Goal: Task Accomplishment & Management: Use online tool/utility

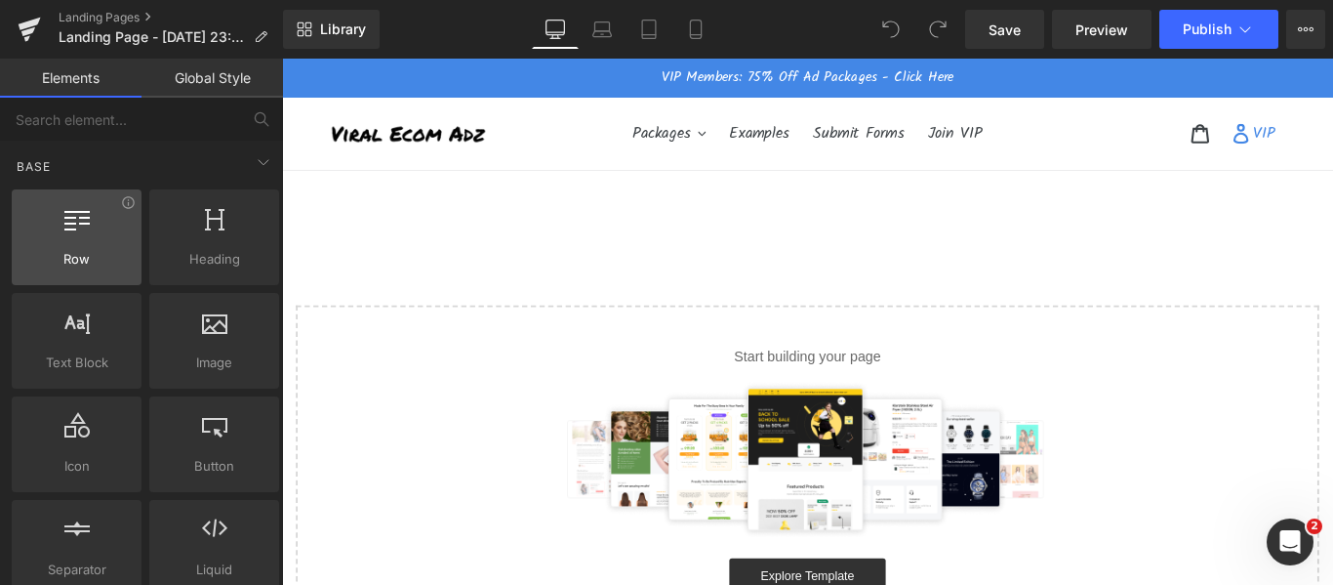
click at [53, 248] on div at bounding box center [77, 227] width 118 height 44
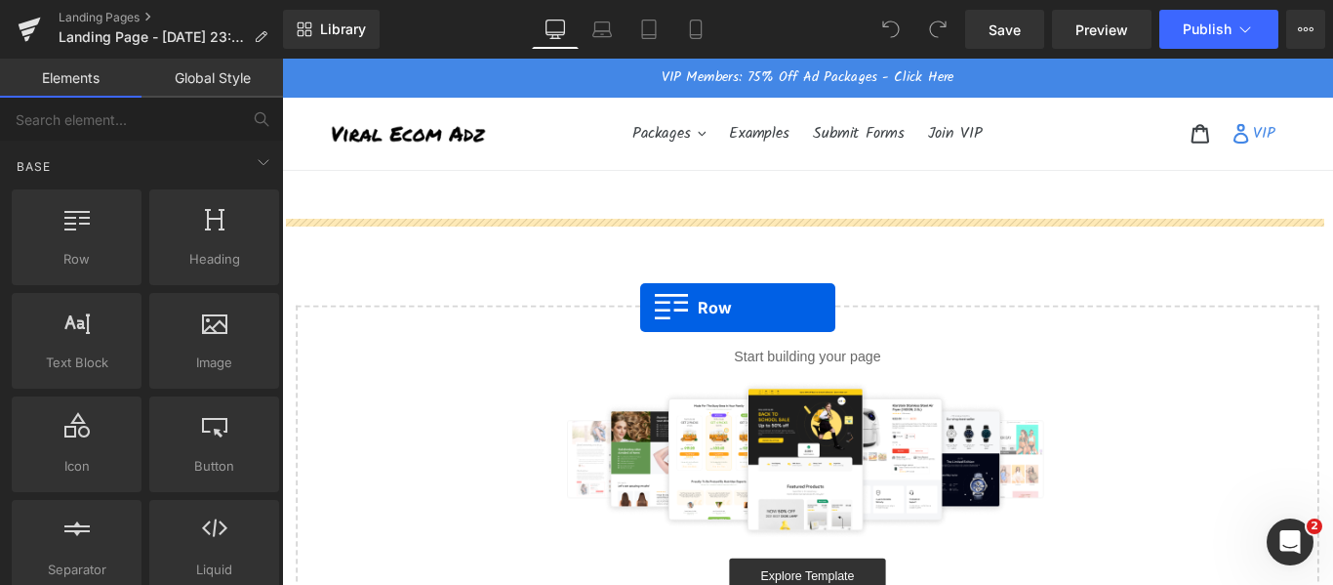
drag, startPoint x: 332, startPoint y: 301, endPoint x: 684, endPoint y: 339, distance: 354.3
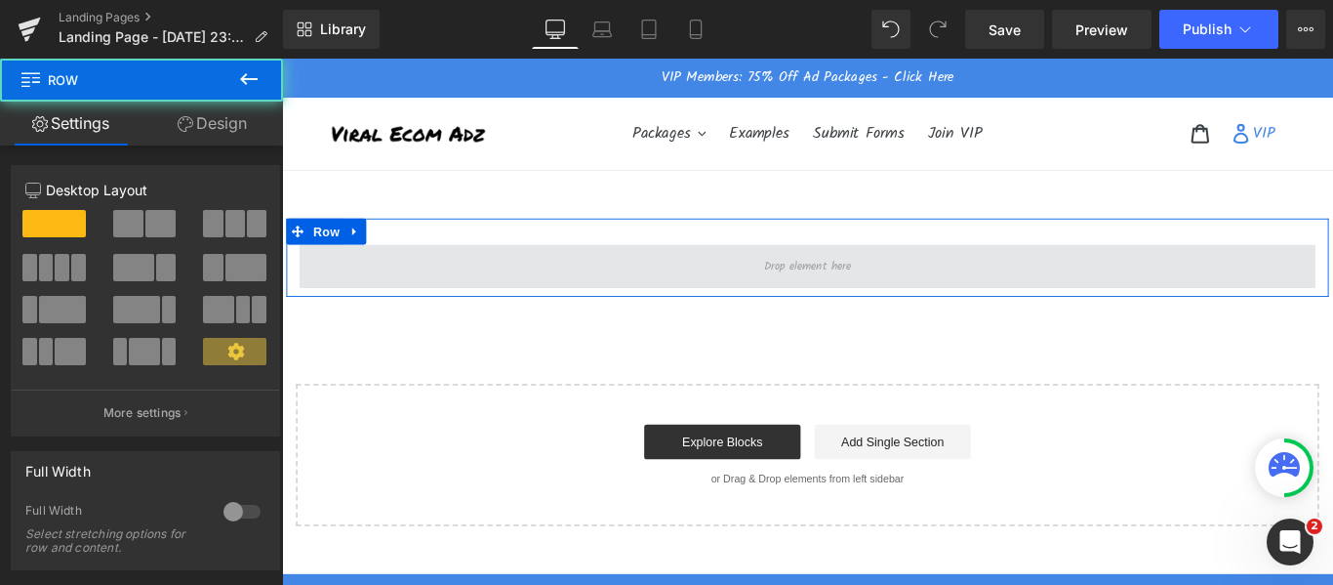
click at [565, 307] on span at bounding box center [873, 291] width 1142 height 49
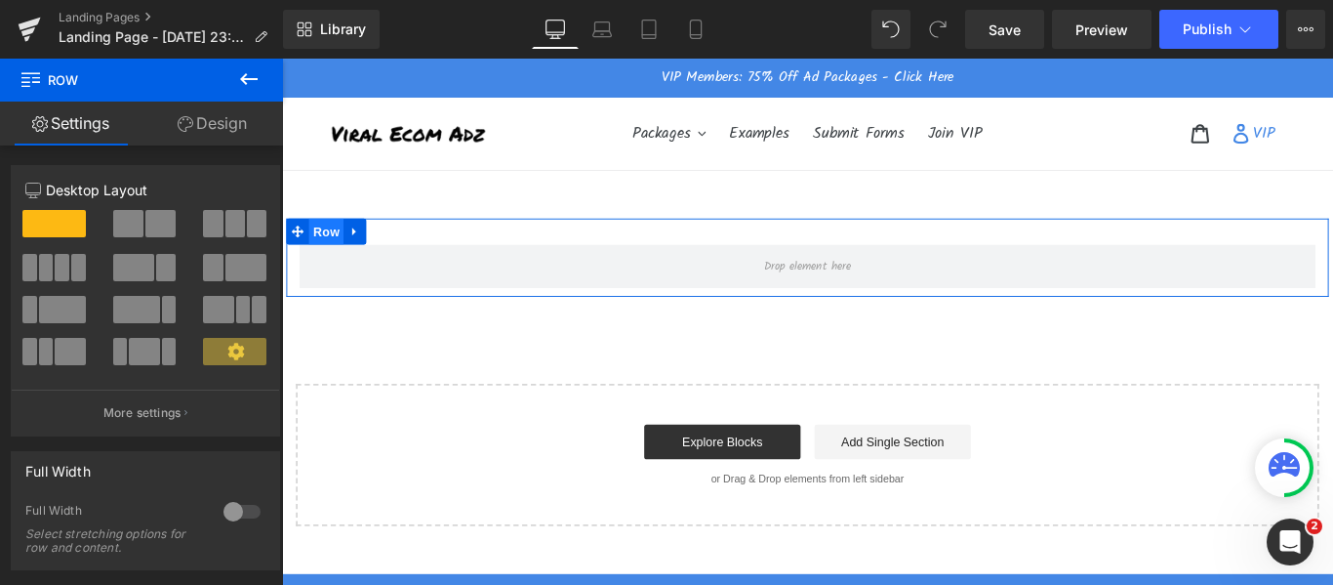
click at [313, 247] on span "Row" at bounding box center [331, 252] width 39 height 29
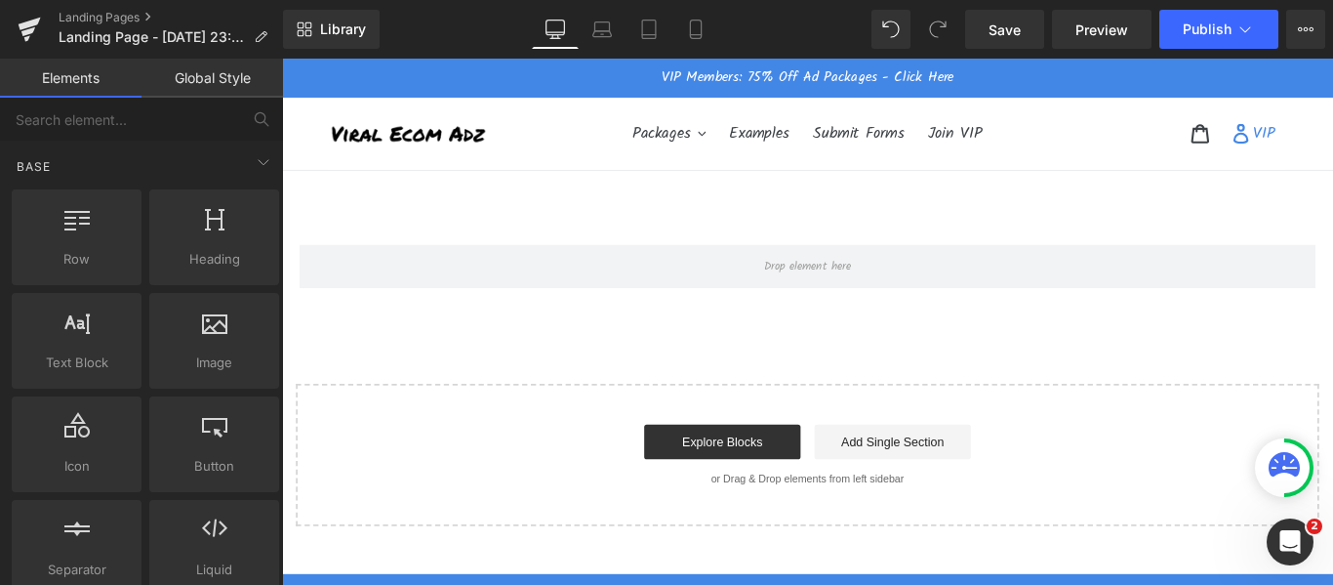
click at [612, 216] on main "Row Select your layout" at bounding box center [872, 383] width 1181 height 399
click at [305, 27] on icon at bounding box center [308, 25] width 7 height 7
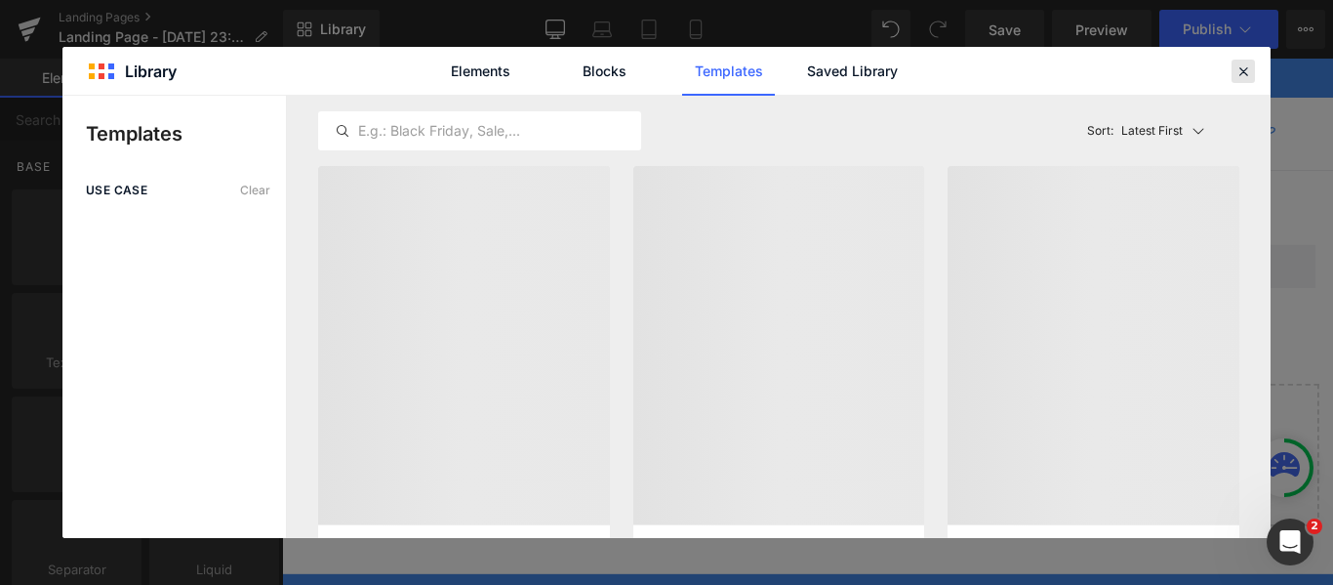
click at [1232, 61] on div at bounding box center [1243, 71] width 23 height 23
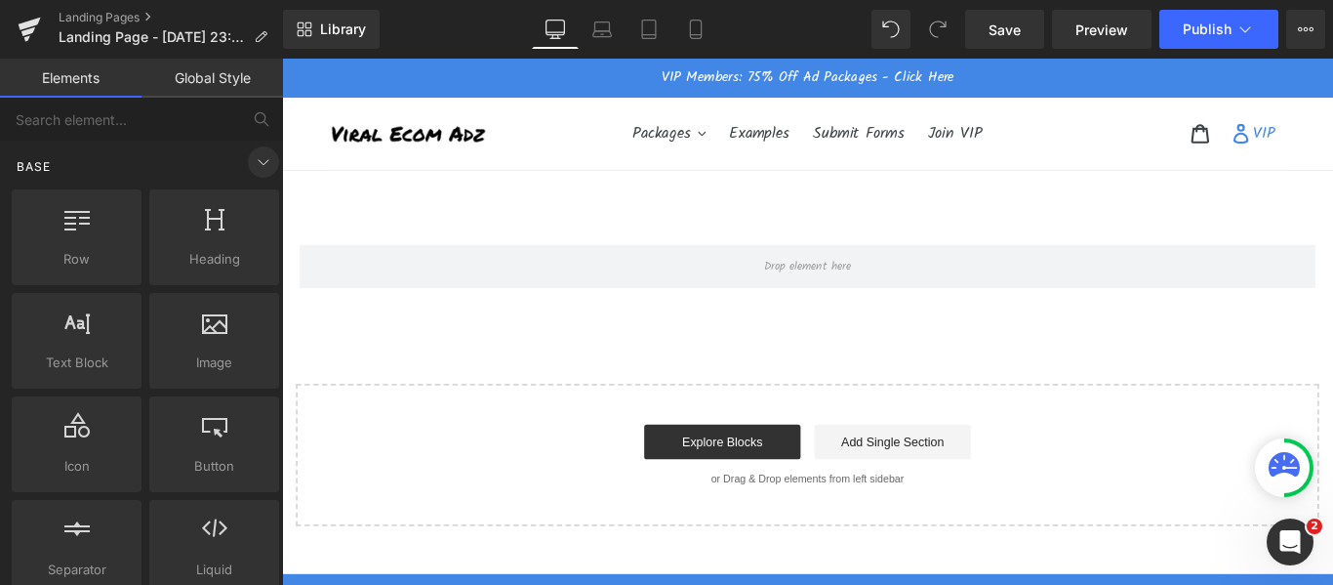
click at [252, 163] on icon at bounding box center [263, 161] width 23 height 23
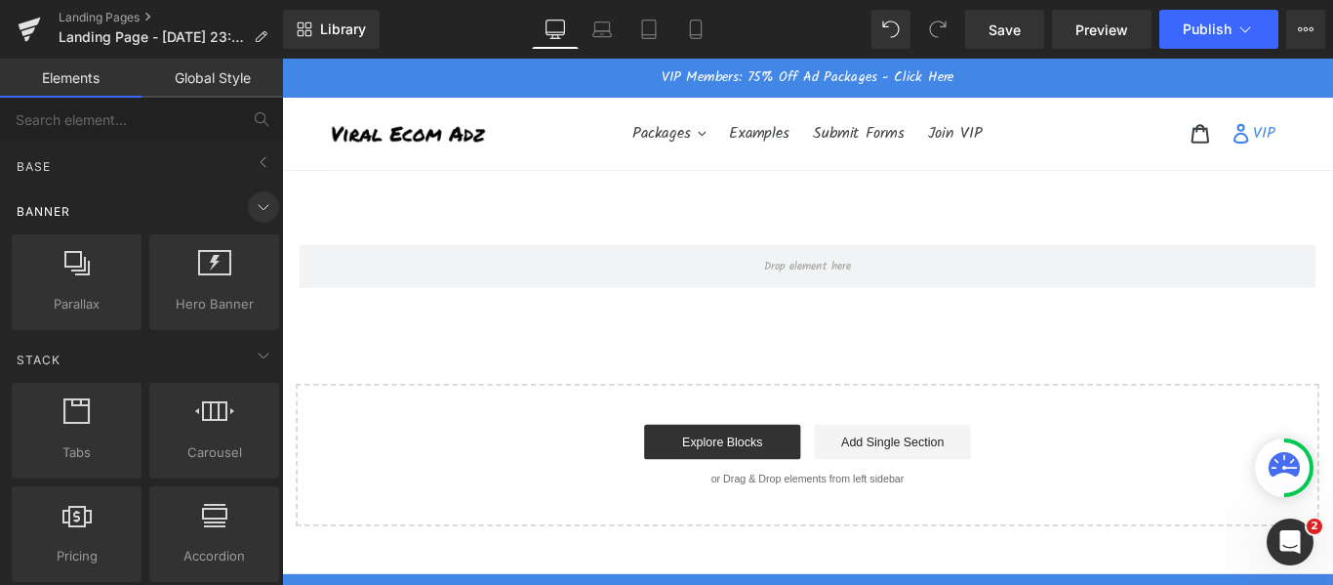
click at [248, 209] on span at bounding box center [263, 206] width 31 height 31
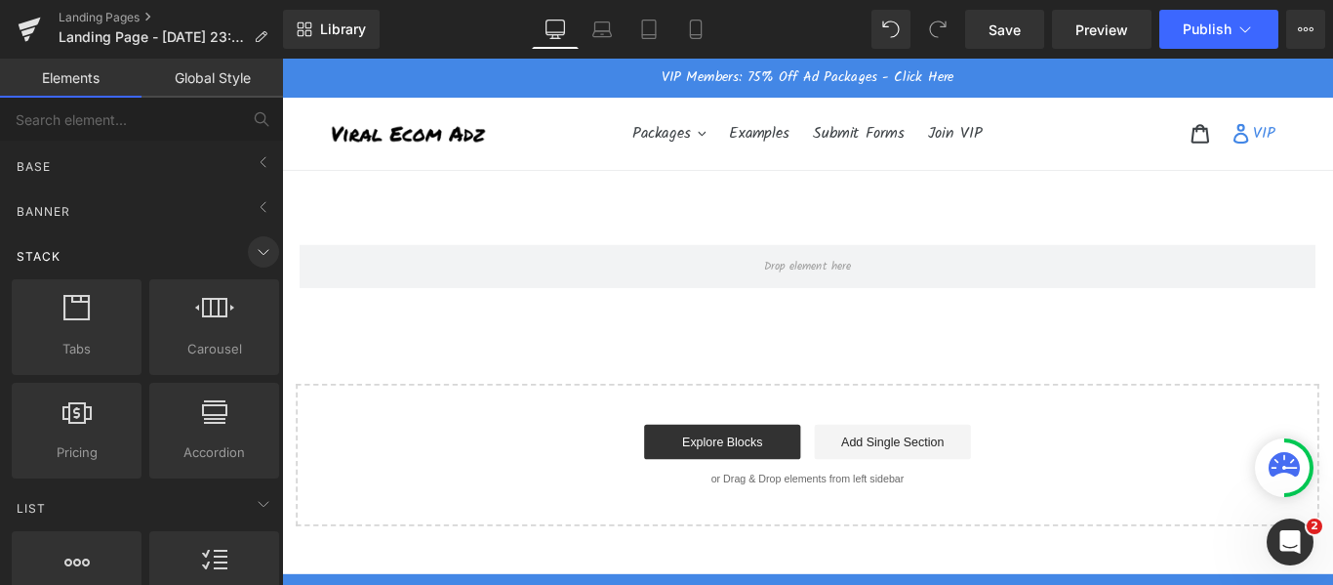
click at [252, 257] on icon at bounding box center [263, 251] width 23 height 23
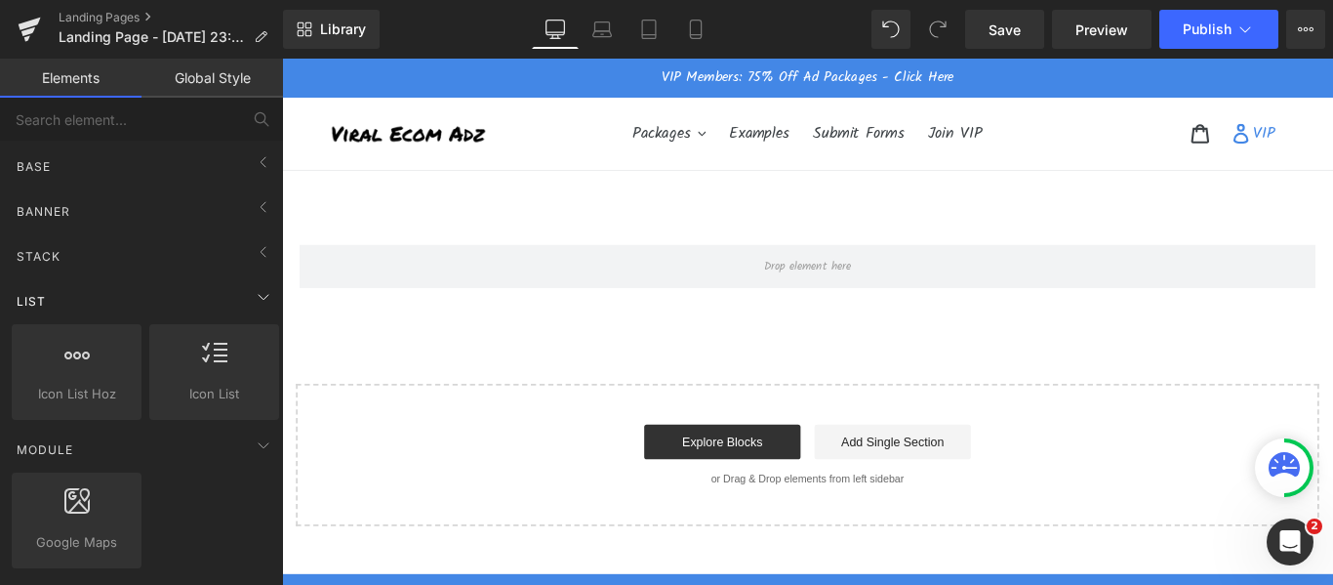
click at [248, 316] on div "List" at bounding box center [145, 300] width 275 height 39
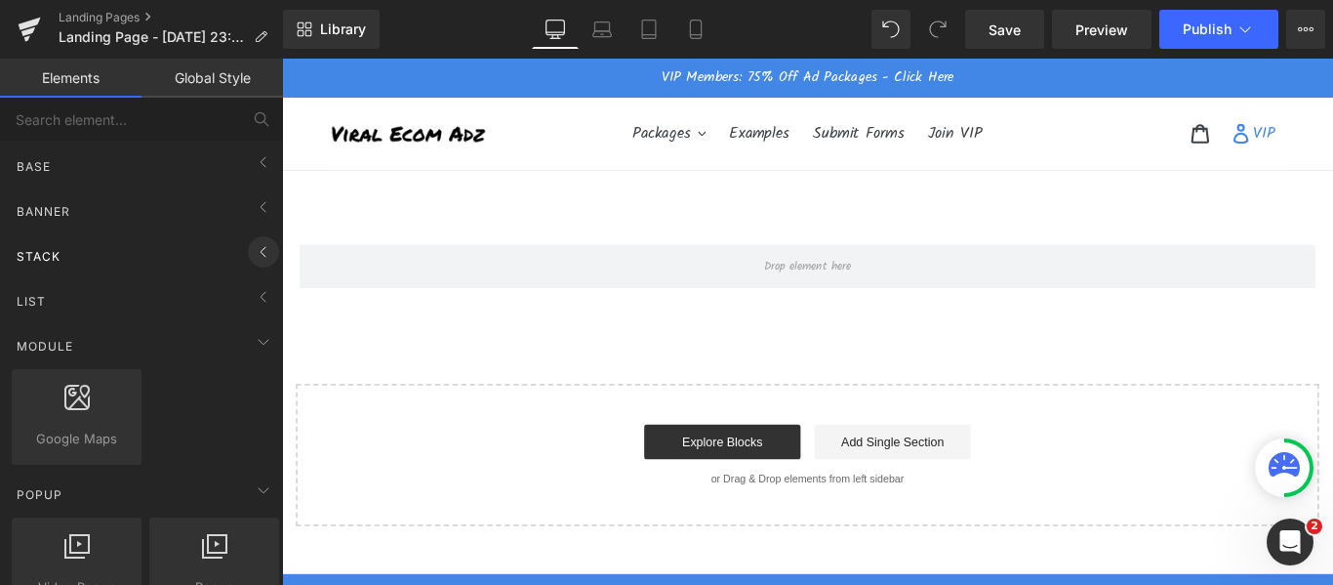
click at [249, 265] on span at bounding box center [263, 251] width 31 height 31
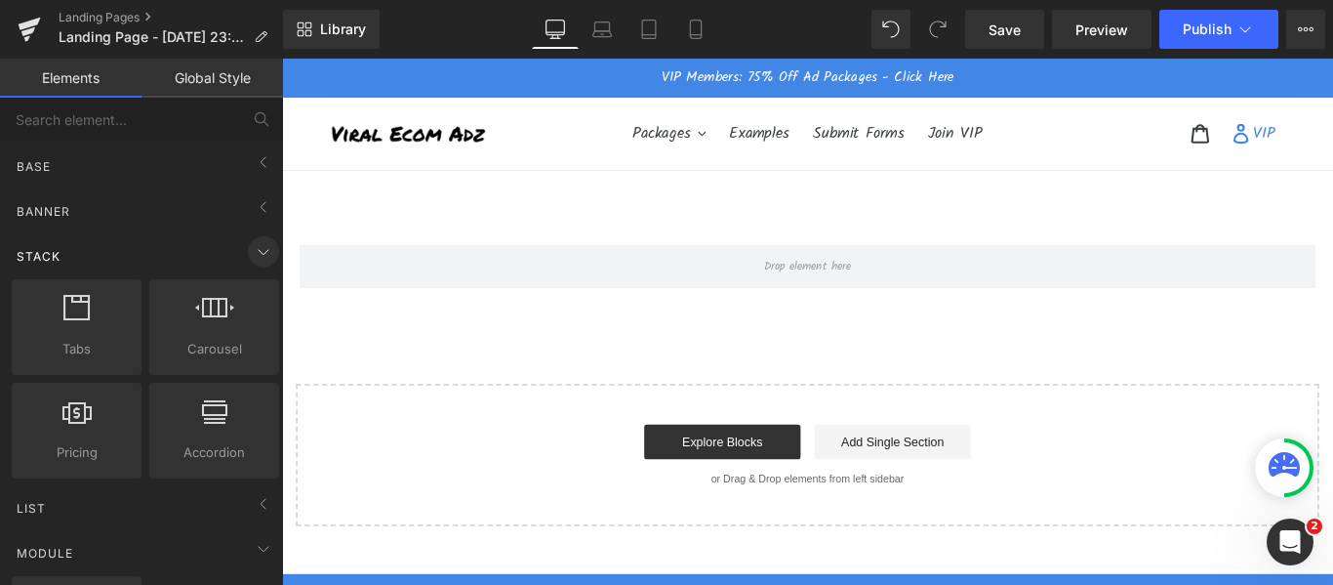
click at [249, 265] on span at bounding box center [263, 251] width 31 height 31
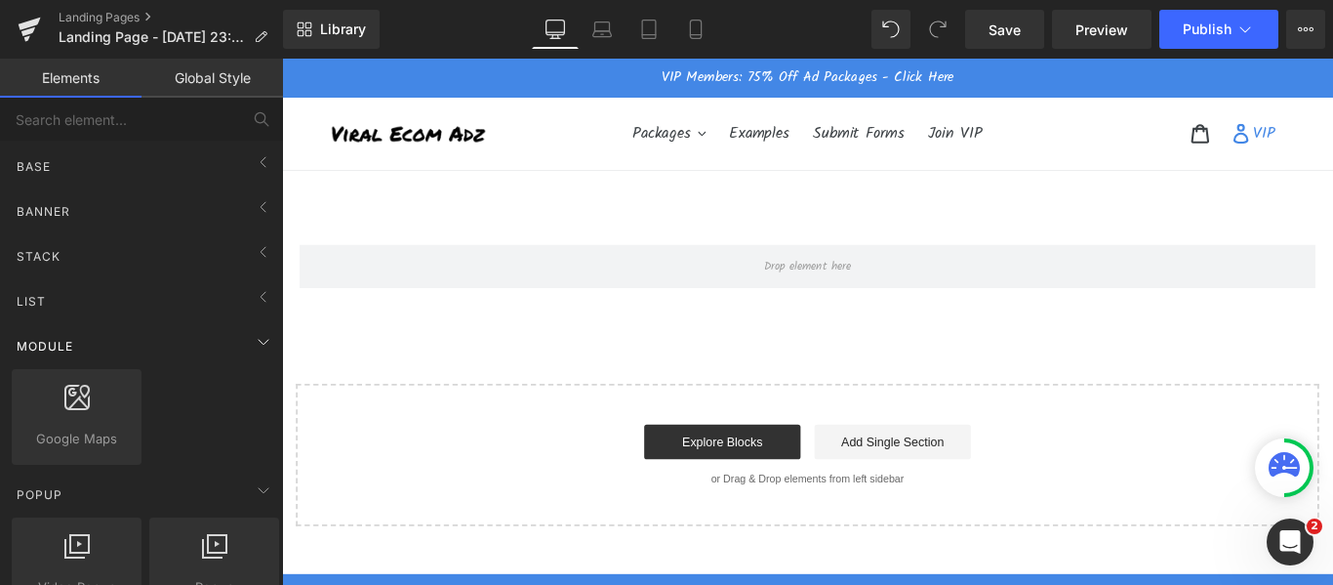
click at [236, 348] on div "Module" at bounding box center [145, 345] width 275 height 39
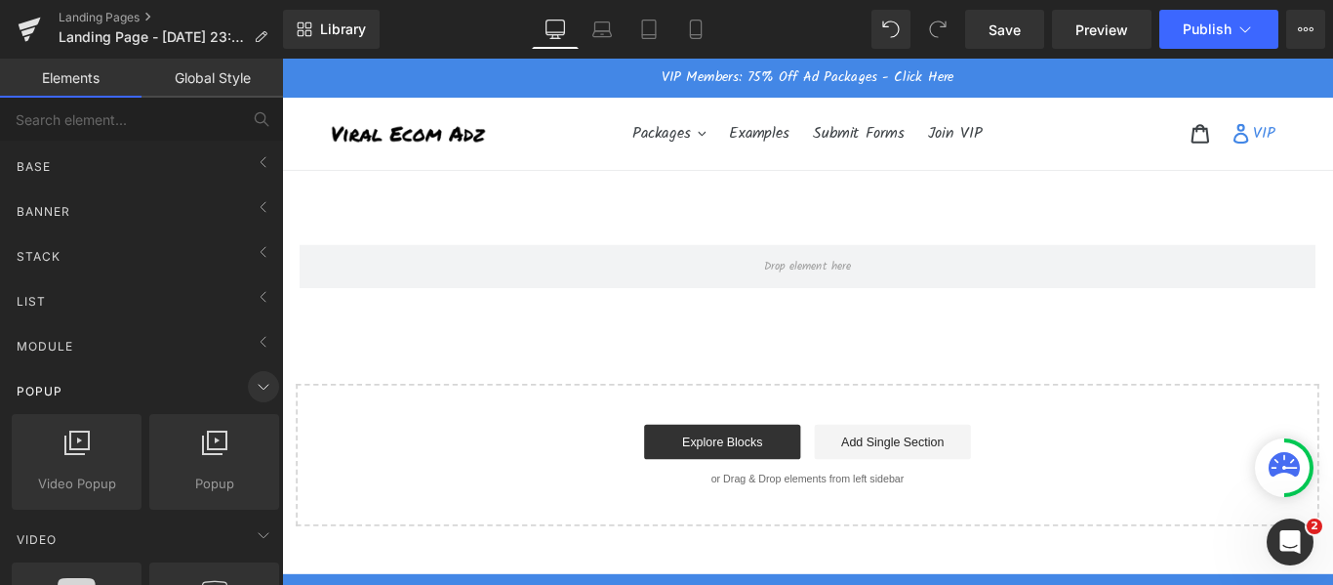
click at [254, 377] on icon at bounding box center [263, 386] width 23 height 23
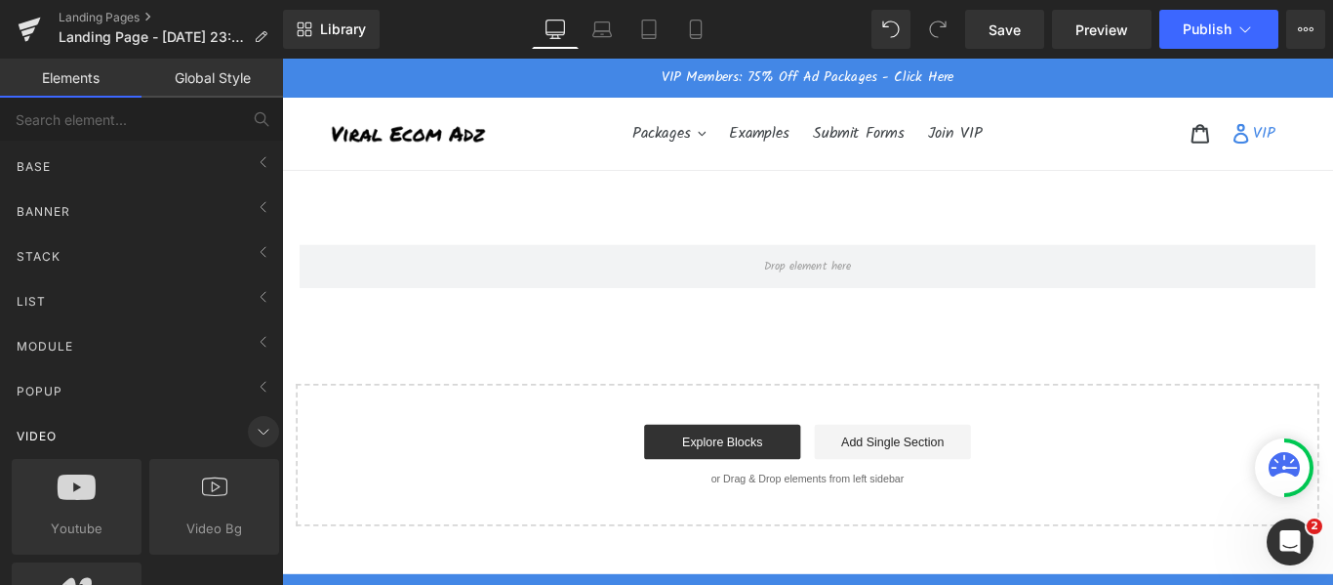
click at [248, 418] on span at bounding box center [263, 431] width 31 height 31
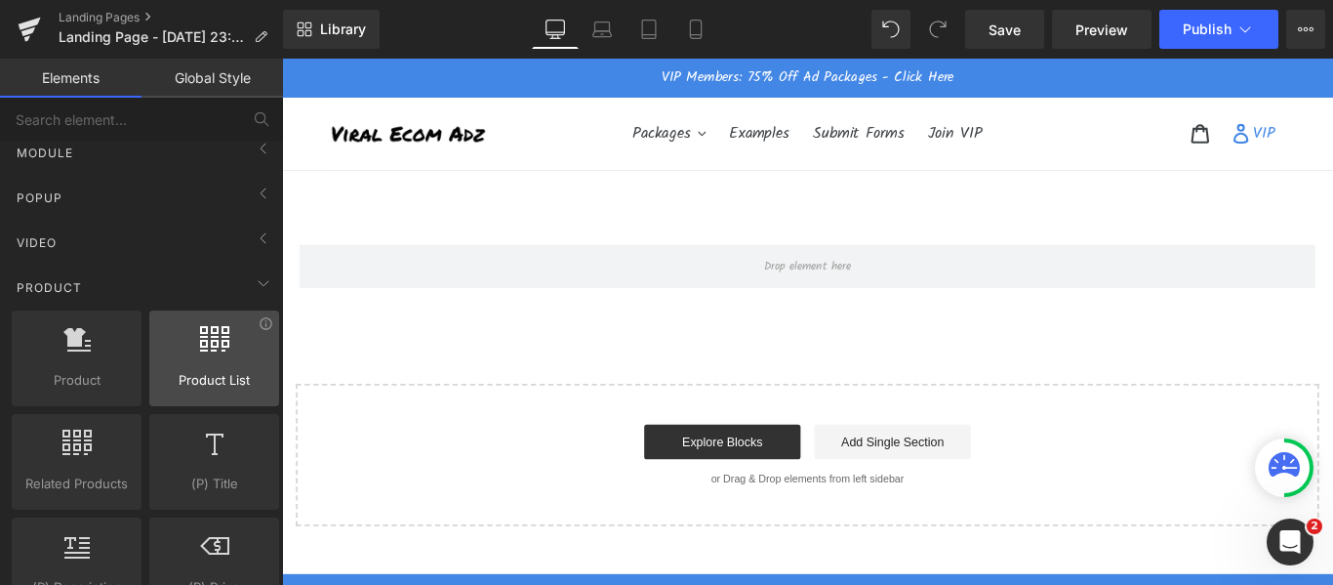
scroll to position [195, 0]
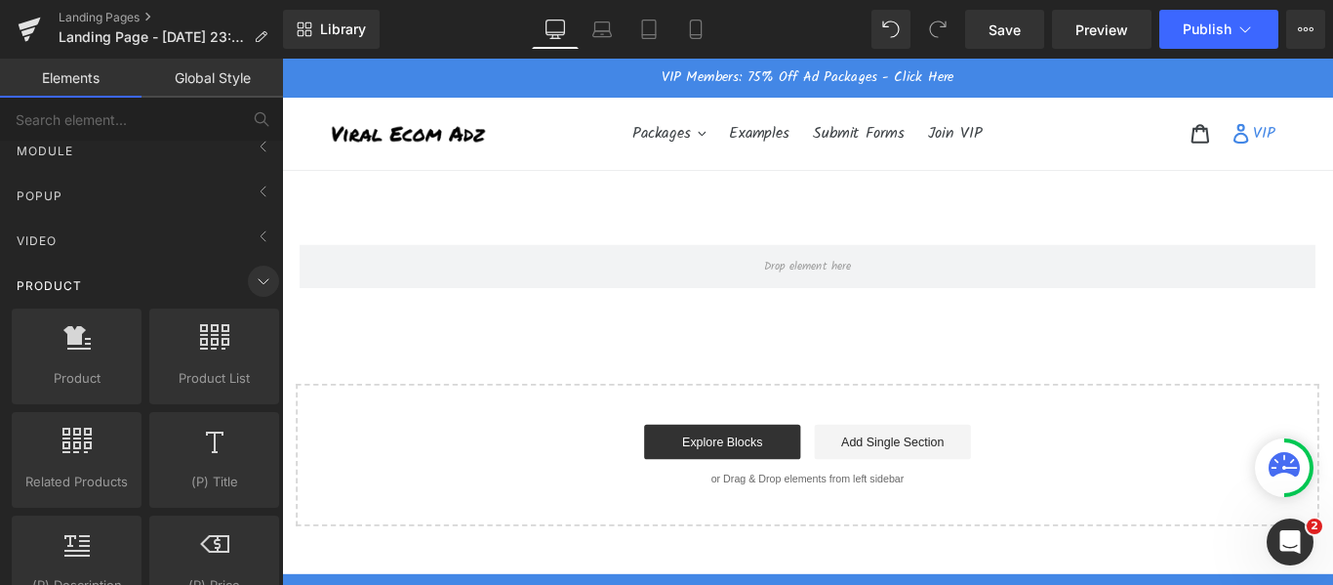
click at [248, 285] on span at bounding box center [263, 280] width 31 height 31
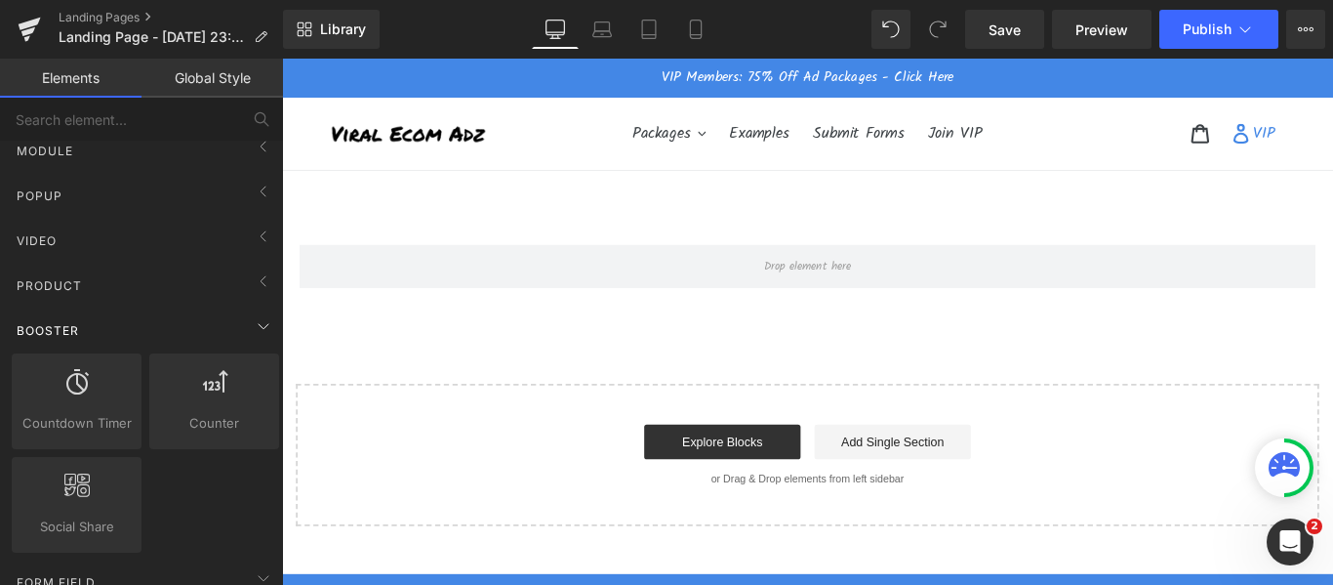
click at [239, 334] on div "Booster" at bounding box center [145, 329] width 275 height 39
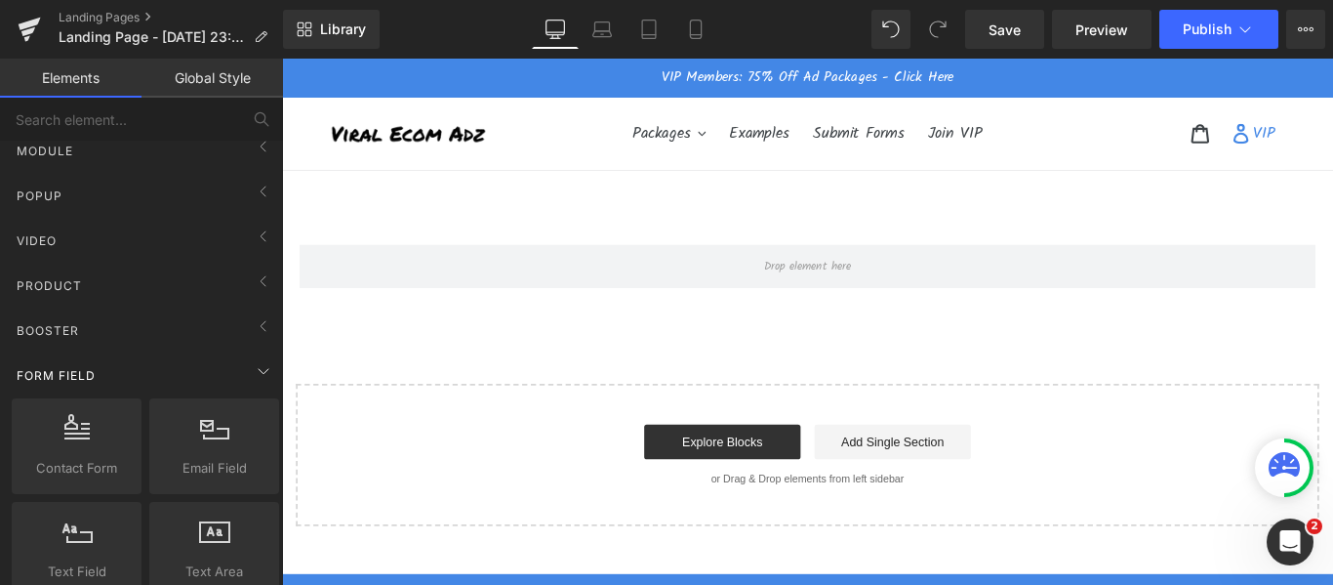
click at [236, 381] on div "Form Field" at bounding box center [145, 374] width 275 height 39
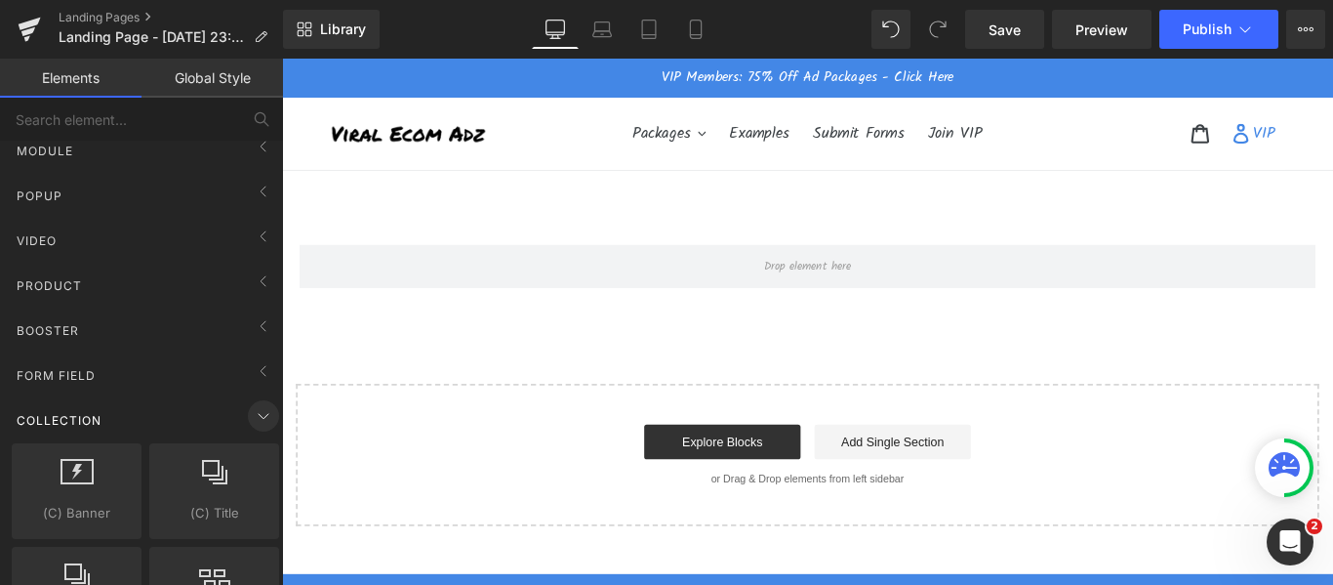
click at [252, 416] on icon at bounding box center [263, 415] width 23 height 23
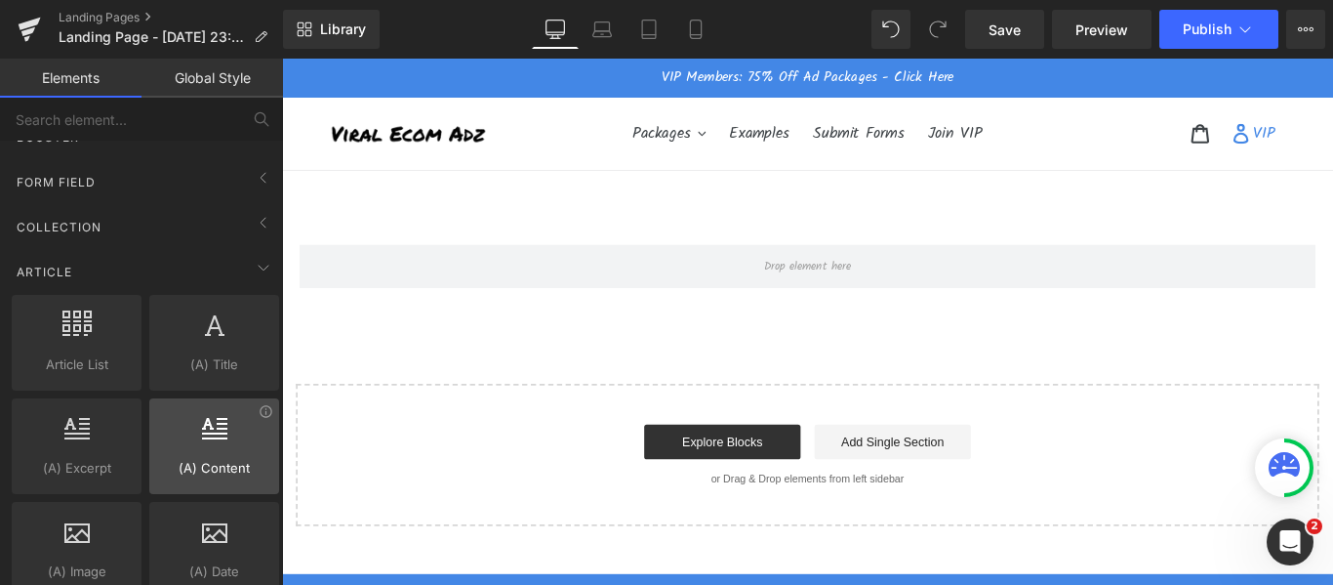
scroll to position [390, 0]
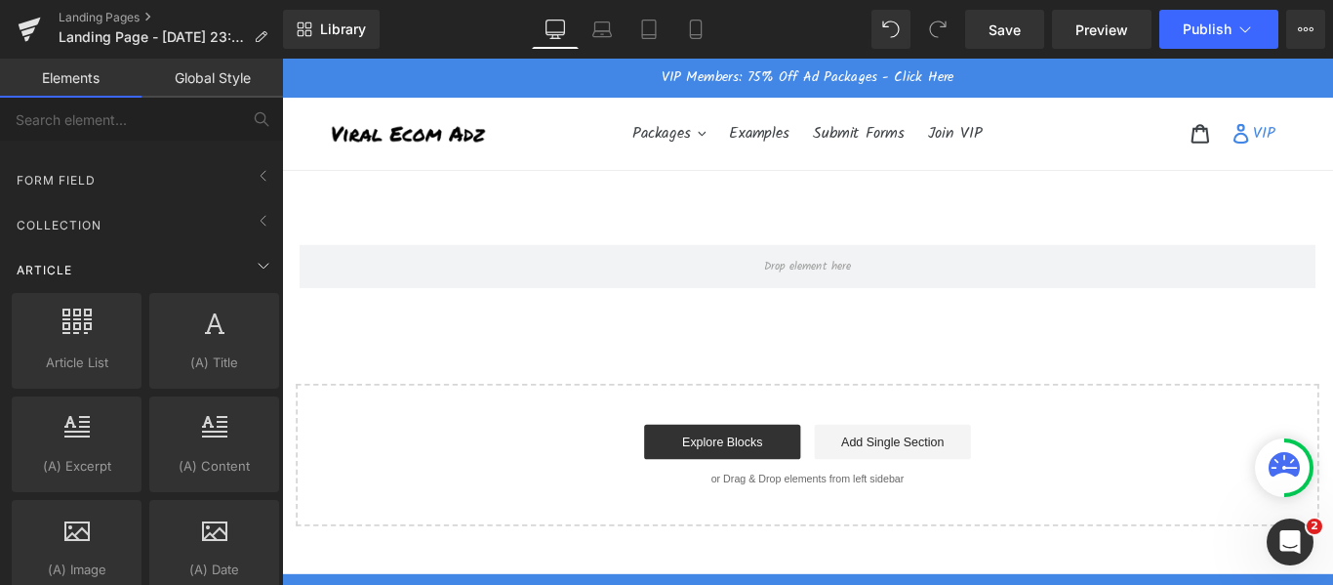
click at [196, 270] on div "Article" at bounding box center [145, 269] width 275 height 39
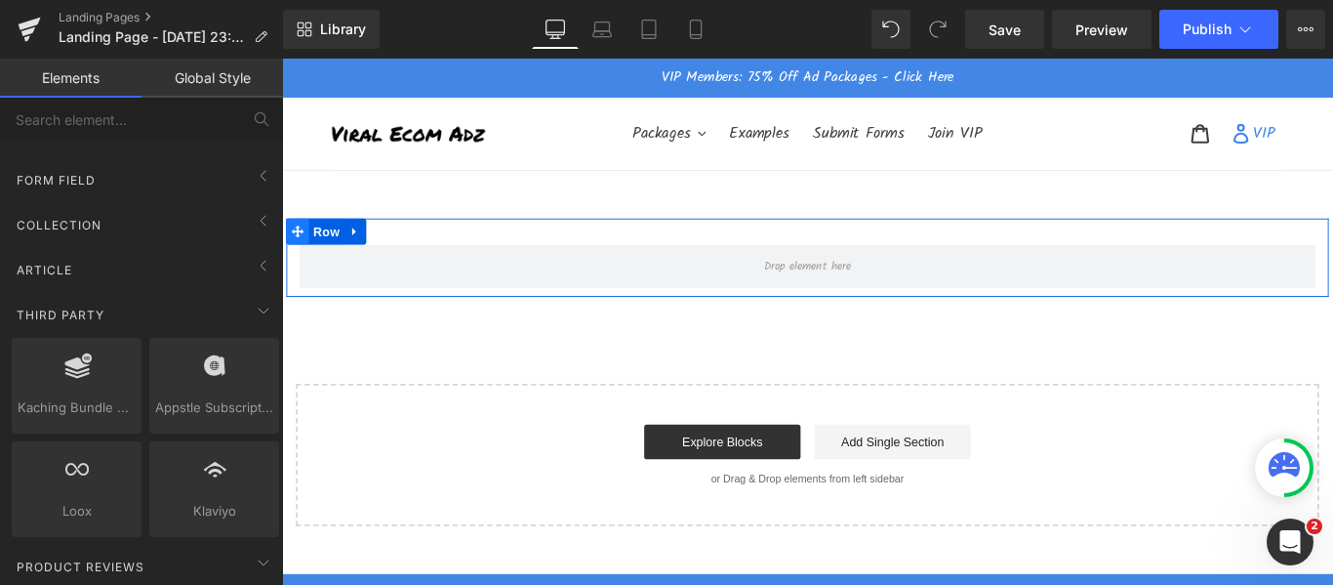
click at [294, 247] on icon at bounding box center [300, 253] width 14 height 14
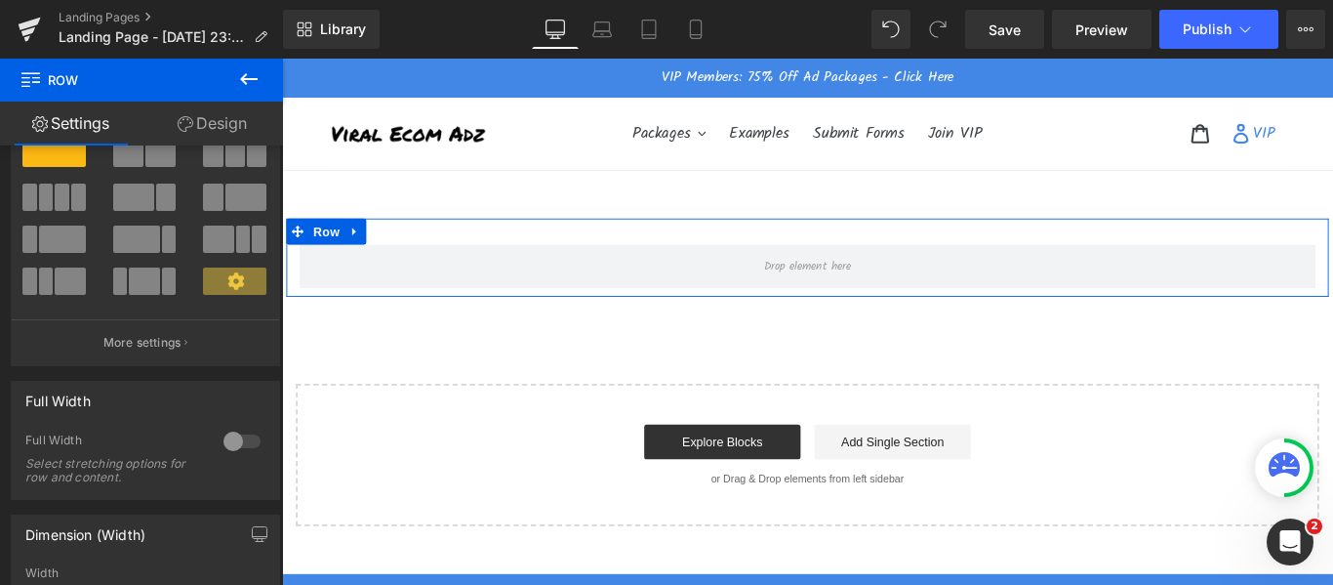
scroll to position [0, 0]
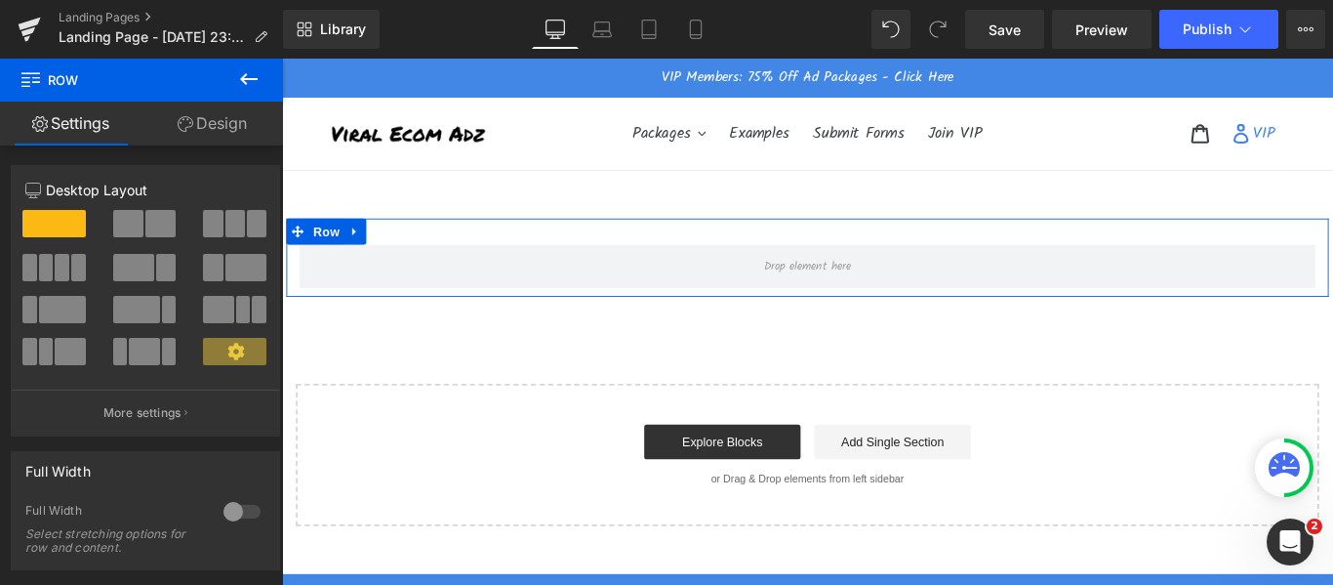
drag, startPoint x: 214, startPoint y: 133, endPoint x: 240, endPoint y: 322, distance: 191.1
click at [214, 133] on link "Design" at bounding box center [211, 123] width 141 height 44
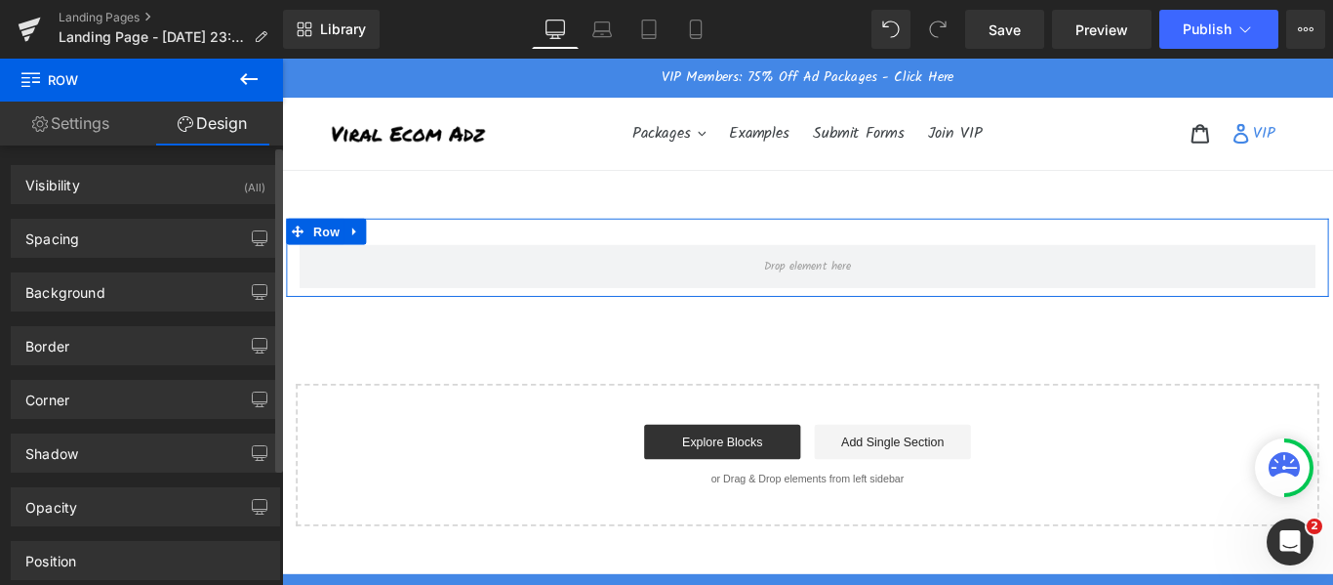
type input "0"
type input "30"
type input "0"
type input "10"
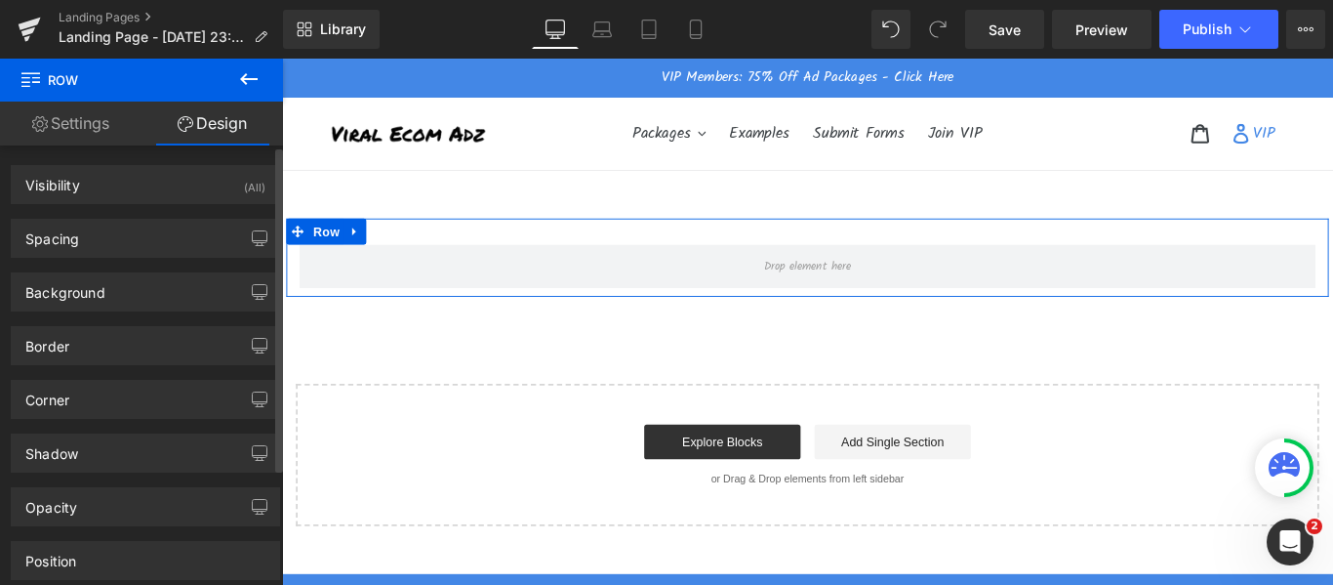
type input "0"
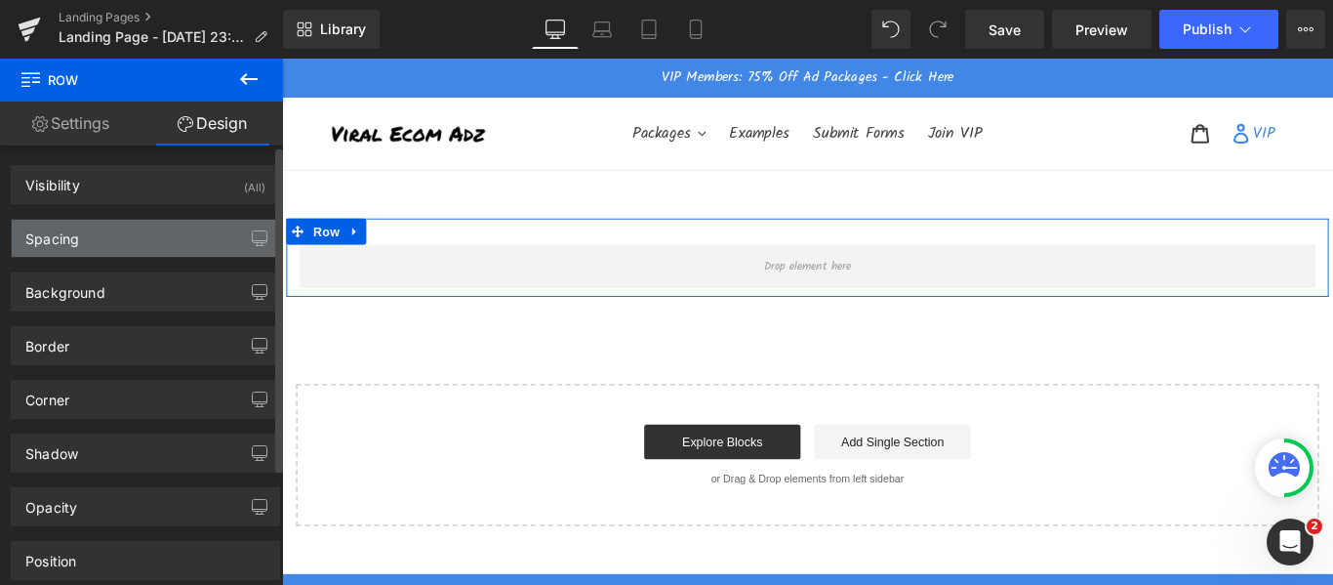
click at [90, 234] on div "Spacing" at bounding box center [145, 238] width 267 height 37
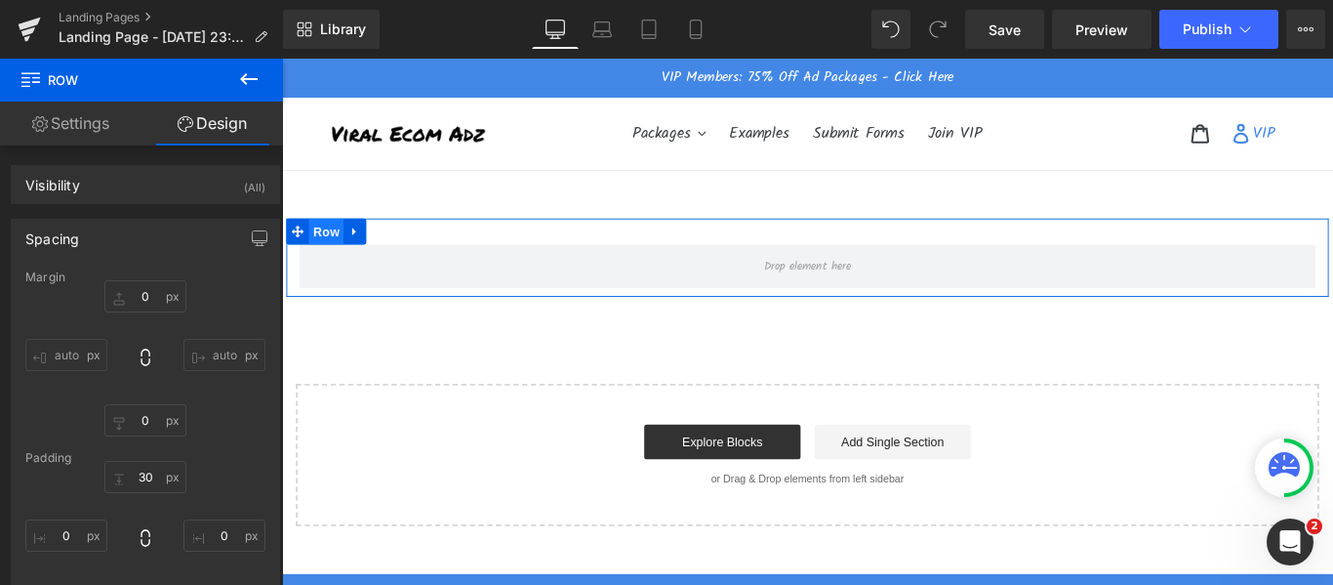
click at [315, 250] on span "Row" at bounding box center [331, 252] width 39 height 29
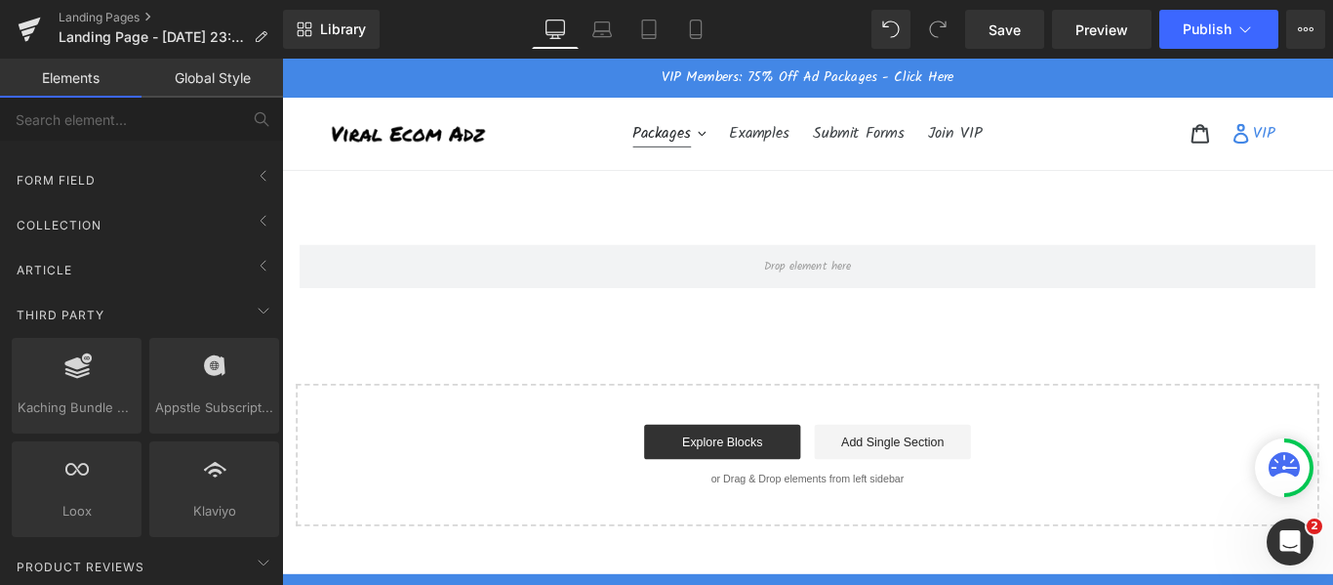
click at [749, 141] on icon "button" at bounding box center [753, 143] width 9 height 5
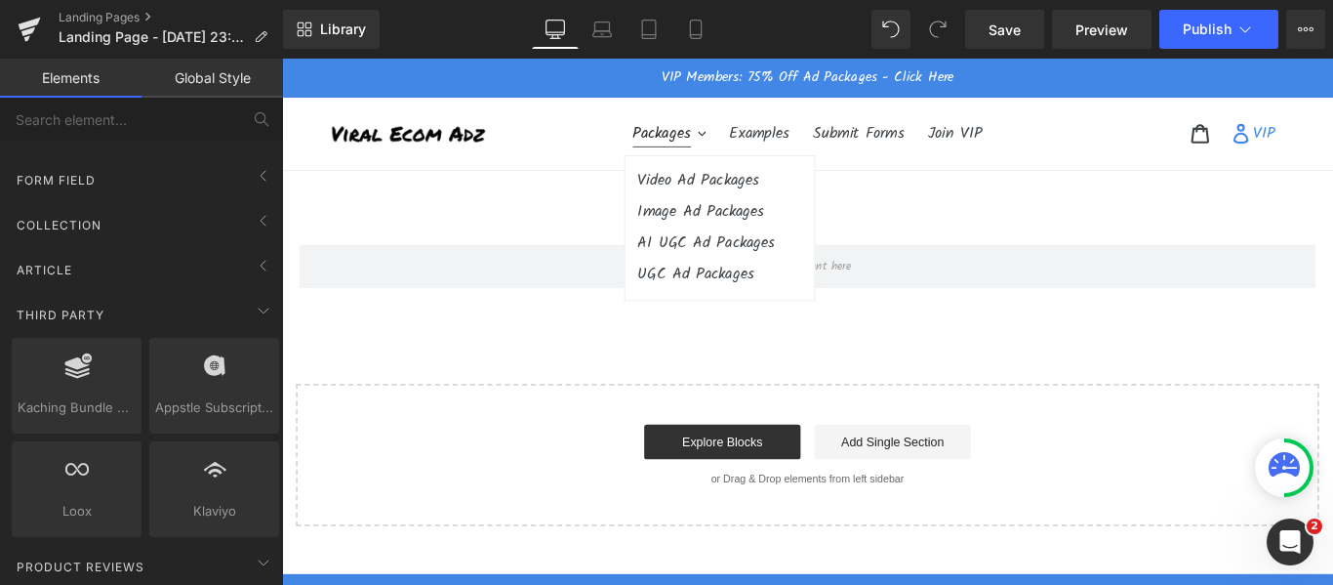
click at [749, 141] on icon "button" at bounding box center [753, 143] width 9 height 5
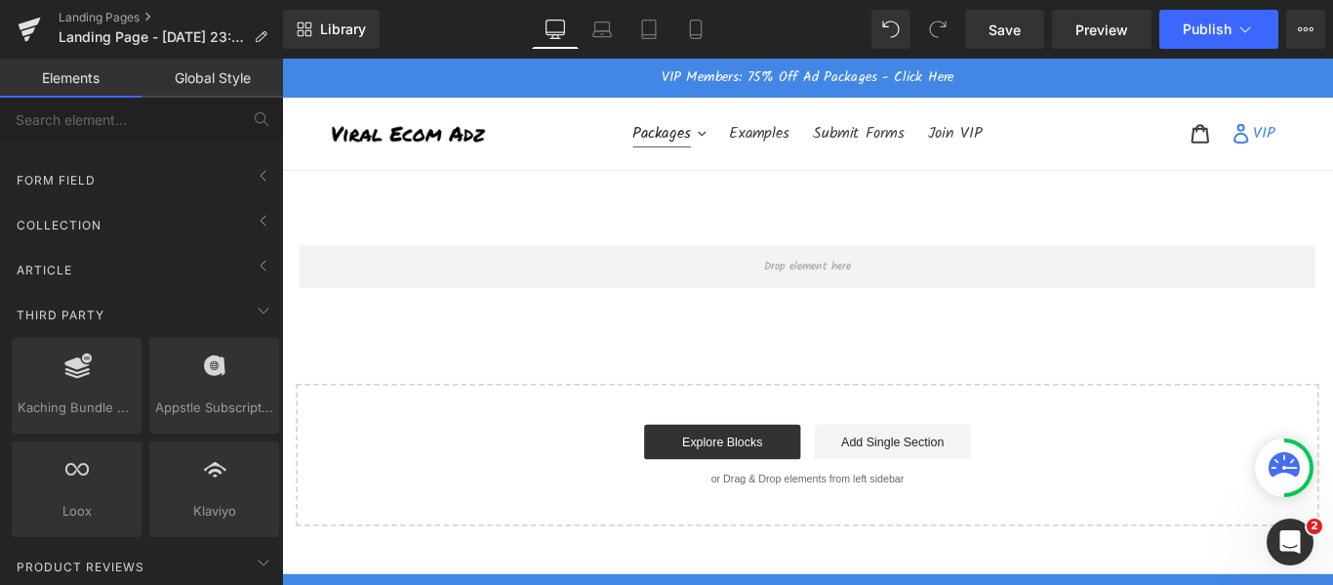
click at [282, 59] on div at bounding box center [282, 59] width 0 height 0
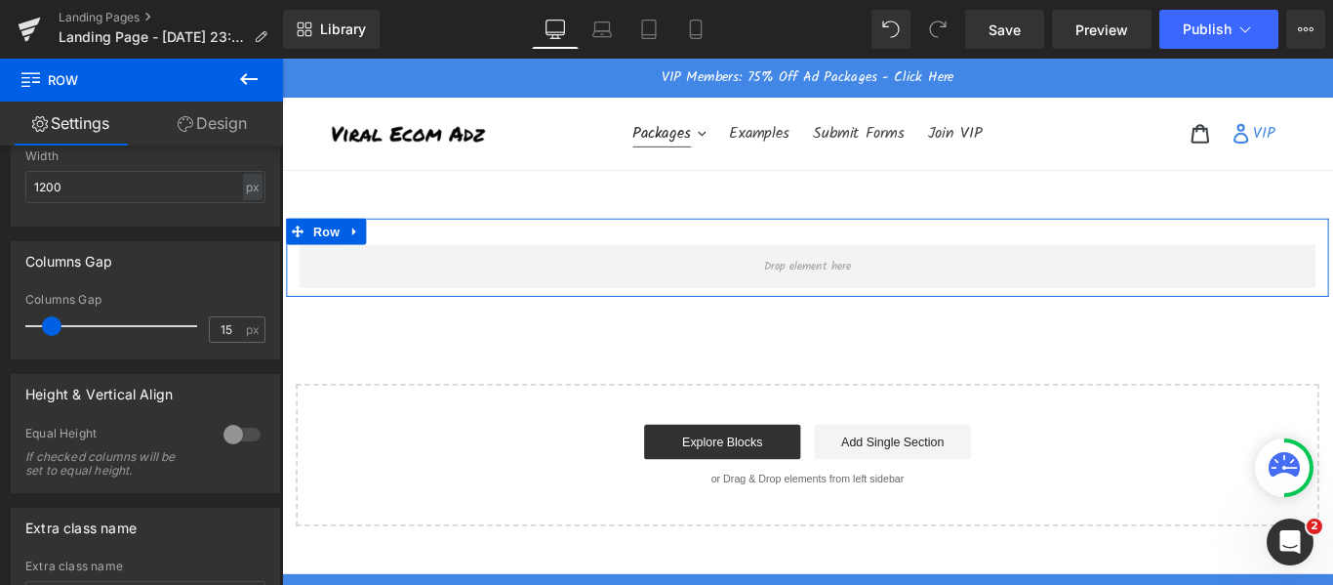
scroll to position [488, 0]
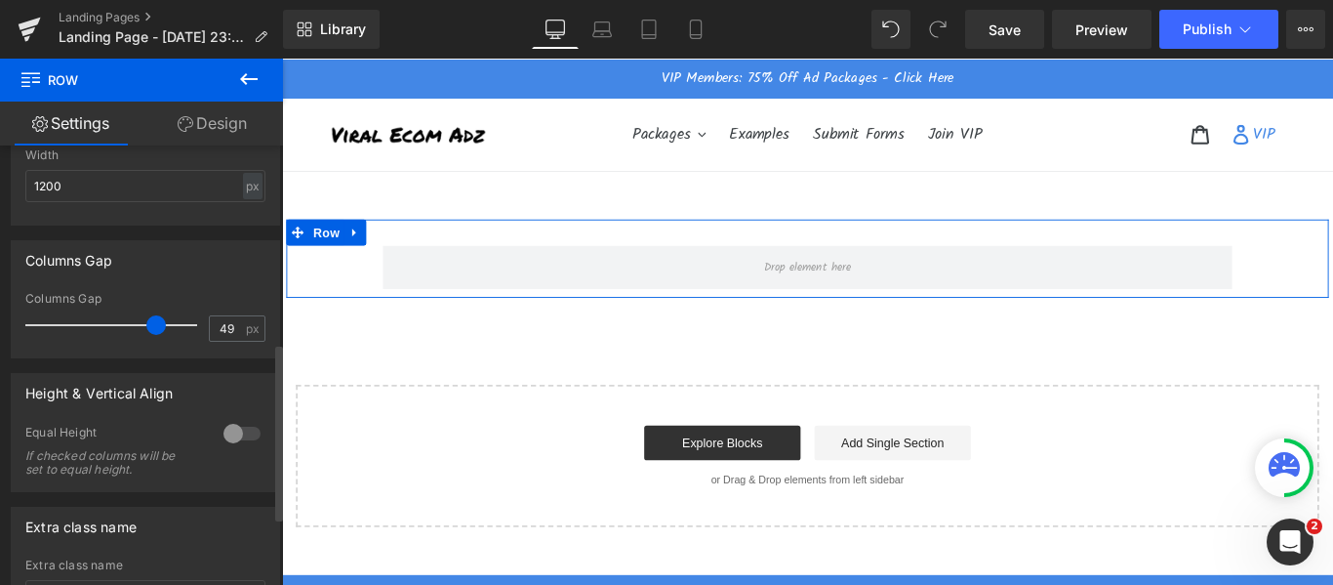
type input "0"
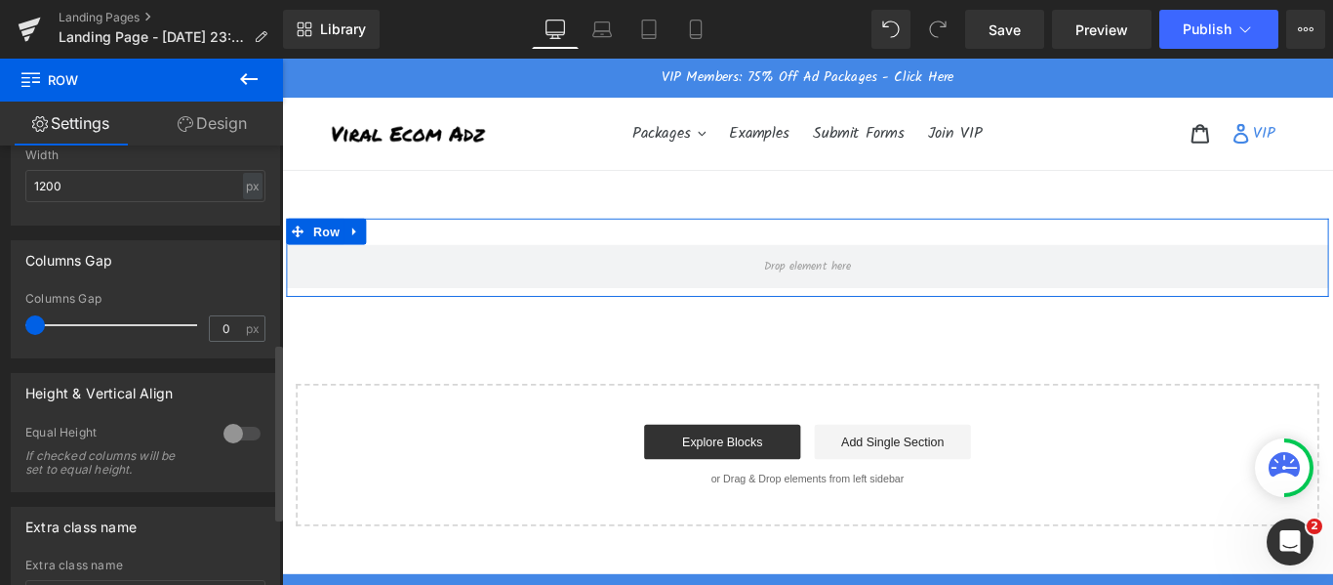
drag, startPoint x: 54, startPoint y: 325, endPoint x: 0, endPoint y: 327, distance: 53.7
click at [0, 327] on div "Columns Gap 0px Columns Gap 0 px" at bounding box center [146, 291] width 292 height 133
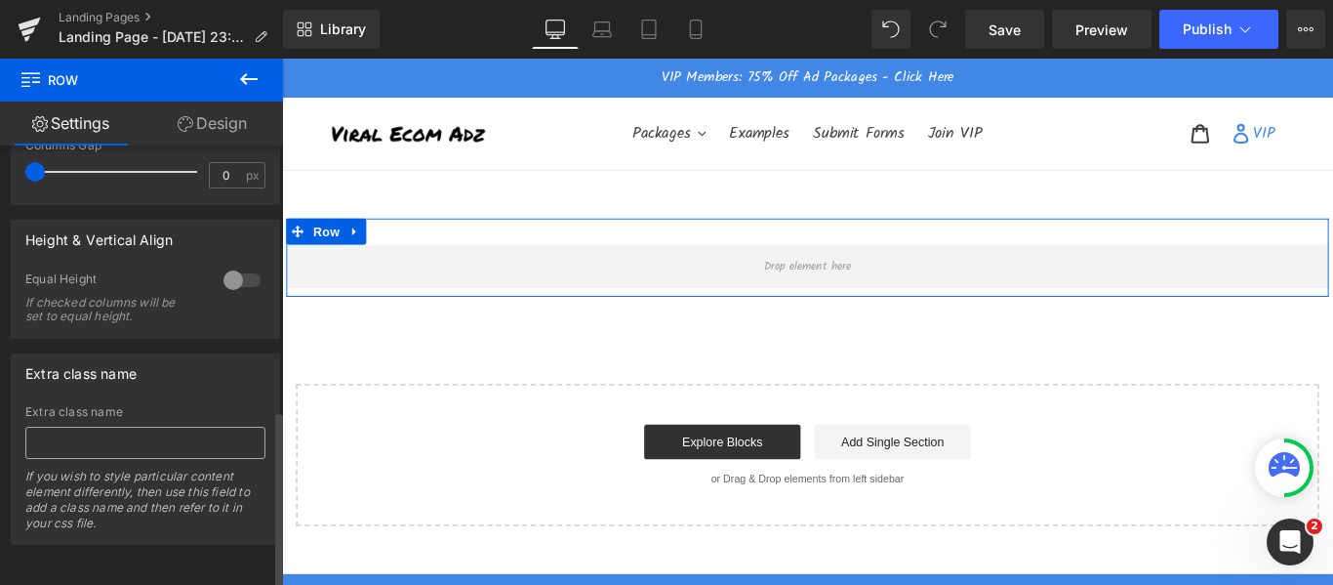
scroll to position [656, 0]
click at [234, 264] on div at bounding box center [242, 279] width 47 height 31
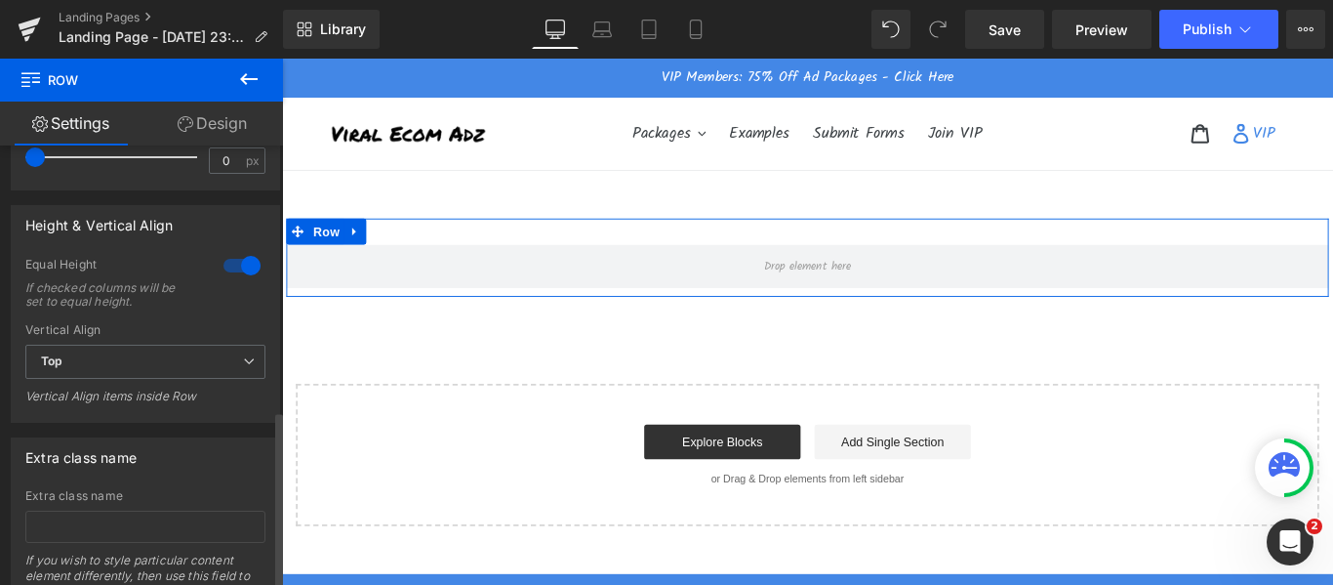
click at [228, 264] on div at bounding box center [242, 265] width 47 height 31
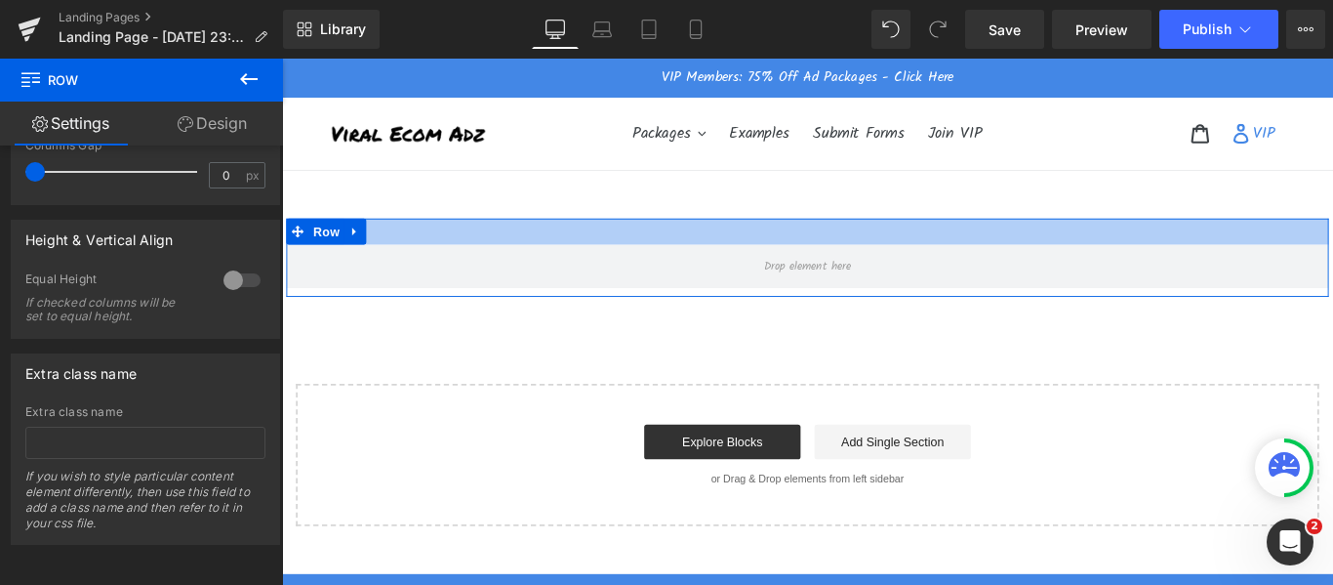
click at [451, 242] on div at bounding box center [872, 252] width 1171 height 29
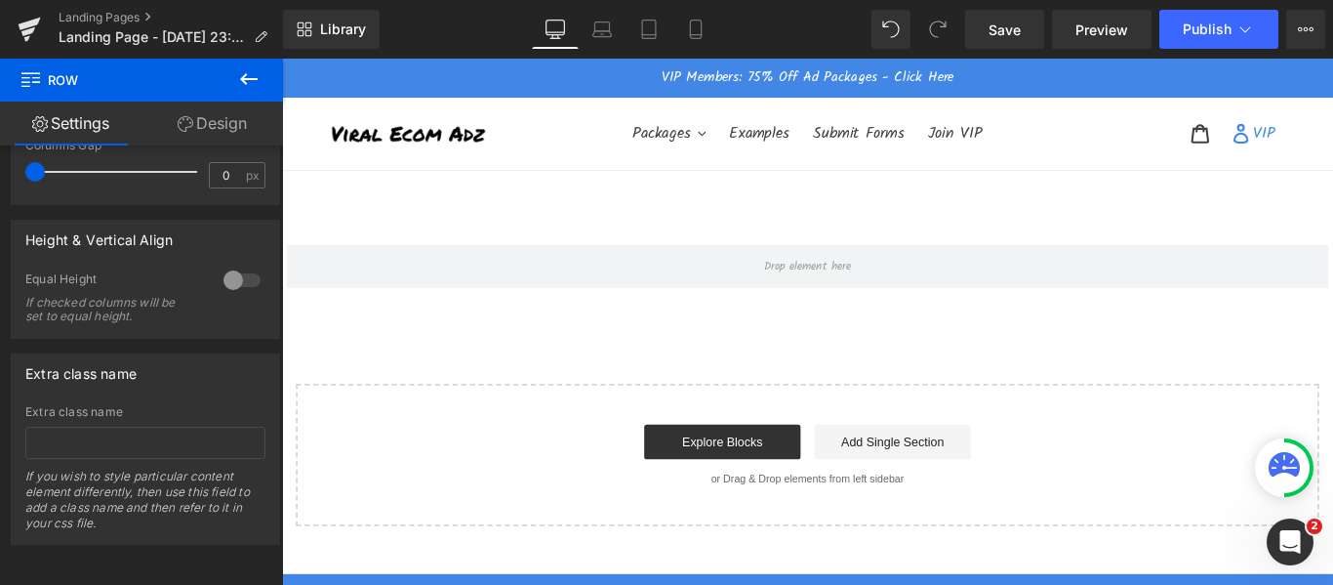
click at [444, 355] on div "Row Select your layout" at bounding box center [872, 410] width 1181 height 345
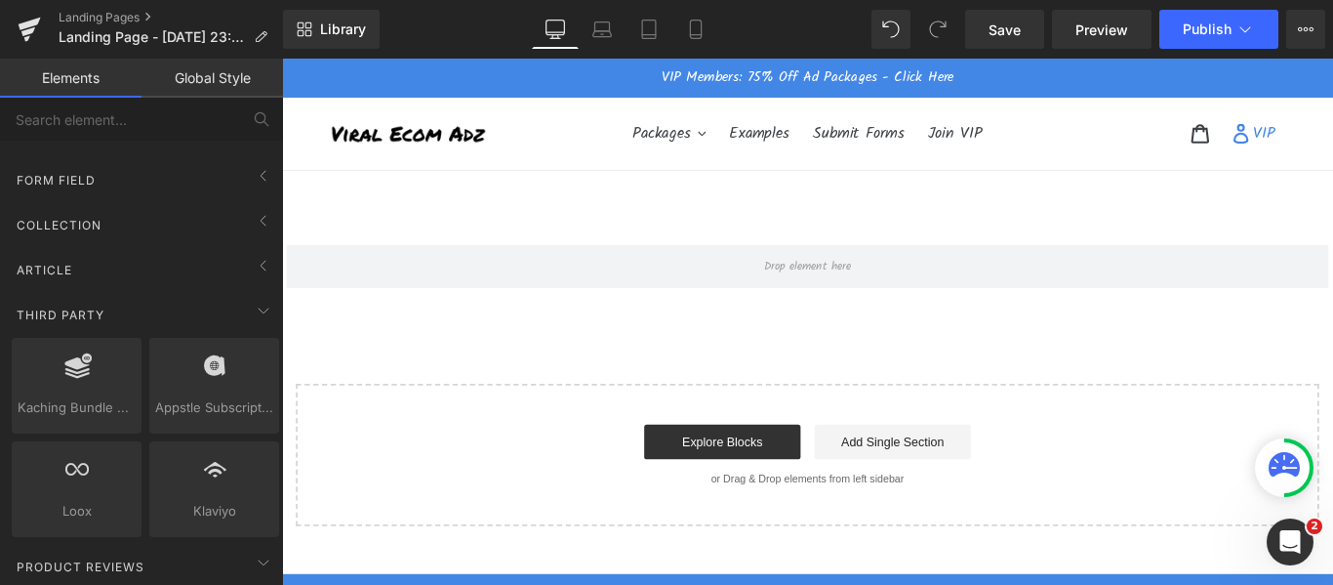
click at [282, 59] on div at bounding box center [282, 59] width 0 height 0
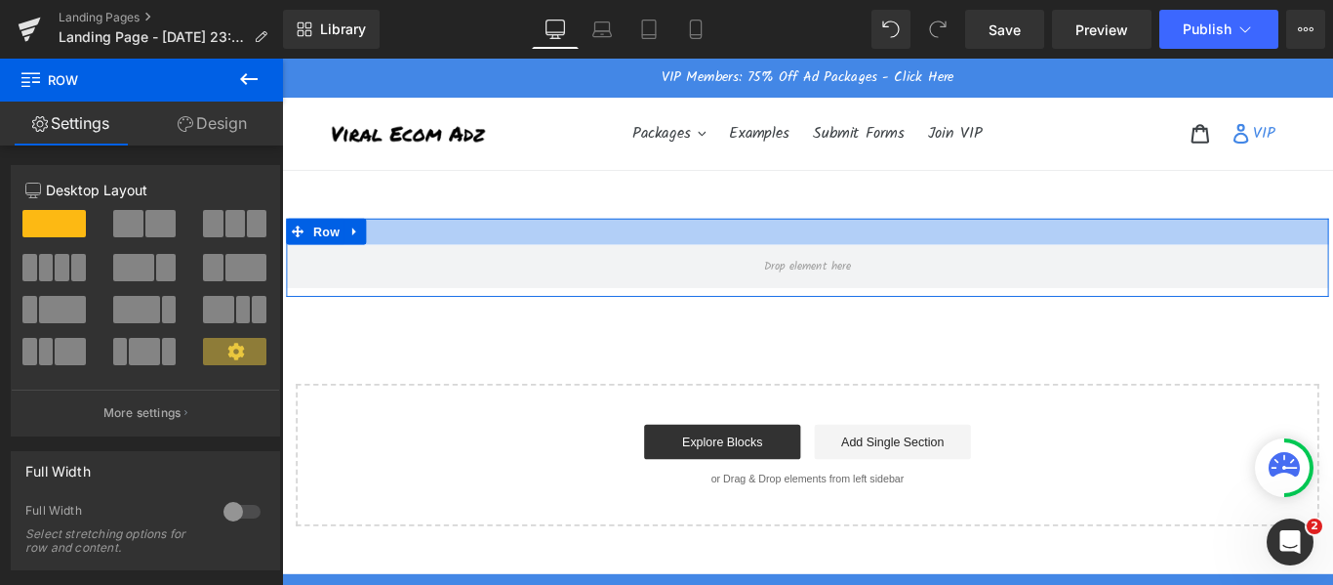
click at [712, 251] on div at bounding box center [872, 252] width 1171 height 29
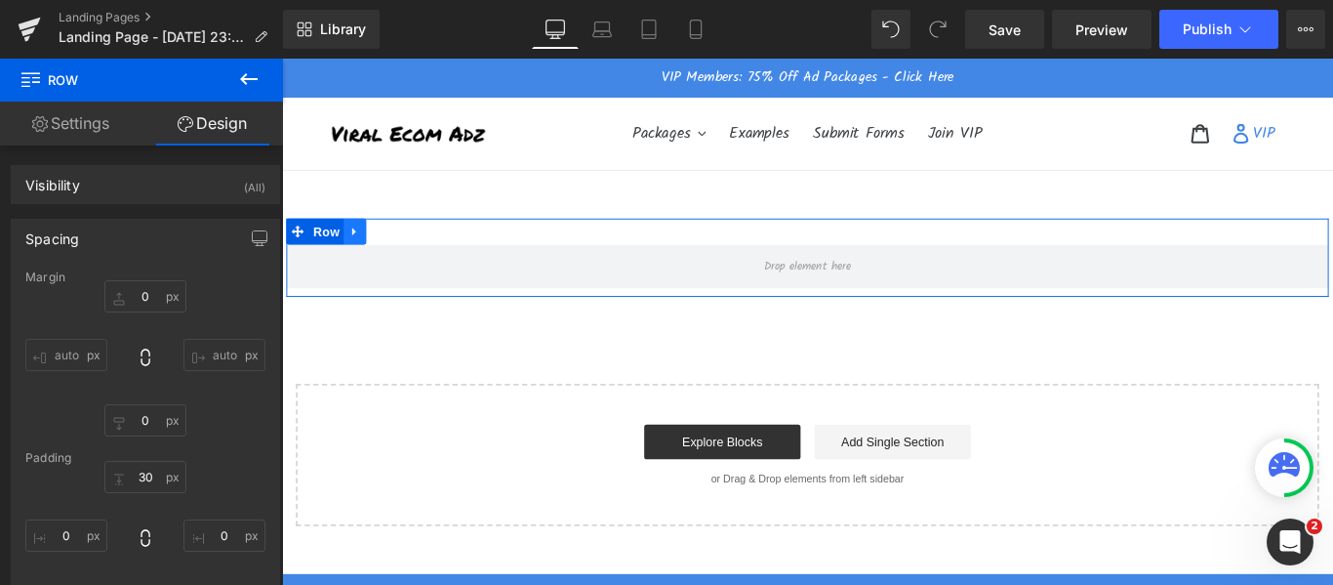
click at [361, 250] on icon at bounding box center [363, 253] width 4 height 9
click at [408, 257] on icon at bounding box center [415, 253] width 14 height 14
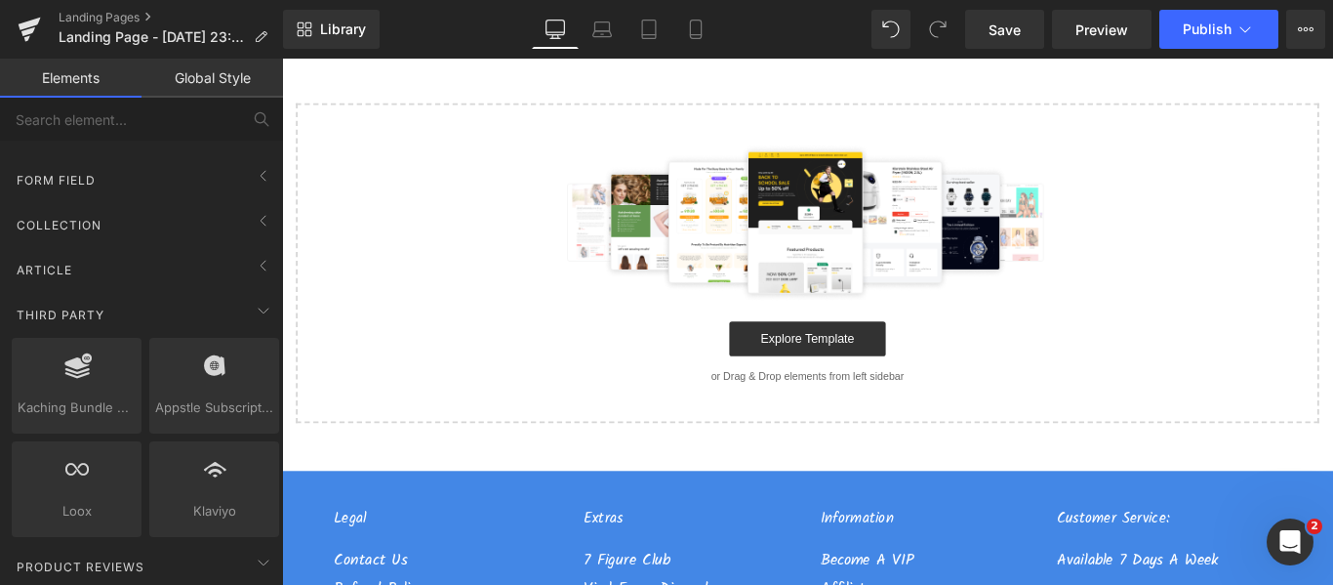
scroll to position [219, 0]
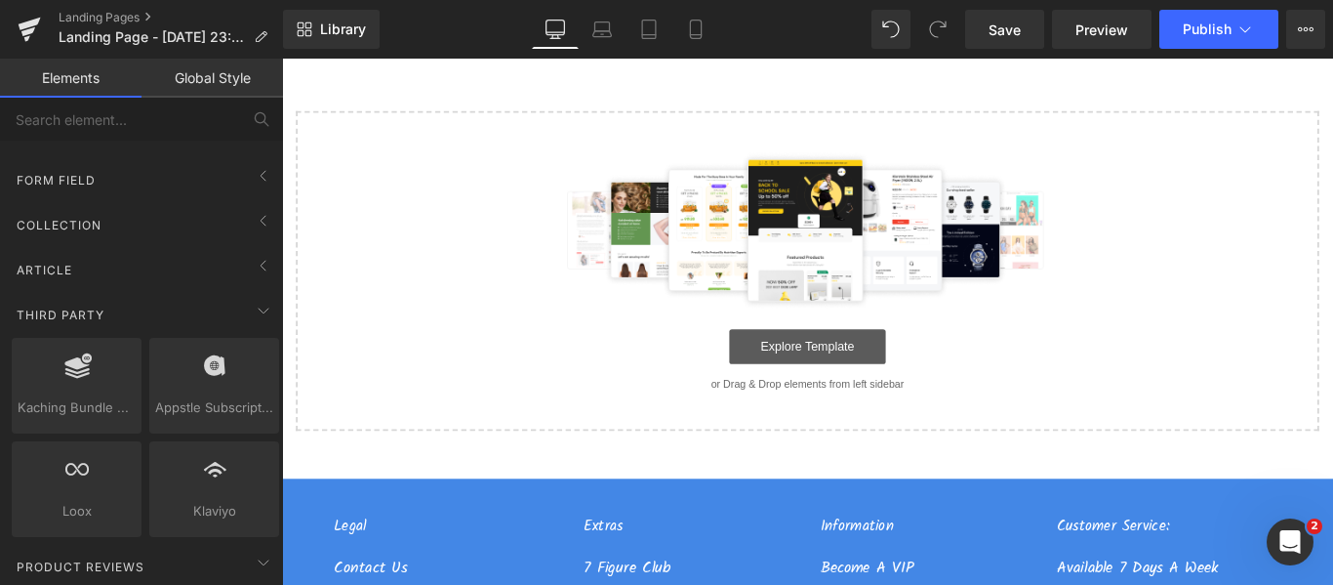
click at [851, 380] on link "Explore Template" at bounding box center [873, 381] width 176 height 39
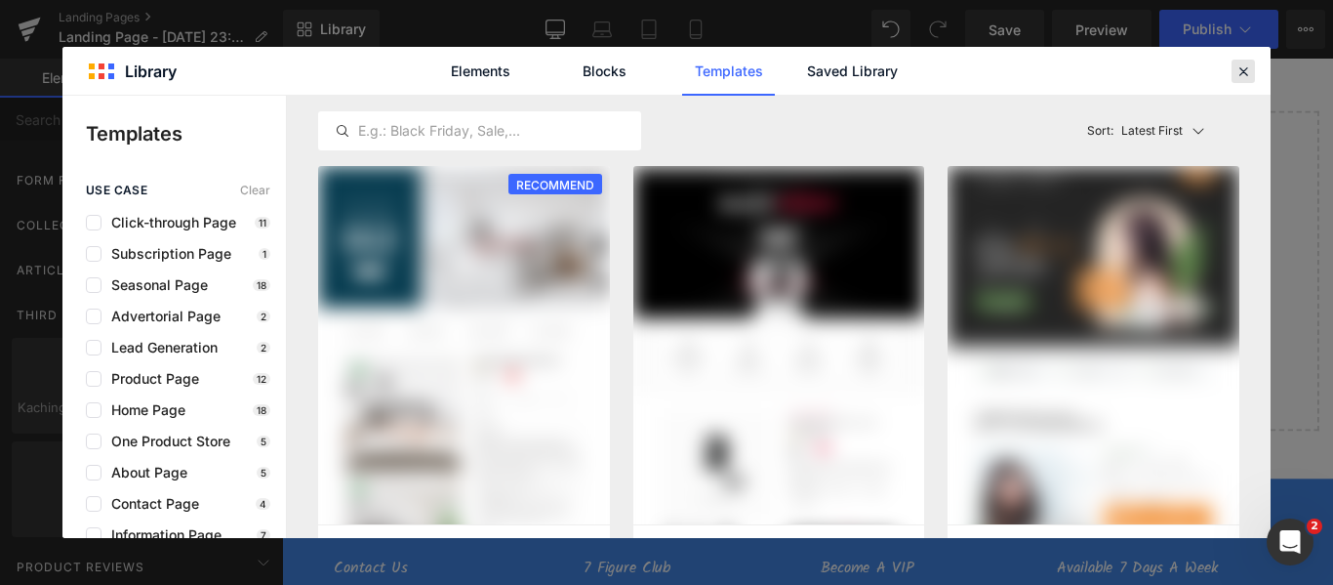
drag, startPoint x: 1236, startPoint y: 66, endPoint x: 593, endPoint y: 86, distance: 643.4
click at [1236, 66] on icon at bounding box center [1243, 71] width 18 height 18
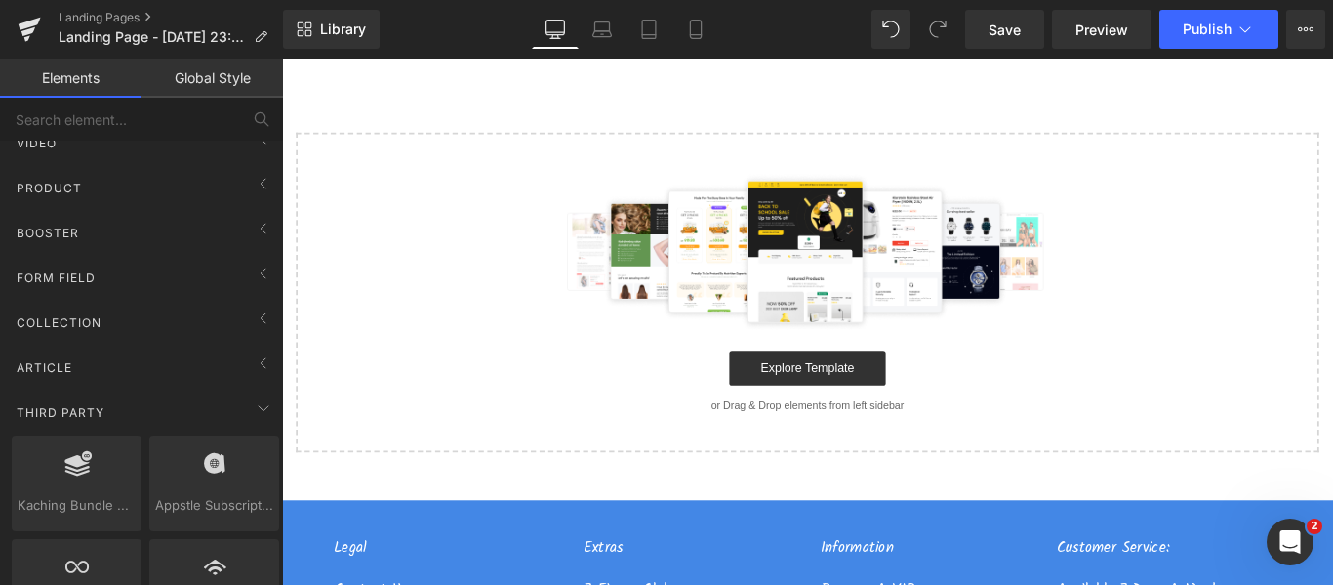
scroll to position [195, 0]
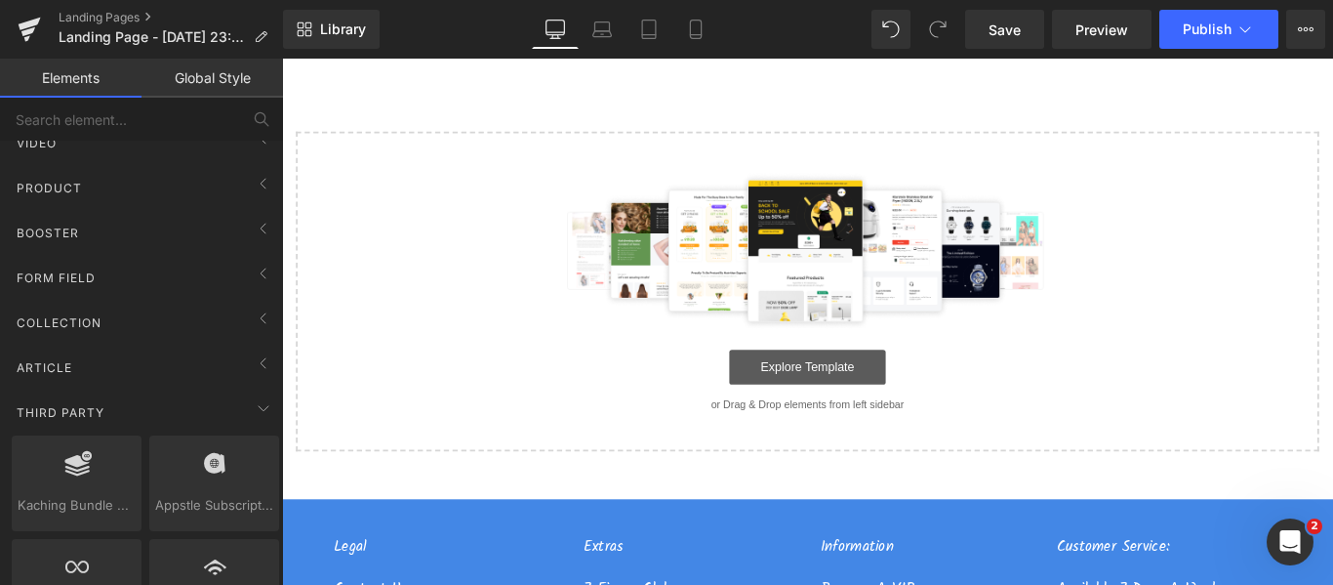
click at [881, 418] on link "Explore Template" at bounding box center [873, 404] width 176 height 39
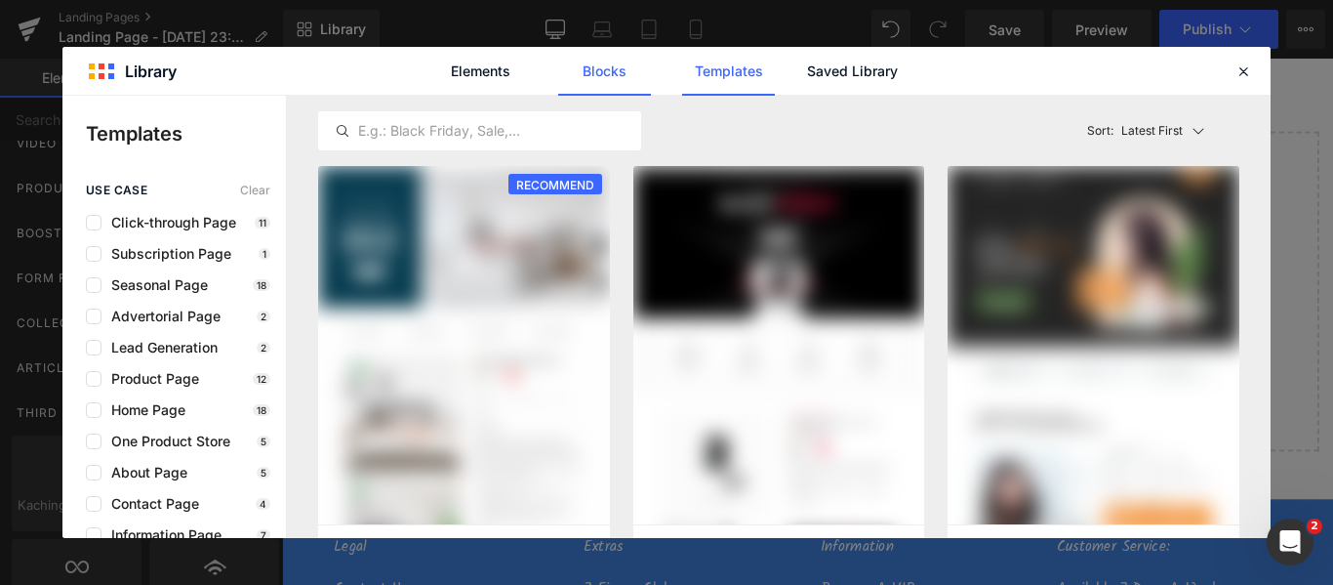
click at [593, 64] on link "Blocks" at bounding box center [604, 71] width 93 height 49
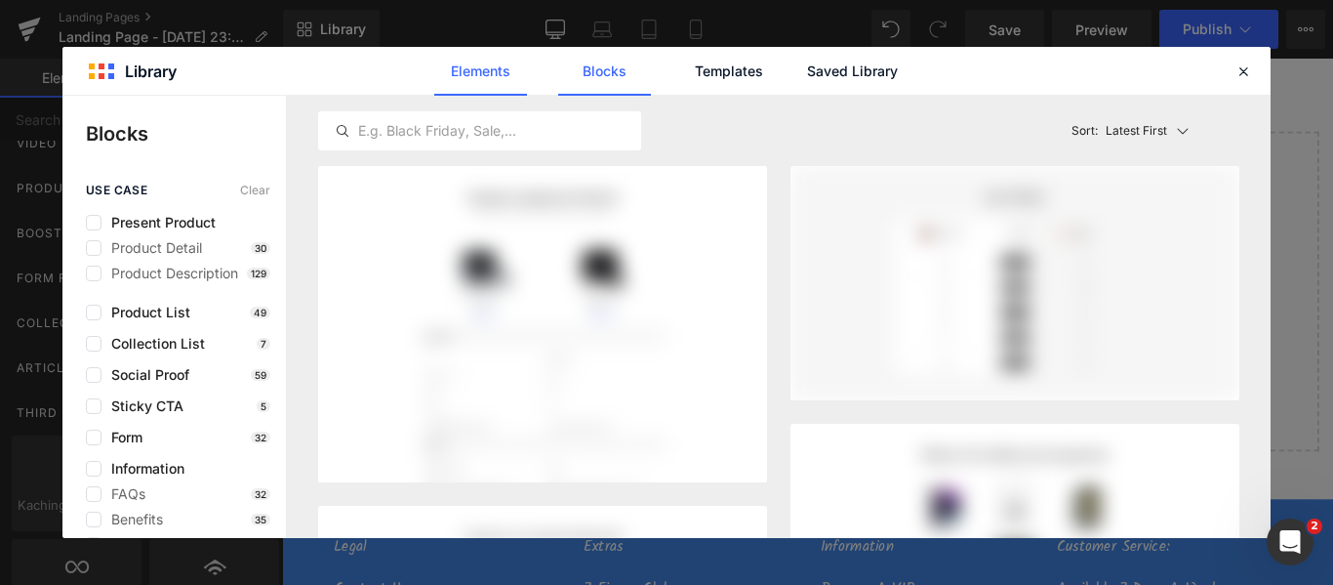
click at [504, 69] on link "Elements" at bounding box center [480, 71] width 93 height 49
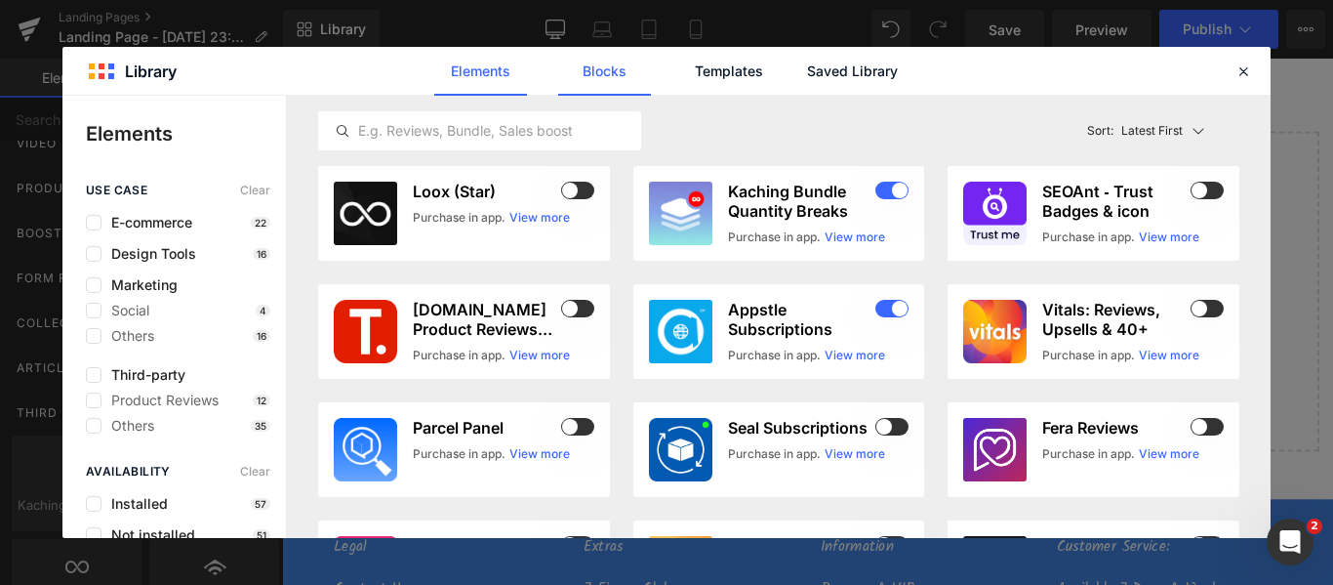
click at [586, 71] on link "Blocks" at bounding box center [604, 71] width 93 height 49
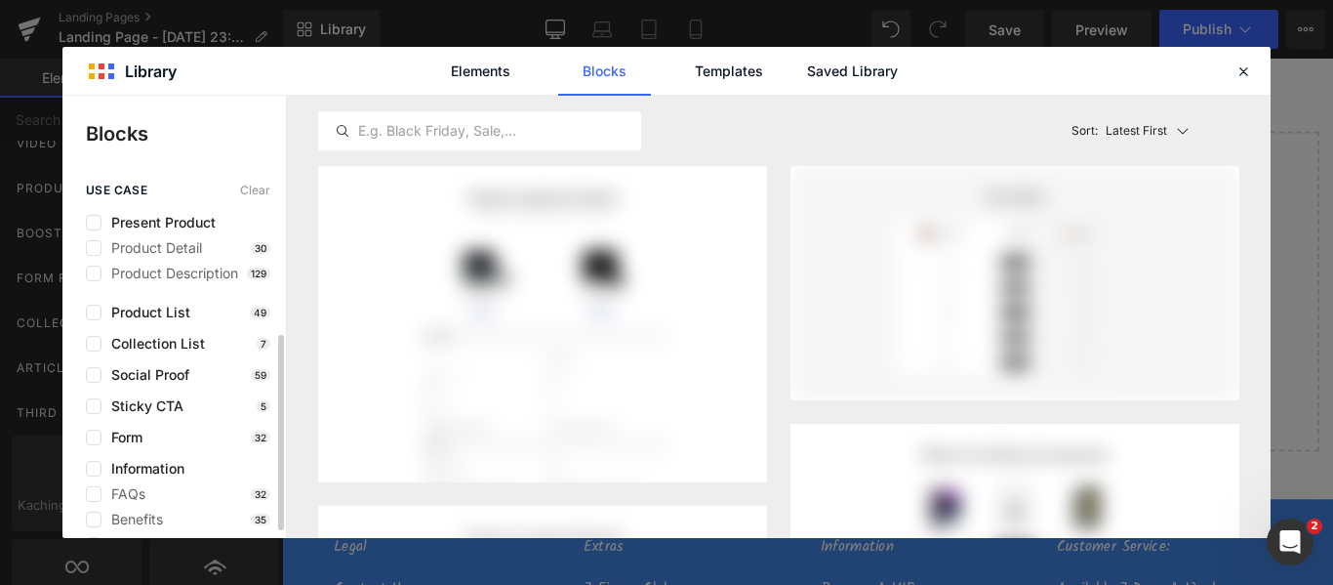
scroll to position [286, 0]
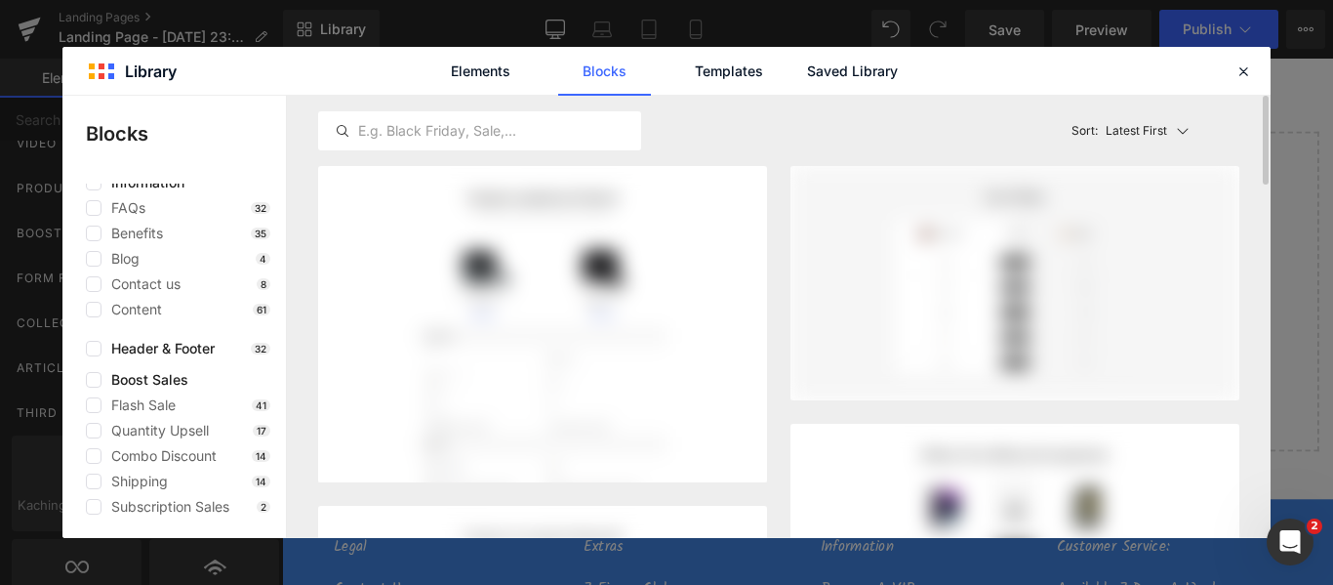
click at [467, 105] on div at bounding box center [479, 131] width 323 height 70
click at [468, 131] on input "text" at bounding box center [479, 130] width 321 height 23
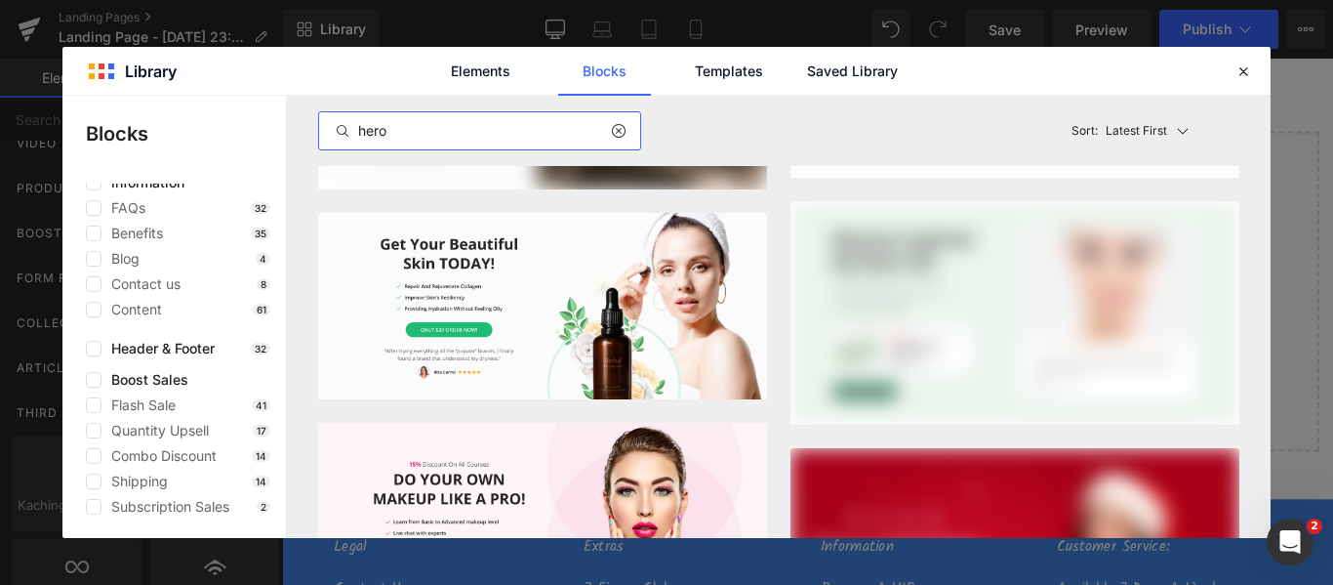
scroll to position [0, 0]
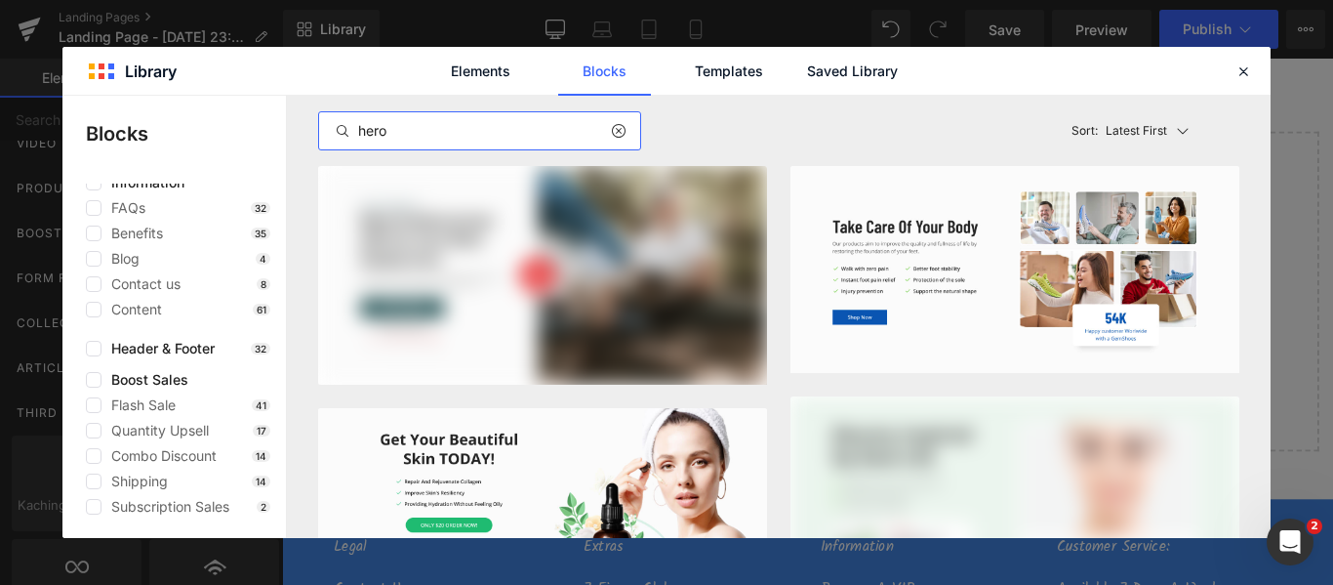
type input "hero"
click at [1240, 70] on icon at bounding box center [1243, 71] width 18 height 18
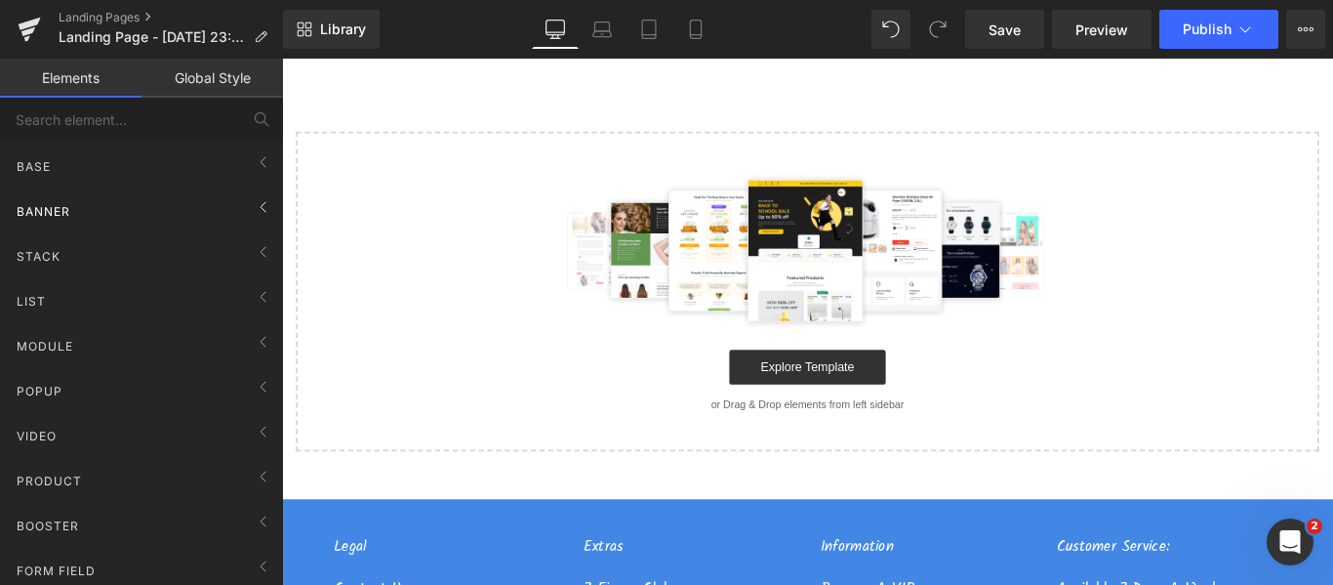
click at [124, 218] on div "Banner" at bounding box center [145, 210] width 275 height 39
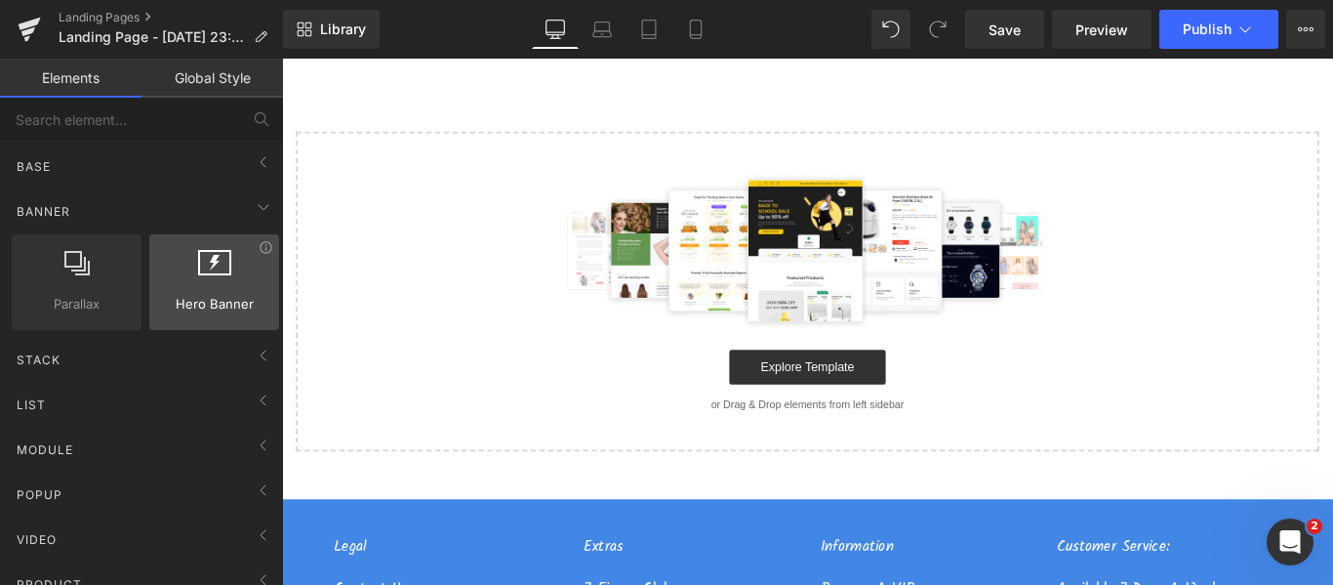
click at [213, 307] on span "Hero Banner" at bounding box center [214, 304] width 118 height 20
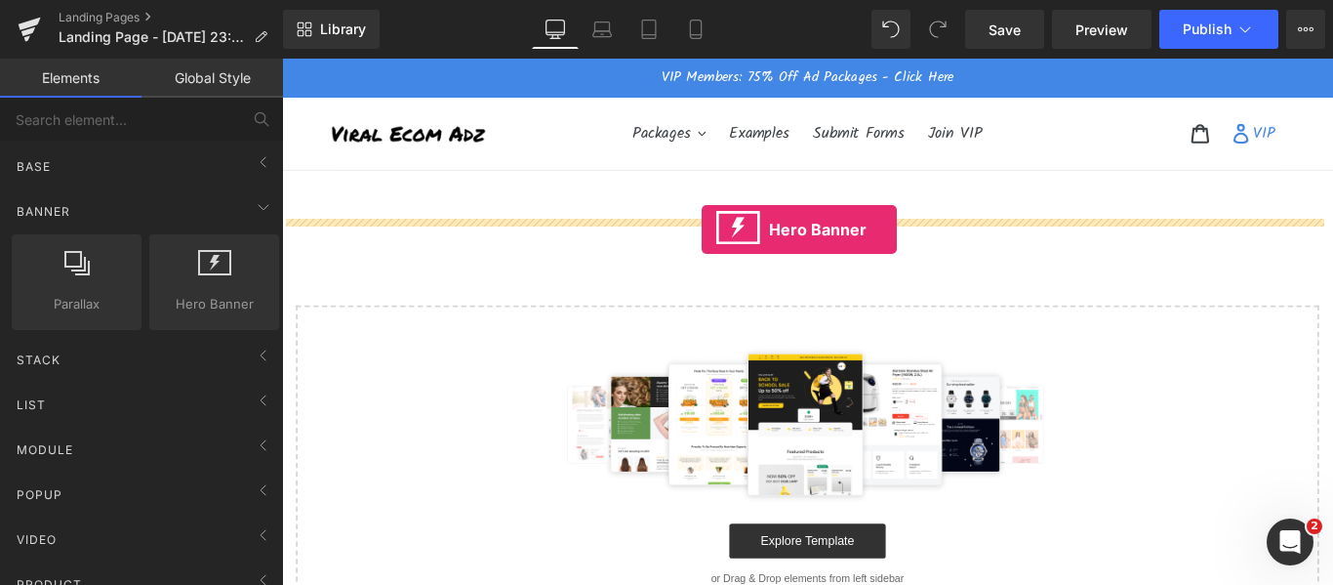
drag, startPoint x: 545, startPoint y: 353, endPoint x: 753, endPoint y: 251, distance: 232.6
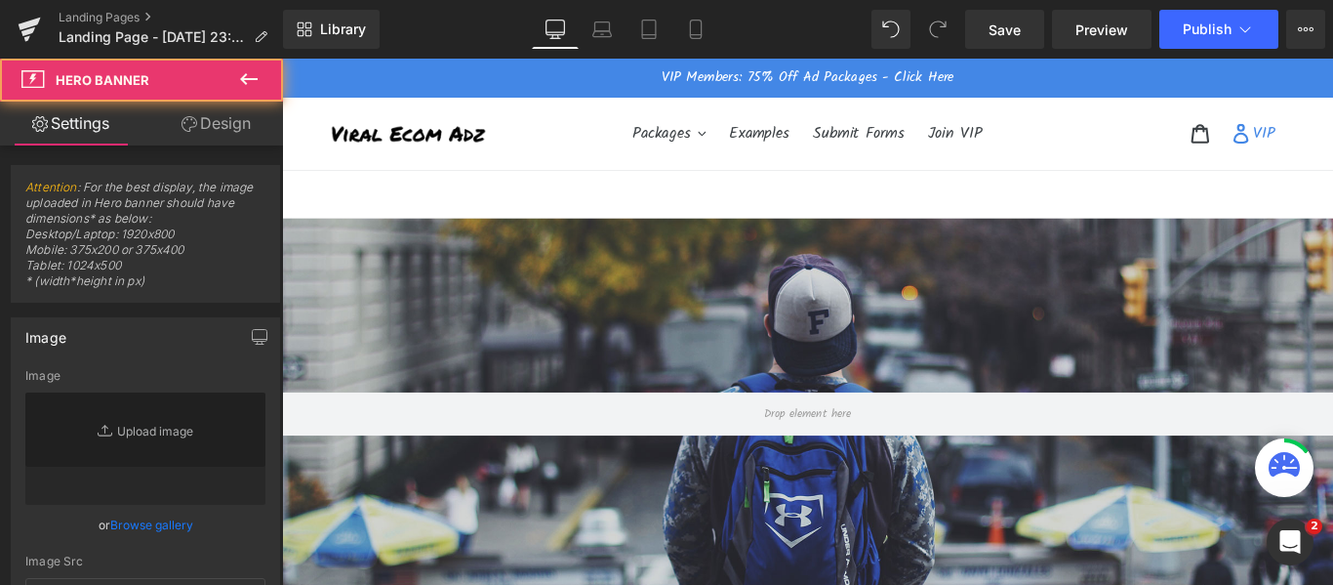
type input "[URL][DOMAIN_NAME]"
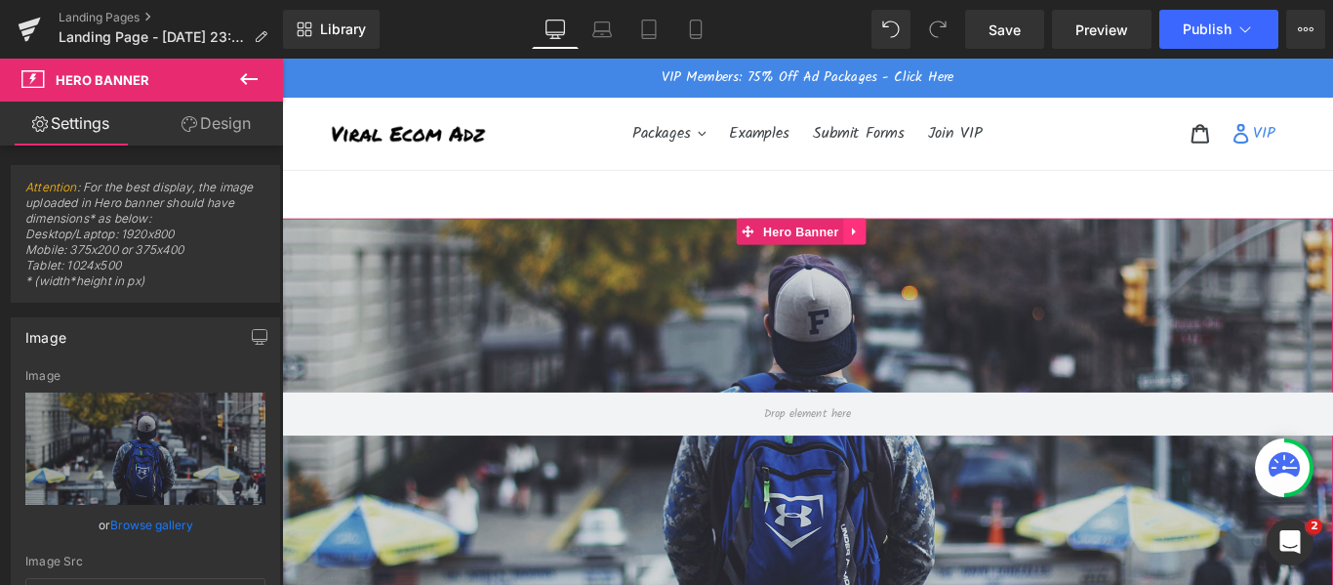
click at [920, 255] on icon at bounding box center [925, 253] width 14 height 15
click at [937, 249] on icon at bounding box center [938, 253] width 14 height 14
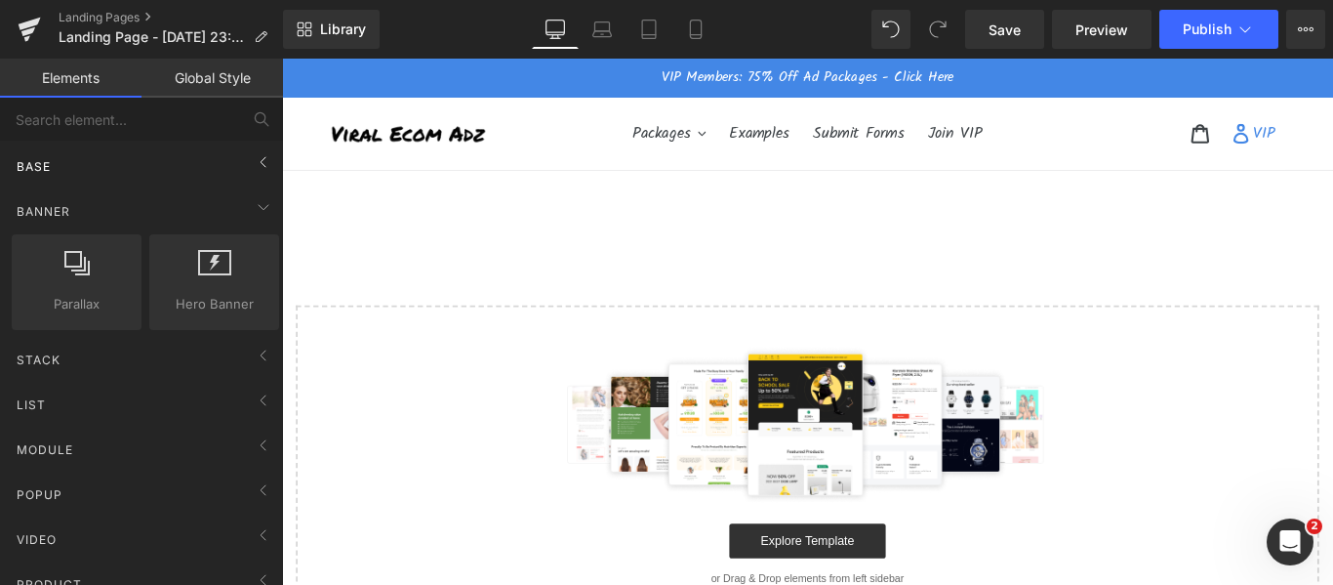
click at [59, 174] on div "Base" at bounding box center [145, 165] width 275 height 39
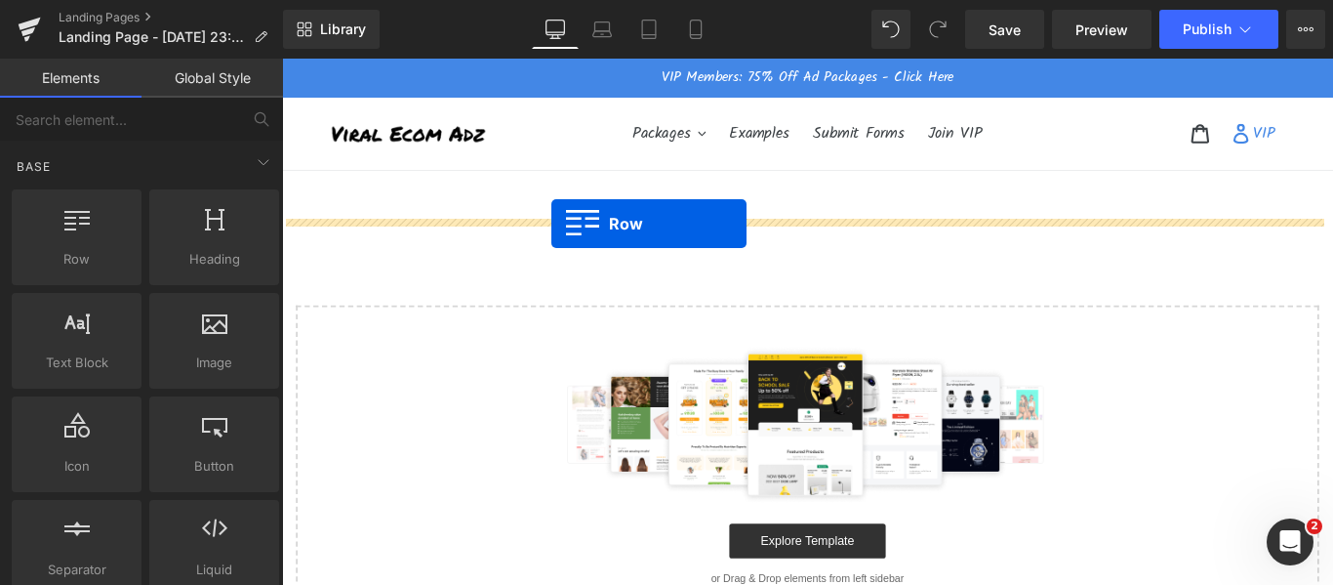
drag, startPoint x: 370, startPoint y: 330, endPoint x: 585, endPoint y: 244, distance: 231.2
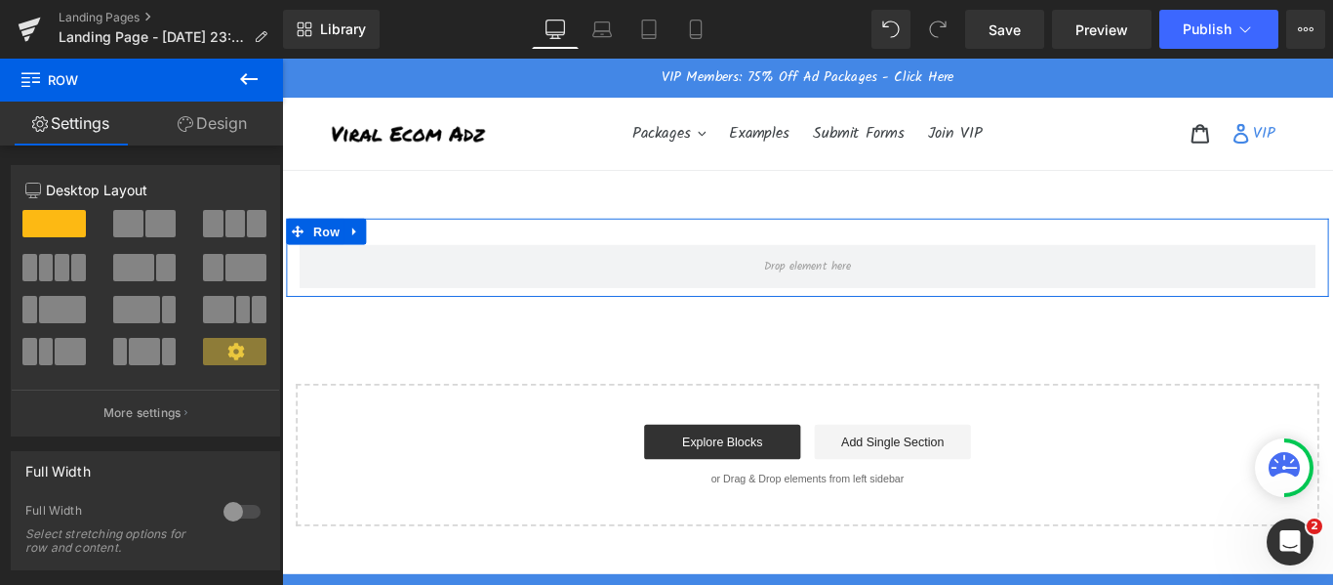
click at [222, 131] on link "Design" at bounding box center [211, 123] width 141 height 44
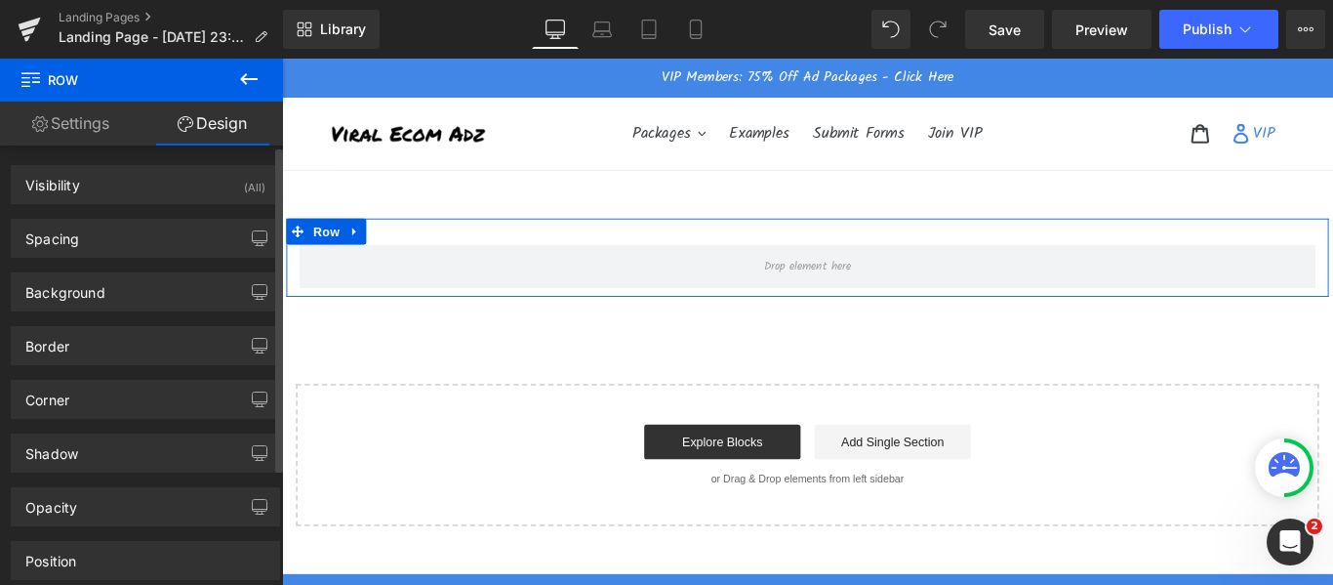
type input "0"
type input "30"
type input "0"
type input "10"
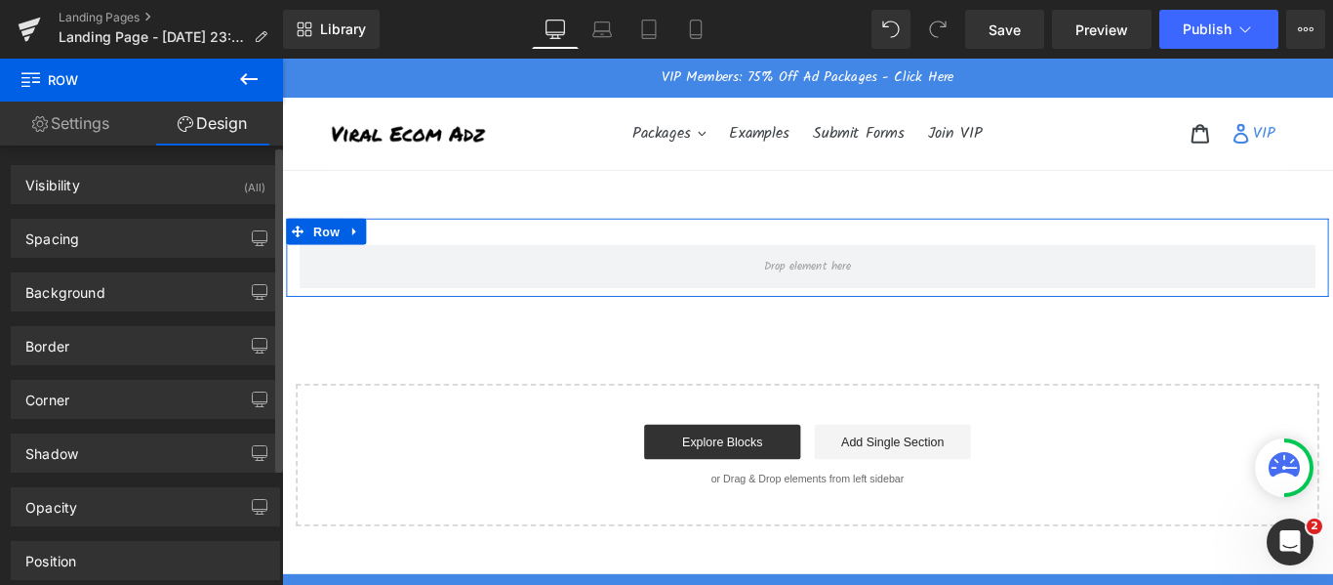
type input "0"
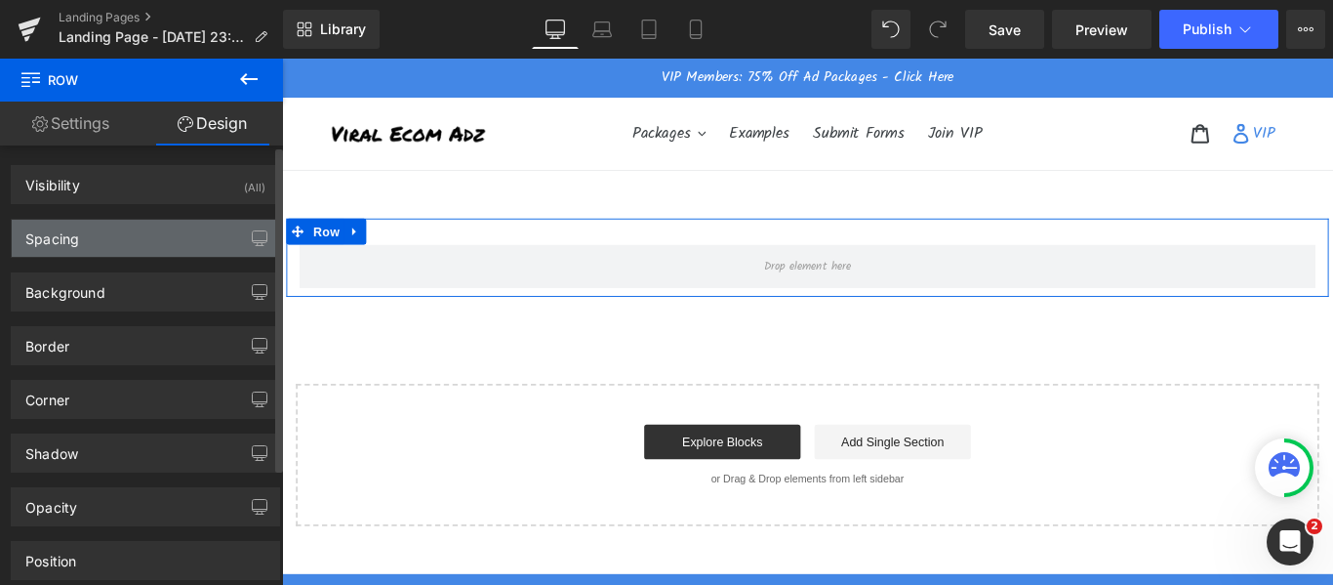
click at [98, 225] on div "Spacing" at bounding box center [145, 238] width 267 height 37
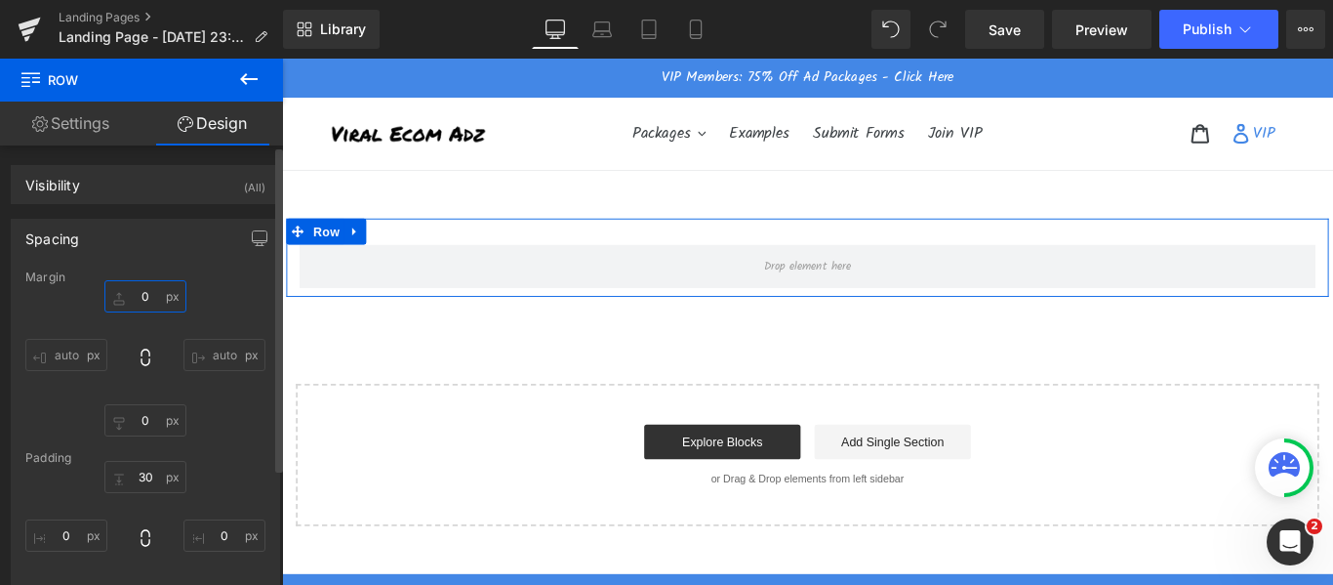
click at [123, 296] on input "0" at bounding box center [145, 296] width 82 height 32
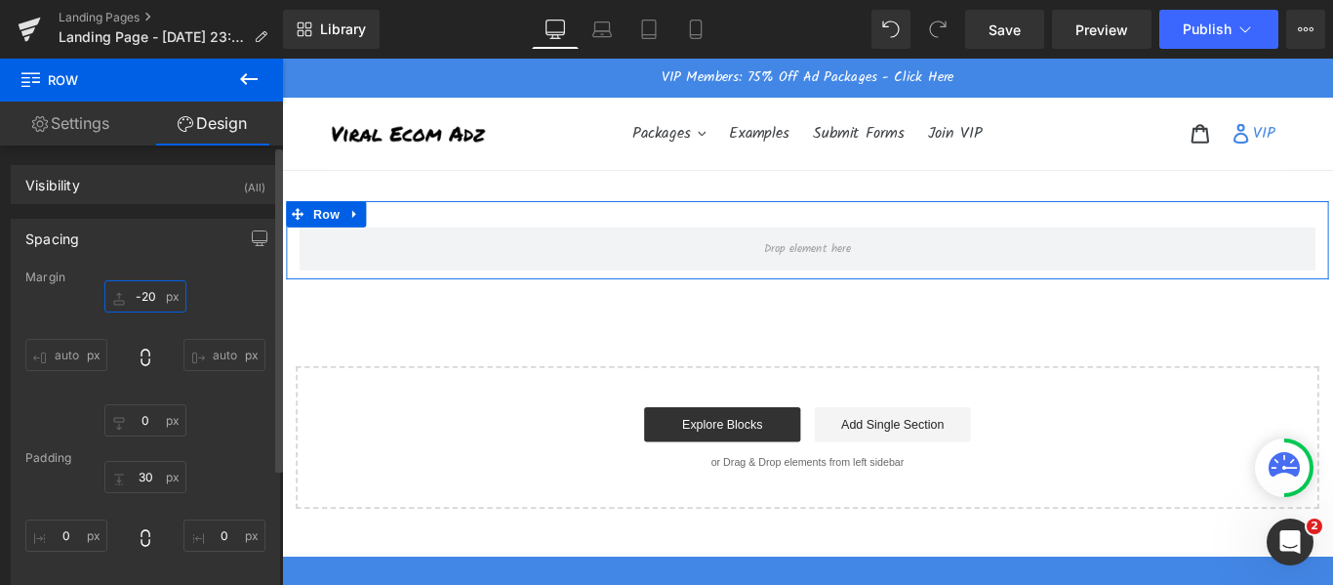
click at [139, 302] on input "-20" at bounding box center [145, 296] width 82 height 32
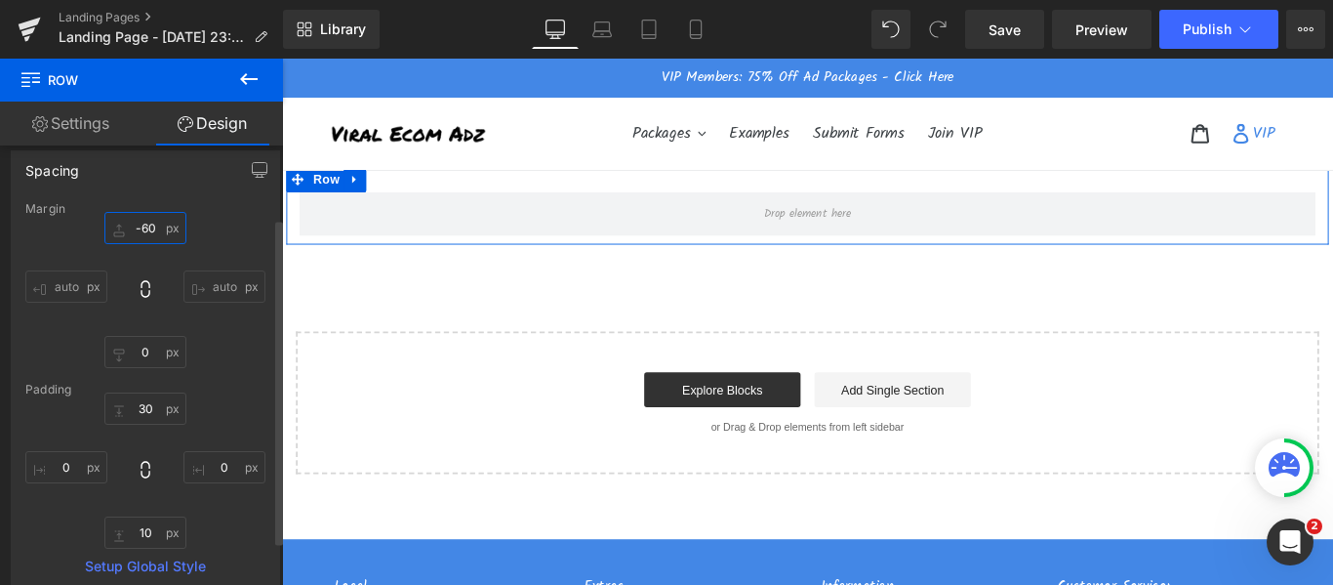
scroll to position [98, 0]
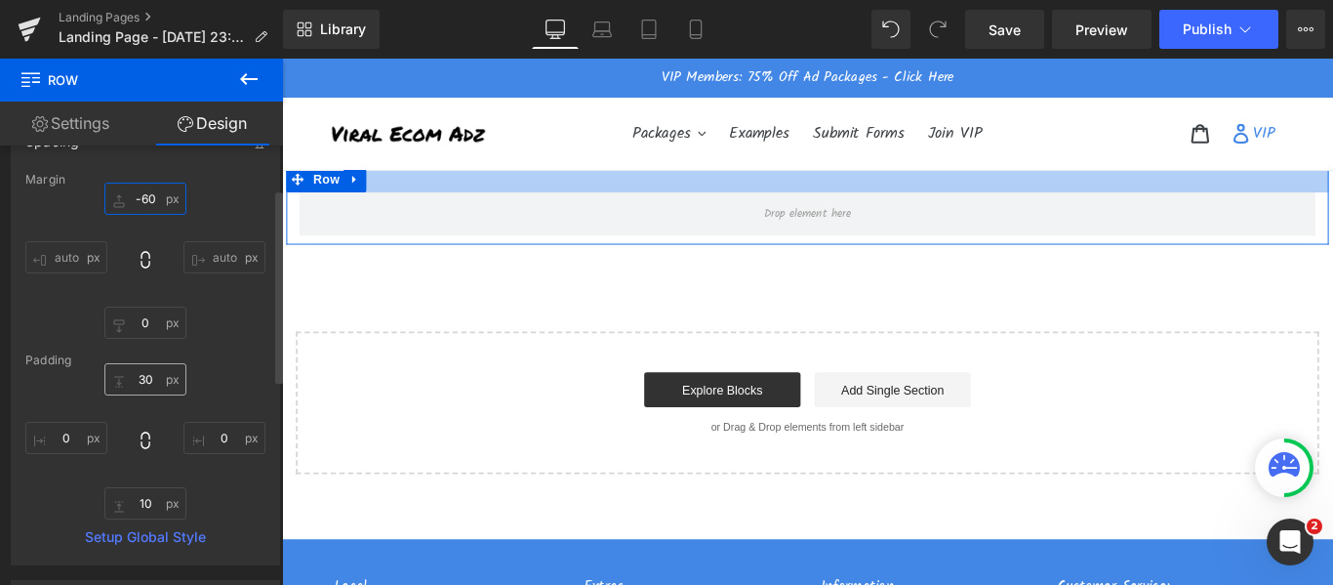
type input "-60"
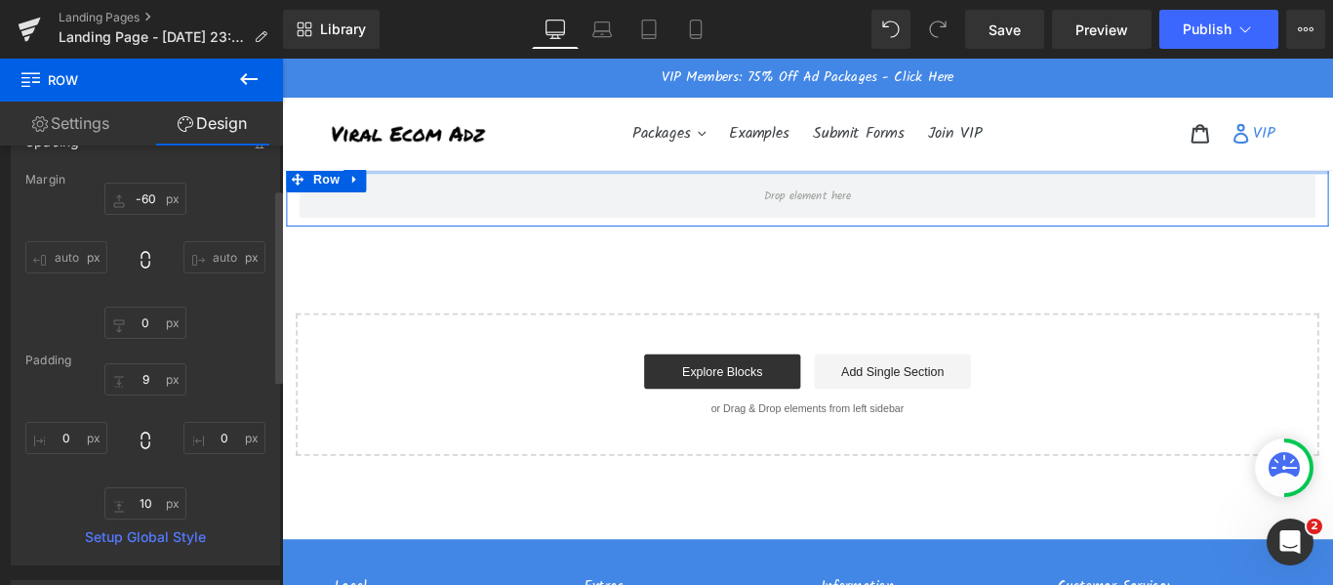
click at [189, 393] on div "9px 9 0px 0 10px 10 0px 0" at bounding box center [145, 441] width 240 height 156
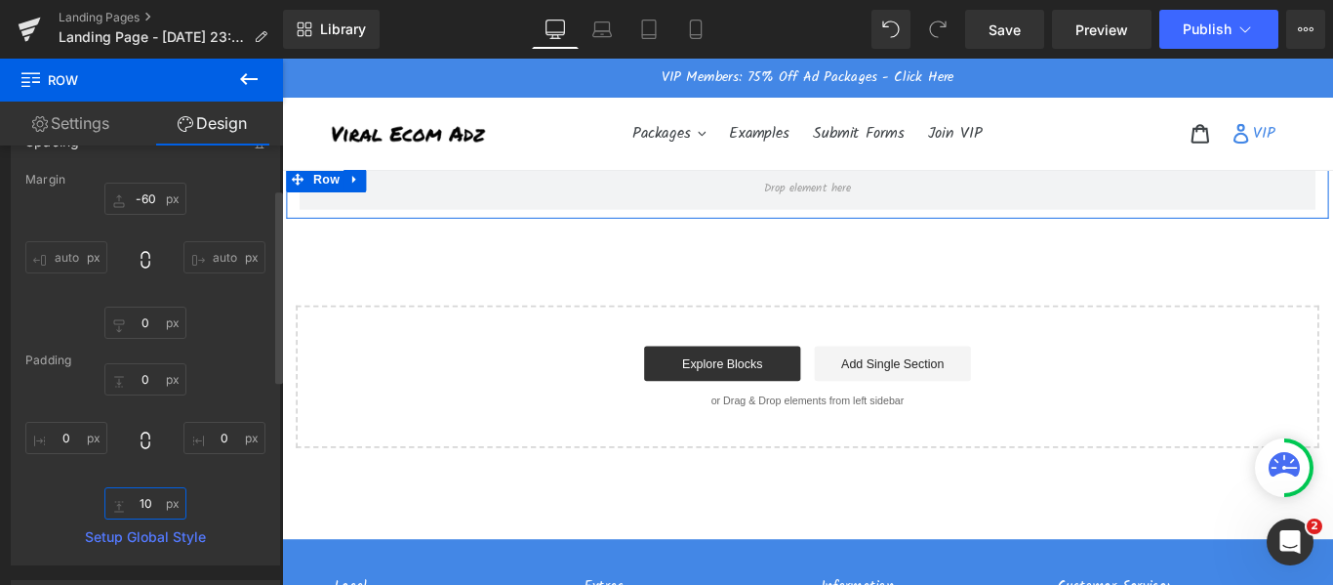
click at [141, 501] on input "10" at bounding box center [145, 503] width 82 height 32
click at [136, 375] on input "0" at bounding box center [145, 379] width 82 height 32
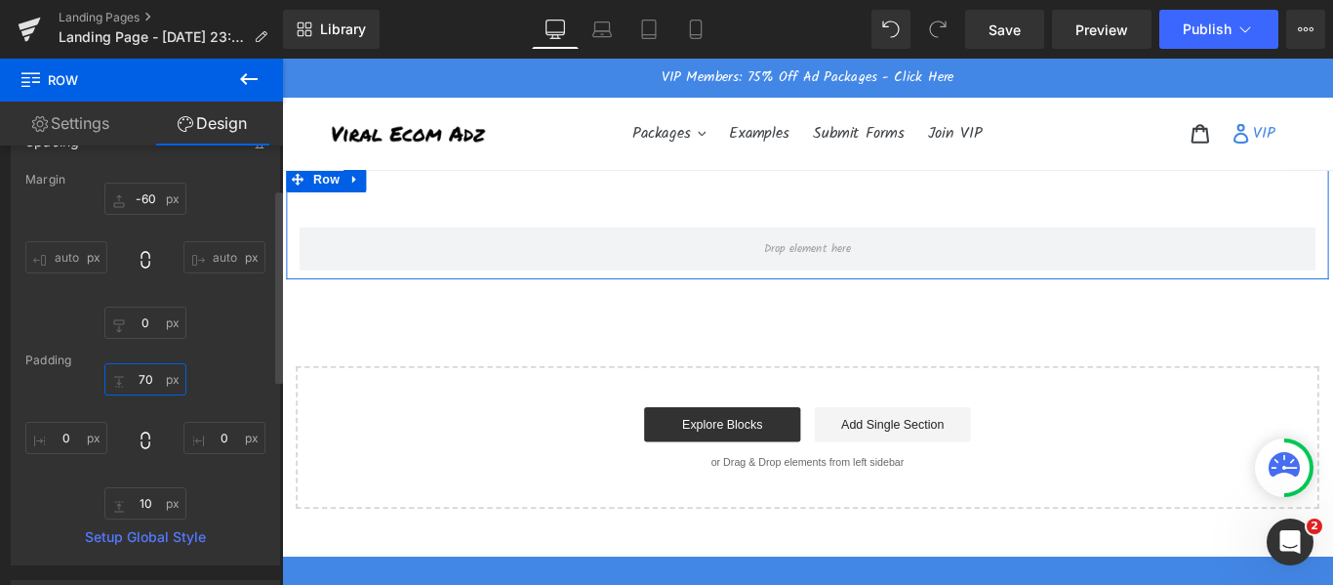
click at [142, 374] on input "70" at bounding box center [145, 379] width 82 height 32
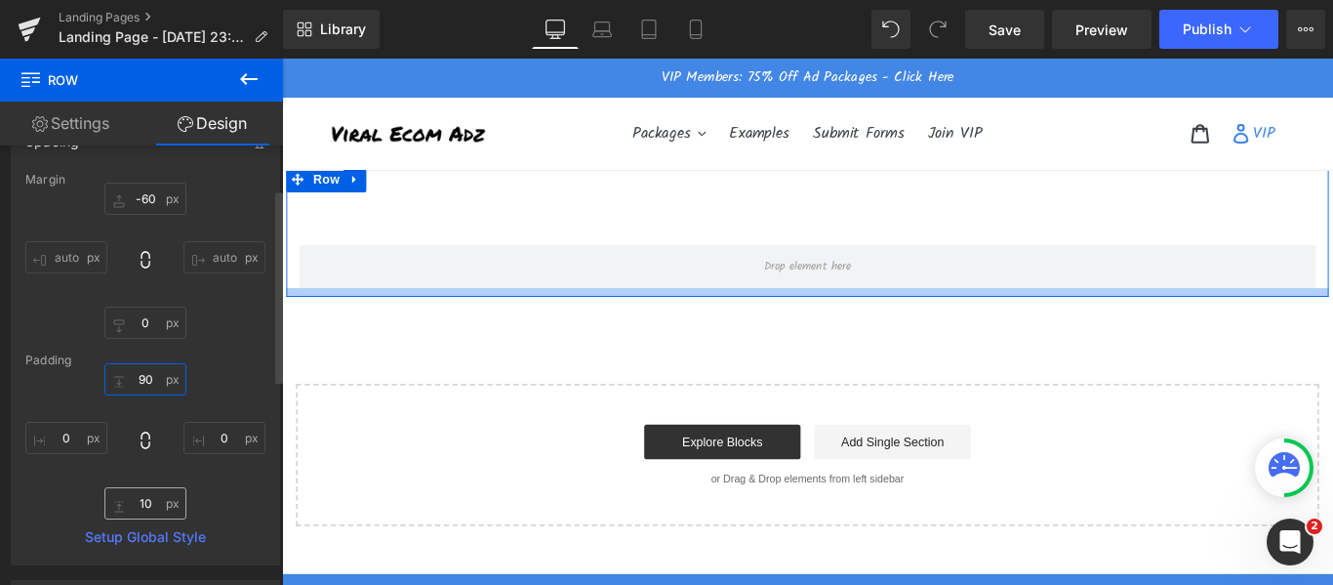
type input "90"
click at [148, 504] on input "10" at bounding box center [145, 503] width 82 height 32
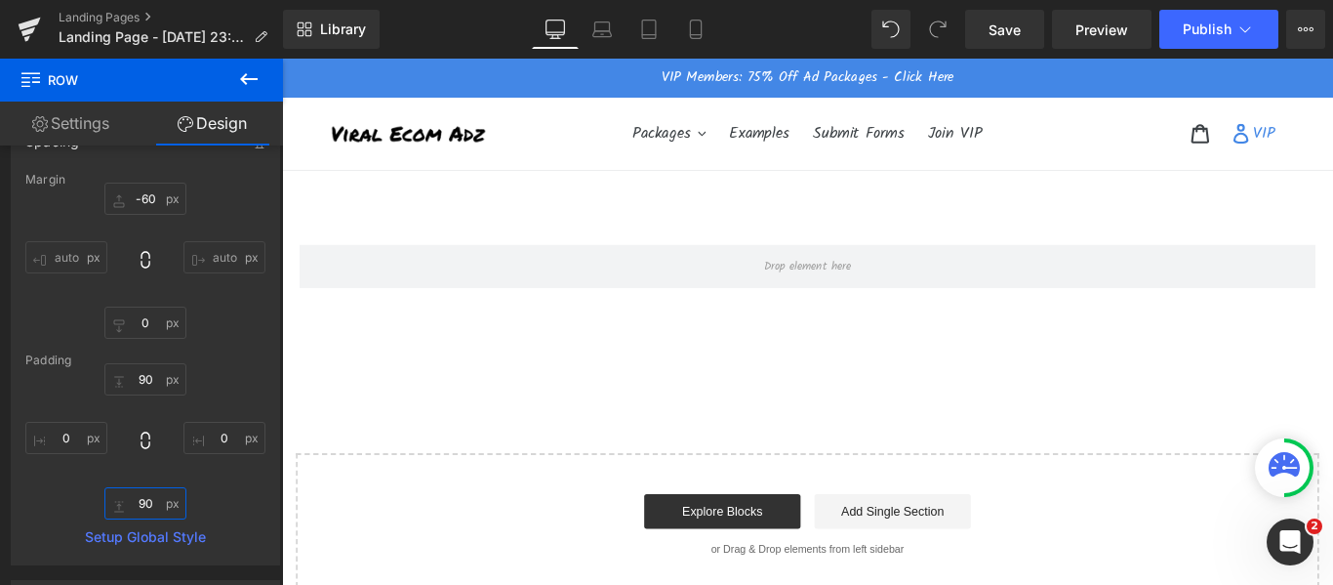
type input "90"
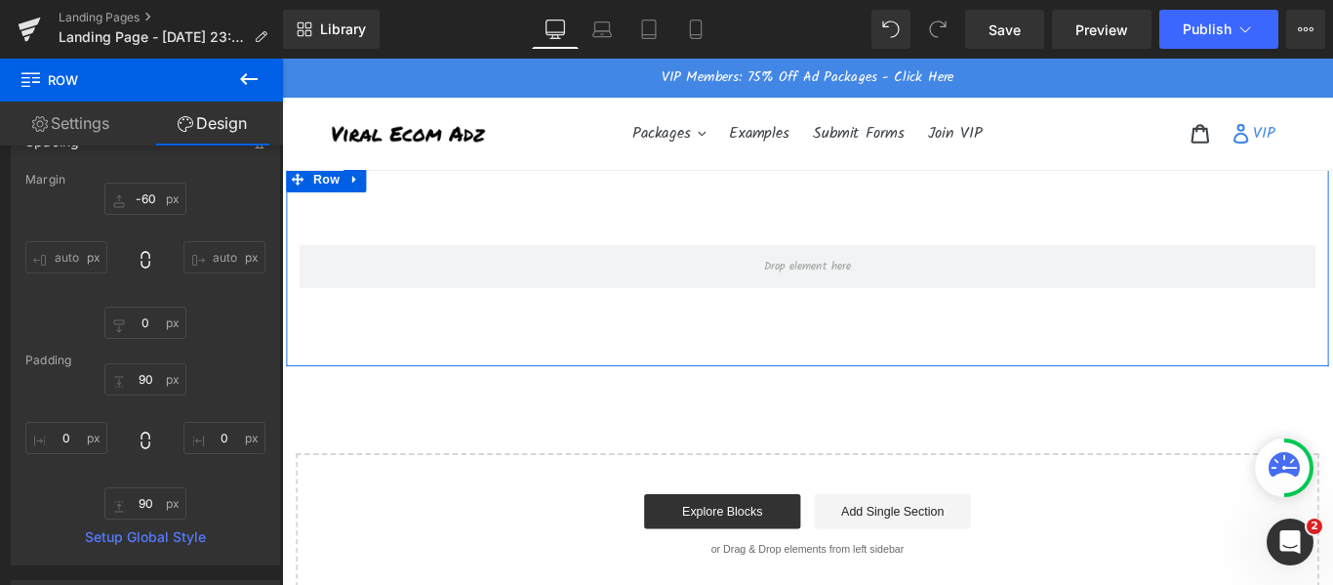
click at [104, 129] on link "Settings" at bounding box center [70, 123] width 141 height 44
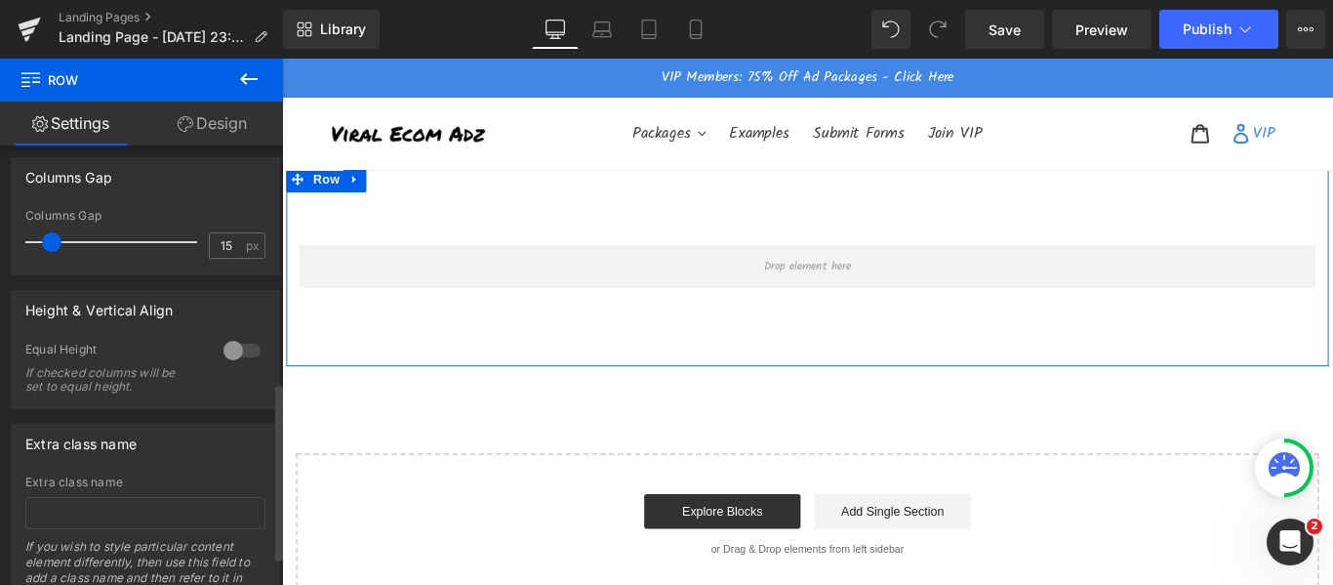
scroll to position [586, 0]
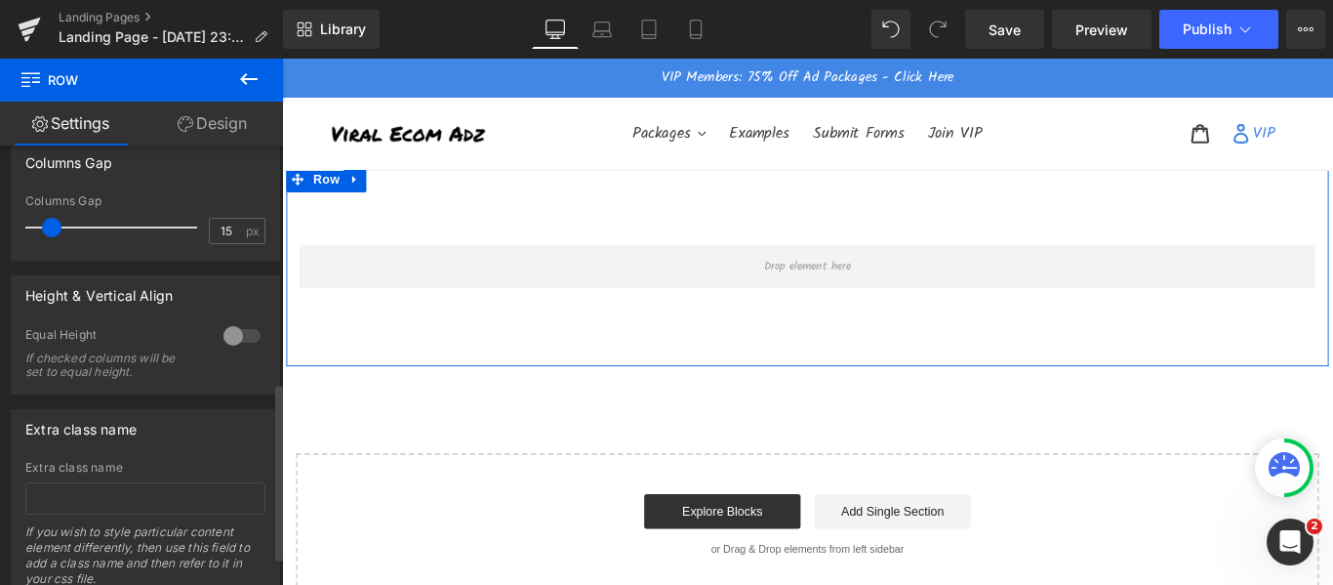
click at [226, 335] on div at bounding box center [242, 335] width 47 height 31
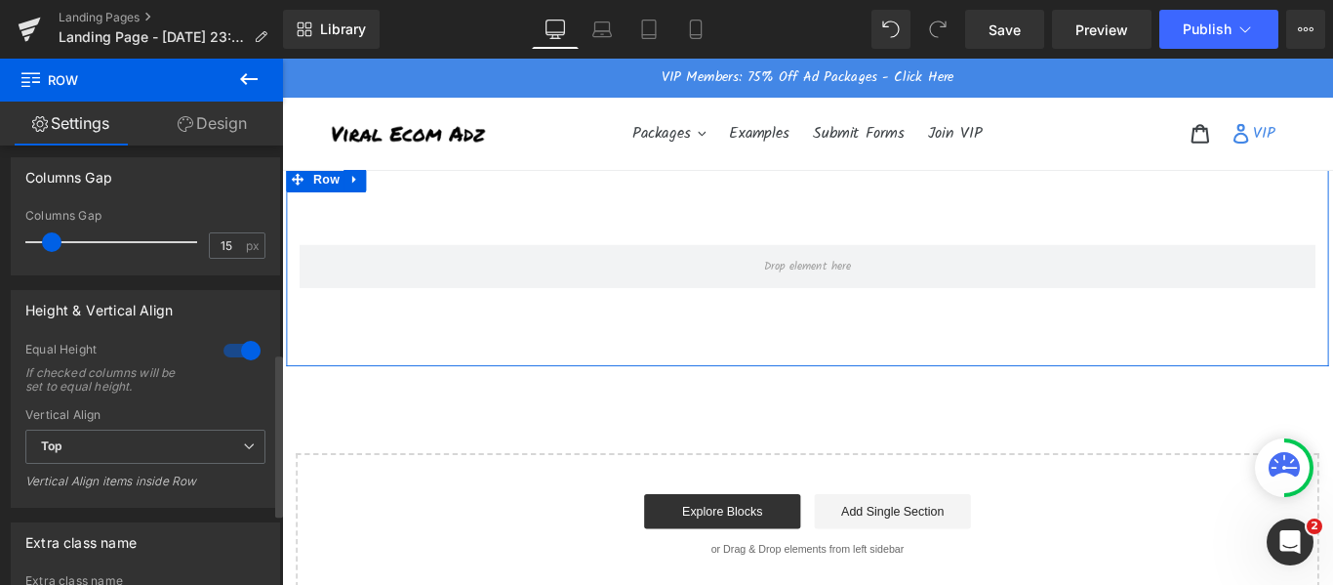
scroll to position [559, 0]
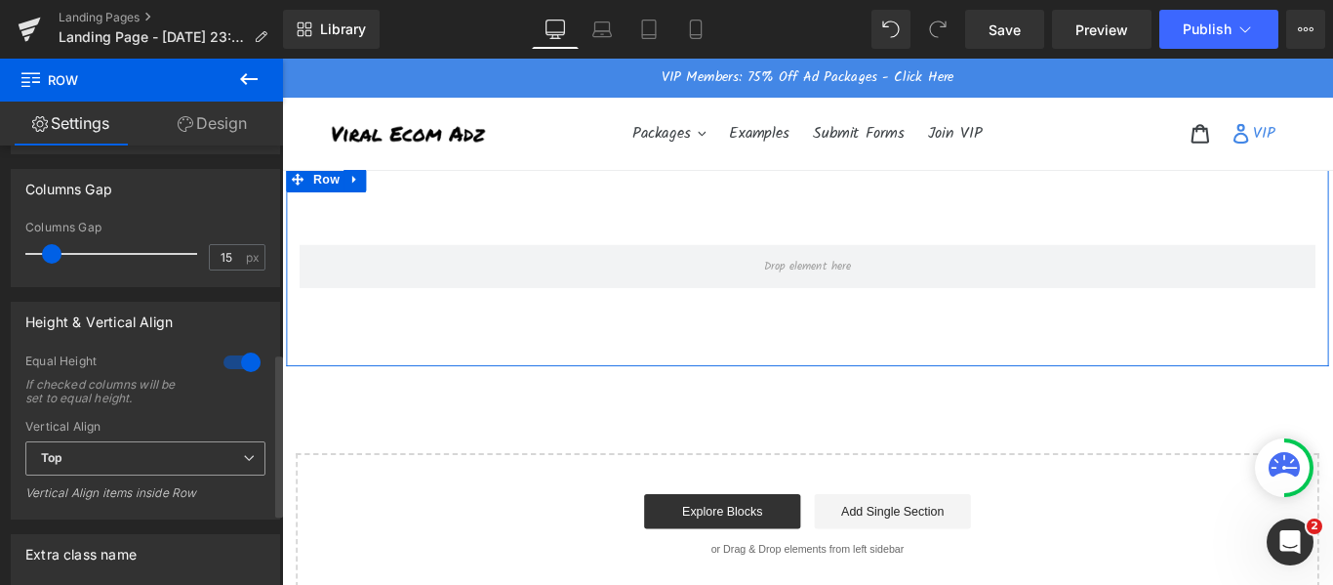
click at [143, 456] on span "Top" at bounding box center [145, 458] width 240 height 34
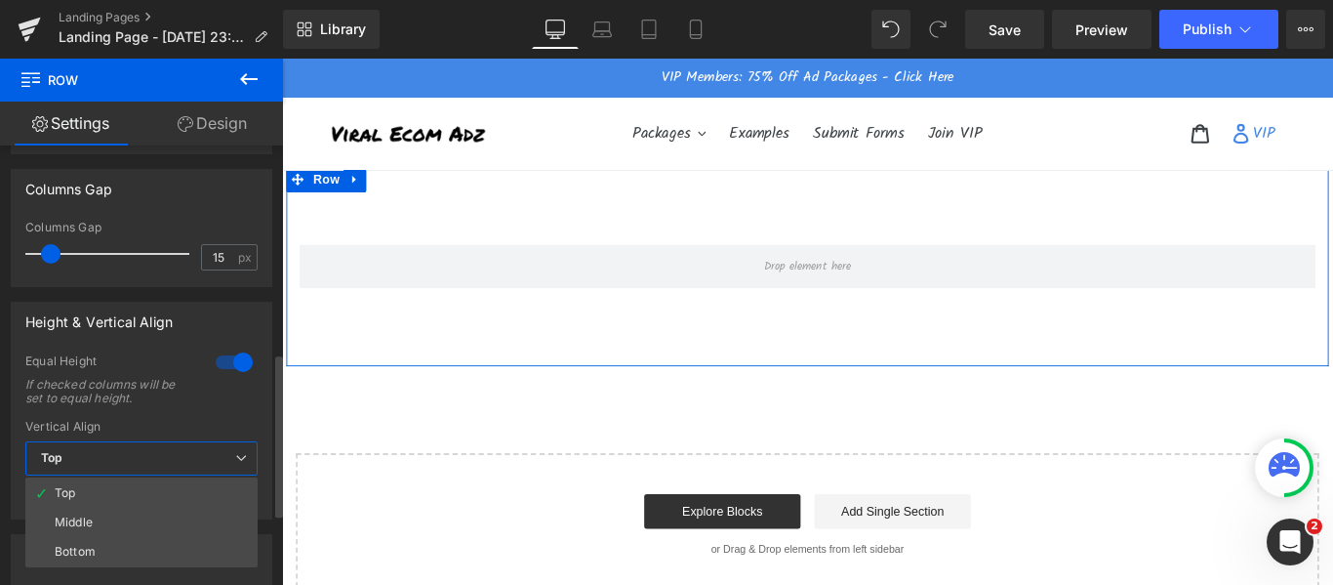
click at [143, 456] on span "Top" at bounding box center [141, 458] width 232 height 34
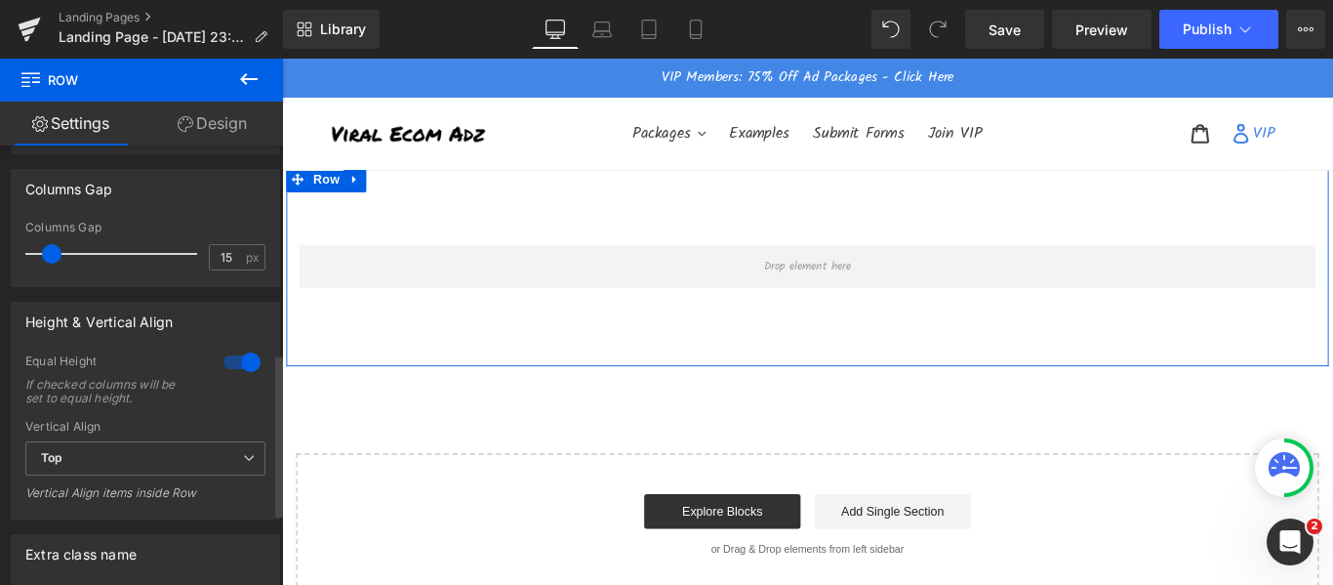
click at [239, 355] on div at bounding box center [242, 361] width 47 height 31
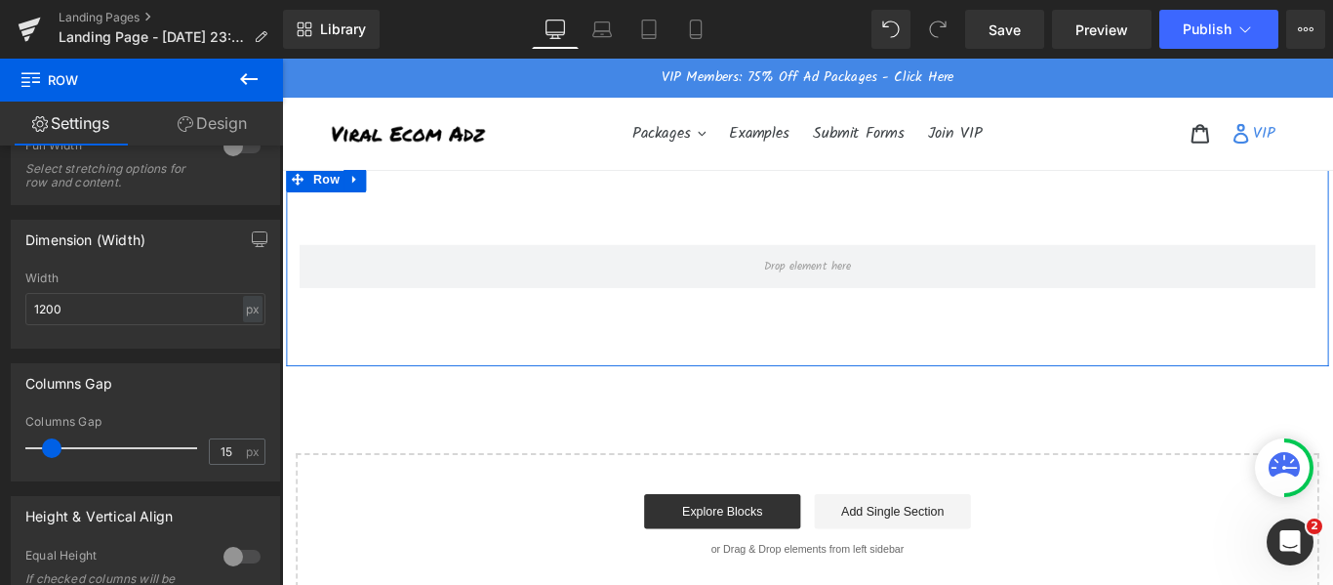
scroll to position [364, 0]
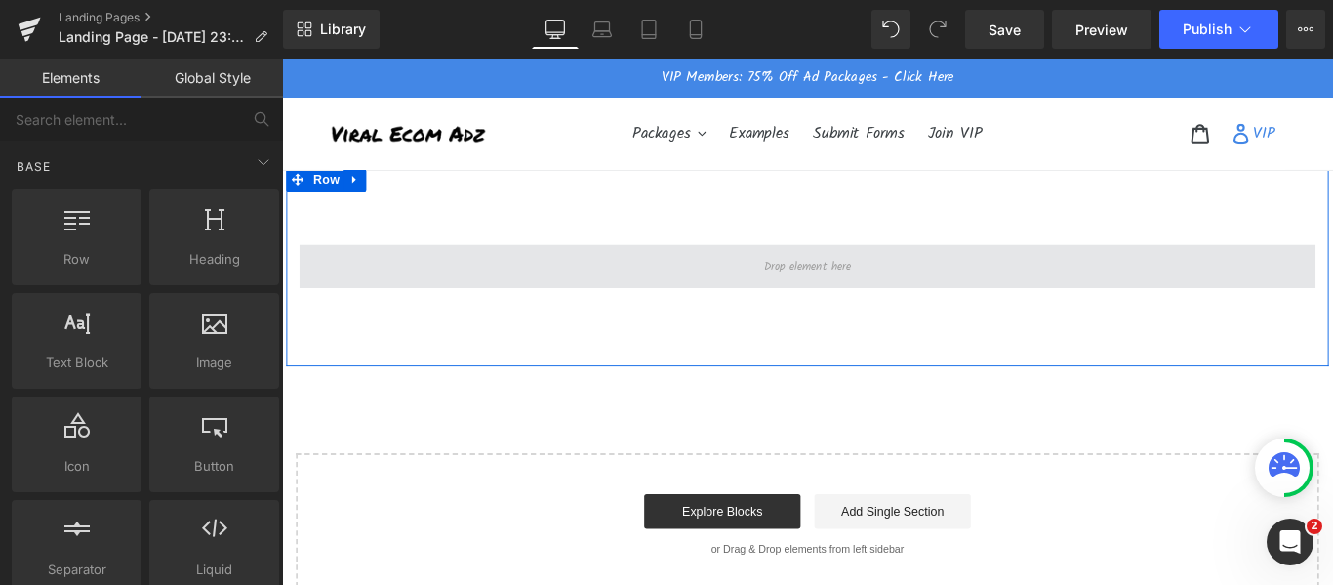
click at [884, 296] on span at bounding box center [872, 291] width 111 height 29
click at [560, 279] on span at bounding box center [873, 291] width 1142 height 49
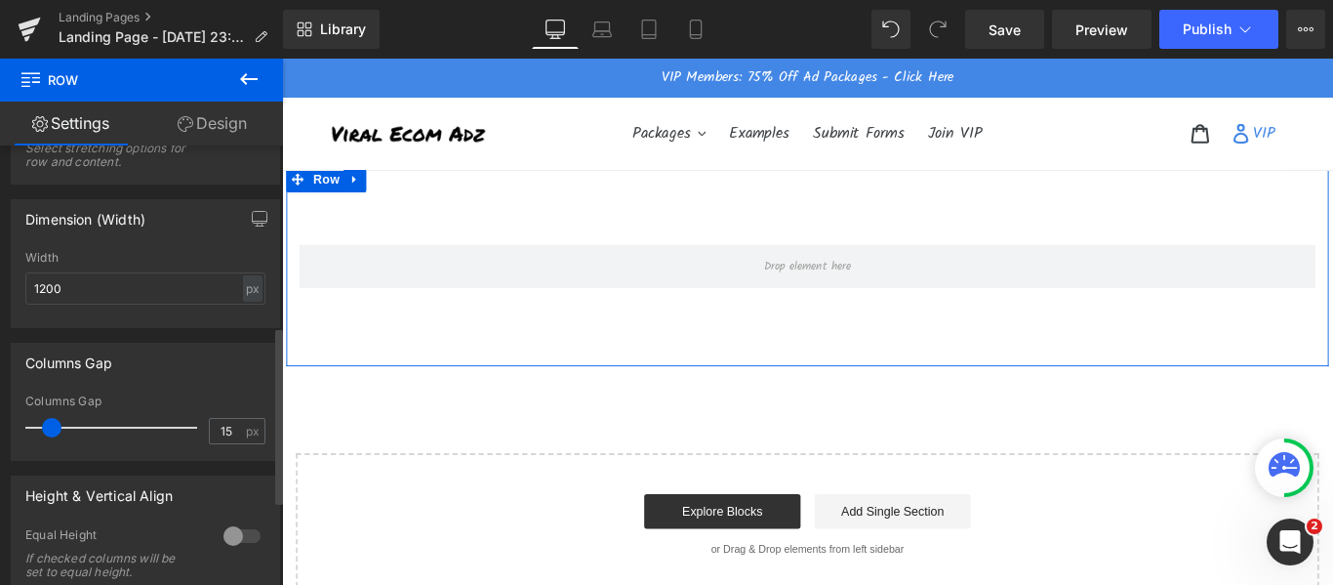
scroll to position [656, 0]
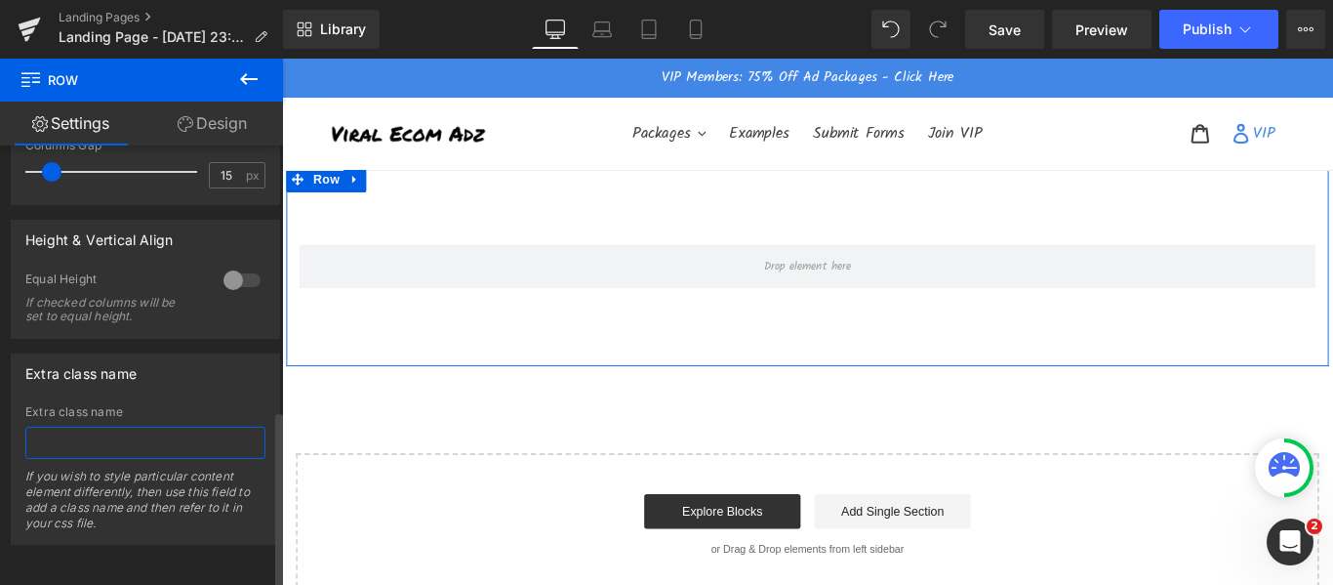
click at [168, 426] on input "text" at bounding box center [145, 442] width 240 height 32
click at [218, 115] on link "Design" at bounding box center [211, 123] width 141 height 44
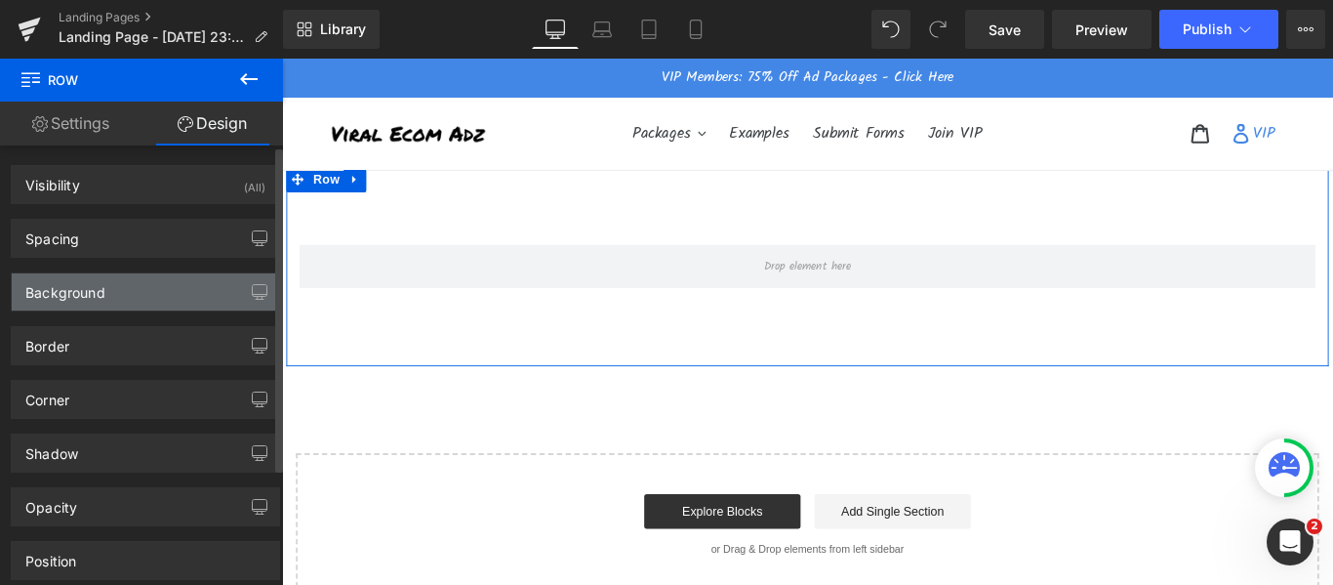
type input "transparent"
type input "0"
click at [147, 282] on div "Background" at bounding box center [145, 291] width 267 height 37
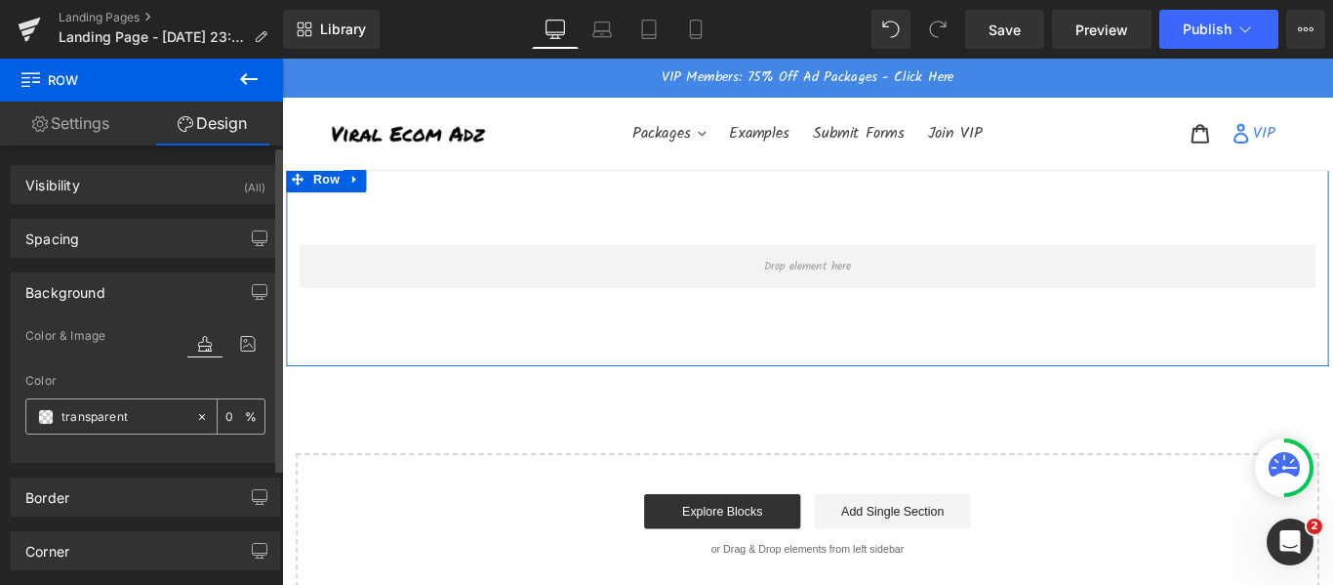
click at [143, 424] on input "transparent" at bounding box center [123, 416] width 125 height 21
click at [239, 344] on icon at bounding box center [247, 343] width 35 height 25
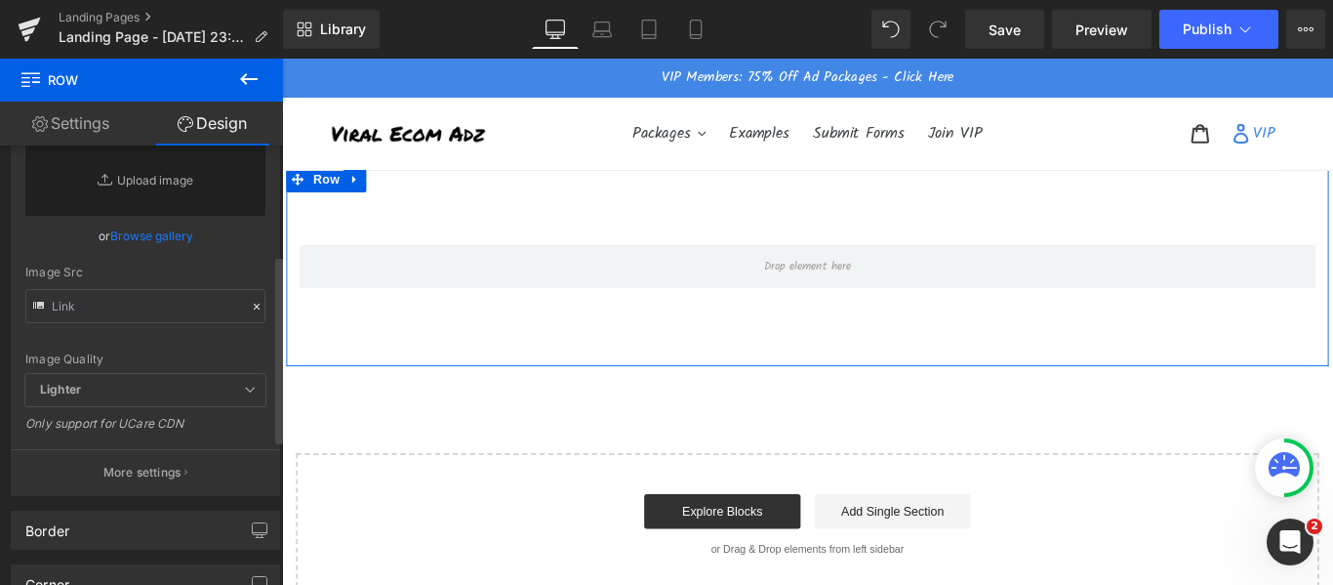
scroll to position [390, 0]
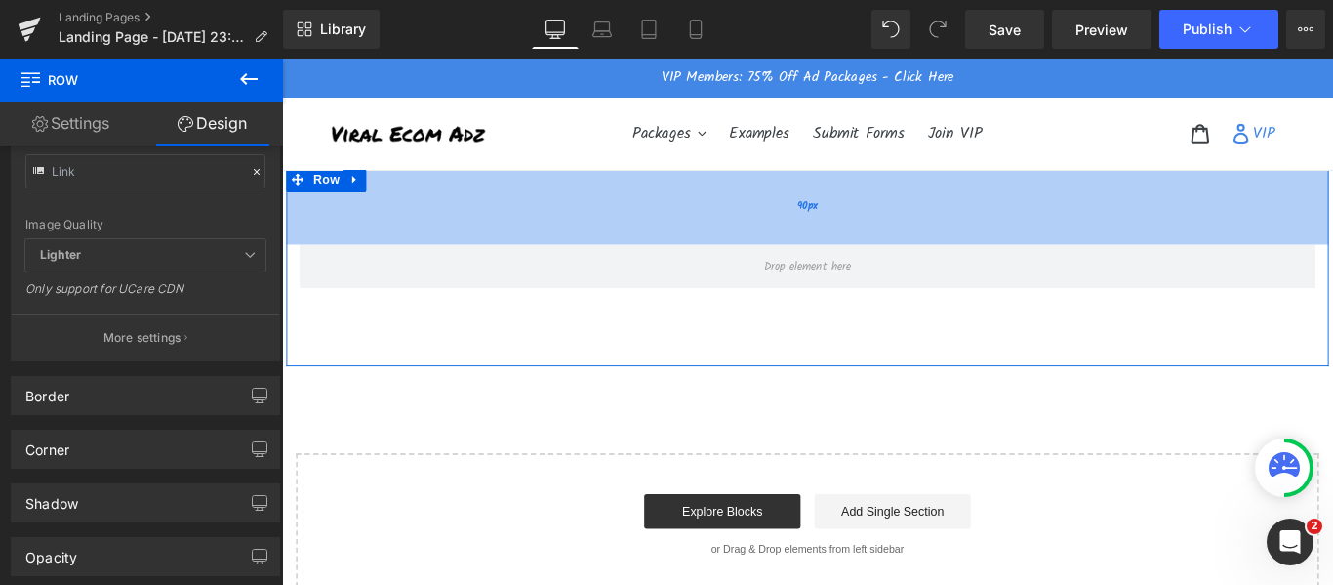
click at [861, 222] on span "90px" at bounding box center [872, 225] width 23 height 18
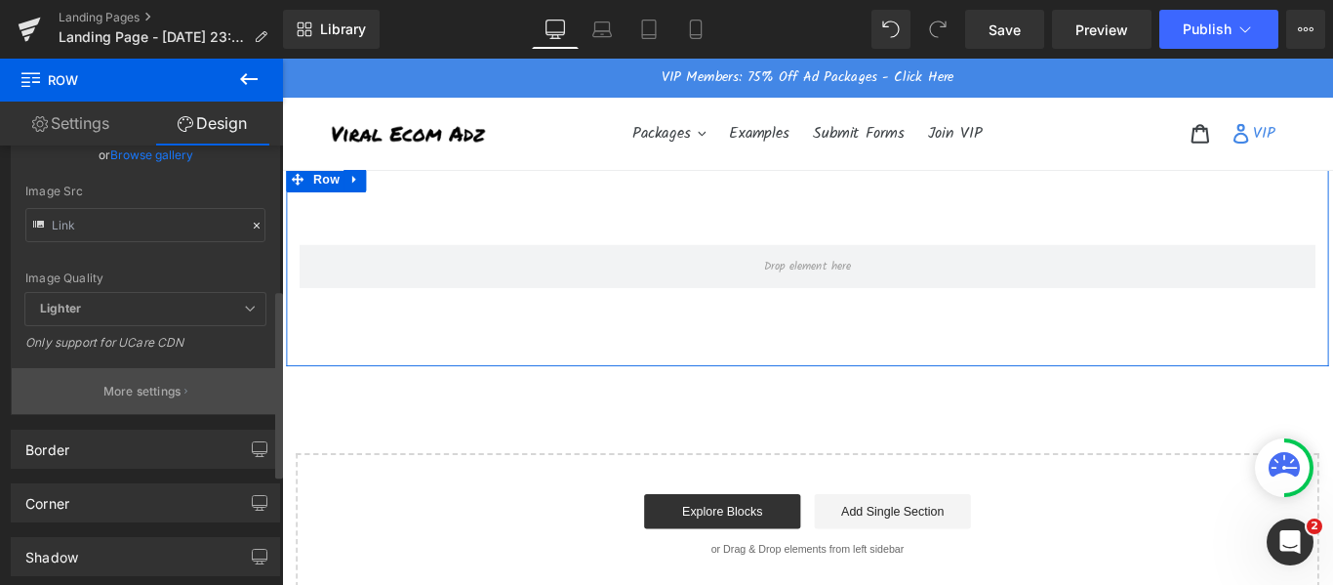
scroll to position [195, 0]
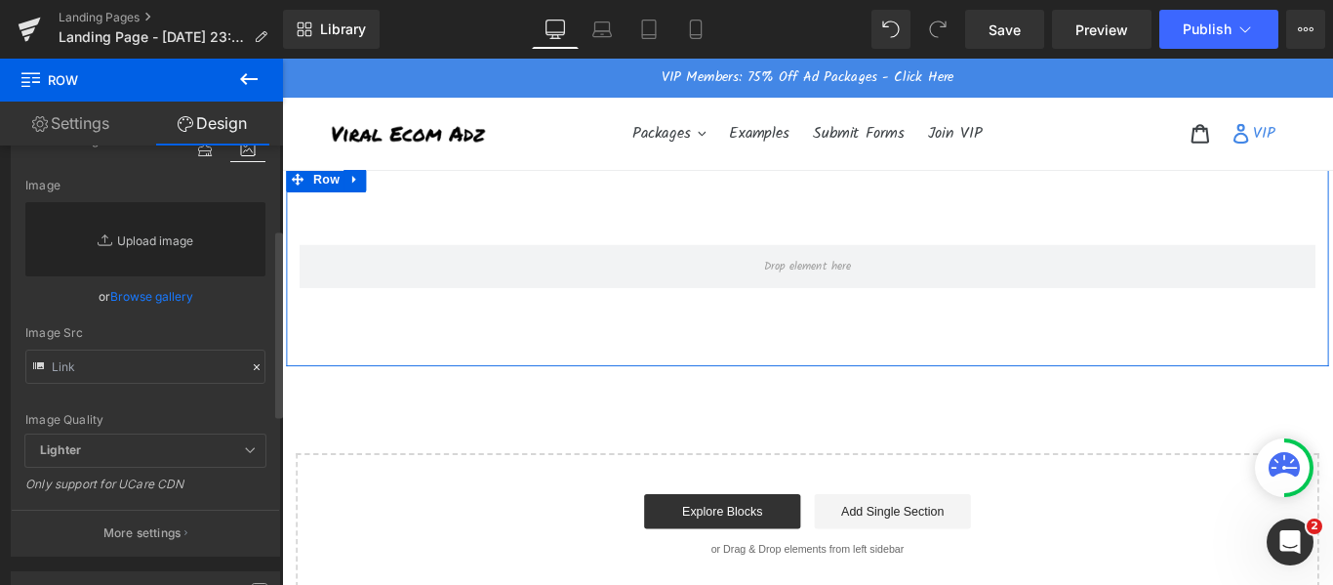
click at [142, 237] on link "Replace Image" at bounding box center [145, 239] width 240 height 74
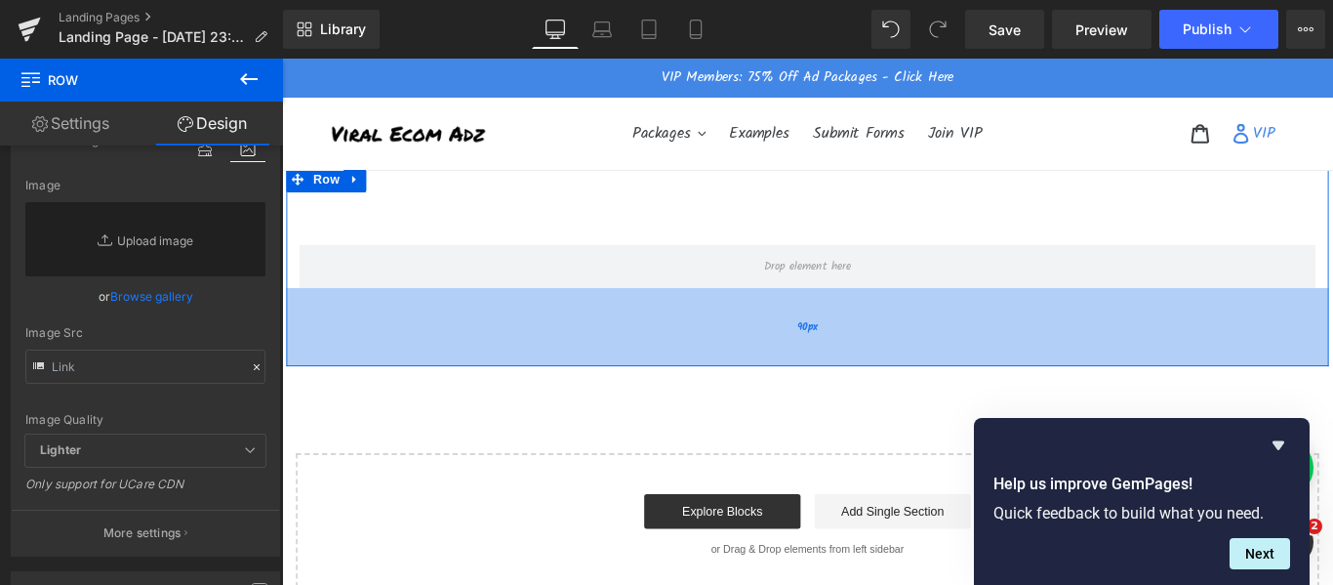
click at [875, 359] on span "90px" at bounding box center [872, 360] width 23 height 18
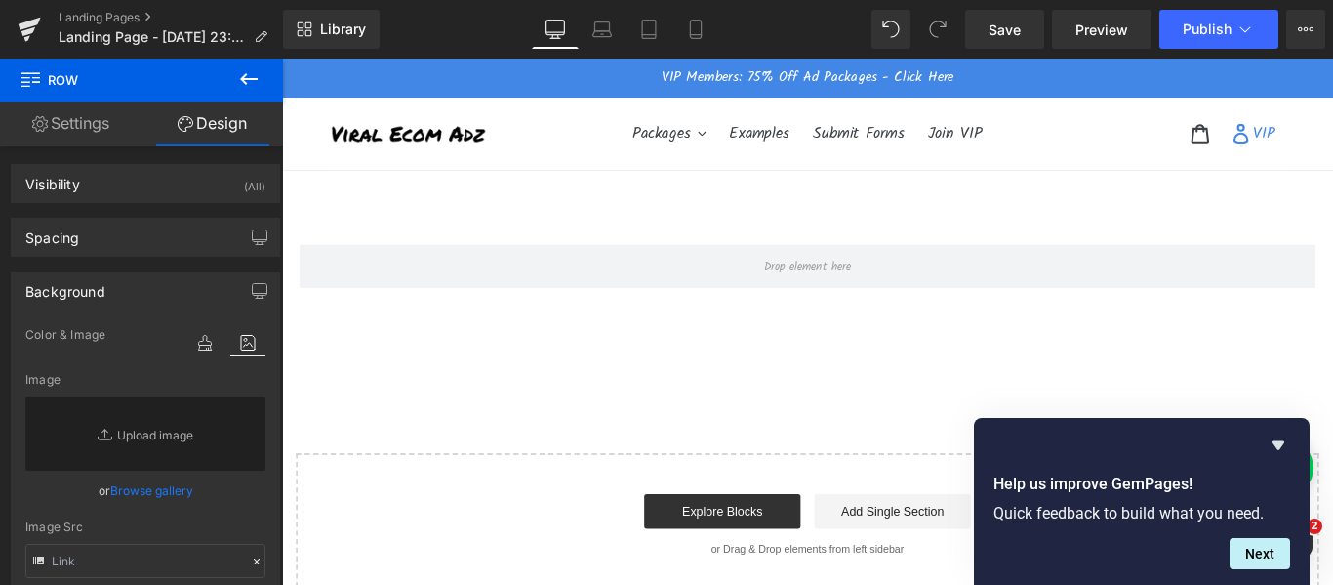
scroll to position [0, 0]
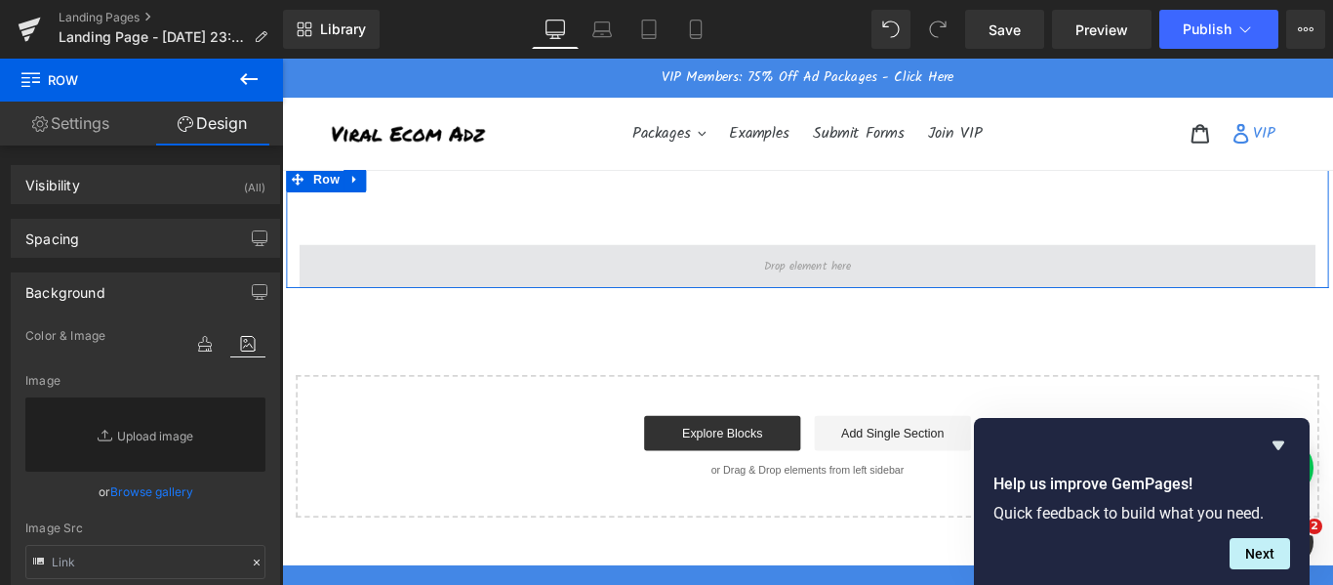
drag, startPoint x: 875, startPoint y: 349, endPoint x: 906, endPoint y: 274, distance: 81.0
click at [906, 274] on div "Row 90px" at bounding box center [872, 248] width 1171 height 137
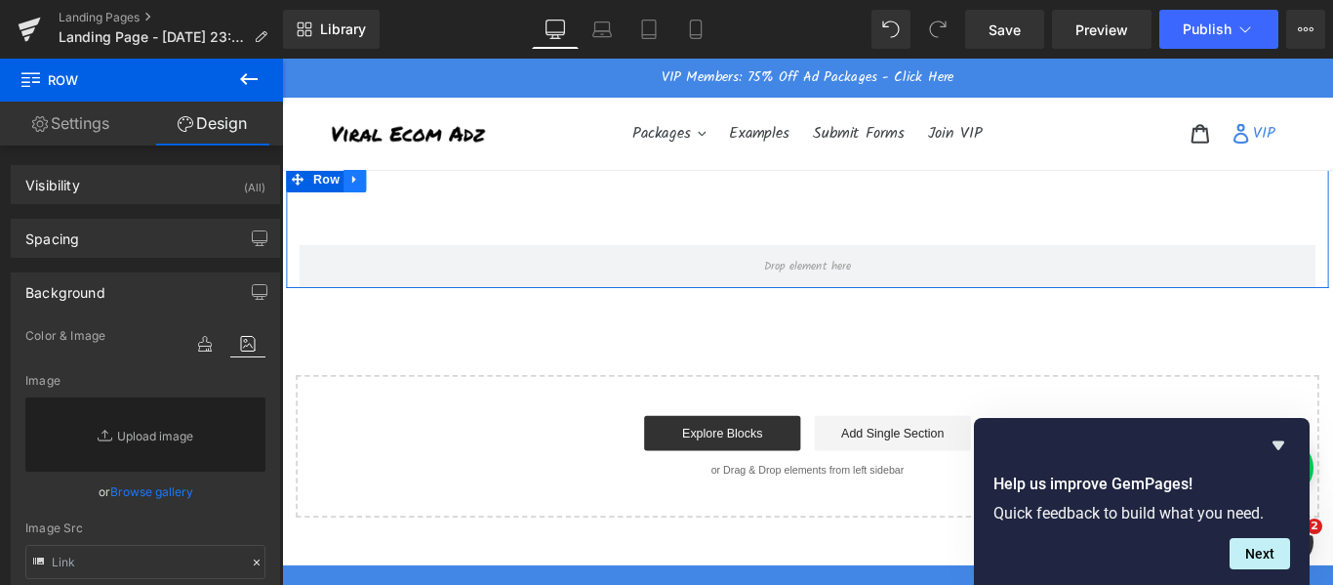
click at [358, 197] on icon at bounding box center [364, 194] width 14 height 15
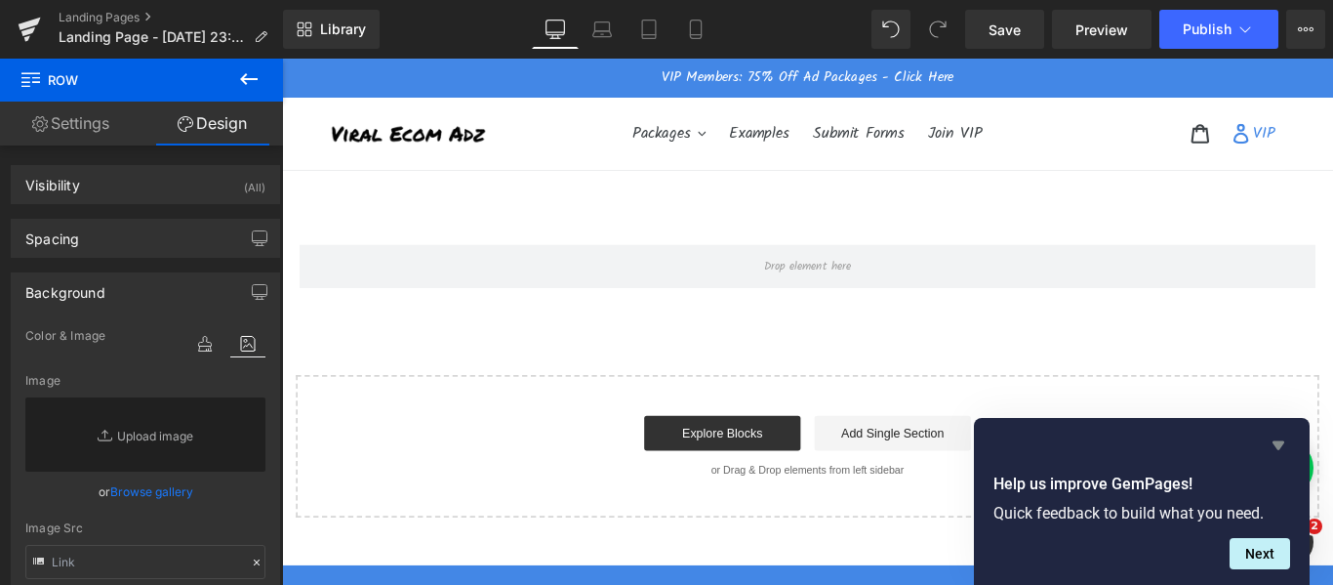
click at [1276, 451] on icon "Hide survey" at bounding box center [1278, 444] width 23 height 23
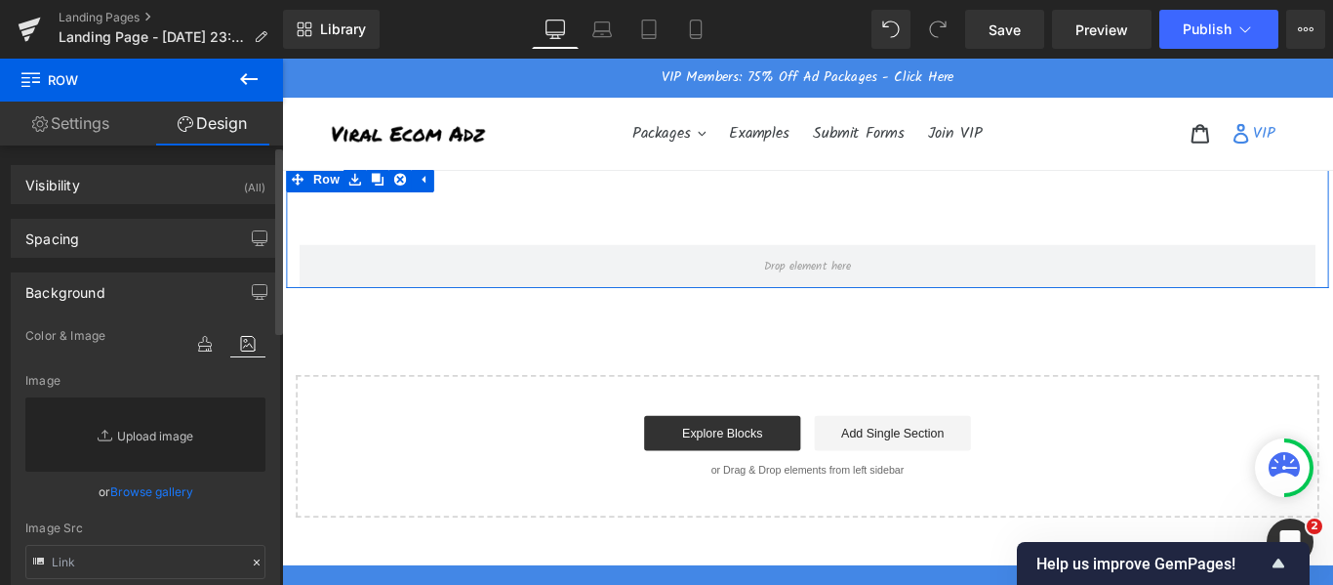
click at [149, 437] on link "Replace Image" at bounding box center [145, 434] width 240 height 74
type input "C:\fakepath\Frame 2147226847 (1).png"
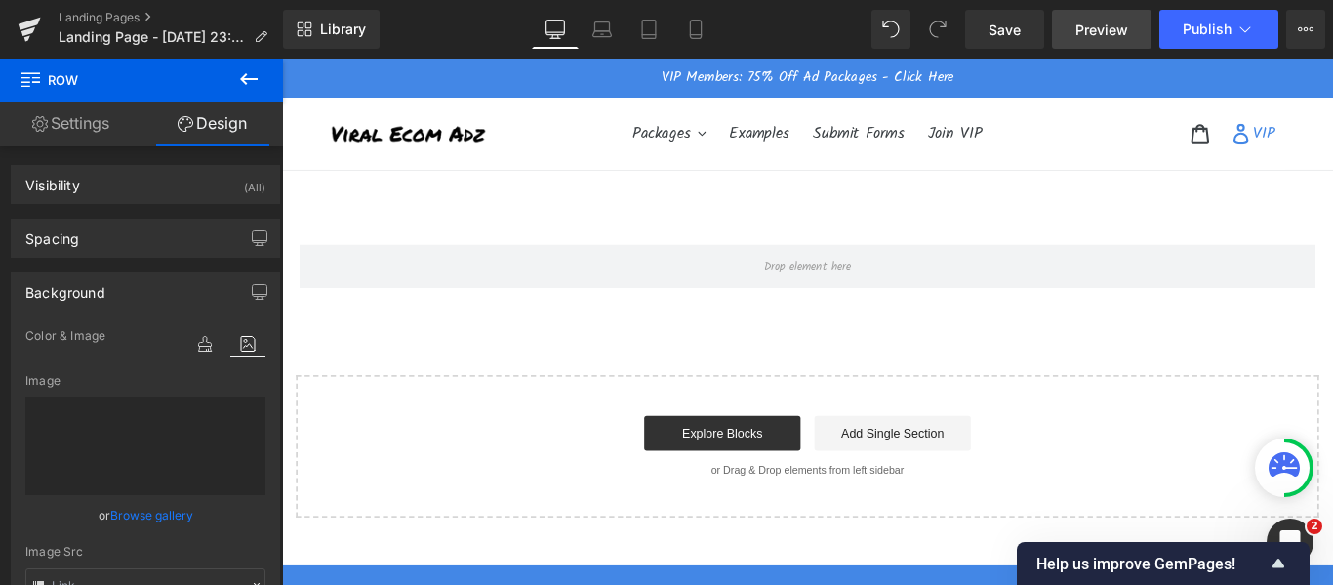
type input "[URL][DOMAIN_NAME]"
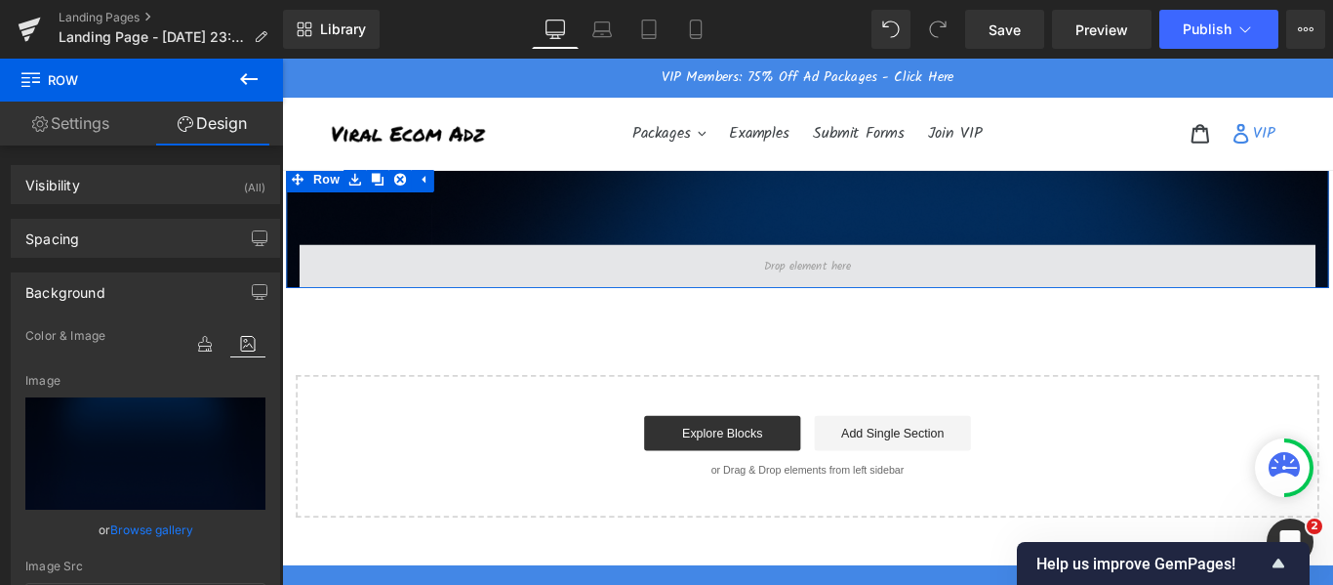
click at [865, 287] on span at bounding box center [872, 291] width 111 height 29
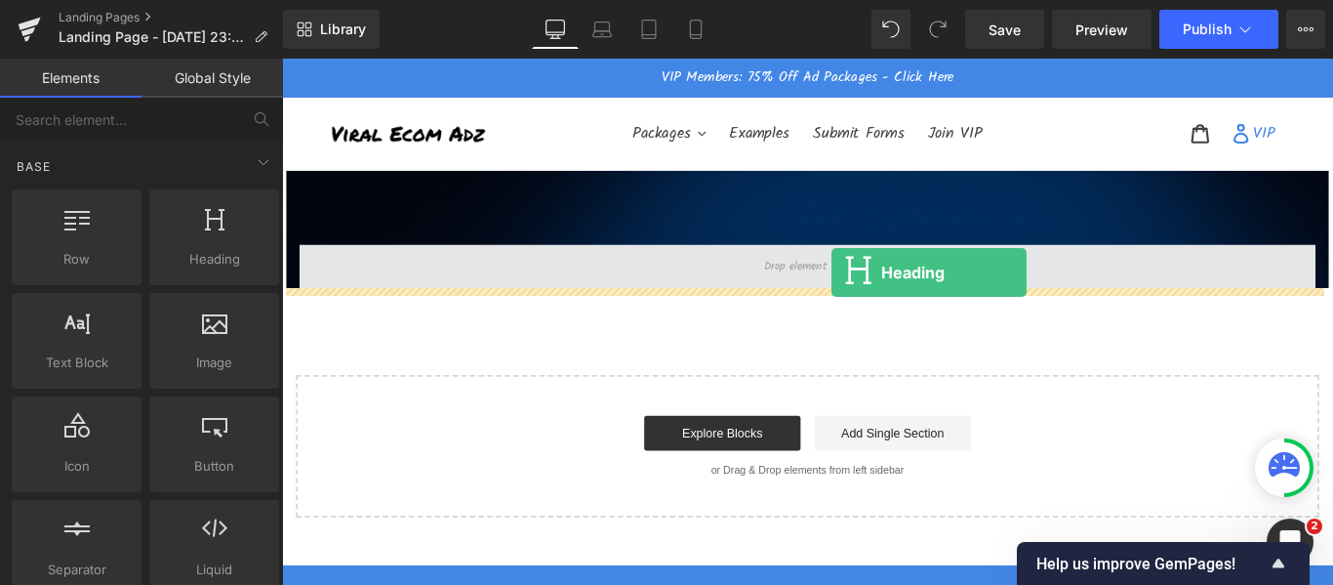
drag, startPoint x: 517, startPoint y: 304, endPoint x: 899, endPoint y: 299, distance: 381.6
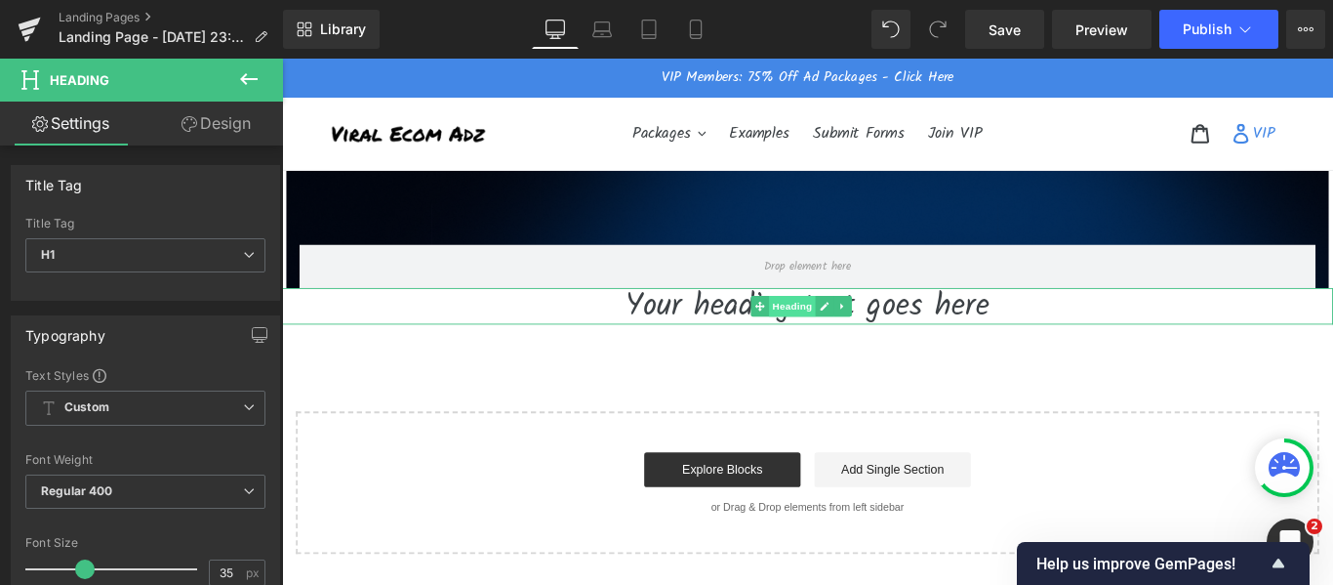
click at [857, 344] on span "Heading" at bounding box center [855, 336] width 53 height 23
click at [919, 337] on link at bounding box center [912, 336] width 20 height 23
click at [920, 335] on icon at bounding box center [921, 337] width 11 height 12
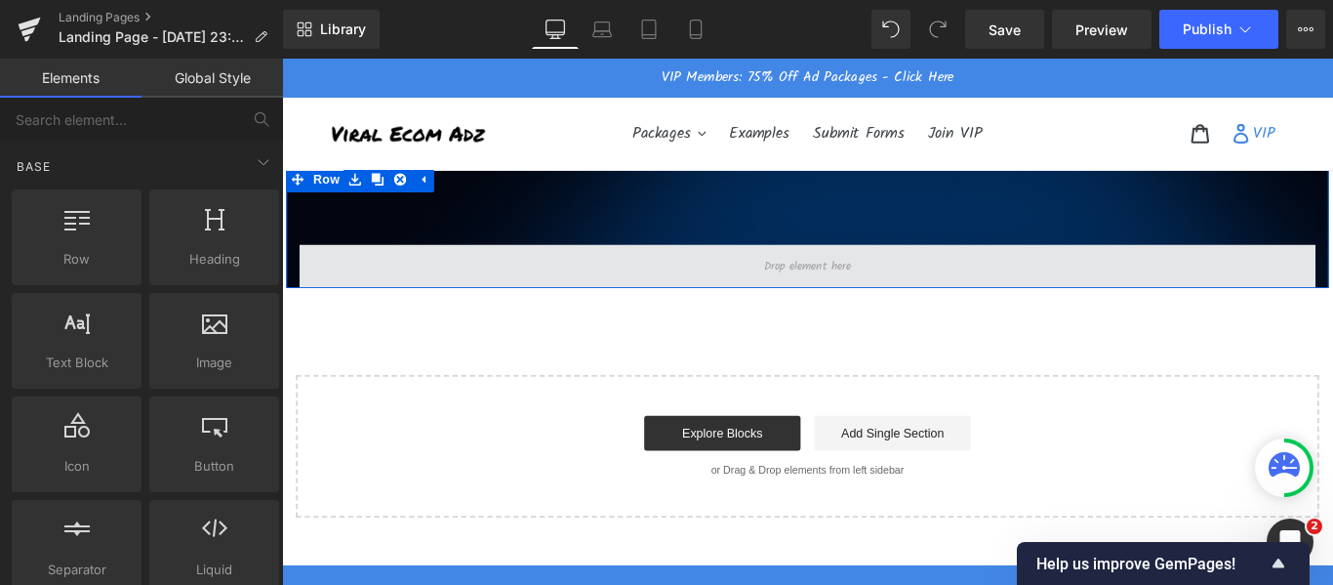
click at [862, 286] on span at bounding box center [872, 291] width 111 height 29
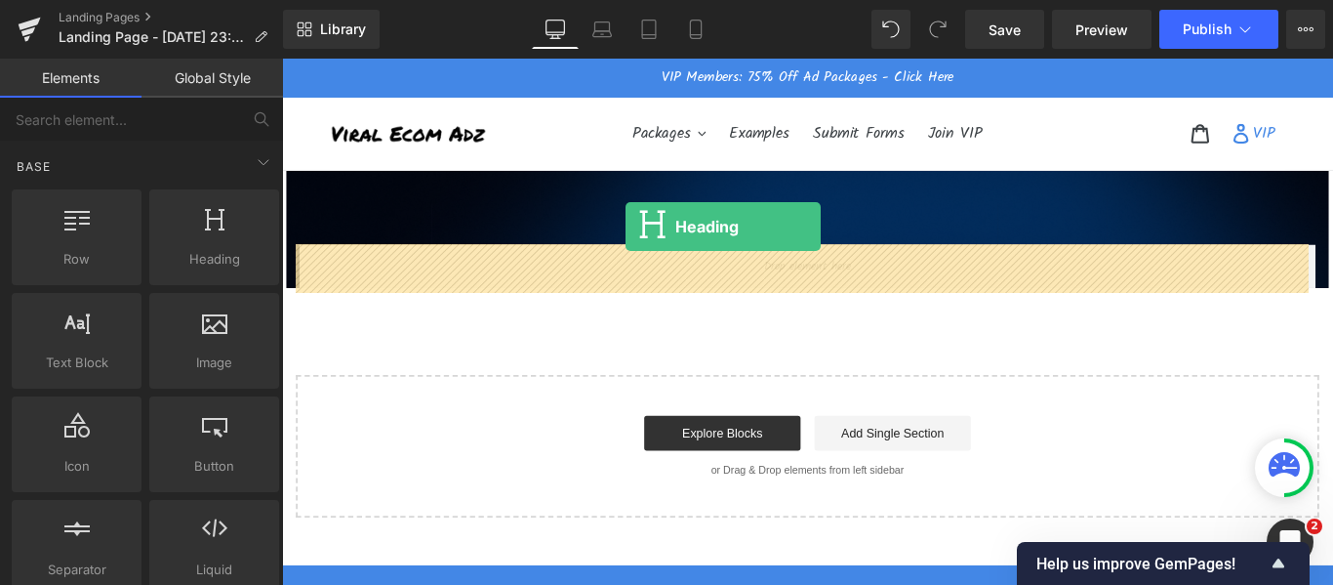
drag, startPoint x: 546, startPoint y: 253, endPoint x: 668, endPoint y: 247, distance: 123.1
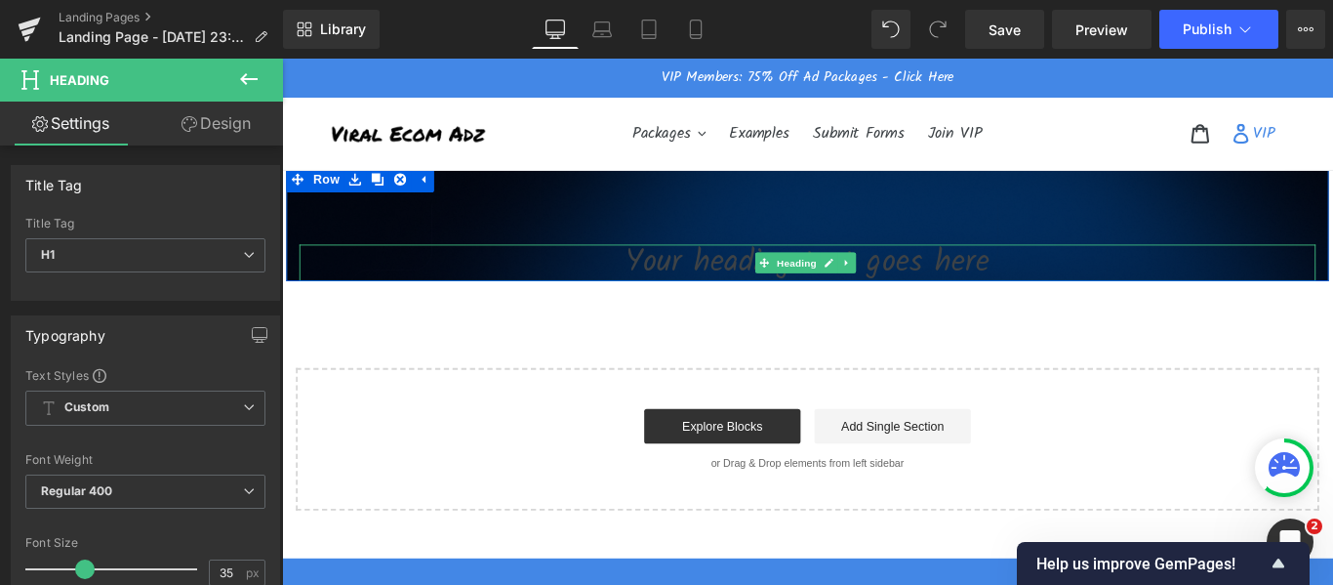
click at [787, 282] on h1 "Your heading text goes here" at bounding box center [873, 287] width 1142 height 41
click at [718, 288] on h1 "Your heading text goes here" at bounding box center [873, 287] width 1142 height 41
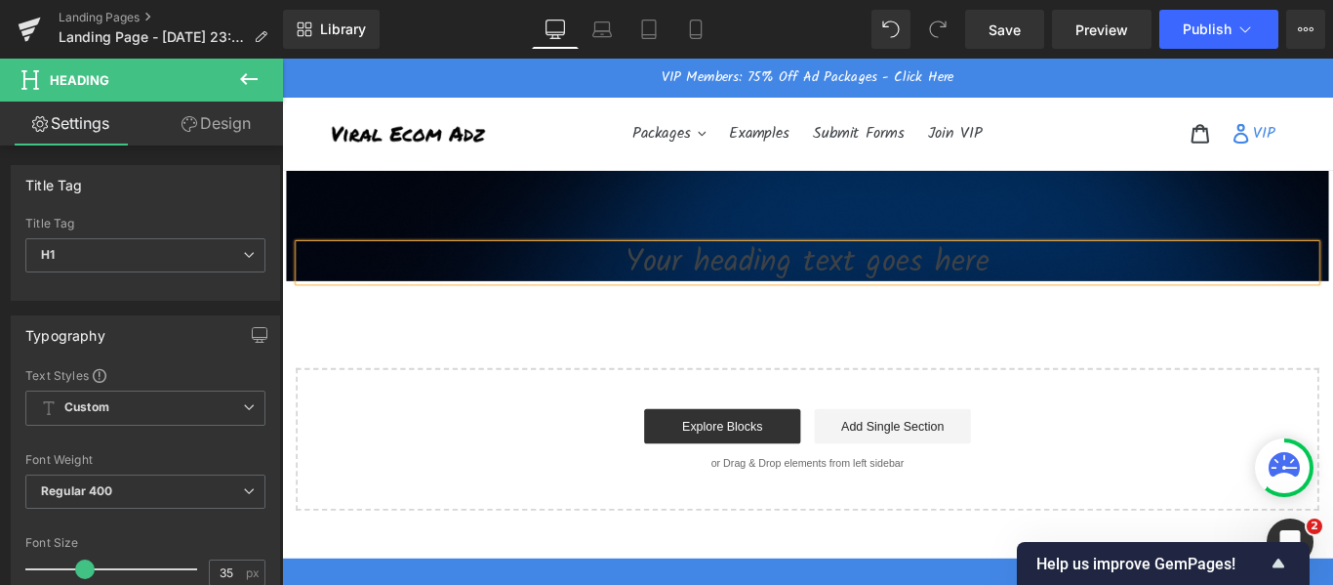
click at [718, 288] on h1 "Your heading text goes here" at bounding box center [873, 287] width 1142 height 41
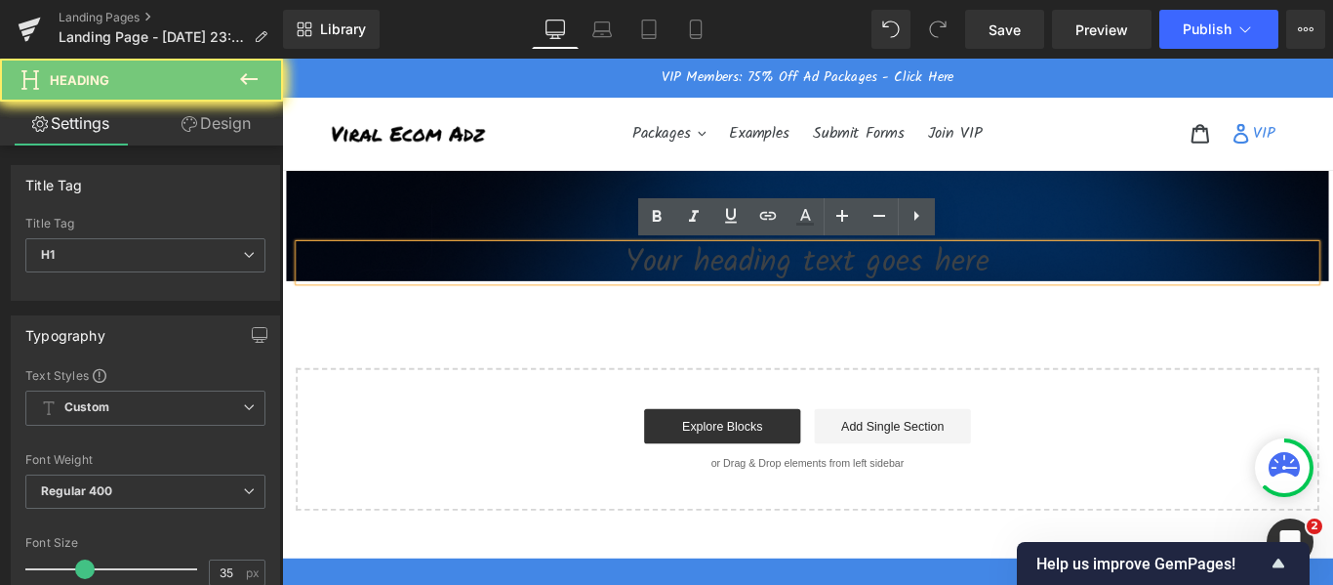
click at [718, 288] on h1 "Your heading text goes here" at bounding box center [873, 287] width 1142 height 41
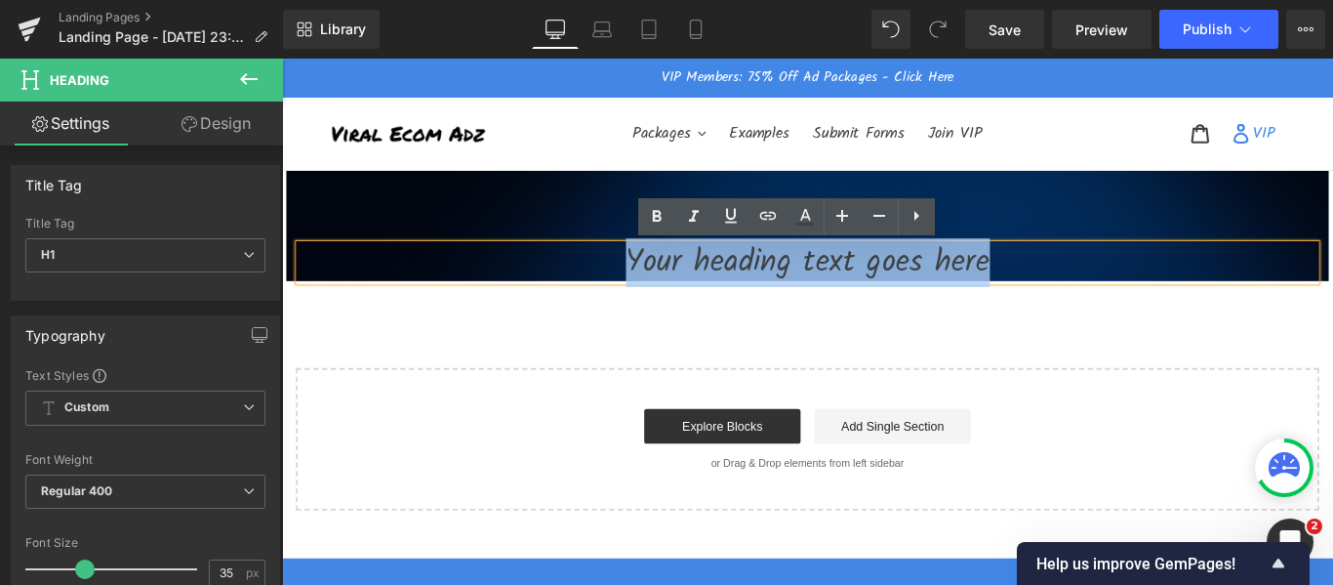
click at [645, 377] on div "Your heading text goes here Heading Row 90px Select your layout" at bounding box center [872, 402] width 1181 height 328
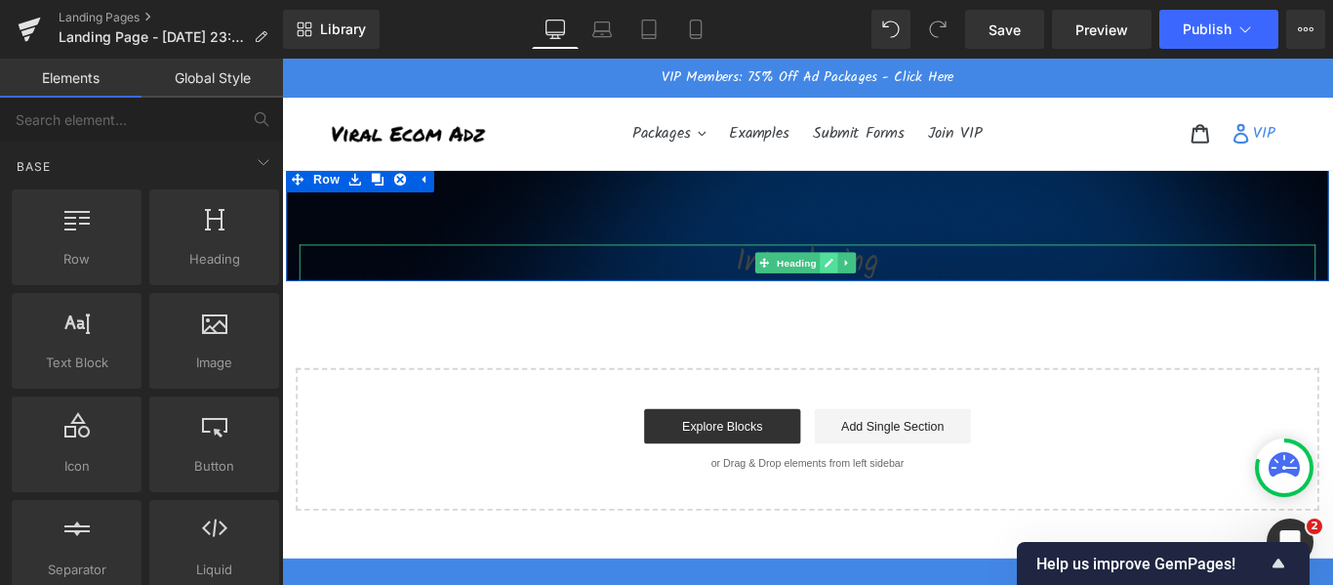
click at [896, 287] on icon at bounding box center [896, 288] width 11 height 12
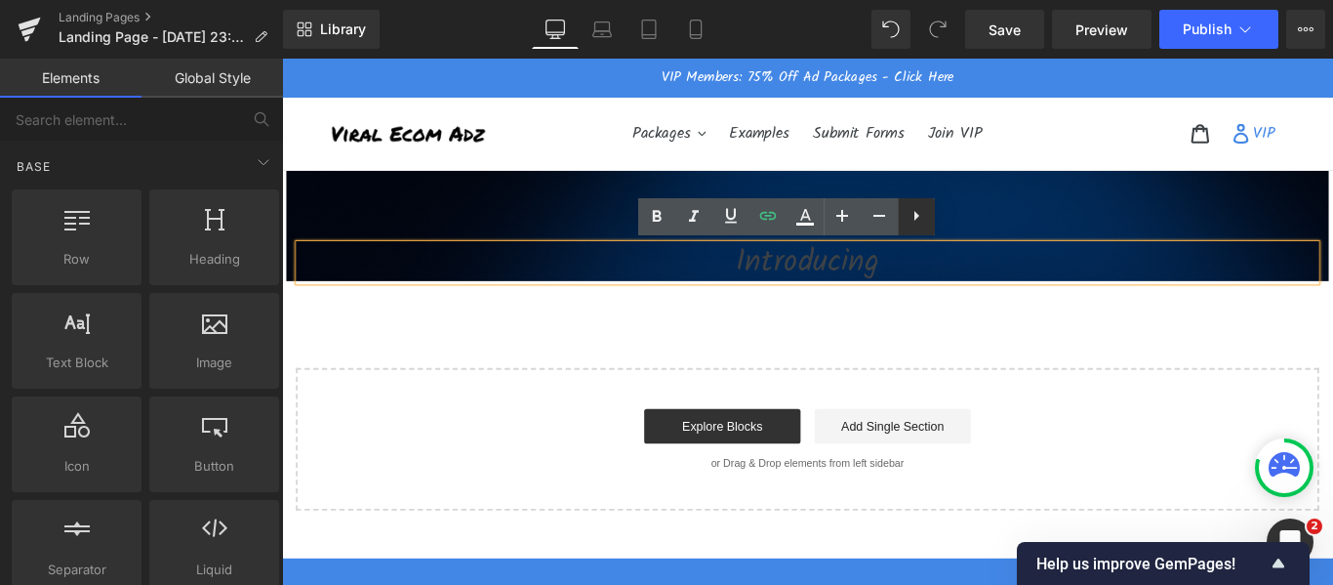
click at [924, 216] on icon at bounding box center [916, 215] width 23 height 23
click at [762, 226] on icon at bounding box center [767, 216] width 23 height 23
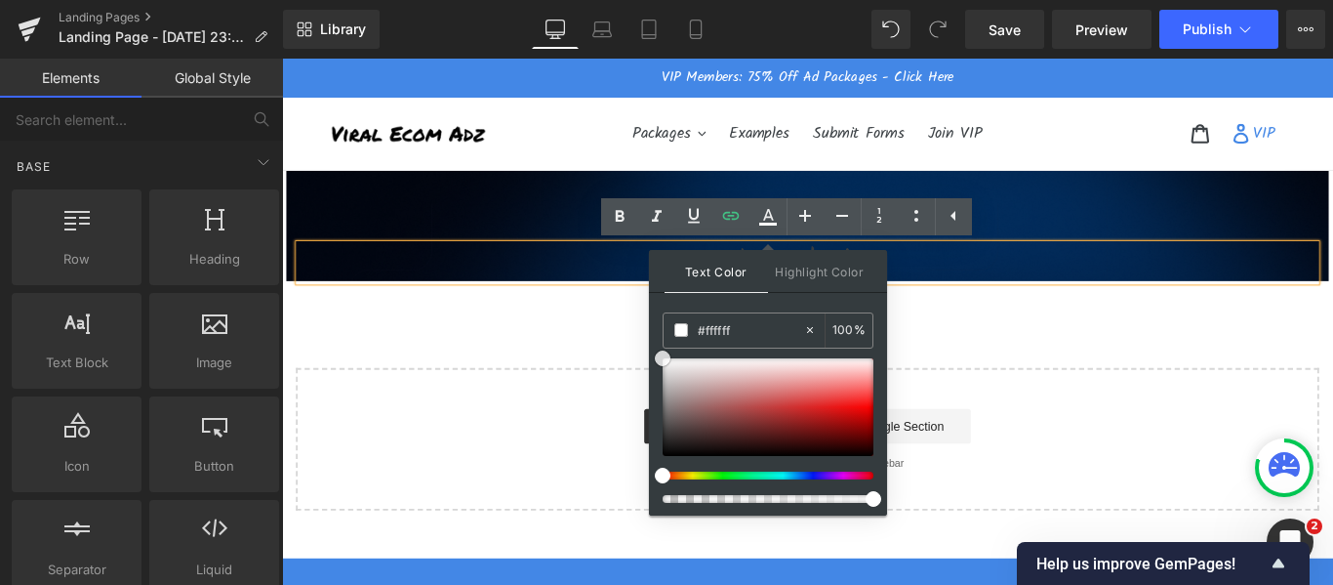
drag, startPoint x: 967, startPoint y: 441, endPoint x: 628, endPoint y: 308, distance: 363.7
click at [483, 284] on h1 "Introducing" at bounding box center [873, 287] width 1142 height 41
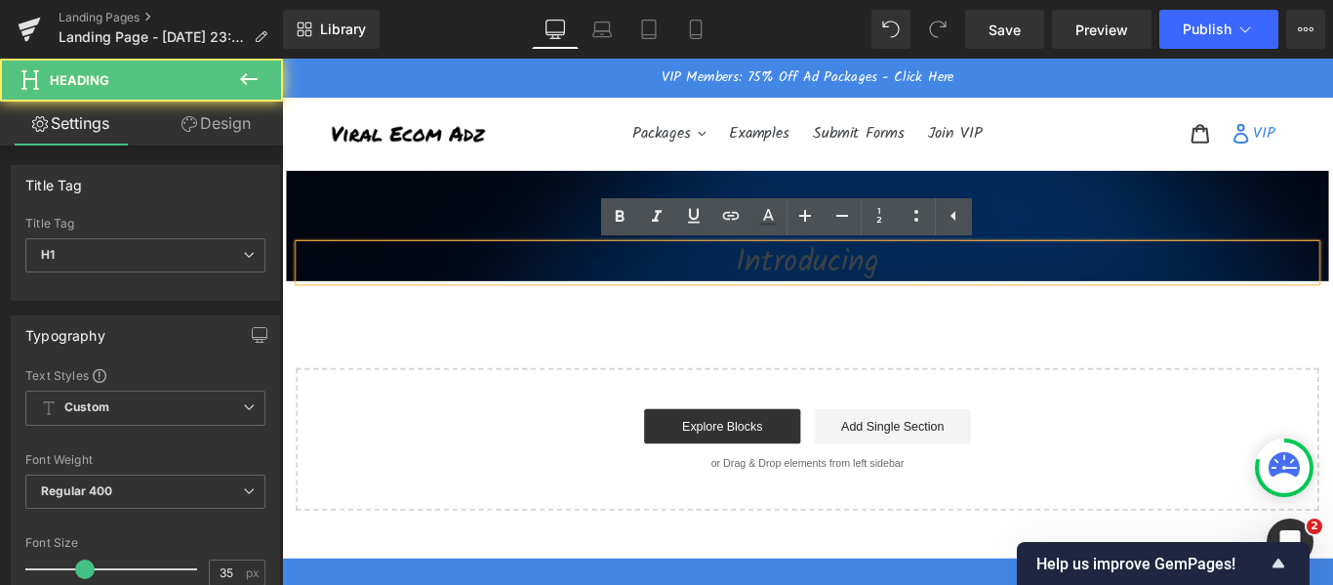
click at [861, 291] on h1 "Introducing" at bounding box center [873, 287] width 1142 height 41
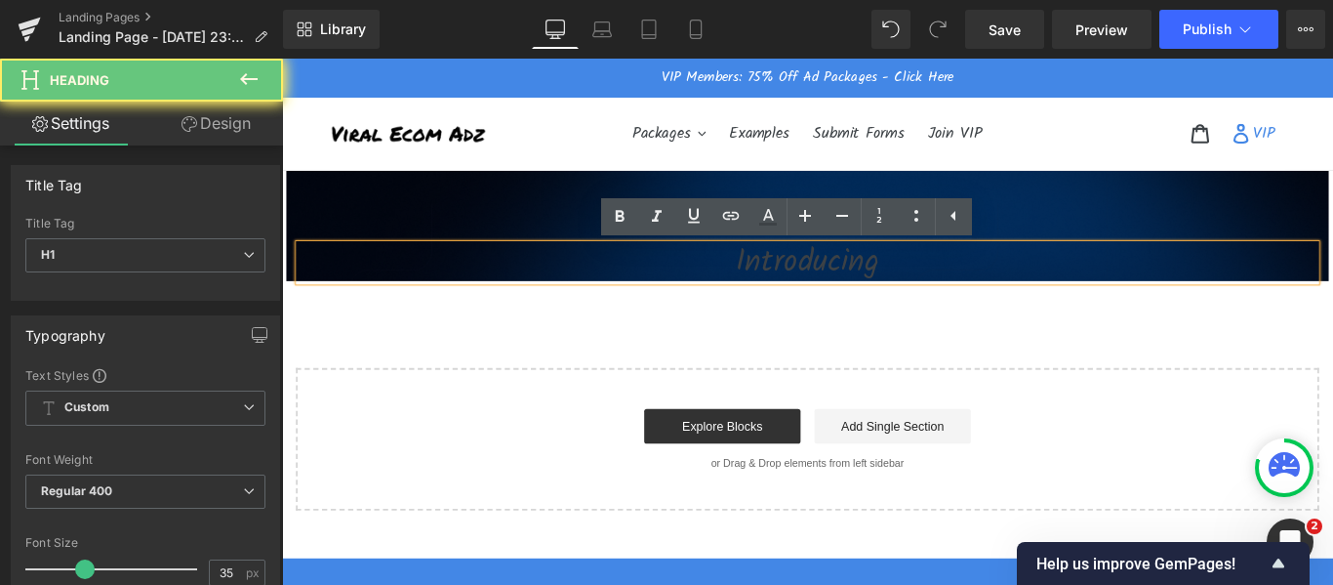
click at [861, 291] on h1 "Introducing" at bounding box center [873, 287] width 1142 height 41
click at [769, 212] on icon at bounding box center [768, 215] width 11 height 12
type input "#3d4246"
type input "100"
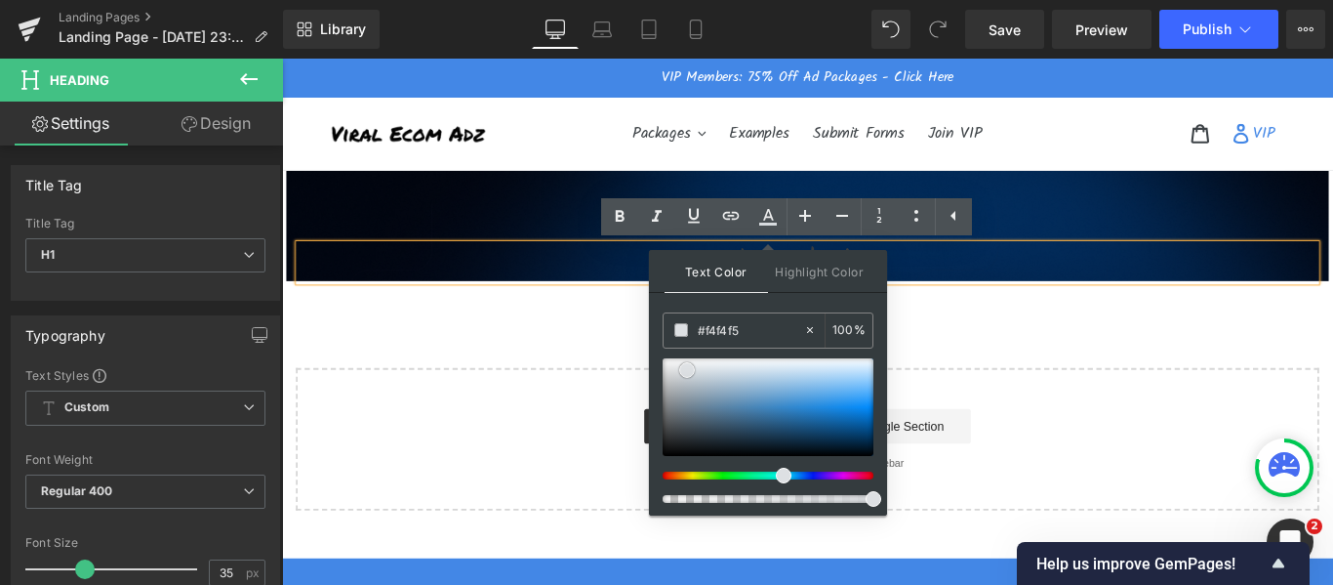
type input "#ffffff"
drag, startPoint x: 969, startPoint y: 428, endPoint x: 511, endPoint y: 363, distance: 462.3
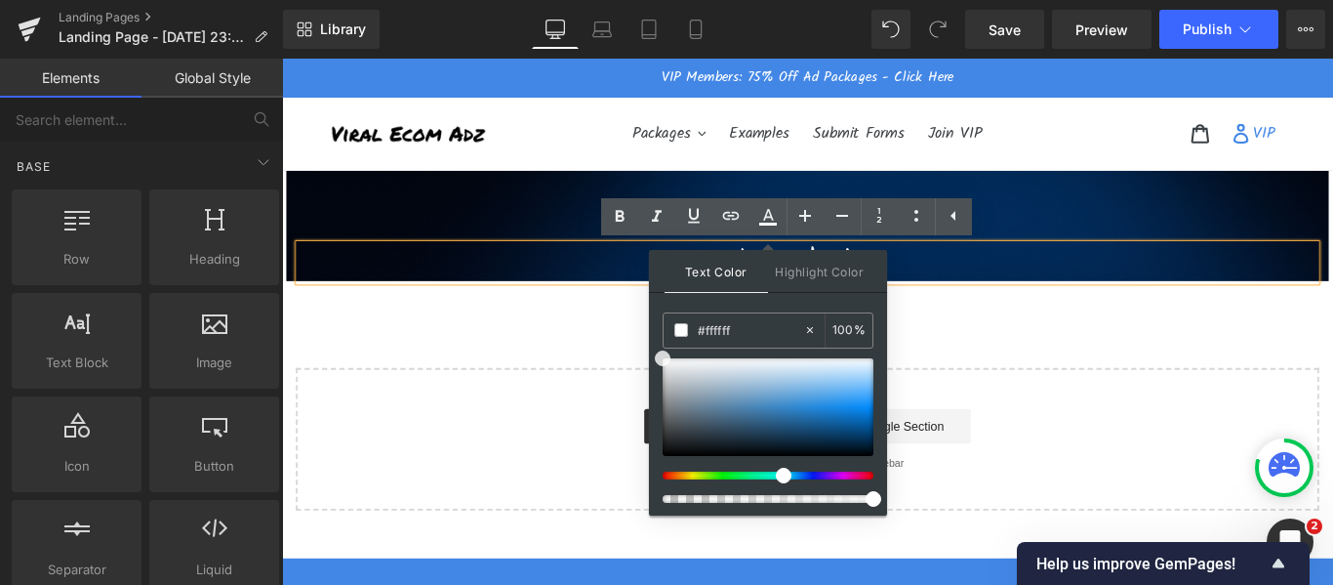
click at [491, 372] on div "Introducing Heading Row 90px Select your layout" at bounding box center [872, 402] width 1181 height 328
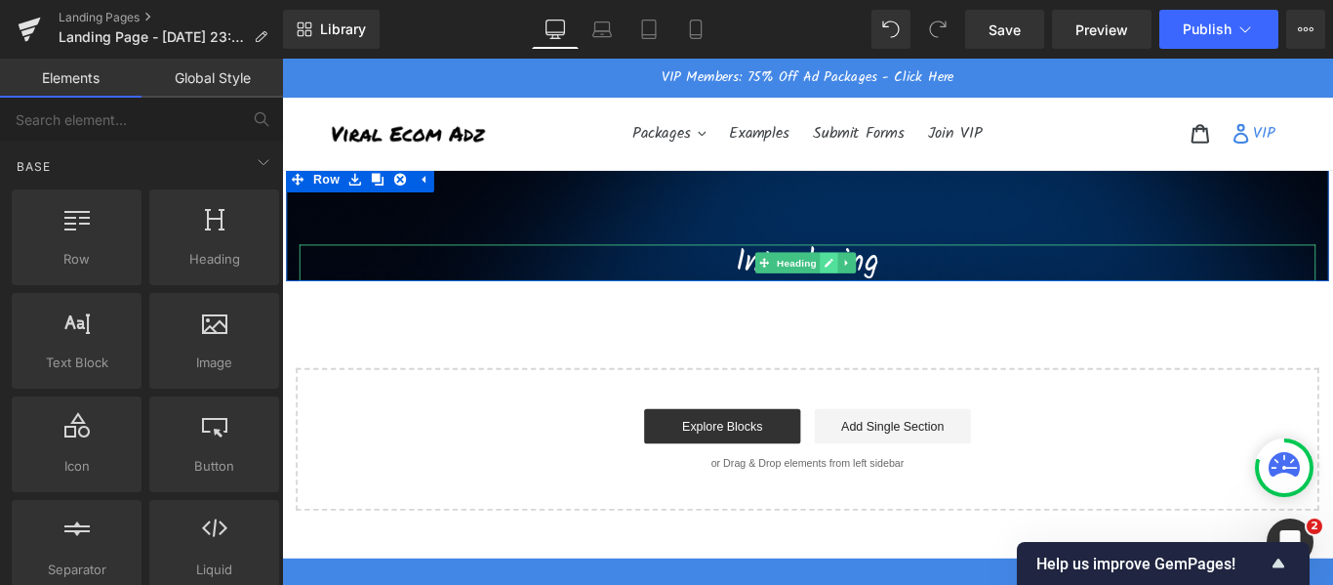
click at [893, 288] on icon at bounding box center [897, 288] width 10 height 10
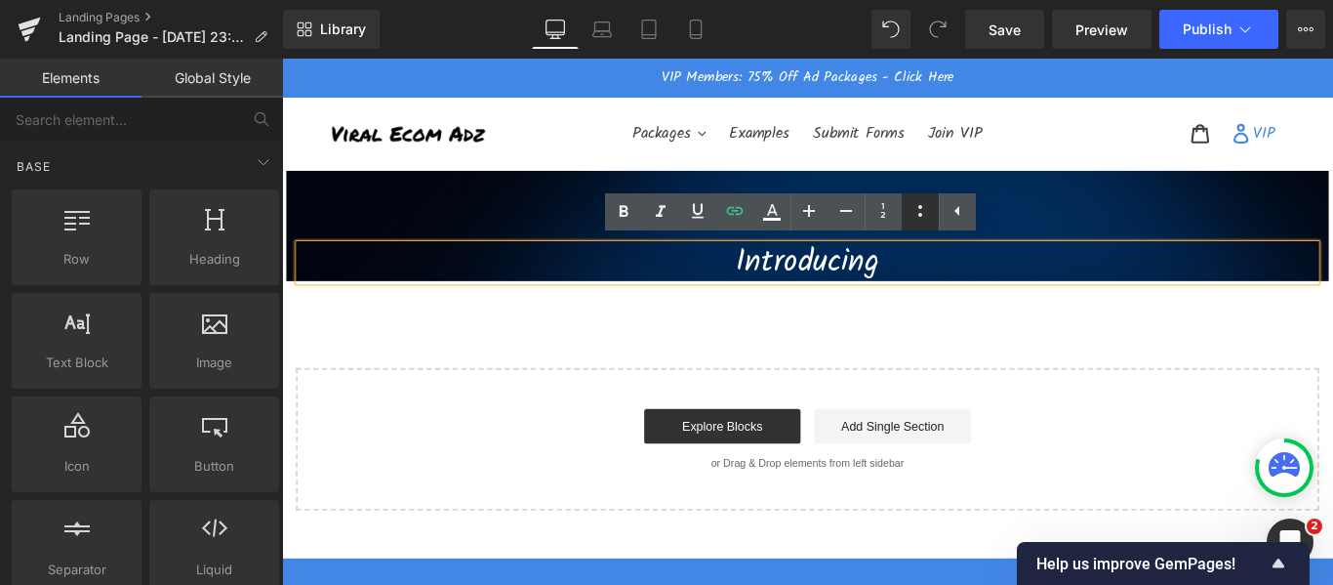
click at [915, 212] on icon at bounding box center [920, 210] width 23 height 23
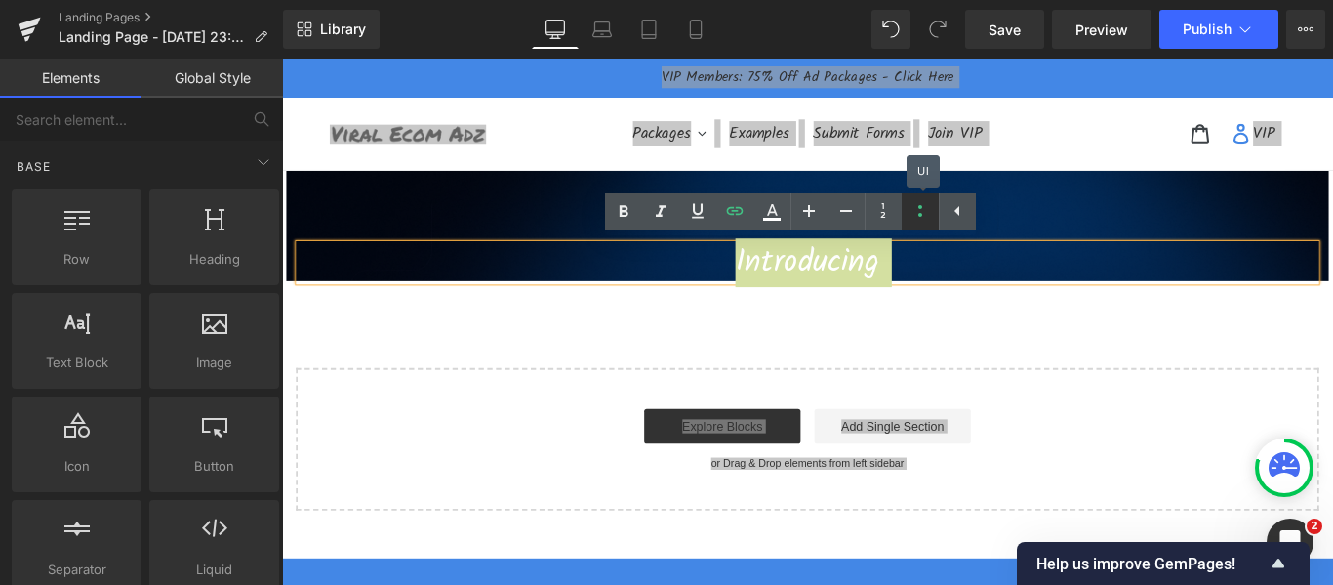
click at [915, 212] on icon at bounding box center [920, 210] width 23 height 23
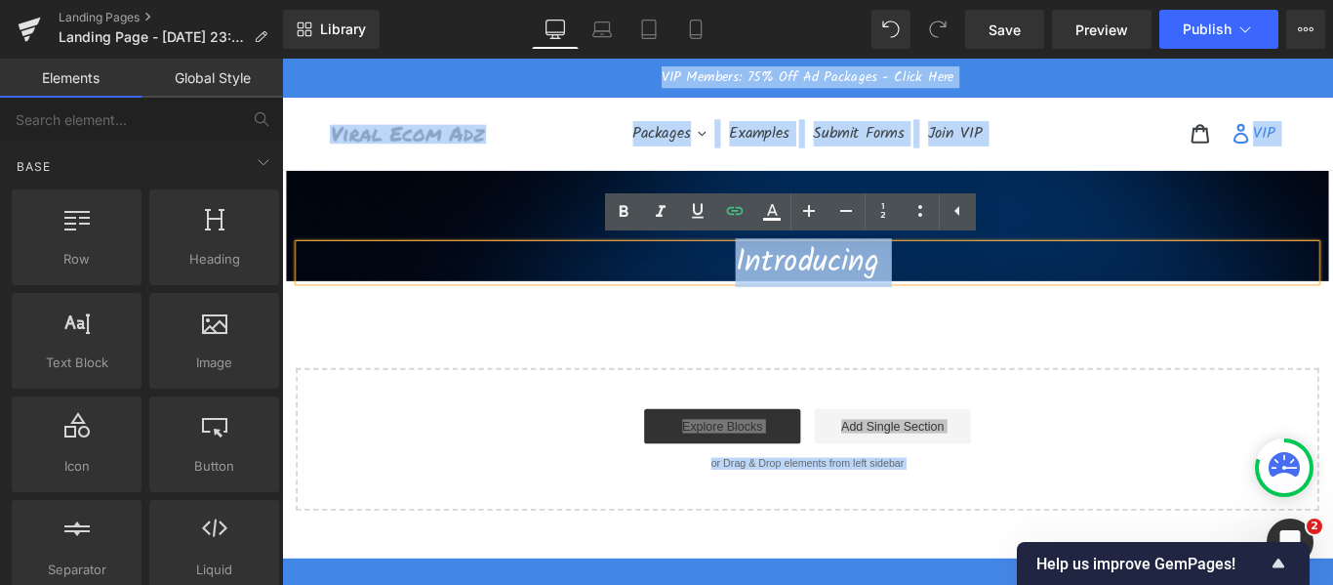
click at [1287, 358] on div "Introducing Heading Row 90px Select your layout" at bounding box center [872, 402] width 1181 height 328
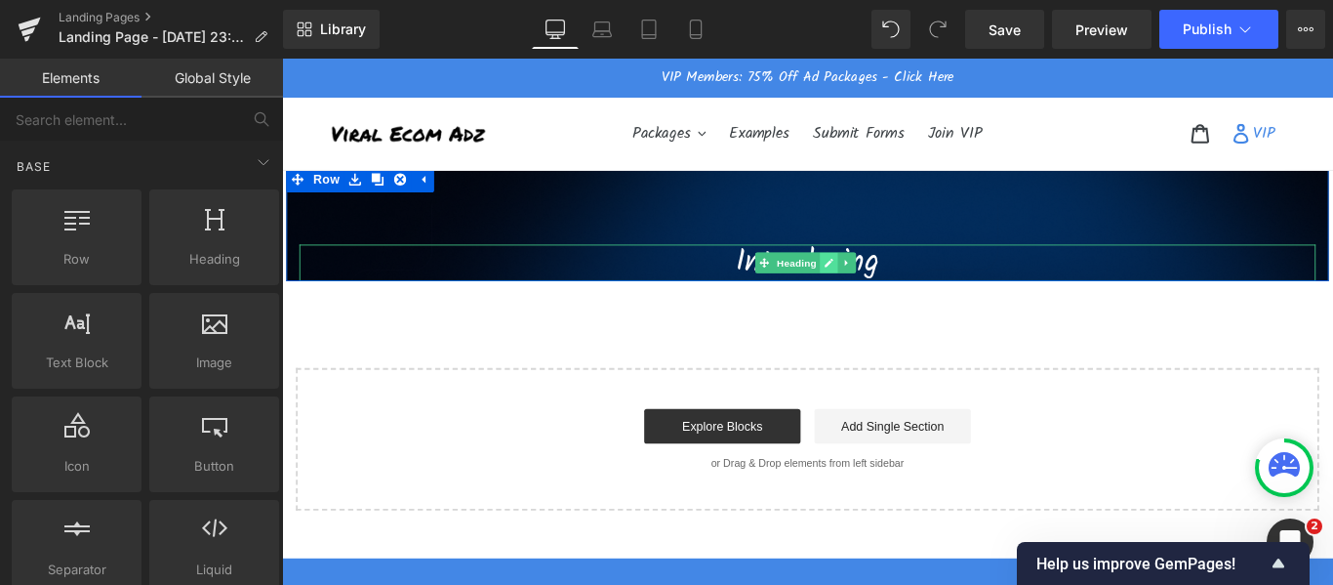
click at [886, 288] on link at bounding box center [896, 287] width 20 height 23
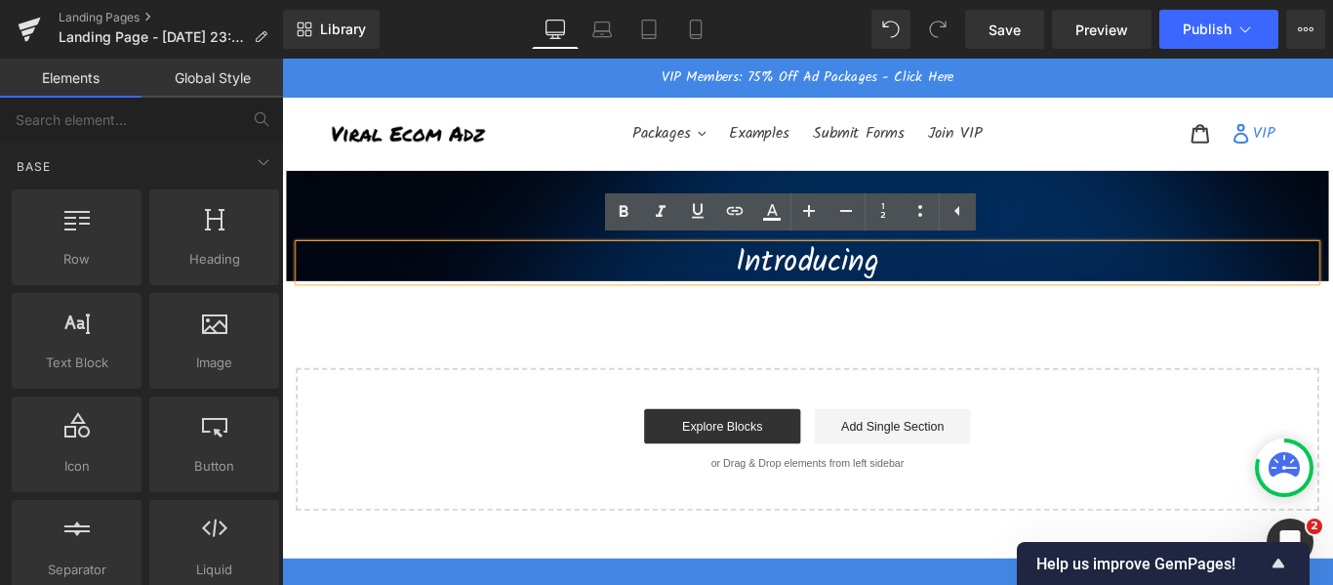
click at [978, 319] on div "Introducing Heading Row 90px Select your layout" at bounding box center [872, 402] width 1181 height 328
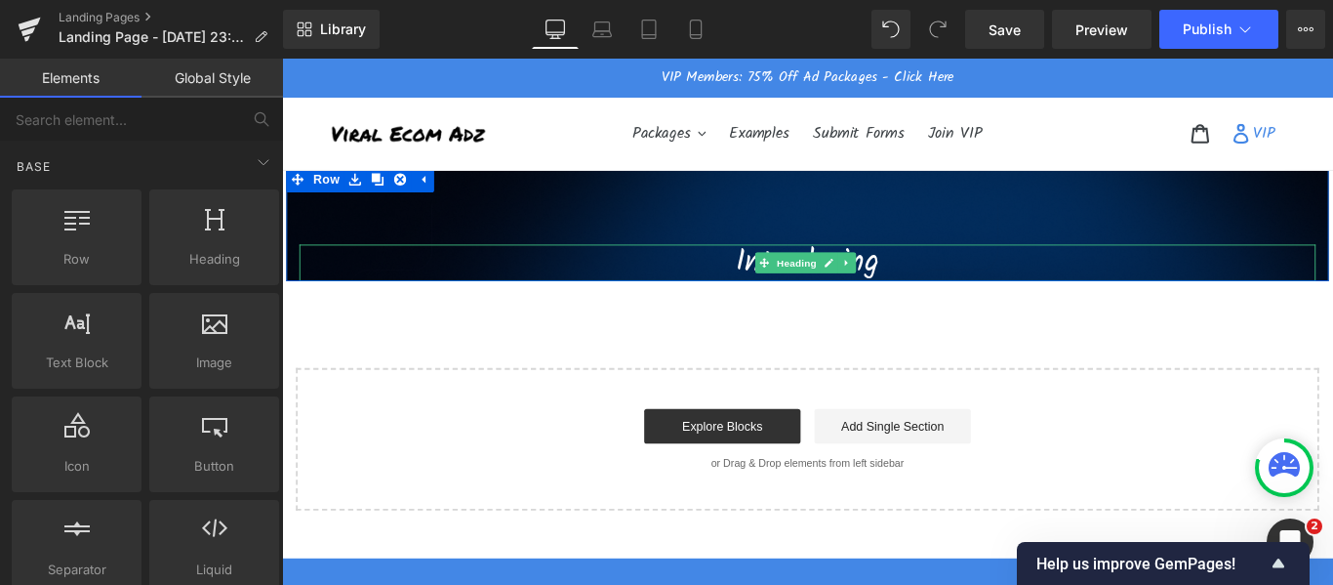
click at [579, 277] on h1 "Introducing" at bounding box center [873, 287] width 1142 height 41
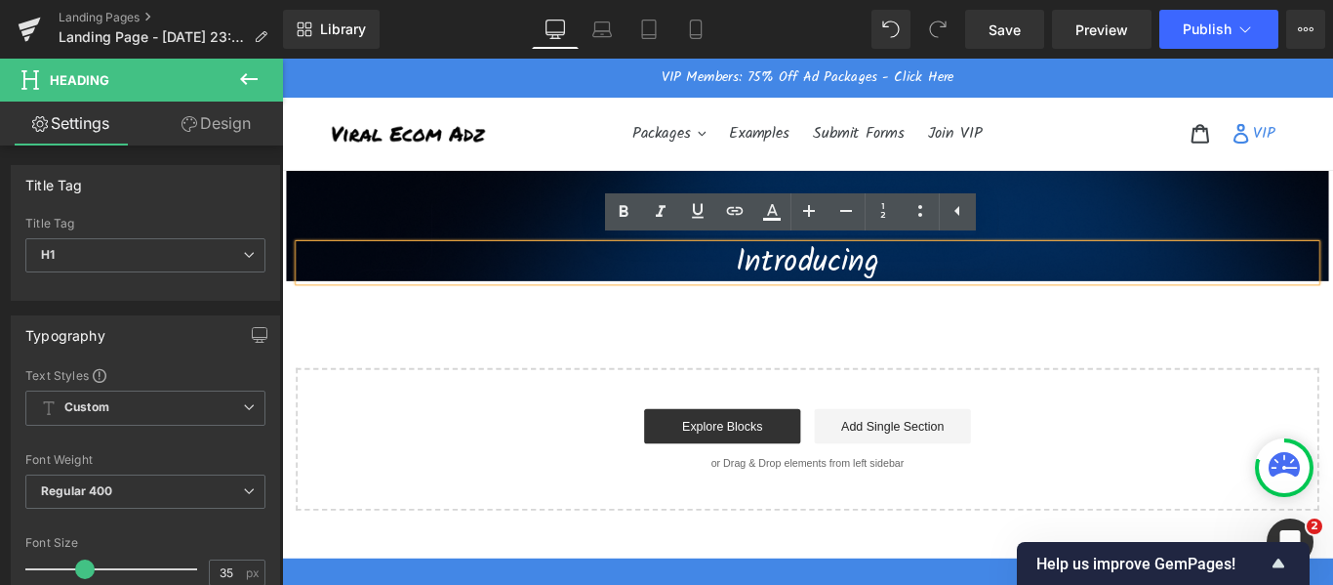
drag, startPoint x: 792, startPoint y: 448, endPoint x: 788, endPoint y: 435, distance: 13.3
click at [791, 447] on div "Start building your page Explore Blocks Add Single Section or Drag & Drop eleme…" at bounding box center [873, 486] width 1146 height 156
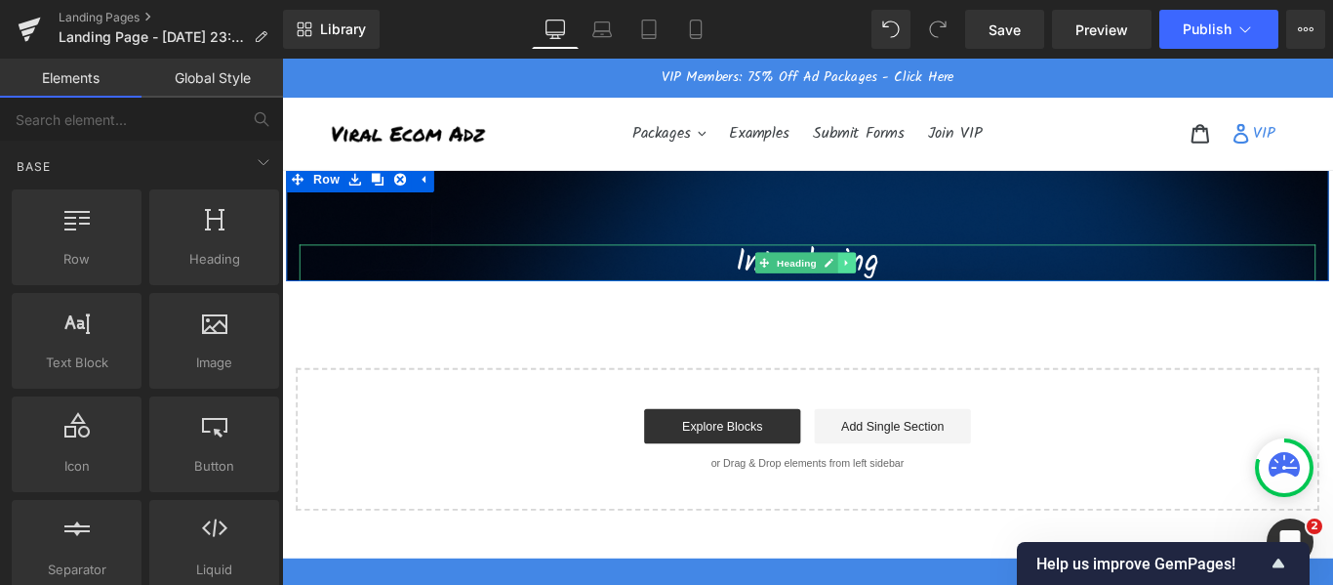
click at [914, 287] on icon at bounding box center [915, 288] width 3 height 7
click at [863, 284] on icon at bounding box center [866, 288] width 11 height 12
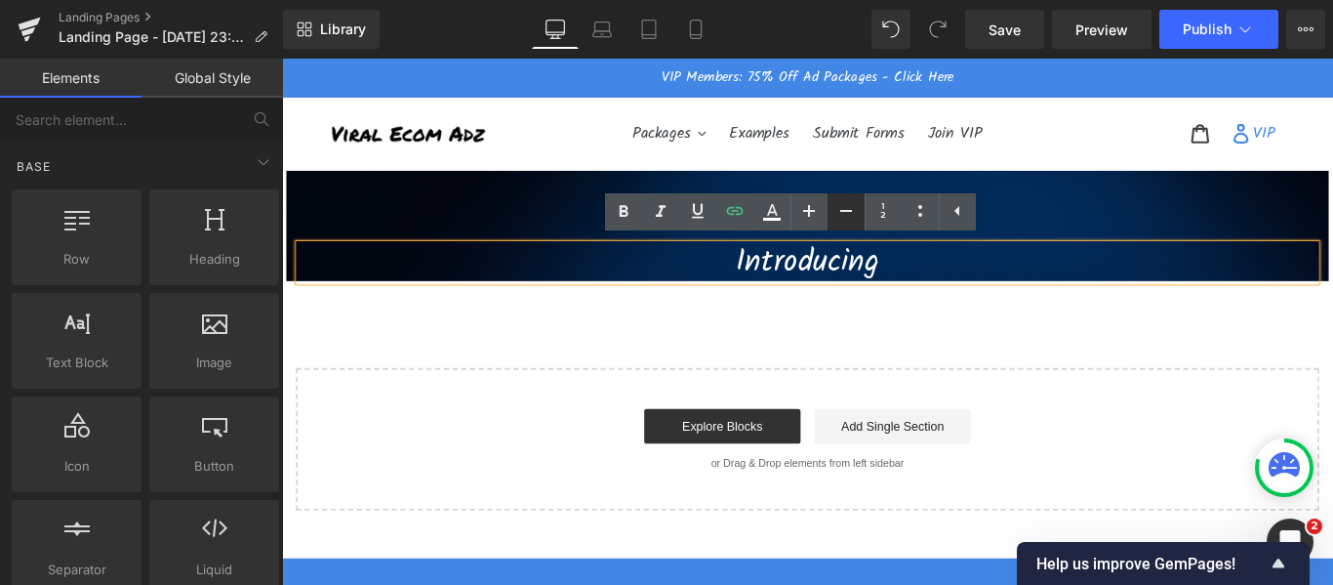
click at [845, 208] on icon at bounding box center [845, 210] width 23 height 23
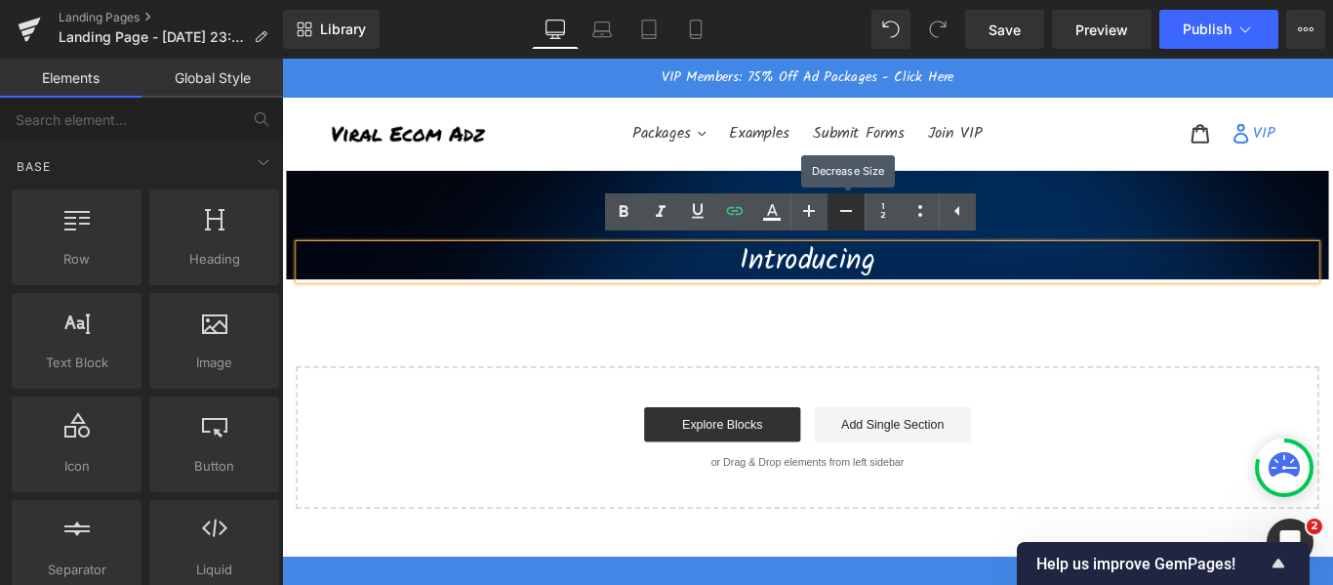
click at [845, 208] on icon at bounding box center [845, 210] width 23 height 23
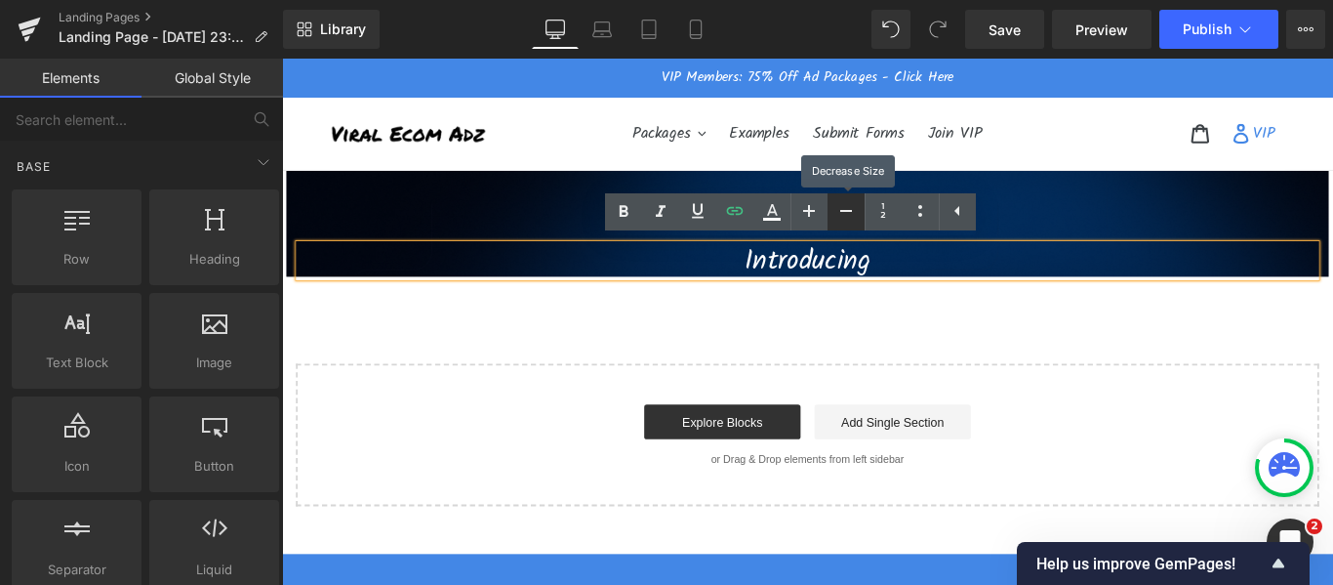
click at [845, 208] on icon at bounding box center [845, 210] width 23 height 23
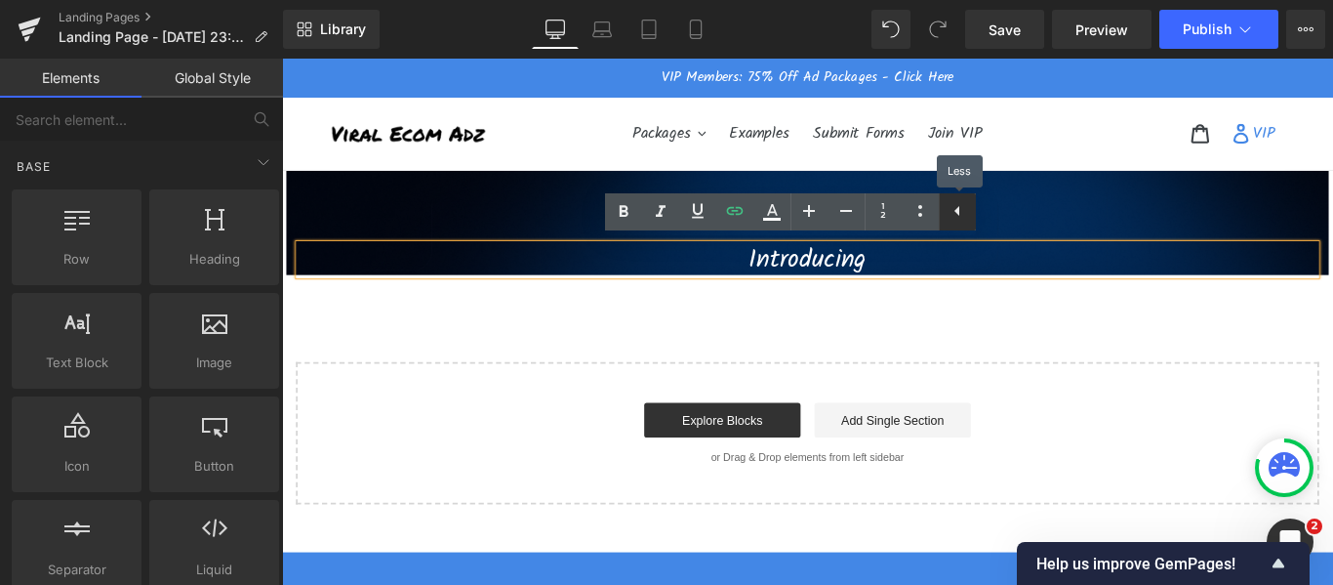
click at [966, 209] on icon at bounding box center [957, 210] width 23 height 23
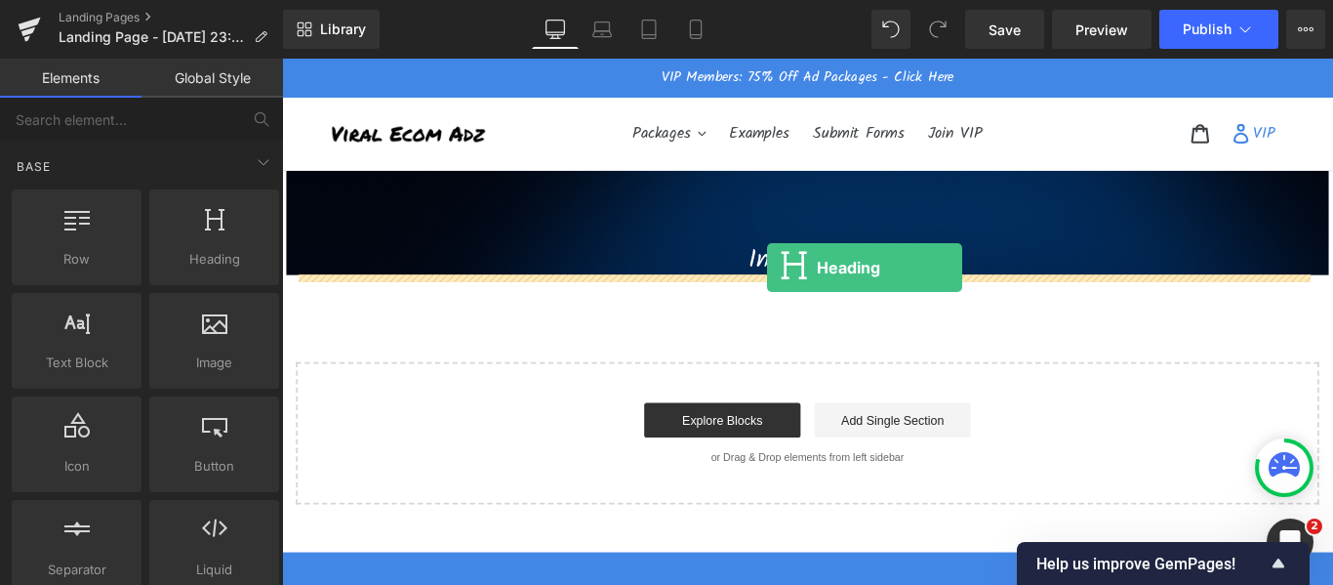
drag, startPoint x: 490, startPoint y: 308, endPoint x: 827, endPoint y: 293, distance: 337.0
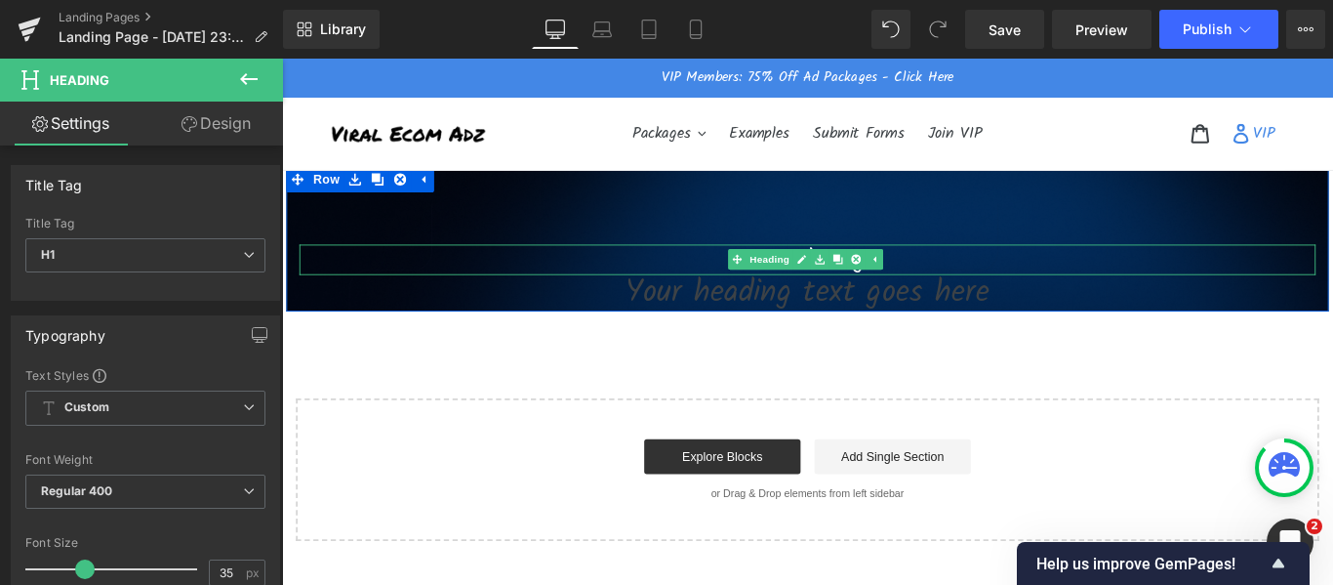
click at [602, 286] on h1 "Introducing" at bounding box center [873, 284] width 1142 height 34
click at [790, 284] on div "Introducing Heading" at bounding box center [873, 284] width 1142 height 34
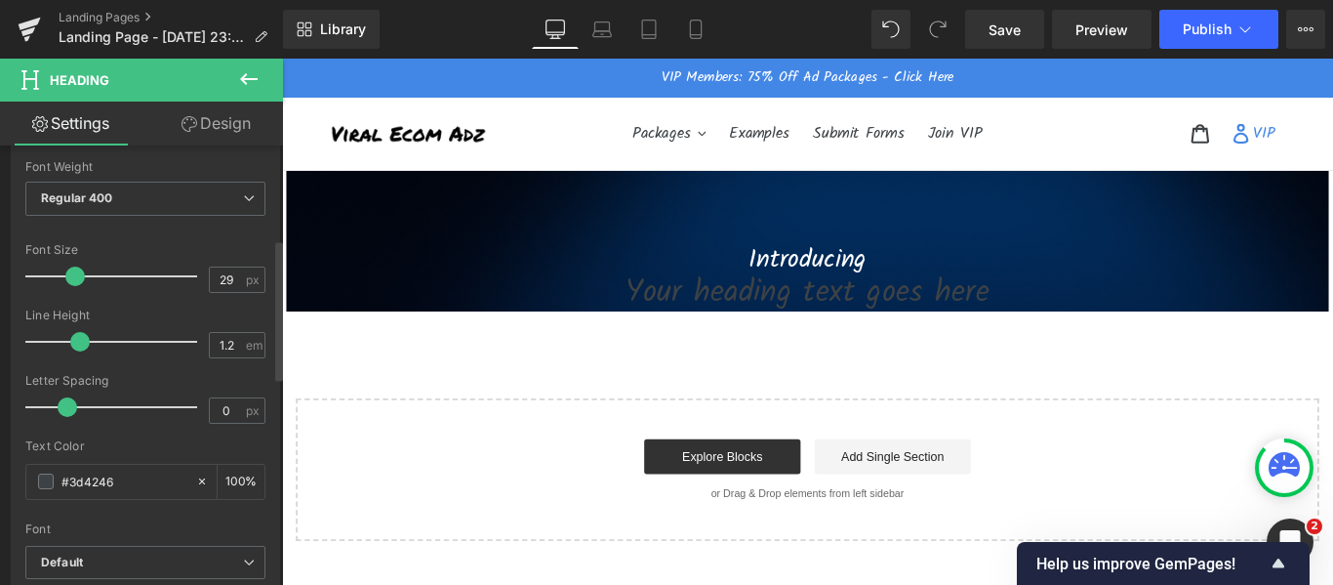
scroll to position [195, 0]
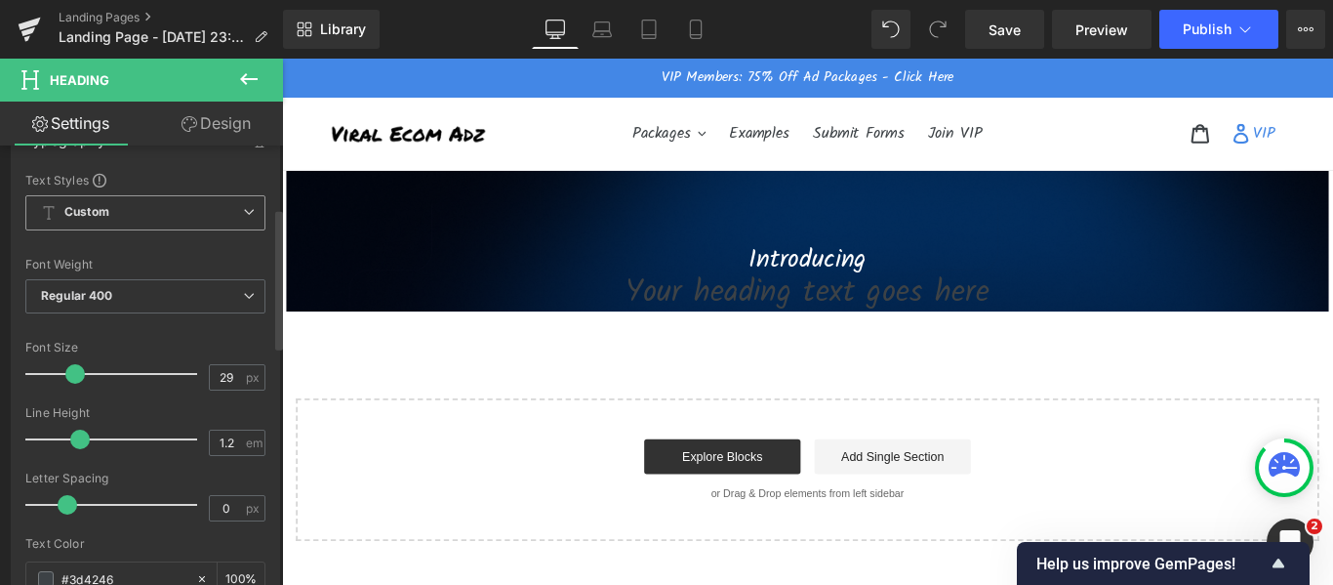
click at [97, 212] on b "Custom" at bounding box center [86, 212] width 45 height 17
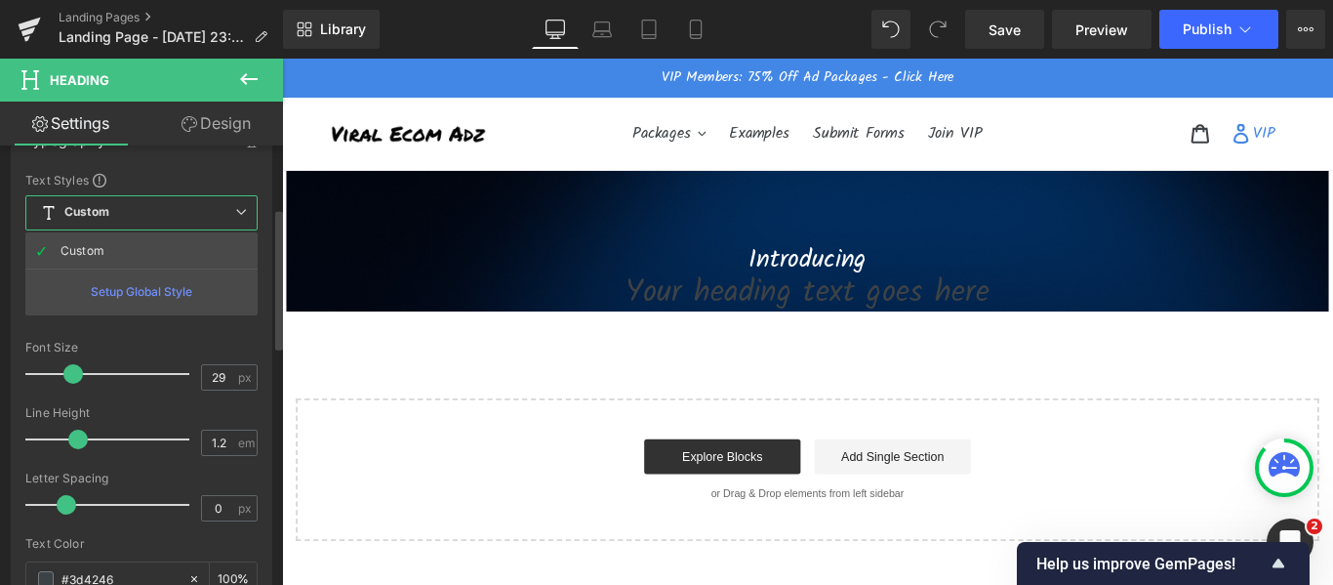
click at [118, 223] on span "Custom Setup Global Style" at bounding box center [141, 212] width 232 height 35
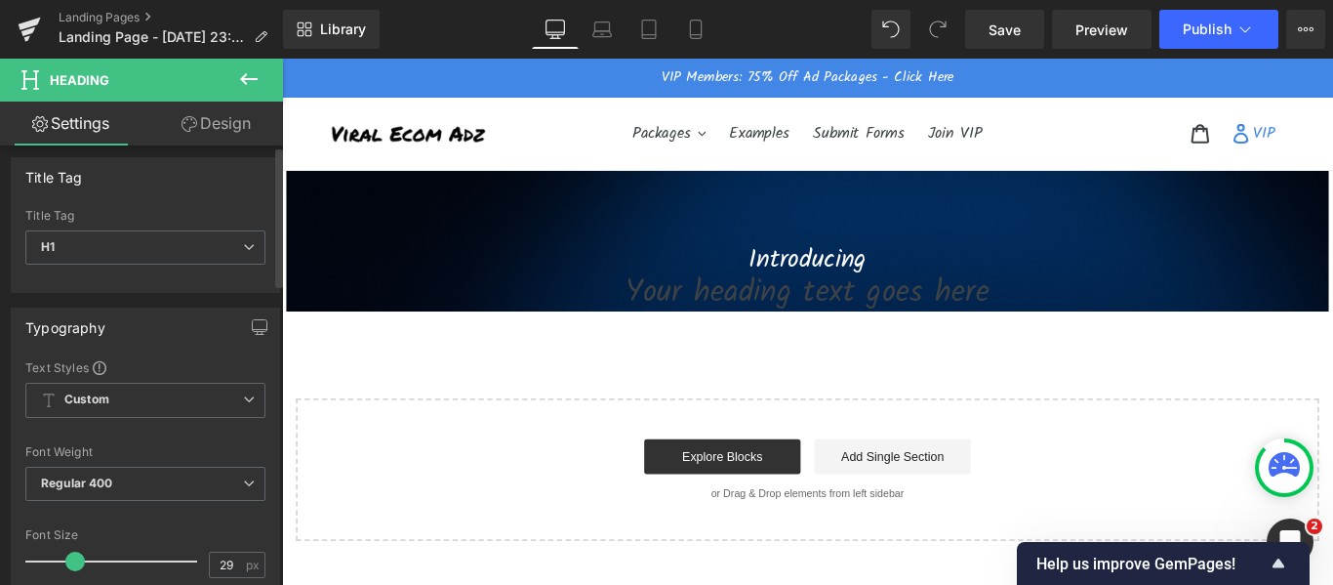
scroll to position [0, 0]
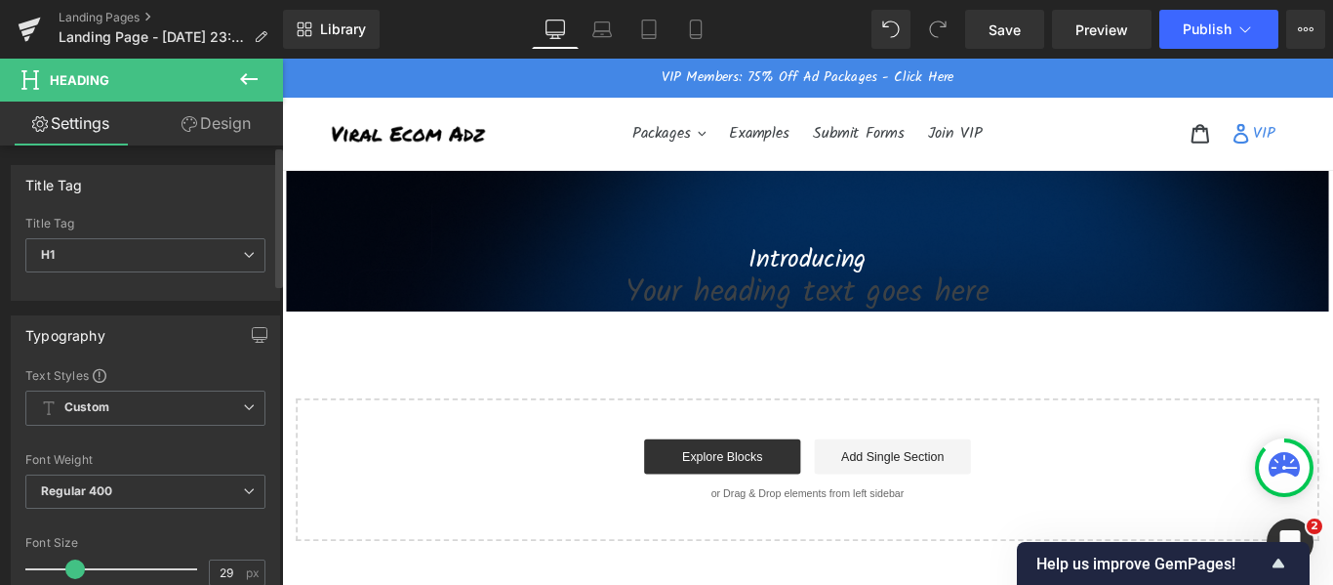
click at [98, 376] on span at bounding box center [100, 376] width 14 height 14
click at [102, 375] on span at bounding box center [100, 376] width 14 height 14
click at [107, 412] on b "Custom" at bounding box center [86, 407] width 45 height 17
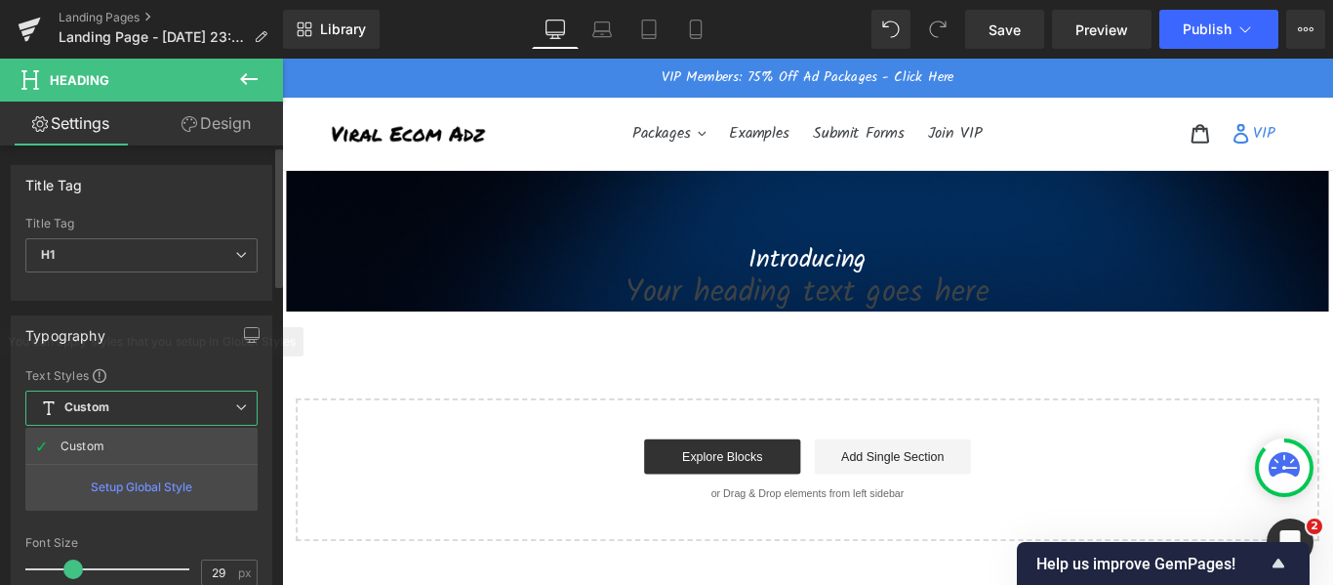
click at [107, 412] on b "Custom" at bounding box center [86, 407] width 45 height 17
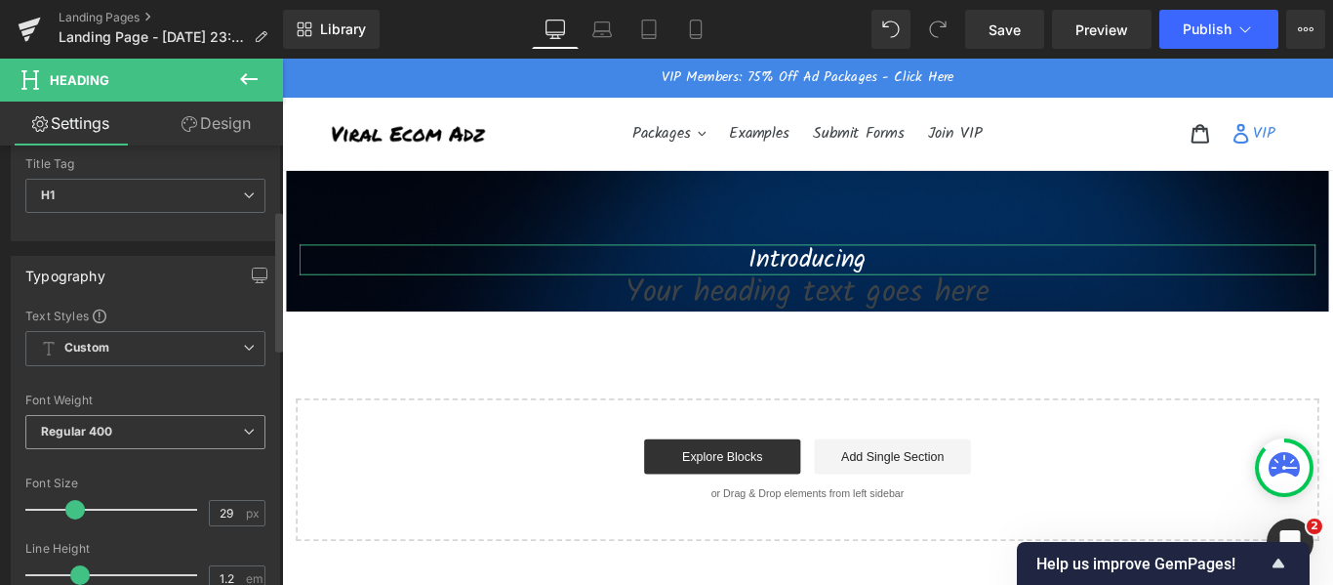
scroll to position [293, 0]
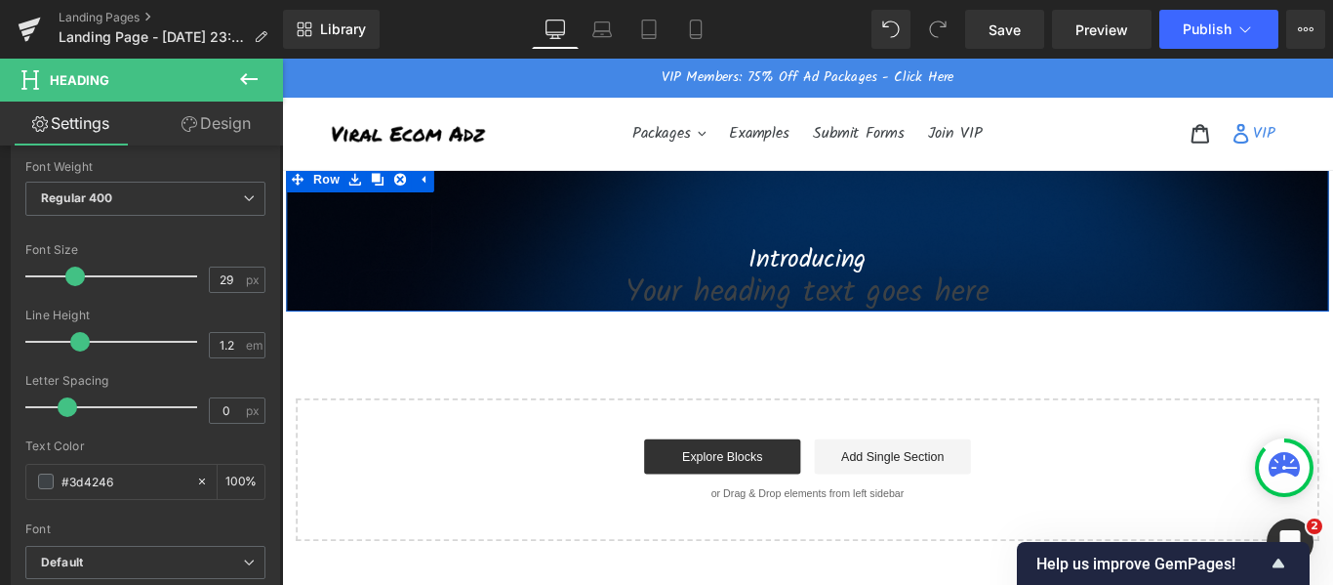
click at [282, 59] on div at bounding box center [282, 59] width 0 height 0
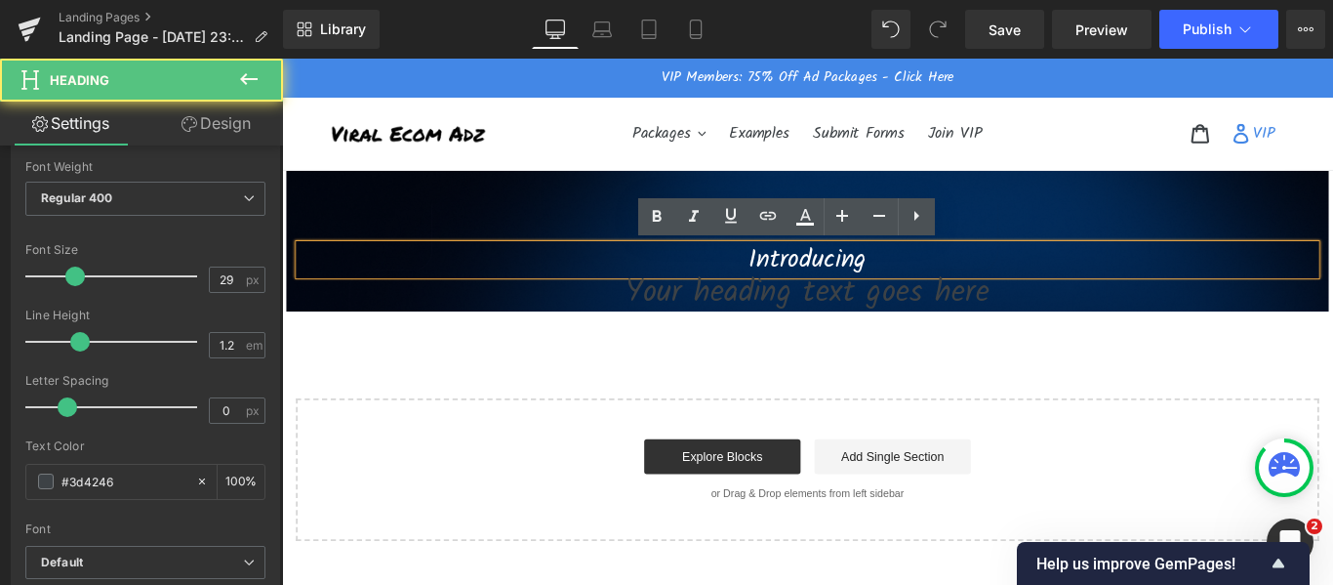
click at [842, 277] on span "Introducing" at bounding box center [873, 284] width 132 height 45
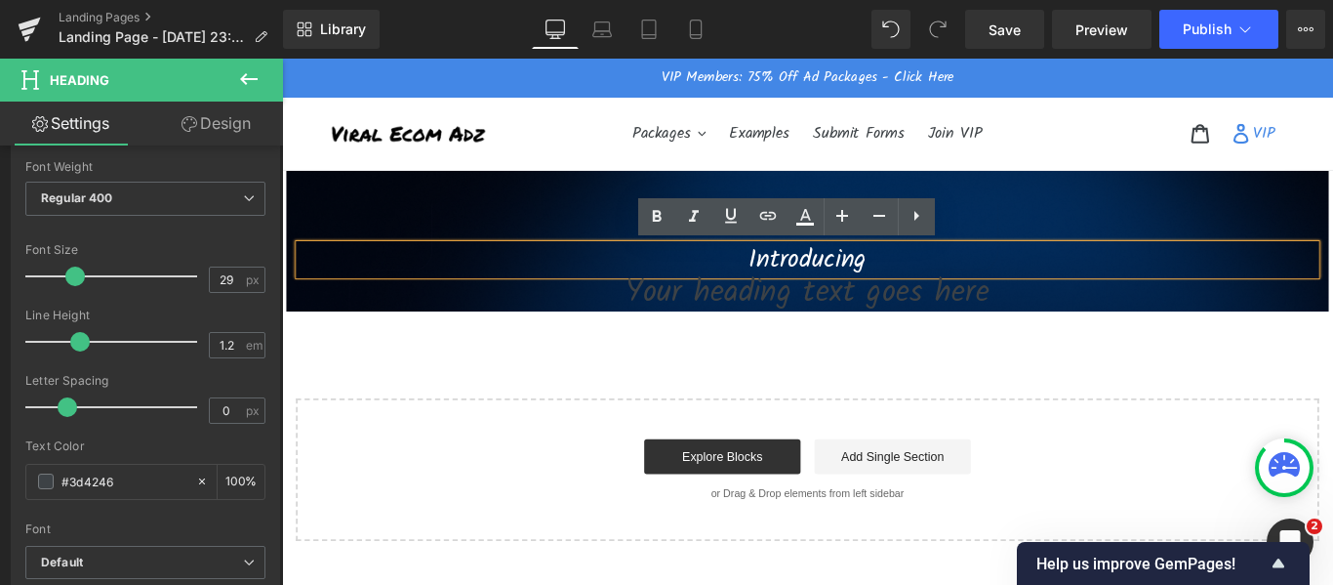
click at [819, 277] on span "Introducing" at bounding box center [873, 284] width 132 height 45
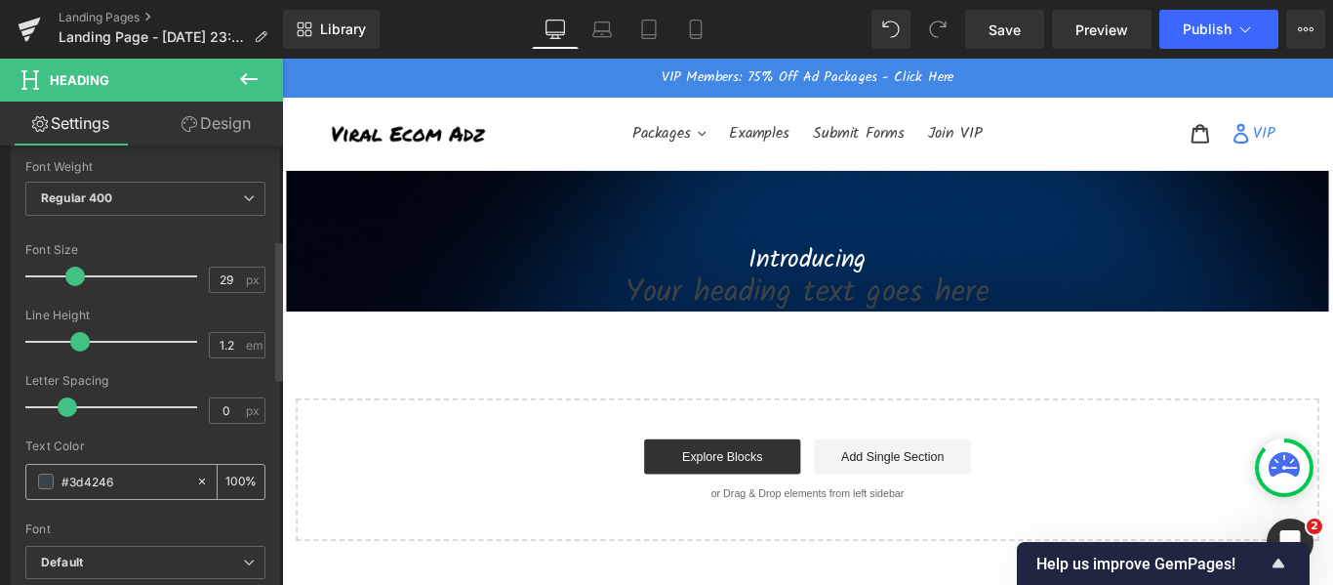
click at [66, 493] on div "#3d4246" at bounding box center [110, 482] width 169 height 34
click at [37, 490] on div "#3d4246" at bounding box center [110, 482] width 169 height 34
click at [47, 481] on span at bounding box center [46, 481] width 16 height 16
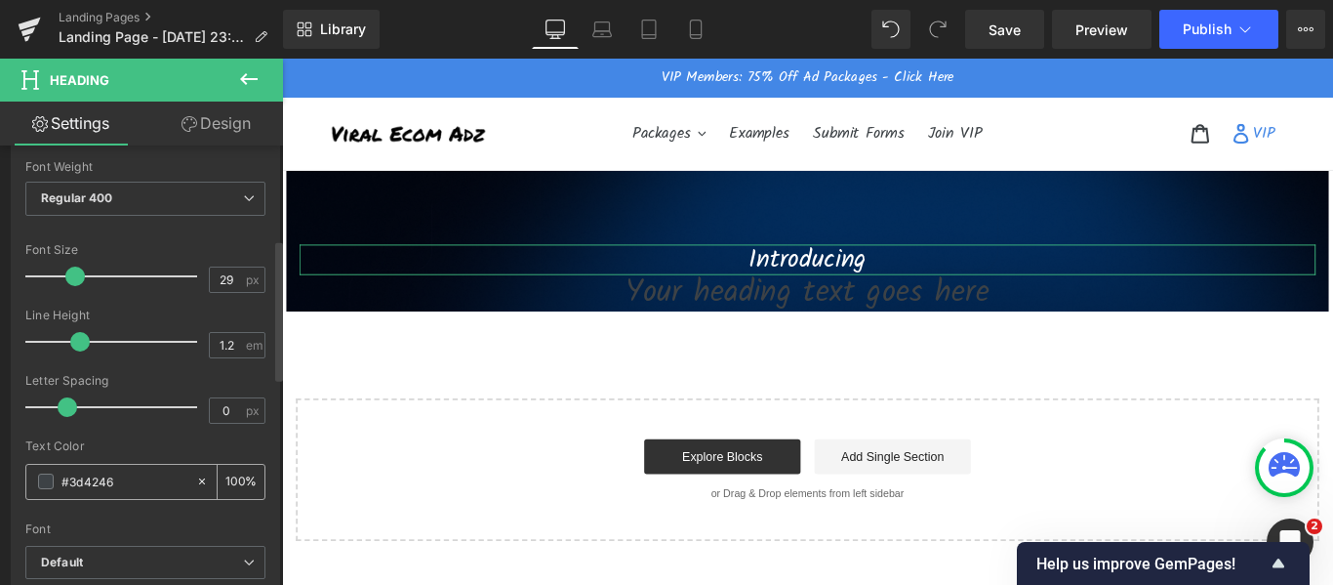
click at [47, 481] on span at bounding box center [46, 481] width 16 height 16
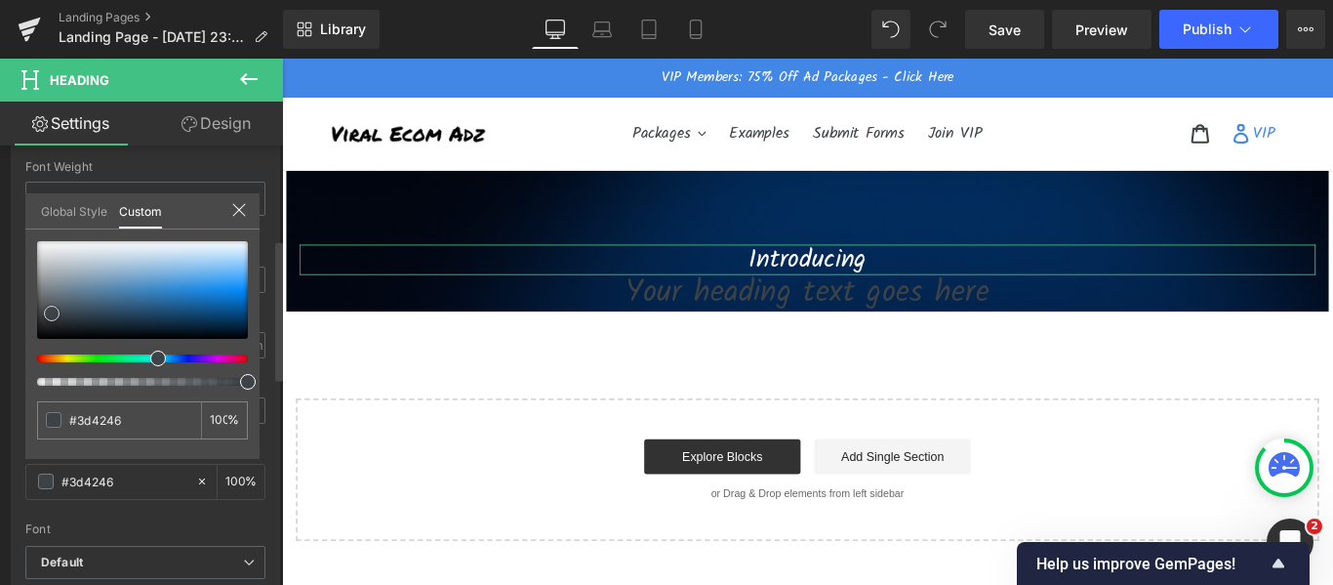
type input "#e4ebf0"
type input "#eff2f5"
type input "#ffffff"
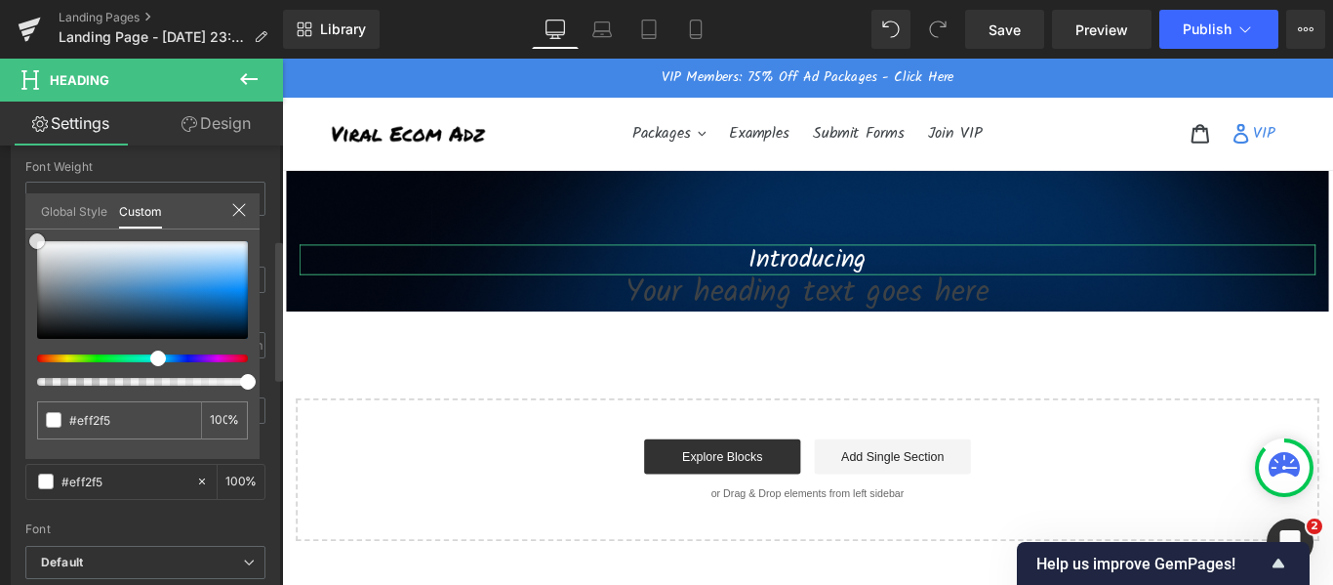
type input "#ffffff"
type input "#000000"
type input "#e8e8e8"
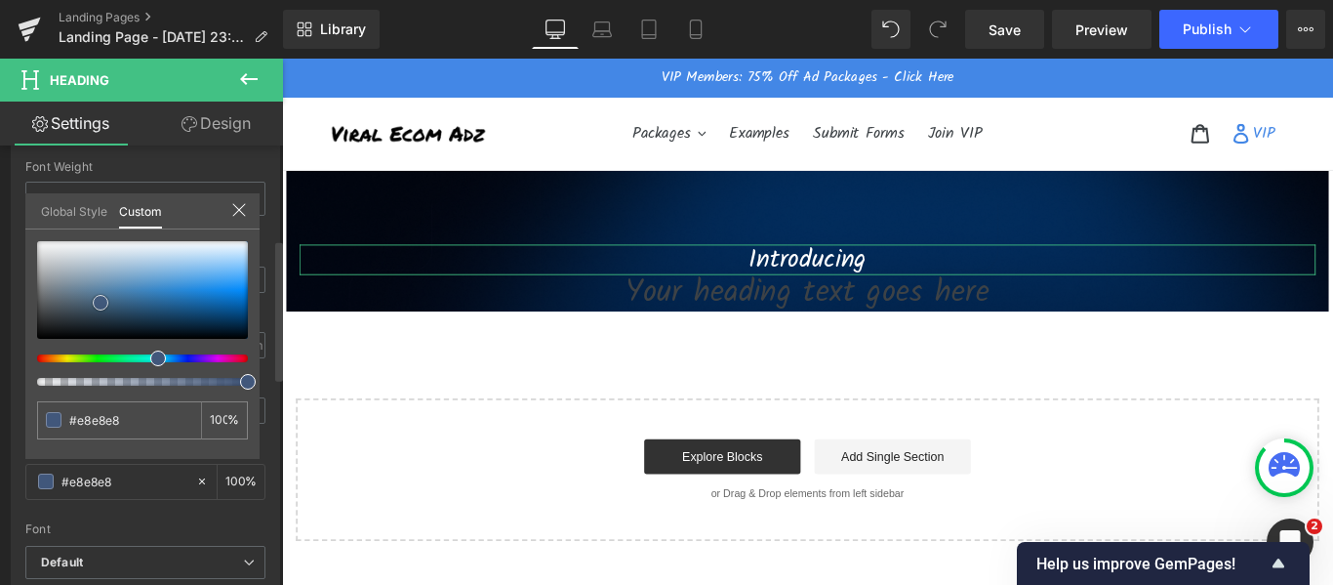
type input "#98a3b3"
type input "#19263d"
type input "#0f1623"
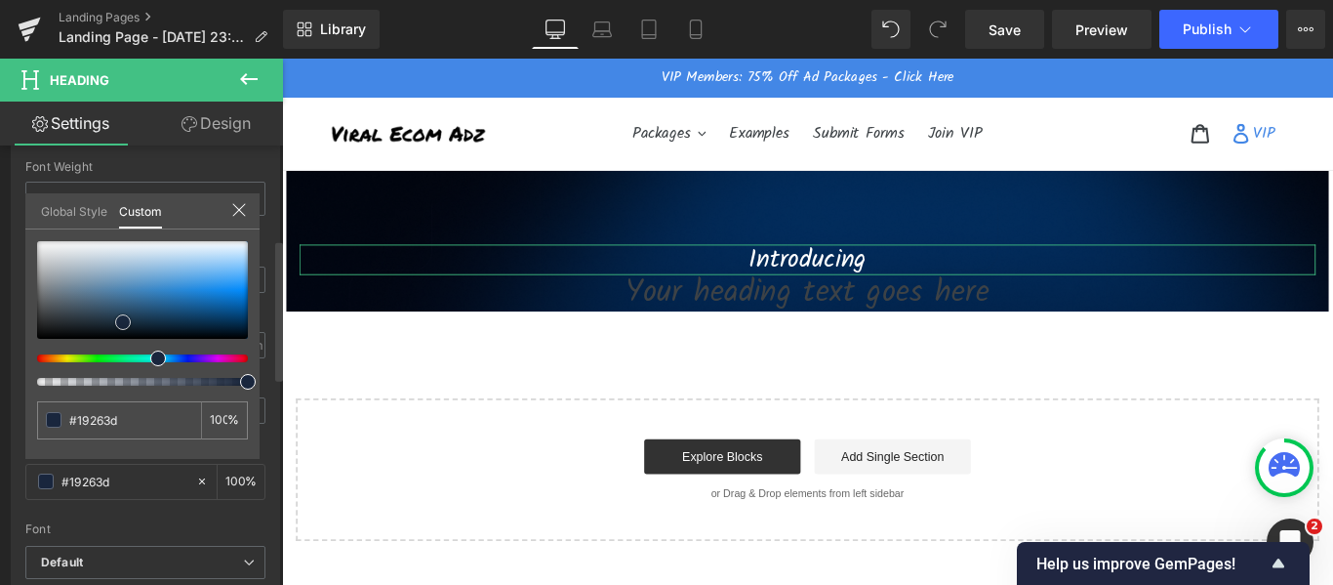
type input "#0f1623"
type input "#000000"
drag, startPoint x: 103, startPoint y: 249, endPoint x: 1, endPoint y: 365, distance: 154.9
click at [1, 365] on div "Typography Text Styles Custom Custom Setup Global Style Custom Setup Global Sty…" at bounding box center [146, 343] width 292 height 670
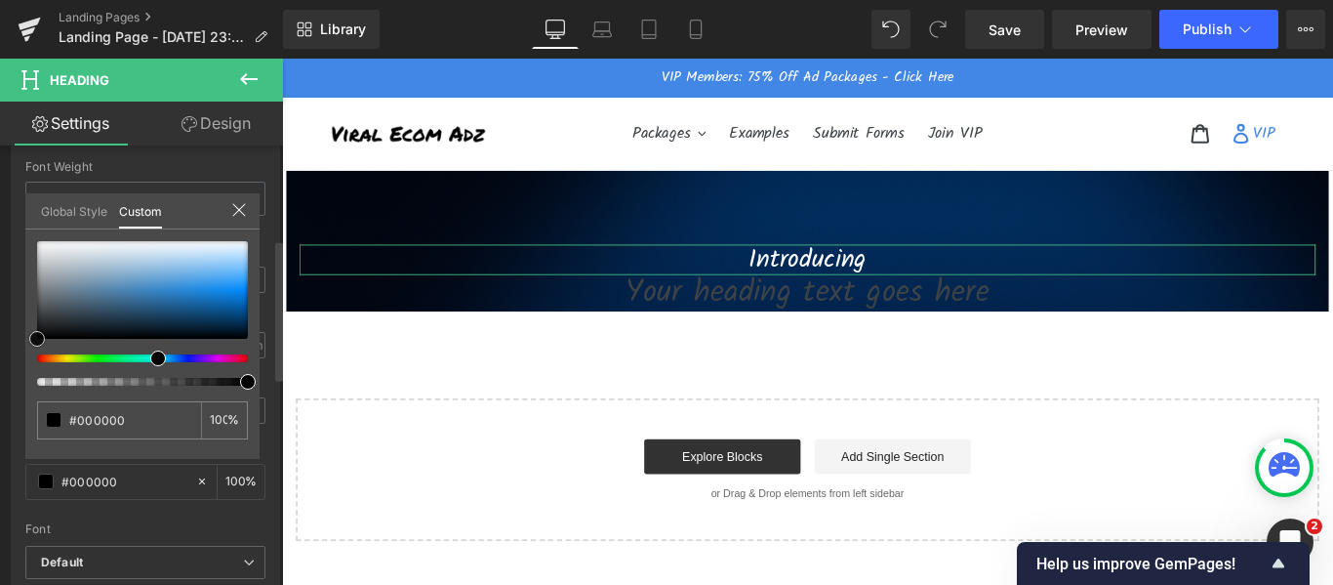
type input "#8b8c8d"
type input "#9fa0a1"
type input "#ffffff"
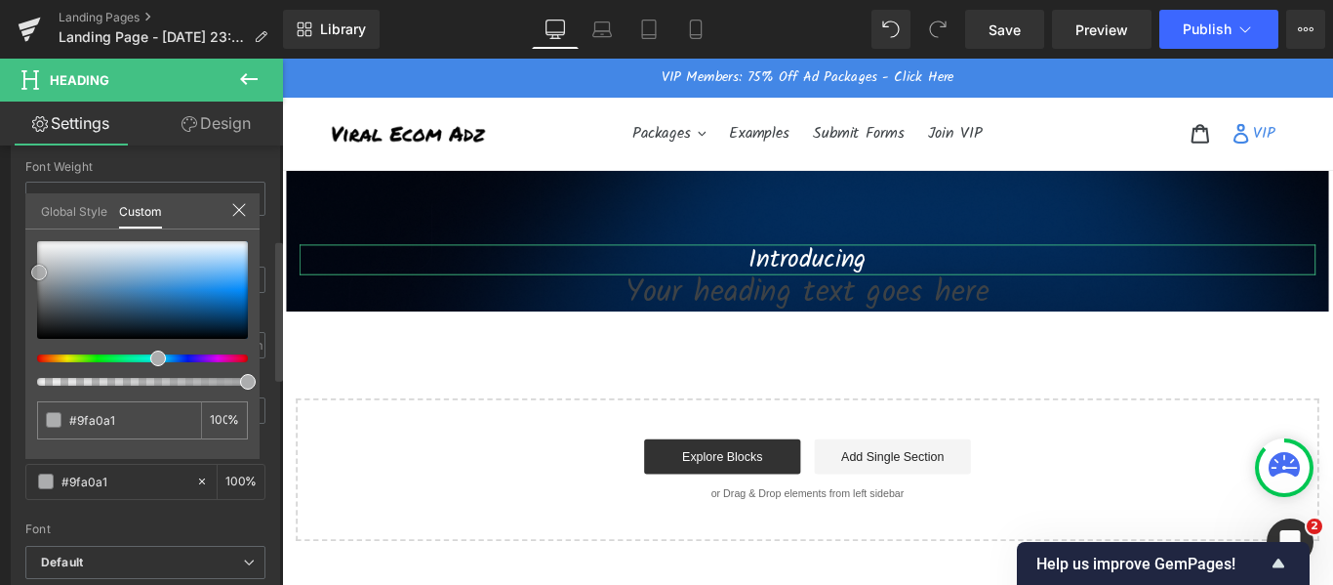
type input "#ffffff"
drag, startPoint x: 39, startPoint y: 272, endPoint x: 0, endPoint y: 179, distance: 101.5
click at [4, 173] on div "Typography Text Styles Custom Custom Setup Global Style Custom Setup Global Sty…" at bounding box center [146, 343] width 292 height 670
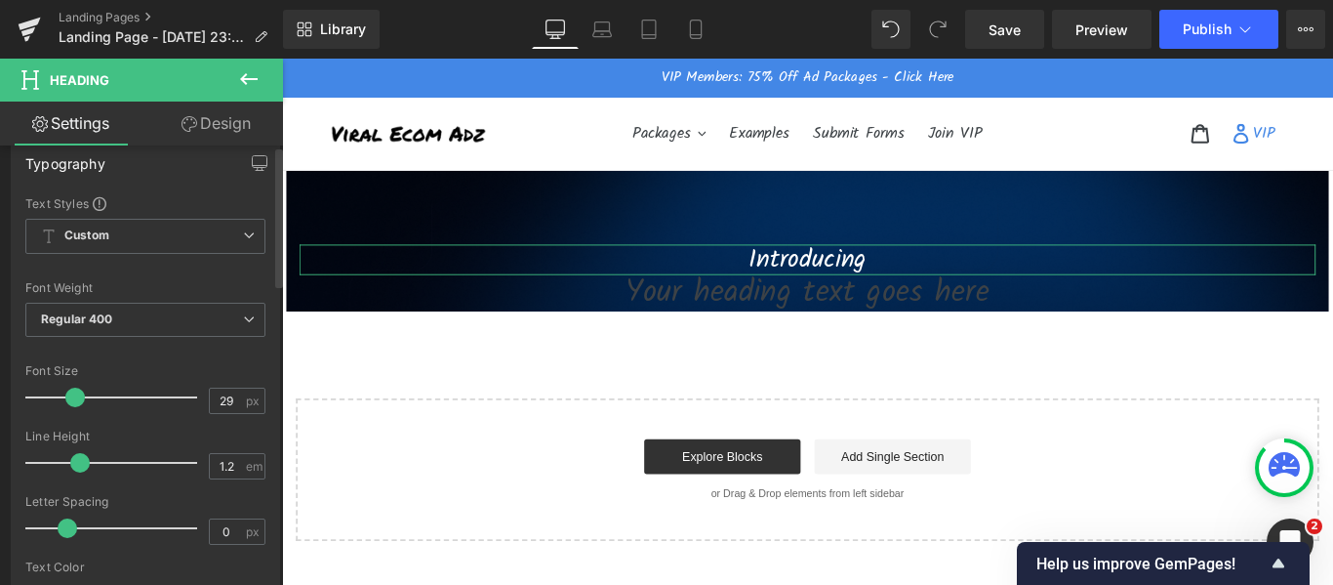
scroll to position [0, 0]
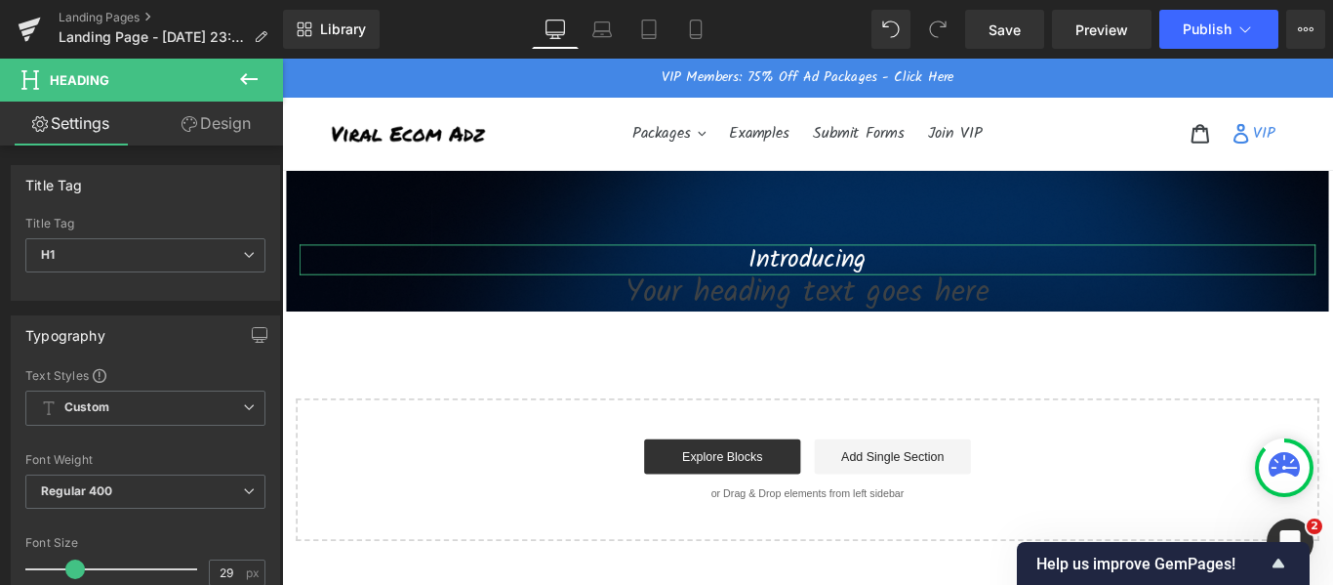
click at [199, 125] on link "Design" at bounding box center [215, 123] width 141 height 44
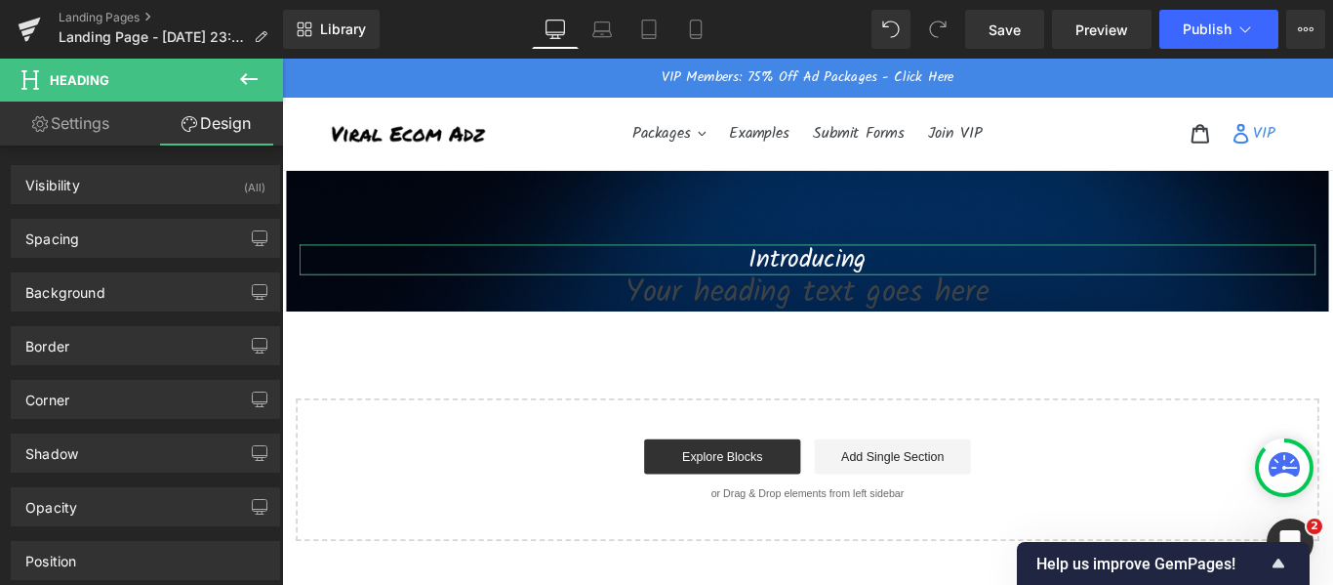
click at [71, 125] on link "Settings" at bounding box center [70, 123] width 141 height 44
type input "100"
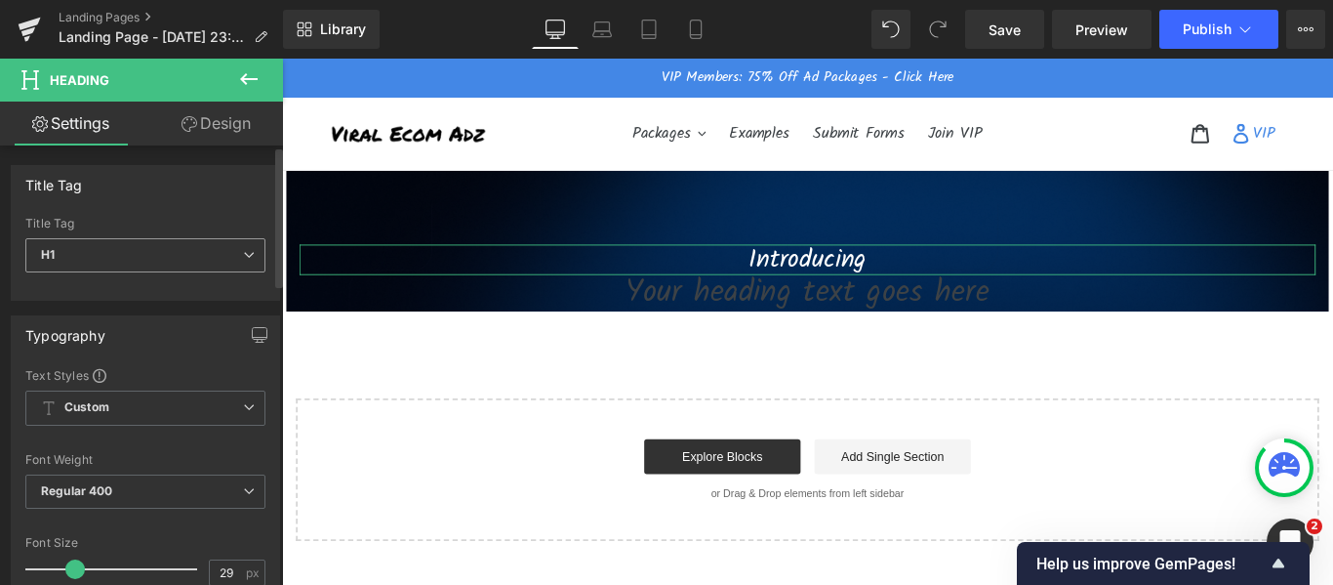
click at [87, 253] on span "H1" at bounding box center [145, 255] width 240 height 34
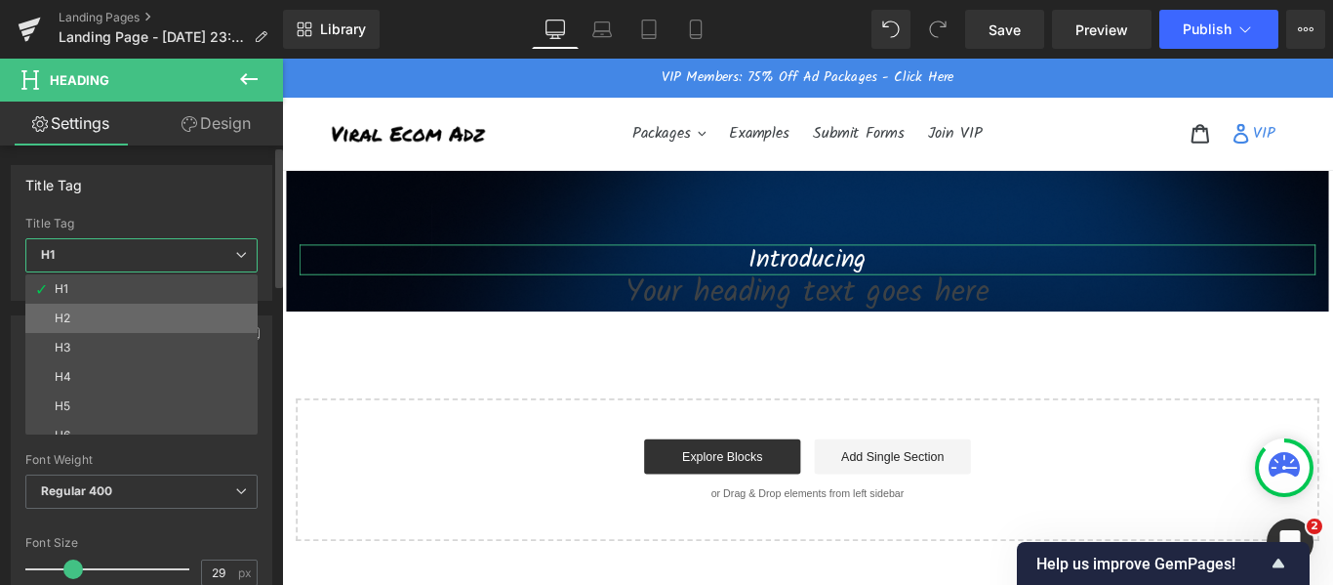
click at [104, 327] on li "H2" at bounding box center [145, 317] width 241 height 29
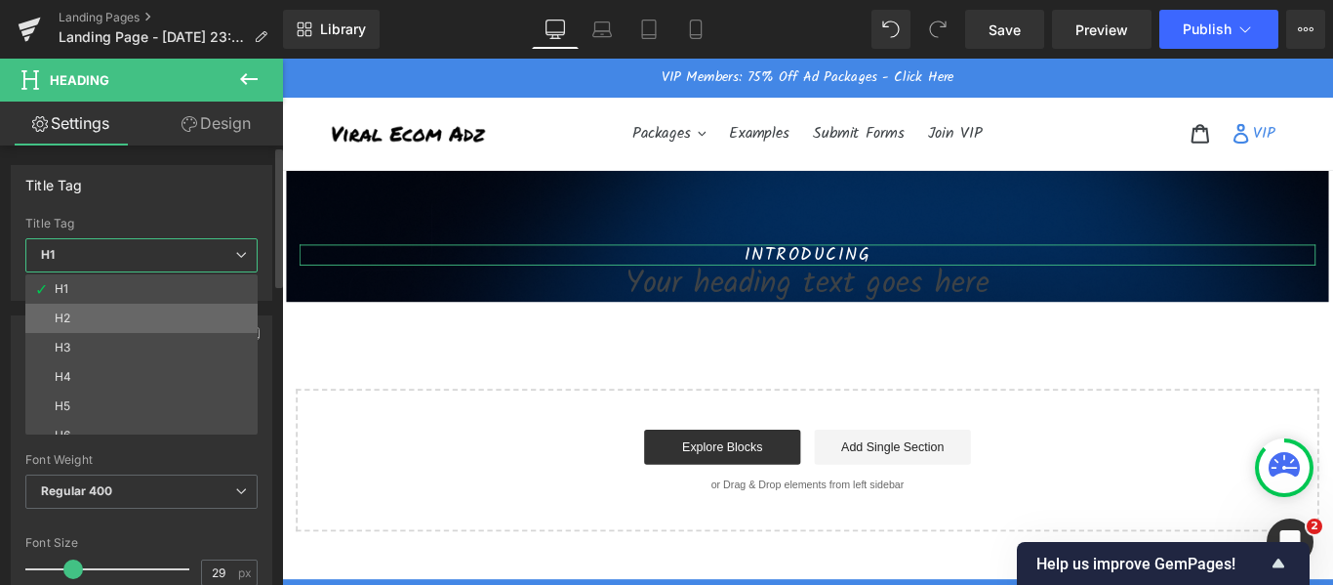
type input "20"
type input "2"
type input "#3d4246"
type input "100"
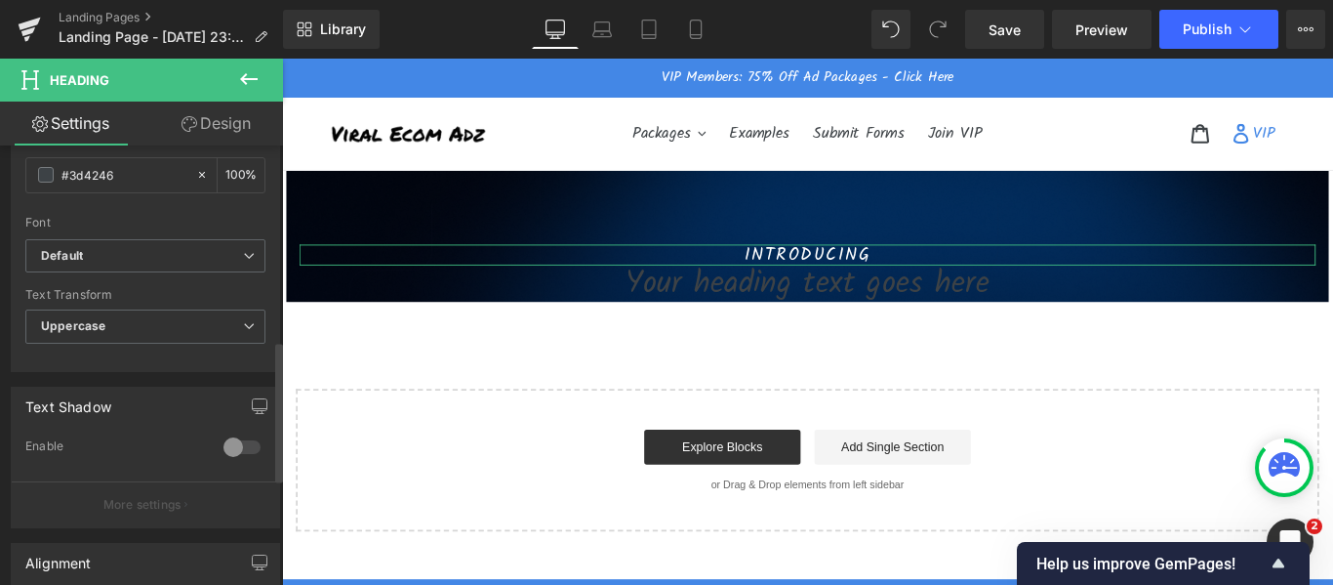
scroll to position [586, 0]
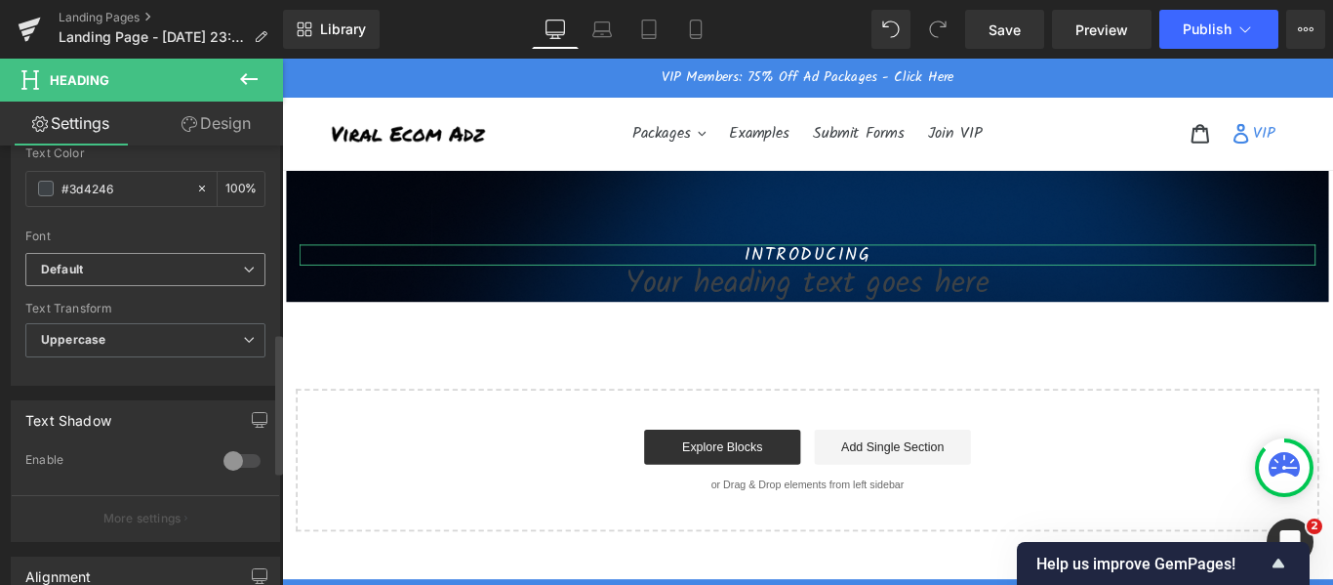
click at [117, 273] on b "Default" at bounding box center [142, 270] width 202 height 17
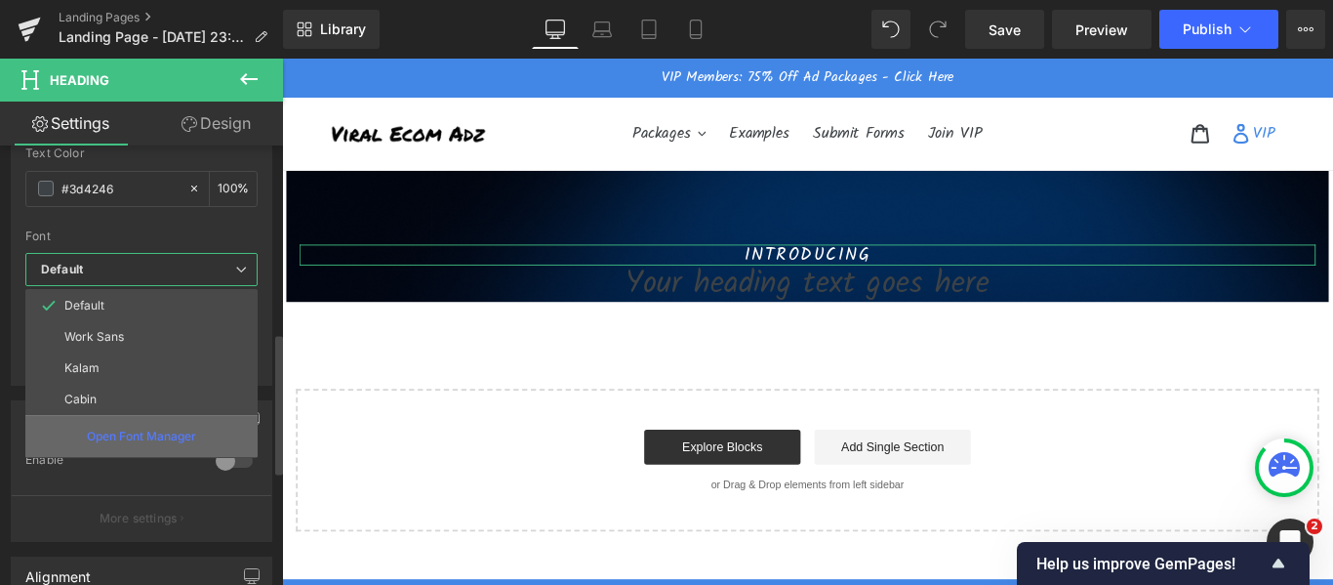
click at [146, 439] on p "Open Font Manager" at bounding box center [141, 436] width 109 height 18
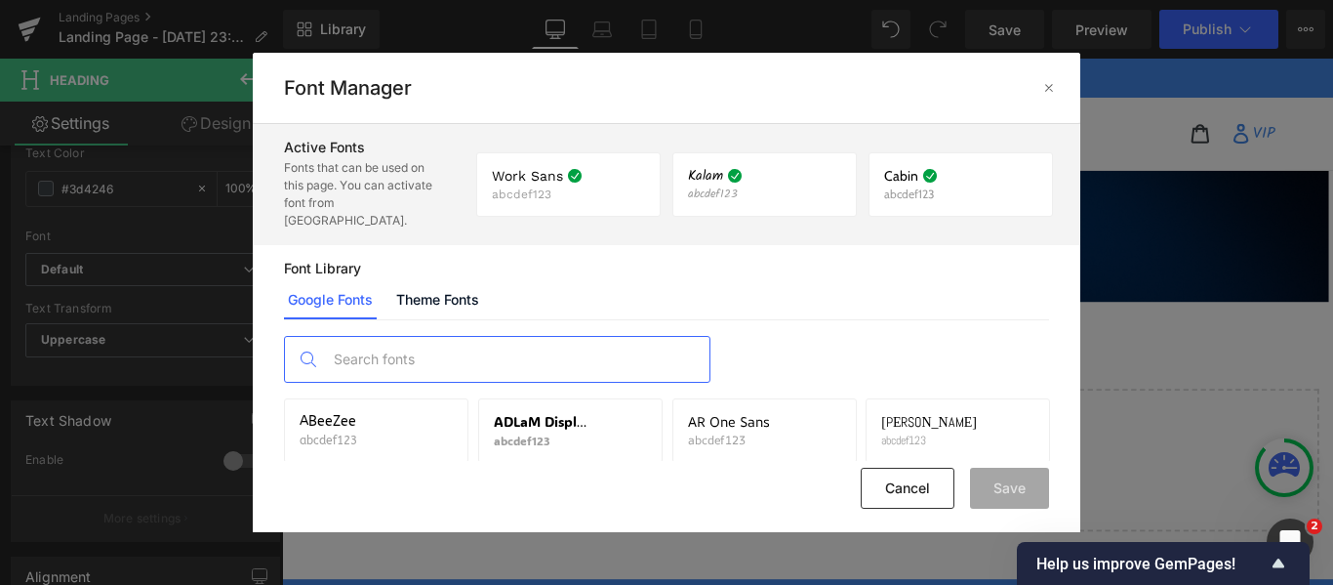
click at [459, 337] on input "text" at bounding box center [516, 359] width 385 height 45
type input "h"
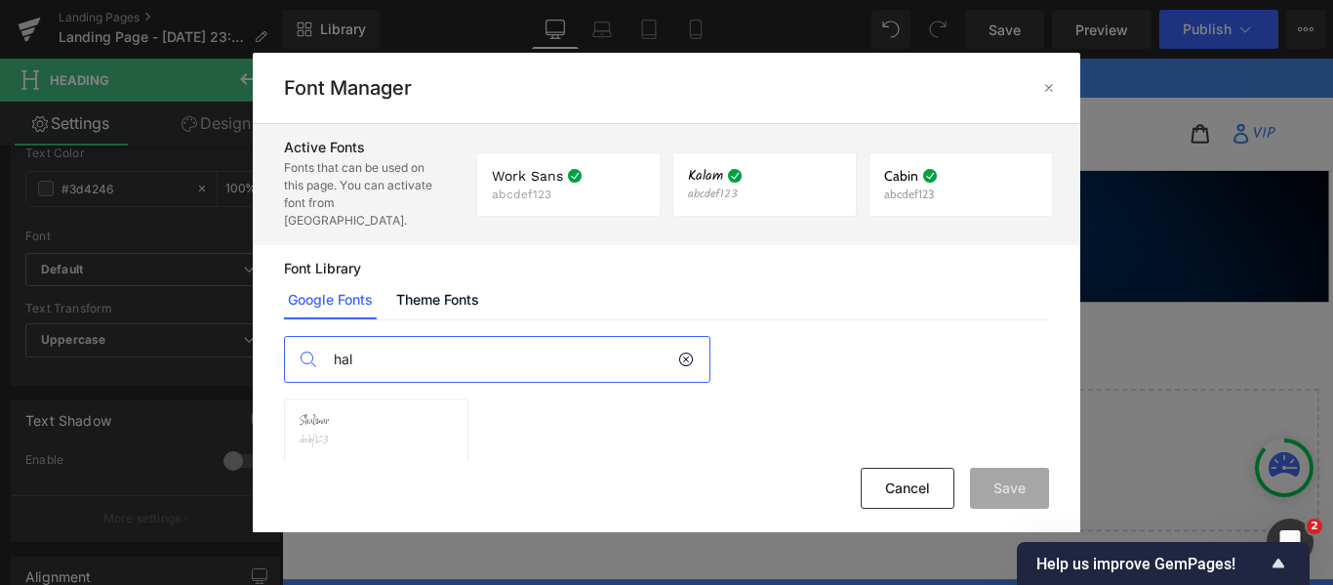
click at [428, 356] on input "hal" at bounding box center [501, 359] width 354 height 45
paste input "Helvetica Font"
type input "Helvetica Font"
click at [457, 280] on link "Theme Fonts" at bounding box center [437, 299] width 91 height 39
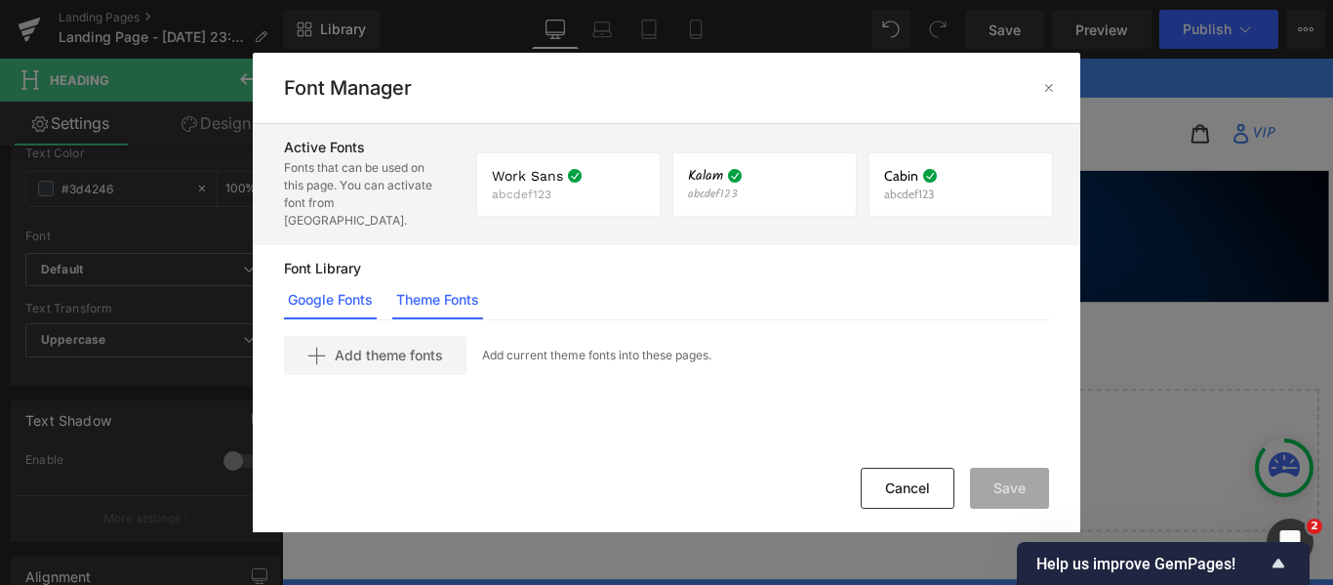
click at [325, 280] on link "Google Fonts" at bounding box center [330, 299] width 93 height 39
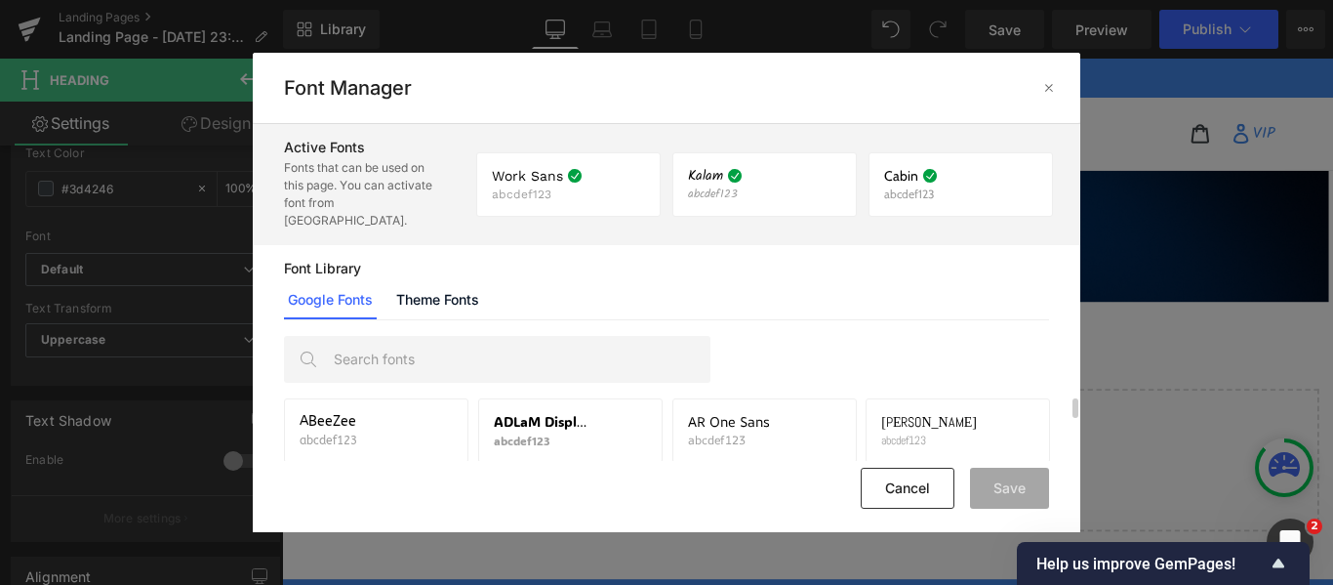
scroll to position [49, 0]
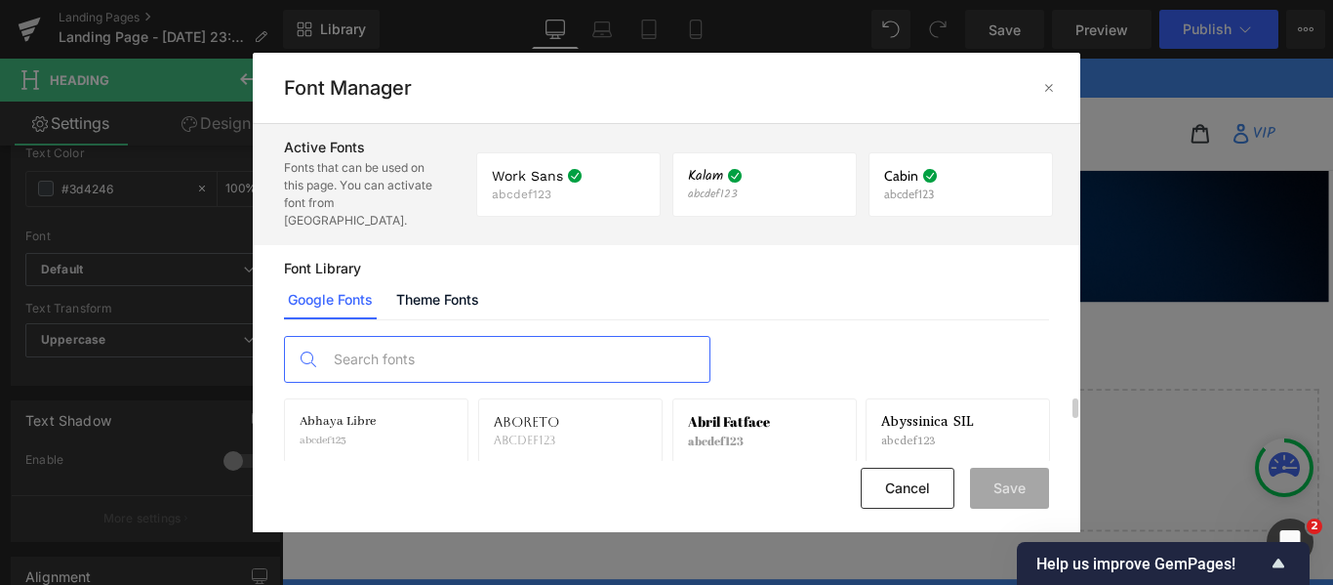
click at [525, 350] on input "text" at bounding box center [516, 359] width 385 height 45
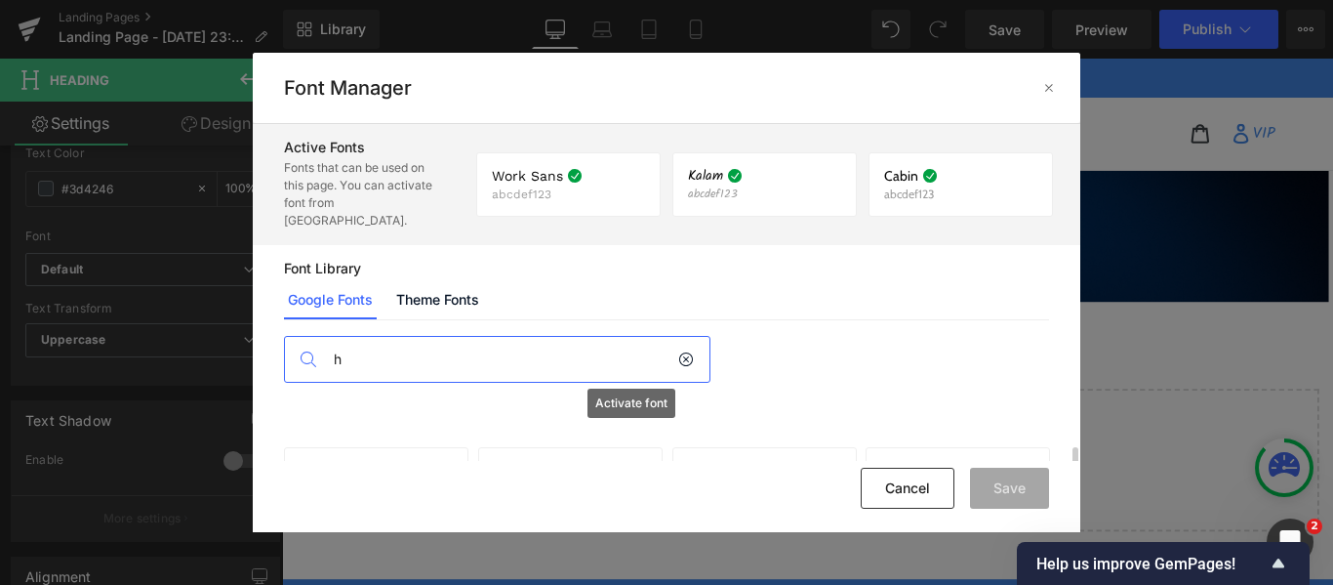
scroll to position [146, 0]
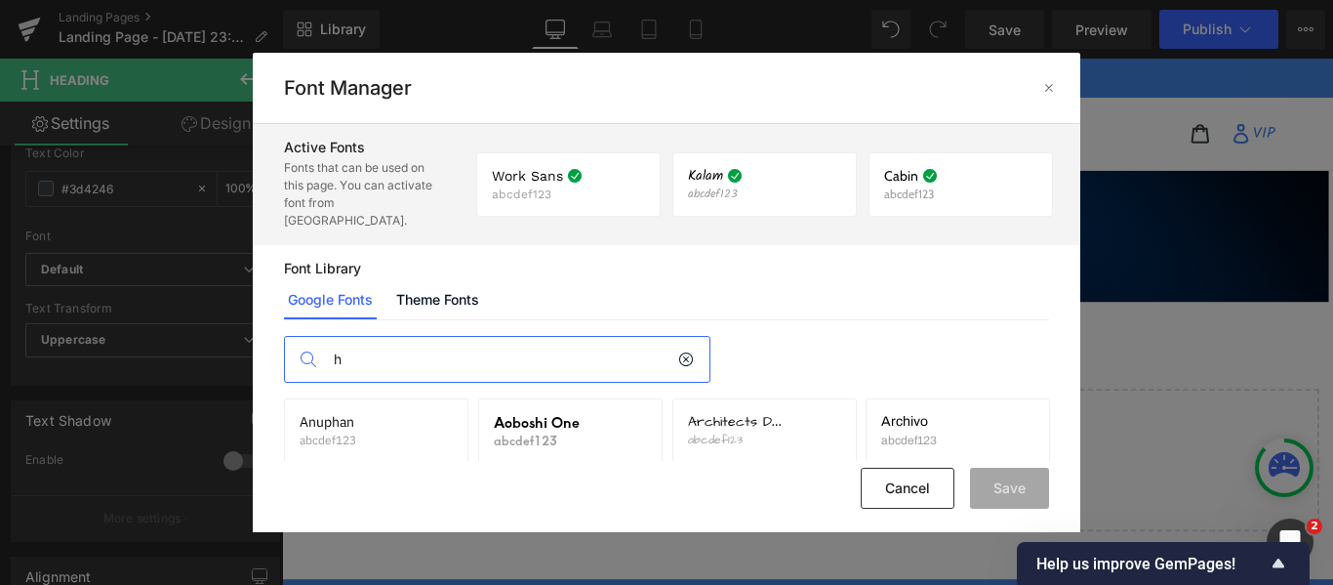
type input "h"
click at [417, 285] on link "Theme Fonts" at bounding box center [437, 299] width 91 height 39
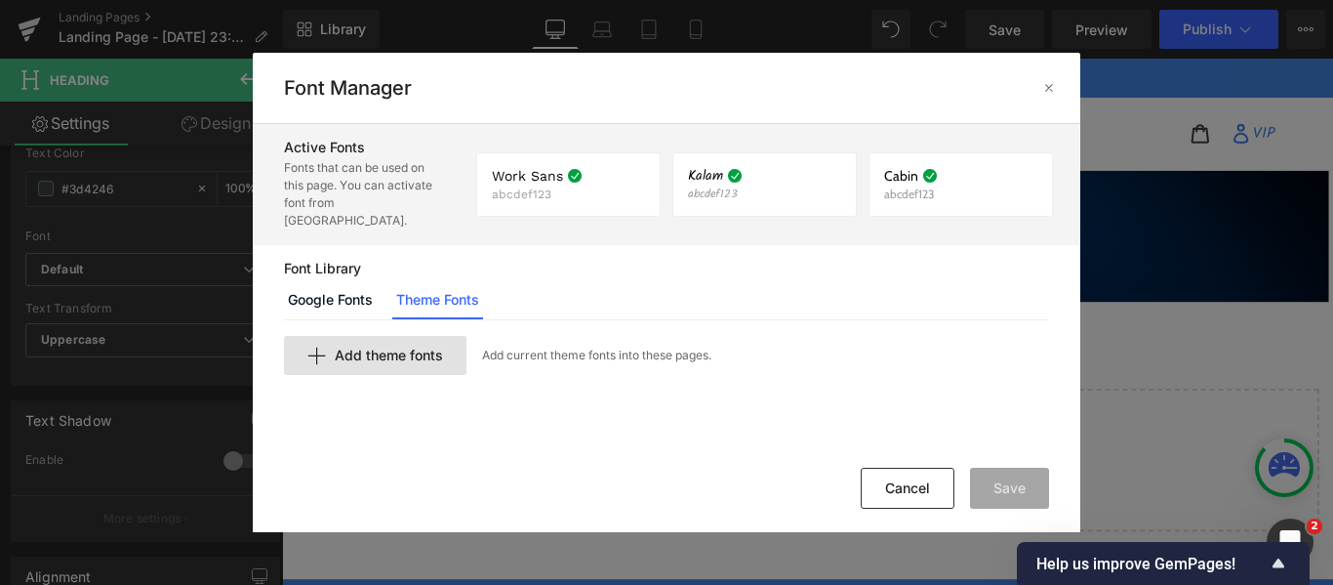
click at [426, 347] on span "Add theme fonts" at bounding box center [389, 355] width 108 height 16
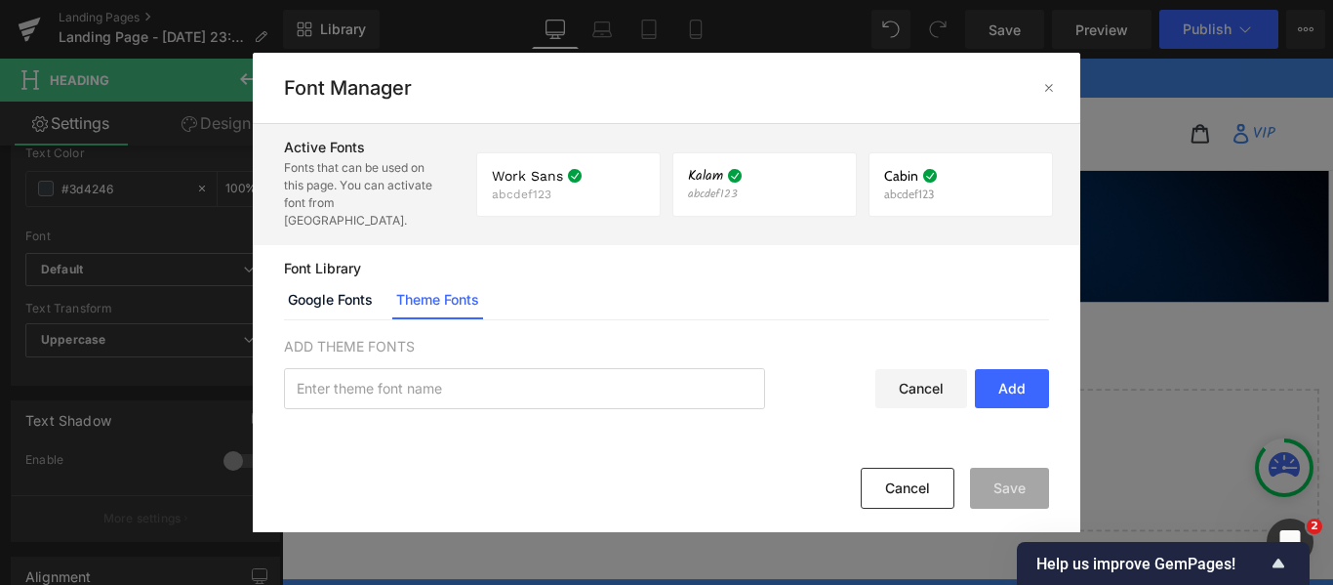
click at [898, 369] on div "Cancel" at bounding box center [921, 388] width 92 height 39
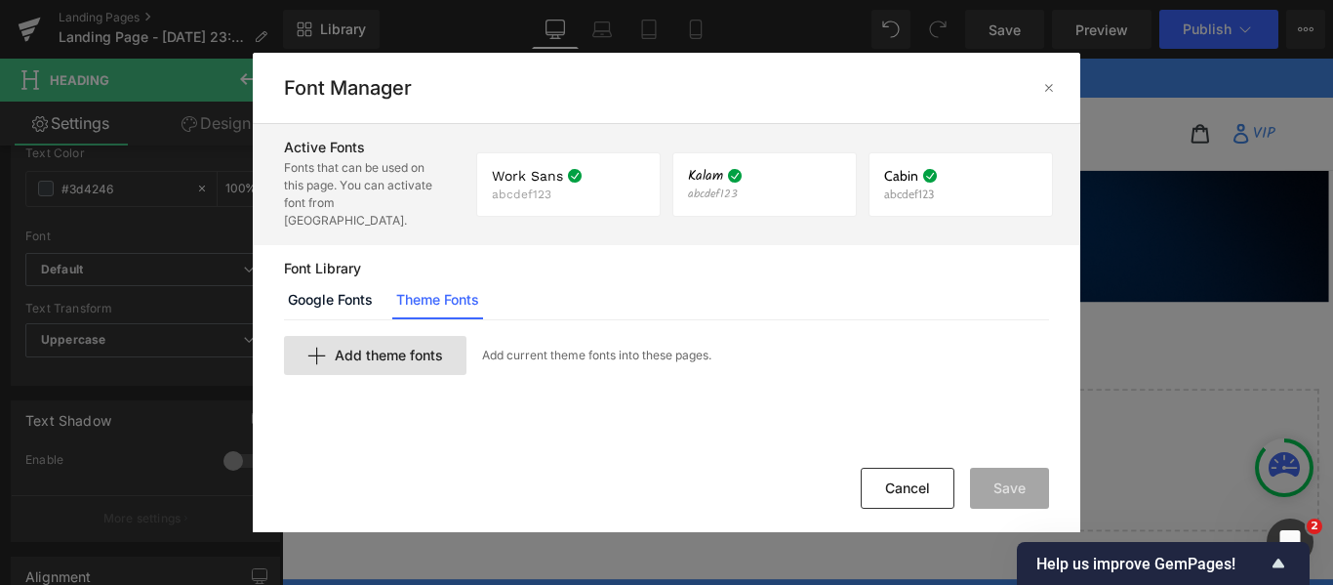
click at [395, 348] on div "Add theme fonts" at bounding box center [375, 355] width 182 height 39
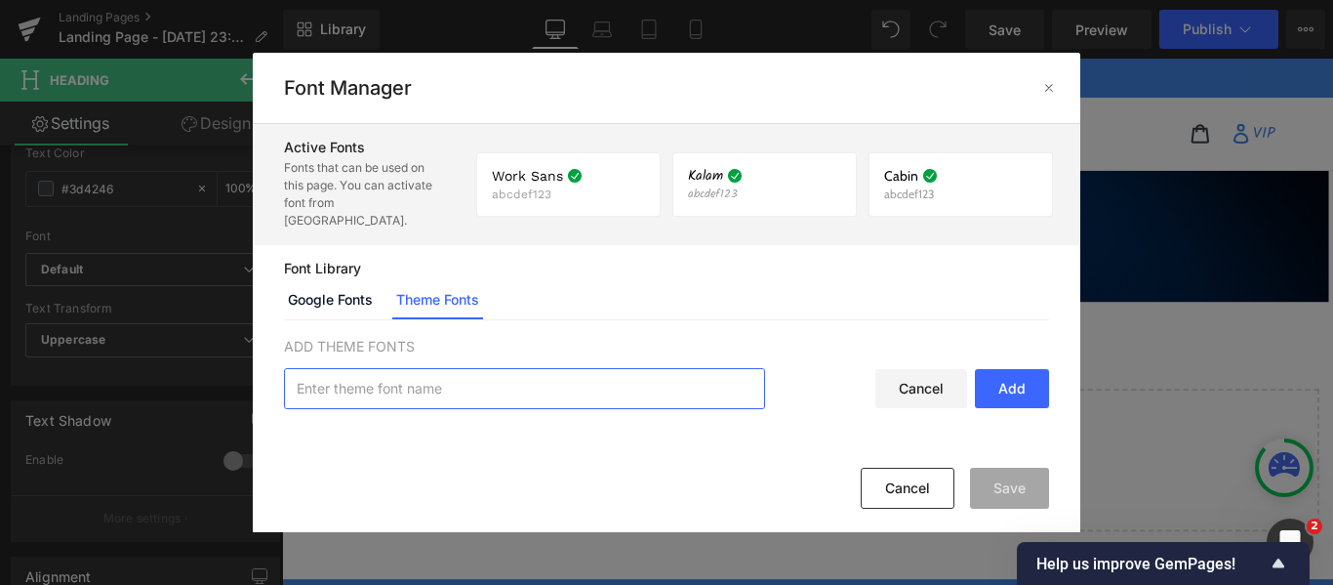
click at [441, 369] on input "text" at bounding box center [524, 388] width 479 height 39
click at [888, 369] on div "Cancel" at bounding box center [921, 388] width 92 height 39
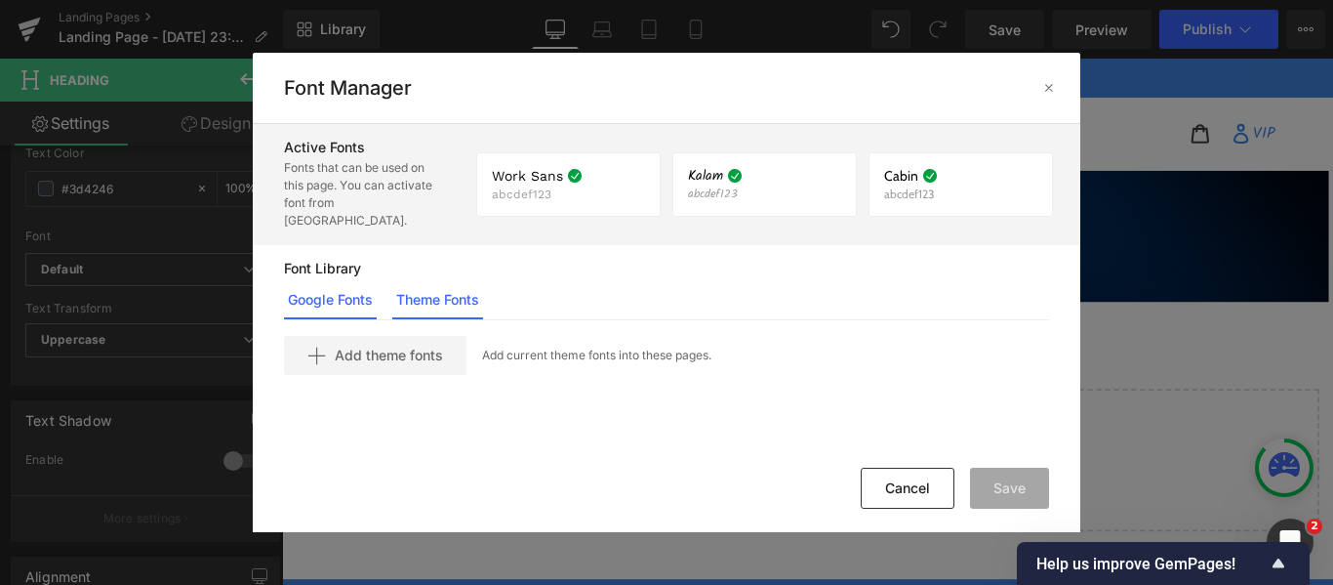
click at [344, 291] on link "Google Fonts" at bounding box center [330, 299] width 93 height 39
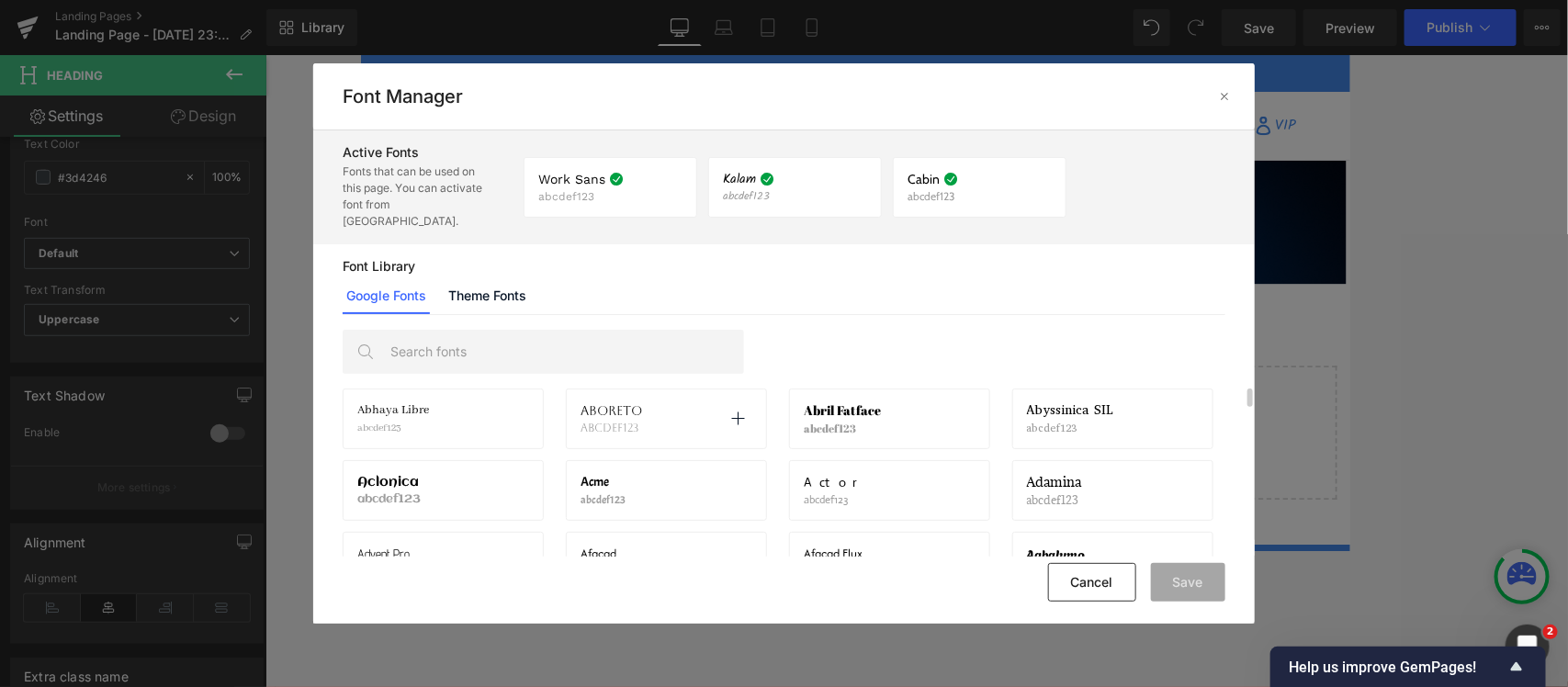
scroll to position [0, 0]
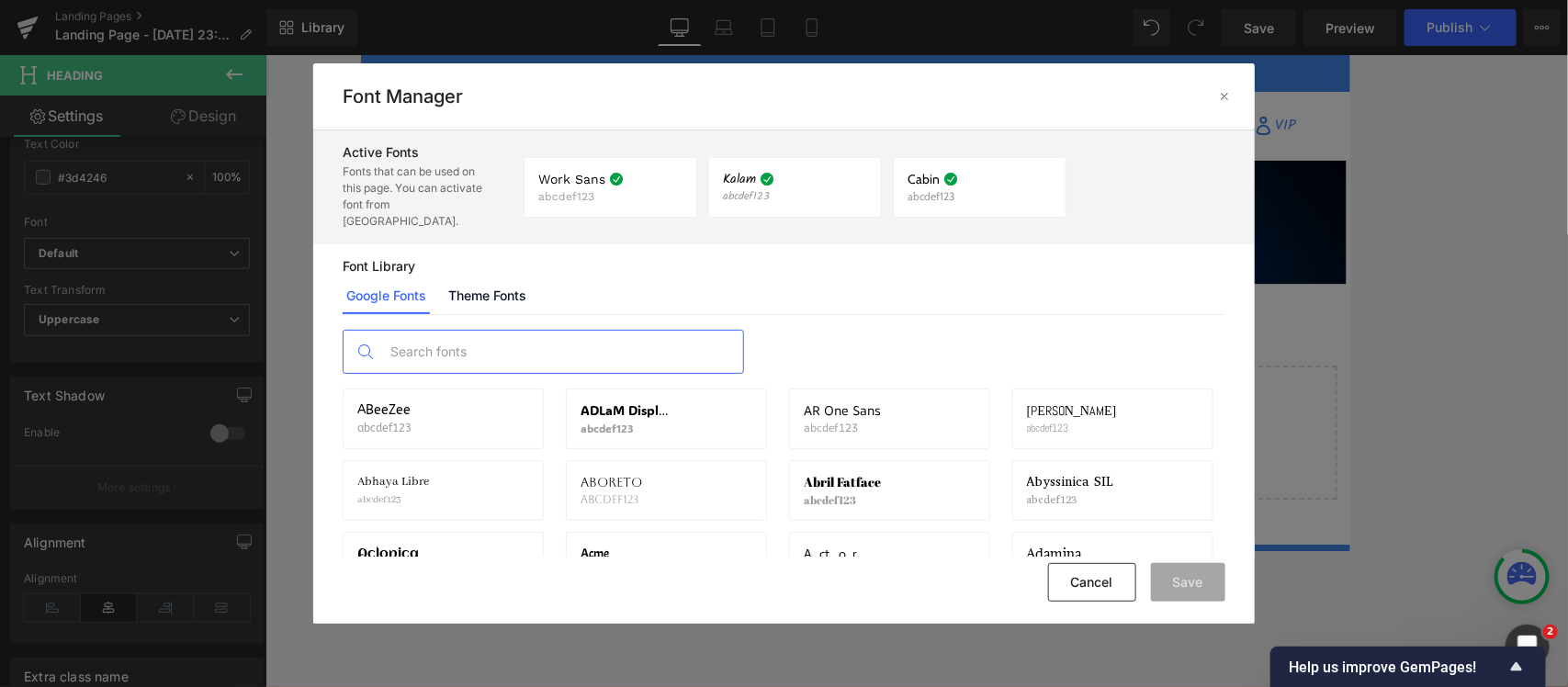
click at [570, 330] on input "text" at bounding box center [561, 351] width 362 height 42
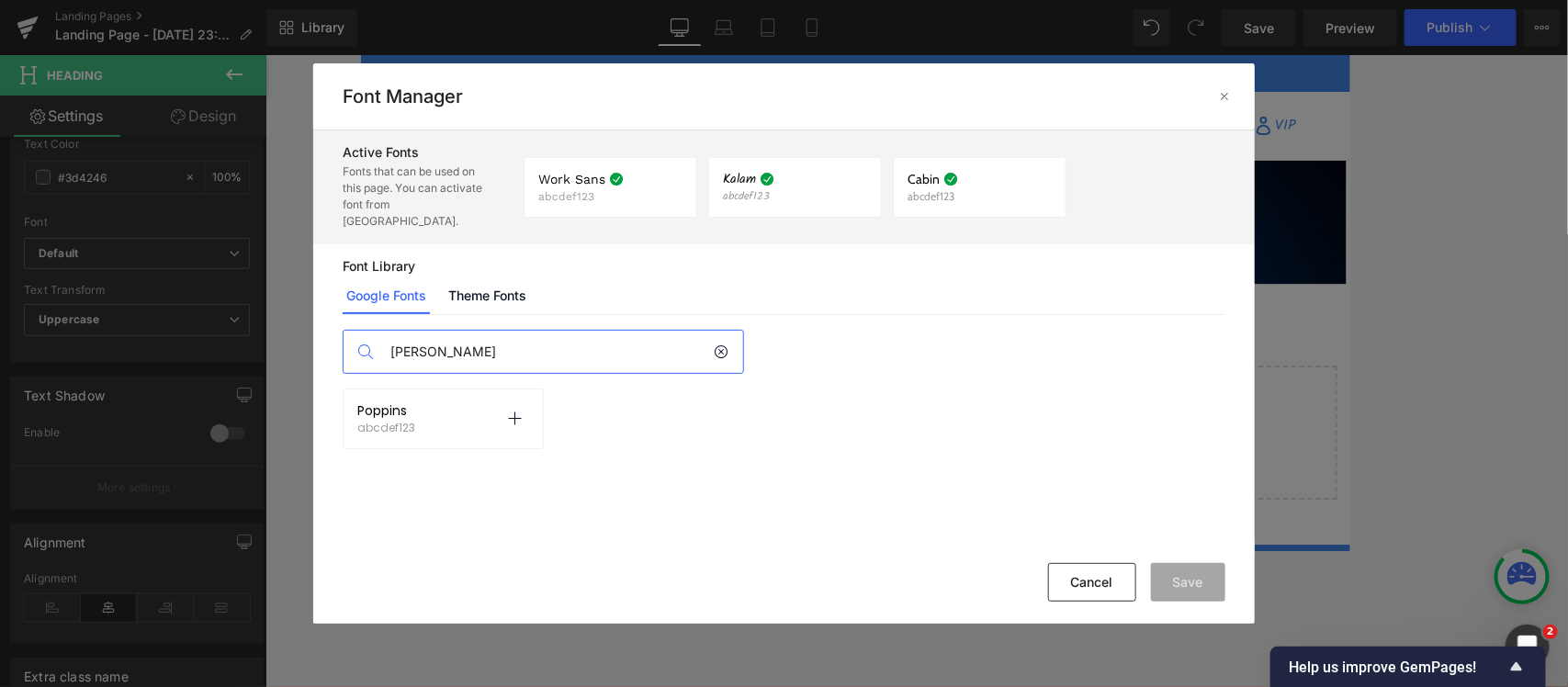
type input "[PERSON_NAME]"
click at [450, 408] on div "Poppins abcdef123 Activate font" at bounding box center [443, 418] width 171 height 31
click at [520, 411] on icon at bounding box center [515, 419] width 15 height 15
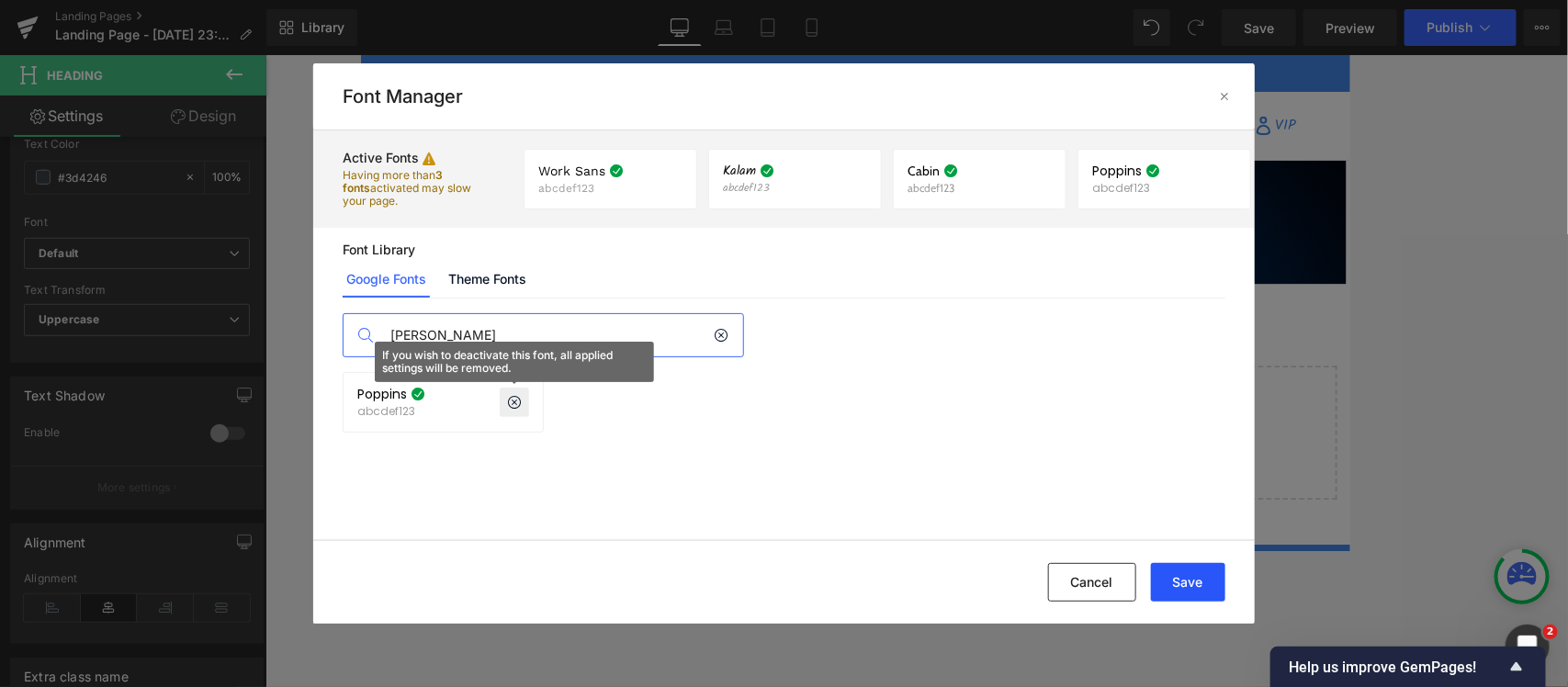
click at [1174, 550] on button "Save" at bounding box center [1188, 582] width 74 height 39
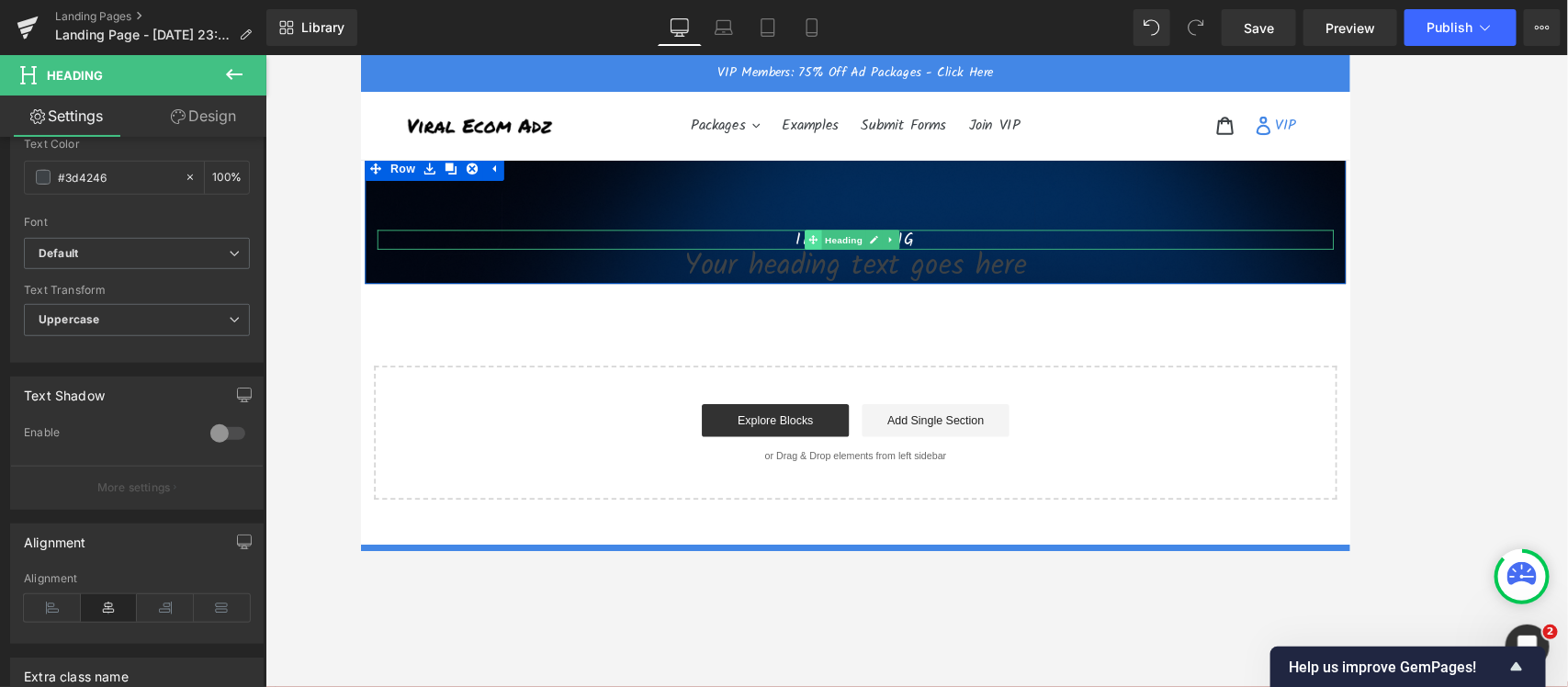
click at [862, 256] on icon at bounding box center [867, 262] width 10 height 11
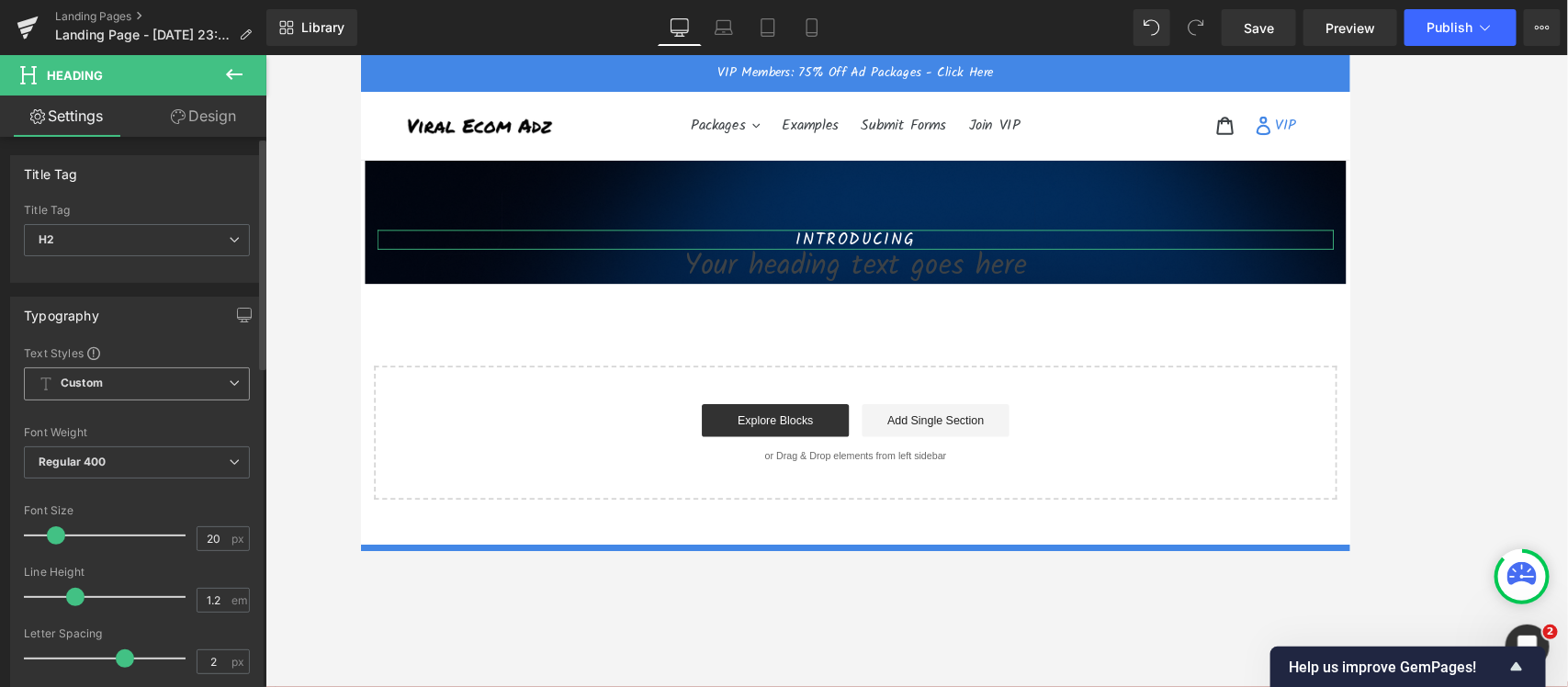
click at [111, 376] on span "Custom Setup Global Style" at bounding box center [136, 383] width 226 height 33
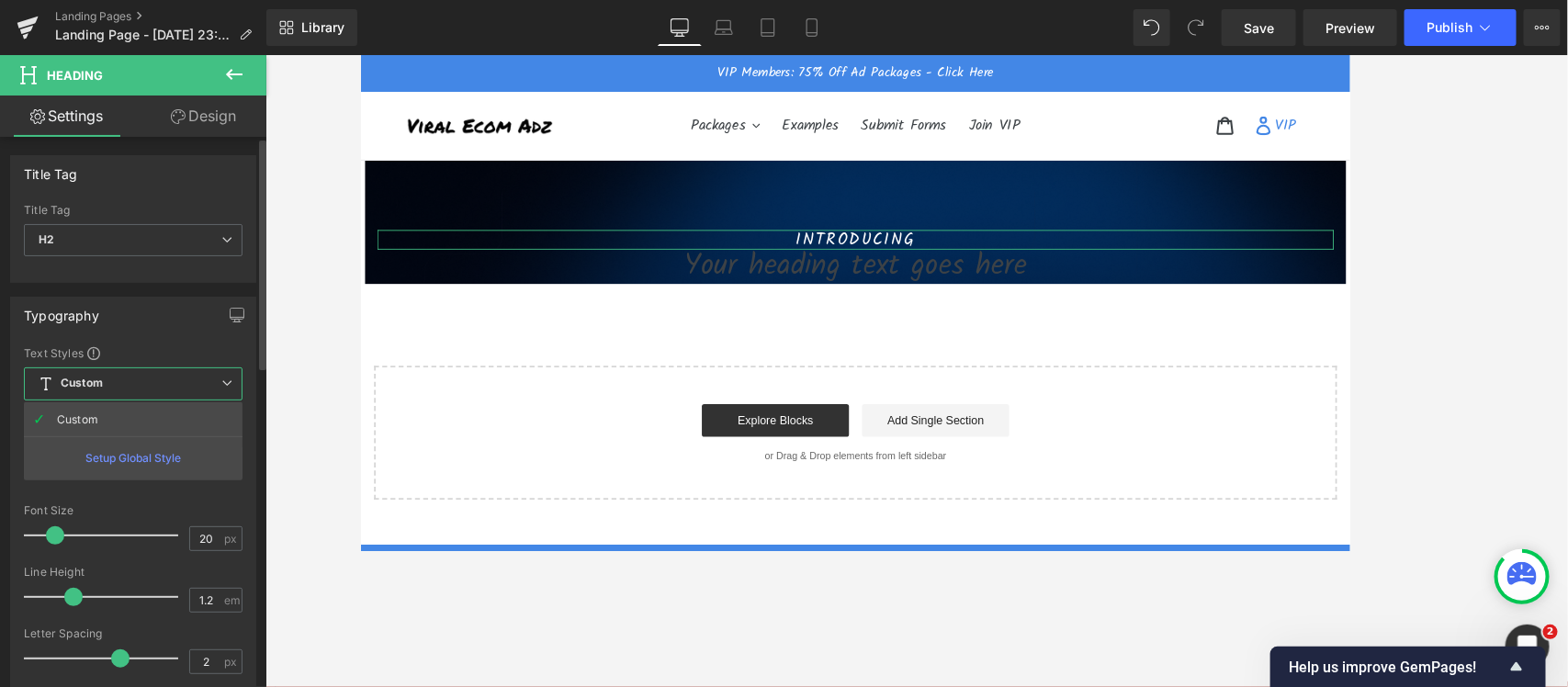
click at [124, 382] on span "Custom Setup Global Style" at bounding box center [133, 383] width 218 height 33
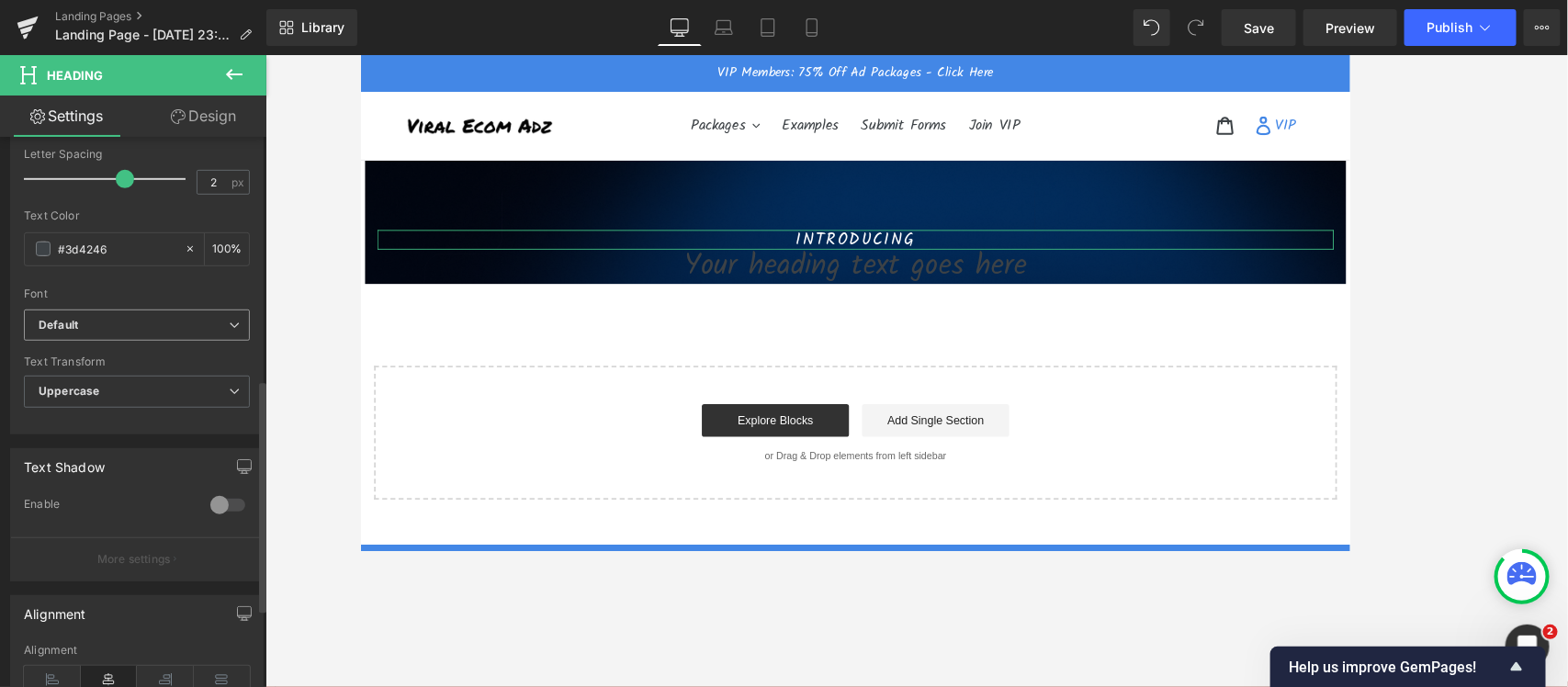
scroll to position [344, 0]
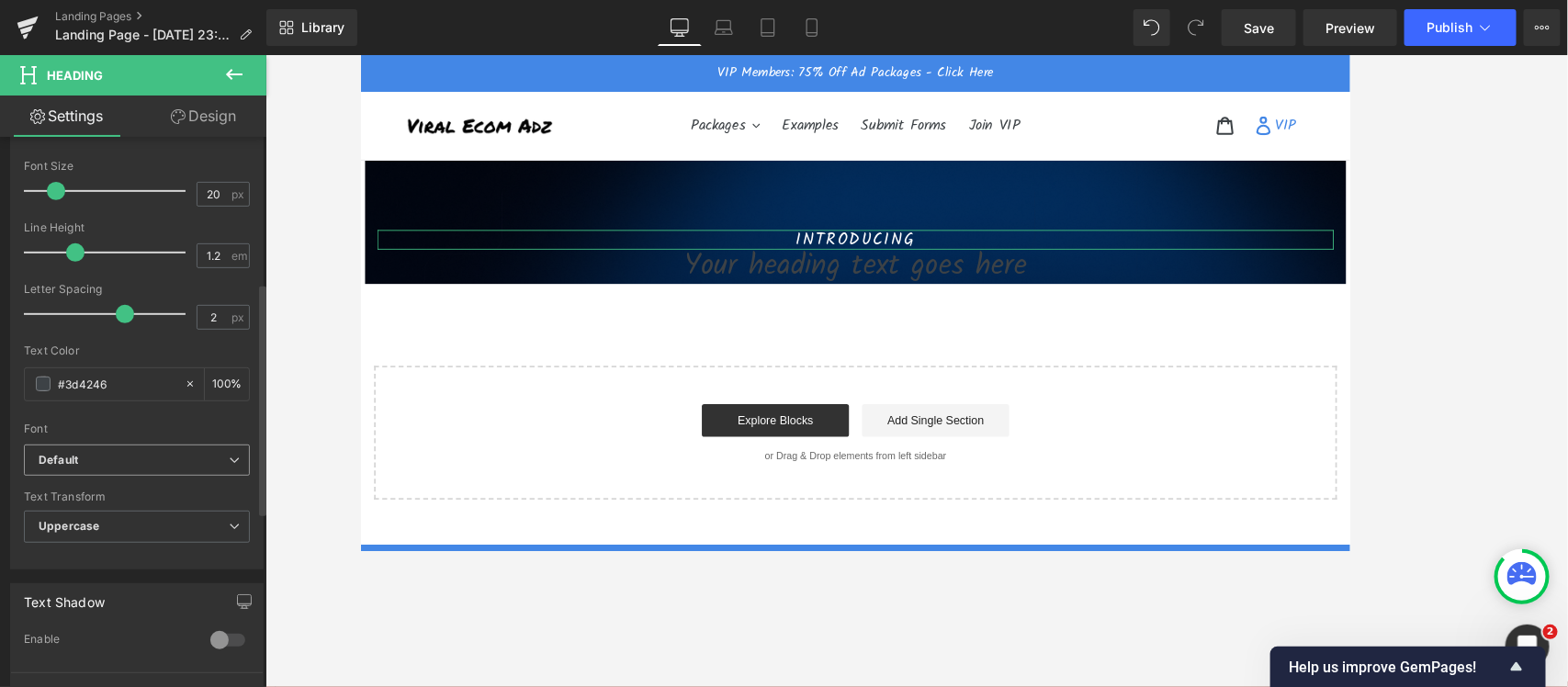
click at [105, 466] on b "Default" at bounding box center [134, 460] width 190 height 16
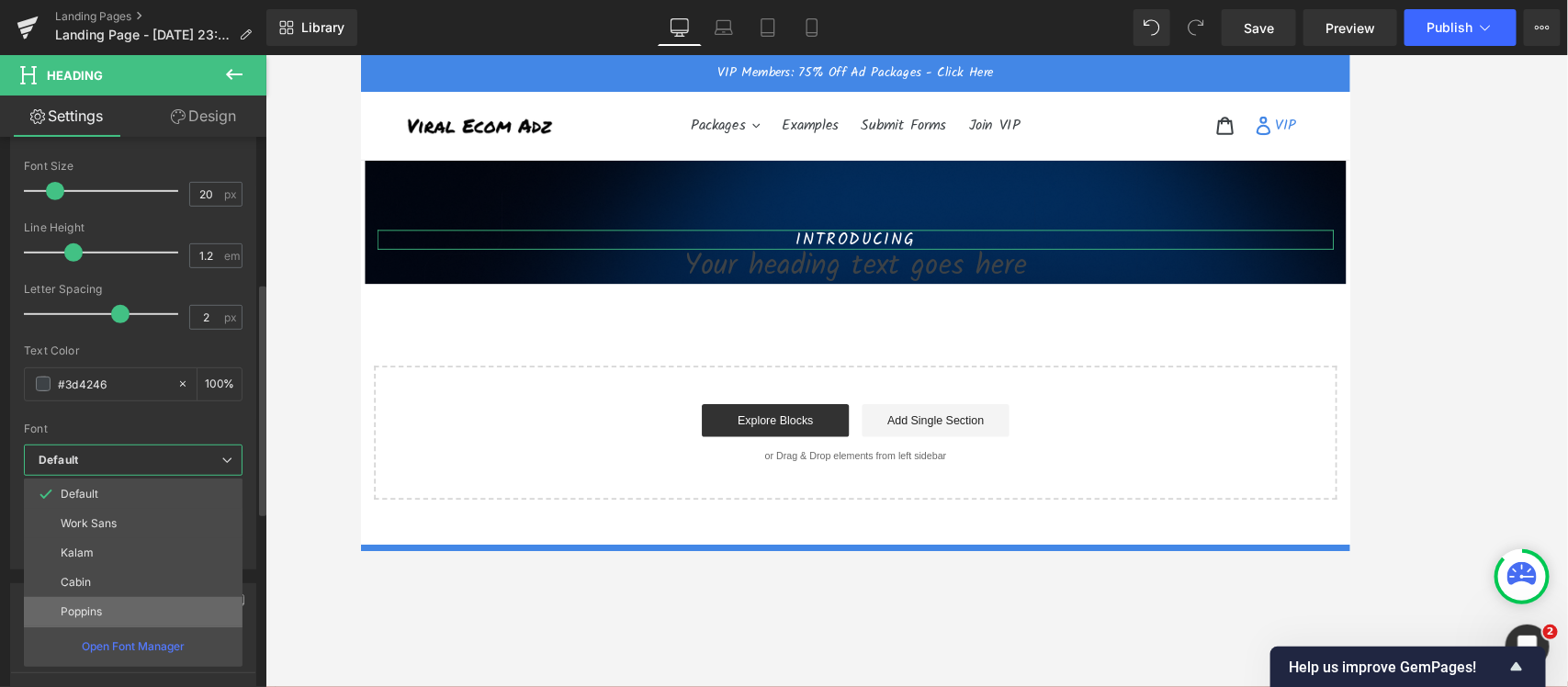
click at [164, 550] on li "Poppins" at bounding box center [133, 611] width 218 height 29
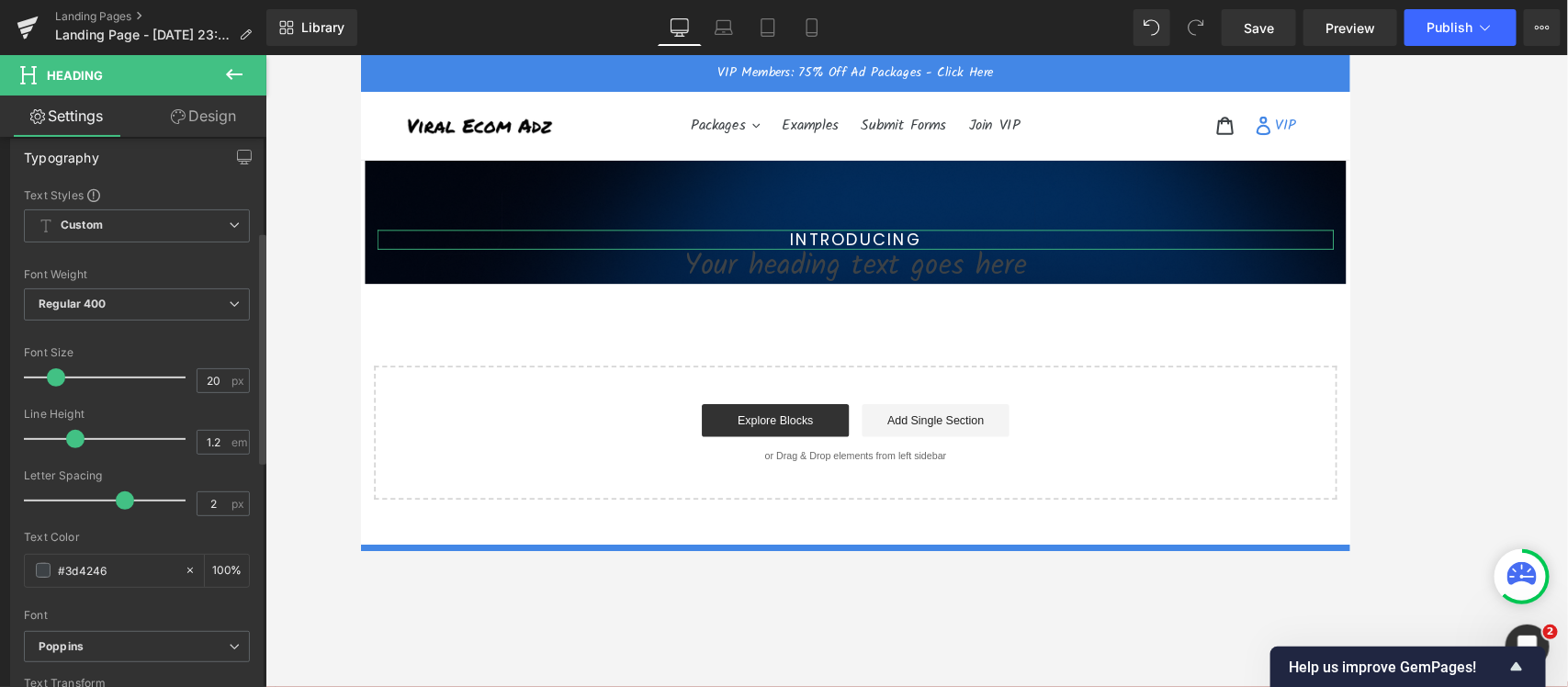
scroll to position [115, 0]
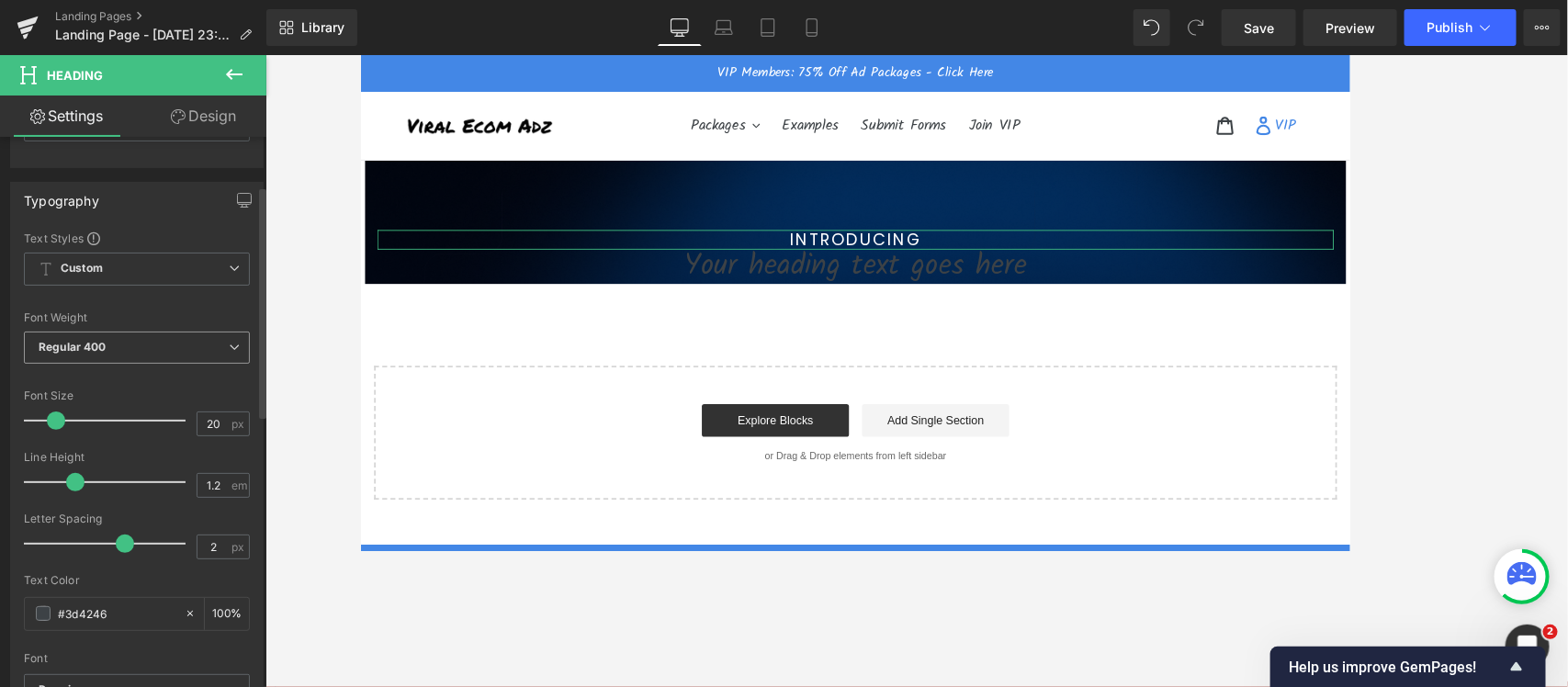
click at [115, 341] on span "Regular 400" at bounding box center [136, 347] width 226 height 32
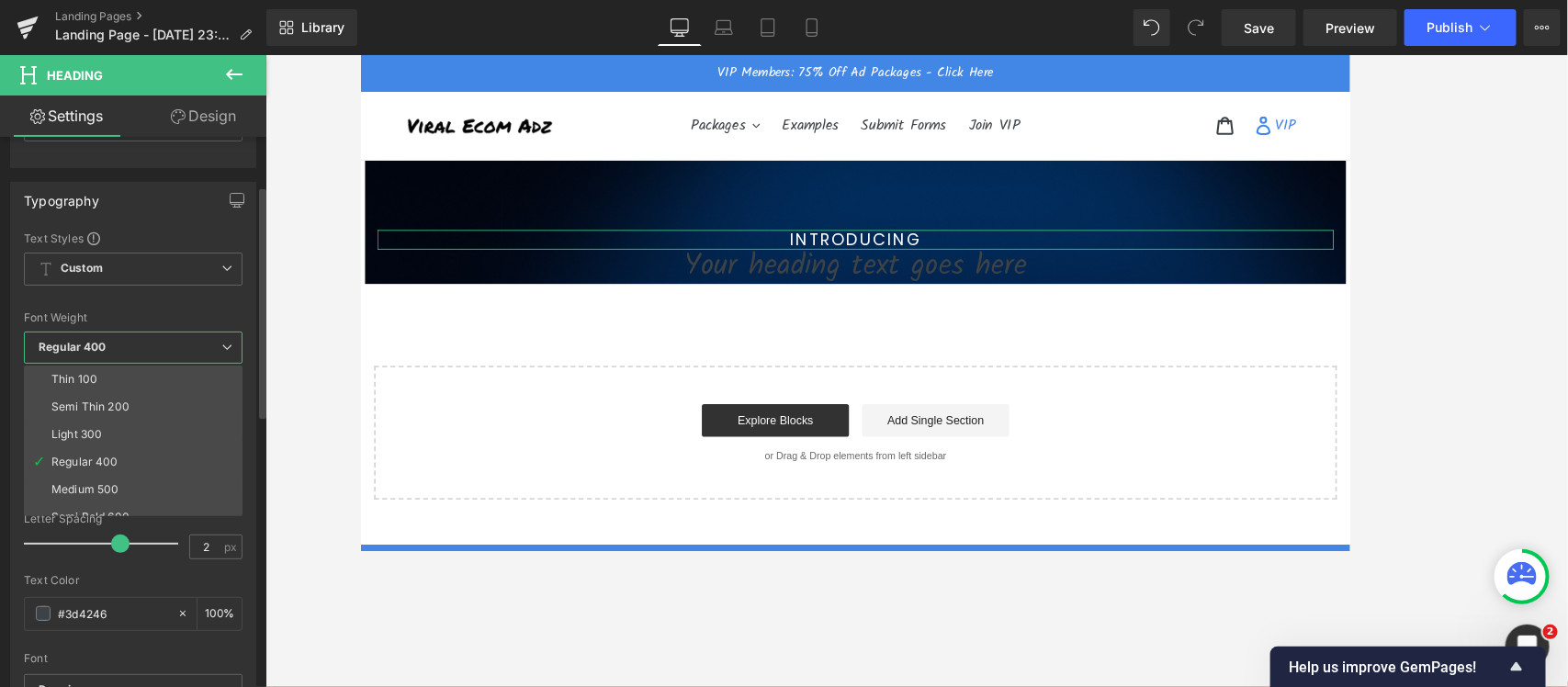
click at [113, 338] on span "Regular 400" at bounding box center [133, 347] width 218 height 32
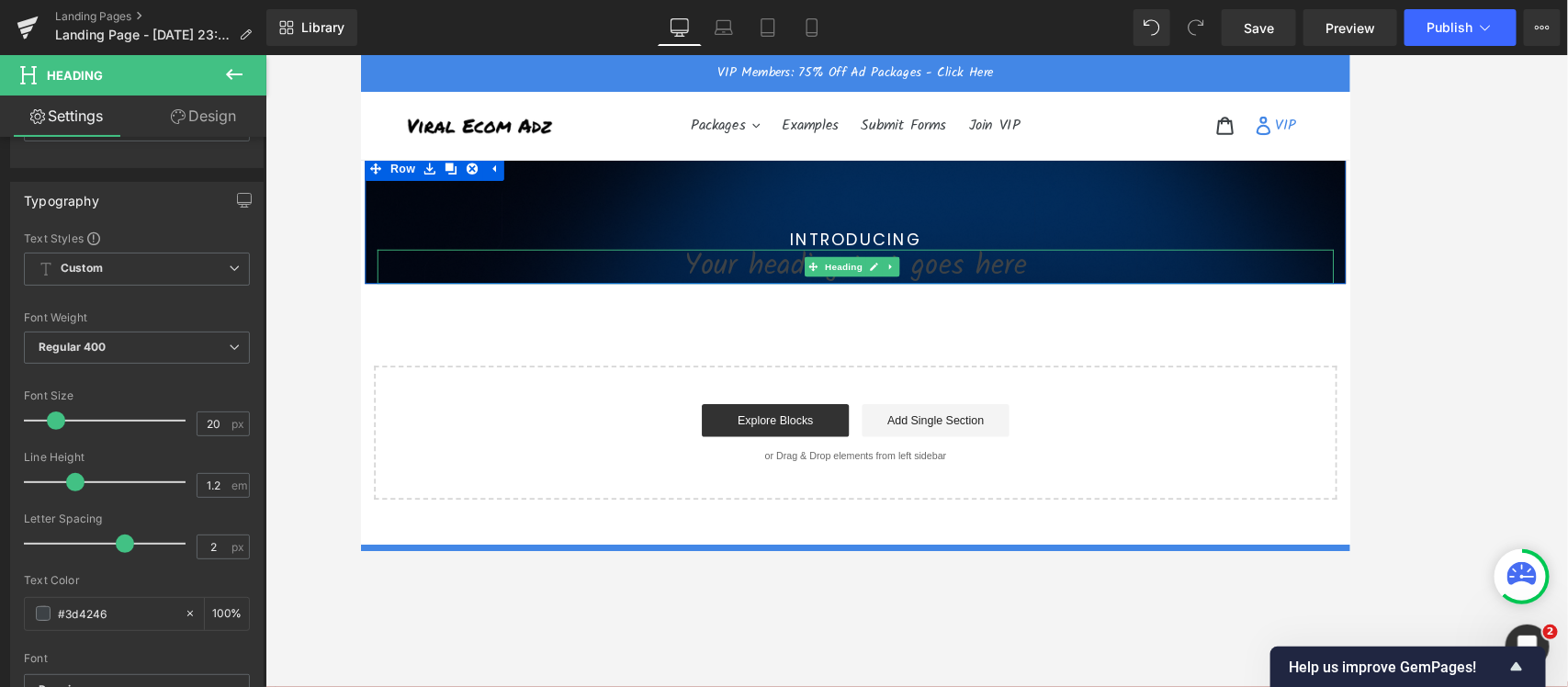
click at [1015, 285] on h1 "Your heading text goes here" at bounding box center [916, 292] width 1075 height 39
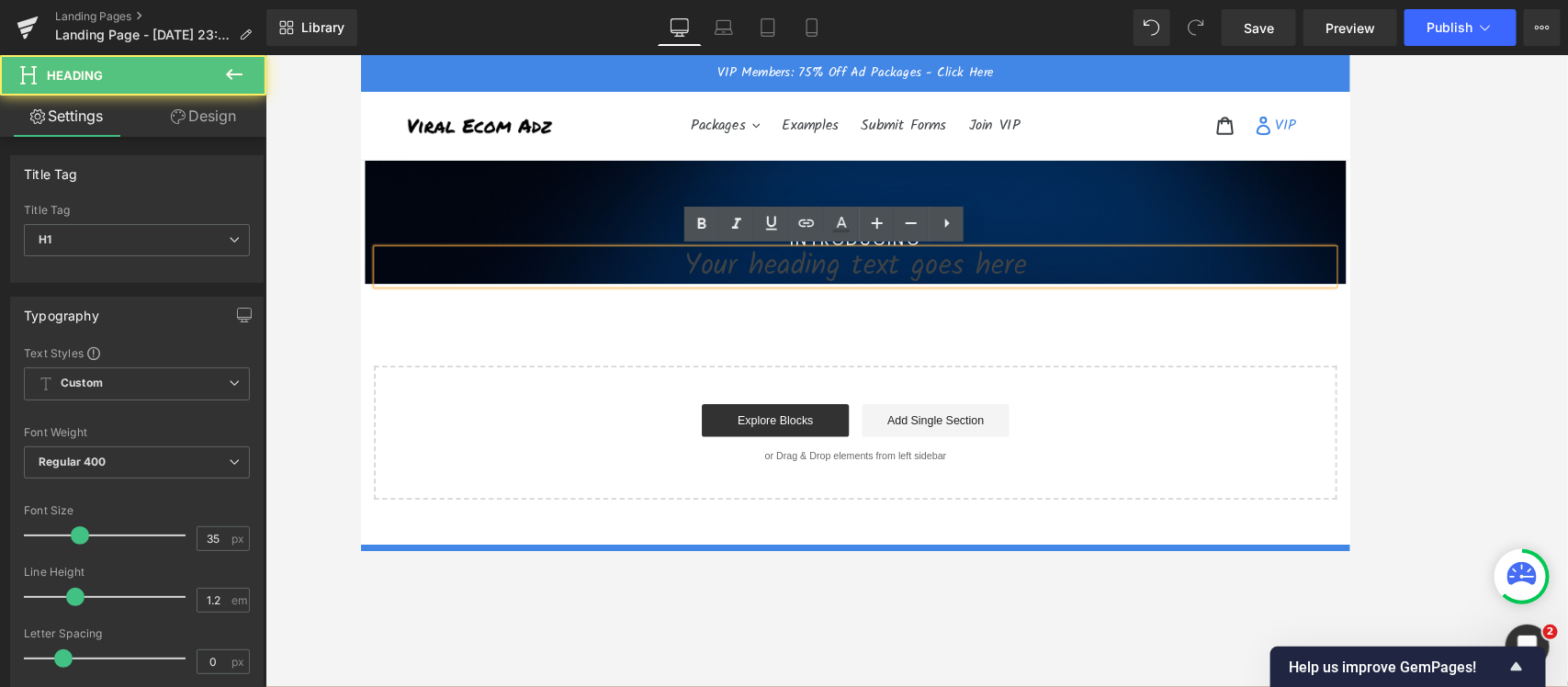
click at [795, 285] on h1 "Your heading text goes here" at bounding box center [916, 292] width 1075 height 39
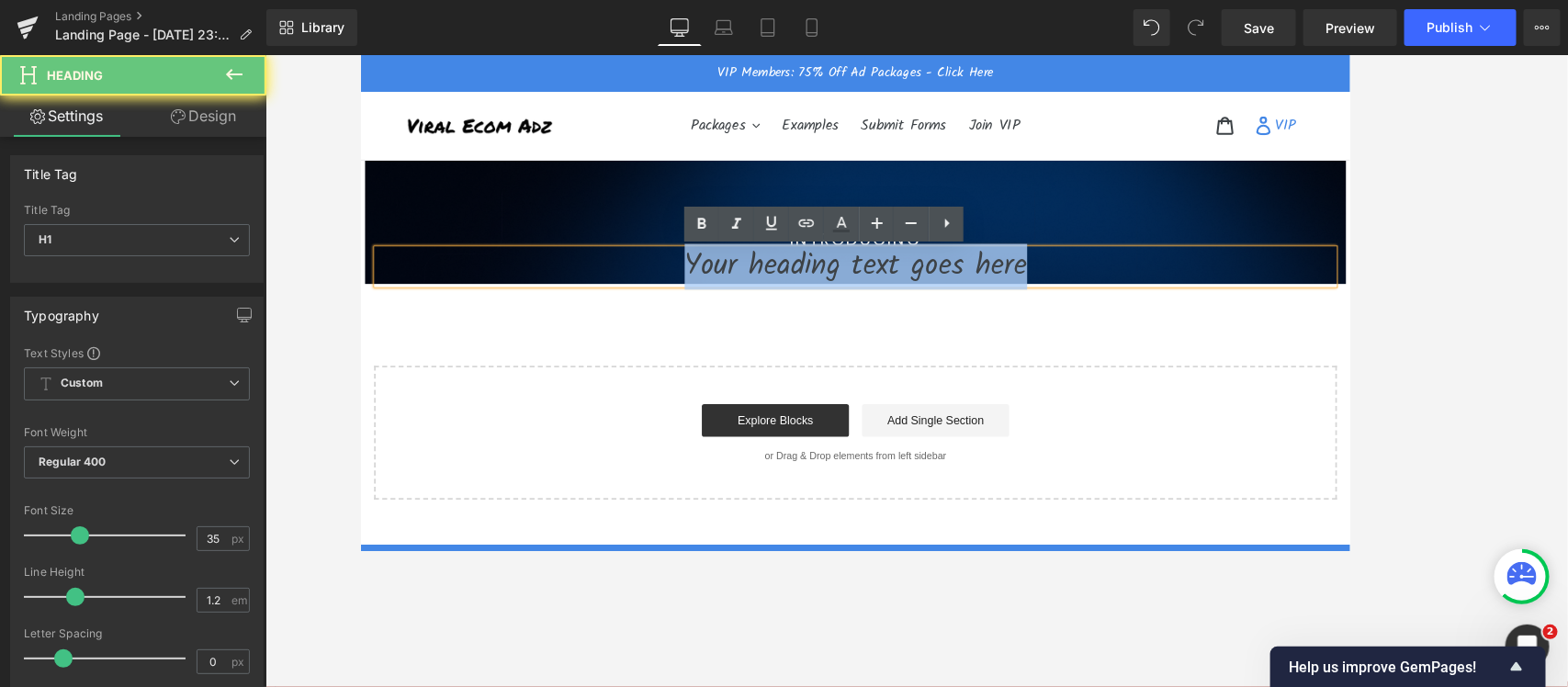
click at [795, 285] on h1 "Your heading text goes here" at bounding box center [916, 292] width 1075 height 39
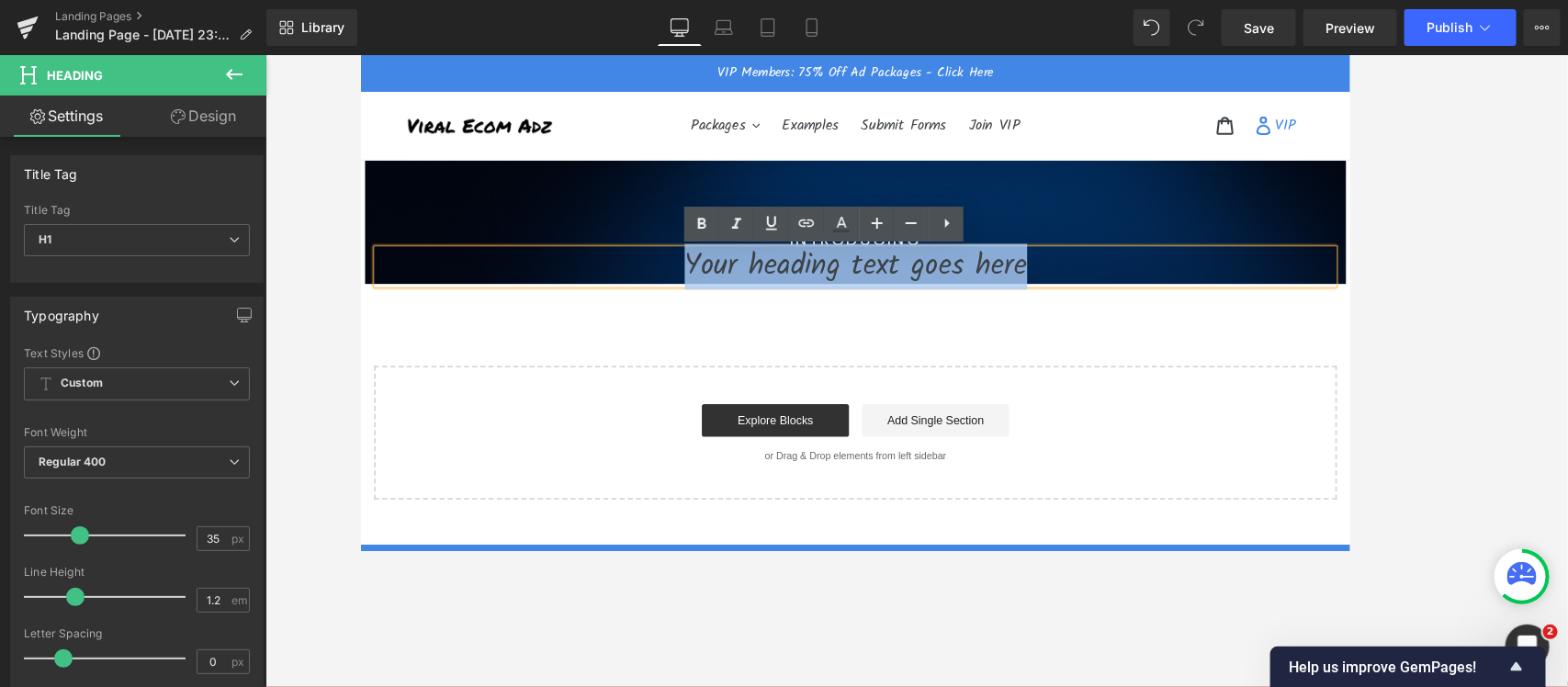
paste div
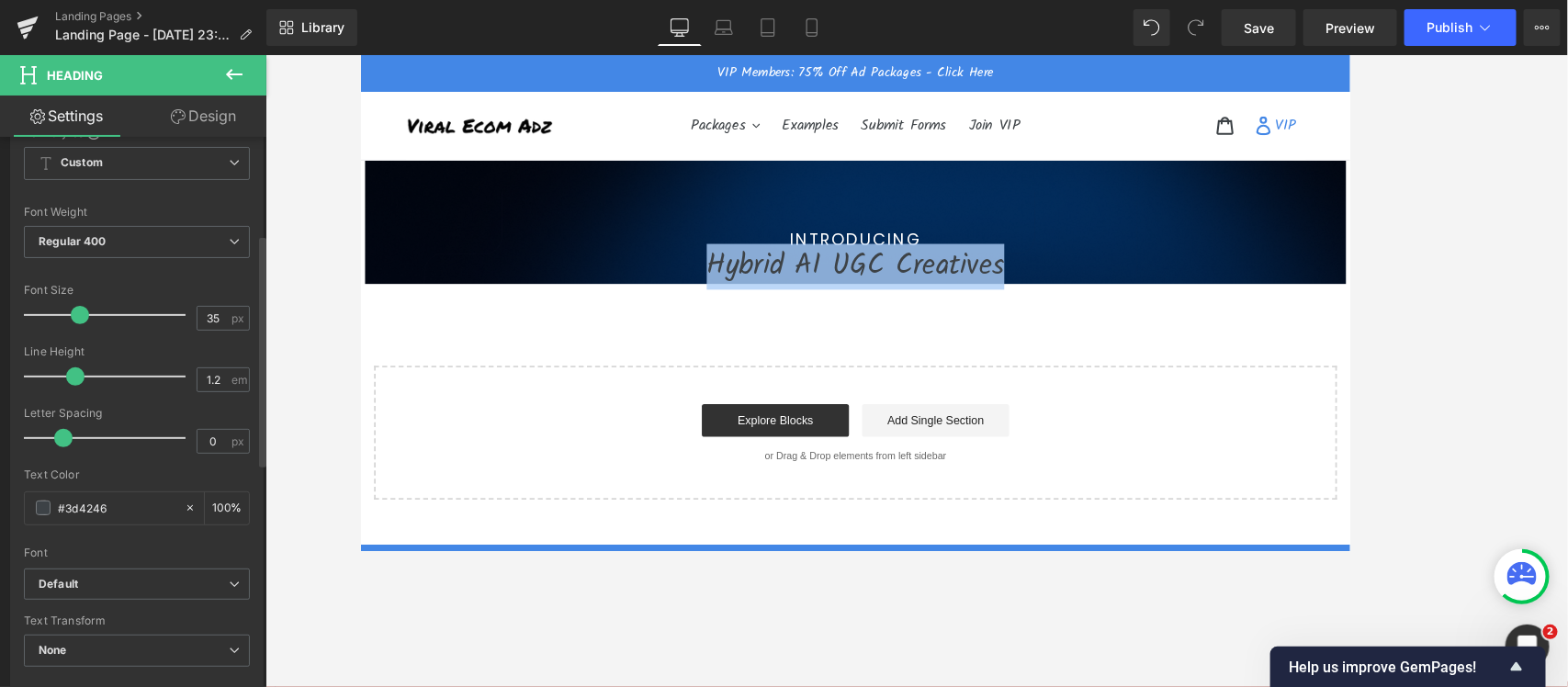
scroll to position [230, 0]
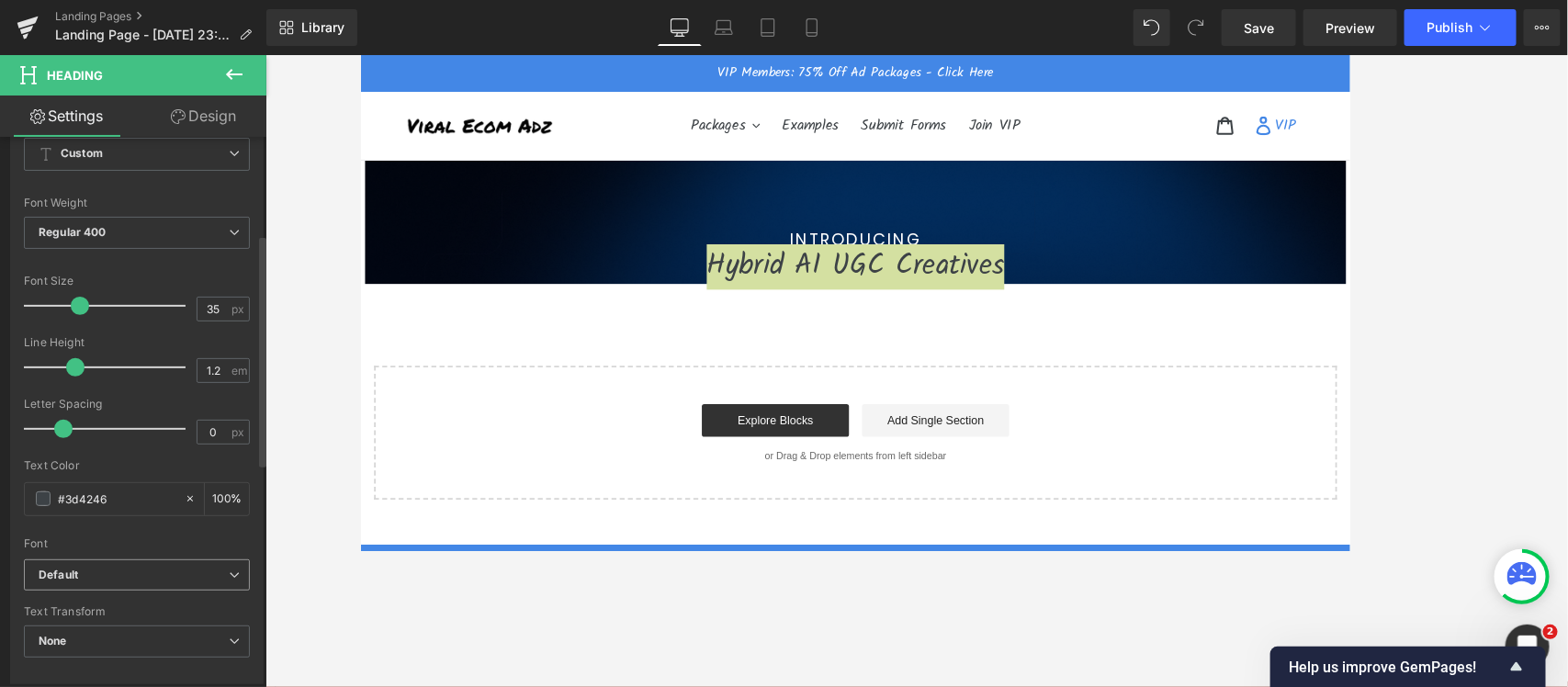
click at [117, 550] on b "Default" at bounding box center [134, 575] width 190 height 16
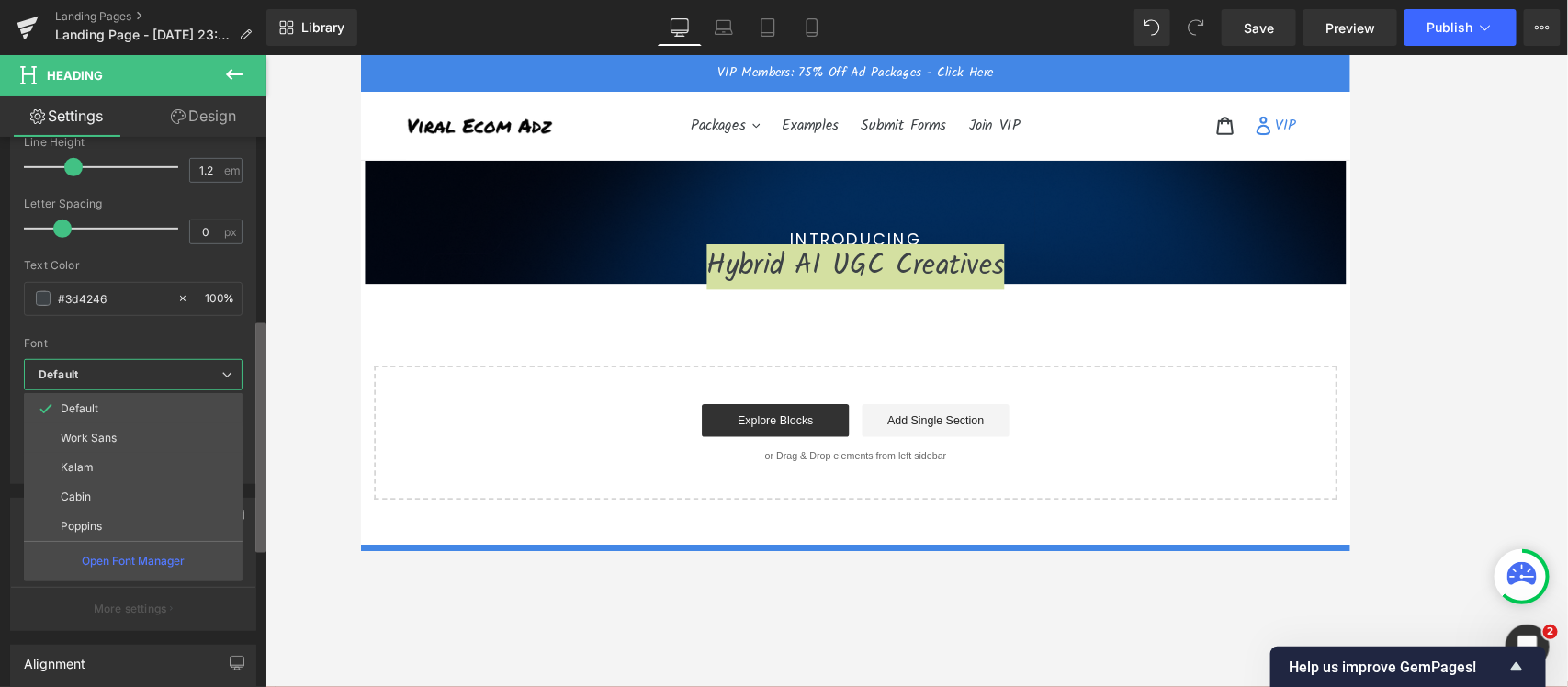
scroll to position [437, 0]
click at [250, 540] on div "Title Tag H1 H2 H3 H4 H5 H6 Title Tag H1 H1 H2 H3 H4 H5 H6 Typography Text Styl…" at bounding box center [133, 415] width 266 height 558
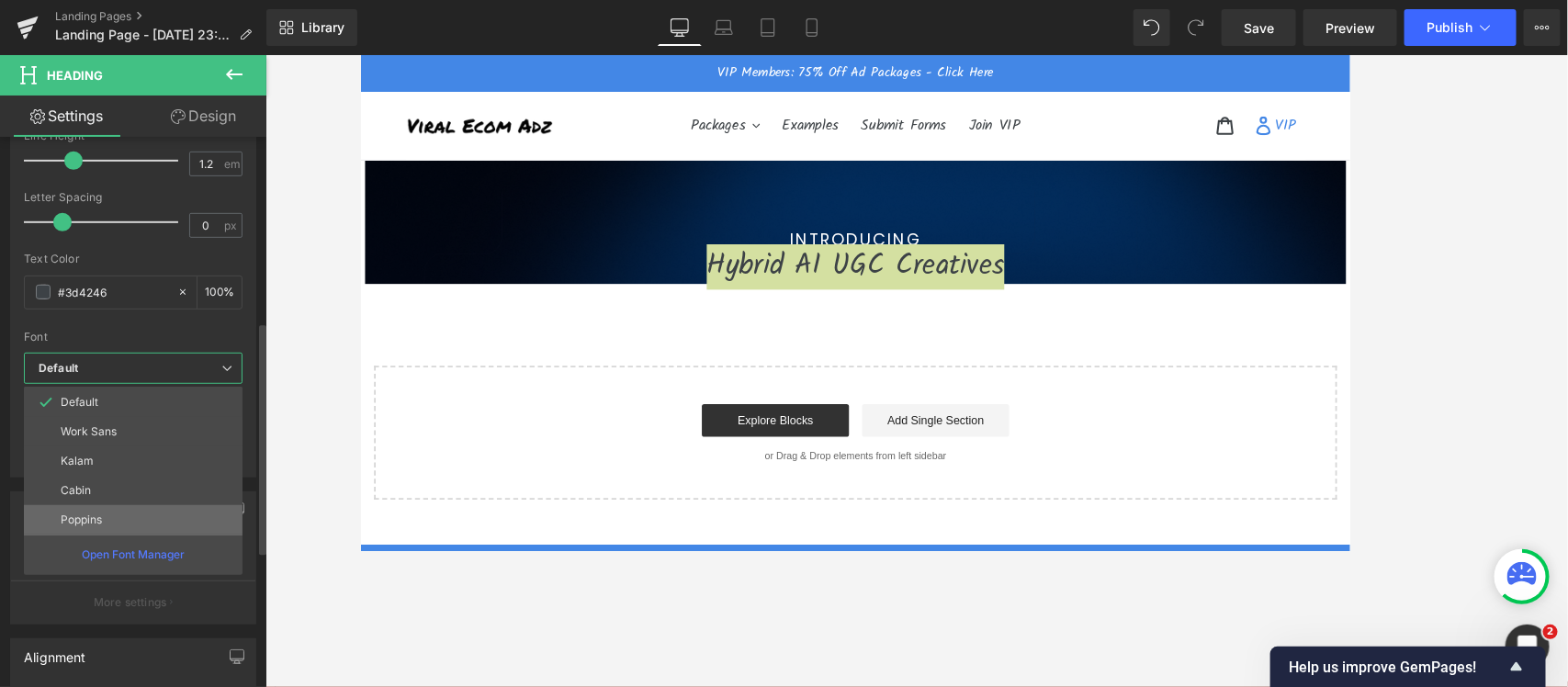
click at [152, 523] on li "Poppins" at bounding box center [133, 519] width 218 height 29
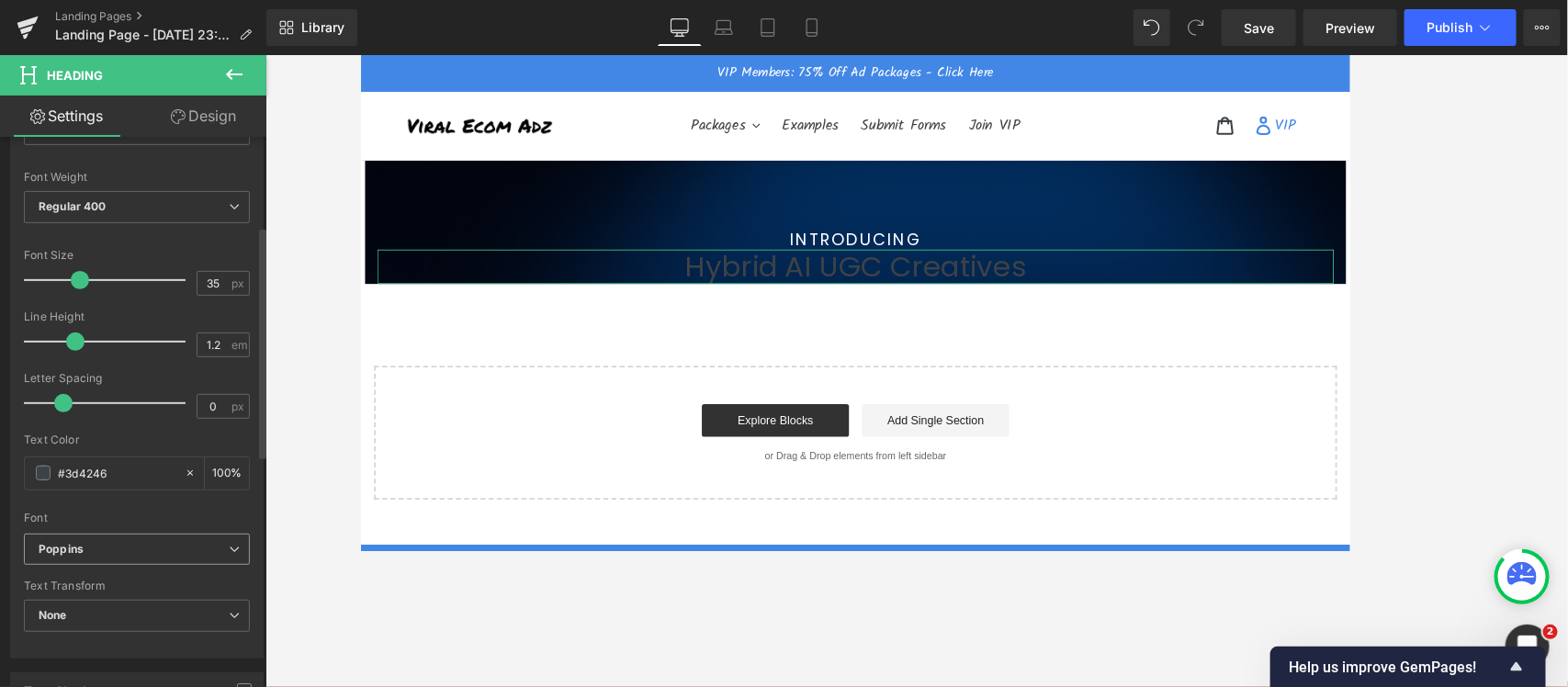
scroll to position [207, 0]
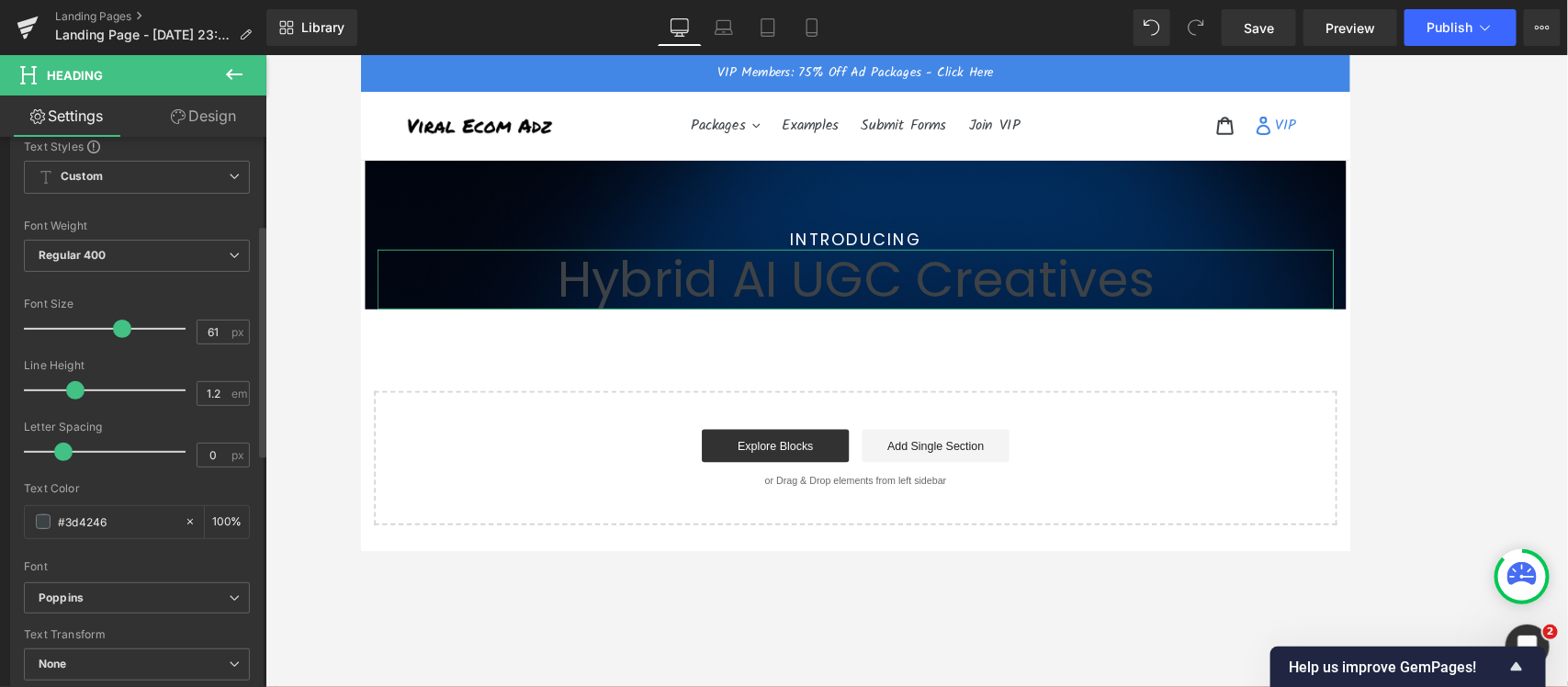
drag, startPoint x: 74, startPoint y: 336, endPoint x: 115, endPoint y: 333, distance: 41.1
click at [115, 333] on span at bounding box center [122, 329] width 19 height 19
click at [221, 328] on input "61" at bounding box center [214, 332] width 32 height 23
type input "60"
click at [62, 272] on div "Regular 400 Thin 100 Semi Thin 200 Light 300 Regular 400 Medium 500 Semi Bold 6…" at bounding box center [136, 261] width 226 height 41
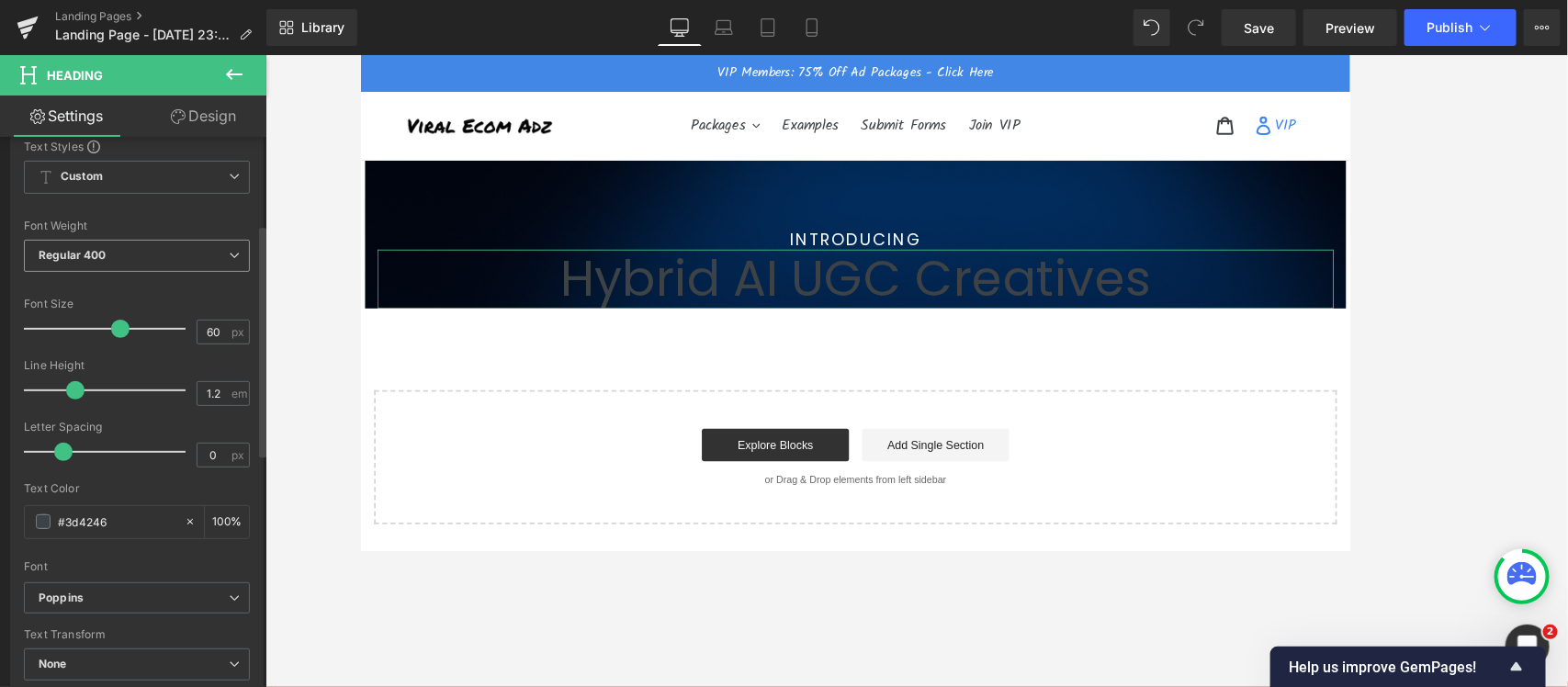
click at [64, 263] on span "Regular 400" at bounding box center [136, 256] width 226 height 32
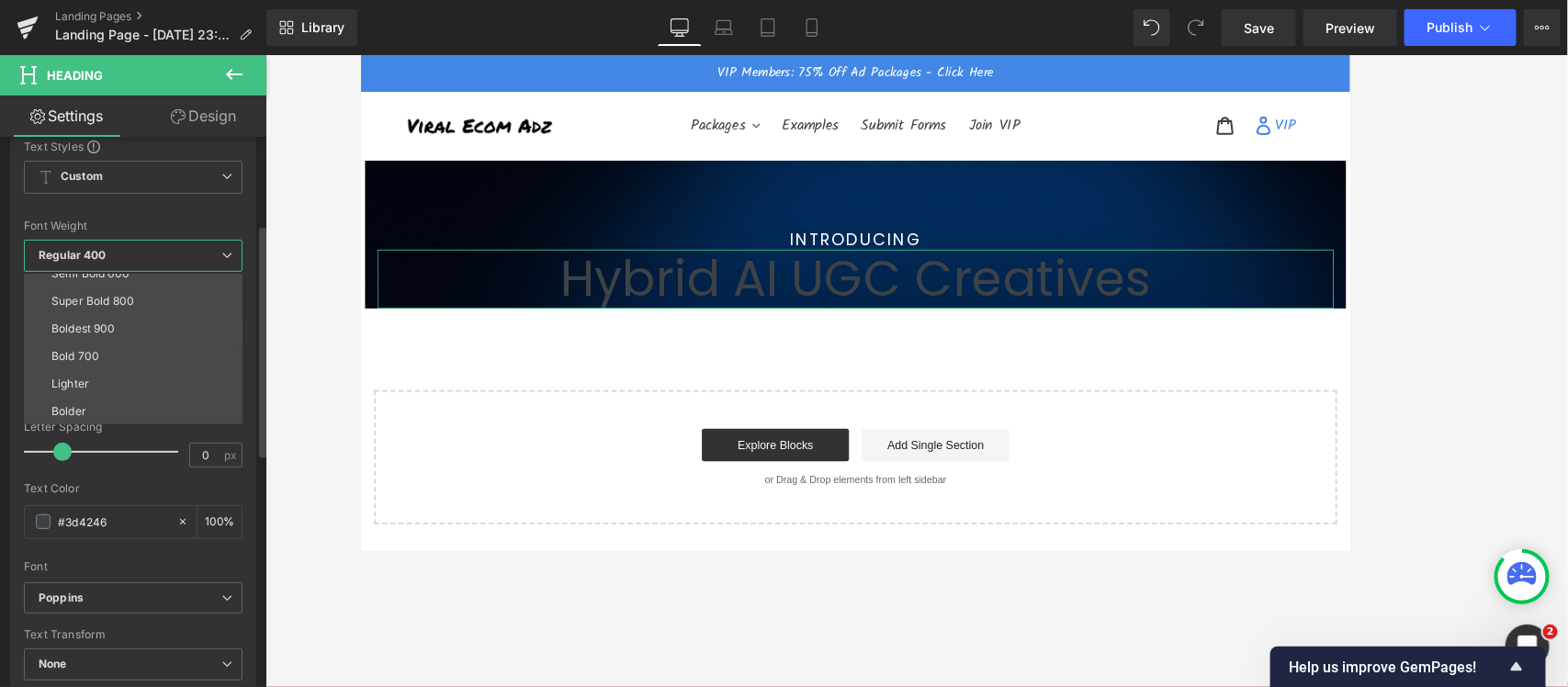
scroll to position [152, 0]
click at [103, 350] on li "Bold 700" at bounding box center [136, 355] width 227 height 27
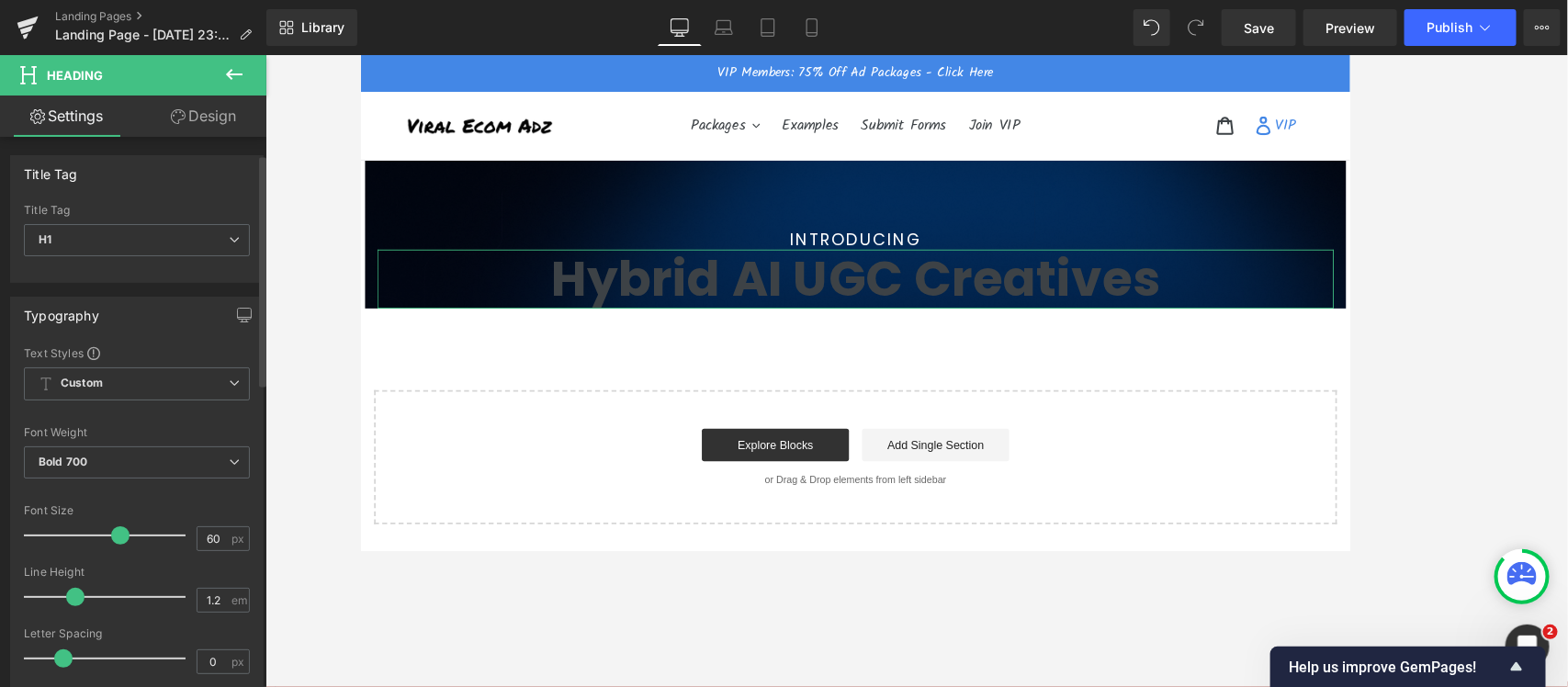
scroll to position [459, 0]
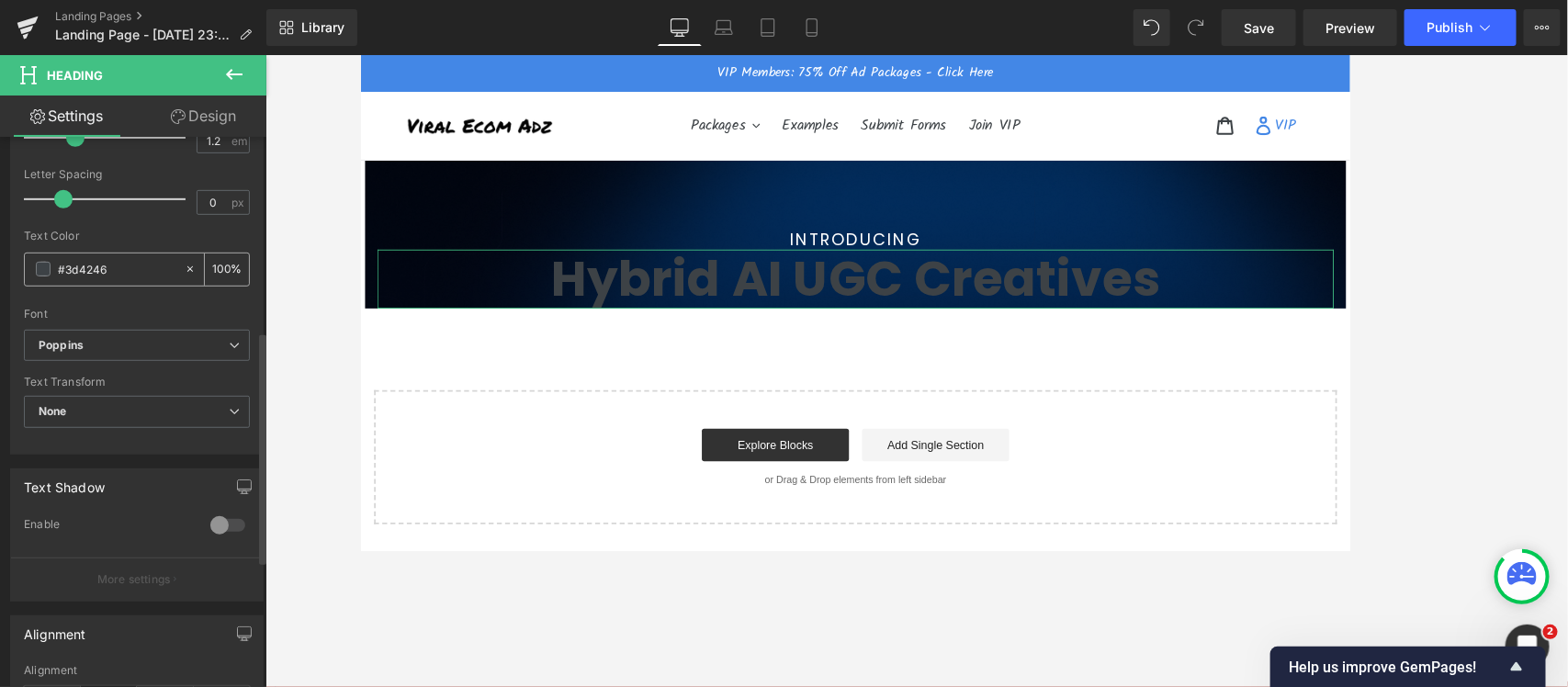
click at [41, 267] on span at bounding box center [43, 269] width 15 height 15
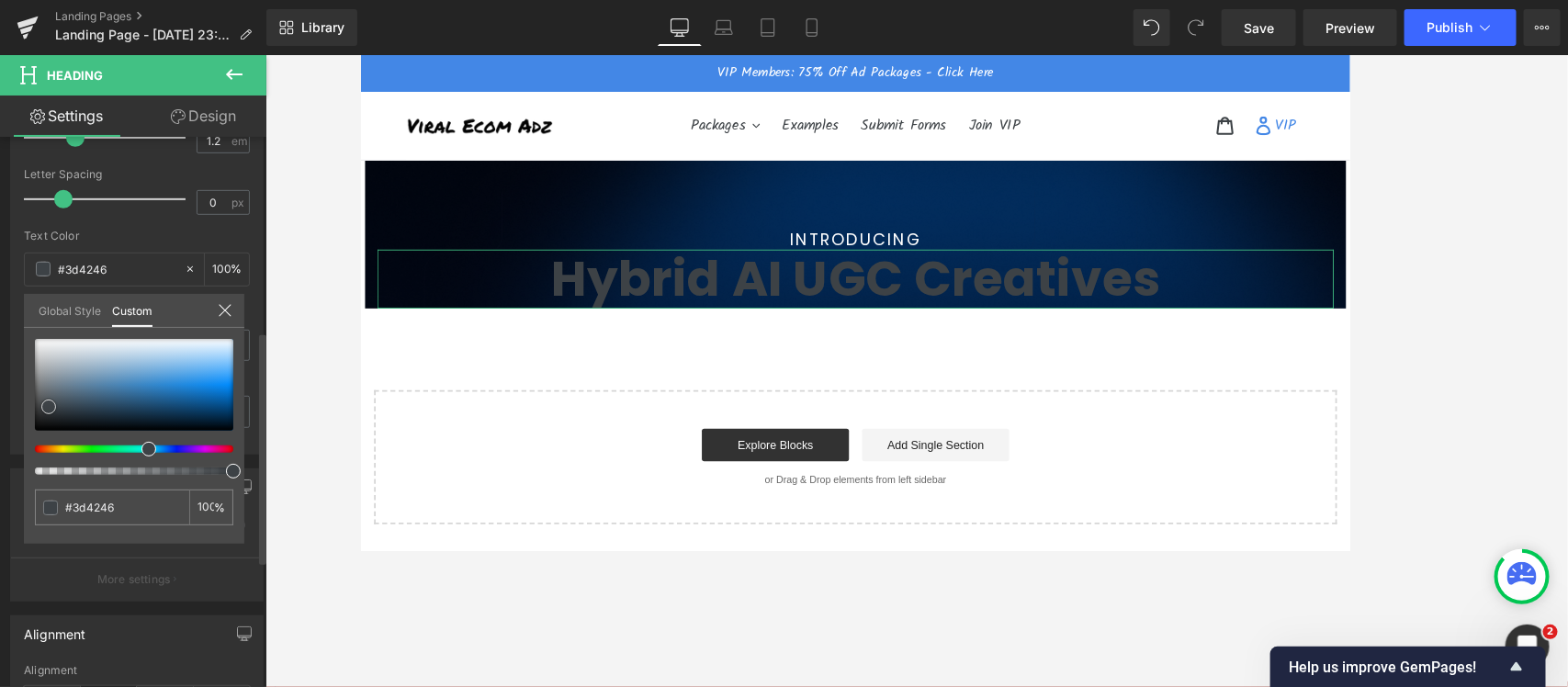
type input "#a3b6c6"
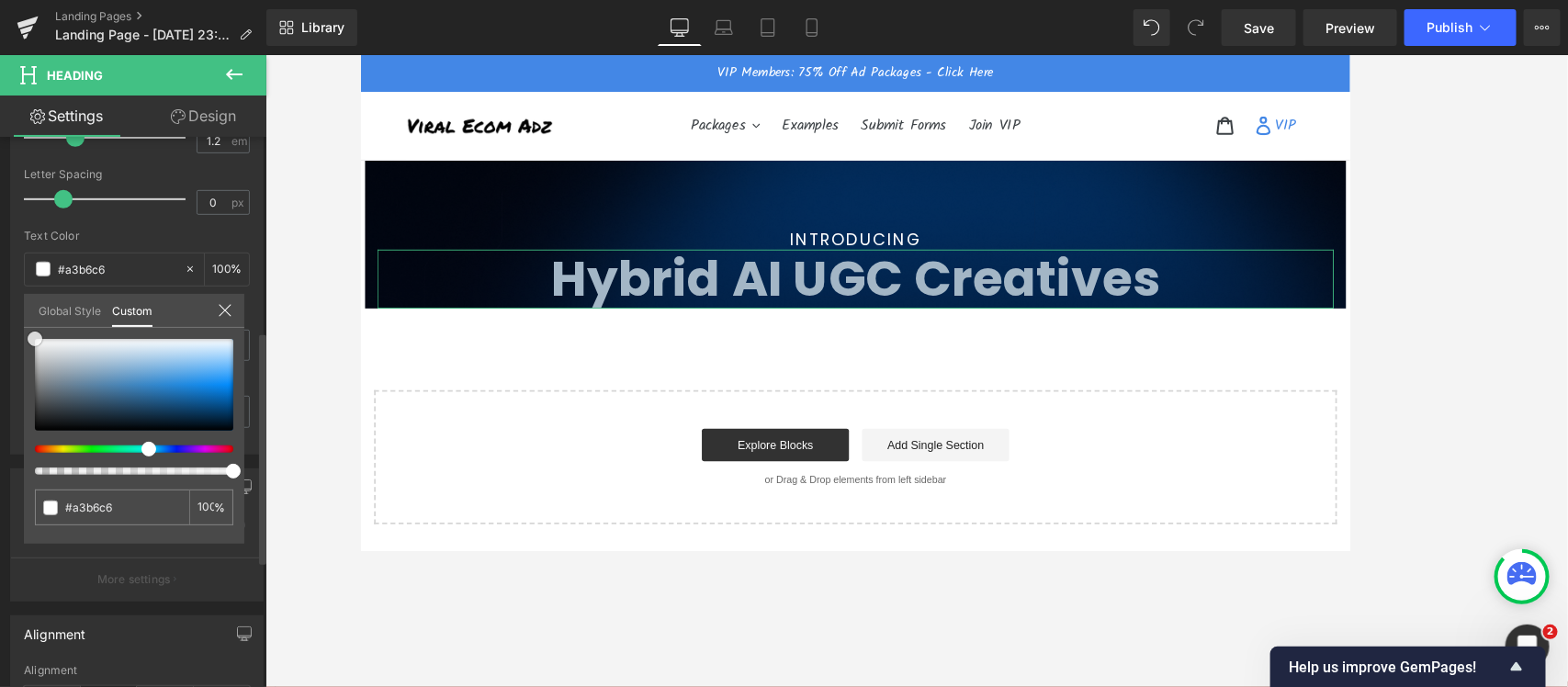
type input "#ffffff"
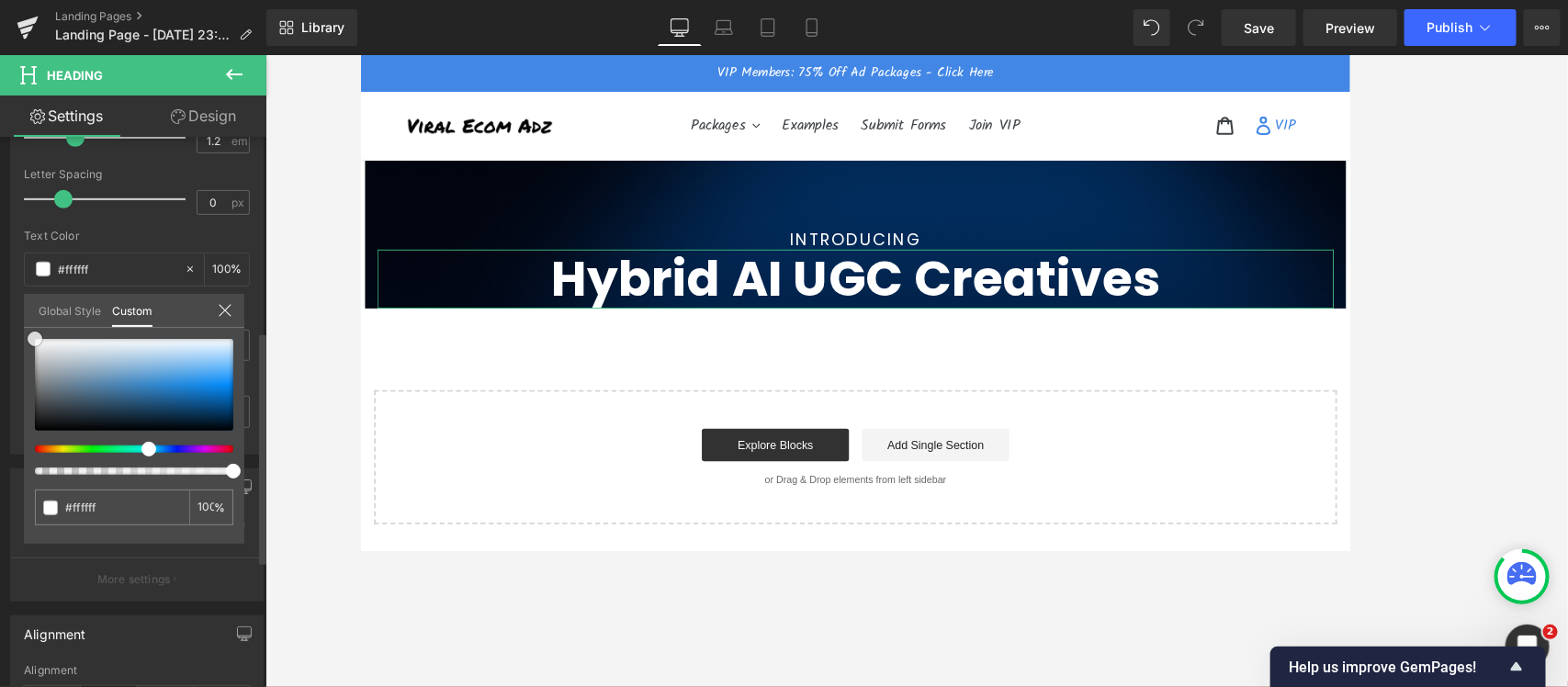
drag, startPoint x: 83, startPoint y: 365, endPoint x: 0, endPoint y: 231, distance: 157.6
click at [0, 249] on div "Typography Text Styles Custom Custom Setup Global Style Custom Setup Global Sty…" at bounding box center [137, 139] width 275 height 631
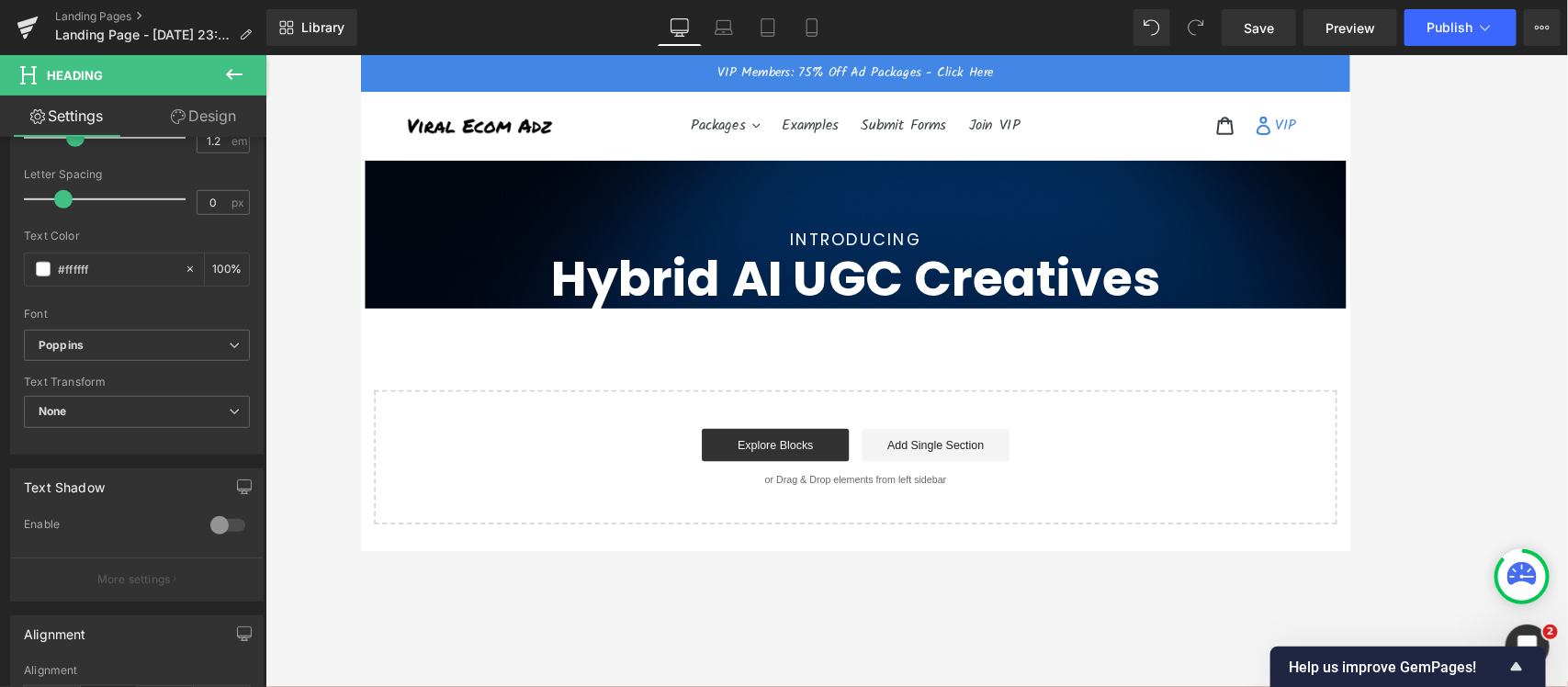
click at [575, 222] on body "Skip to content Submit Close search Just added to your cart Qty: View cart ( ) …" at bounding box center [916, 544] width 1112 height 979
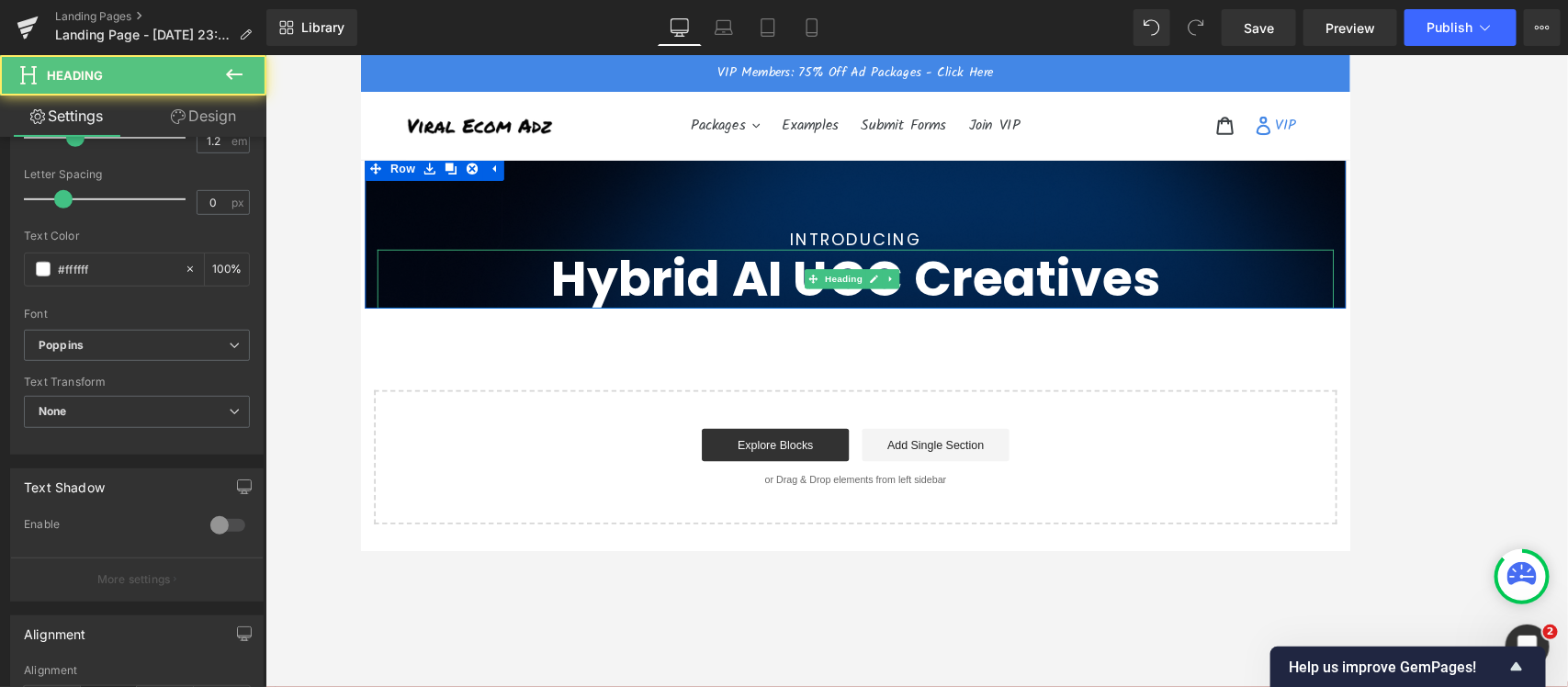
click at [766, 312] on h1 "Hybrid AI UGC Creatives" at bounding box center [916, 306] width 1075 height 66
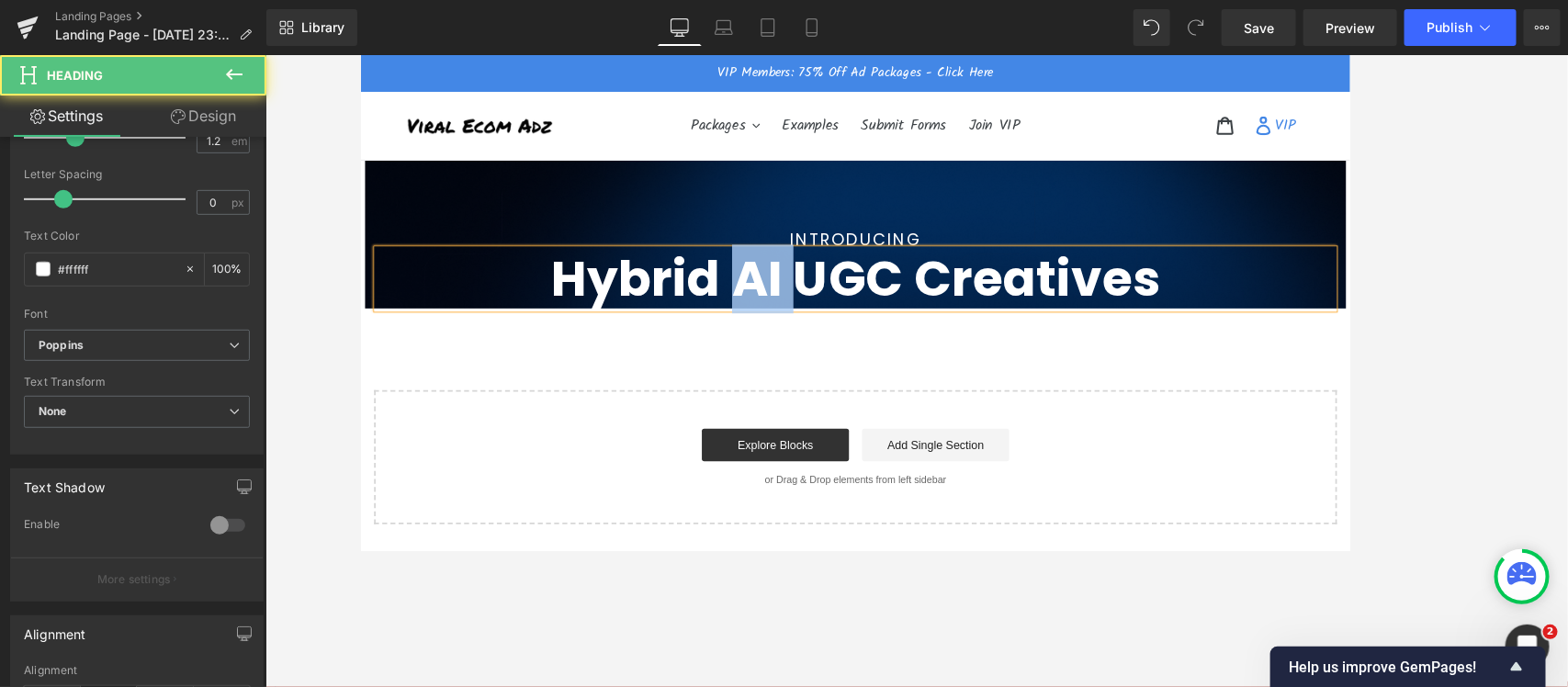
click at [766, 312] on h1 "Hybrid AI UGC Creatives" at bounding box center [916, 306] width 1075 height 66
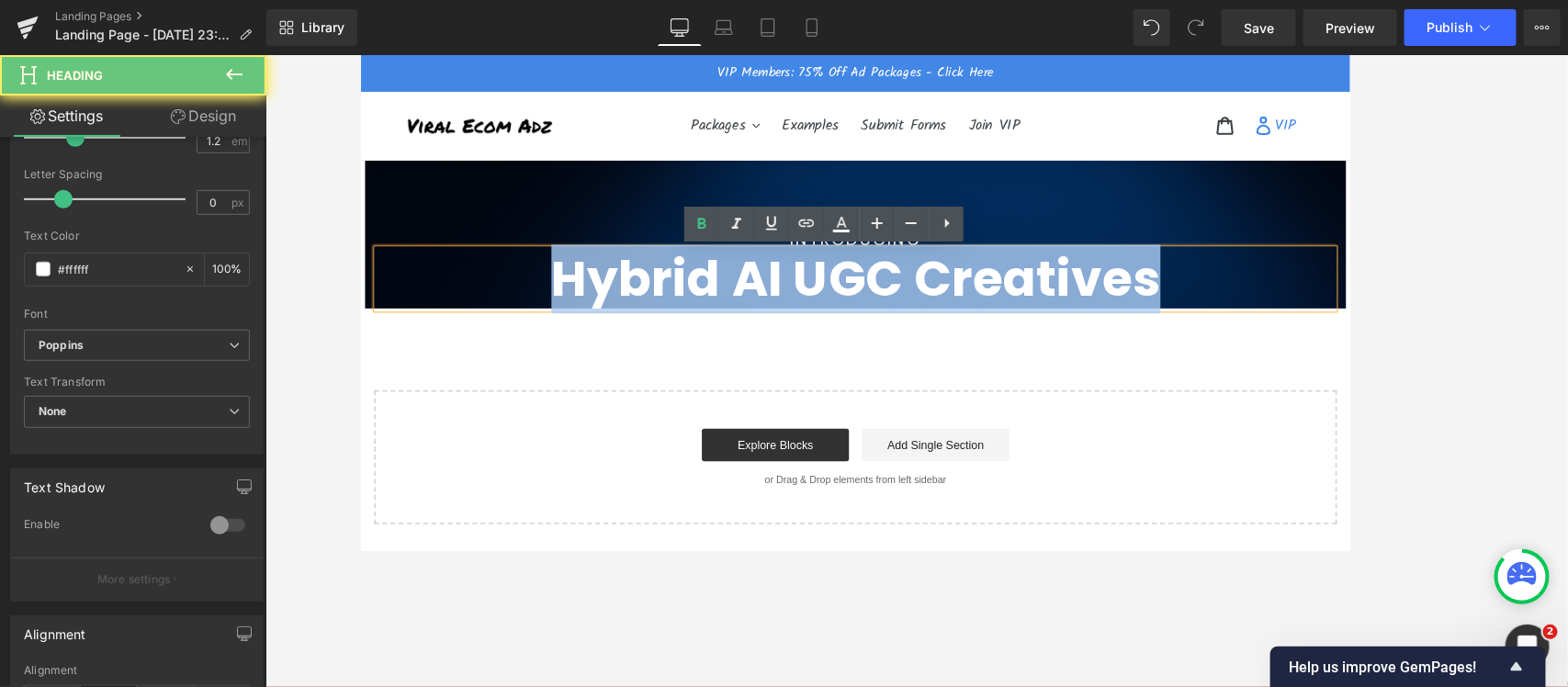
click at [766, 312] on h1 "Hybrid AI UGC Creatives" at bounding box center [916, 306] width 1075 height 66
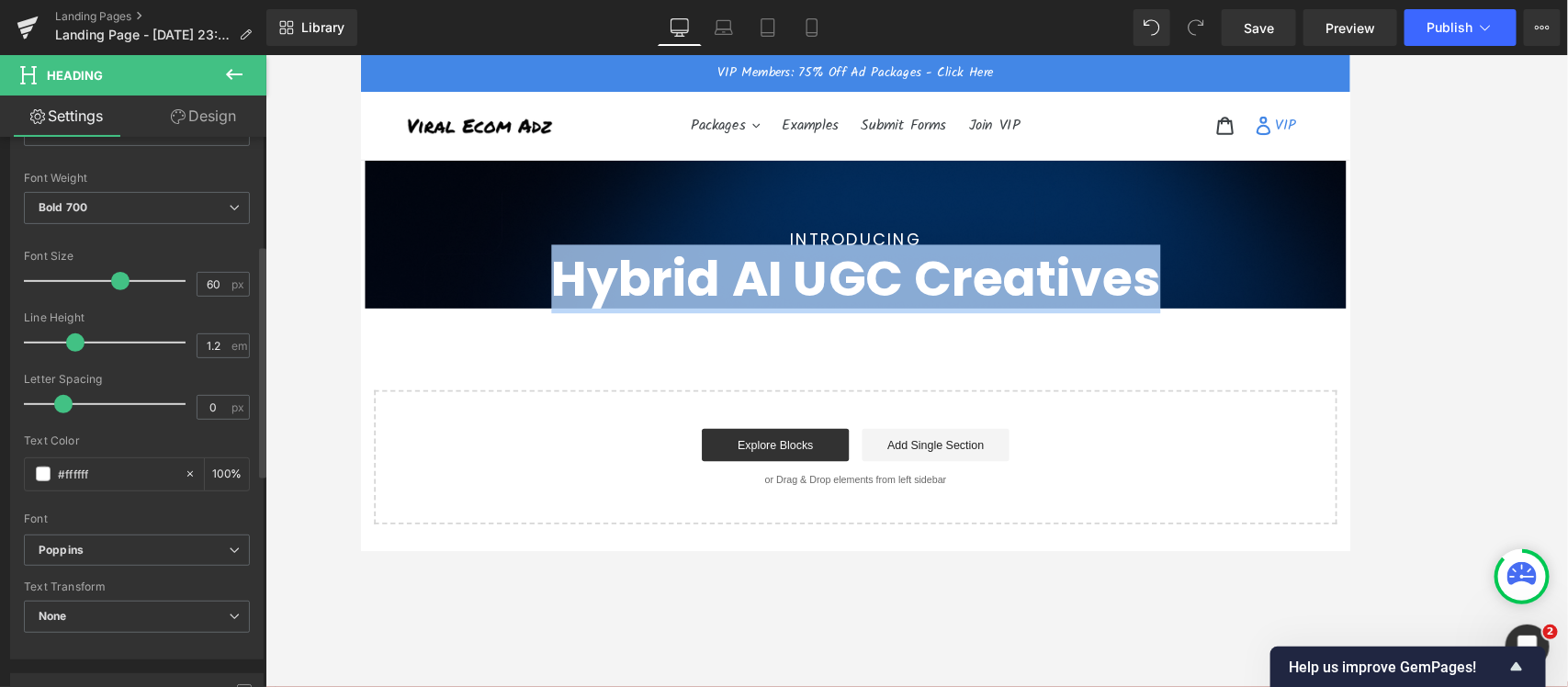
scroll to position [0, 0]
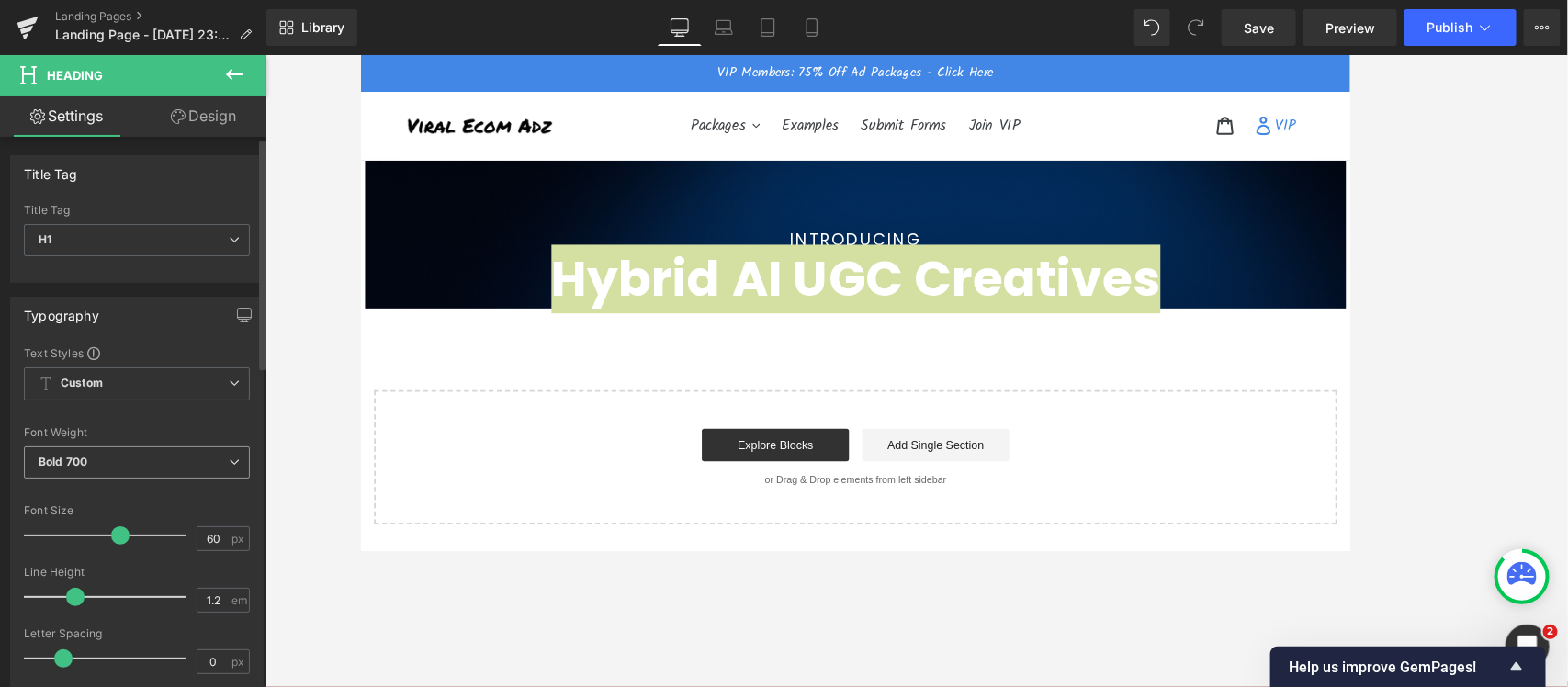
click at [97, 466] on span "Bold 700" at bounding box center [136, 462] width 226 height 32
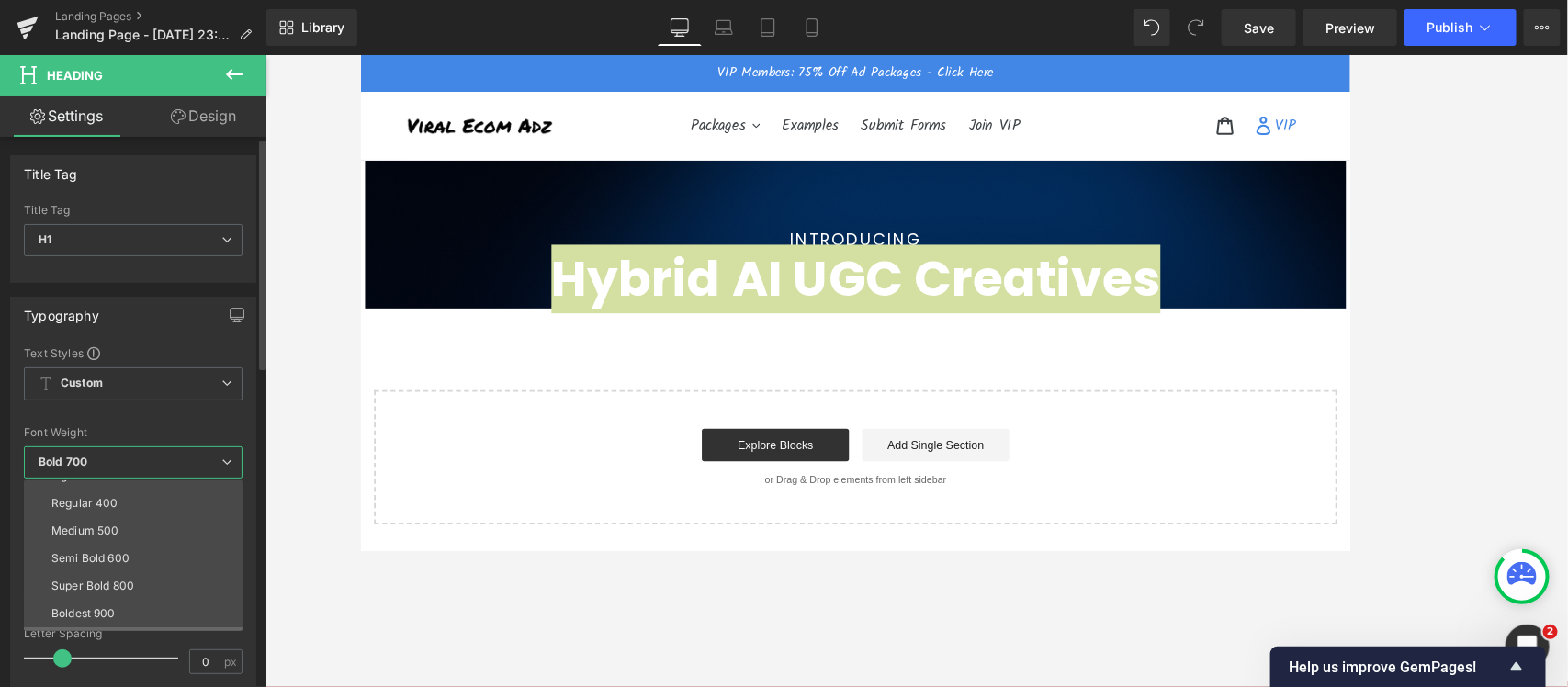
scroll to position [115, 0]
click at [147, 515] on li "Semi Bold 600" at bounding box center [136, 517] width 227 height 27
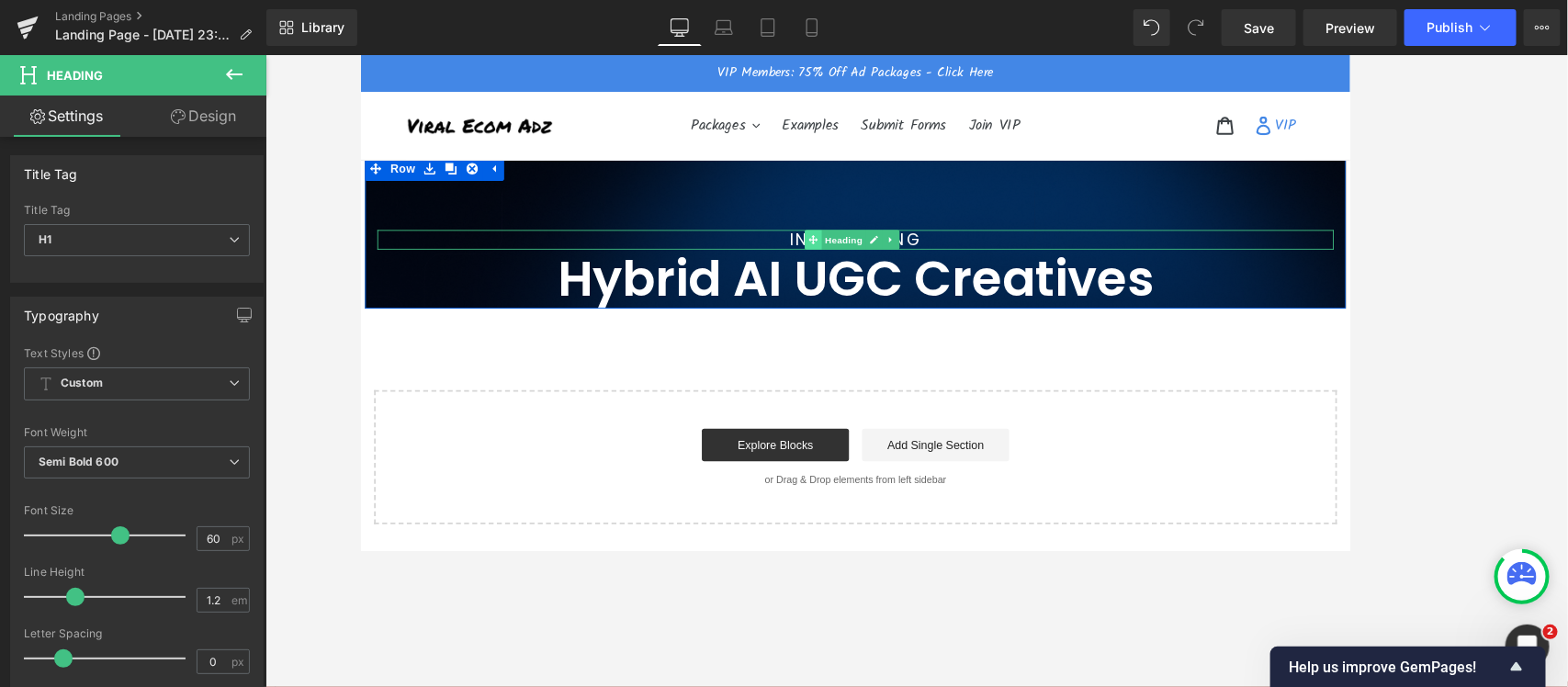
click at [865, 263] on icon at bounding box center [867, 261] width 10 height 10
click at [909, 257] on span "Heading" at bounding box center [902, 262] width 50 height 22
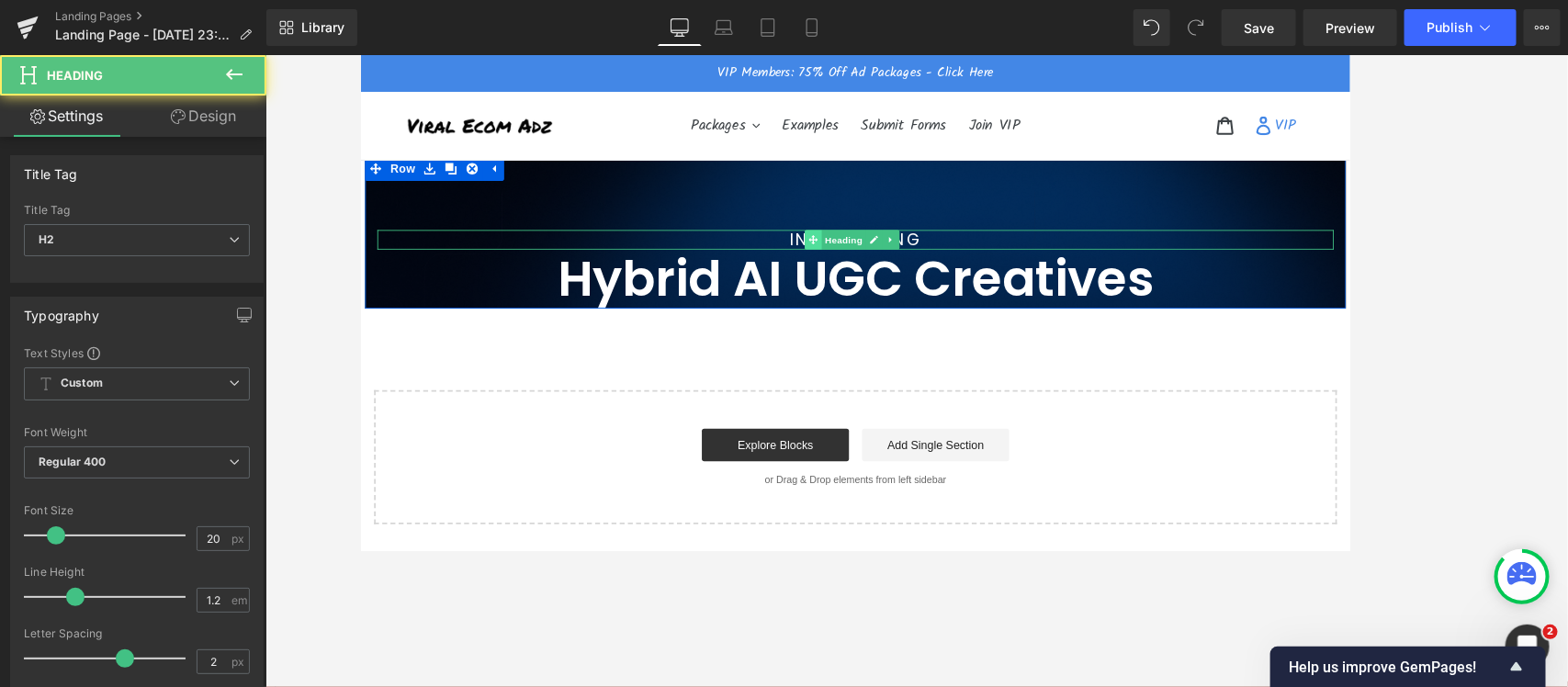
click at [867, 260] on icon at bounding box center [867, 261] width 10 height 10
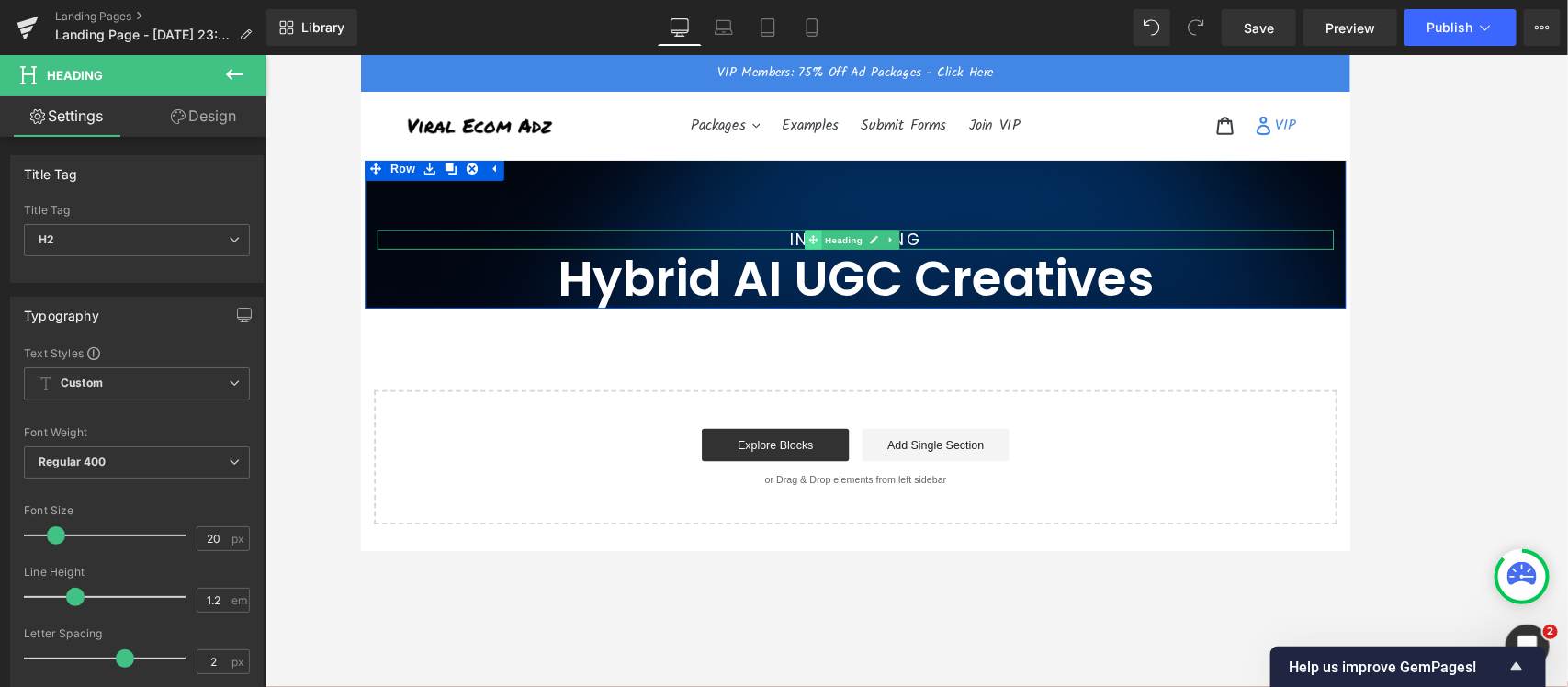
click at [862, 259] on icon at bounding box center [867, 262] width 10 height 11
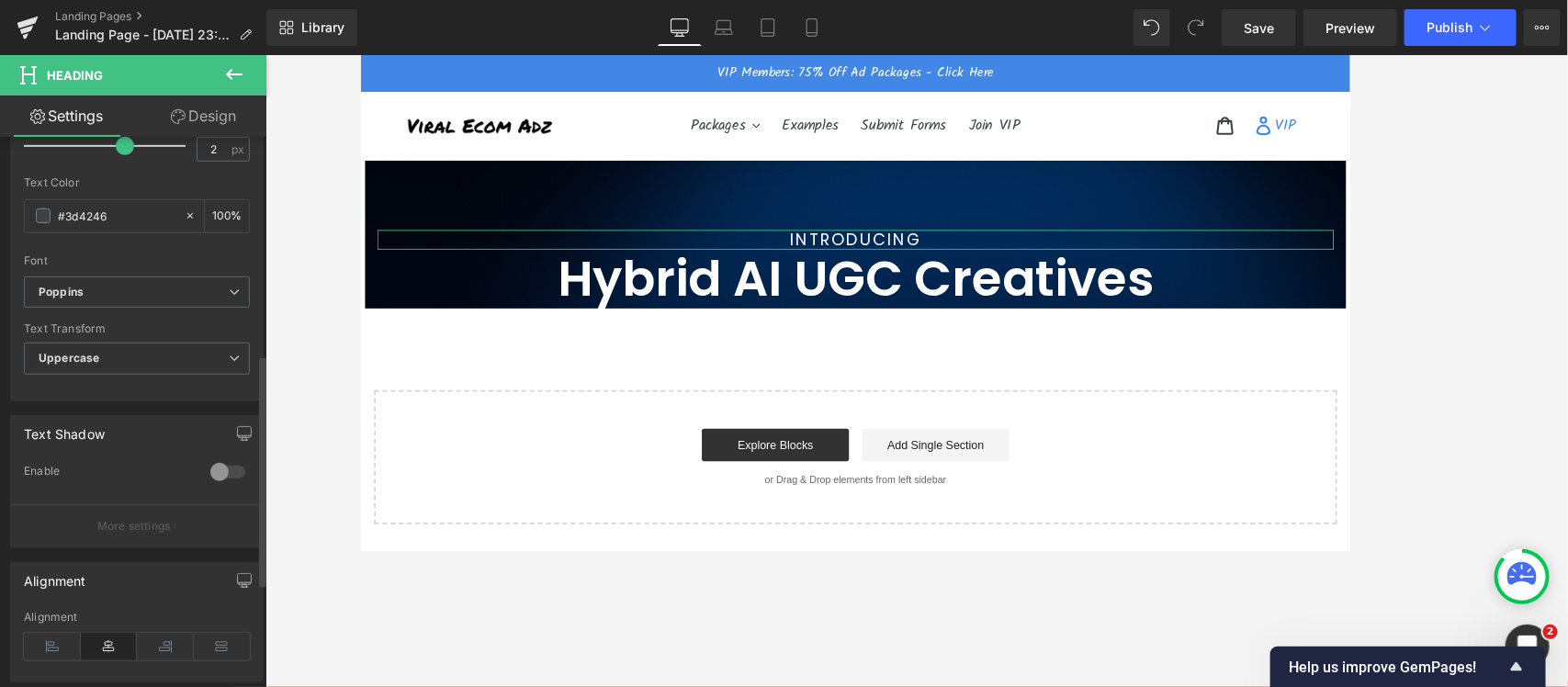
scroll to position [459, 0]
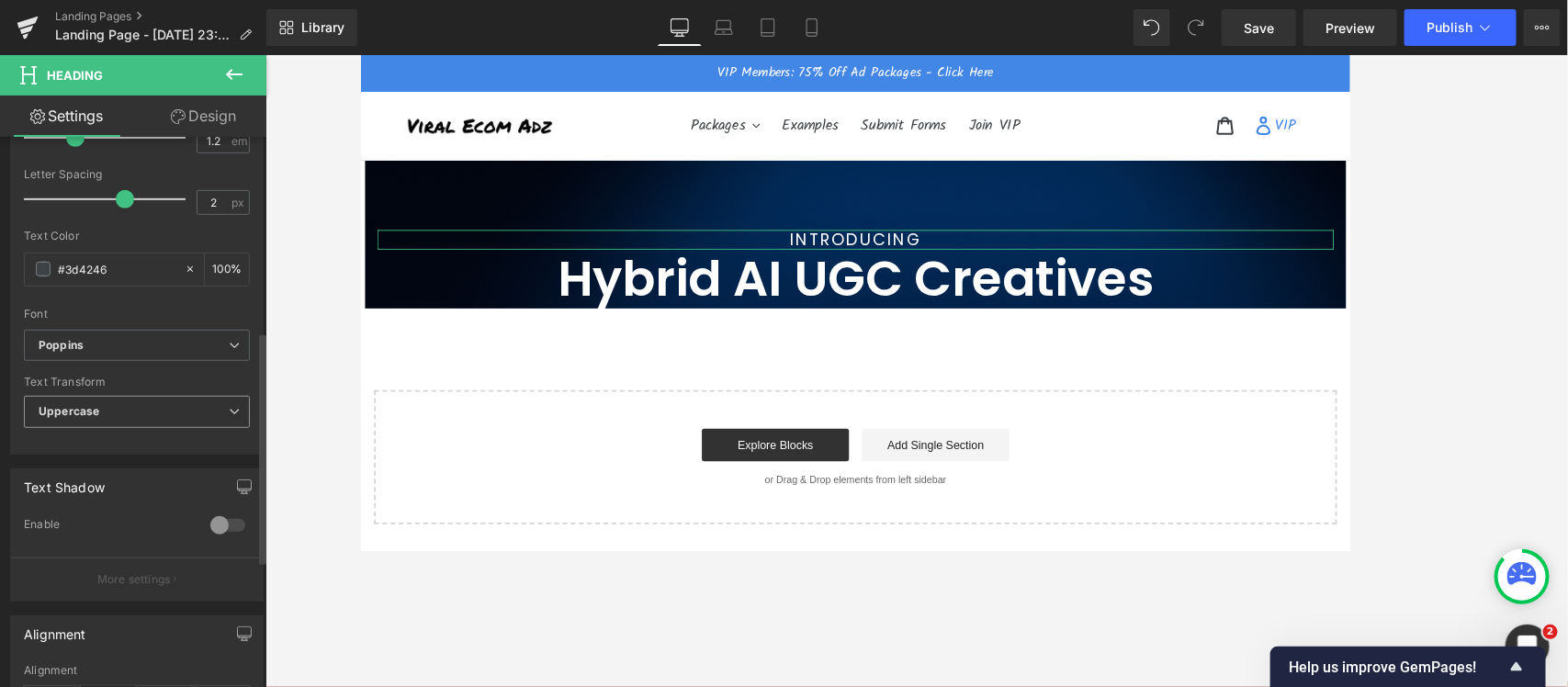
click at [93, 418] on b "Uppercase" at bounding box center [69, 410] width 60 height 14
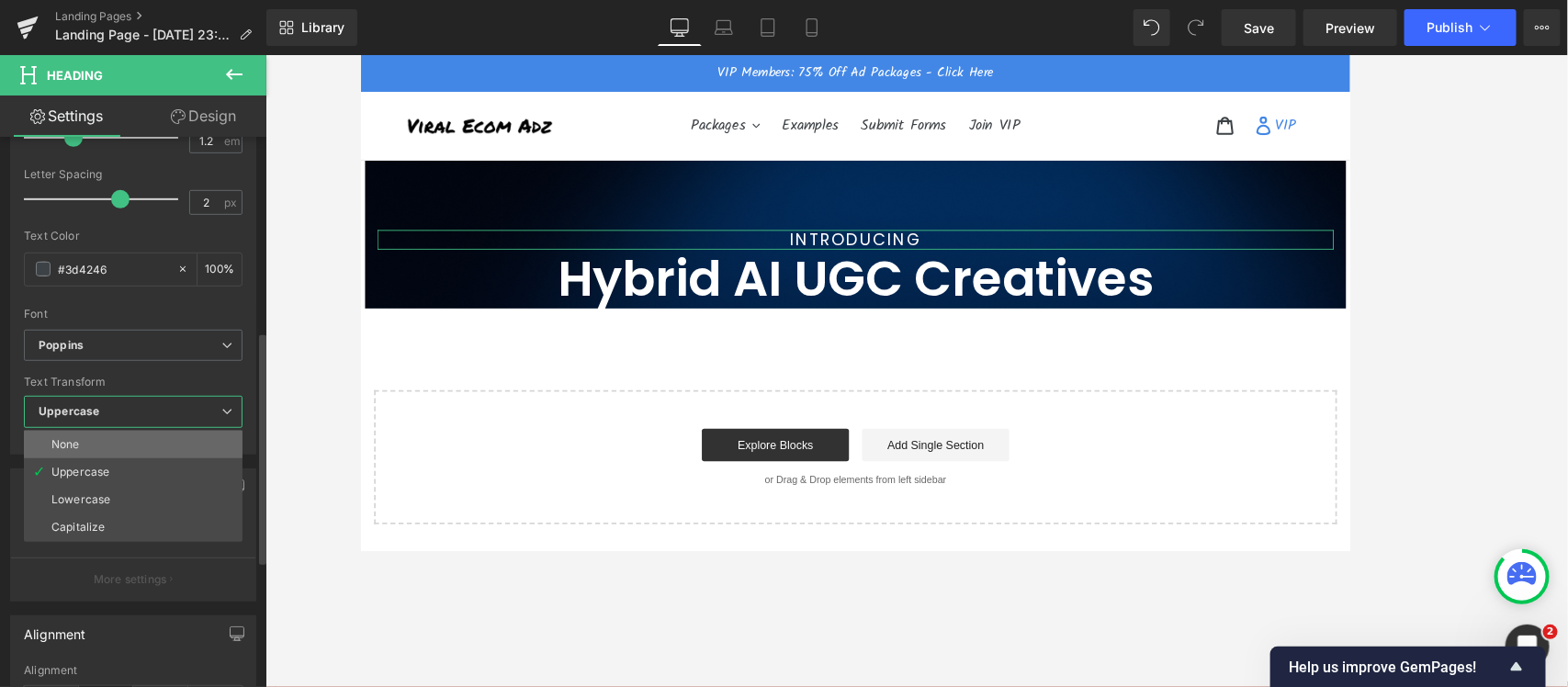
click at [108, 450] on li "None" at bounding box center [133, 444] width 218 height 27
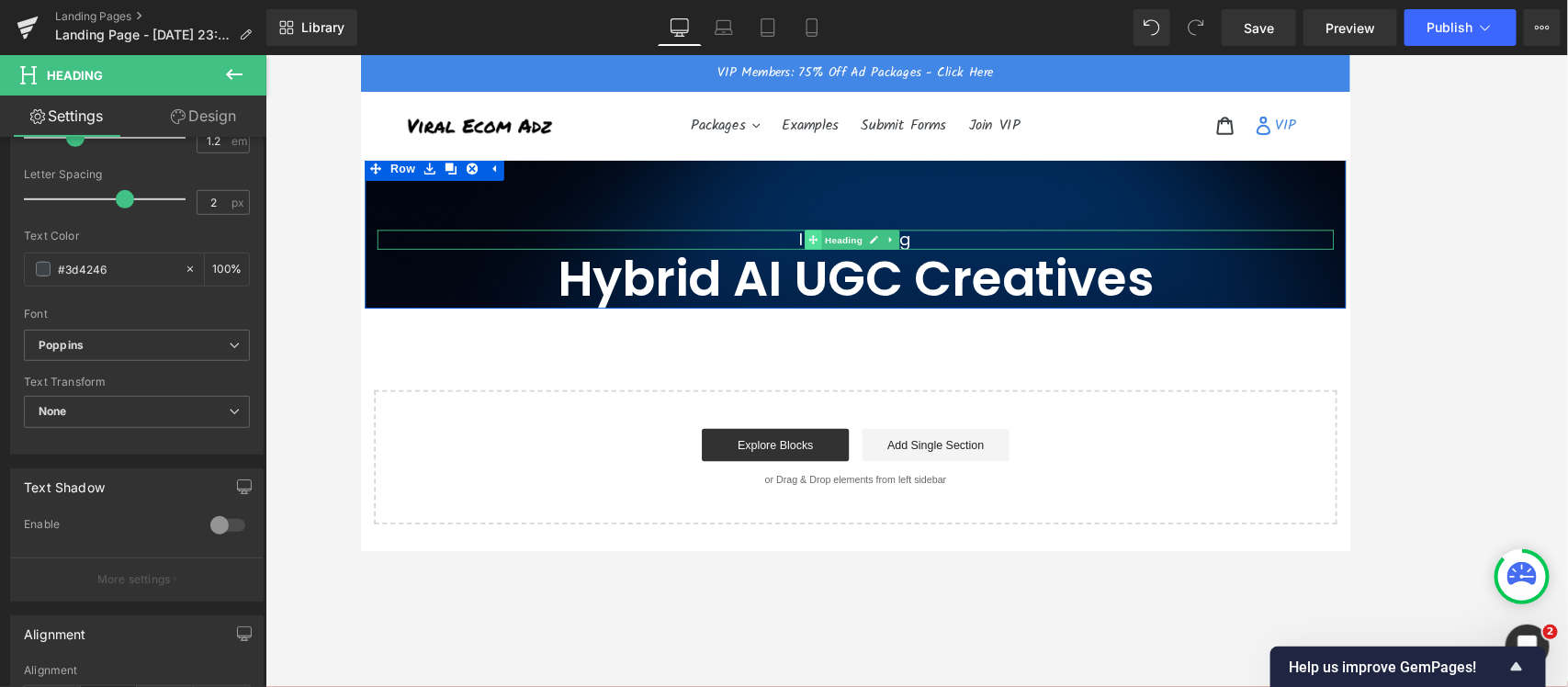
click at [862, 265] on icon at bounding box center [867, 262] width 10 height 11
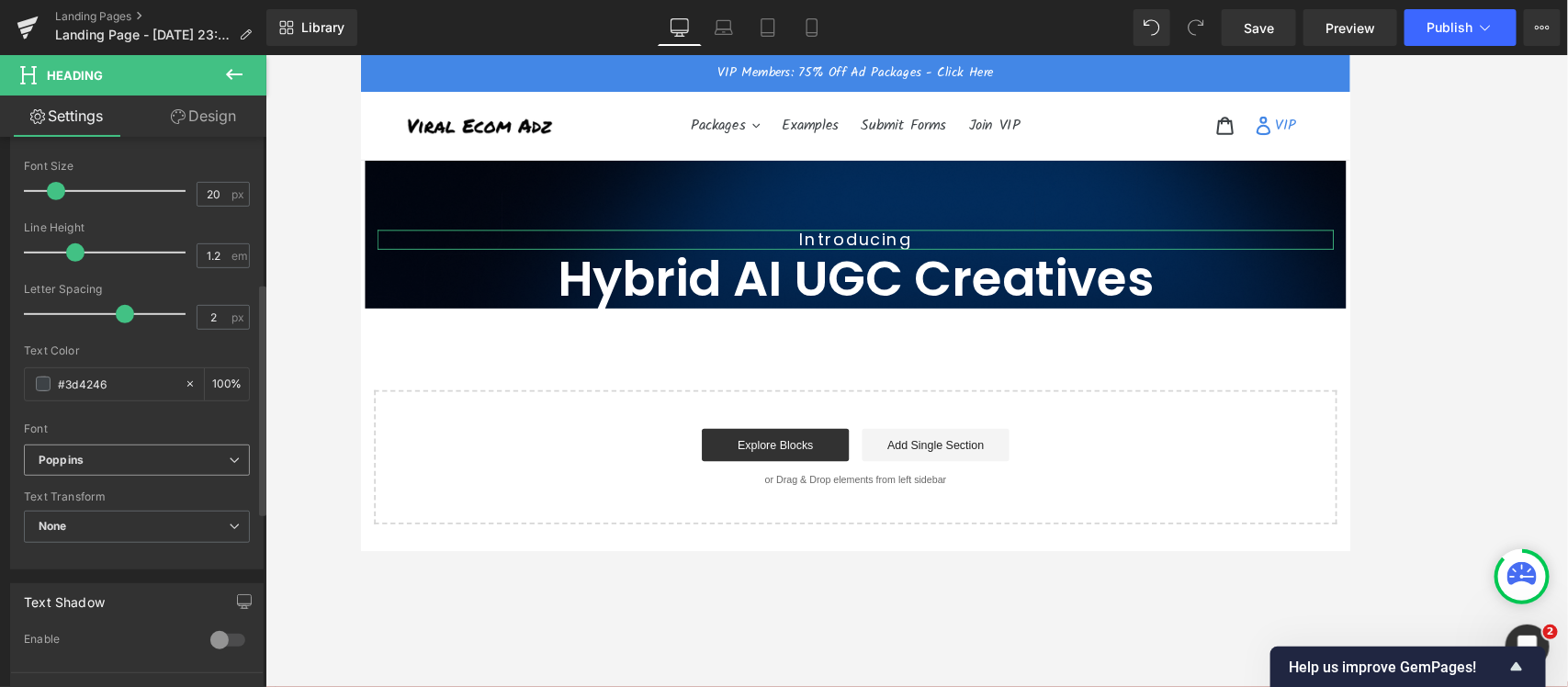
scroll to position [230, 0]
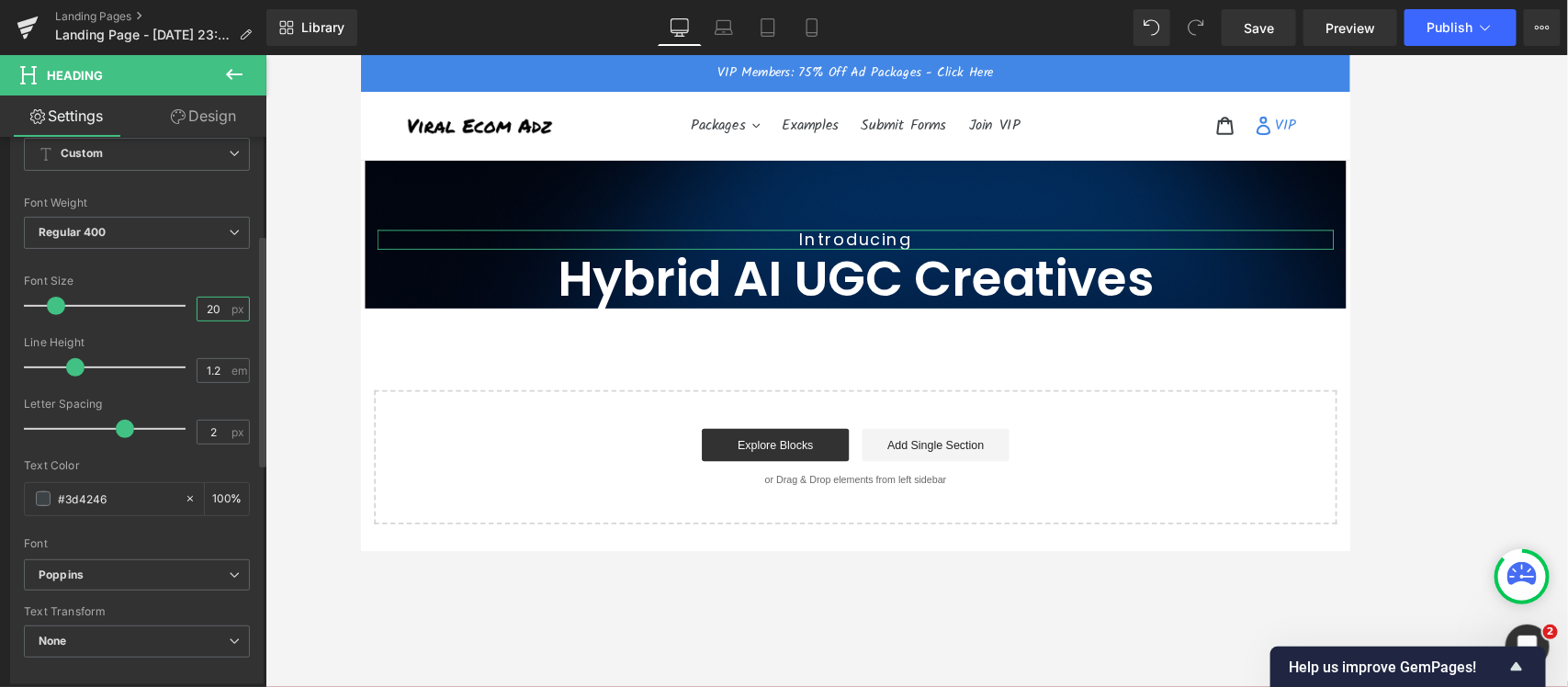
click at [204, 309] on input "20" at bounding box center [214, 309] width 32 height 23
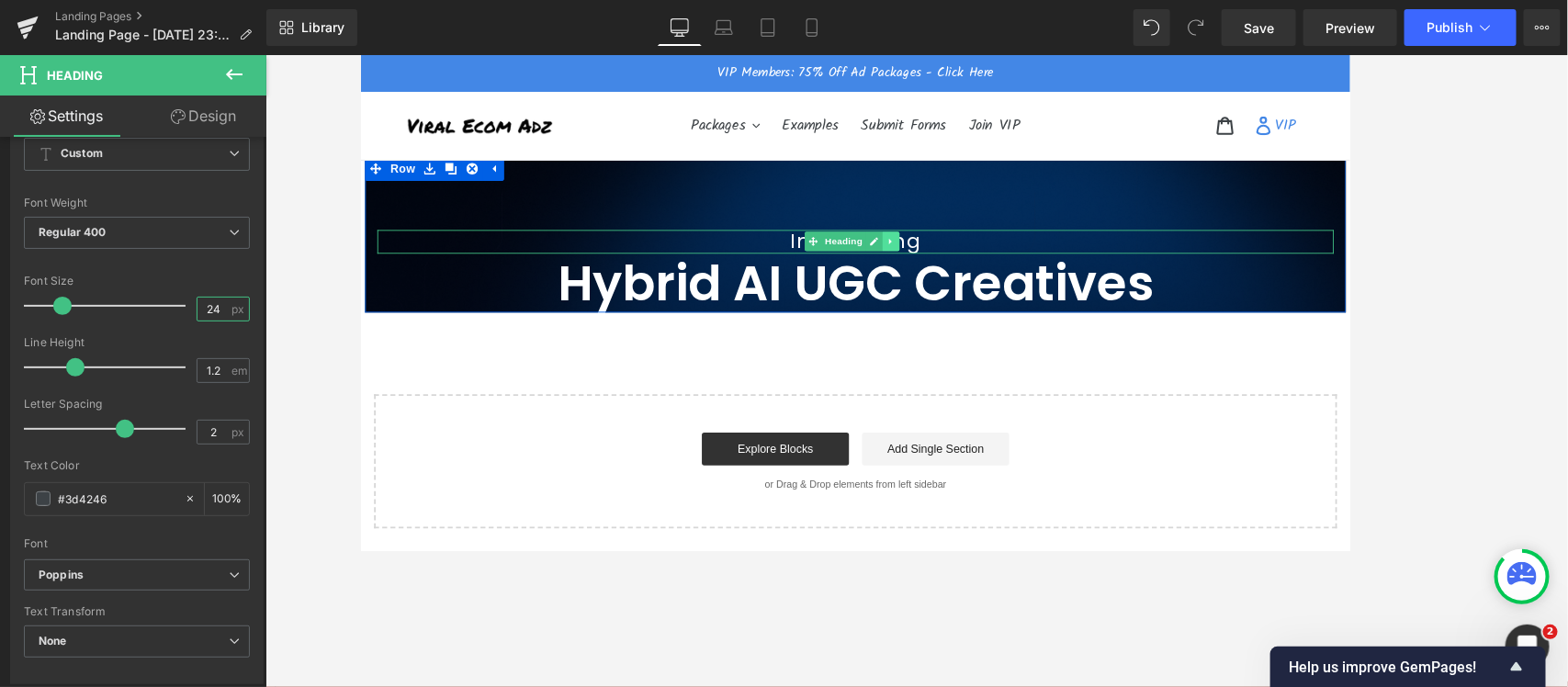
type input "24"
click at [953, 263] on icon at bounding box center [955, 264] width 10 height 11
click at [944, 265] on icon at bounding box center [945, 264] width 10 height 10
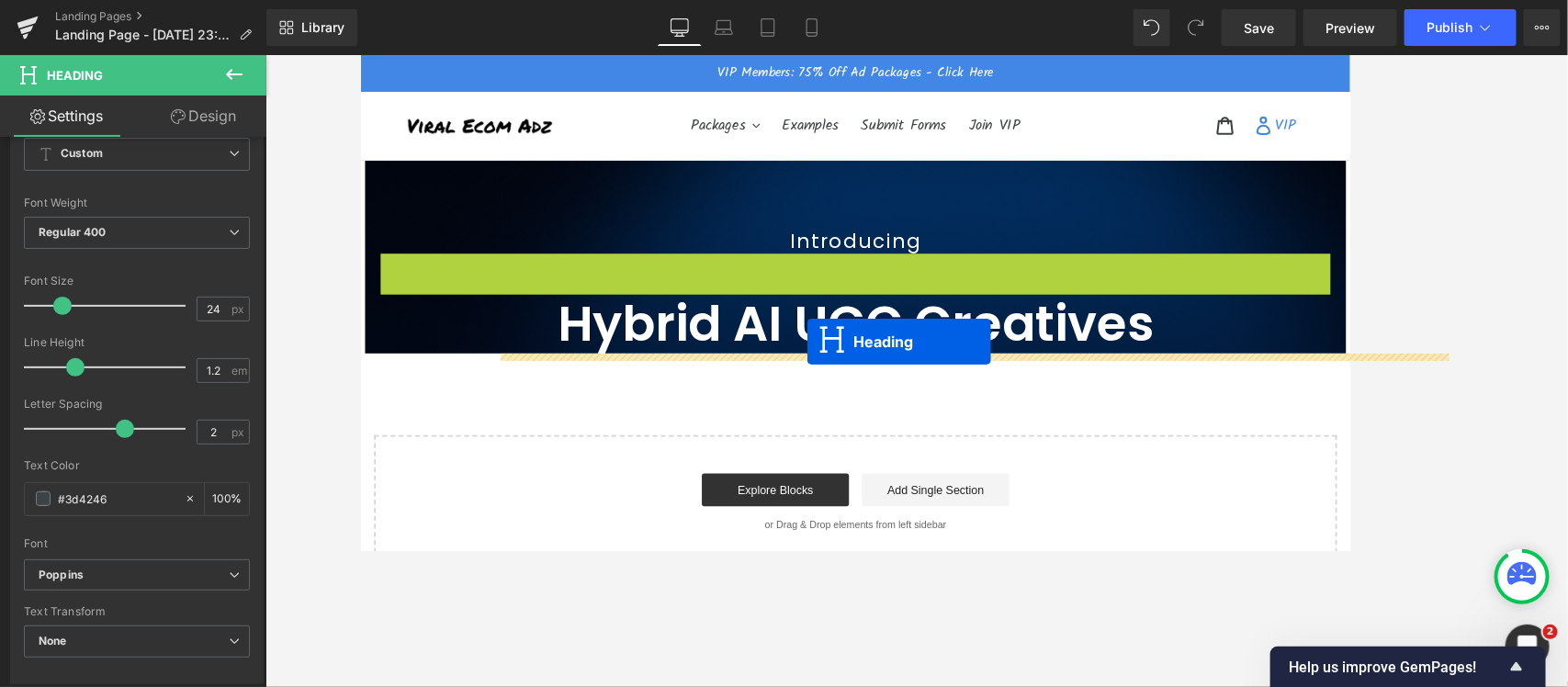
drag, startPoint x: 861, startPoint y: 285, endPoint x: 860, endPoint y: 376, distance: 91.0
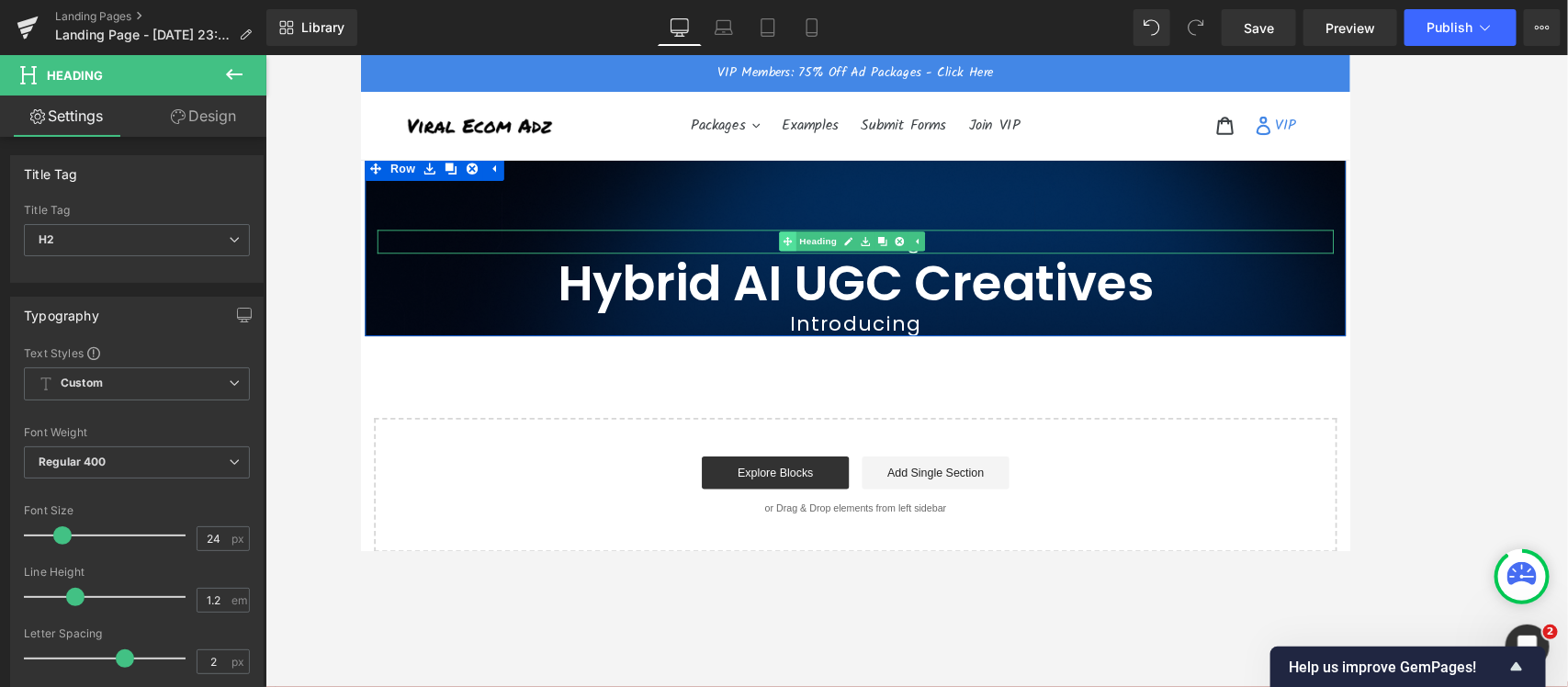
click at [833, 257] on div "Introducing Heading" at bounding box center [916, 264] width 1075 height 26
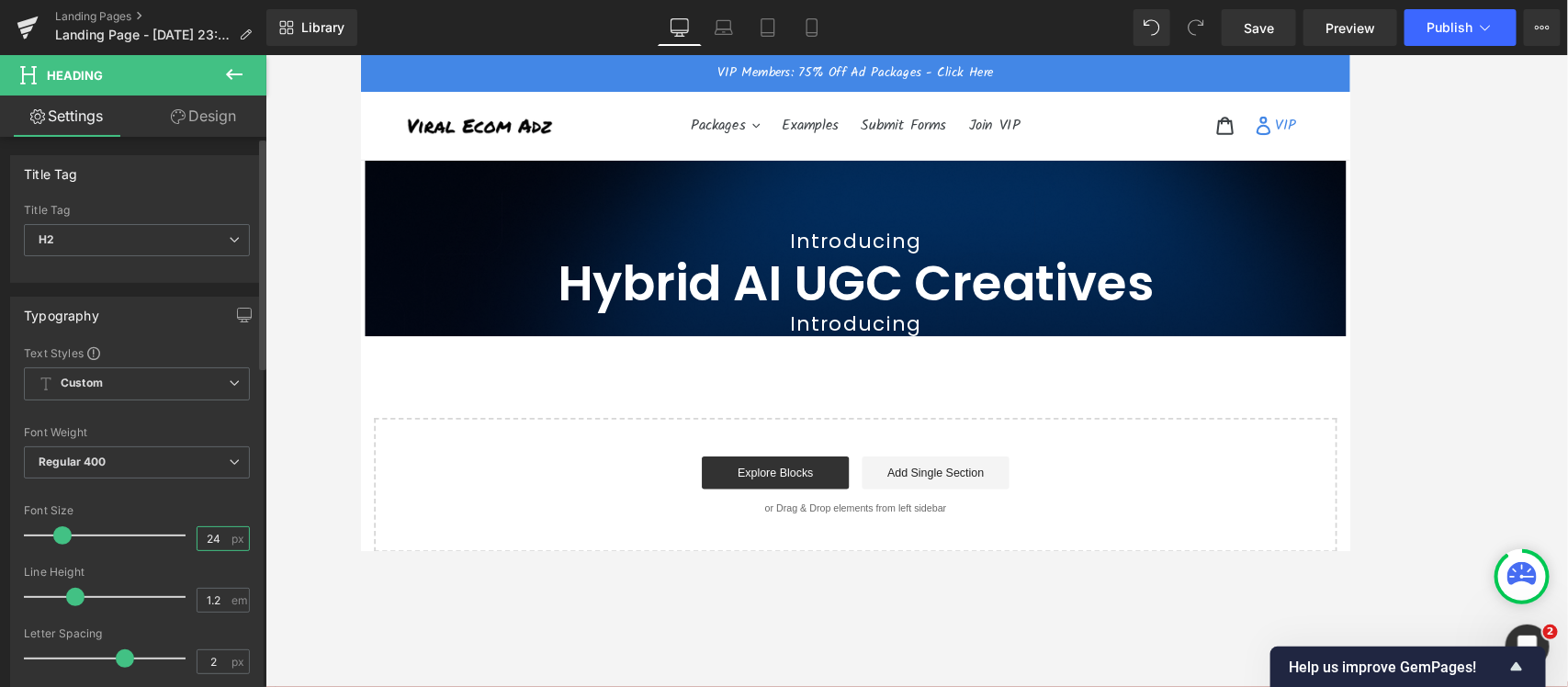
drag, startPoint x: 214, startPoint y: 544, endPoint x: 196, endPoint y: 544, distance: 18.0
click at [198, 544] on input "24" at bounding box center [214, 538] width 32 height 23
type input "32"
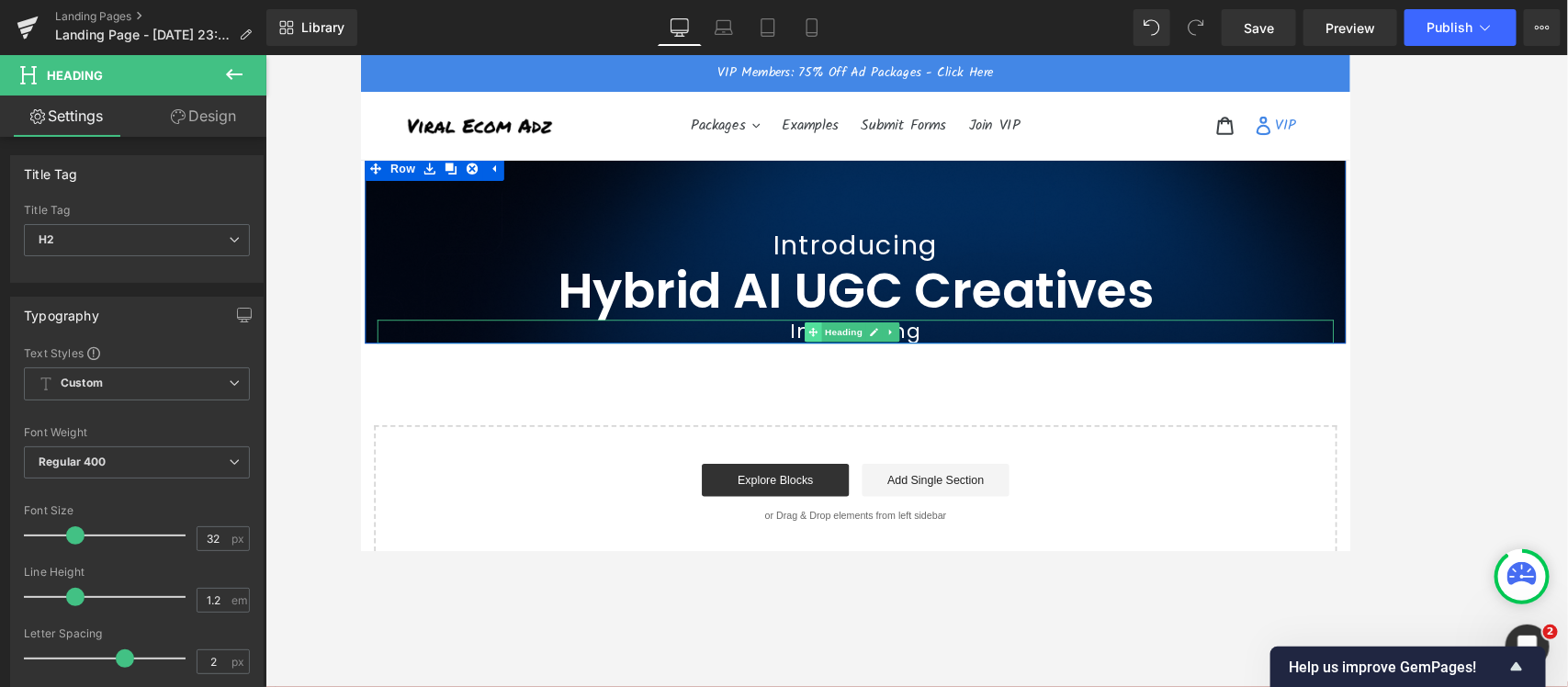
click at [864, 364] on icon at bounding box center [867, 365] width 10 height 10
drag, startPoint x: 213, startPoint y: 540, endPoint x: 166, endPoint y: 533, distance: 47.5
click at [167, 533] on div "Font Size 24 px" at bounding box center [136, 535] width 226 height 61
type input "32"
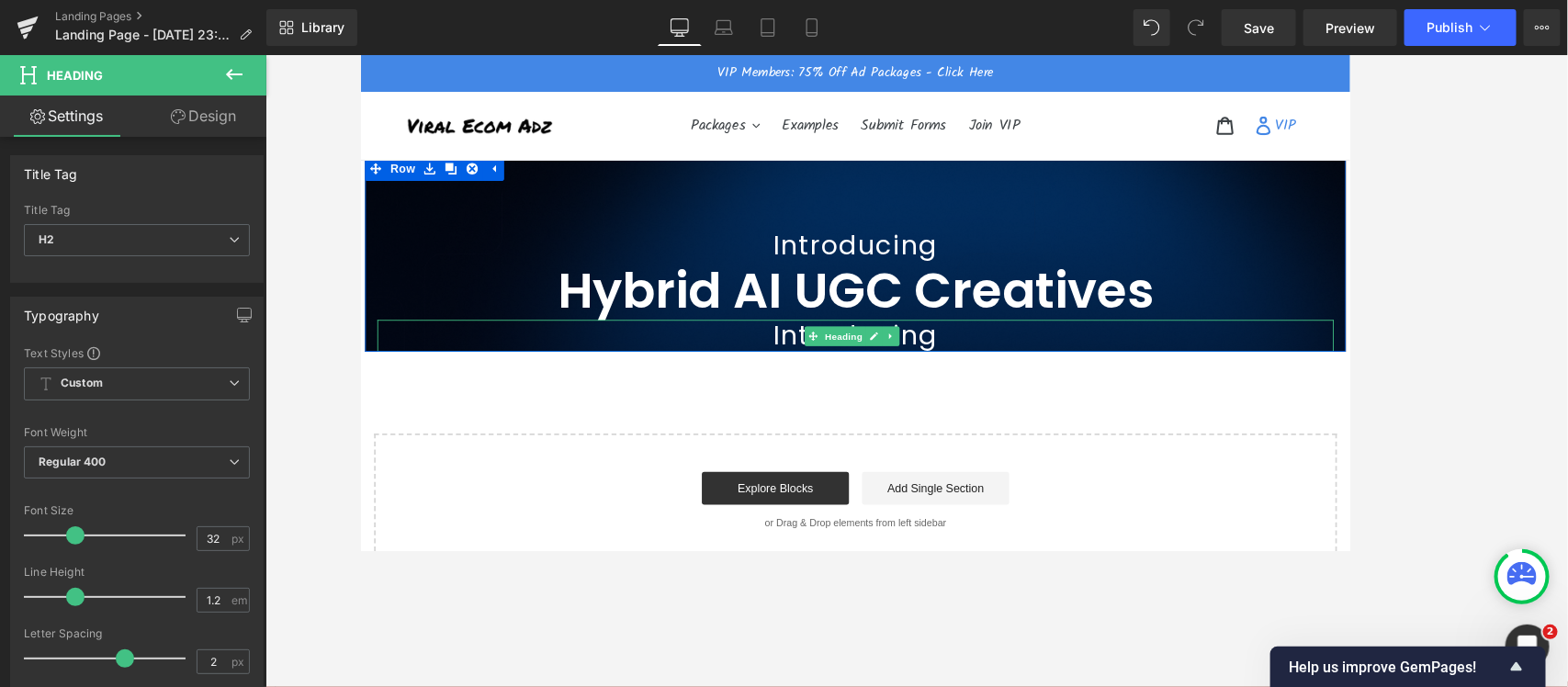
click at [829, 368] on span "Introducing" at bounding box center [916, 369] width 184 height 41
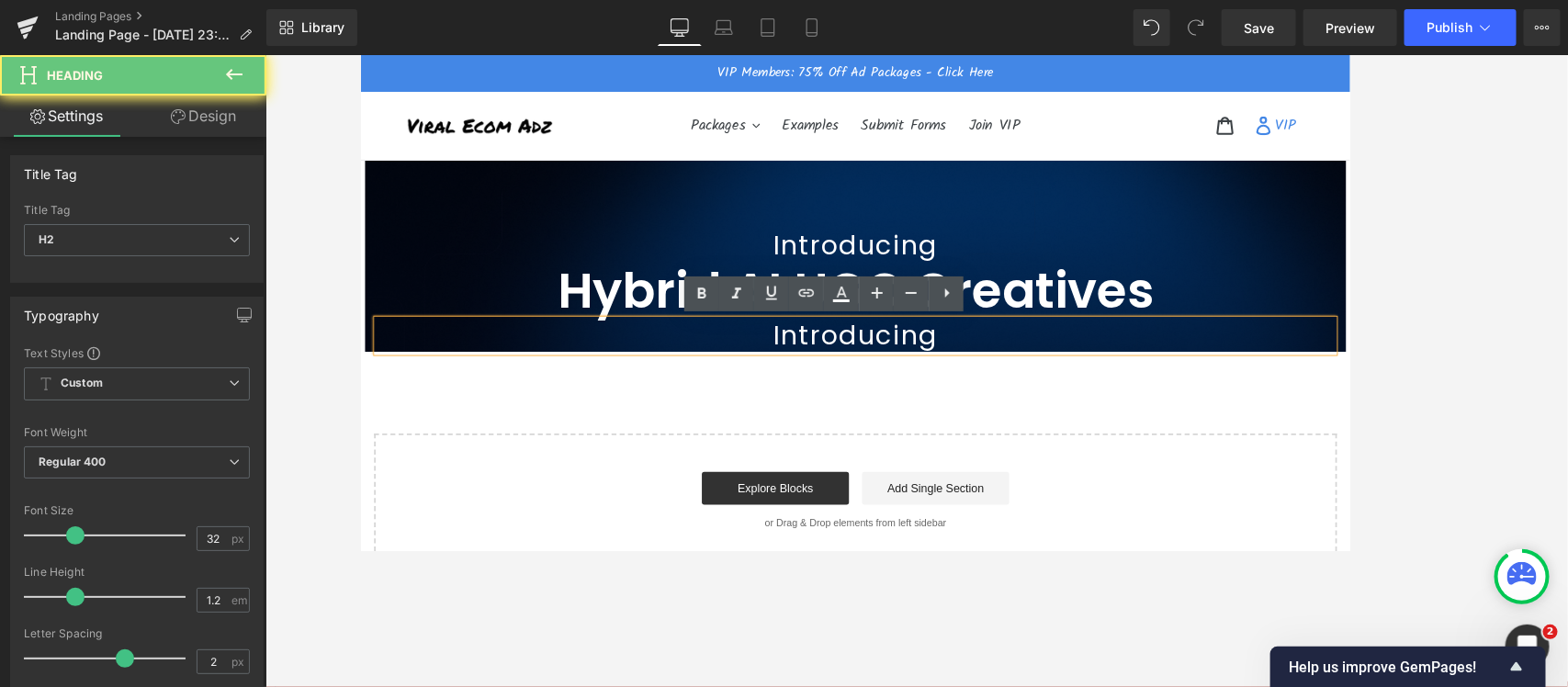
click at [829, 368] on span "Introducing" at bounding box center [916, 369] width 184 height 41
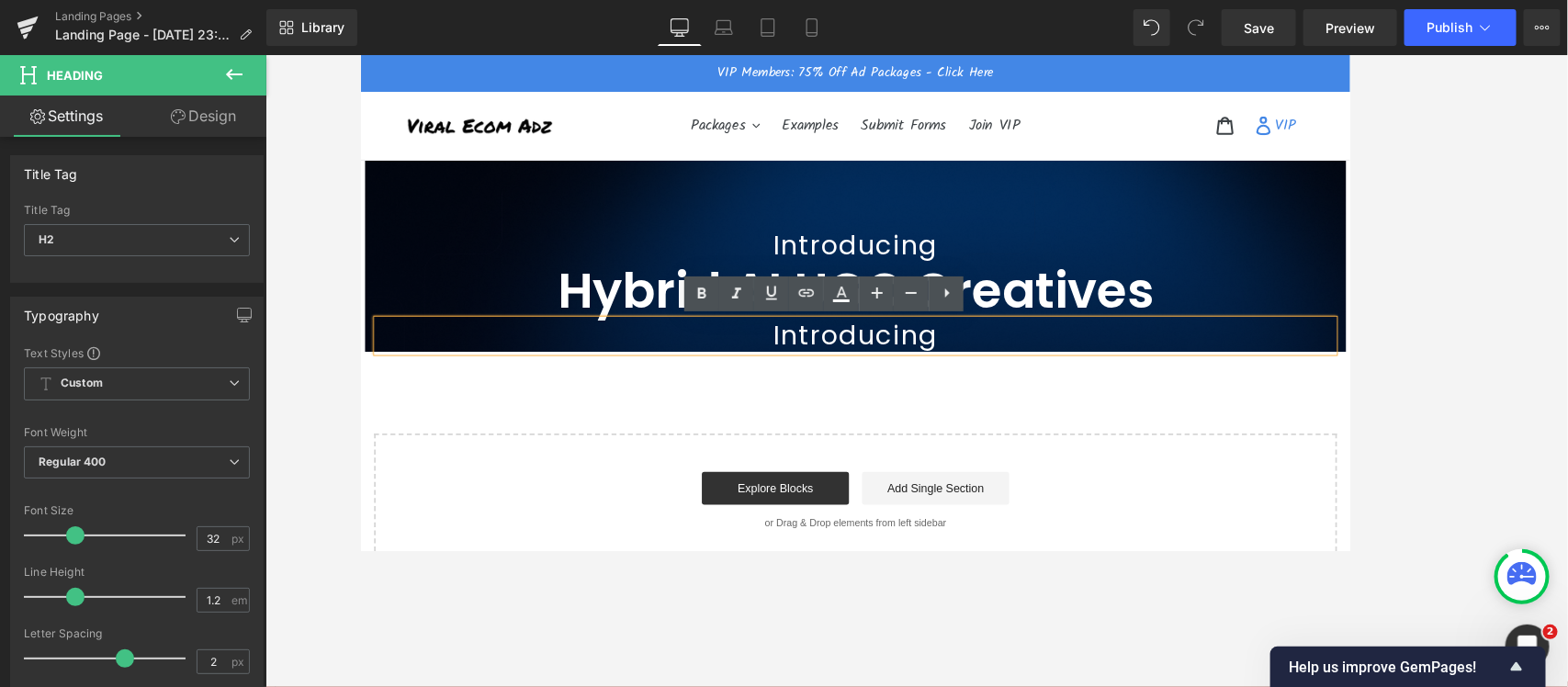
paste div
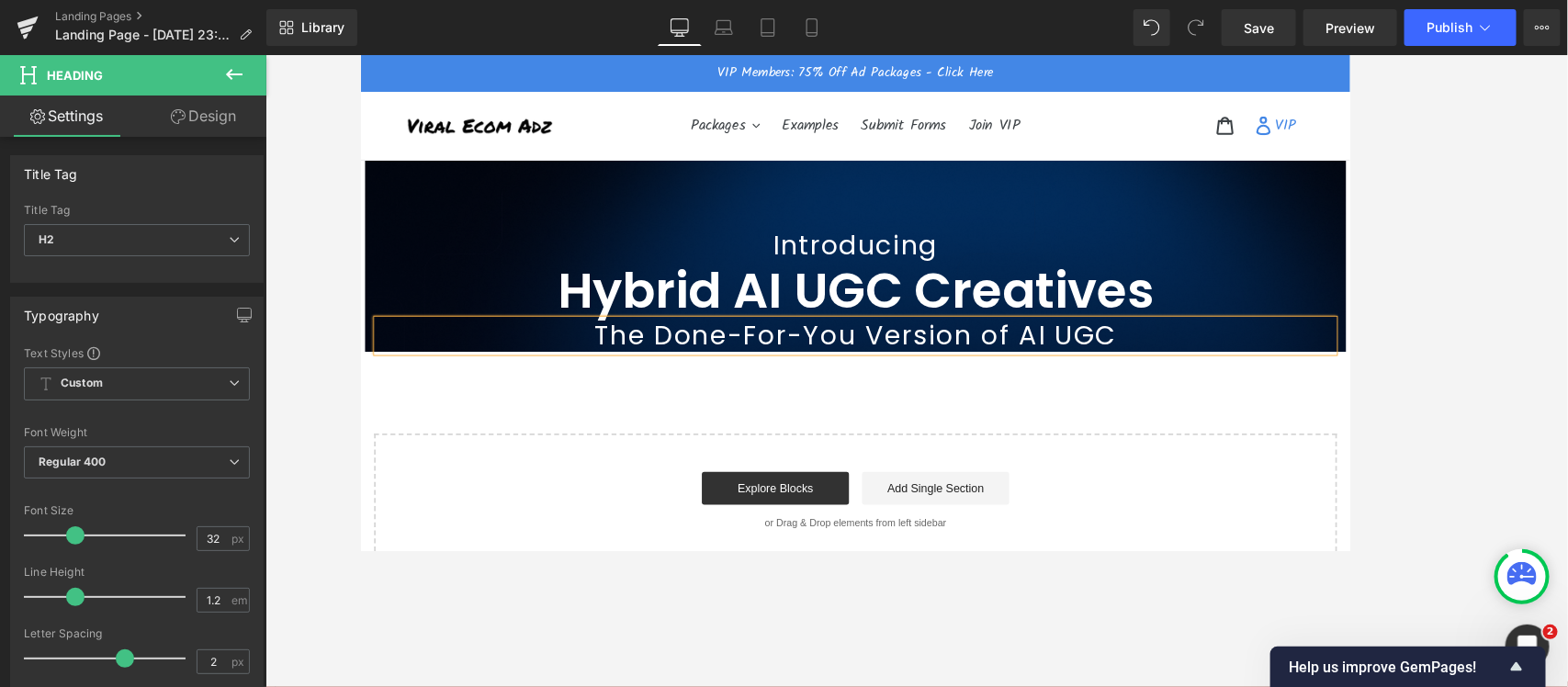
click at [641, 439] on div "Introducing Heading Hybrid AI UGC Creatives Heading The Done-For-You Version of…" at bounding box center [916, 426] width 1112 height 407
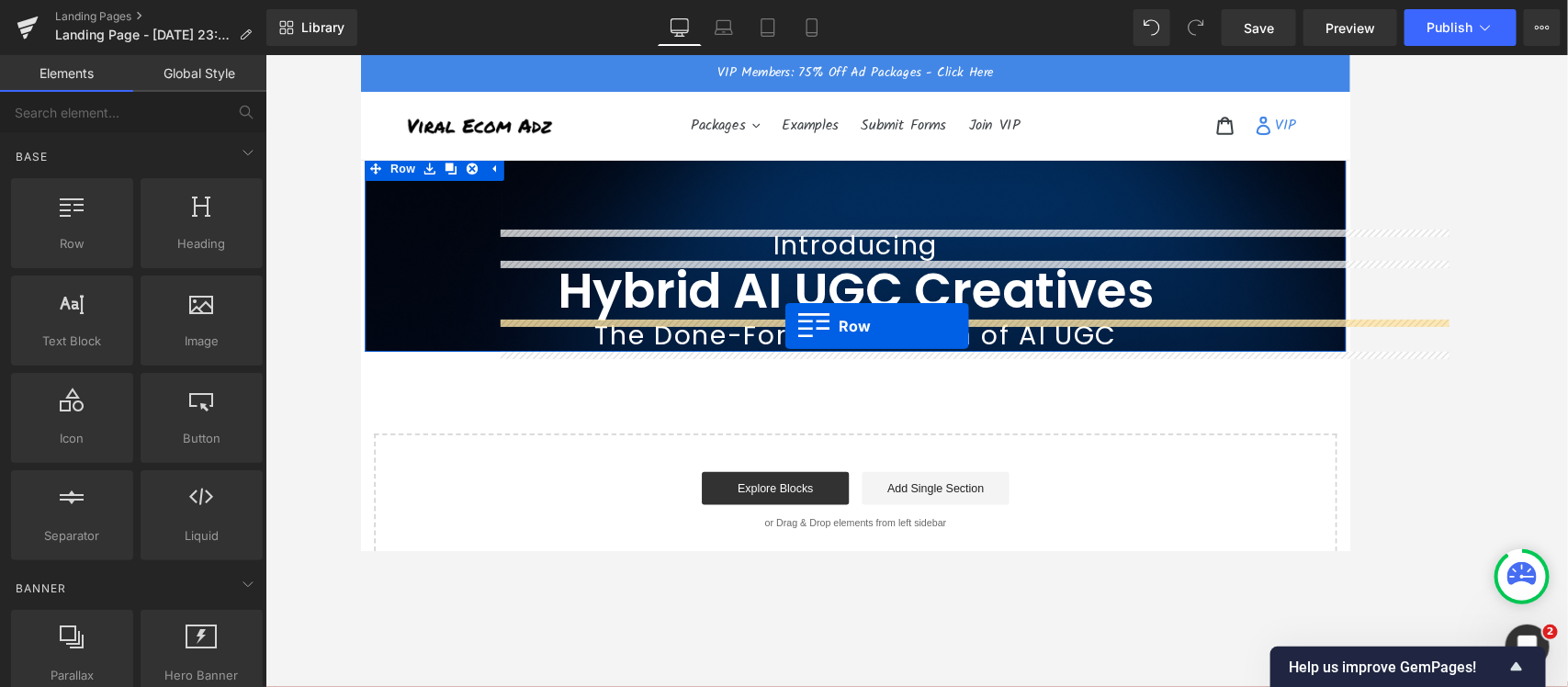
drag, startPoint x: 468, startPoint y: 273, endPoint x: 836, endPoint y: 359, distance: 377.9
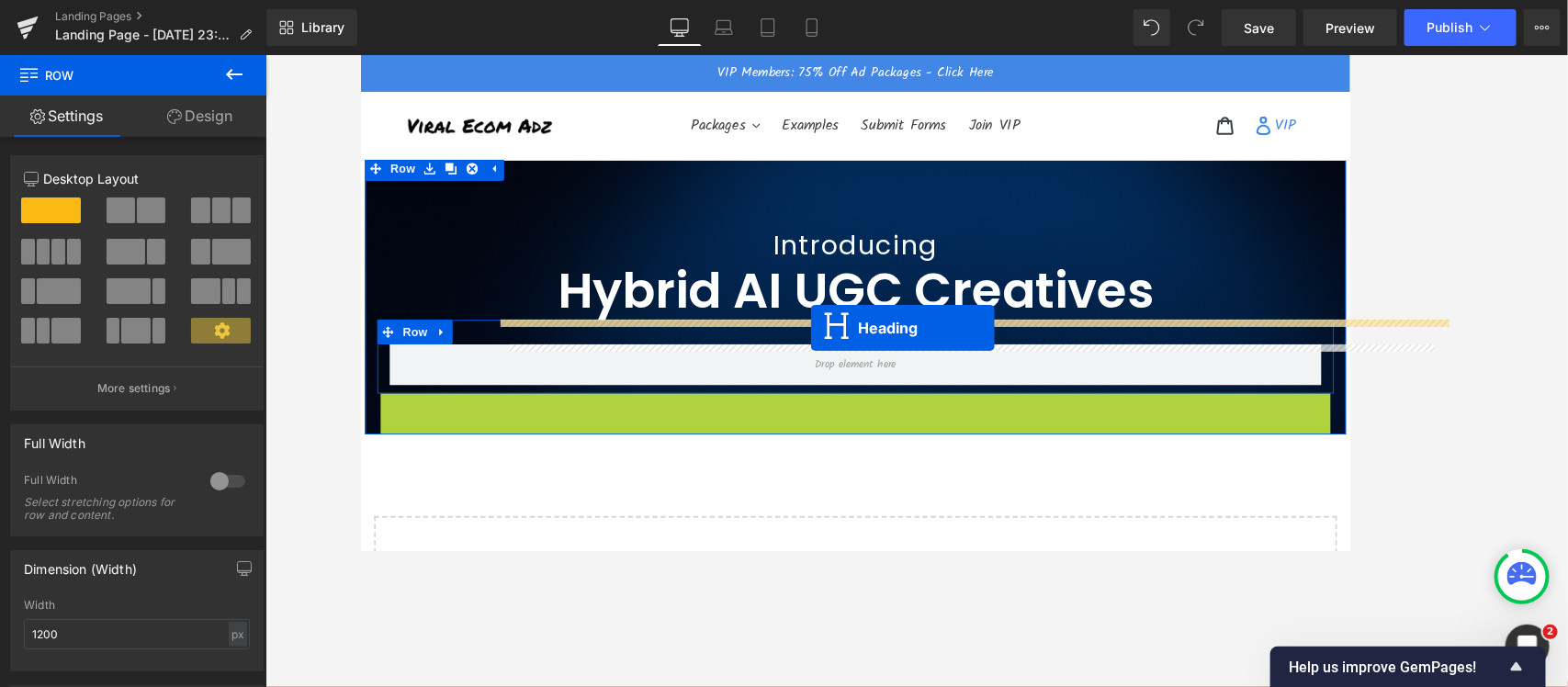
drag, startPoint x: 862, startPoint y: 452, endPoint x: 865, endPoint y: 361, distance: 91.0
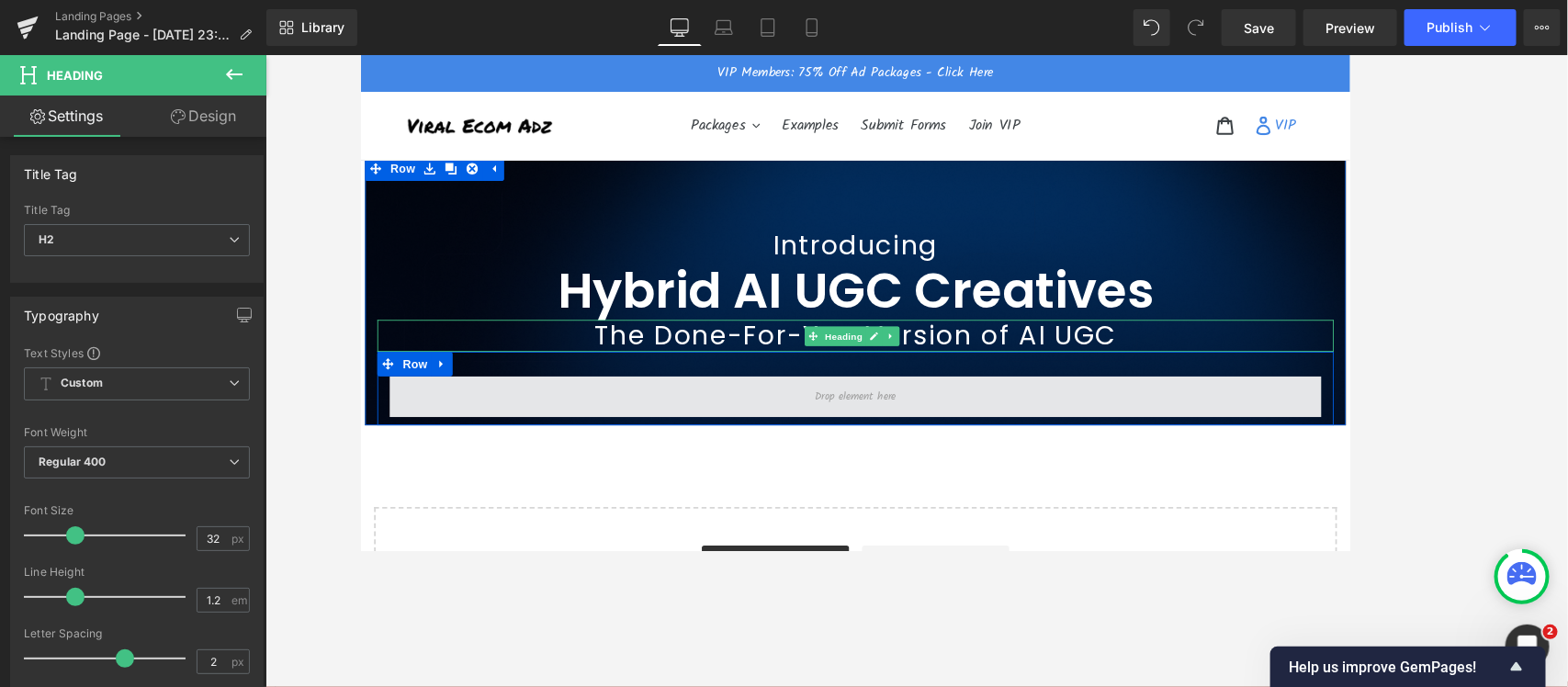
click at [465, 438] on span at bounding box center [916, 438] width 1047 height 46
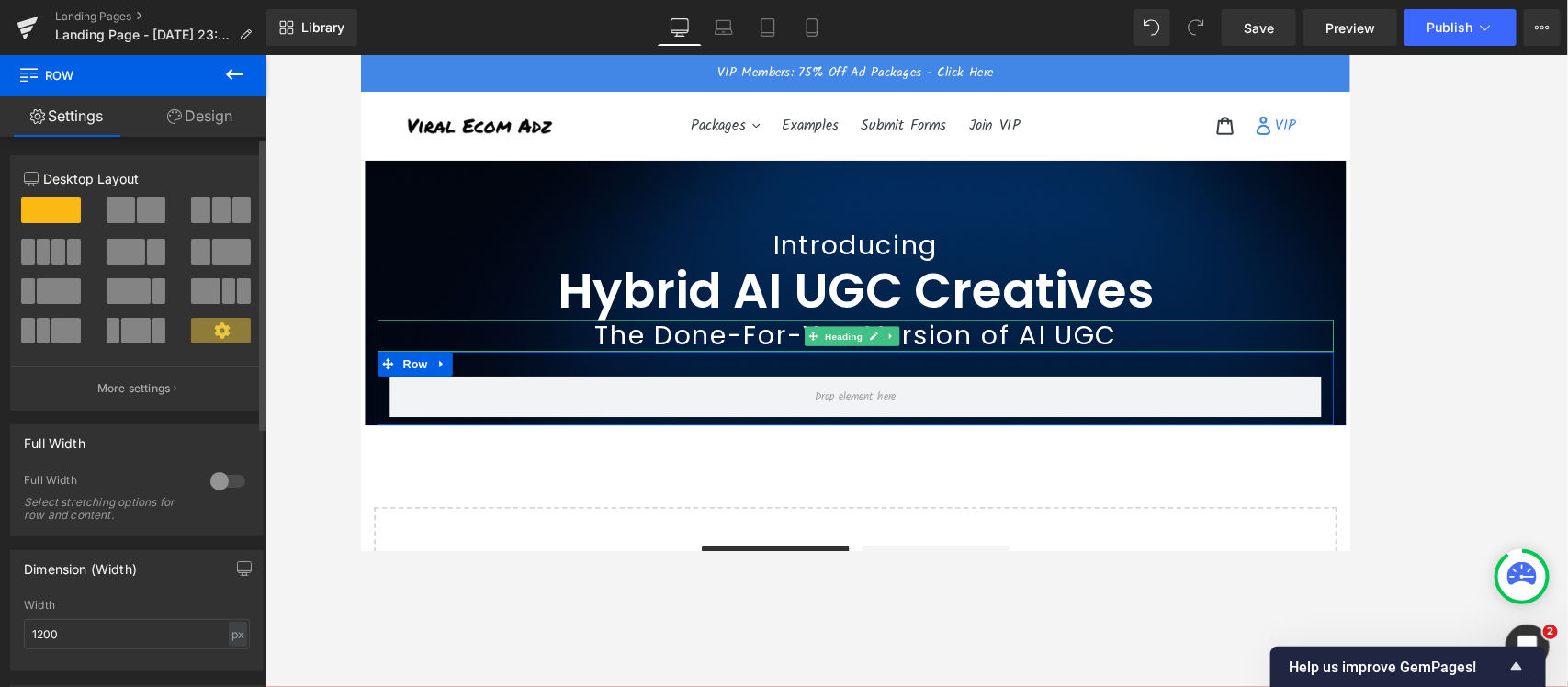
click at [137, 209] on span at bounding box center [151, 210] width 28 height 25
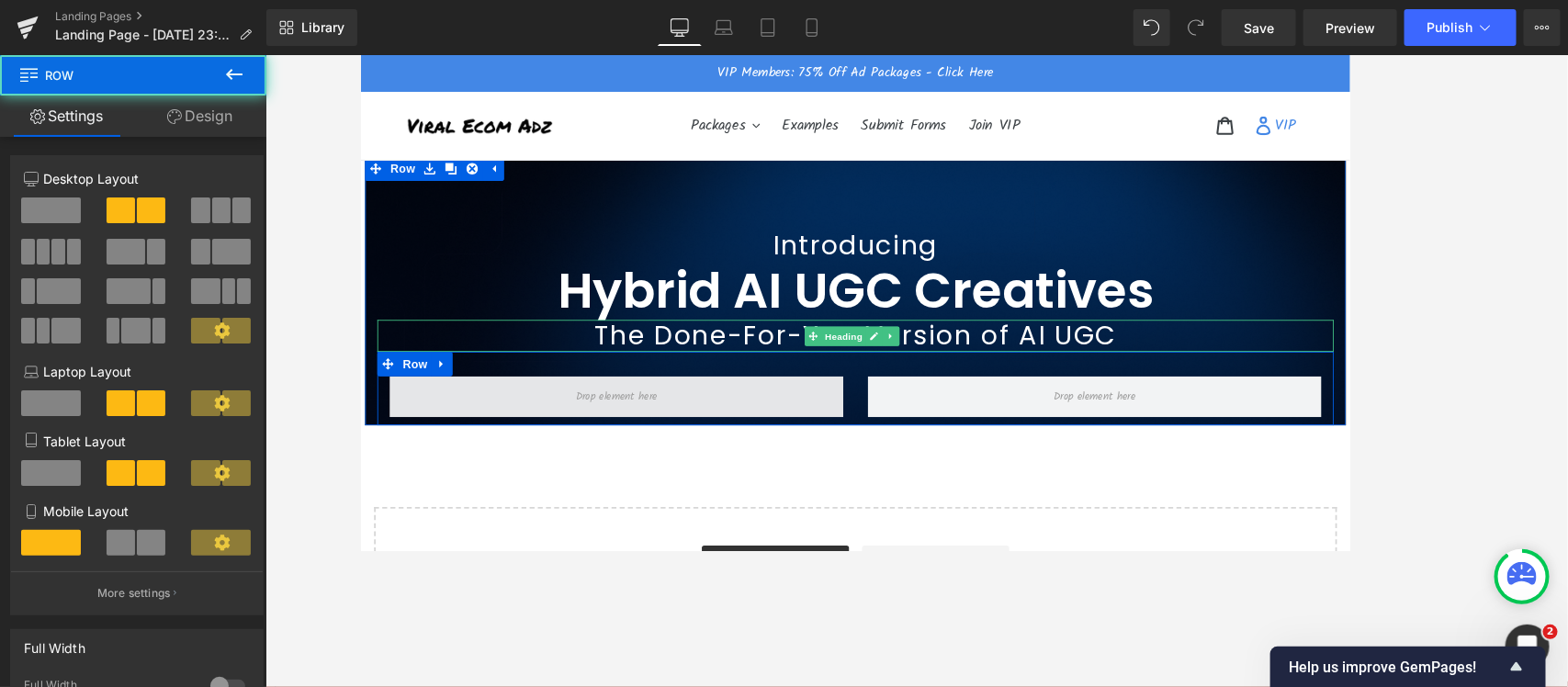
click at [696, 438] on span at bounding box center [648, 438] width 510 height 46
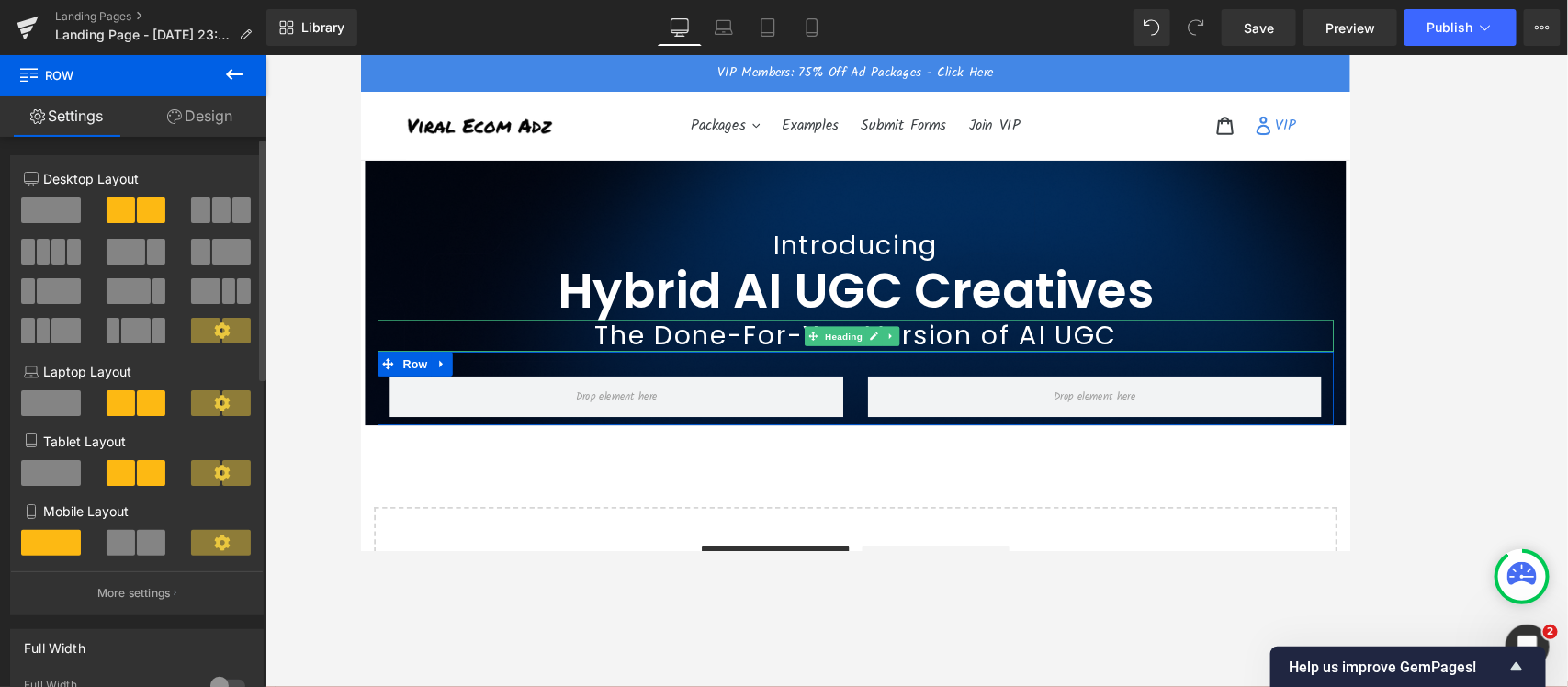
click at [42, 203] on span at bounding box center [50, 210] width 59 height 25
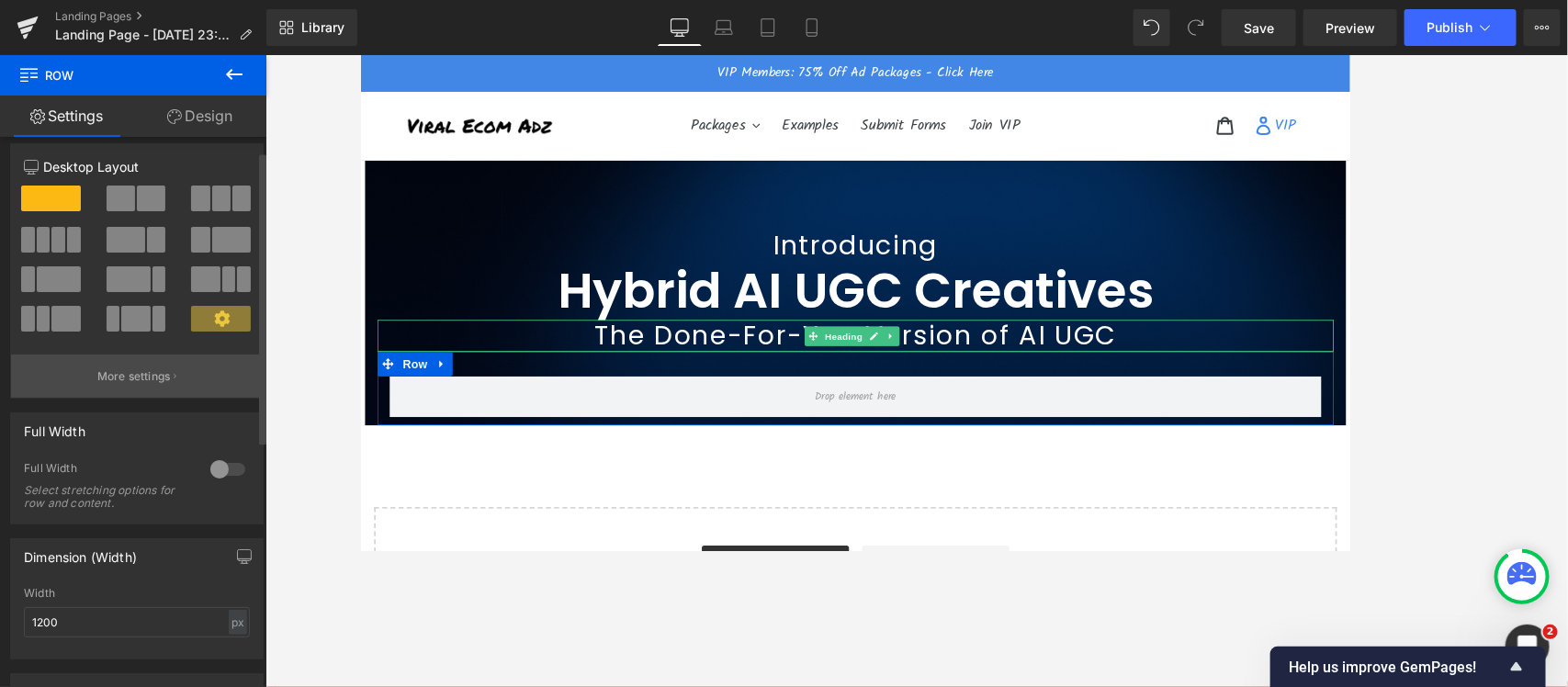
scroll to position [0, 0]
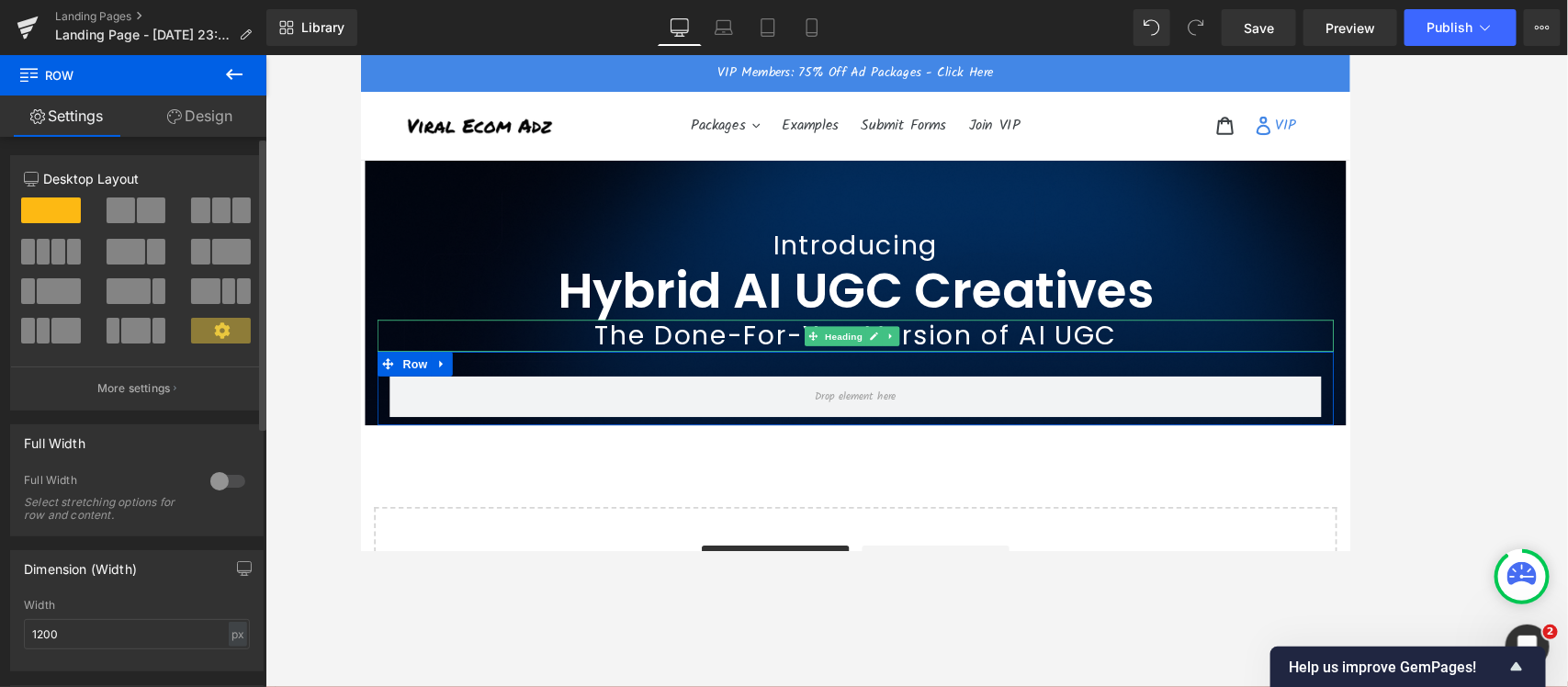
click at [136, 203] on span at bounding box center [151, 210] width 28 height 25
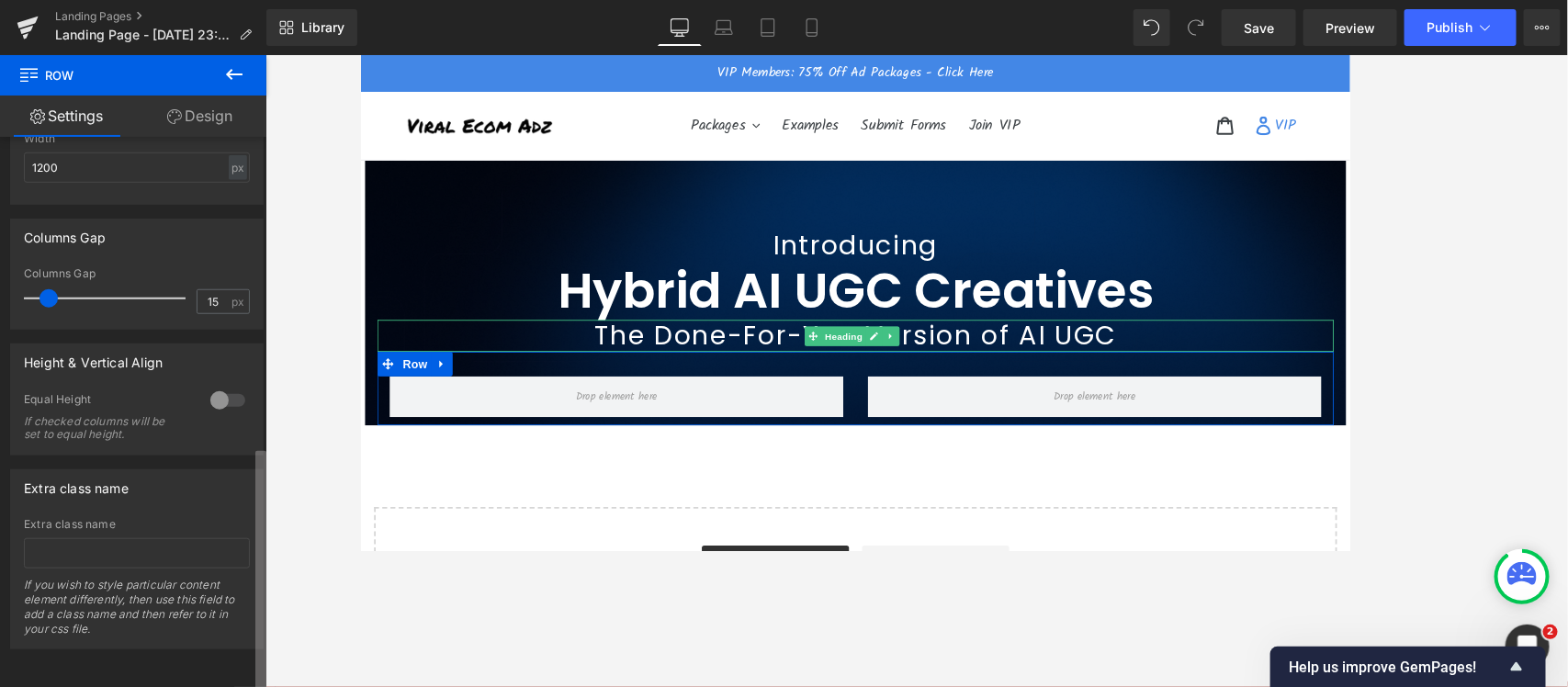
scroll to position [698, 0]
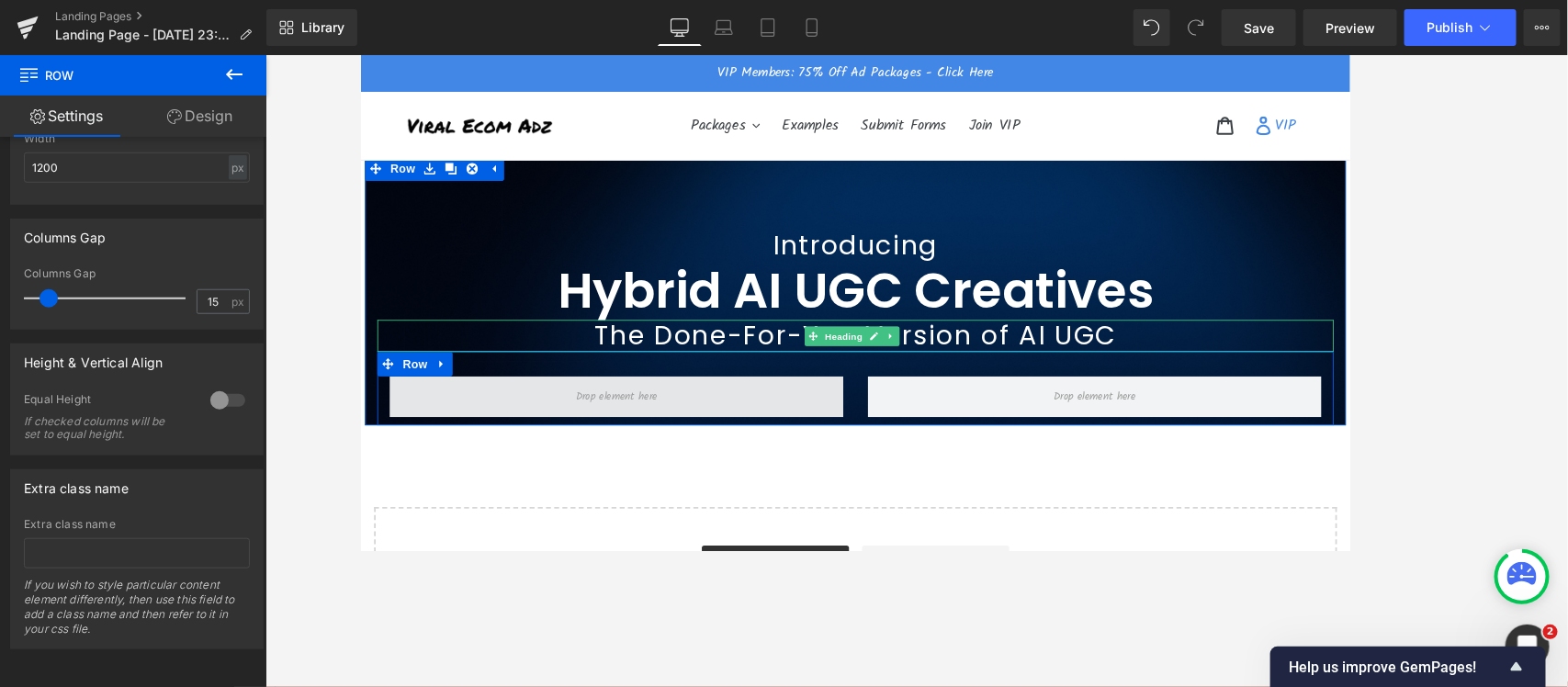
click at [633, 436] on span at bounding box center [647, 438] width 104 height 27
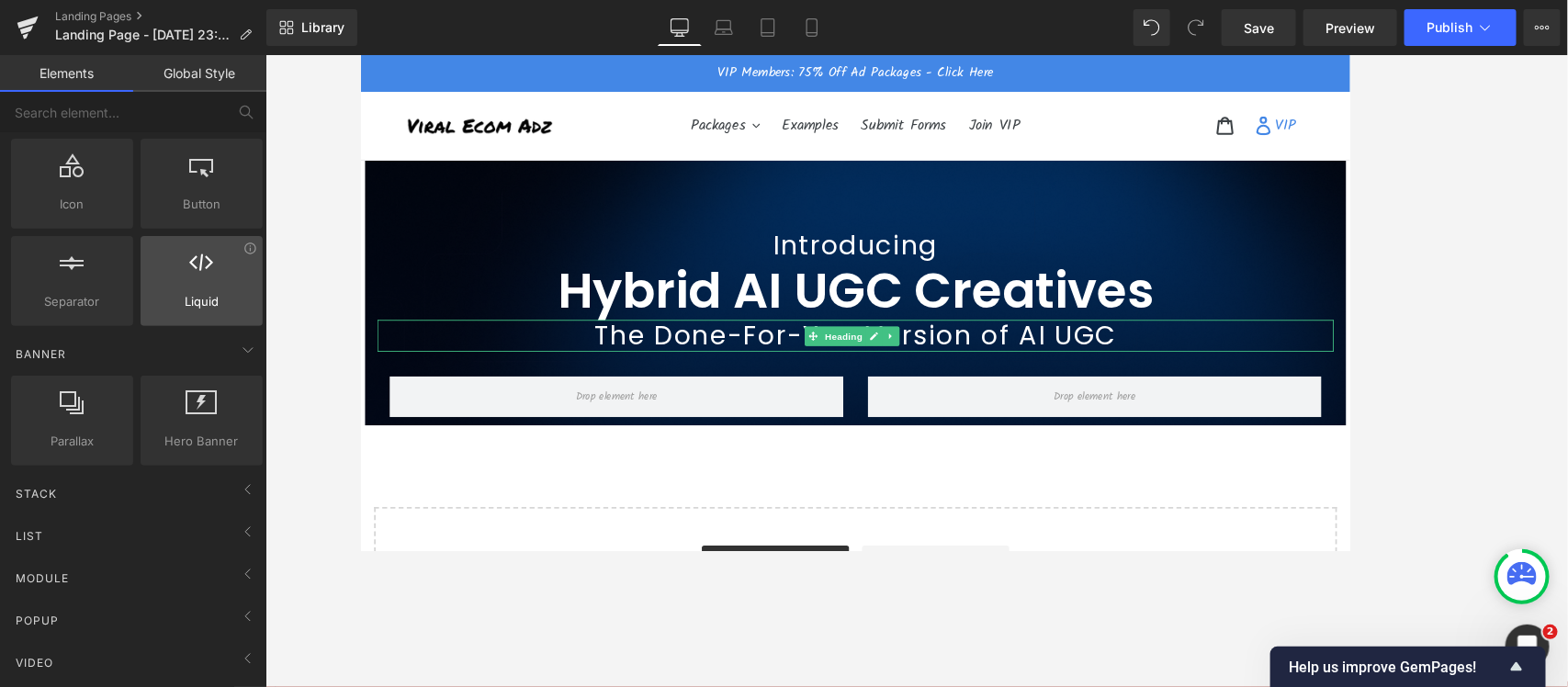
scroll to position [0, 0]
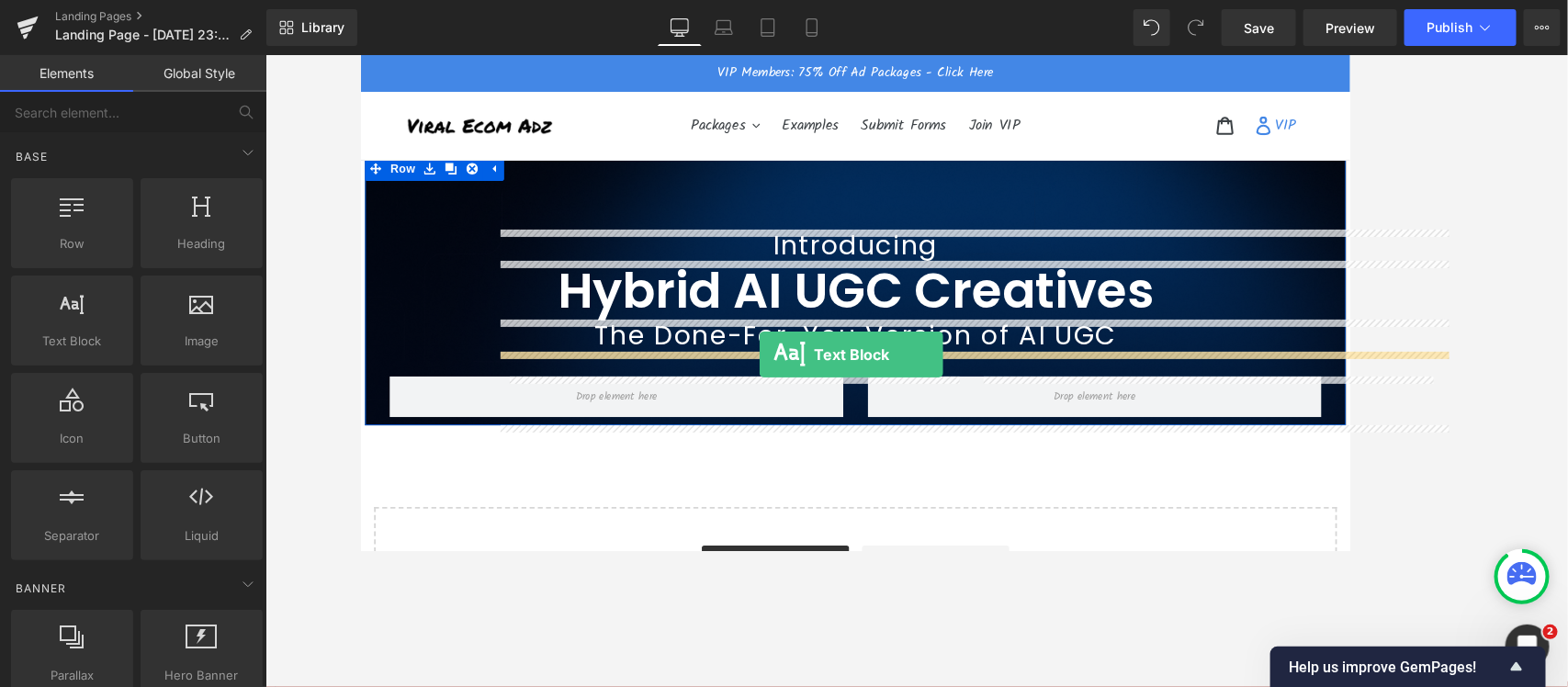
drag, startPoint x: 434, startPoint y: 391, endPoint x: 808, endPoint y: 391, distance: 374.0
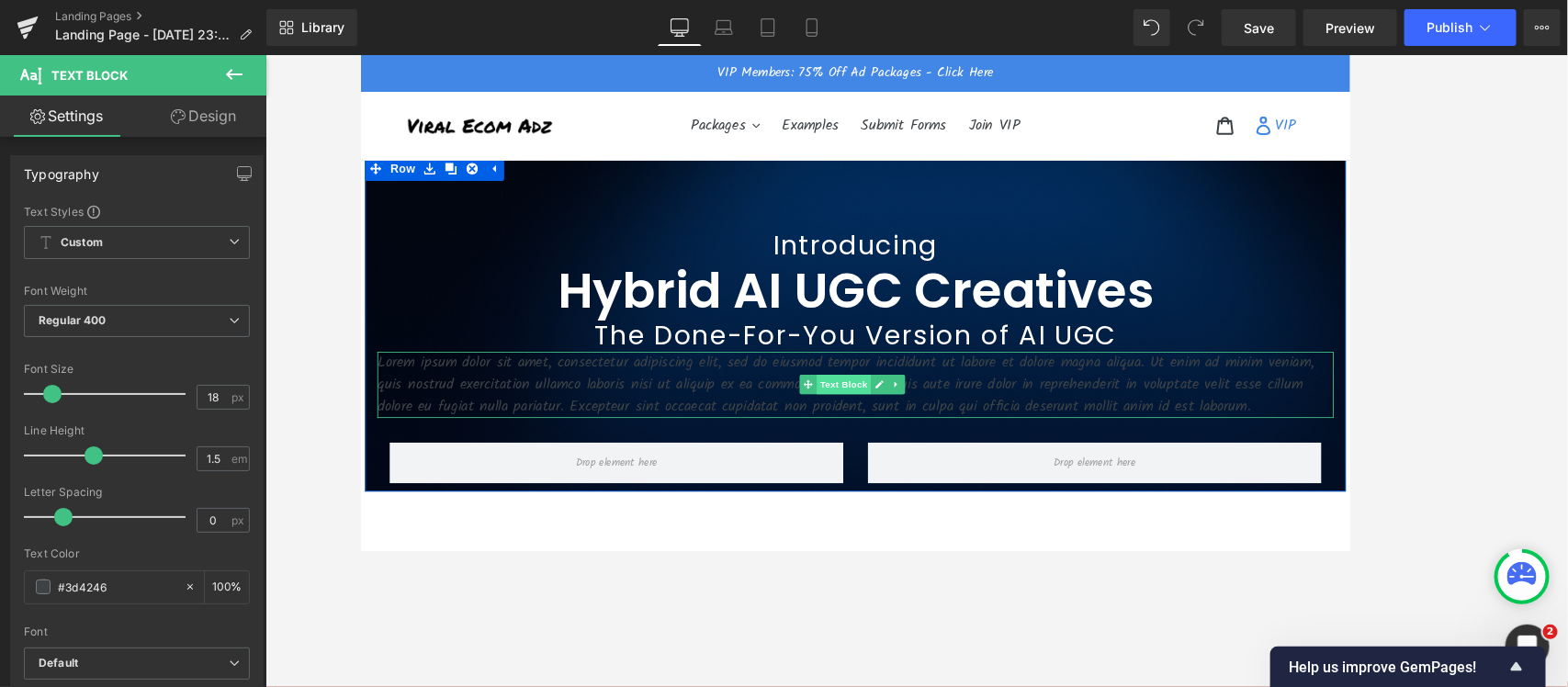
click at [889, 419] on span "Text Block" at bounding box center [902, 423] width 60 height 22
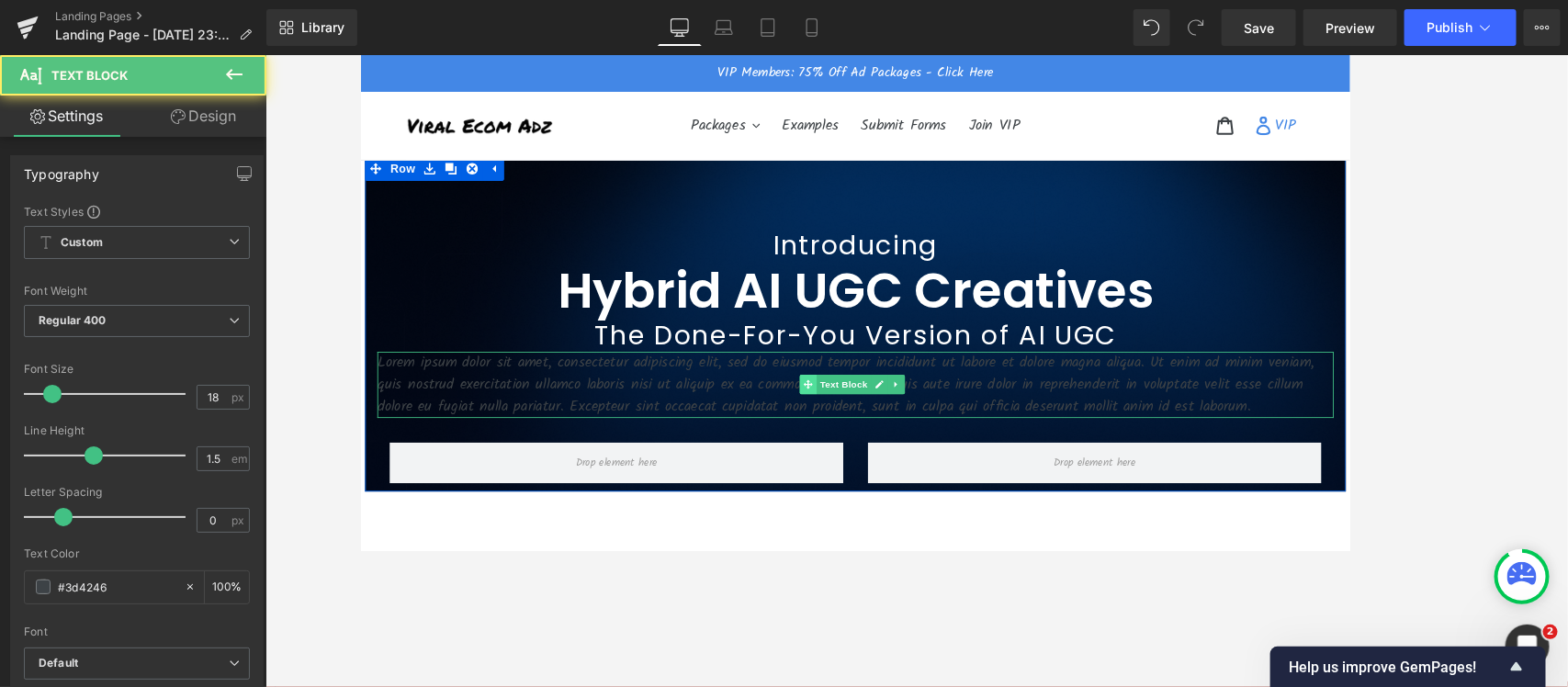
click at [855, 418] on span at bounding box center [862, 423] width 19 height 22
click at [664, 413] on p "Lorem ipsum dolor sit amet, consectetur adipiscing elit, sed do eiusmod tempor …" at bounding box center [916, 424] width 1075 height 74
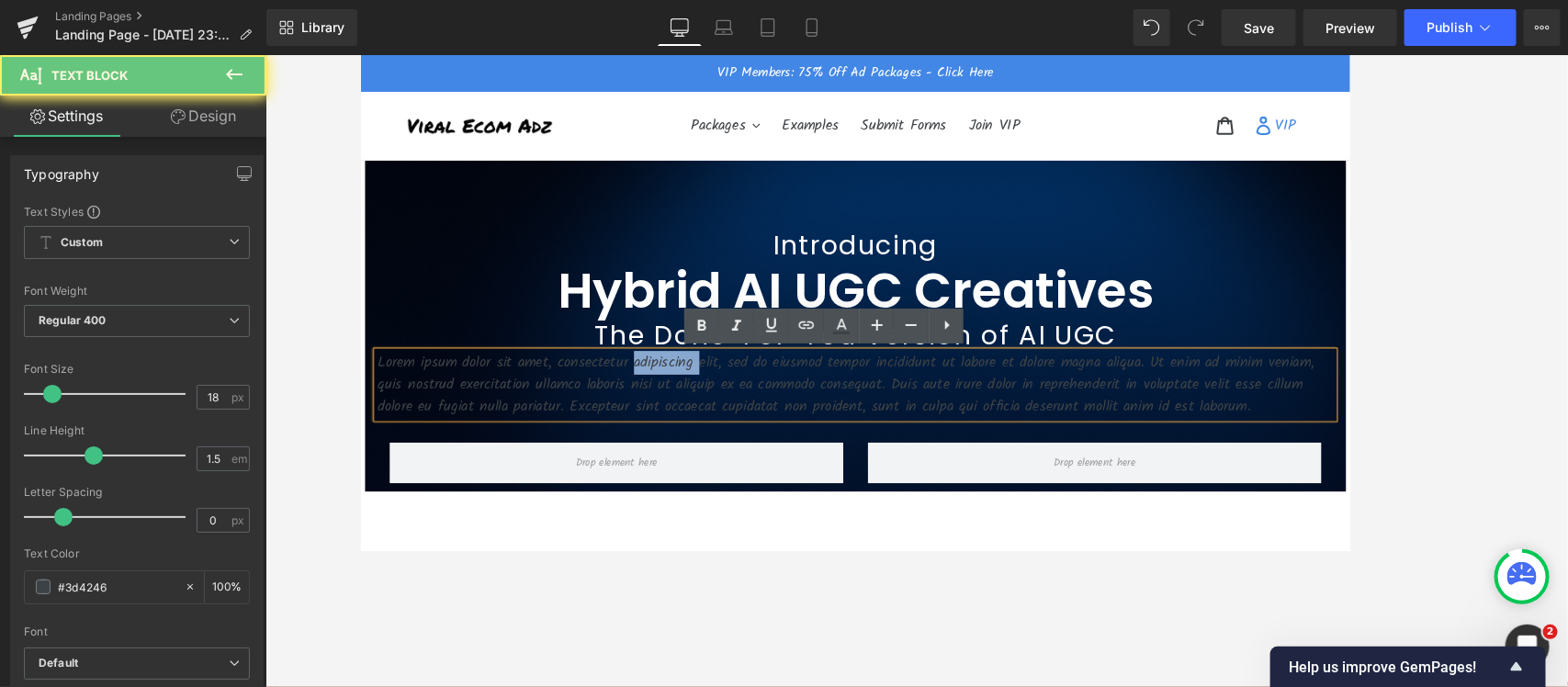
click at [664, 411] on p "Lorem ipsum dolor sit amet, consectetur adipiscing elit, sed do eiusmod tempor …" at bounding box center [916, 424] width 1075 height 74
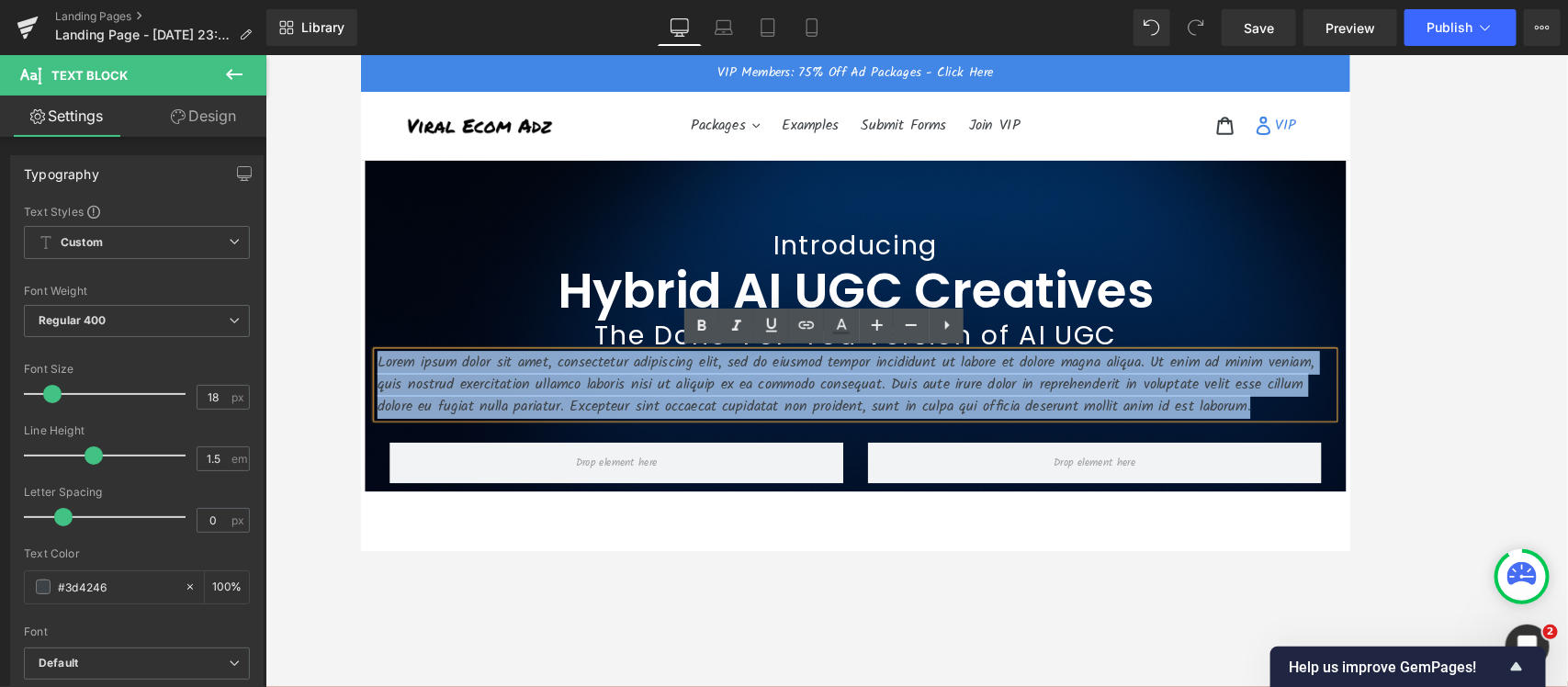
click at [664, 411] on p "Lorem ipsum dolor sit amet, consectetur adipiscing elit, sed do eiusmod tempor …" at bounding box center [916, 424] width 1075 height 74
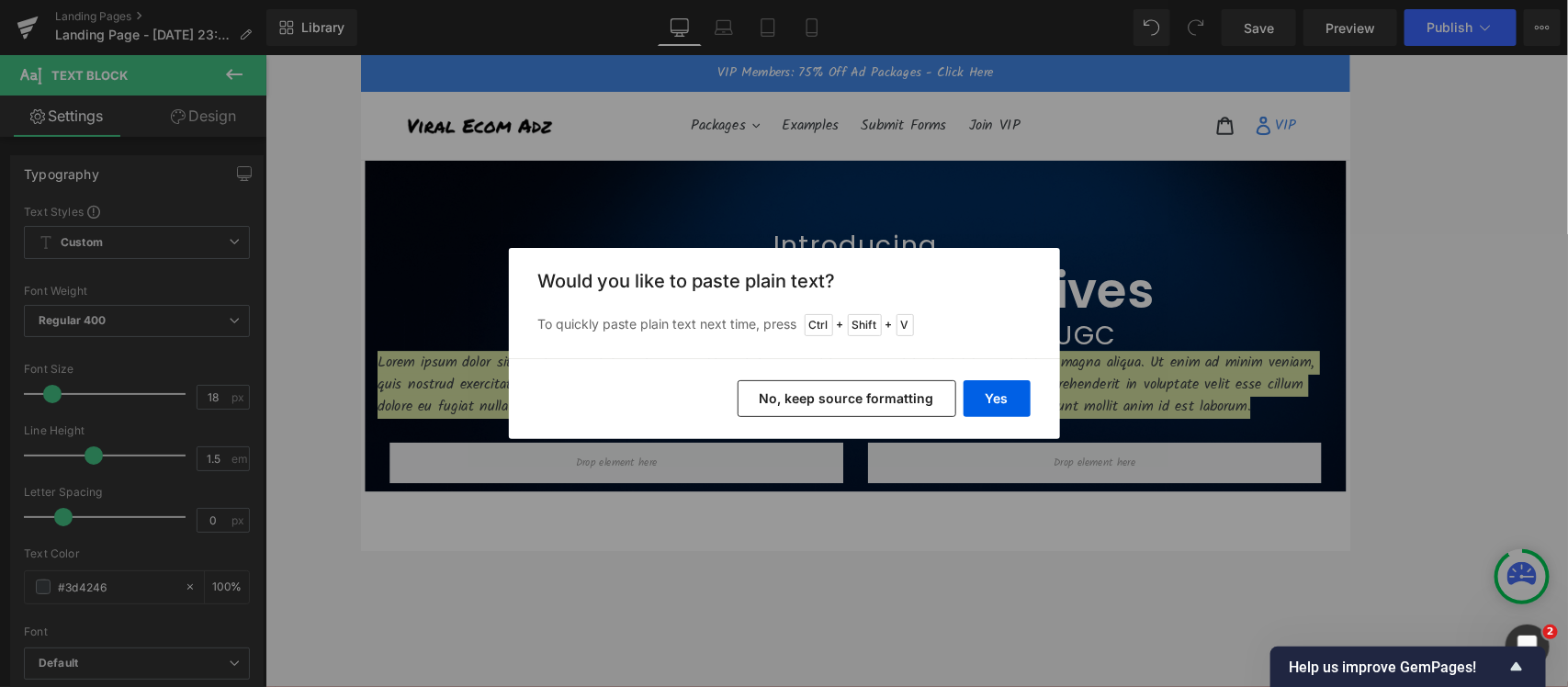
click at [1104, 550] on div "Back to Library Insert Would you like to paste plain text? To quickly paste pla…" at bounding box center [784, 344] width 1568 height 687
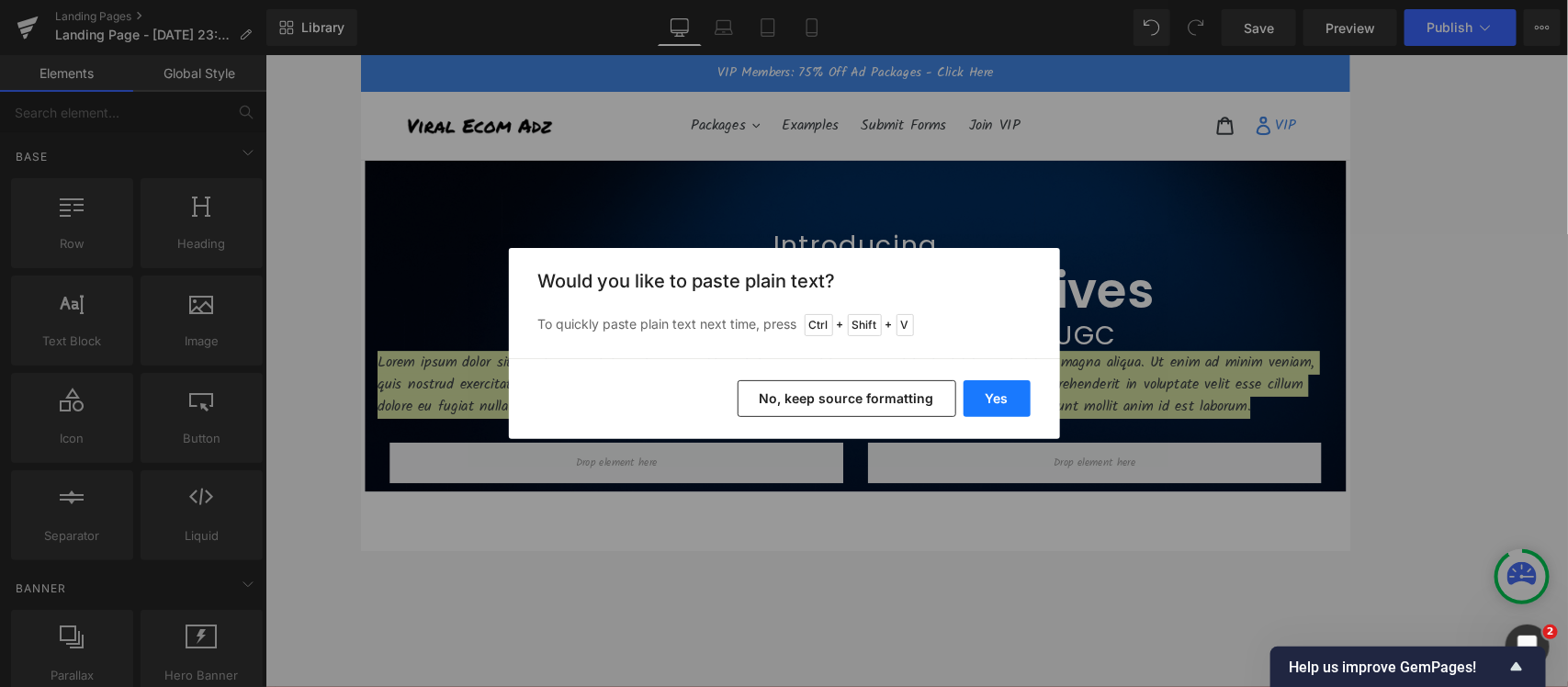
click at [999, 405] on button "Yes" at bounding box center [997, 398] width 67 height 37
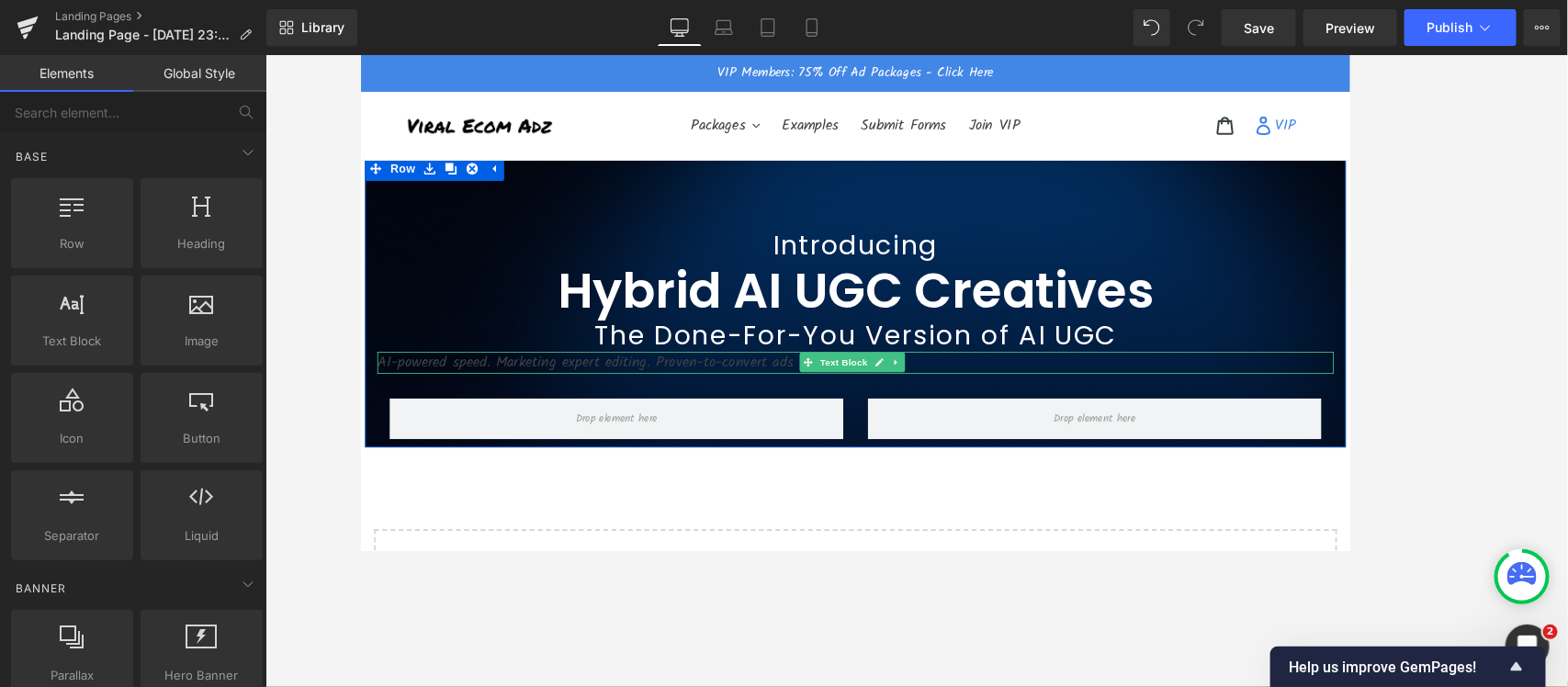
click at [648, 393] on p "AI-powered speed. Marketing expert editing. Proven-to-convert ads" at bounding box center [916, 400] width 1075 height 24
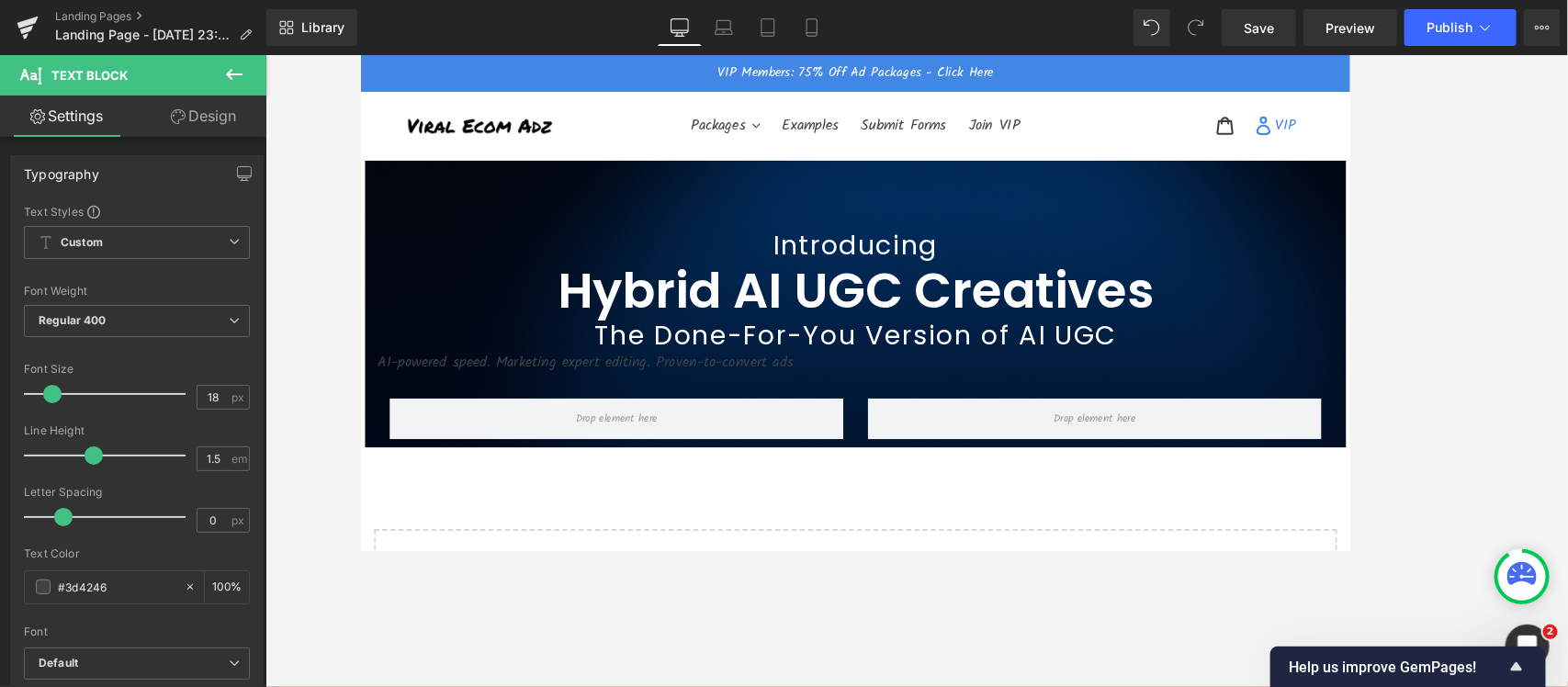
click at [168, 98] on link "Design" at bounding box center [202, 116] width 133 height 41
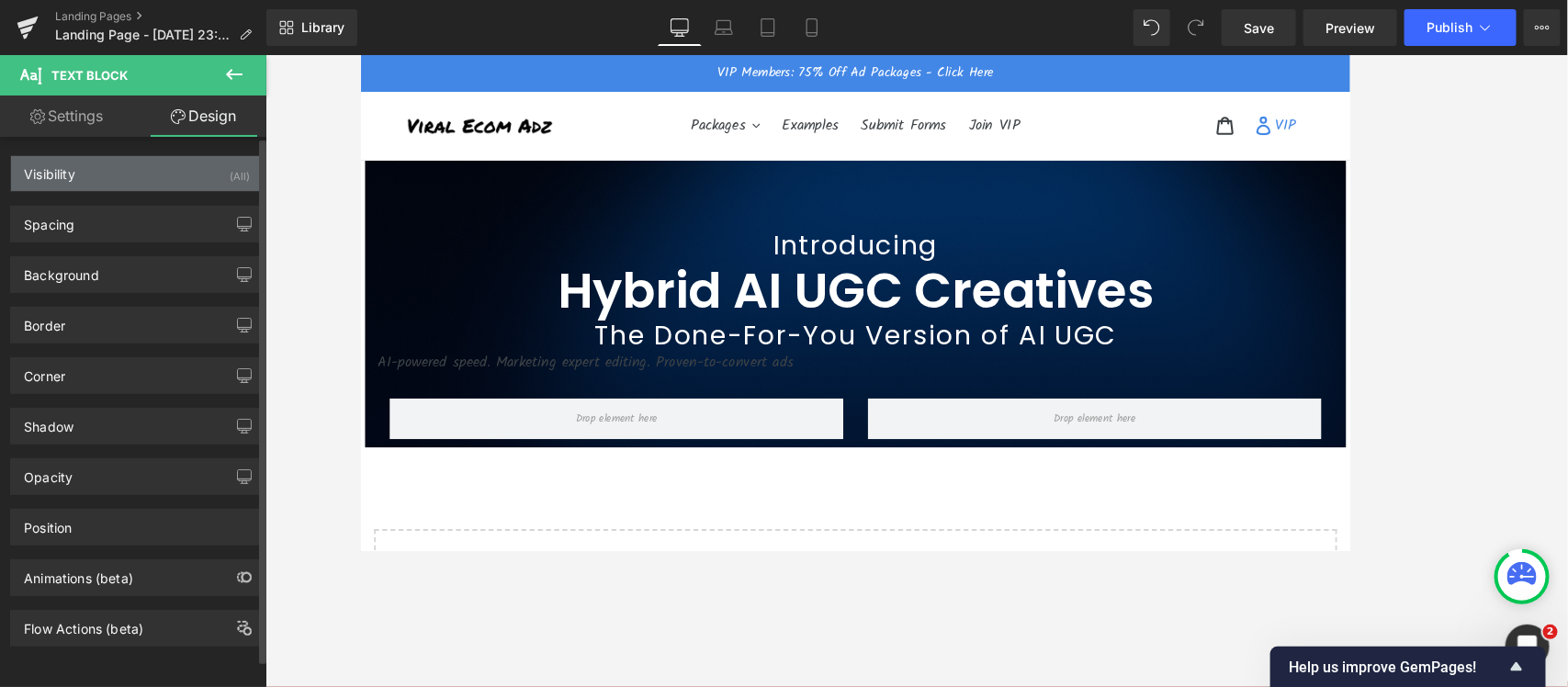
click at [98, 159] on div "Visibility (All)" at bounding box center [136, 173] width 251 height 35
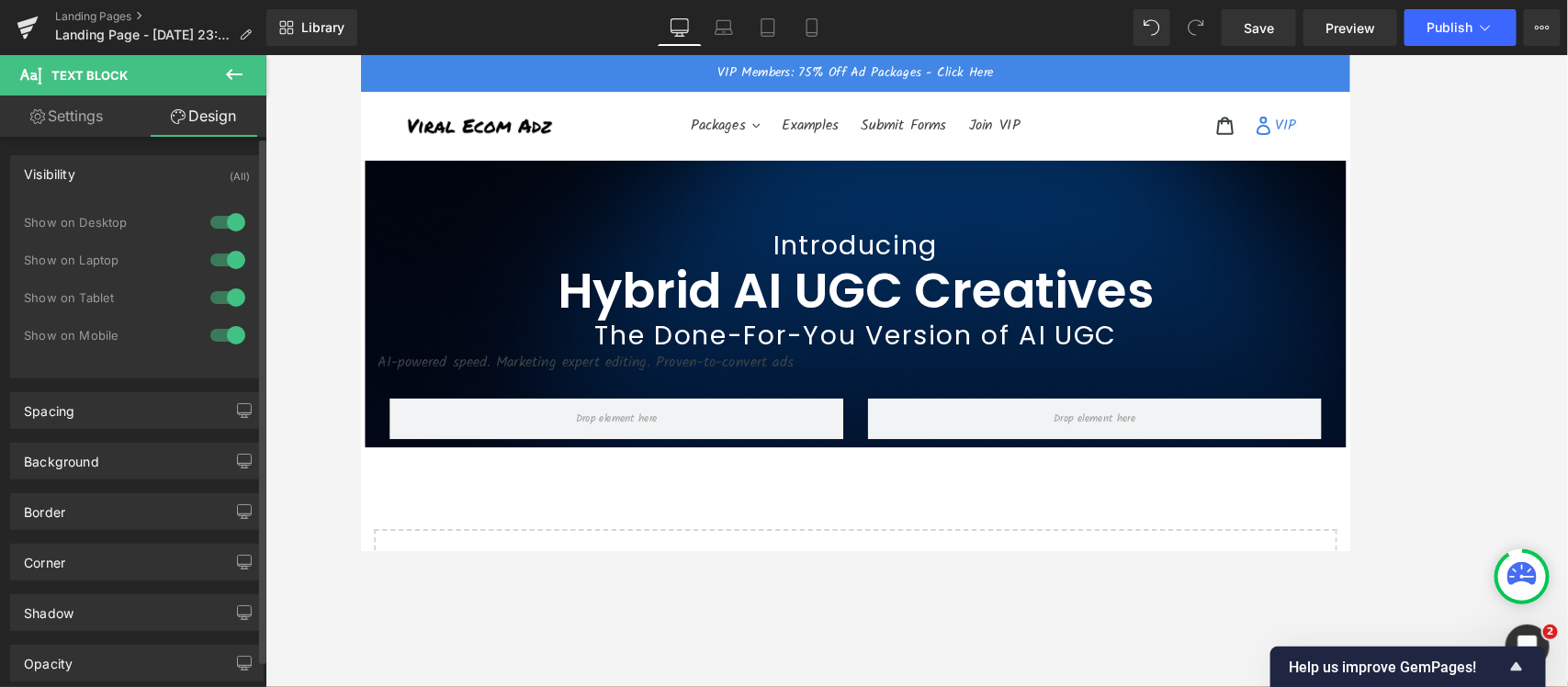
click at [98, 159] on div "Visibility (All)" at bounding box center [136, 173] width 251 height 35
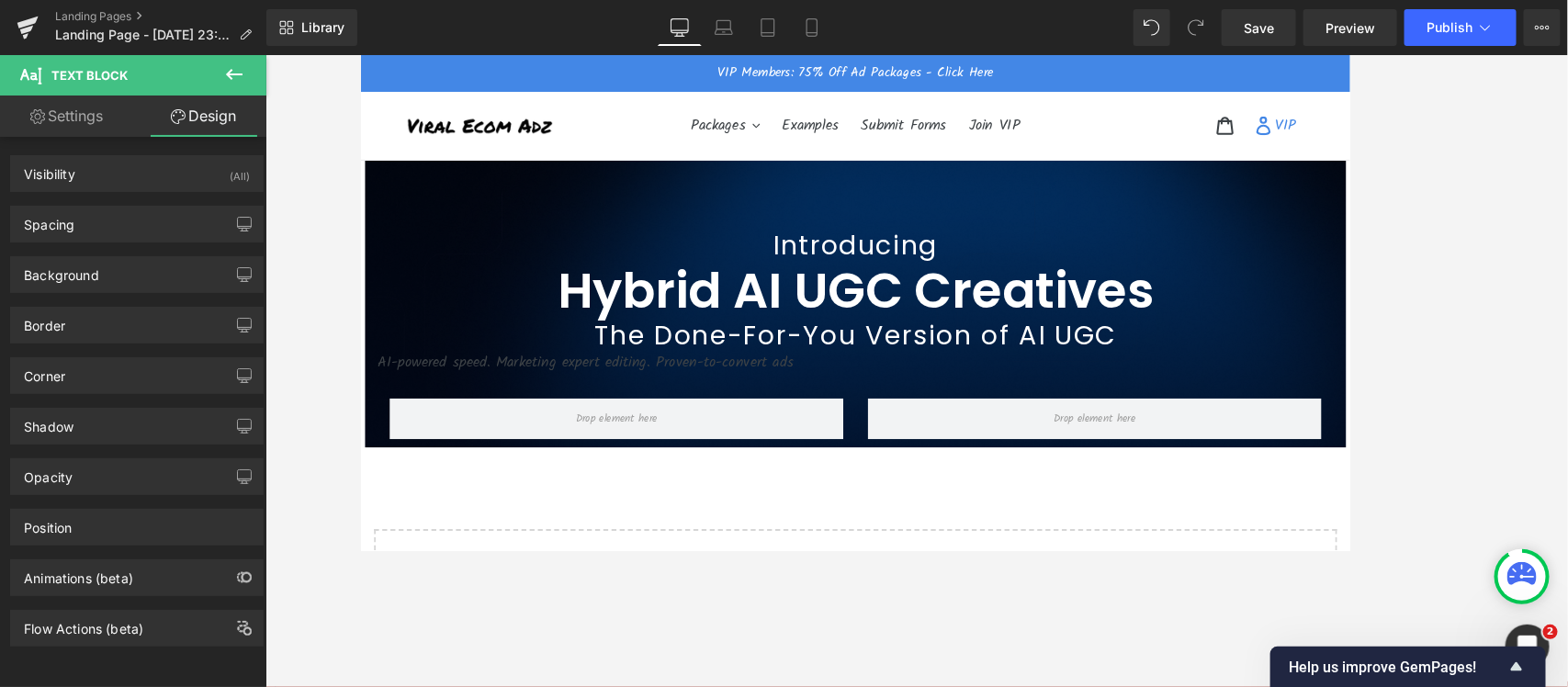
click at [30, 122] on icon at bounding box center [38, 117] width 15 height 15
type input "100"
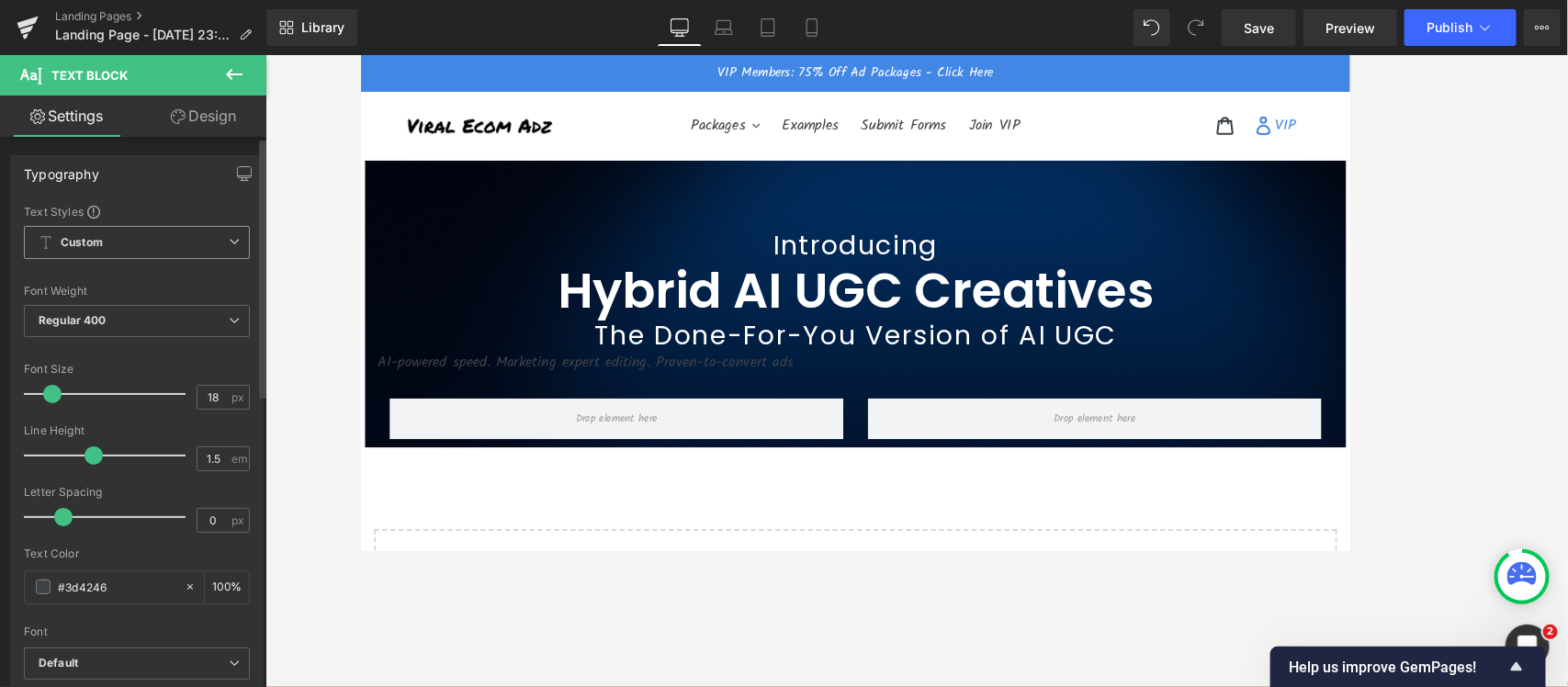
click at [95, 226] on span "Custom Setup Global Style" at bounding box center [136, 242] width 226 height 33
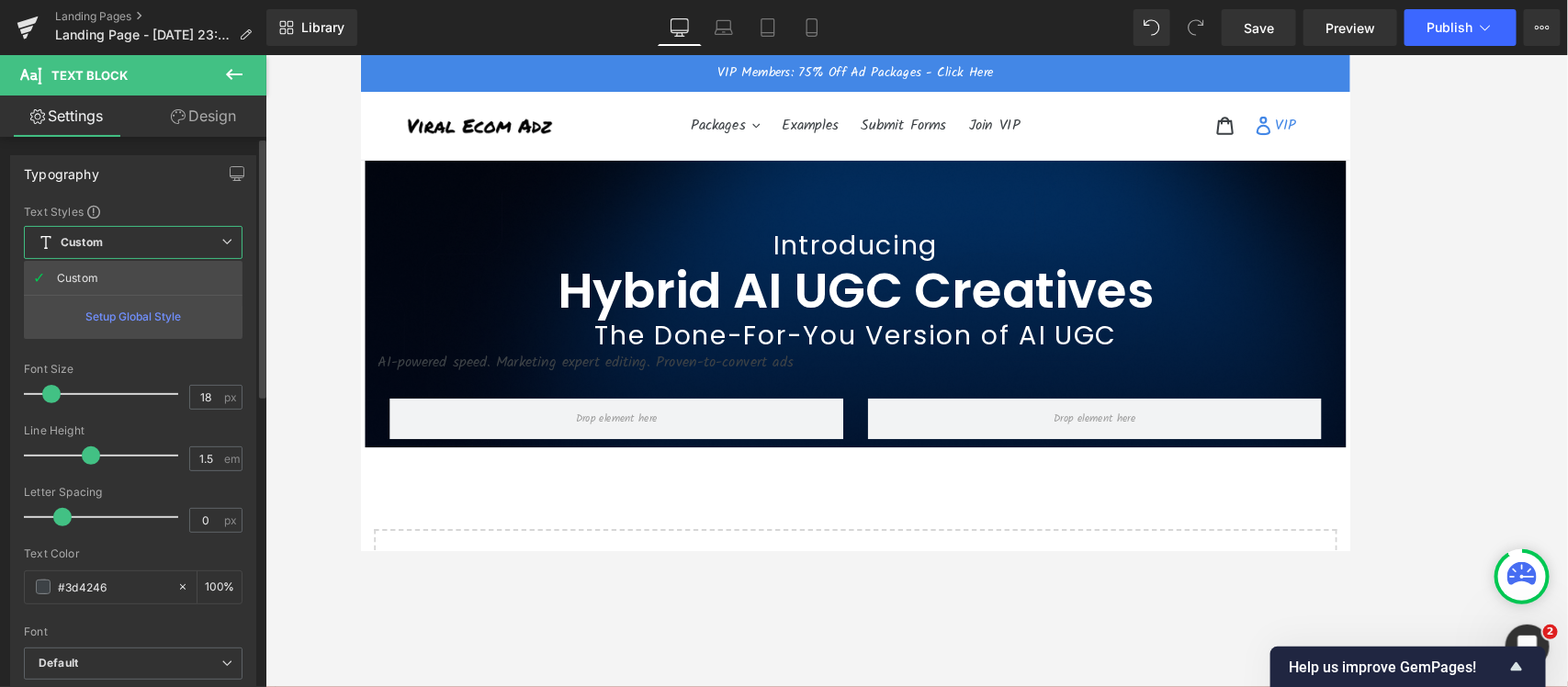
click at [103, 235] on b "Custom" at bounding box center [81, 243] width 42 height 16
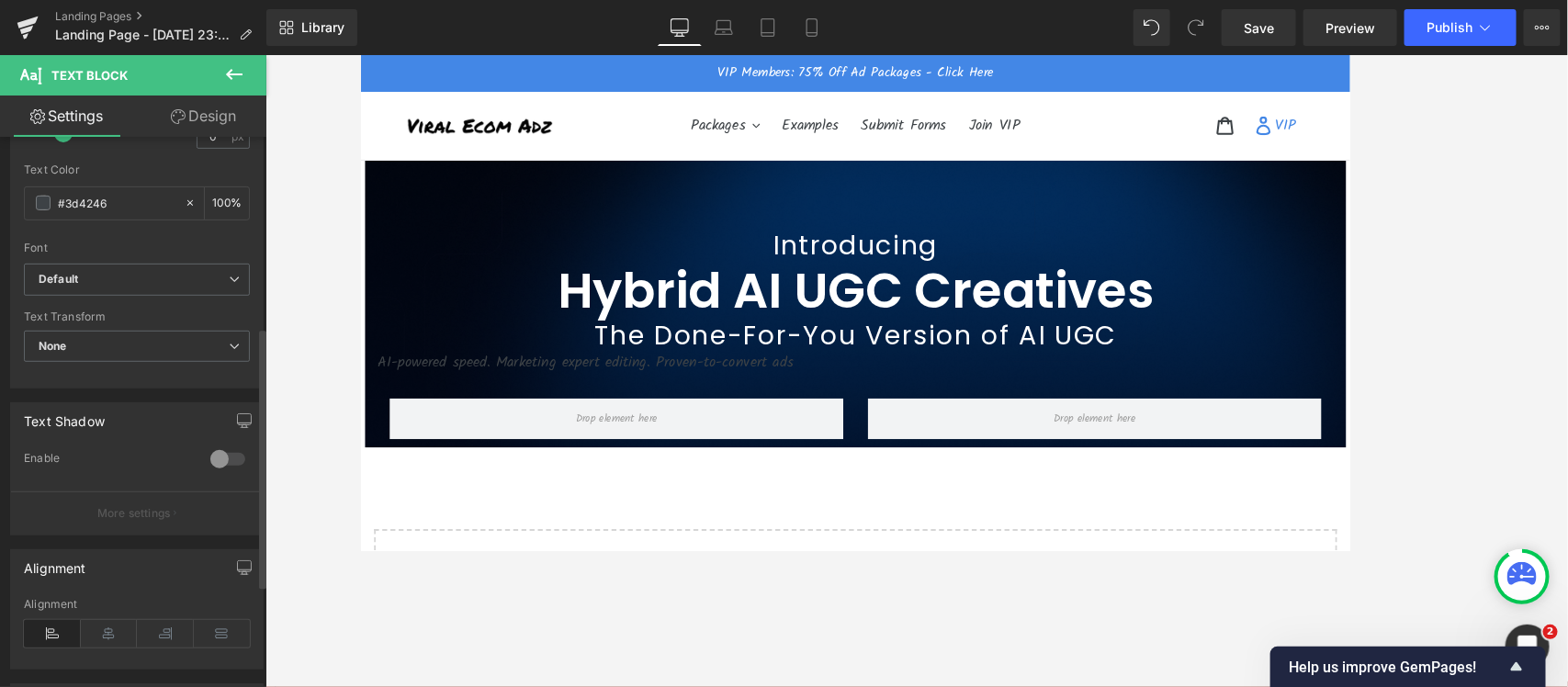
scroll to position [344, 0]
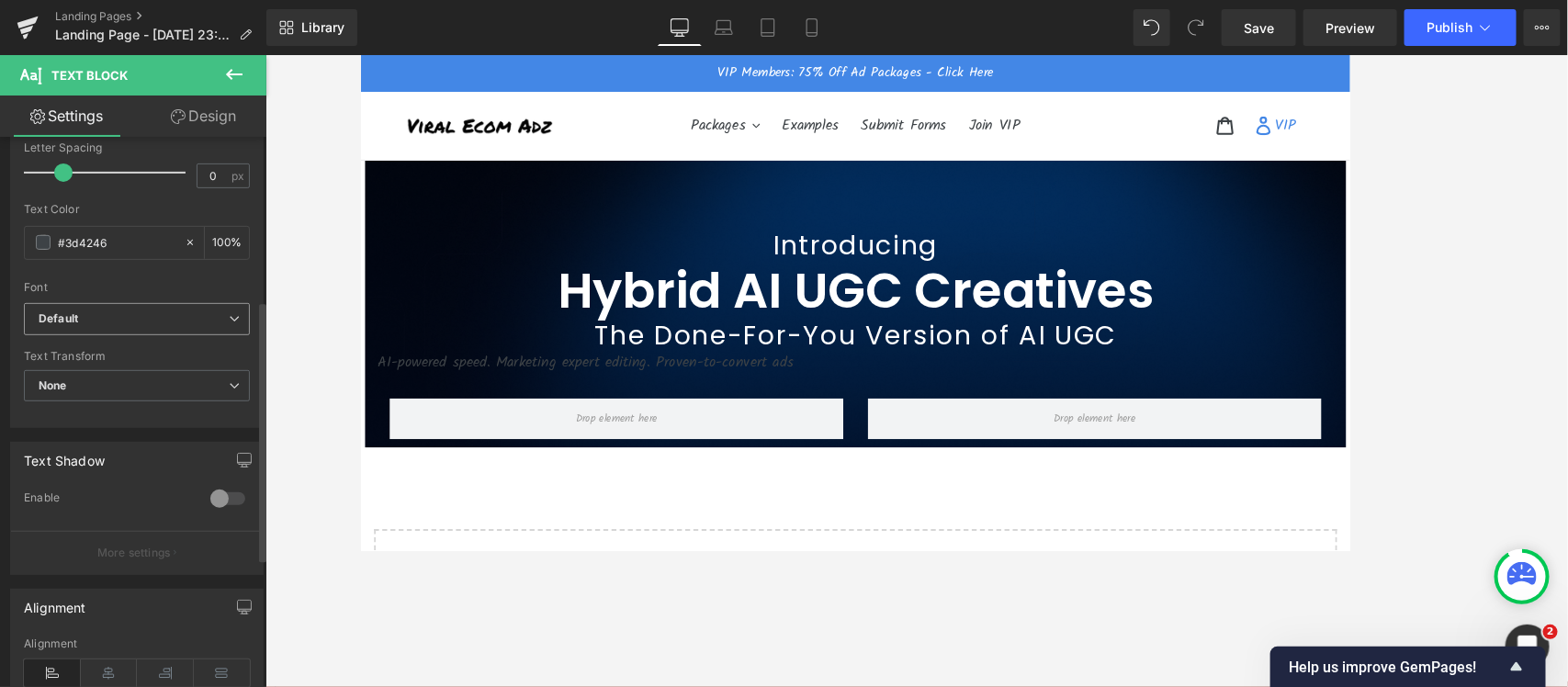
click at [95, 314] on b "Default" at bounding box center [134, 319] width 190 height 16
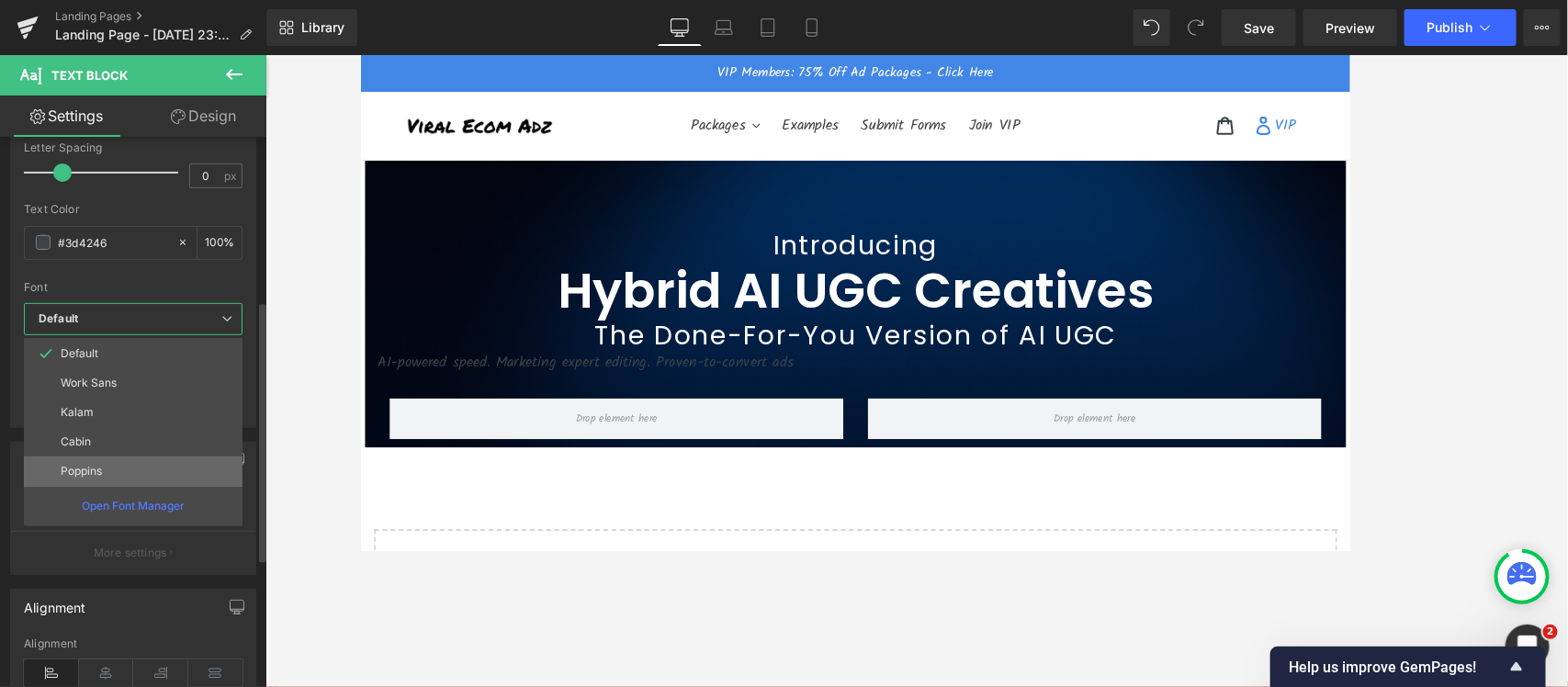
click at [137, 460] on li "Poppins" at bounding box center [133, 471] width 218 height 29
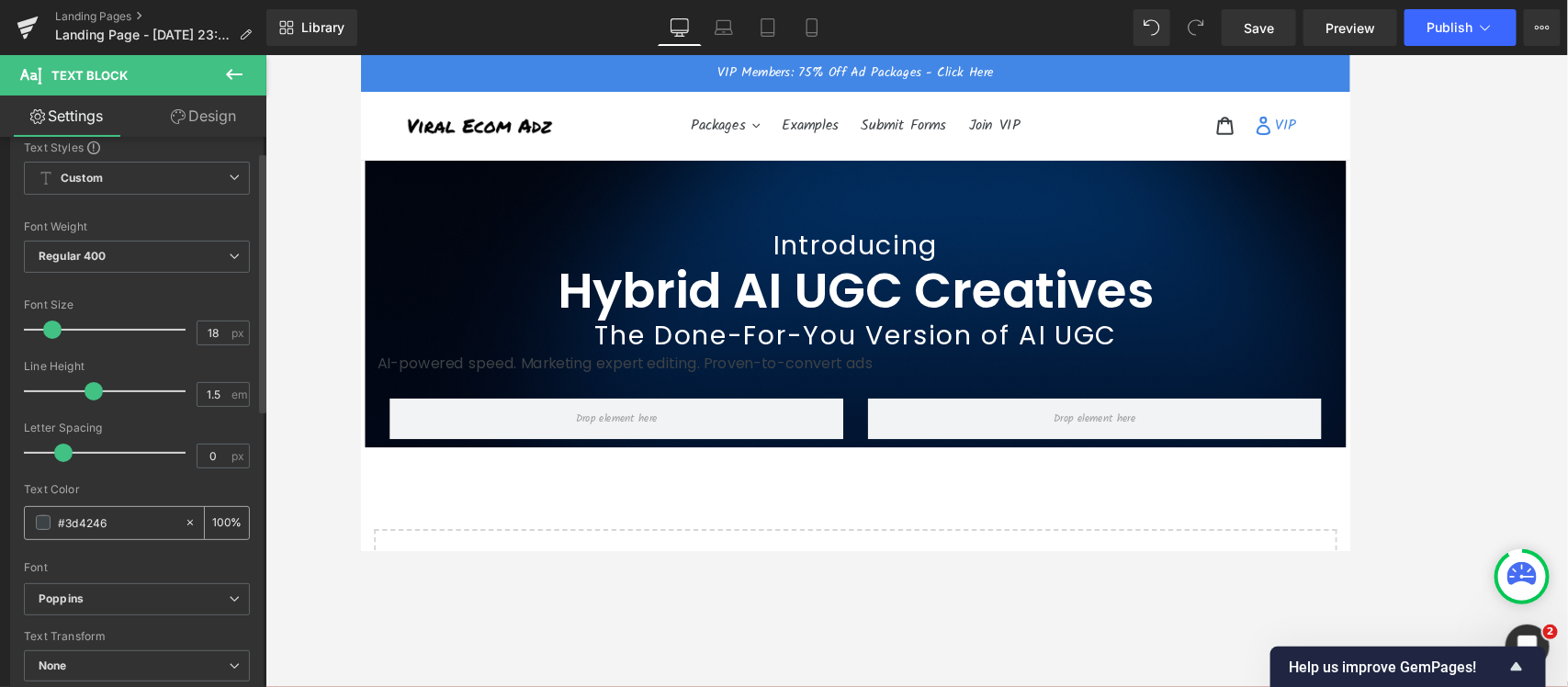
scroll to position [115, 0]
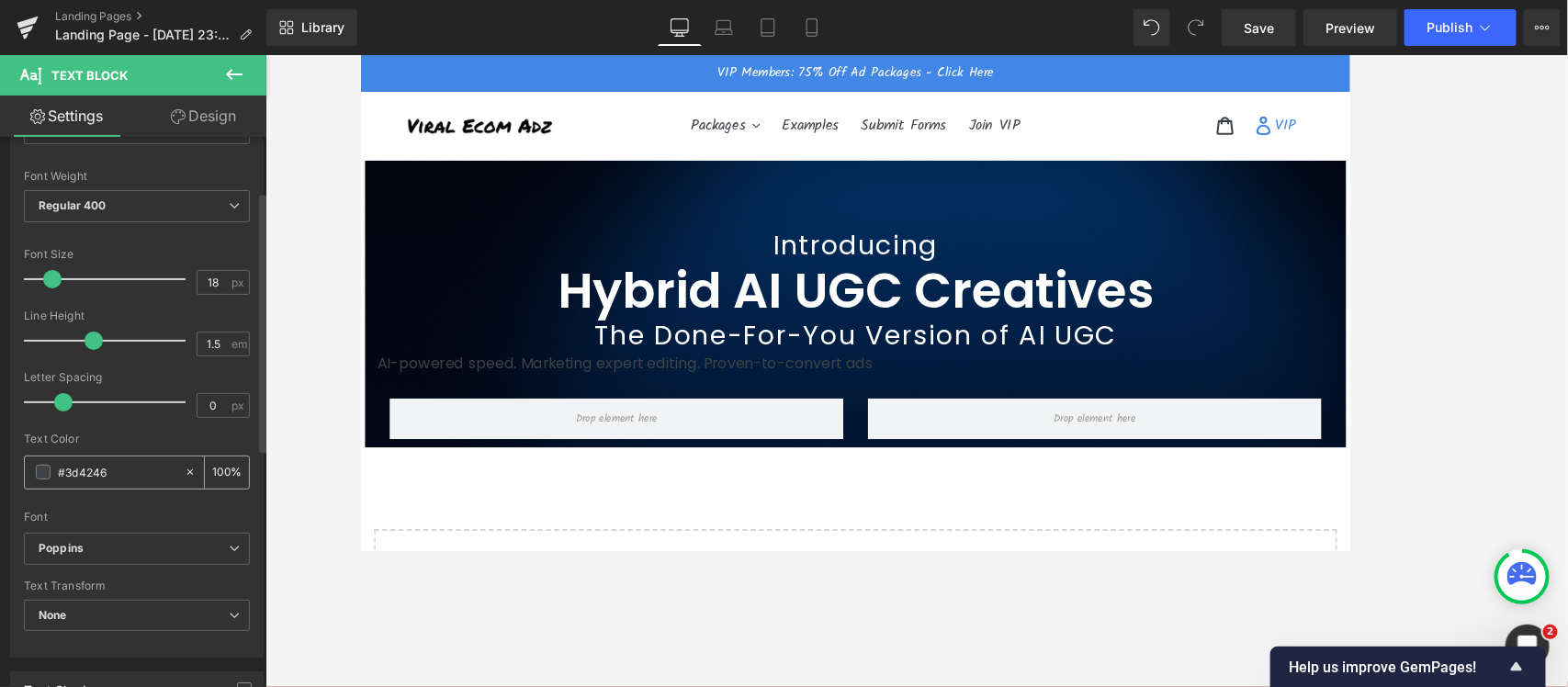
click at [44, 465] on span at bounding box center [43, 472] width 15 height 15
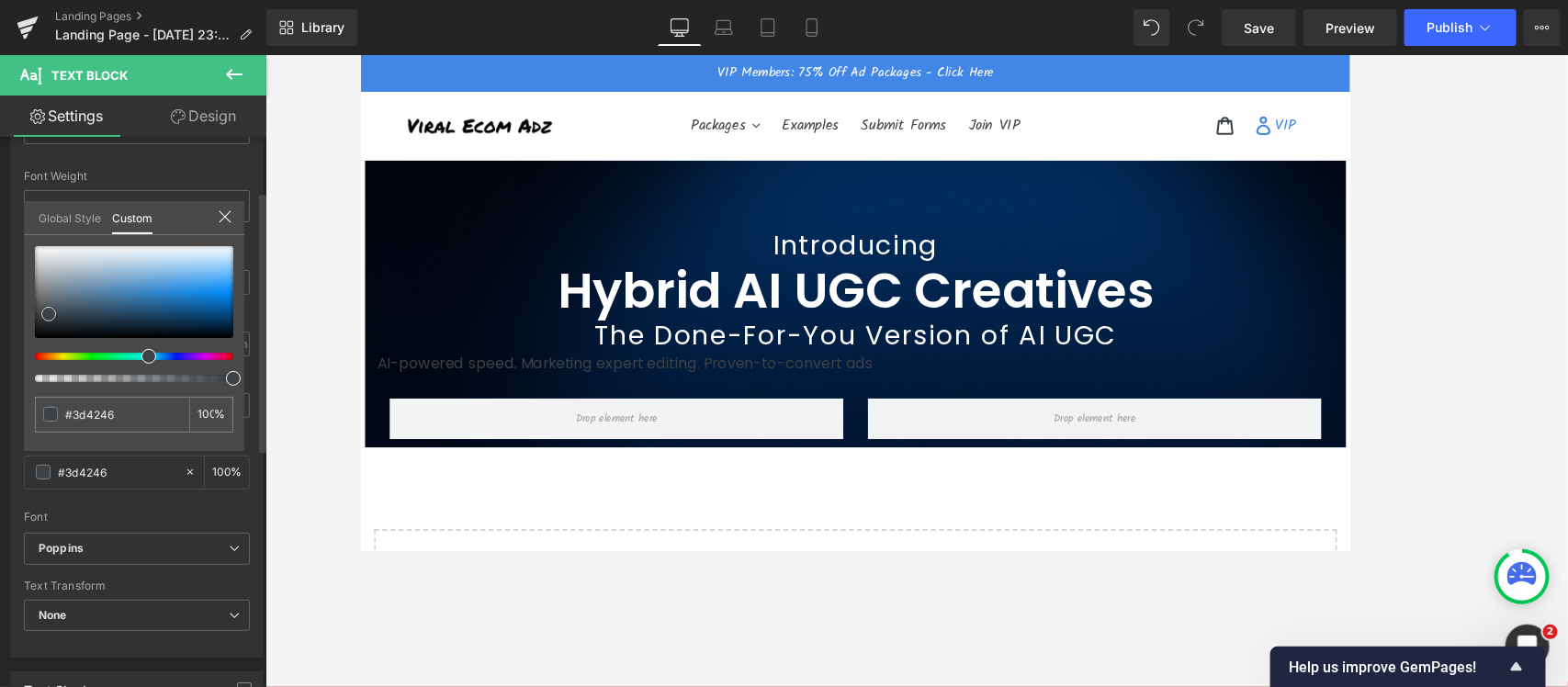
type input "#9cacb9"
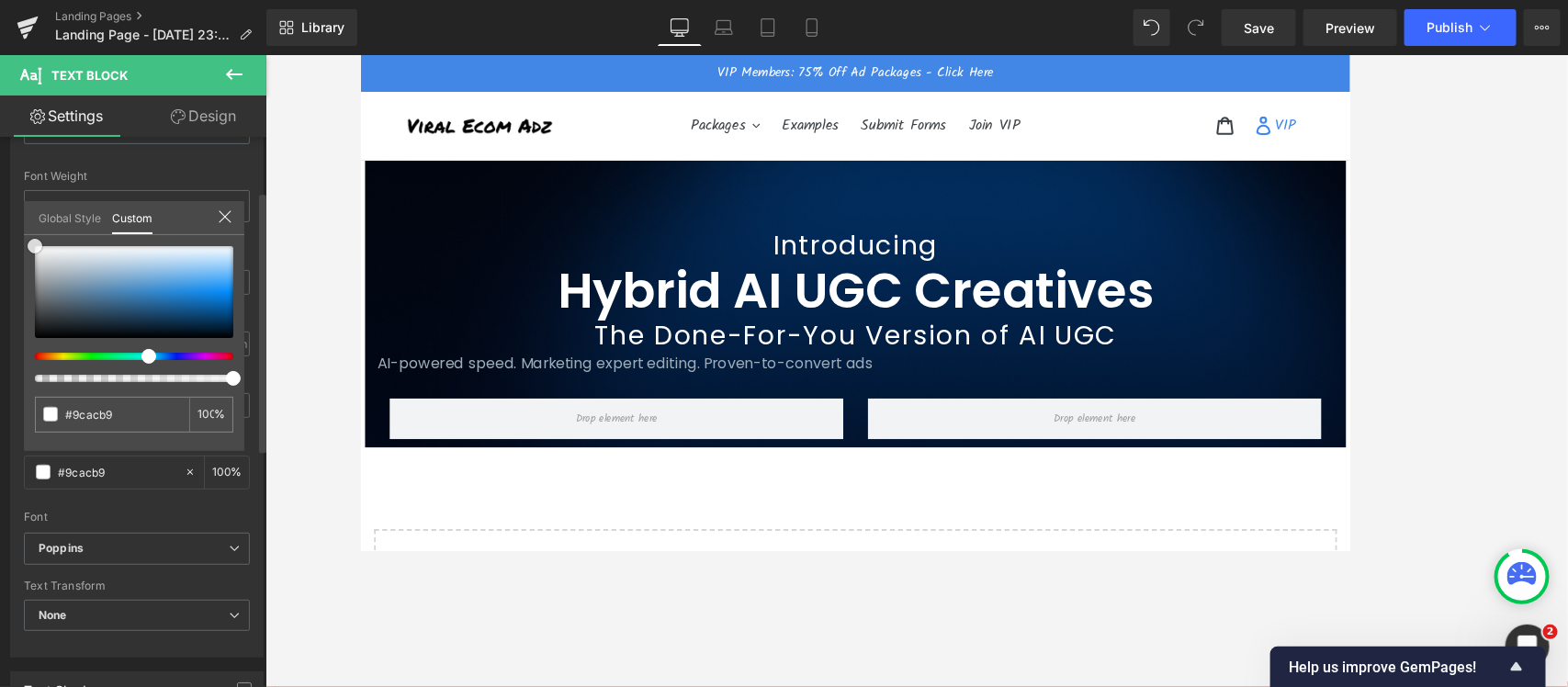
type input "#fcfcfc"
type input "#ffffff"
drag, startPoint x: 35, startPoint y: 245, endPoint x: 0, endPoint y: 195, distance: 61.0
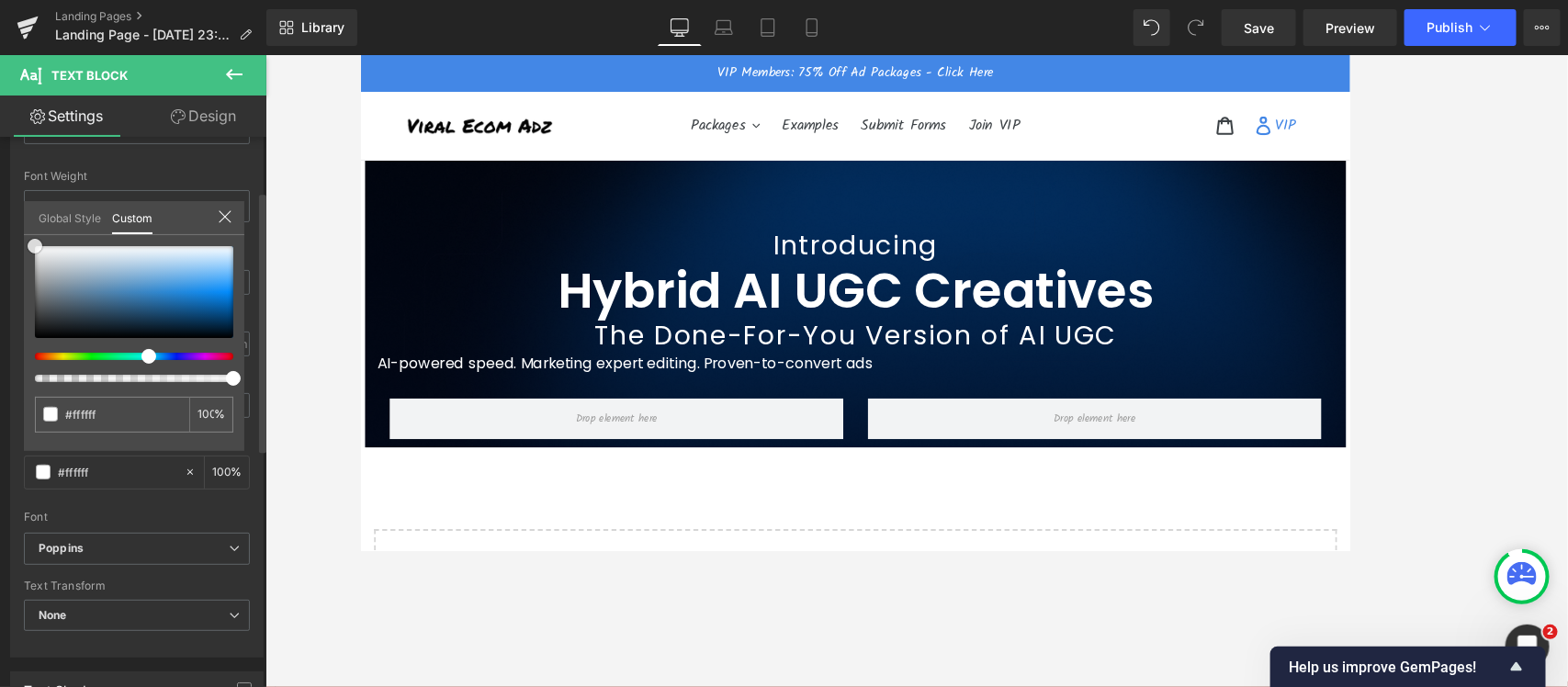
click at [0, 196] on div "Typography Text Styles Custom Custom Setup Global Style Custom Setup Global Sty…" at bounding box center [137, 342] width 275 height 631
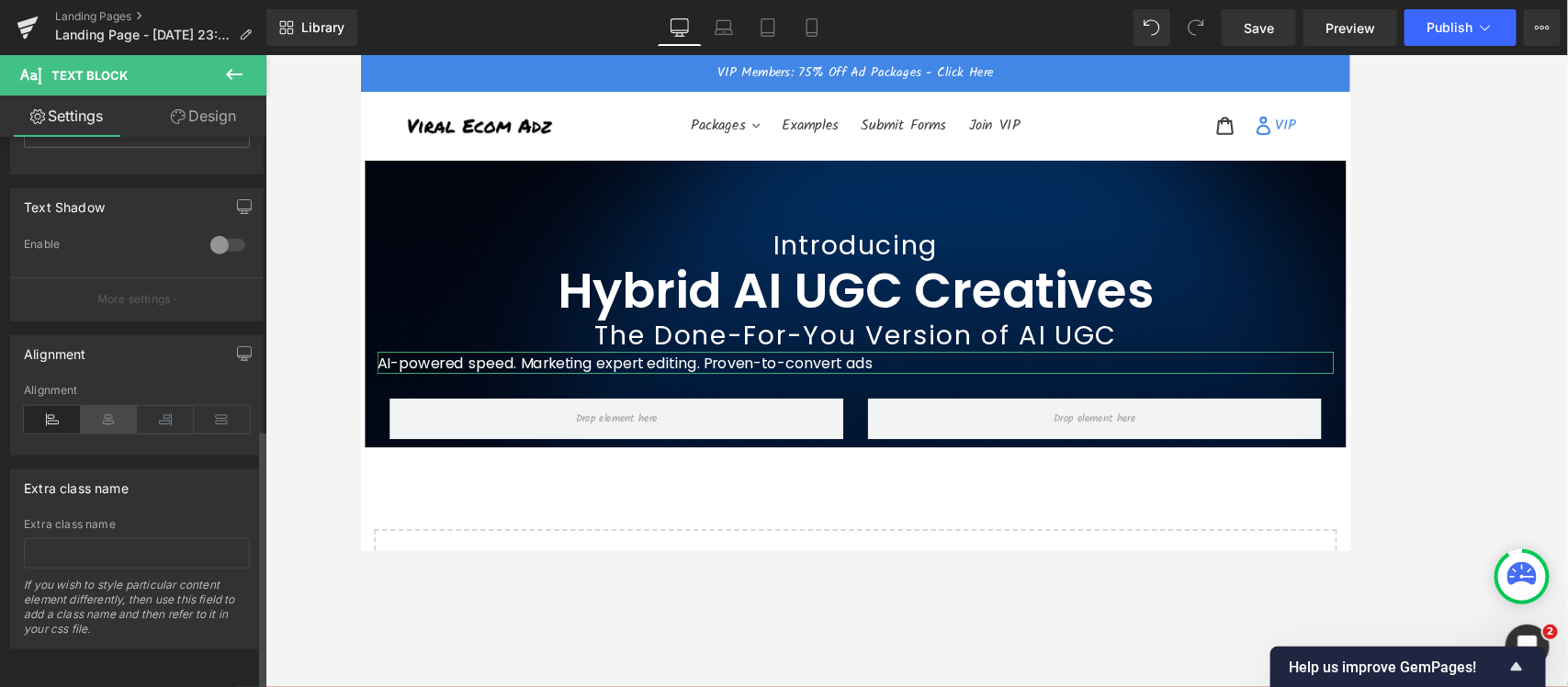
scroll to position [616, 0]
click at [111, 406] on icon at bounding box center [109, 419] width 57 height 27
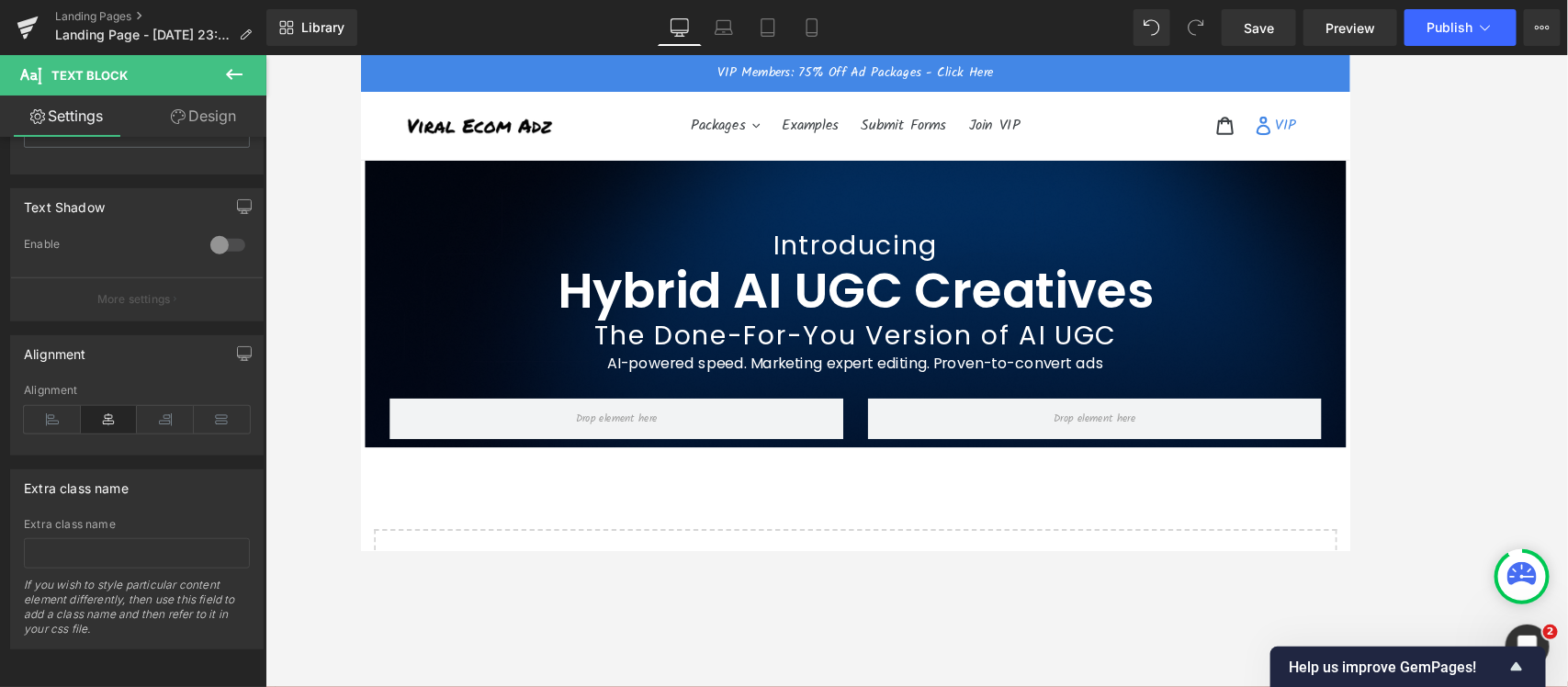
click at [428, 193] on body "Skip to content Submit Close search Just added to your cart Qty: View cart ( ) …" at bounding box center [916, 622] width 1112 height 1135
click at [398, 184] on span "Row" at bounding box center [407, 182] width 37 height 27
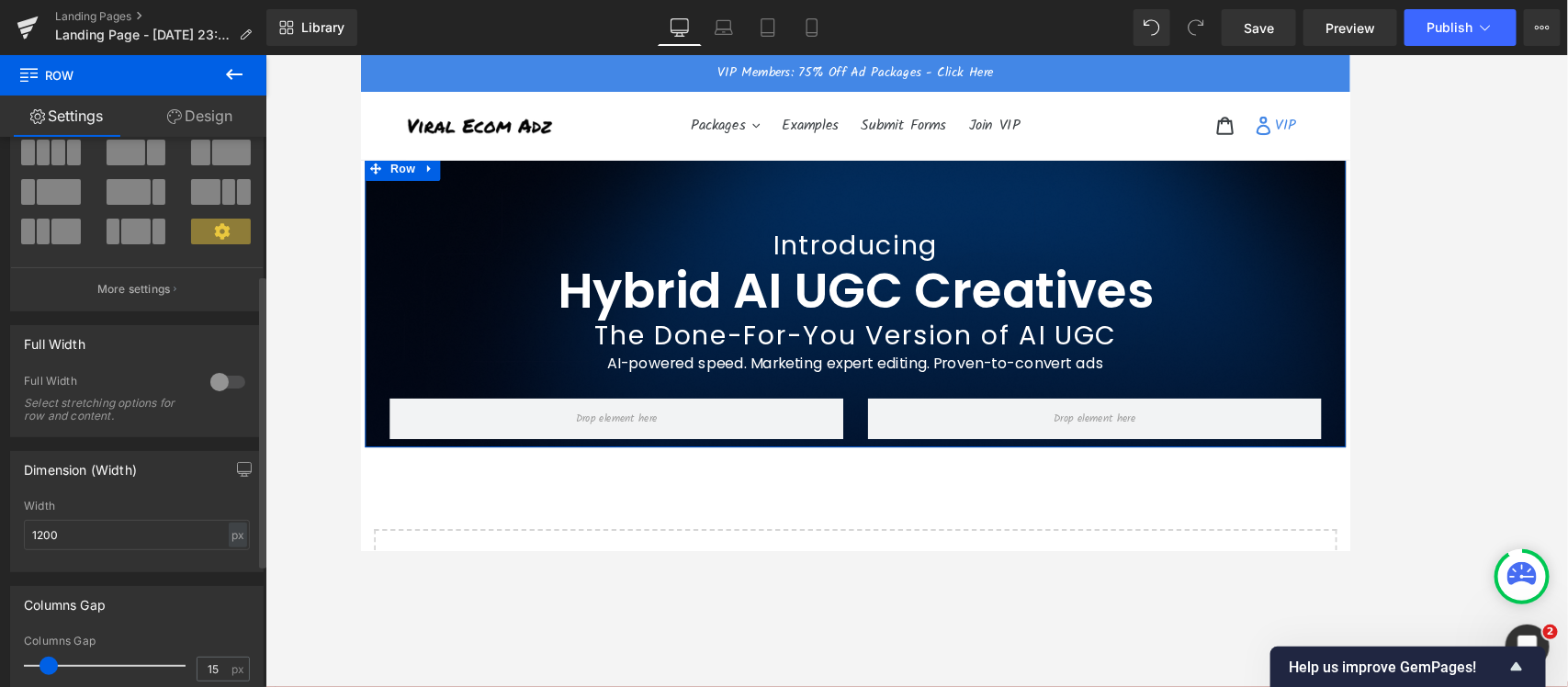
scroll to position [344, 0]
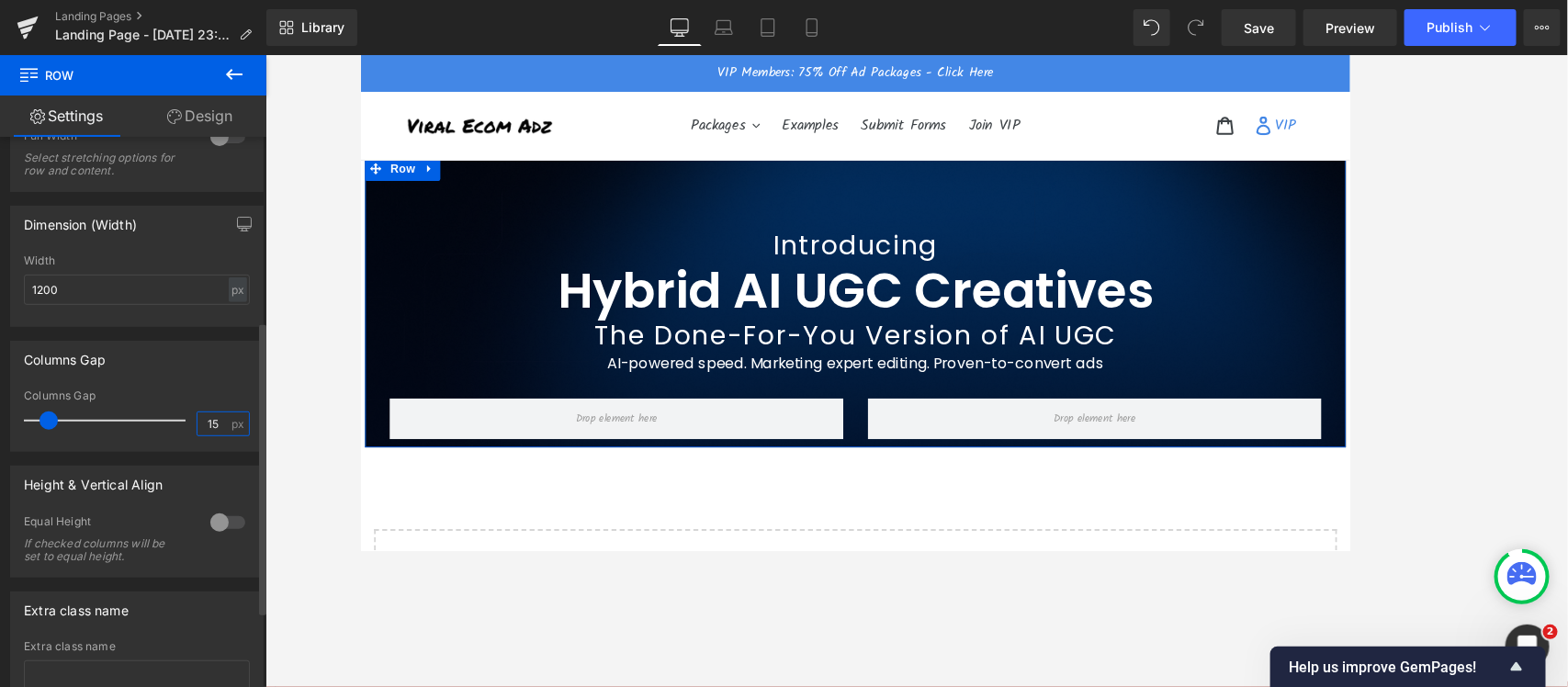
drag, startPoint x: 205, startPoint y: 421, endPoint x: 182, endPoint y: 420, distance: 23.0
click at [182, 420] on div "Columns Gap 15 px" at bounding box center [136, 420] width 226 height 61
drag, startPoint x: 214, startPoint y: 421, endPoint x: 189, endPoint y: 418, distance: 25.2
click at [197, 418] on div "15 px" at bounding box center [223, 423] width 54 height 24
type input "2"
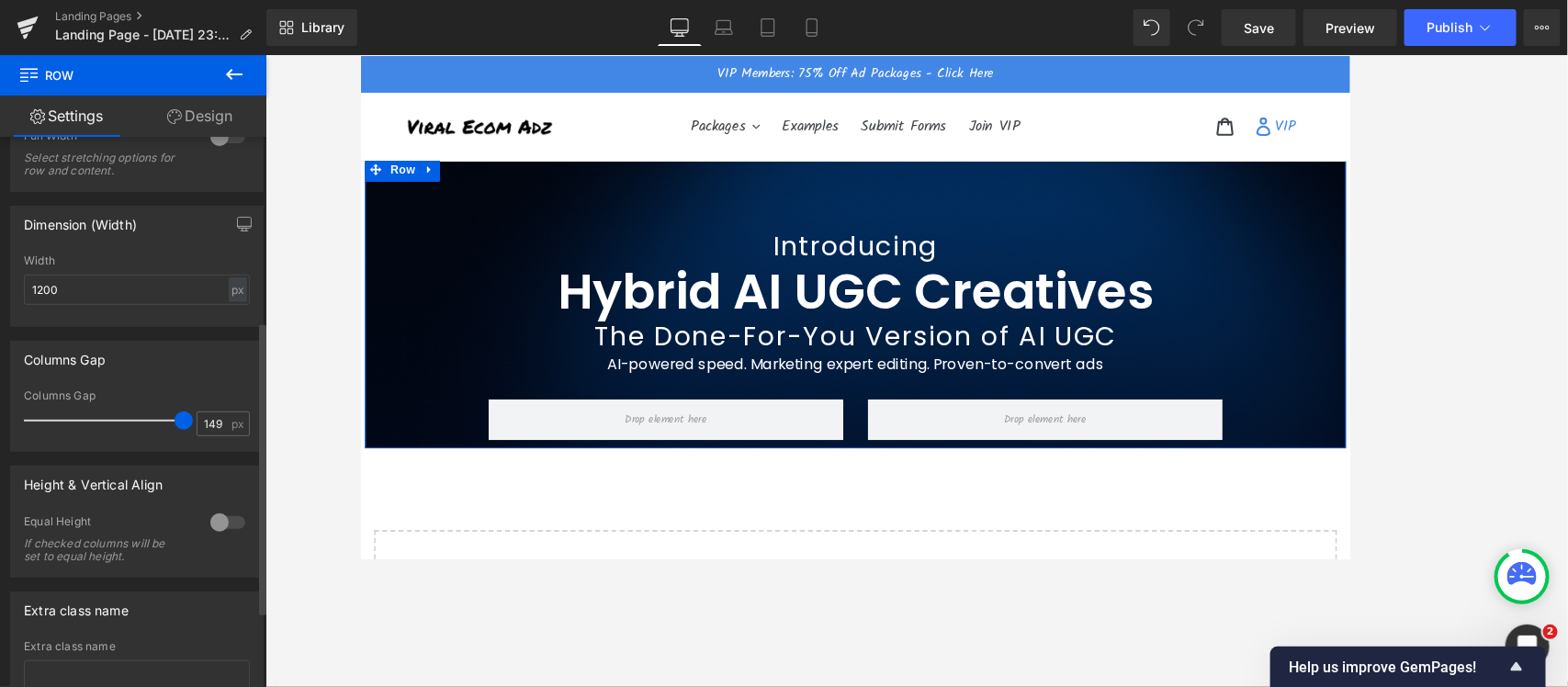
type input "150"
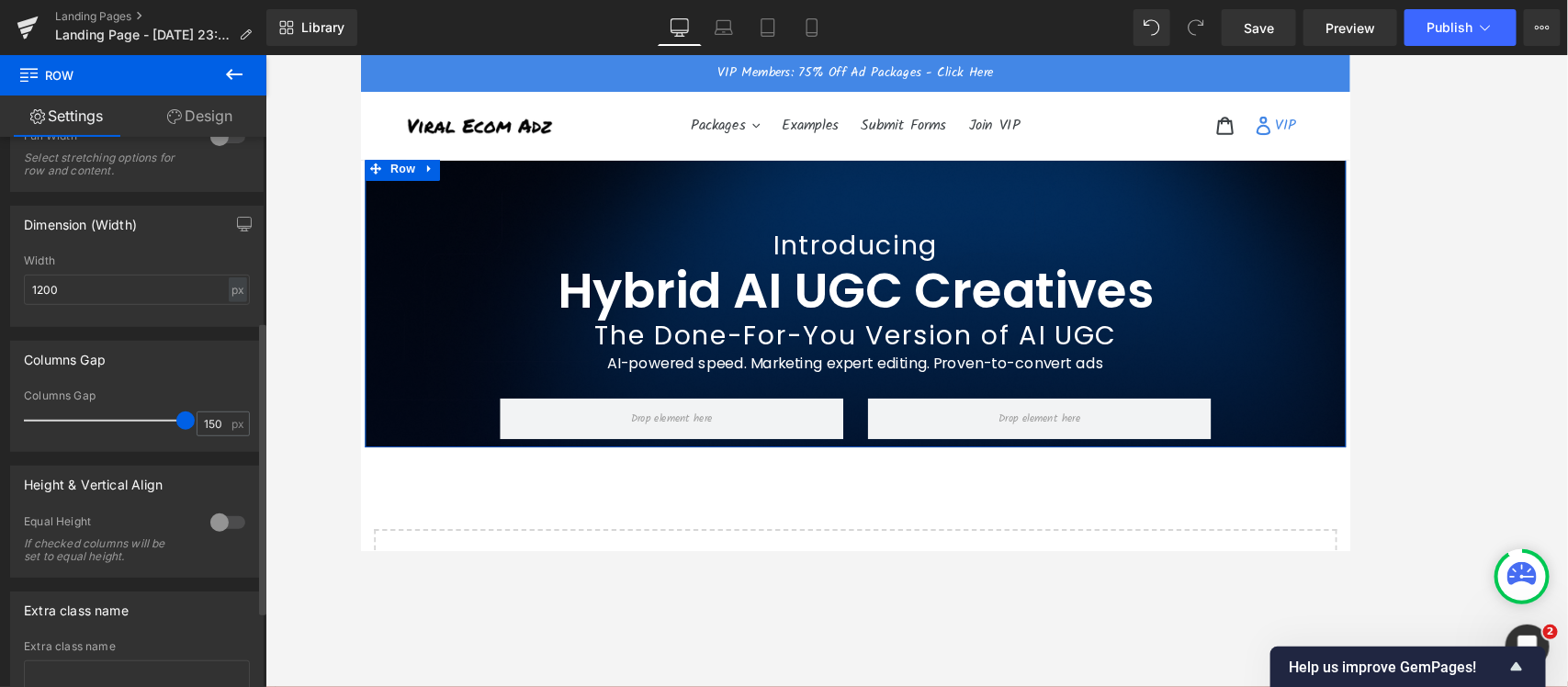
drag, startPoint x: 56, startPoint y: 423, endPoint x: 180, endPoint y: 419, distance: 124.1
click at [180, 419] on span at bounding box center [185, 421] width 19 height 19
click at [865, 318] on icon at bounding box center [867, 319] width 10 height 10
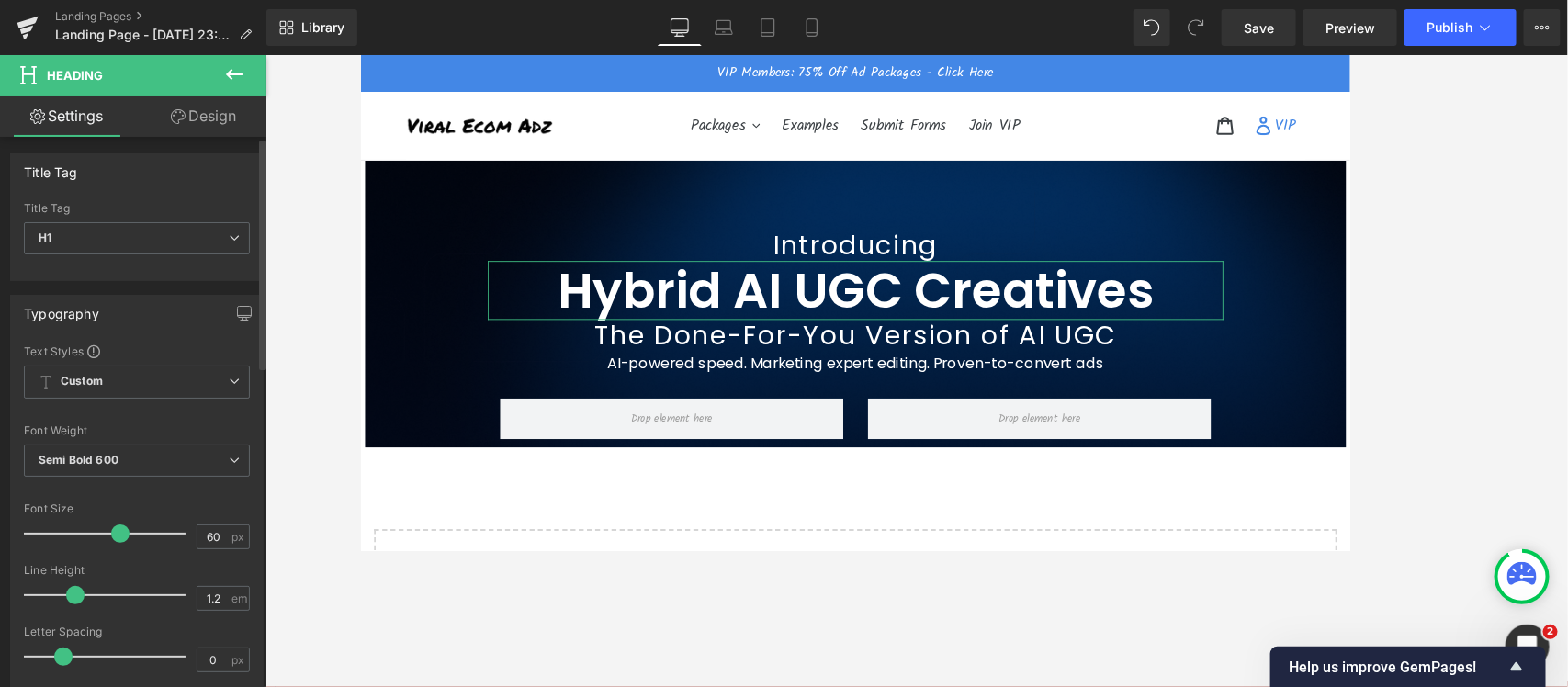
scroll to position [0, 0]
click at [107, 235] on span "H1" at bounding box center [136, 240] width 226 height 32
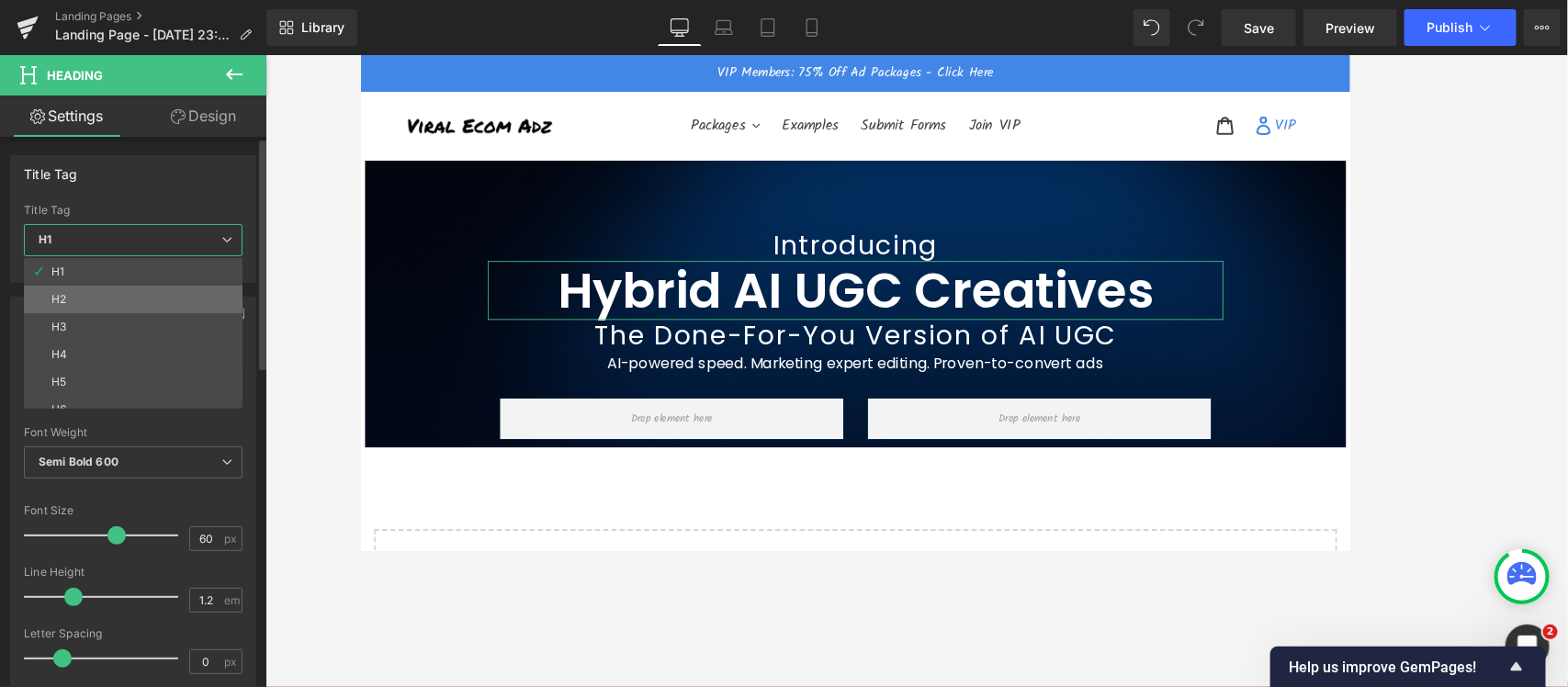
click at [99, 291] on li "H2" at bounding box center [136, 298] width 227 height 27
type input "20"
type input "2"
type input "#3d4246"
type input "100"
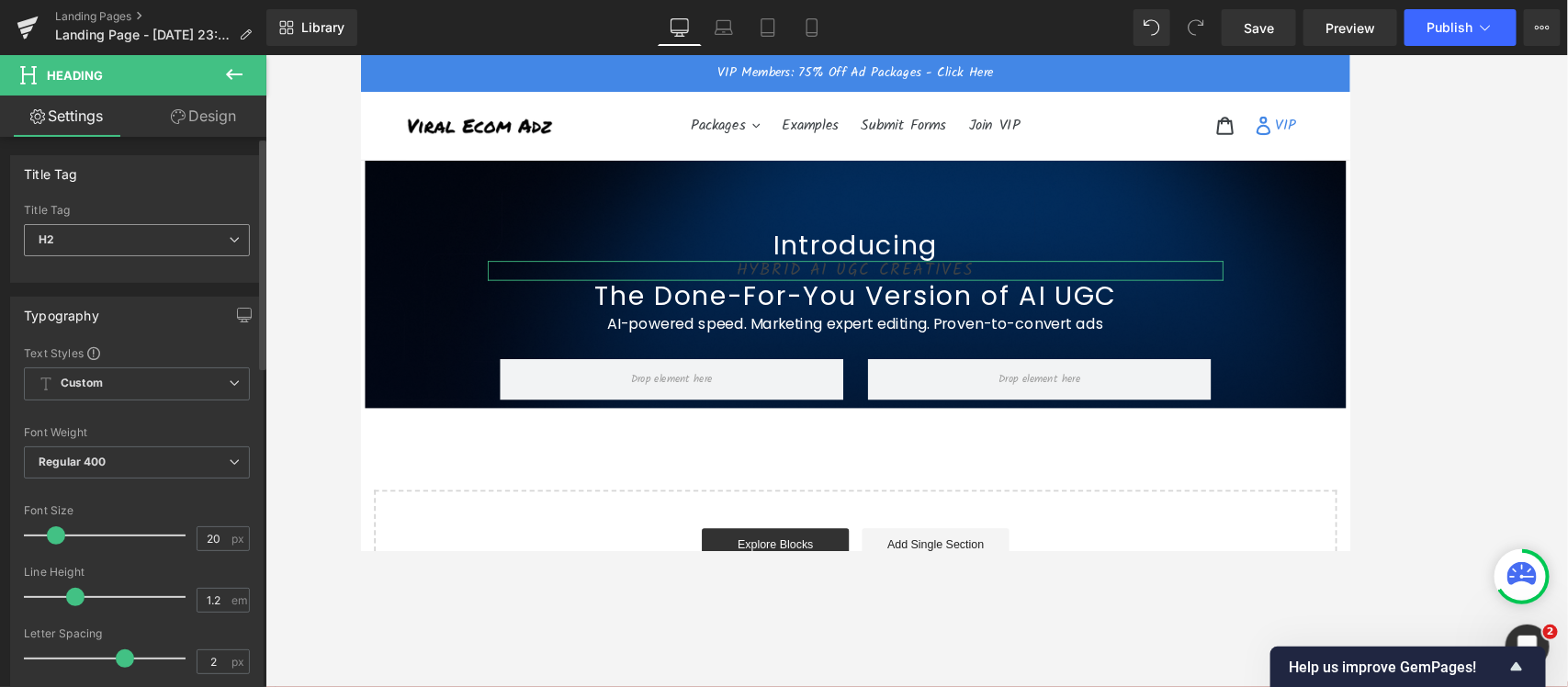
click at [106, 237] on span "H2" at bounding box center [136, 240] width 226 height 32
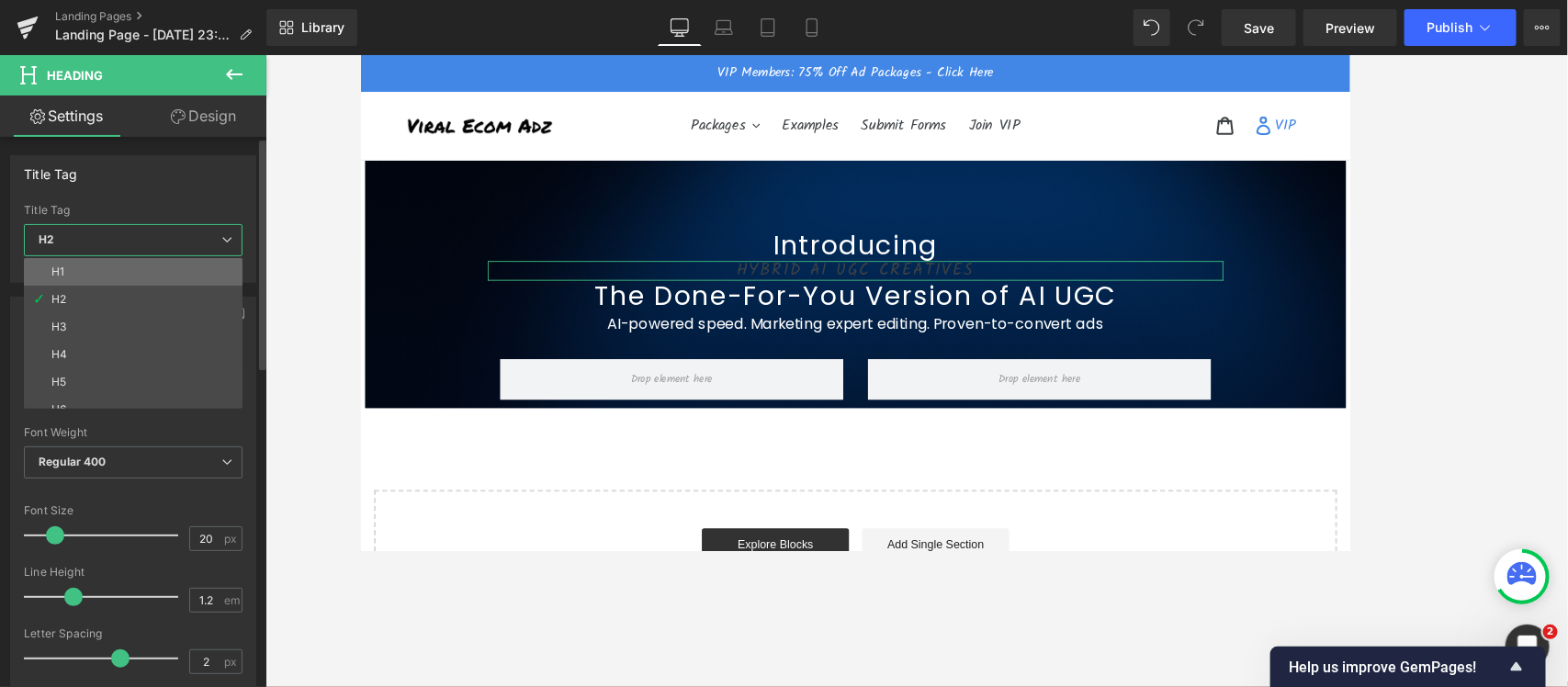
click at [94, 264] on li "H1" at bounding box center [136, 271] width 227 height 27
type input "60"
type input "0"
type input "#ffffff"
type input "100"
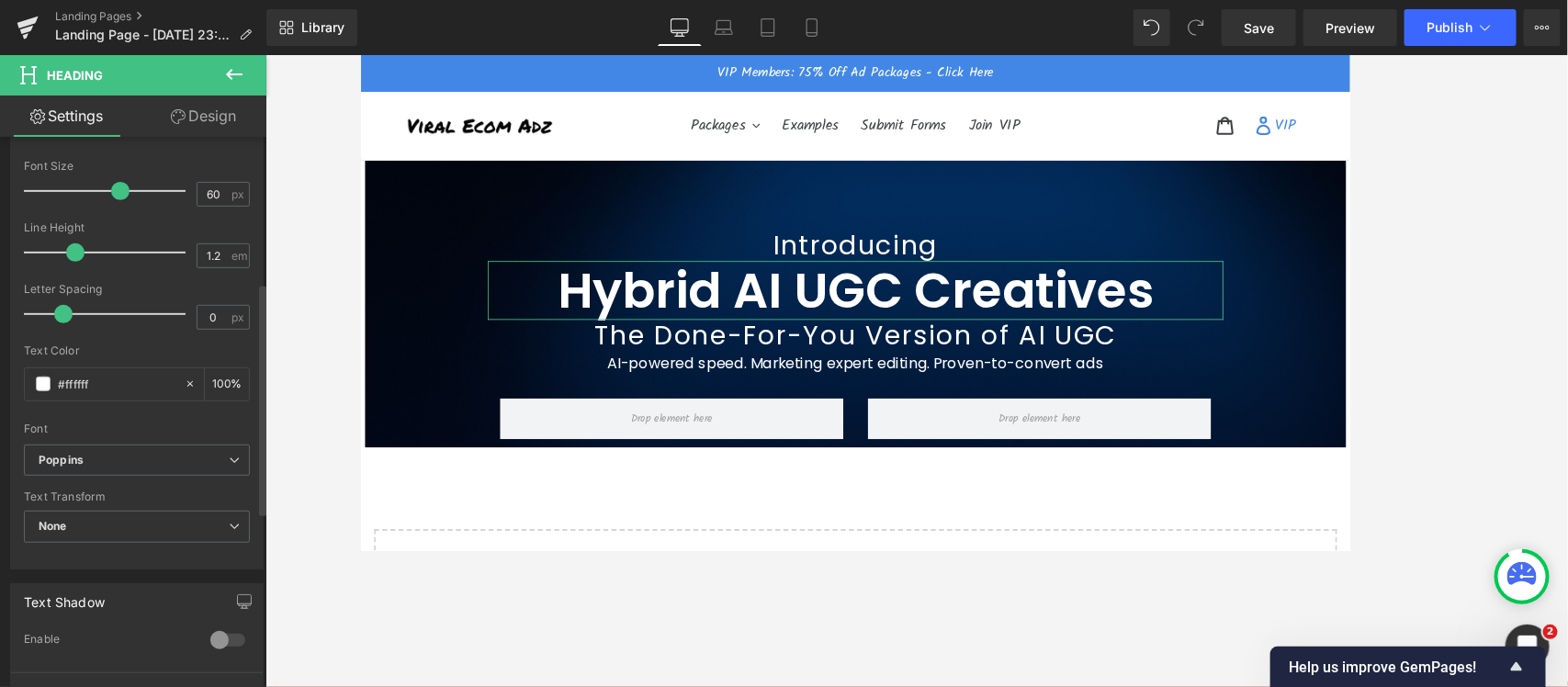
scroll to position [230, 0]
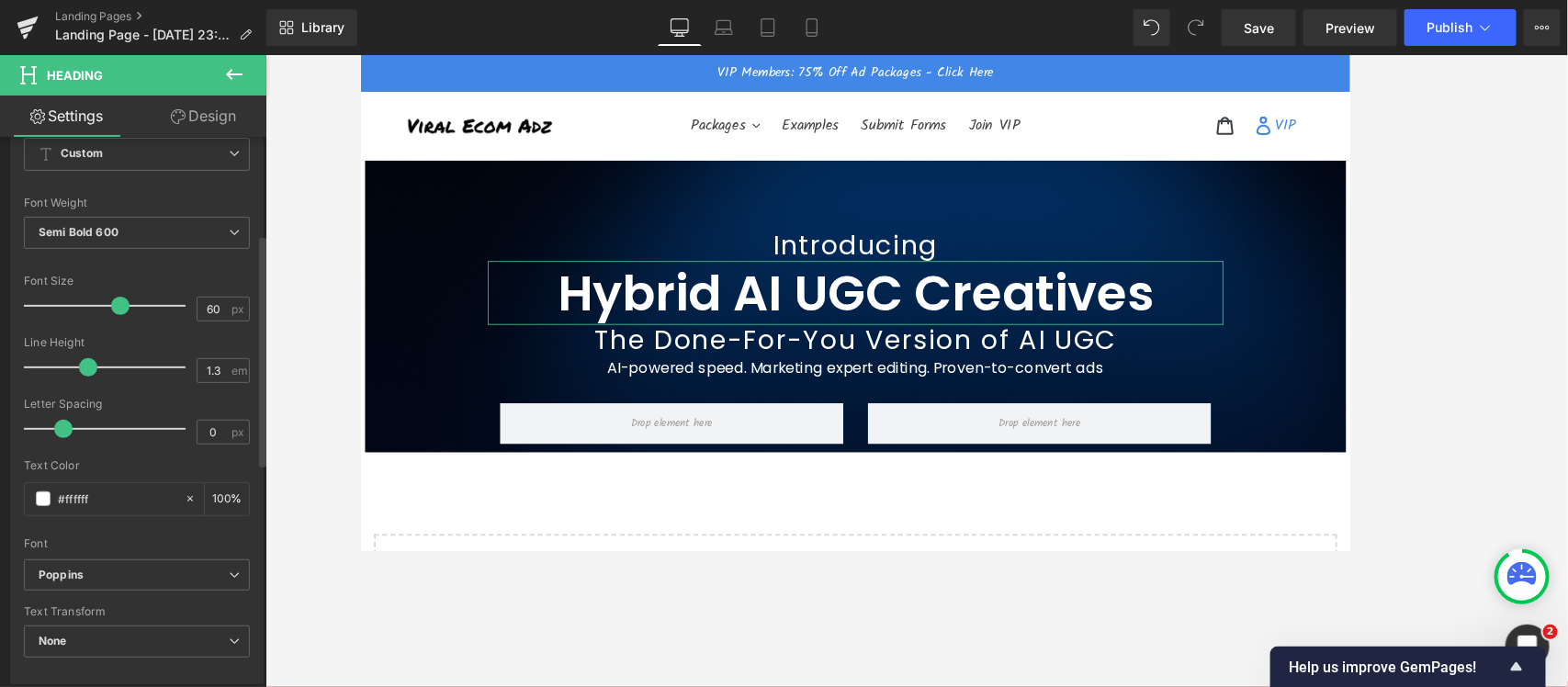
type input "1.4"
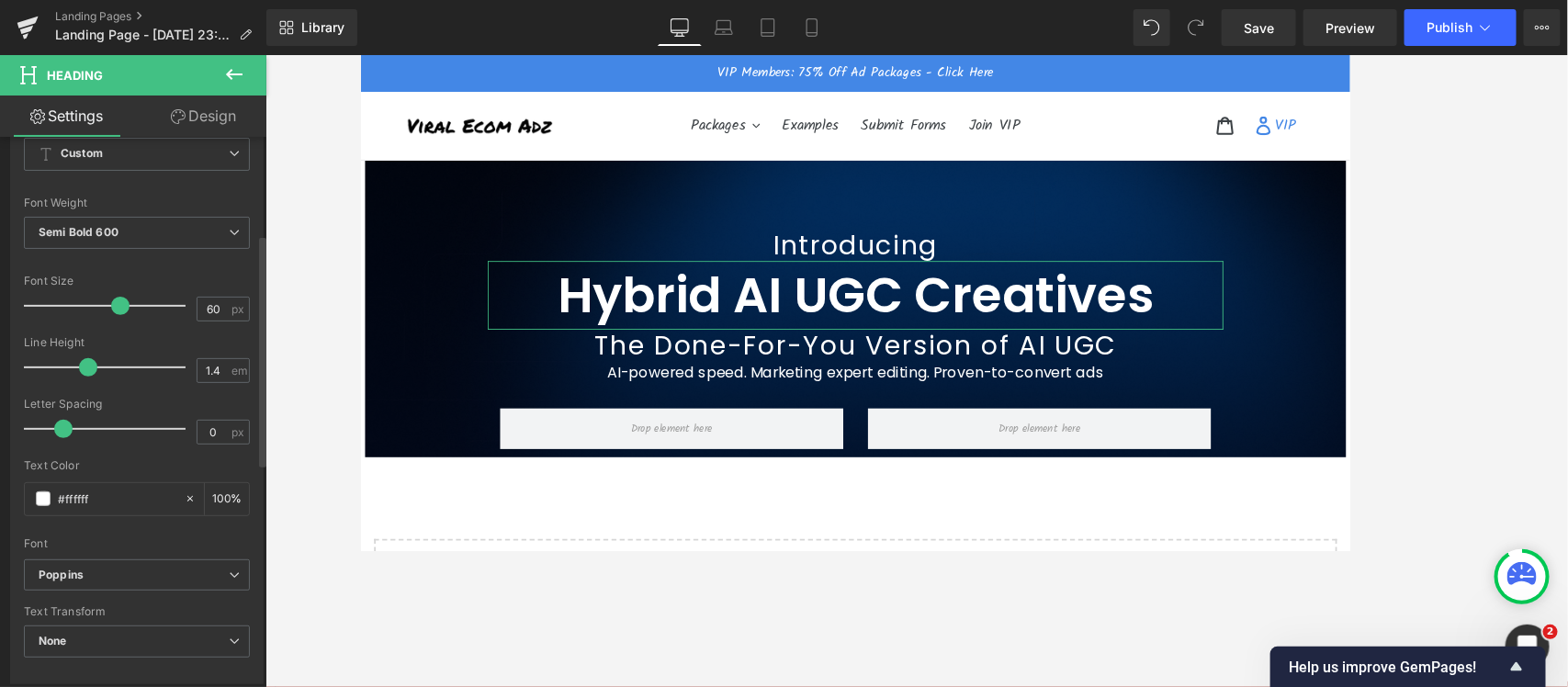
drag, startPoint x: 75, startPoint y: 363, endPoint x: 88, endPoint y: 363, distance: 13.0
click at [88, 363] on span at bounding box center [88, 368] width 19 height 19
drag, startPoint x: 856, startPoint y: 409, endPoint x: 704, endPoint y: 487, distance: 170.8
click at [856, 409] on icon at bounding box center [861, 410] width 10 height 10
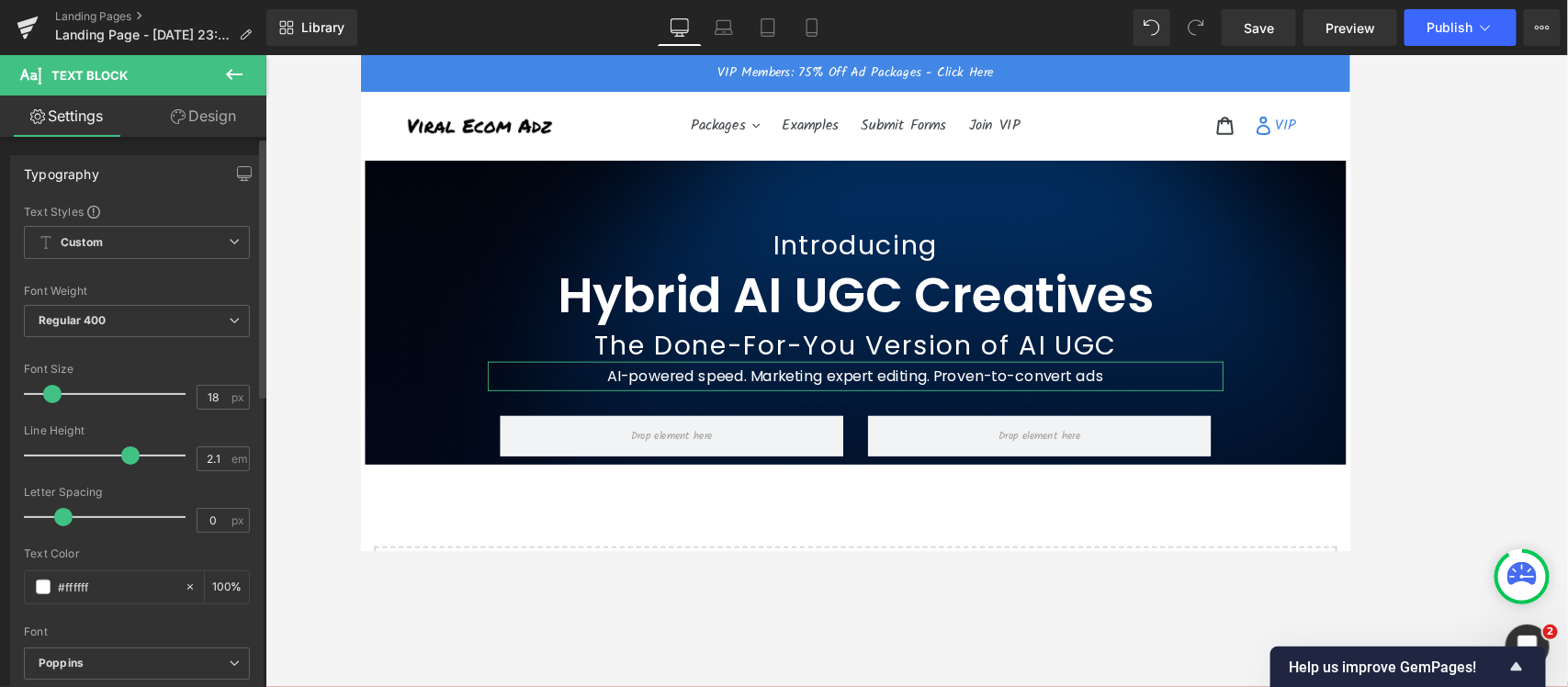
type input "2.2"
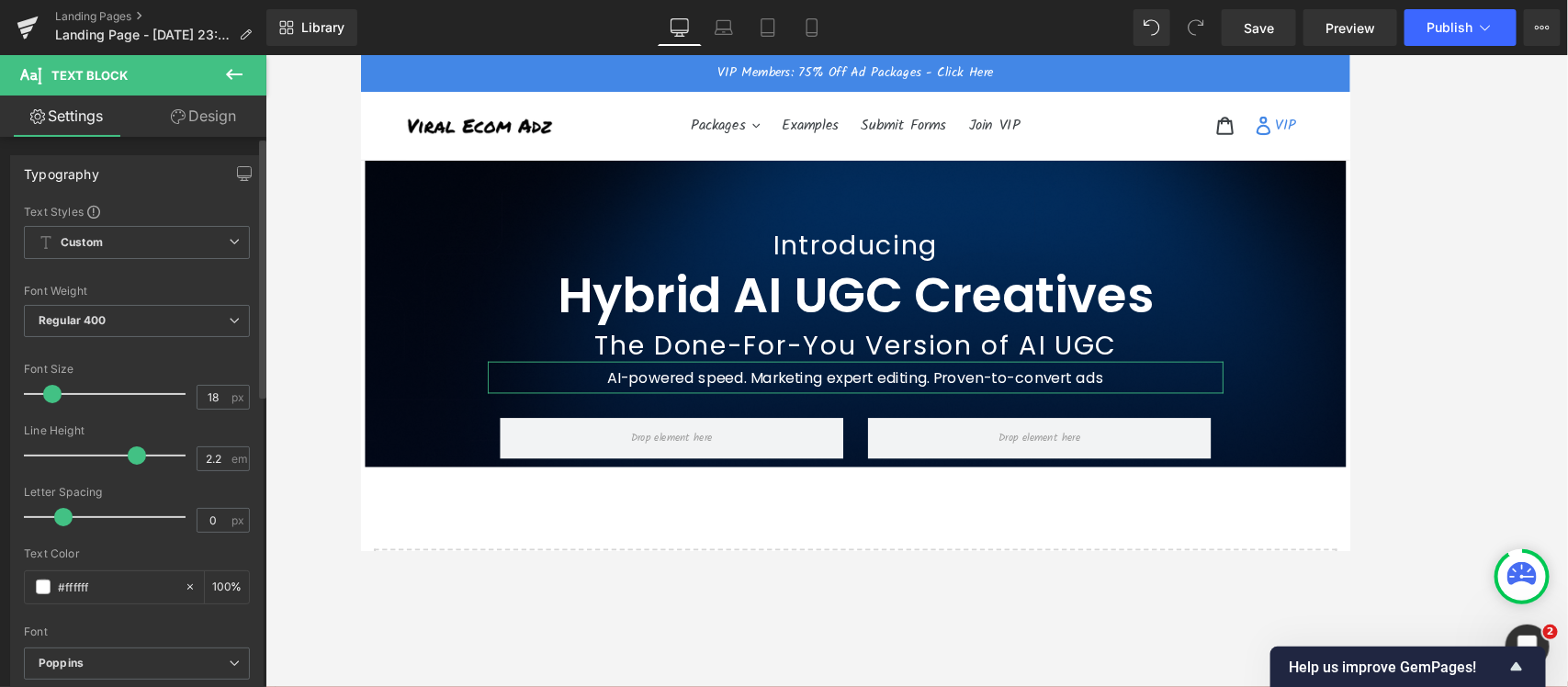
drag, startPoint x: 92, startPoint y: 453, endPoint x: 134, endPoint y: 448, distance: 42.3
click at [134, 448] on span at bounding box center [137, 455] width 19 height 19
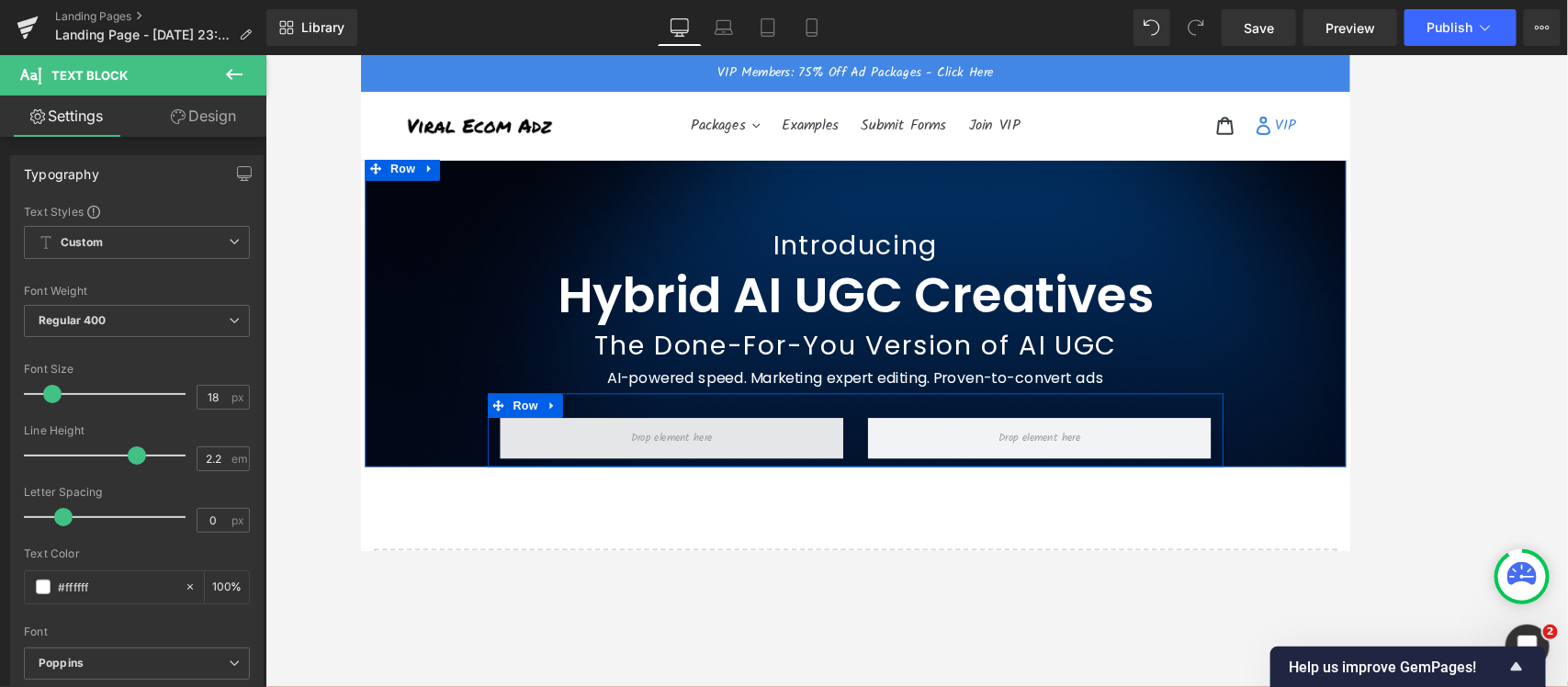
click at [696, 478] on span at bounding box center [709, 486] width 104 height 27
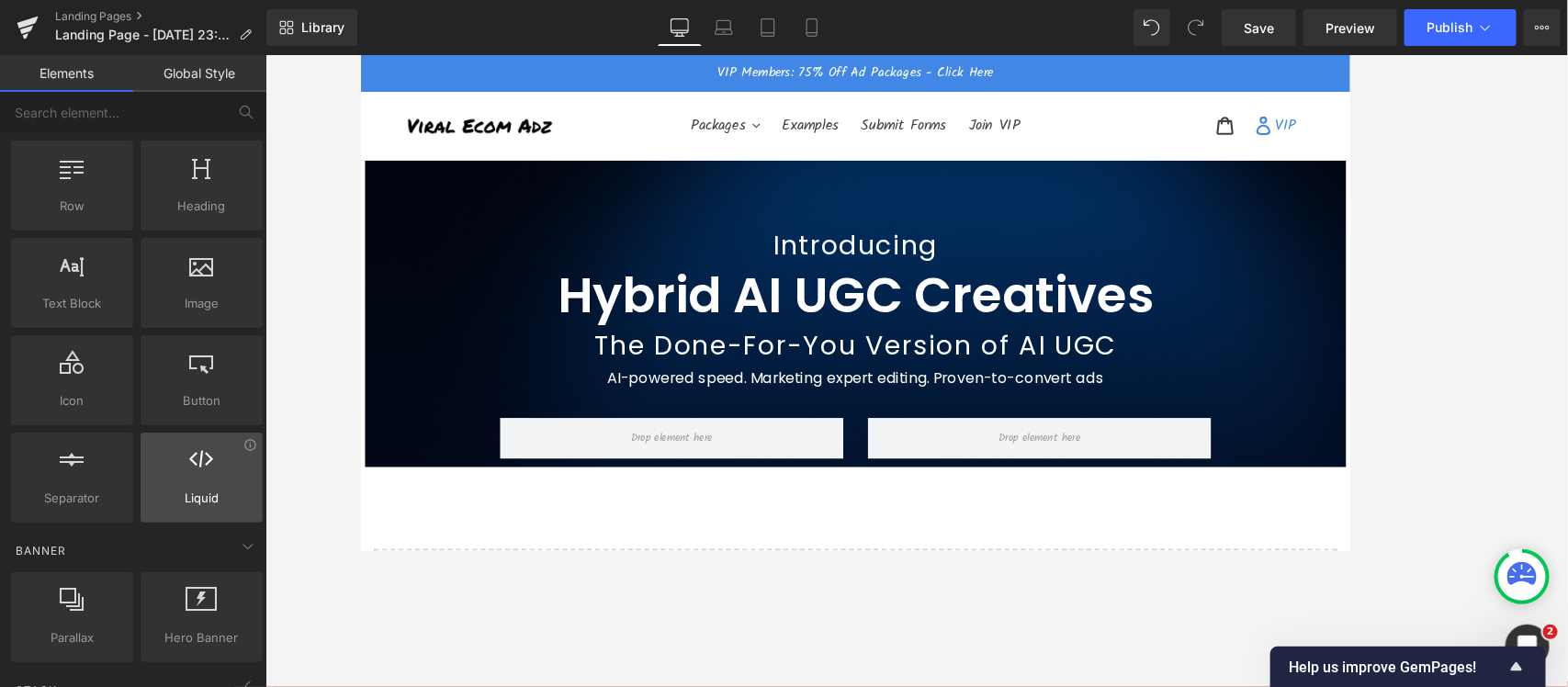
scroll to position [0, 0]
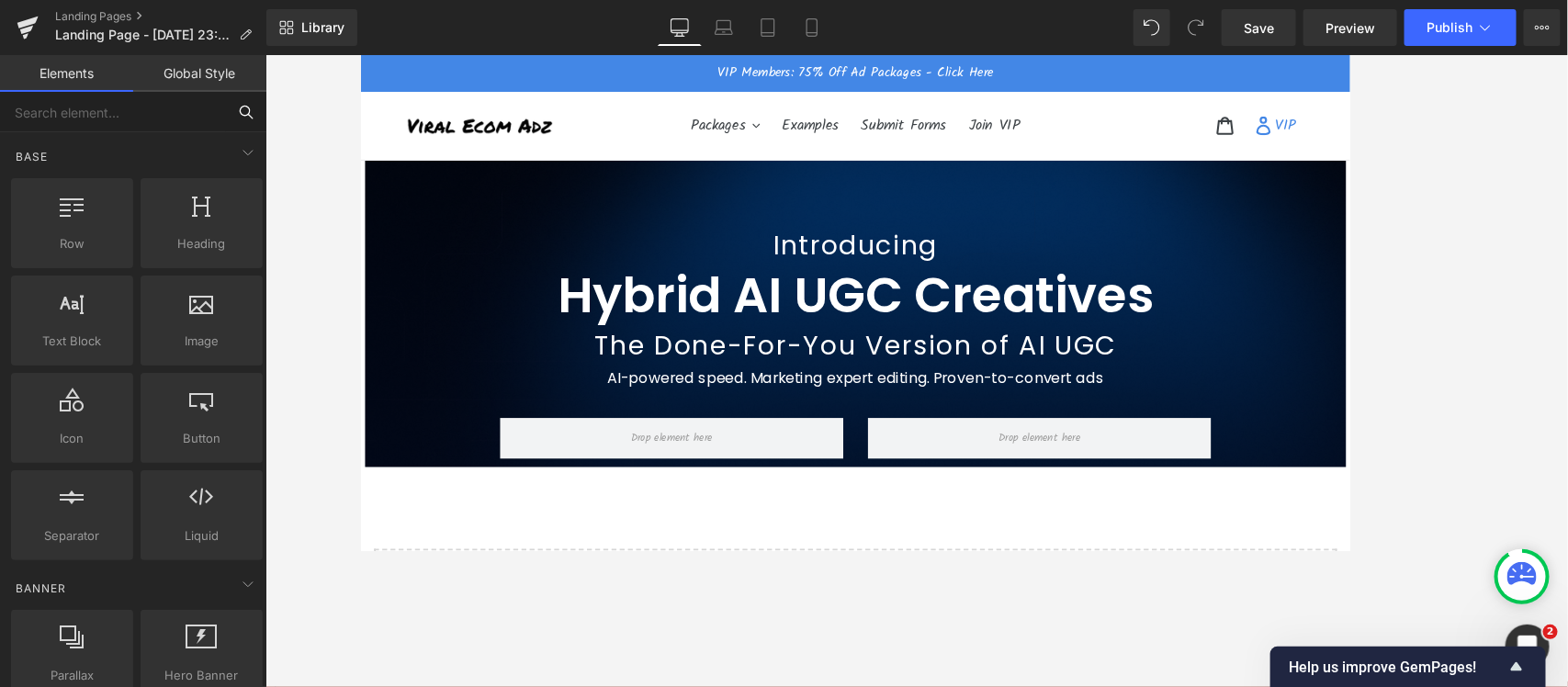
click at [78, 118] on input "text" at bounding box center [113, 112] width 226 height 40
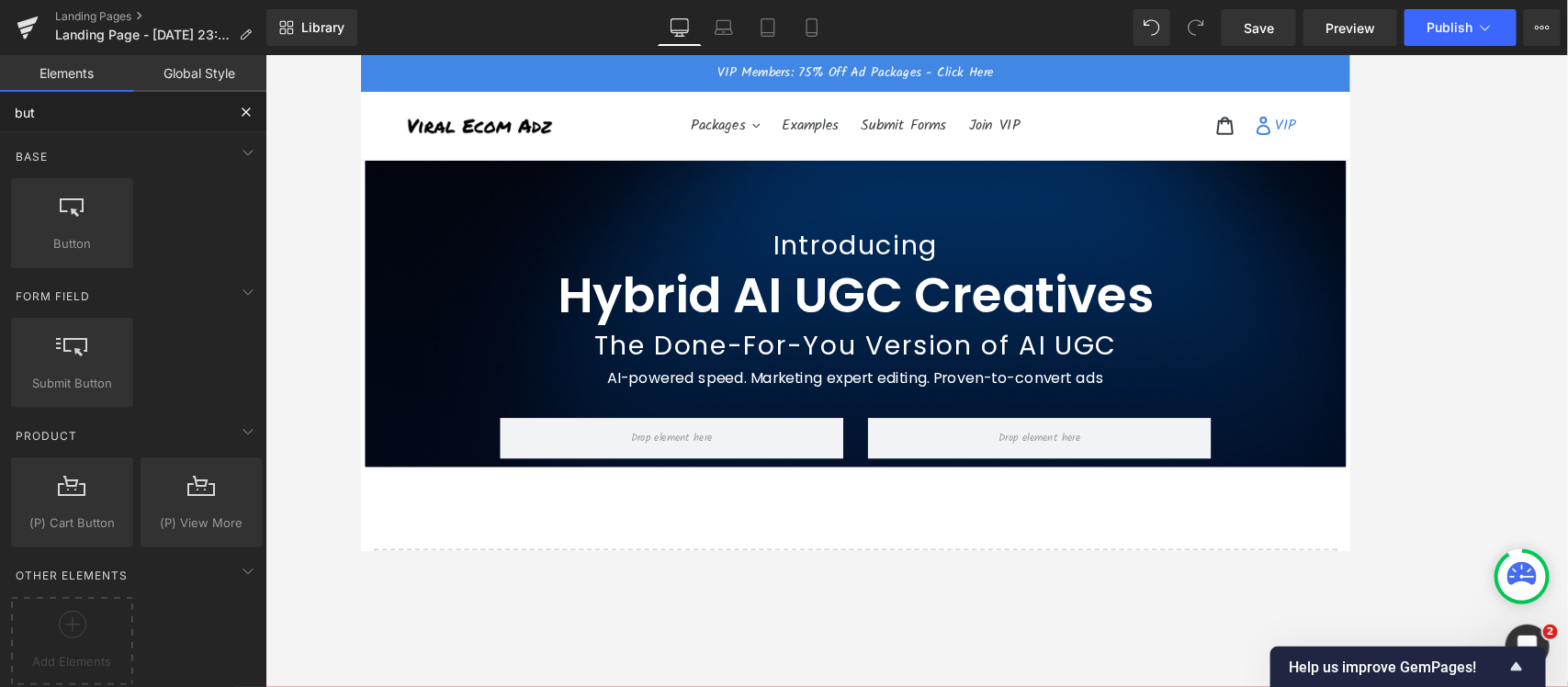
type input "butt"
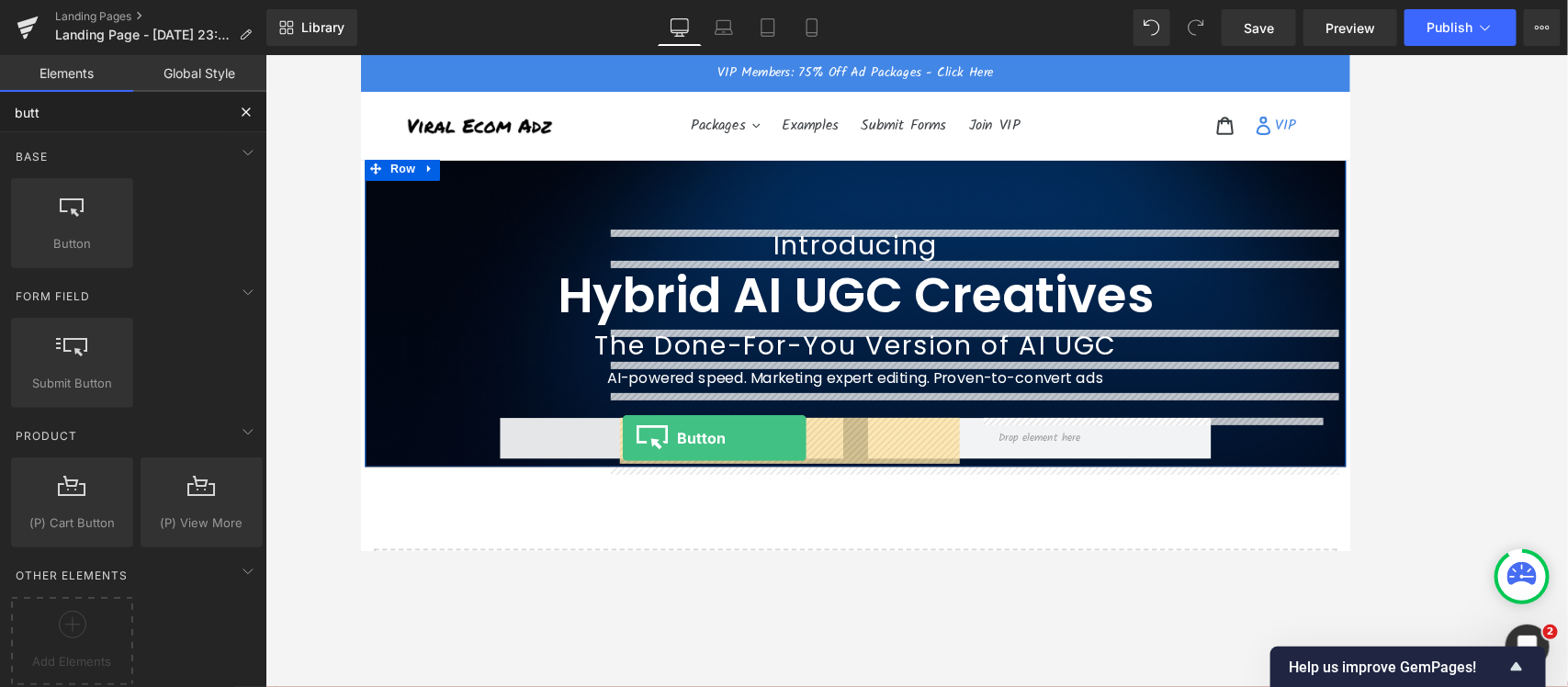
drag, startPoint x: 439, startPoint y: 280, endPoint x: 653, endPoint y: 485, distance: 296.3
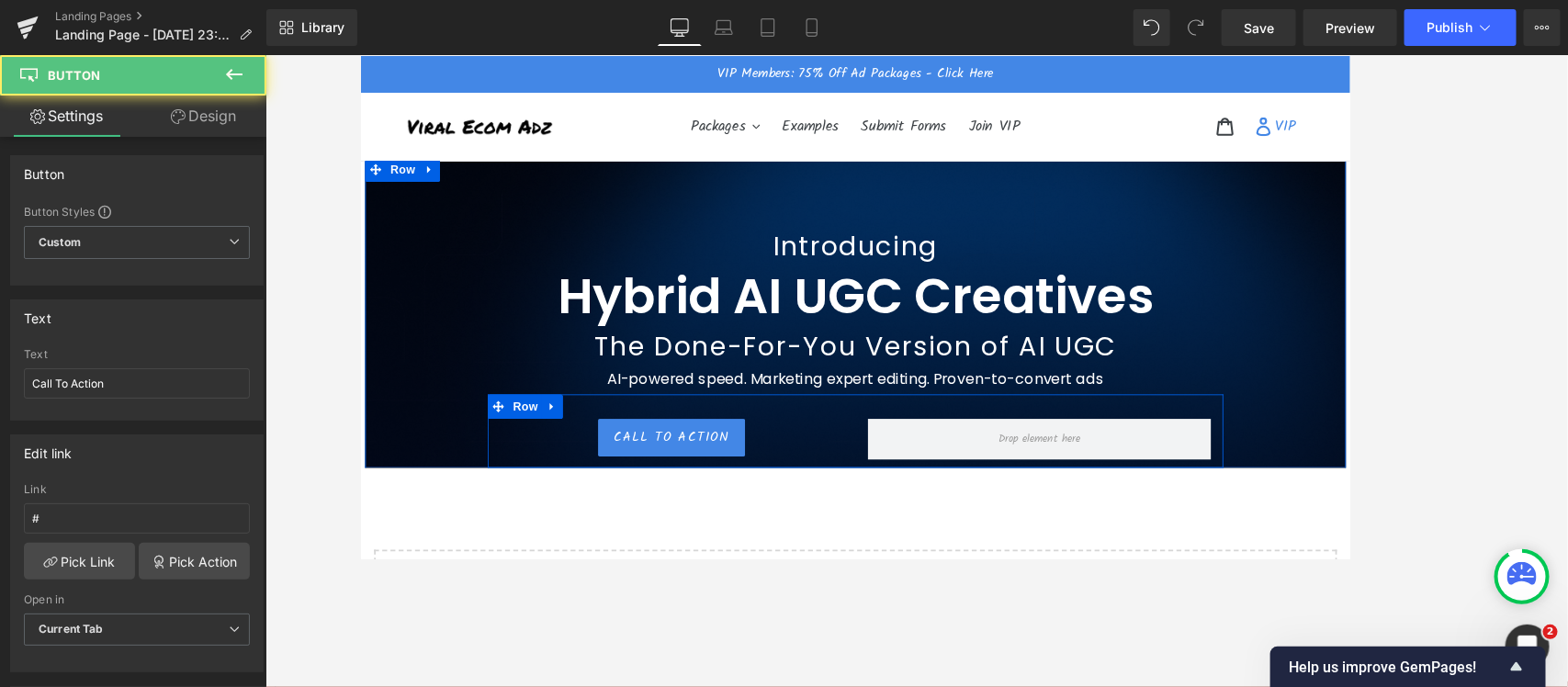
click at [822, 475] on div "Call To Action" at bounding box center [709, 484] width 386 height 42
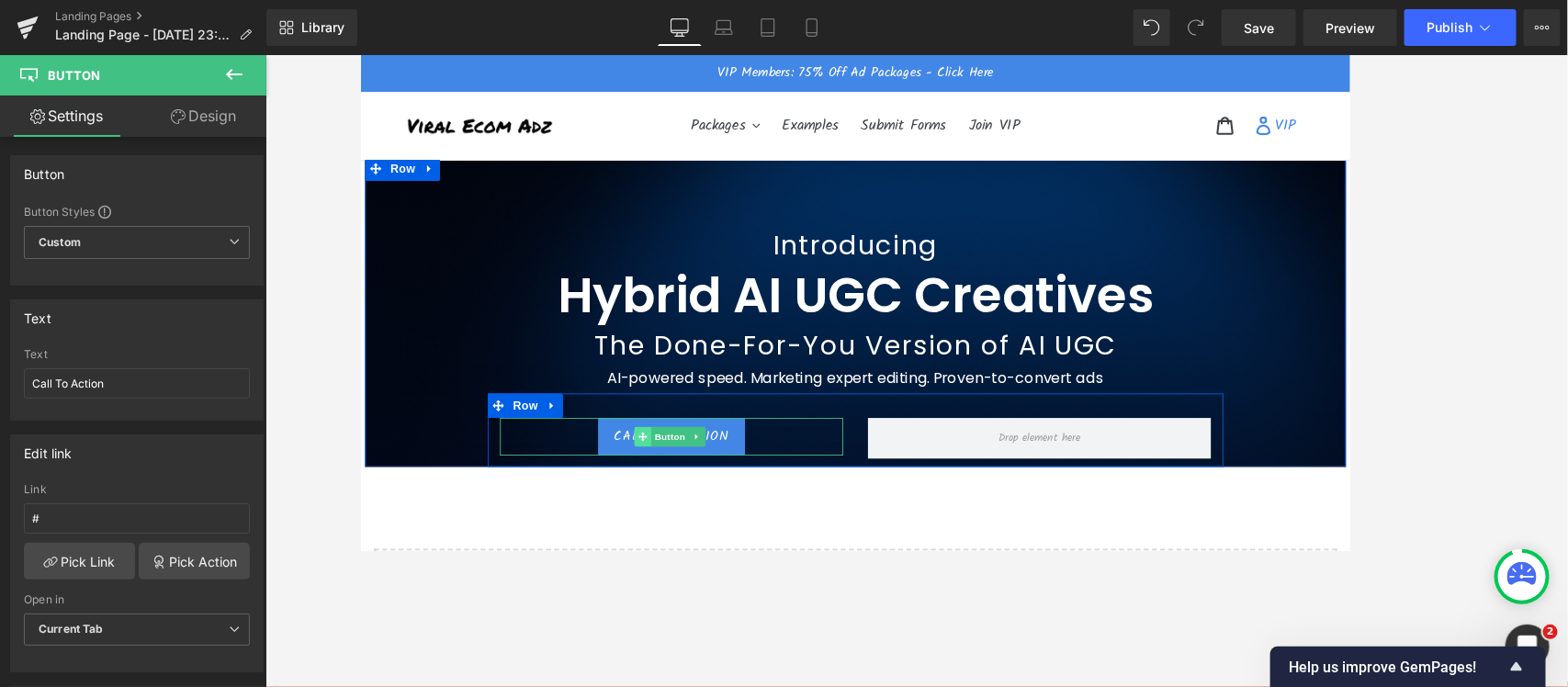
click at [671, 482] on icon at bounding box center [676, 483] width 10 height 11
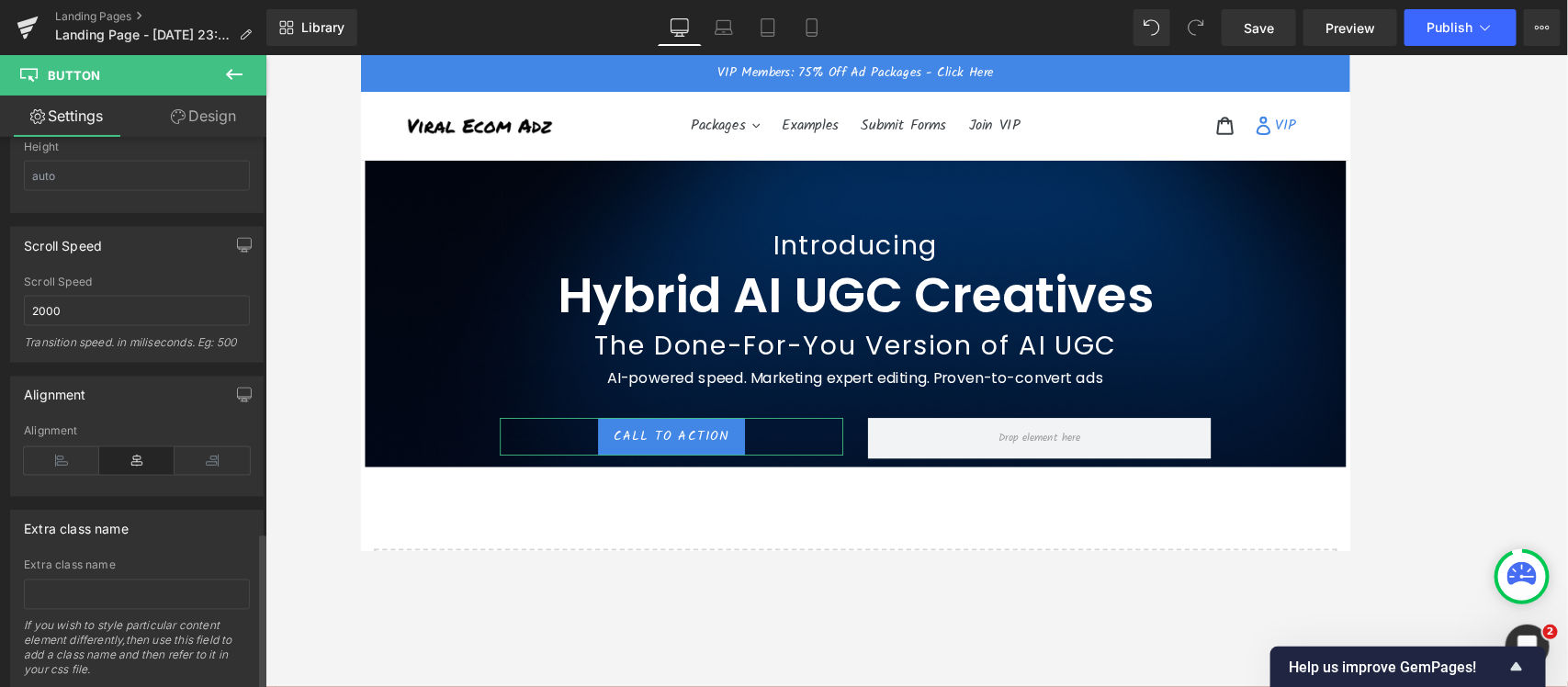
scroll to position [1374, 0]
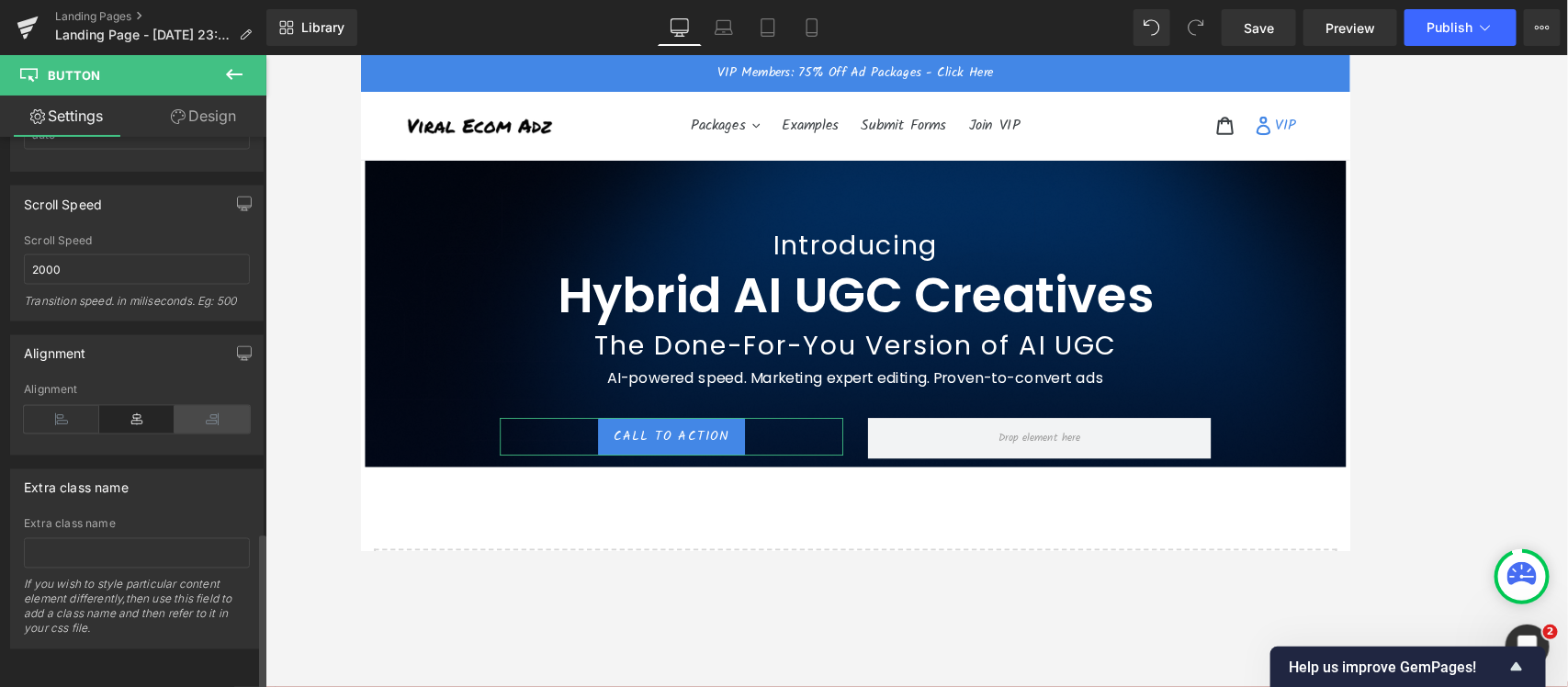
click at [209, 411] on icon at bounding box center [212, 419] width 75 height 27
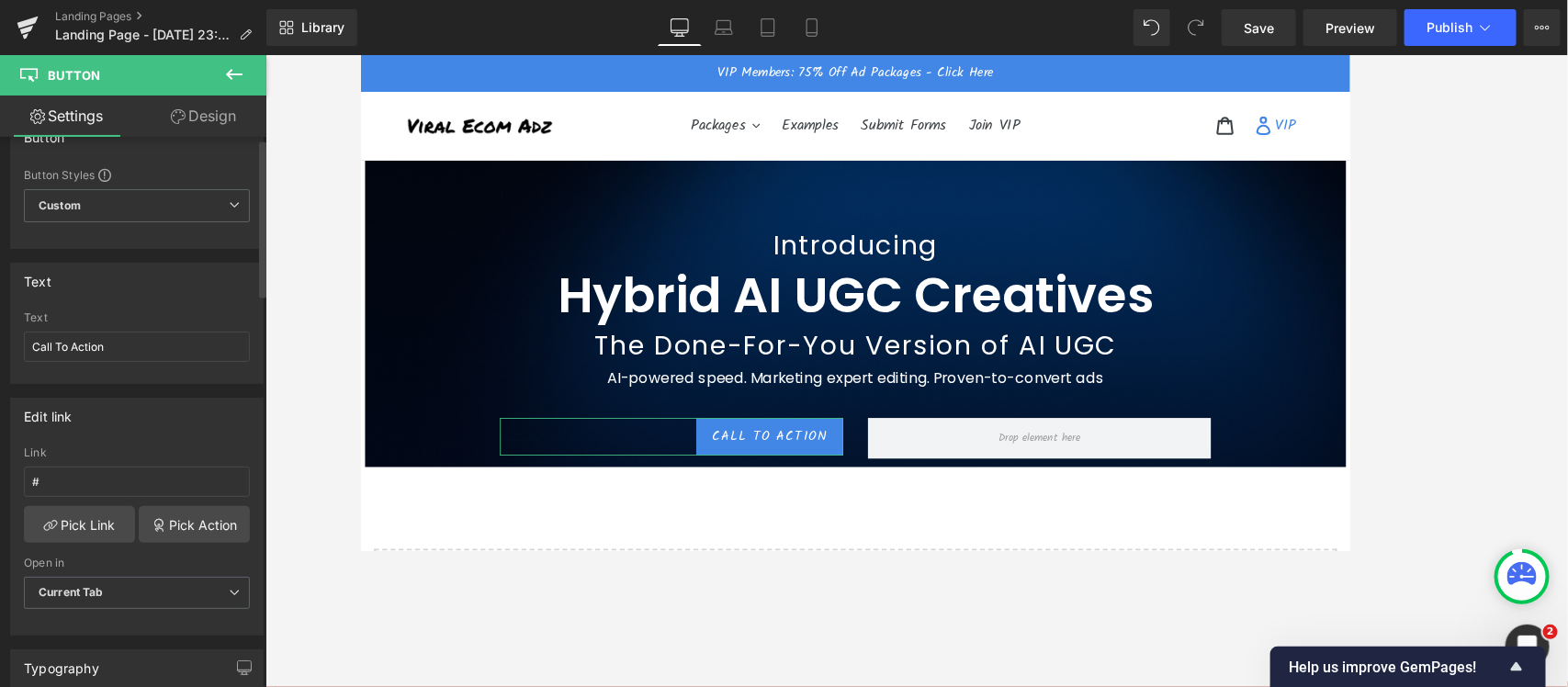
scroll to position [0, 0]
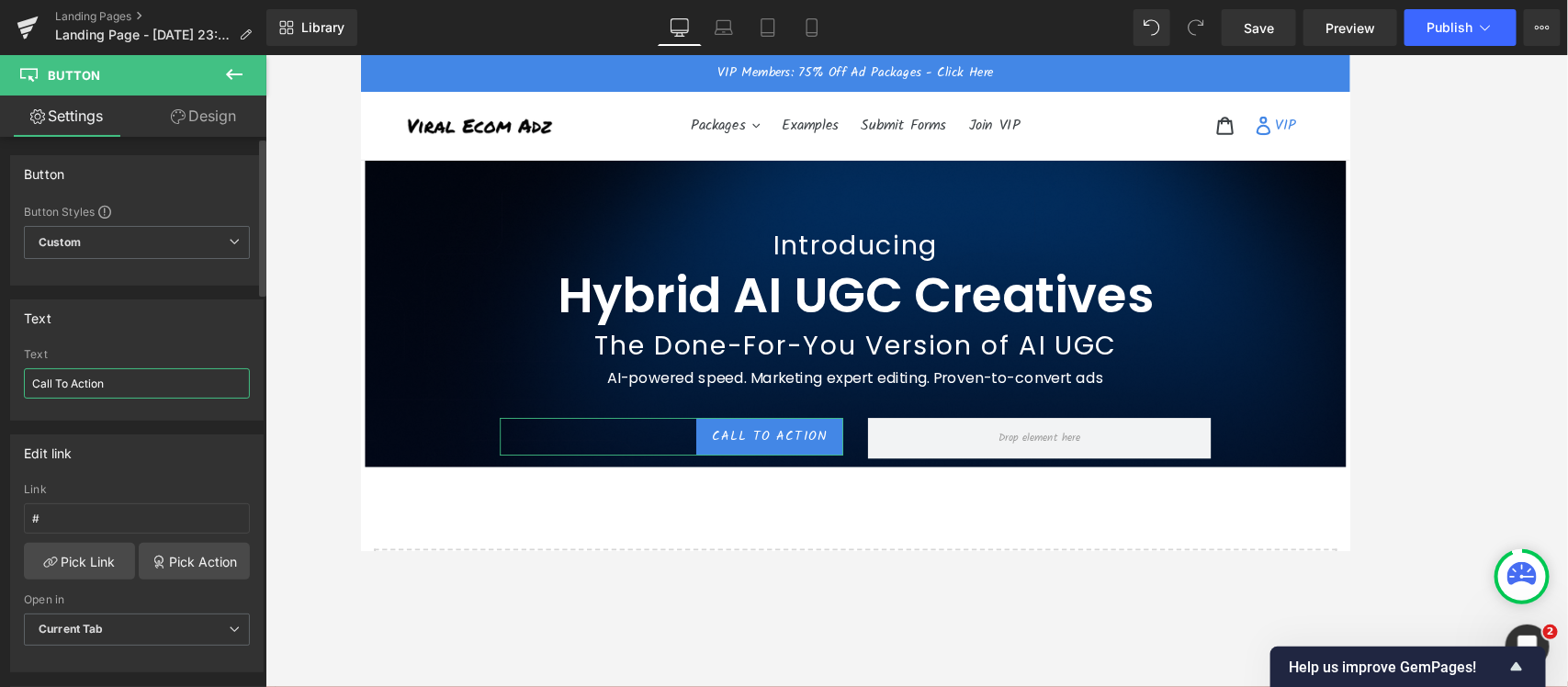
drag, startPoint x: 122, startPoint y: 387, endPoint x: 0, endPoint y: 379, distance: 122.3
click at [0, 379] on div "Text Call To Action Text Call To Action" at bounding box center [137, 352] width 275 height 135
paste input "AI-powered speed. Marketing expert editing. Proven-to-convert ads"
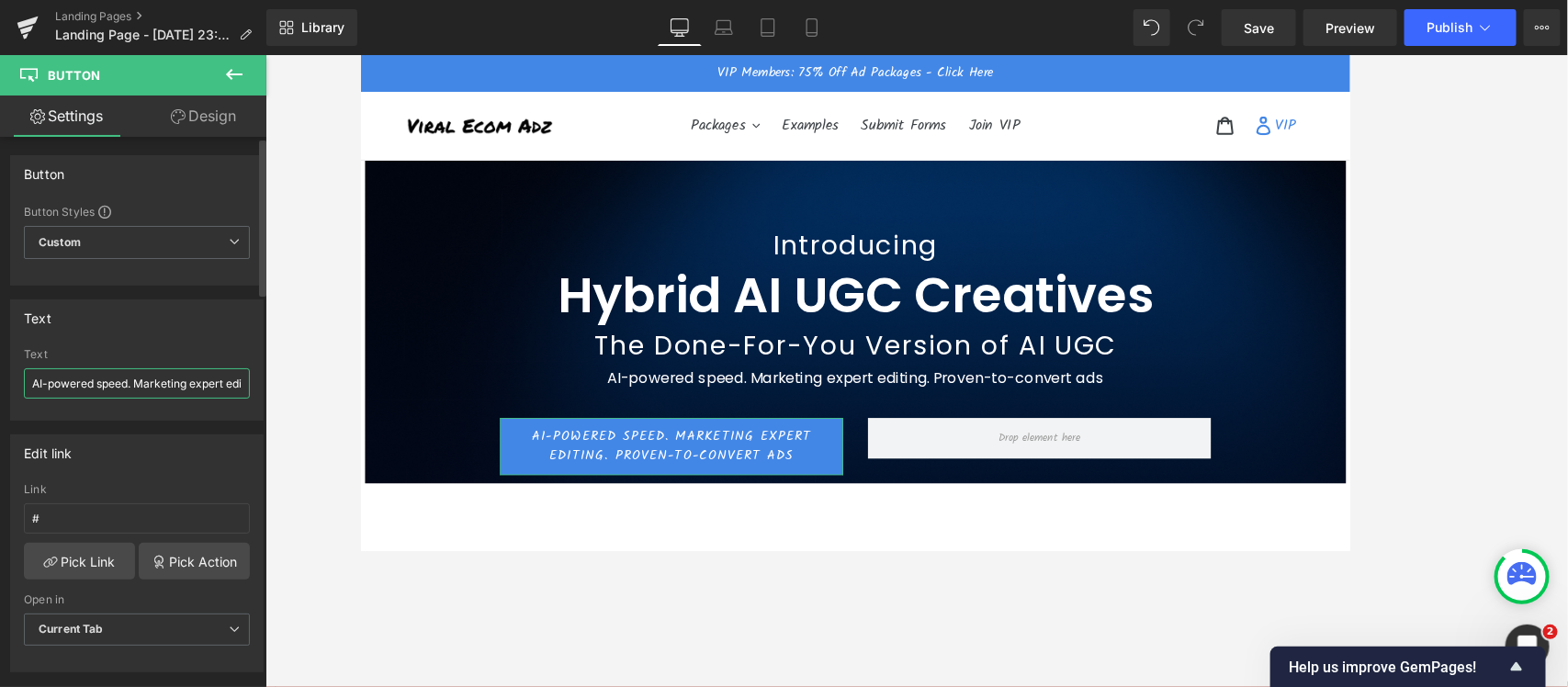
paste input "Get Hybrid AI UGC Creative"
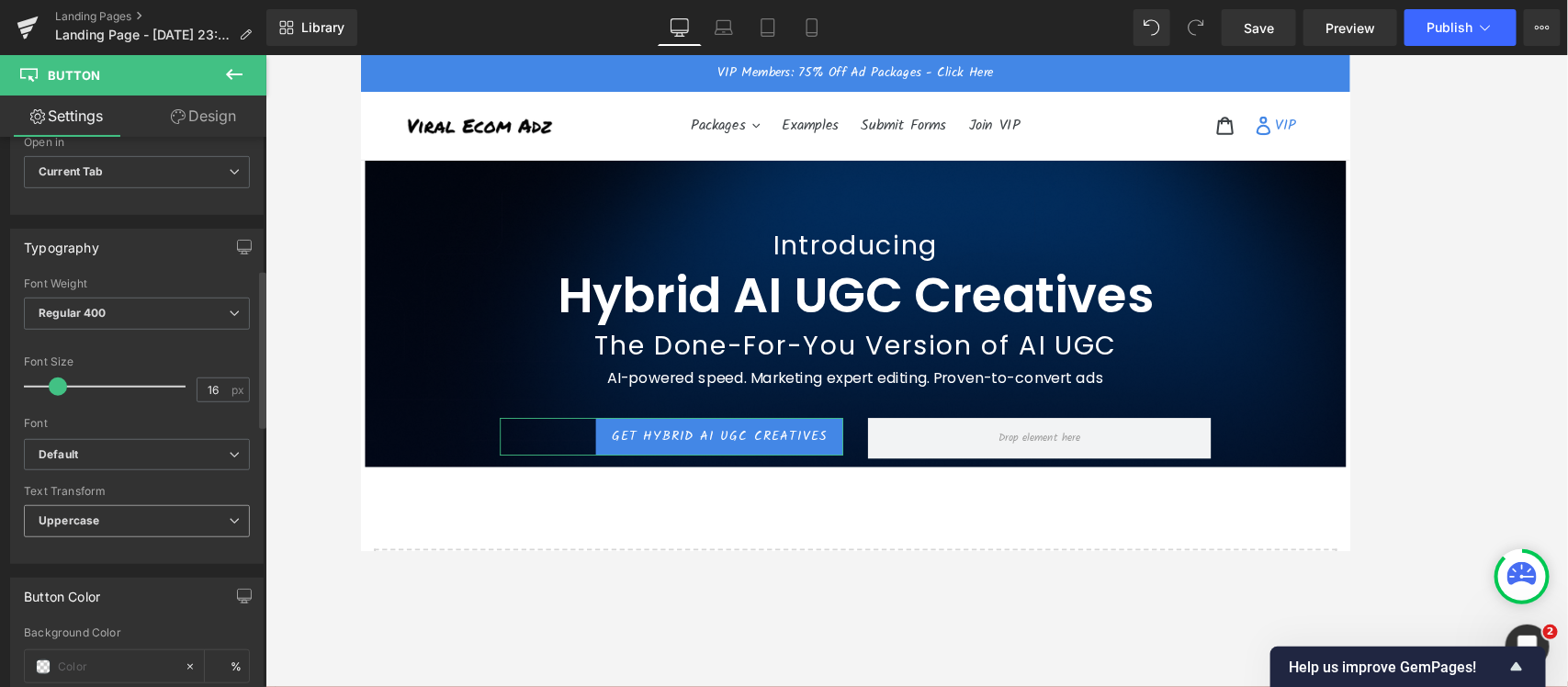
scroll to position [459, 0]
type input "Get Hybrid AI UGC Creatives"
click at [145, 529] on span "Uppercase" at bounding box center [136, 519] width 226 height 32
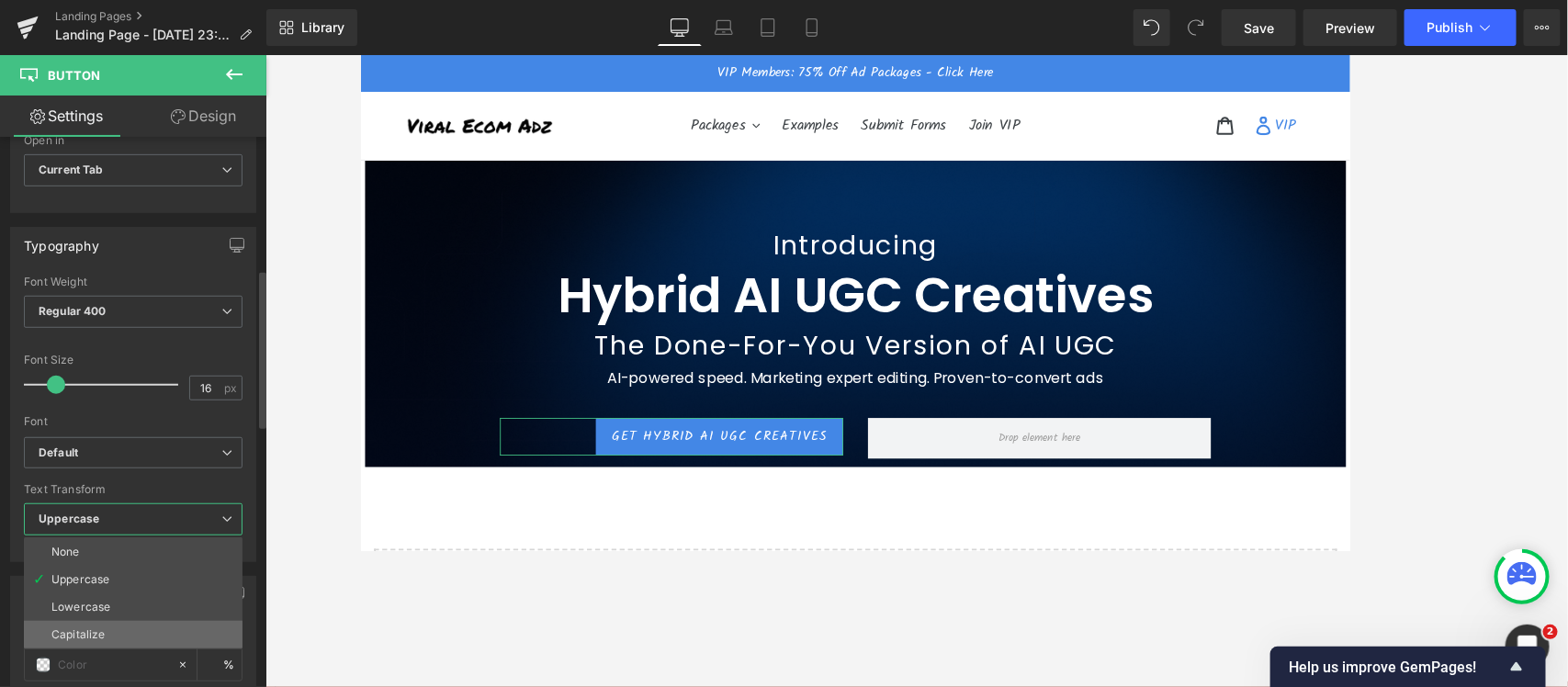
click at [102, 550] on li "Capitalize" at bounding box center [133, 634] width 218 height 27
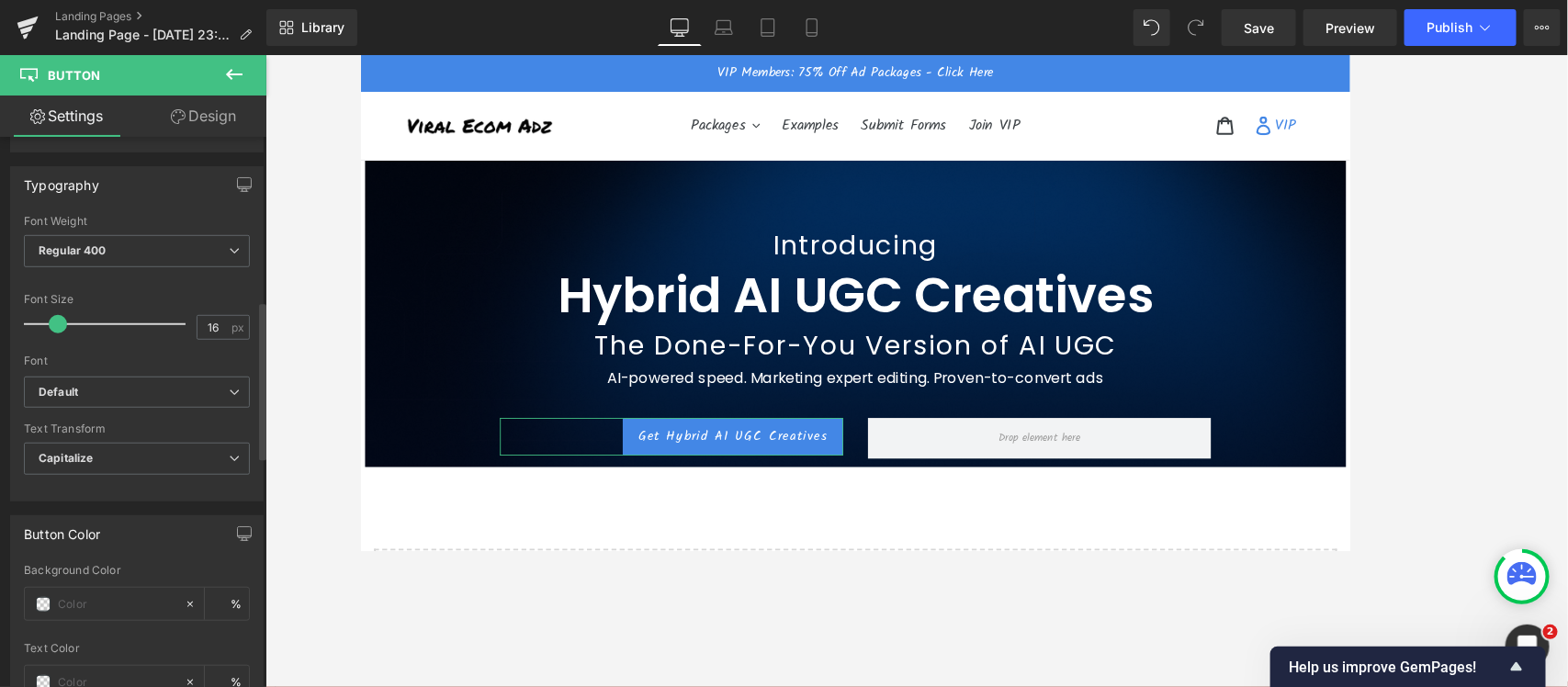
scroll to position [574, 0]
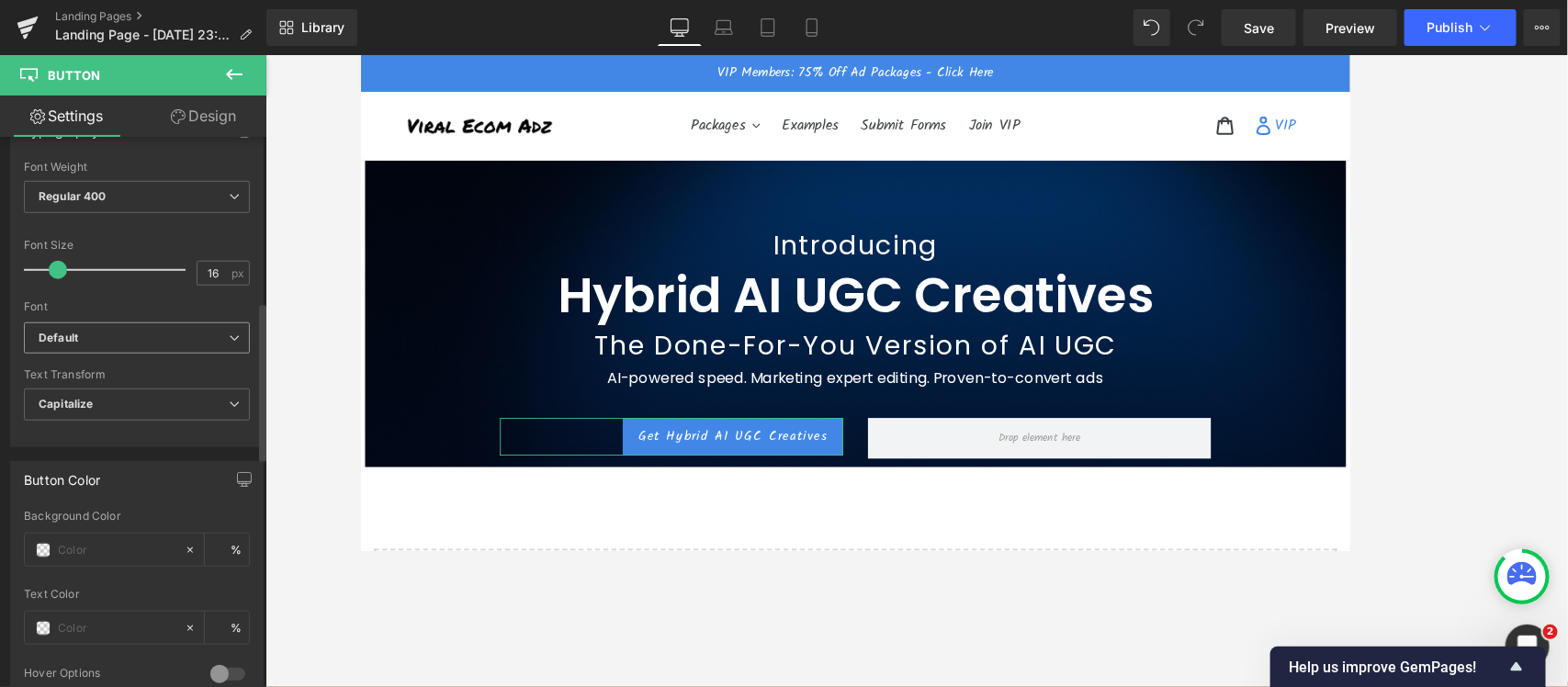
click at [101, 337] on b "Default" at bounding box center [134, 338] width 190 height 16
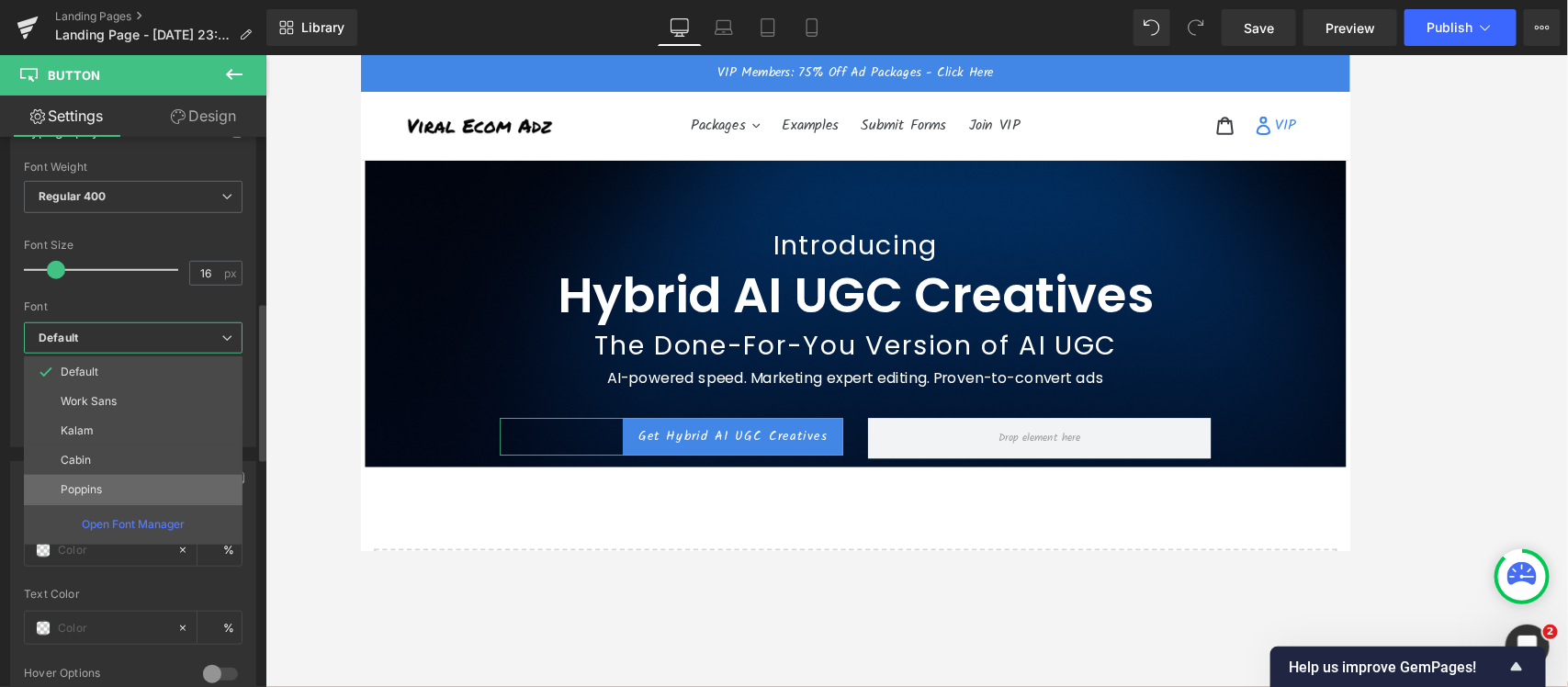
click at [124, 480] on li "Poppins" at bounding box center [133, 489] width 218 height 29
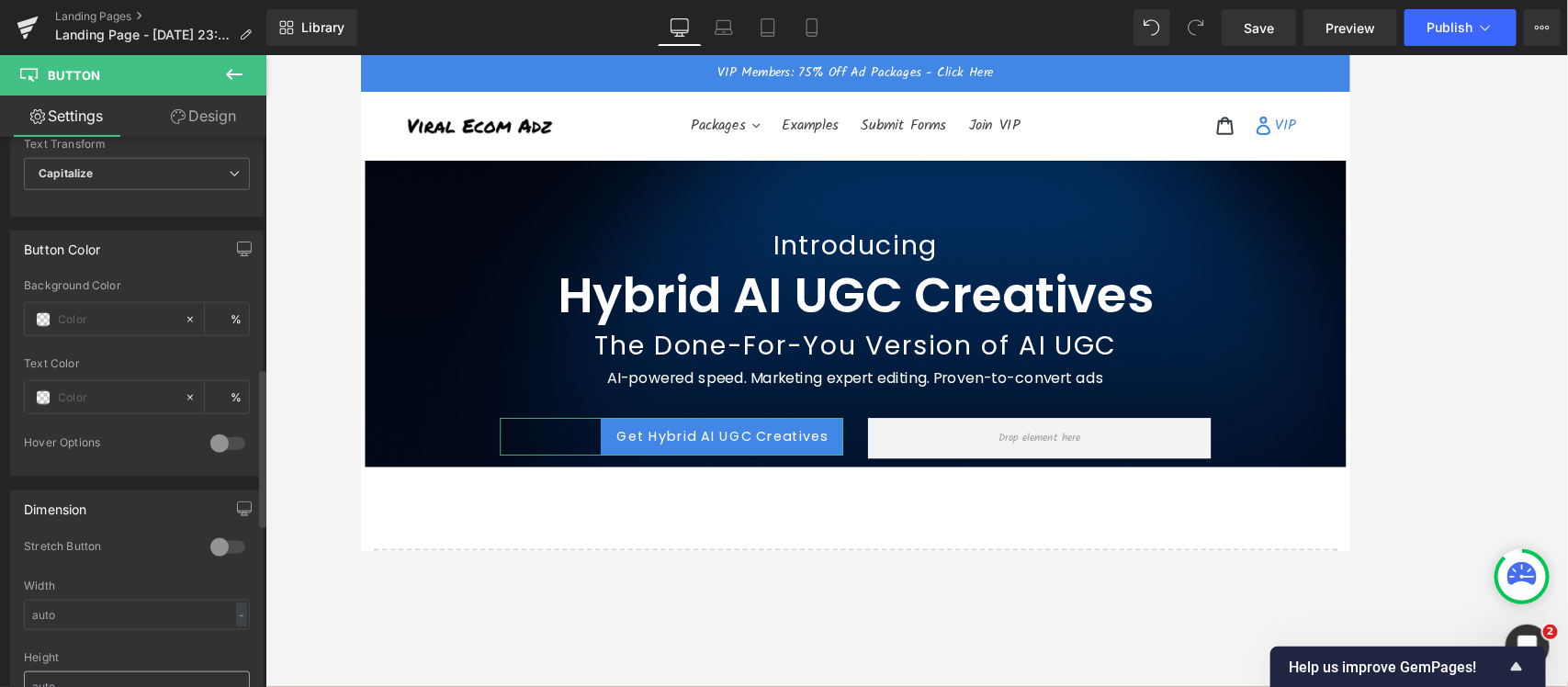
scroll to position [804, 0]
click at [43, 323] on span at bounding box center [43, 321] width 15 height 15
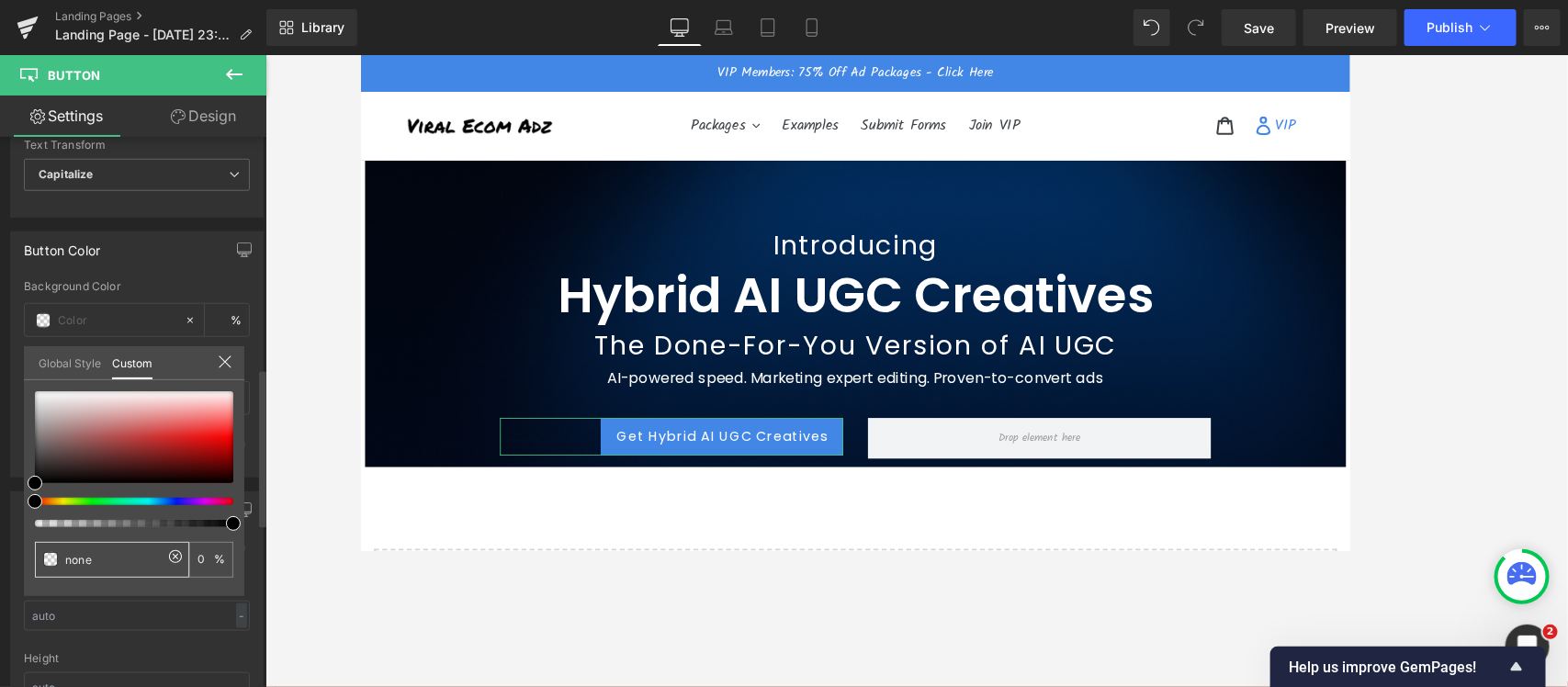
click at [97, 550] on input "none" at bounding box center [113, 560] width 97 height 19
type input "none"
type input "0"
paste input "#007AF5"
type input "#007AF5"
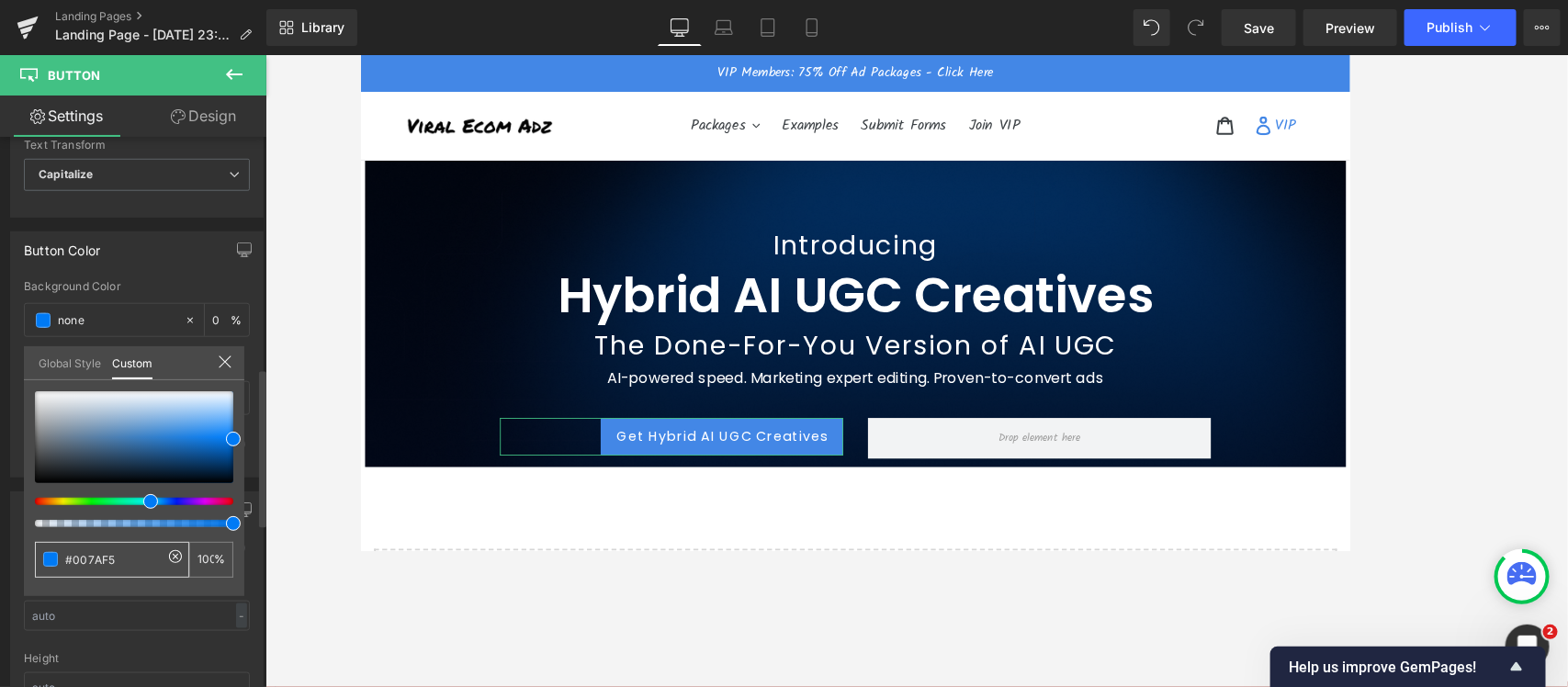
type input "#007AF5"
type input "100"
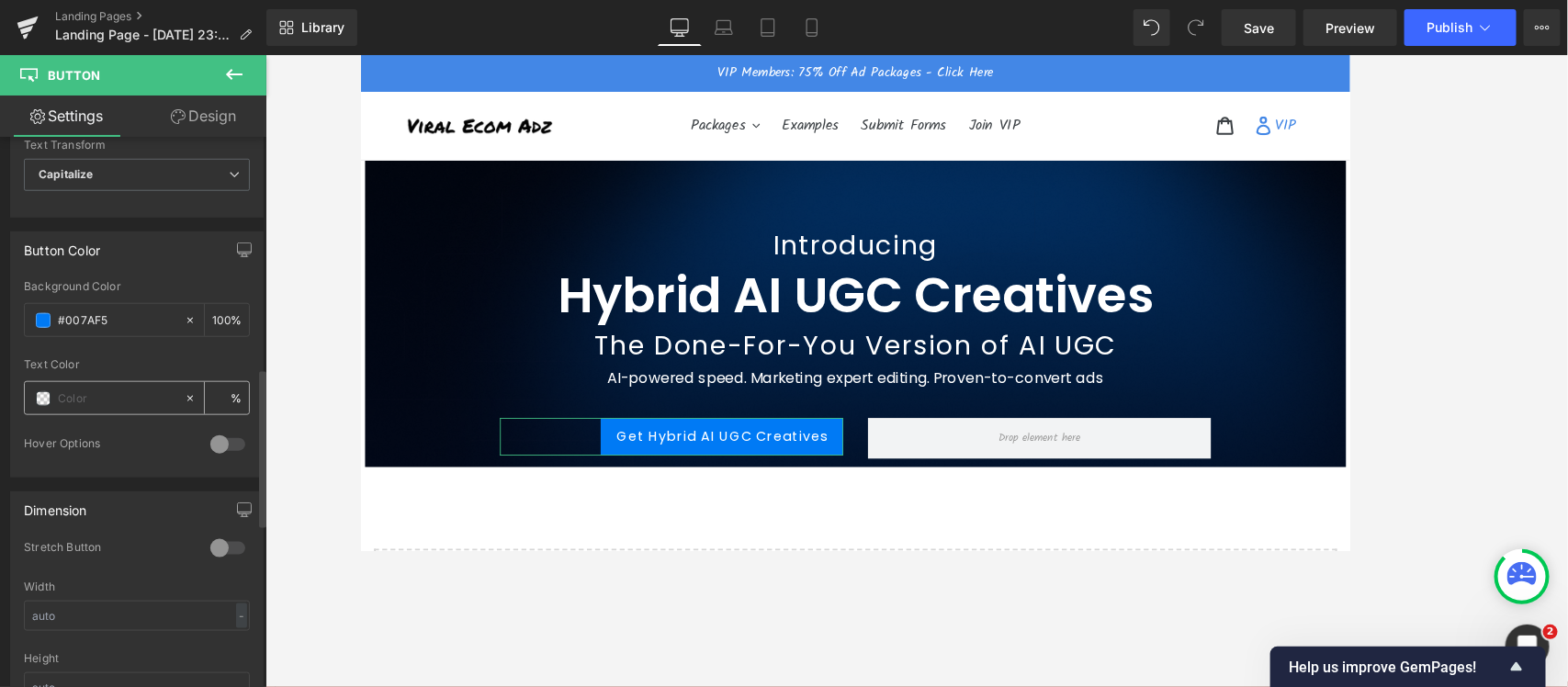
click at [74, 395] on input "text" at bounding box center [116, 398] width 118 height 20
click at [40, 401] on span at bounding box center [43, 399] width 15 height 15
type input "0"
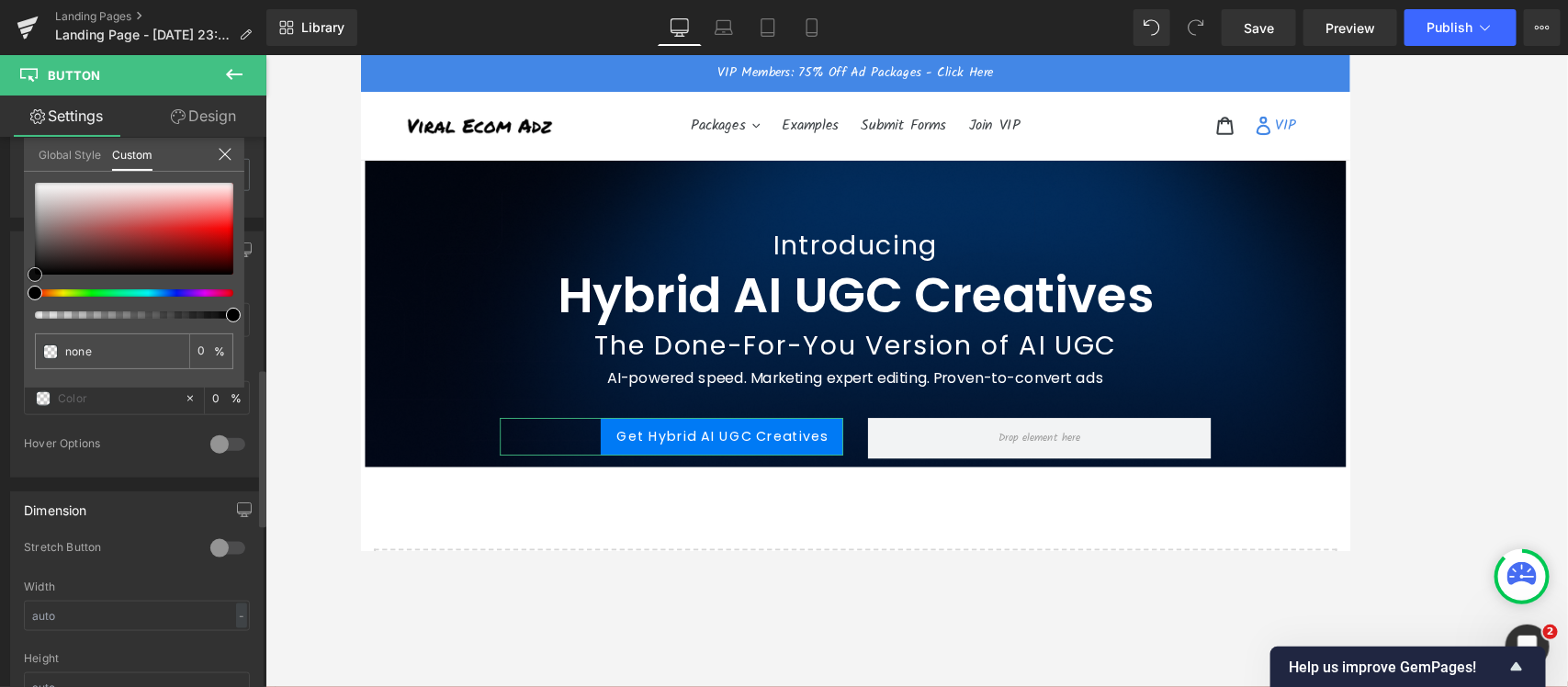
type input "#856464"
type input "100"
type input "#856464"
type input "100"
type input "#ffffff"
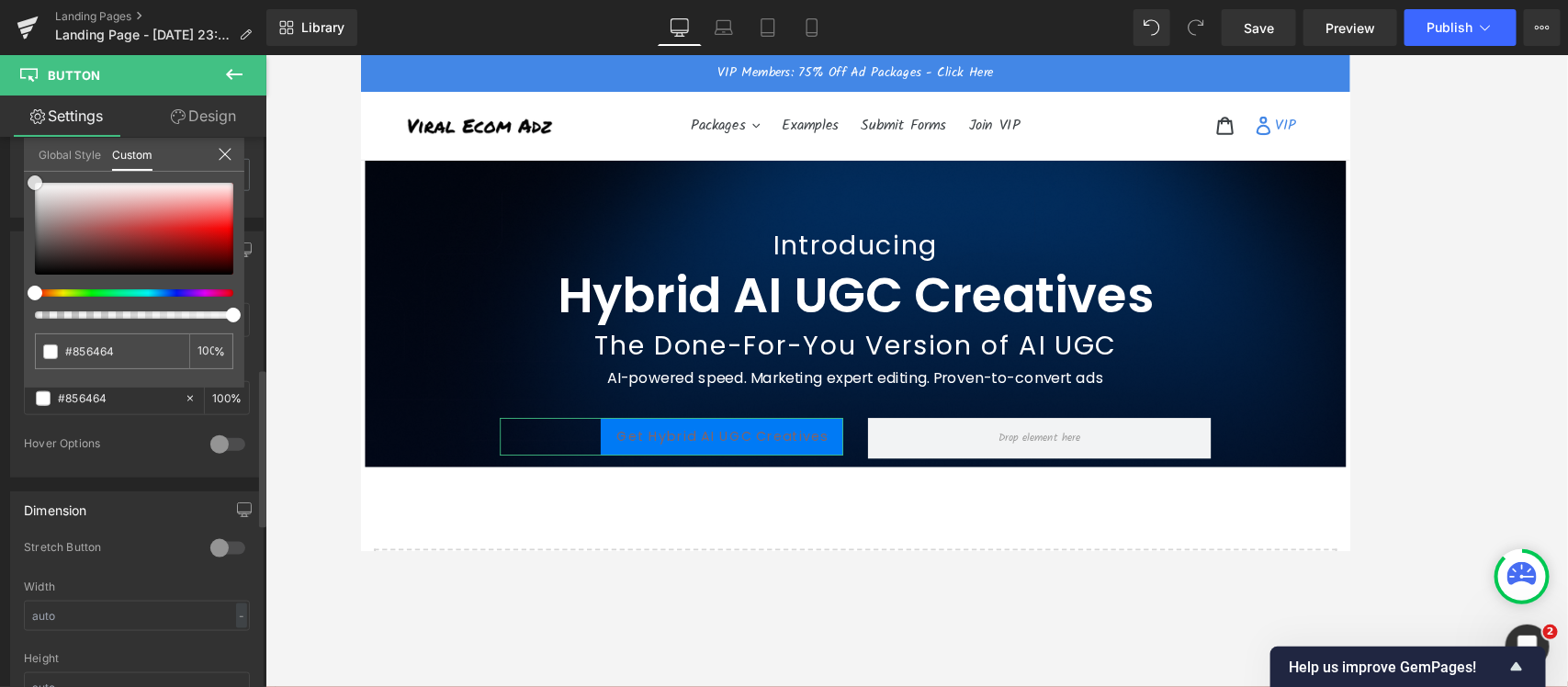
type input "#ffffff"
drag, startPoint x: 17, startPoint y: 172, endPoint x: 0, endPoint y: 142, distance: 34.5
click at [0, 217] on div "Button Color rgb(0, 122, 245) Background Color #007AF5 100 % rgba(255, 255, 255…" at bounding box center [137, 347] width 275 height 260
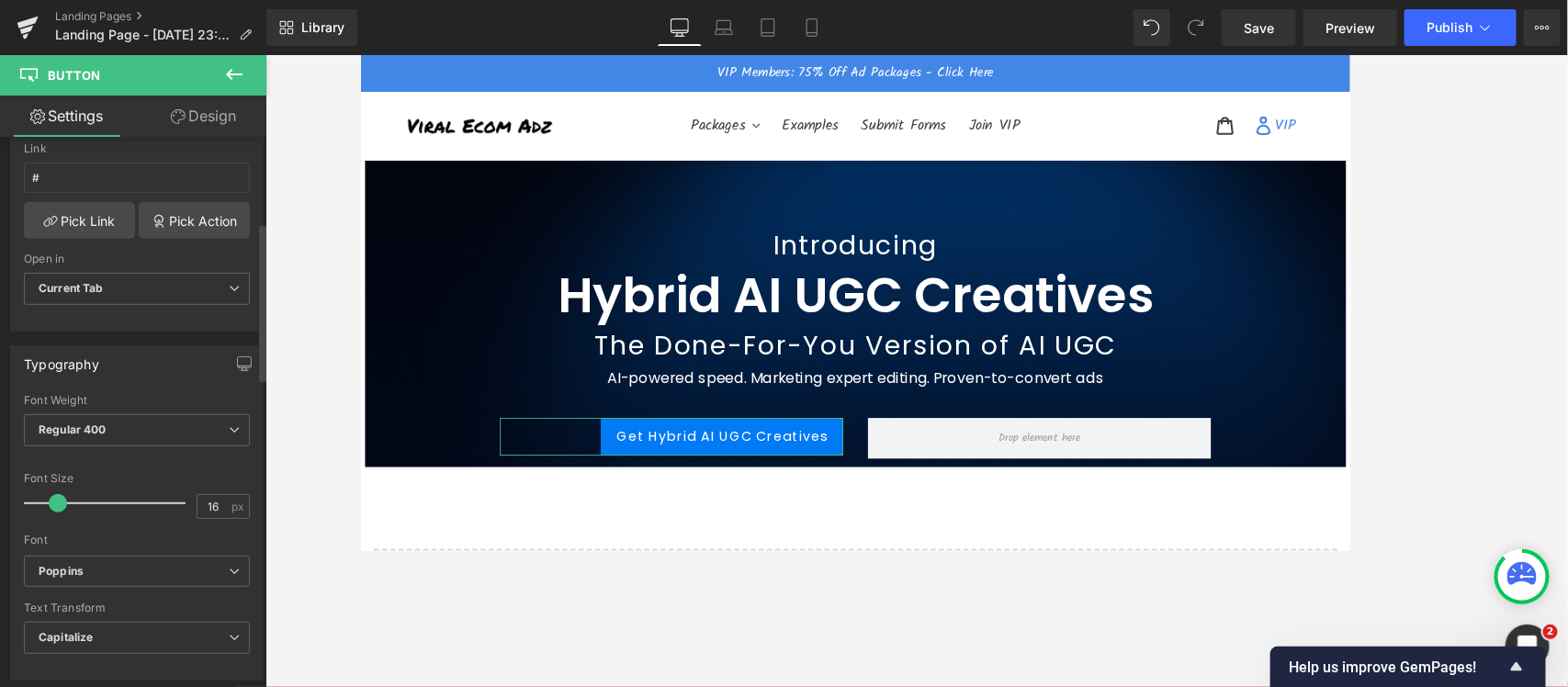
scroll to position [0, 0]
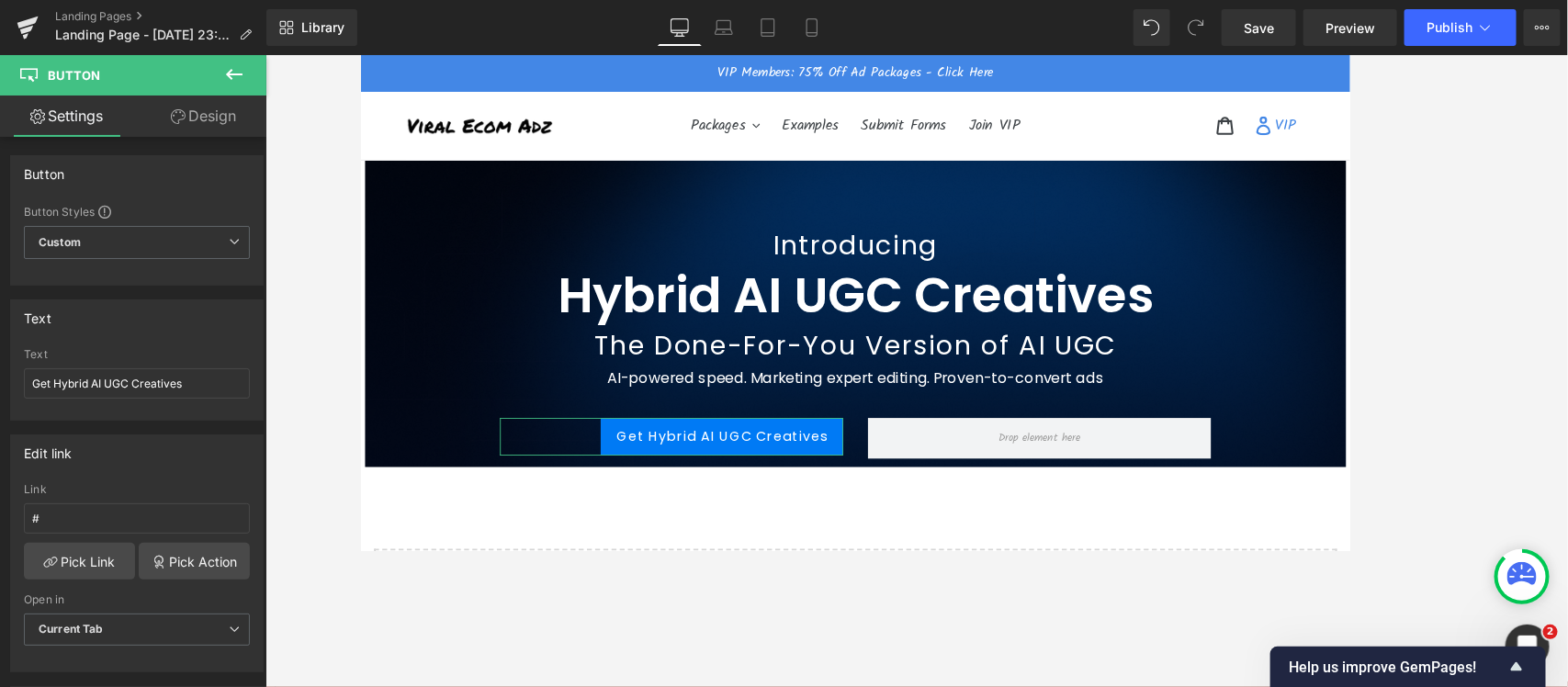
click at [202, 117] on link "Design" at bounding box center [202, 116] width 133 height 41
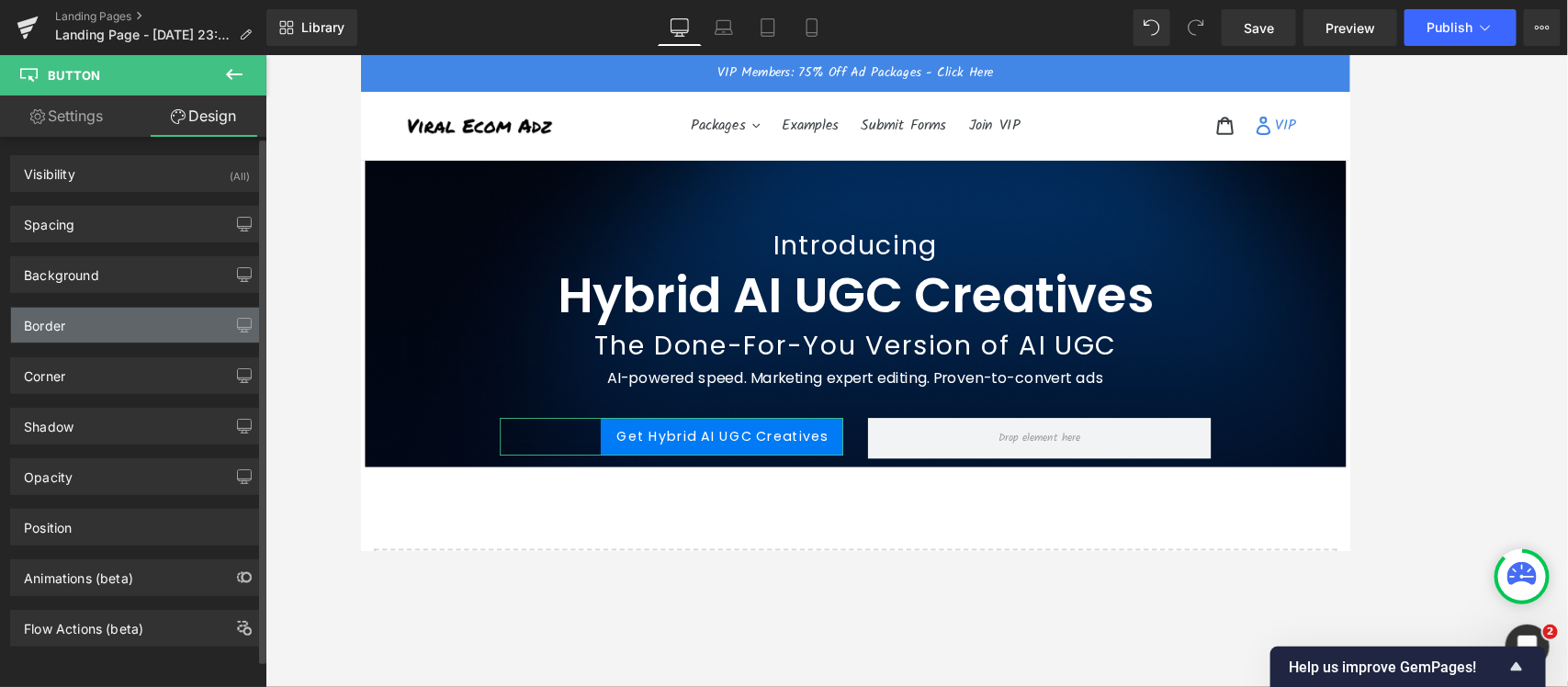
click at [88, 322] on div "Border" at bounding box center [136, 325] width 251 height 35
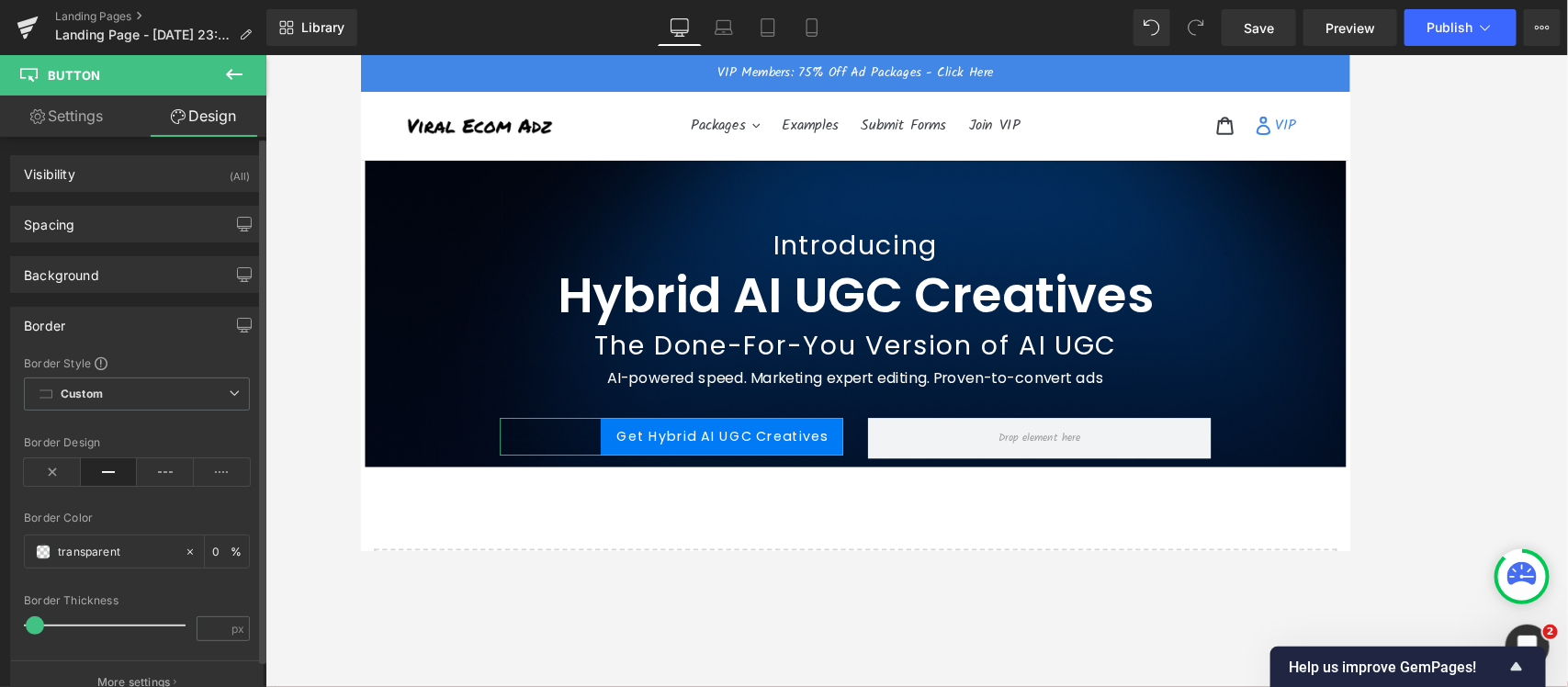
type input "transparent"
type input "0"
type input "1.25"
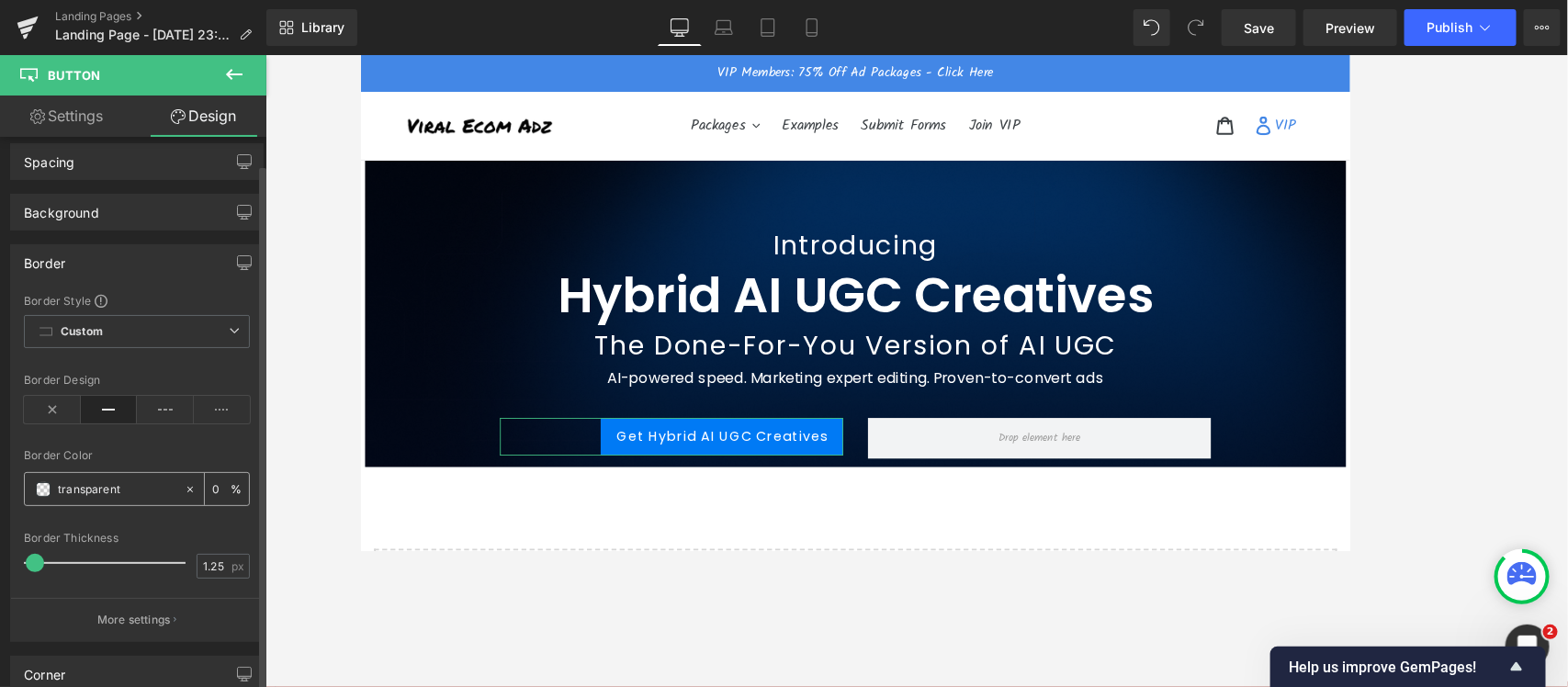
scroll to position [115, 0]
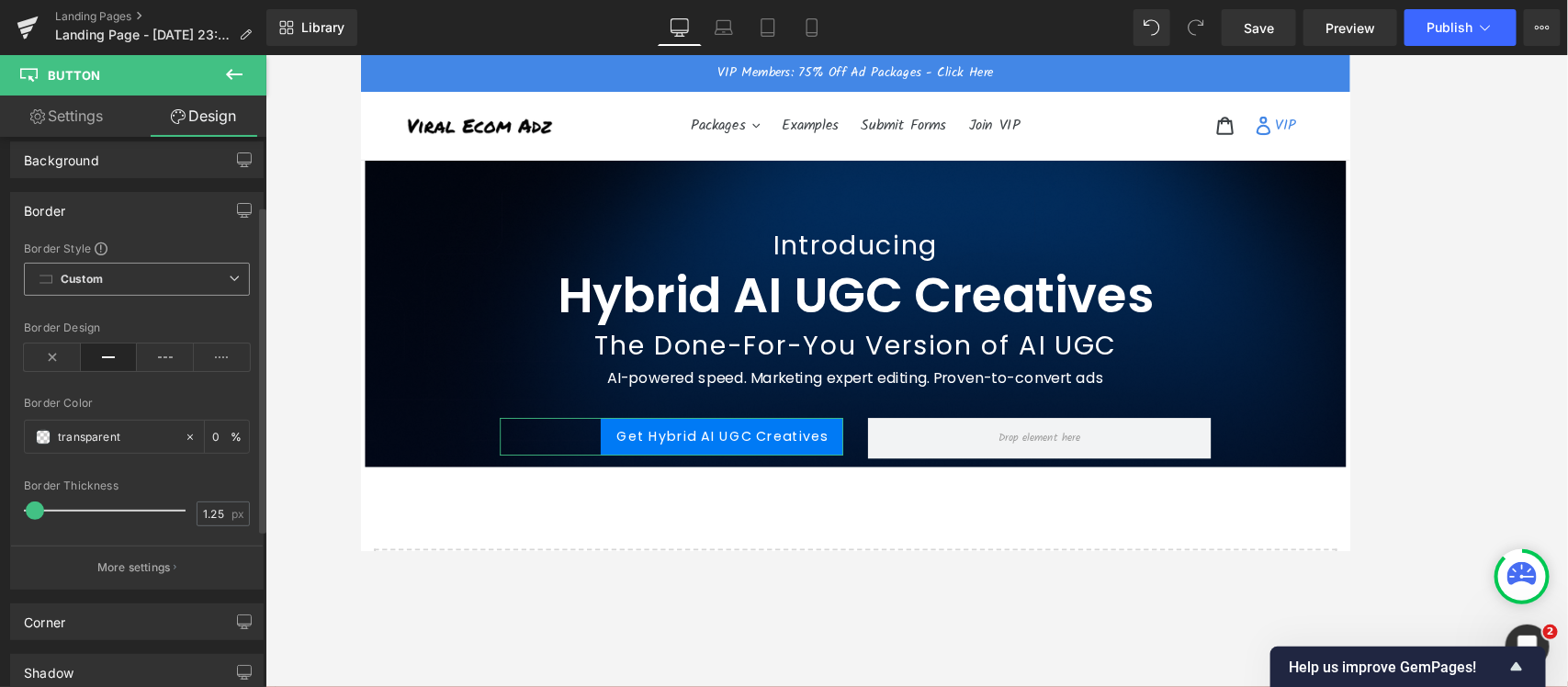
click at [83, 285] on b "Custom" at bounding box center [81, 280] width 42 height 16
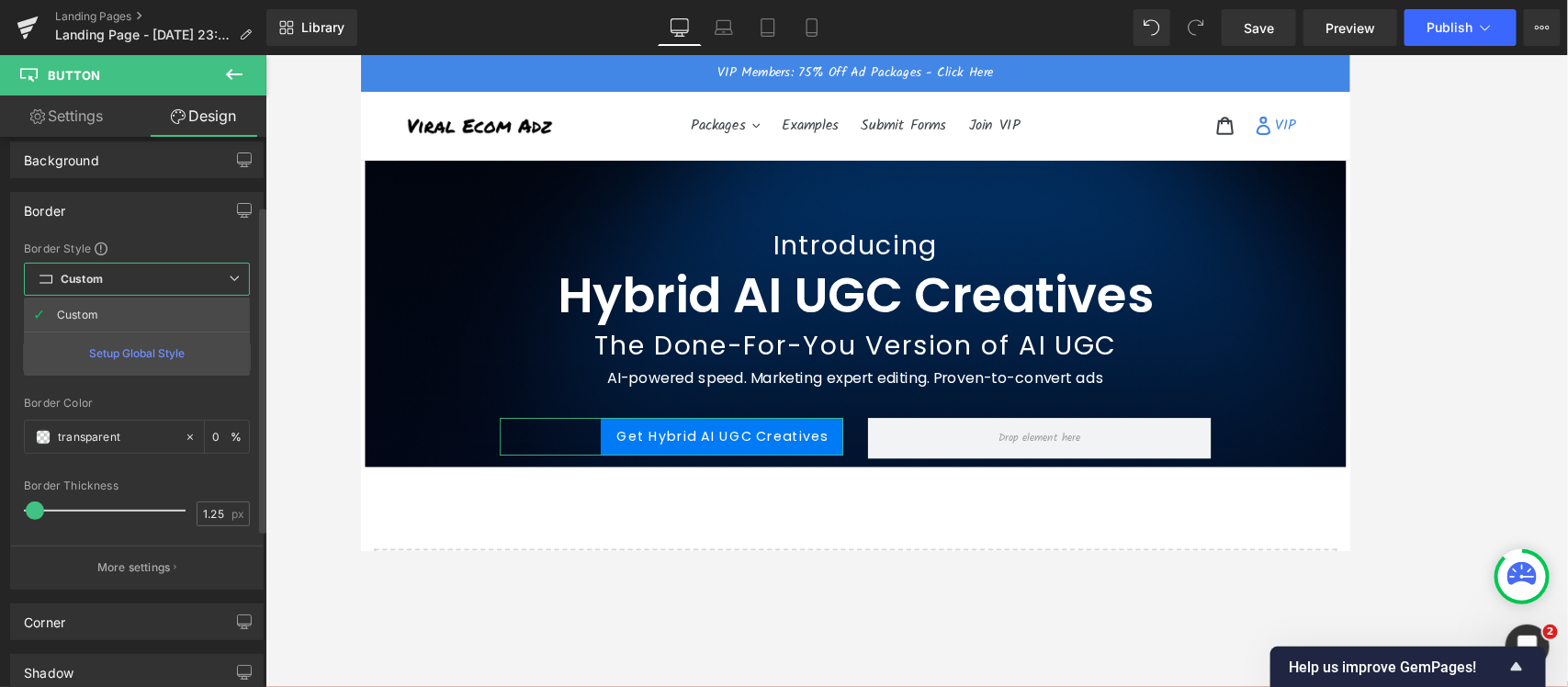
click at [83, 279] on b "Custom" at bounding box center [81, 280] width 42 height 16
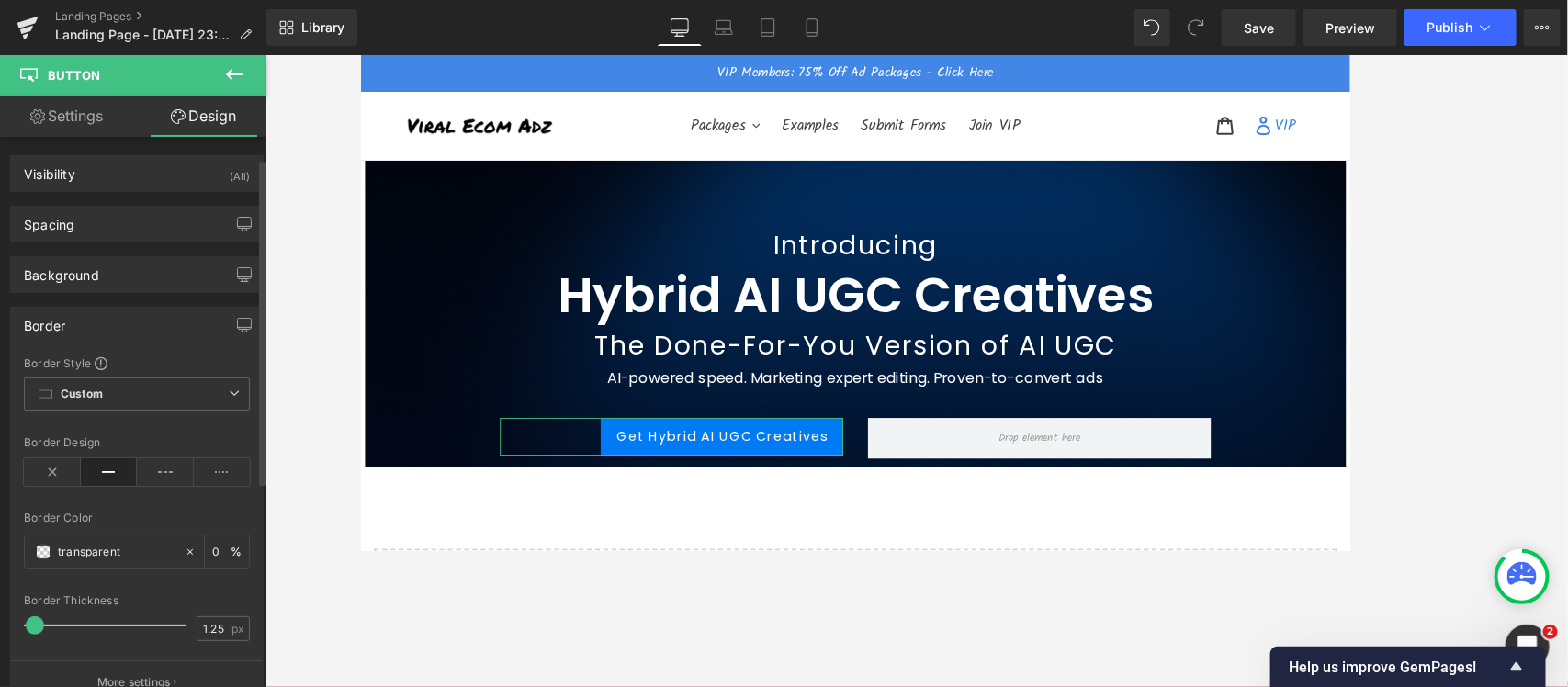
scroll to position [378, 0]
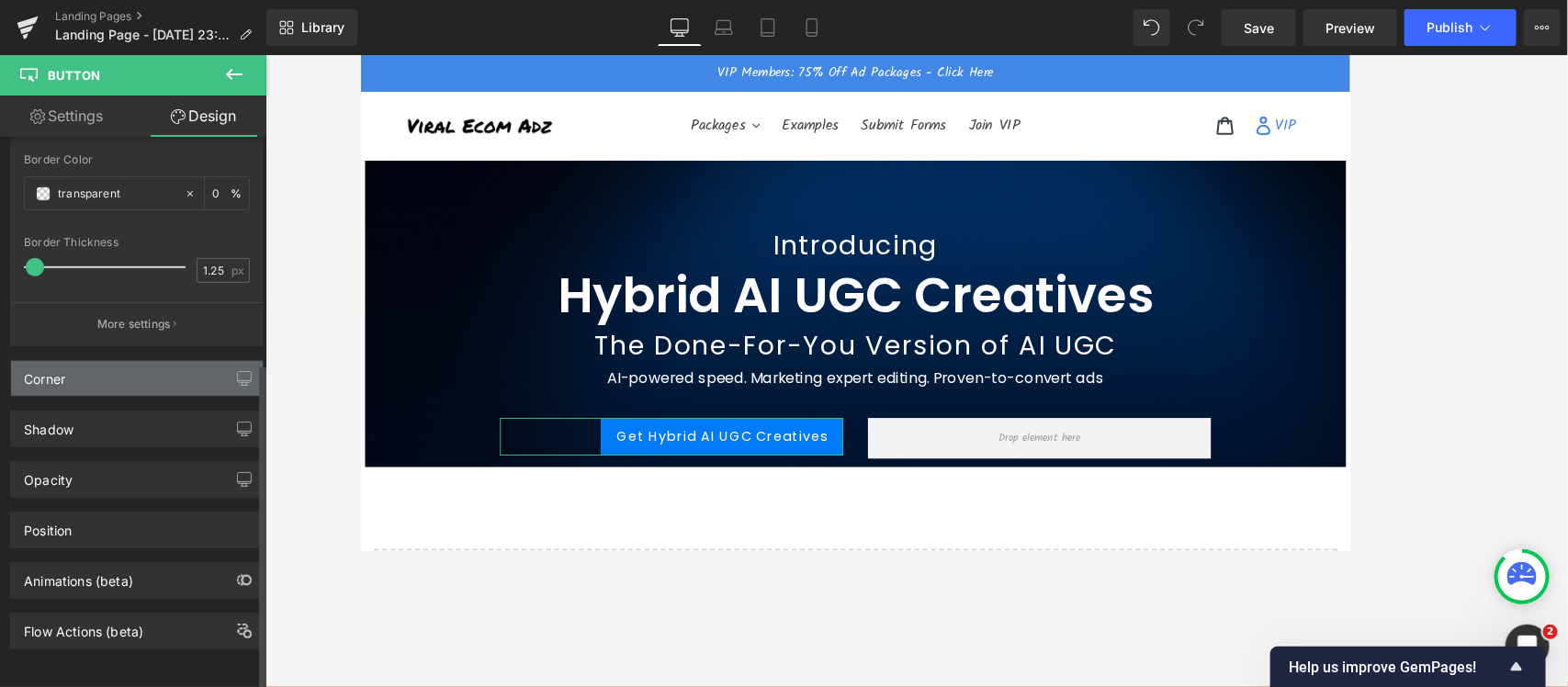
click at [90, 370] on div "Corner" at bounding box center [136, 378] width 251 height 35
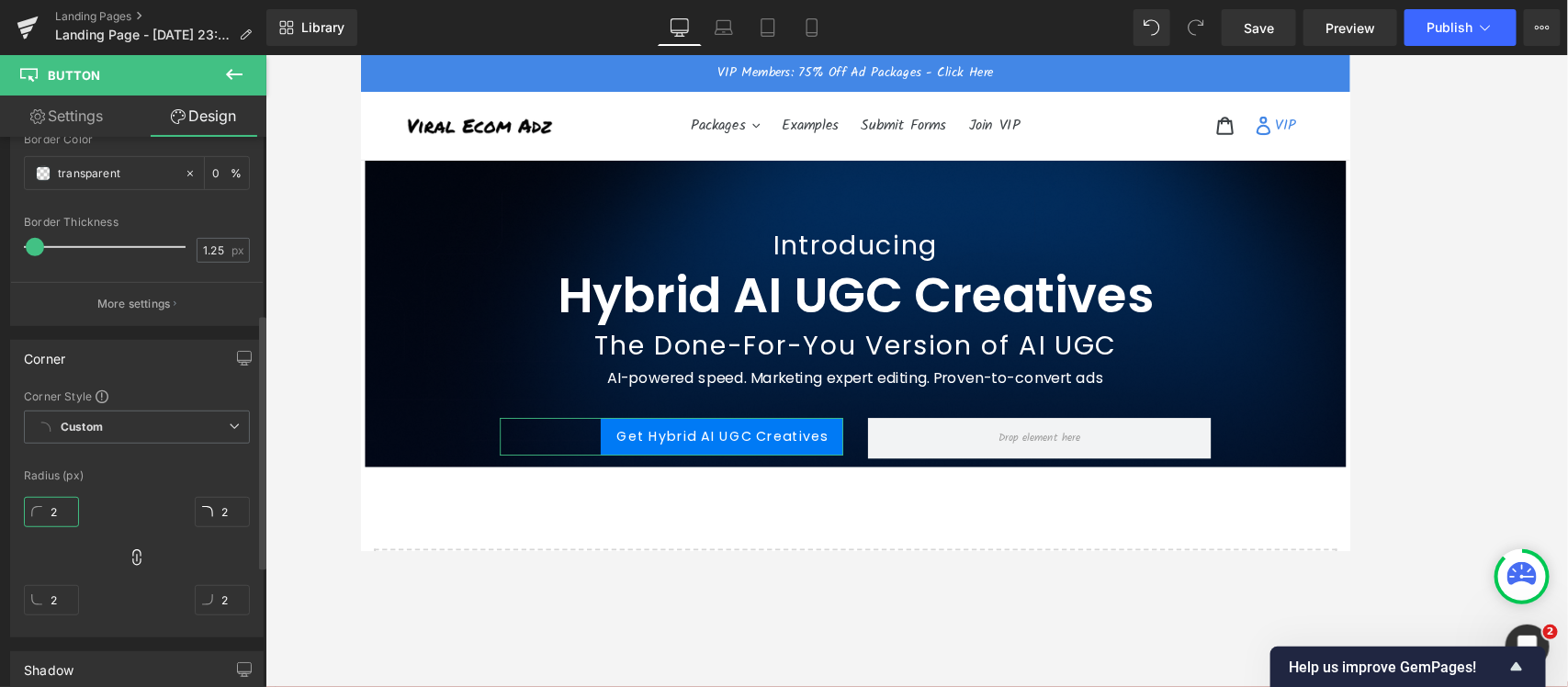
click at [54, 515] on input "2" at bounding box center [51, 512] width 56 height 30
type input "30"
type input "3"
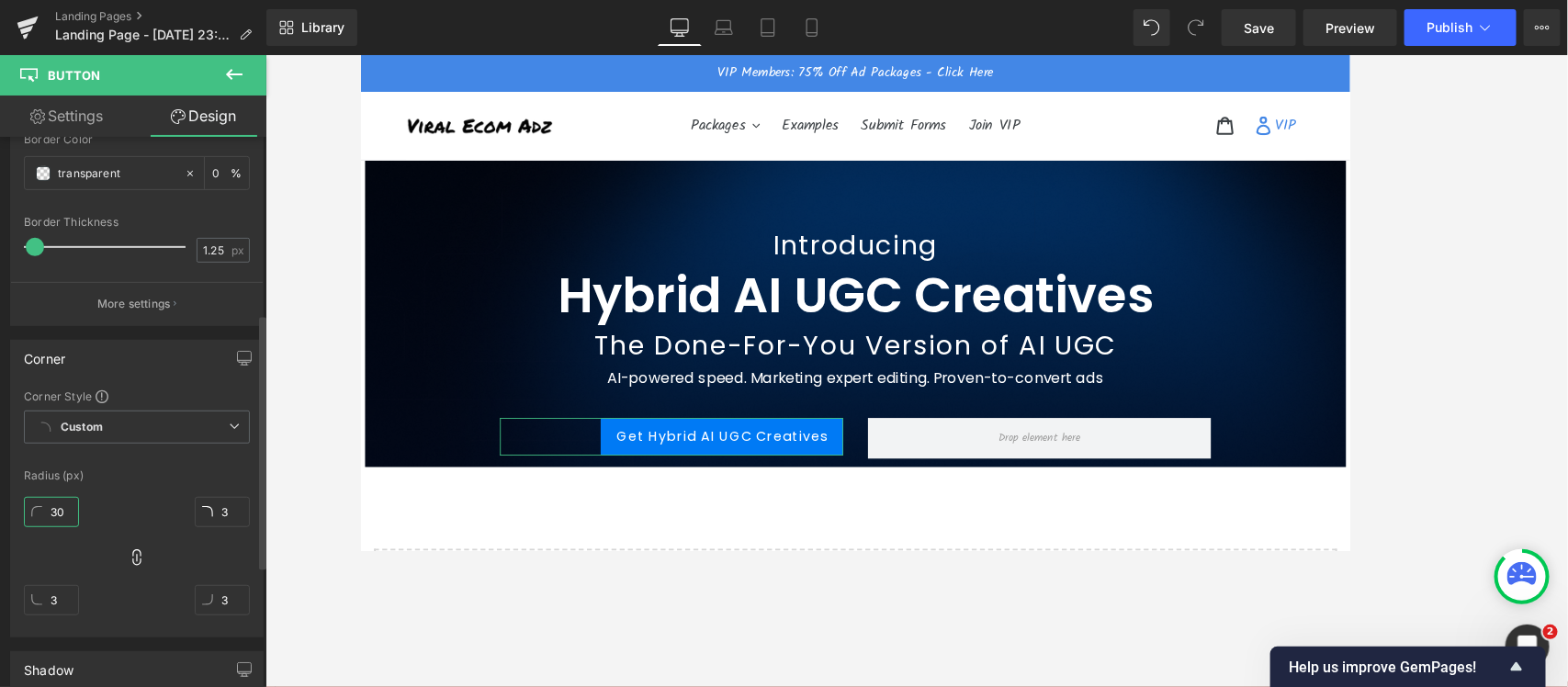
type input "30"
click at [117, 357] on div "Corner" at bounding box center [136, 358] width 251 height 35
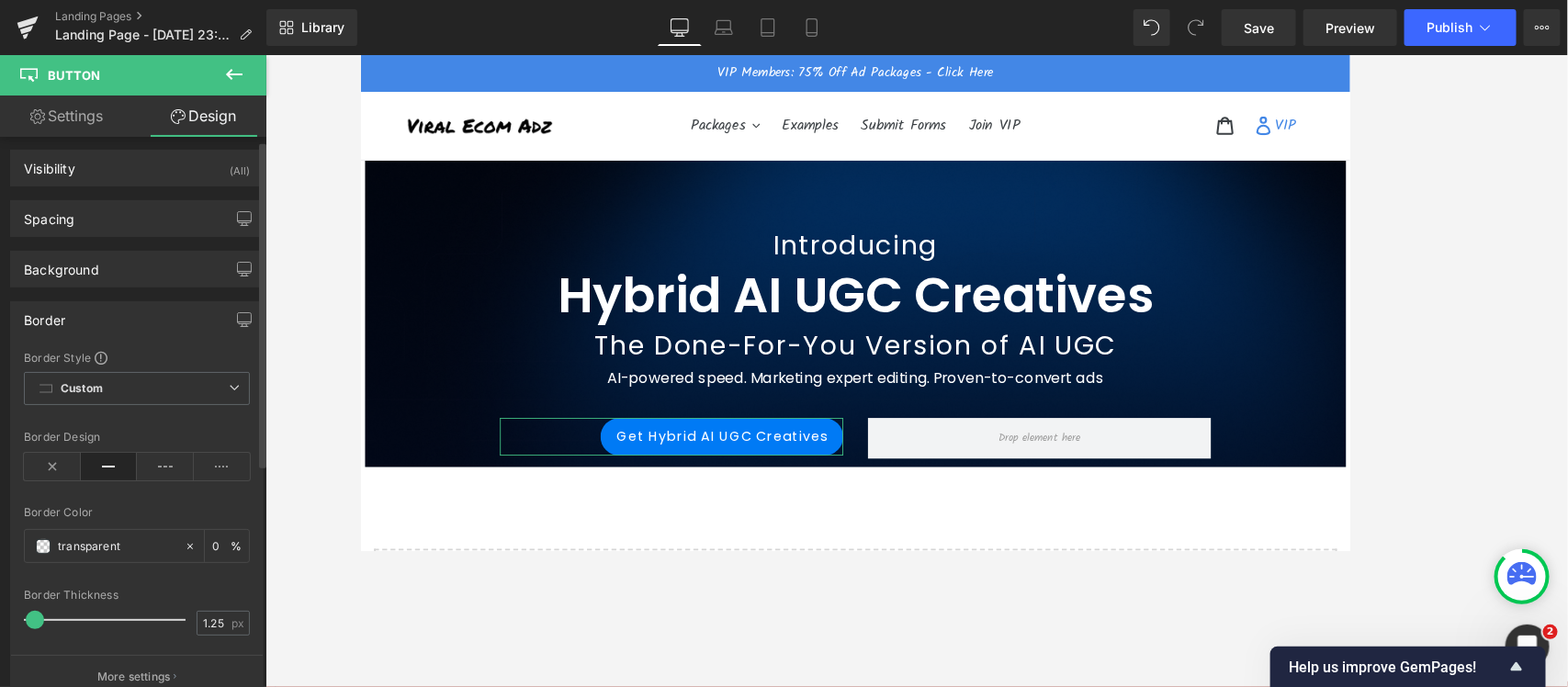
scroll to position [0, 0]
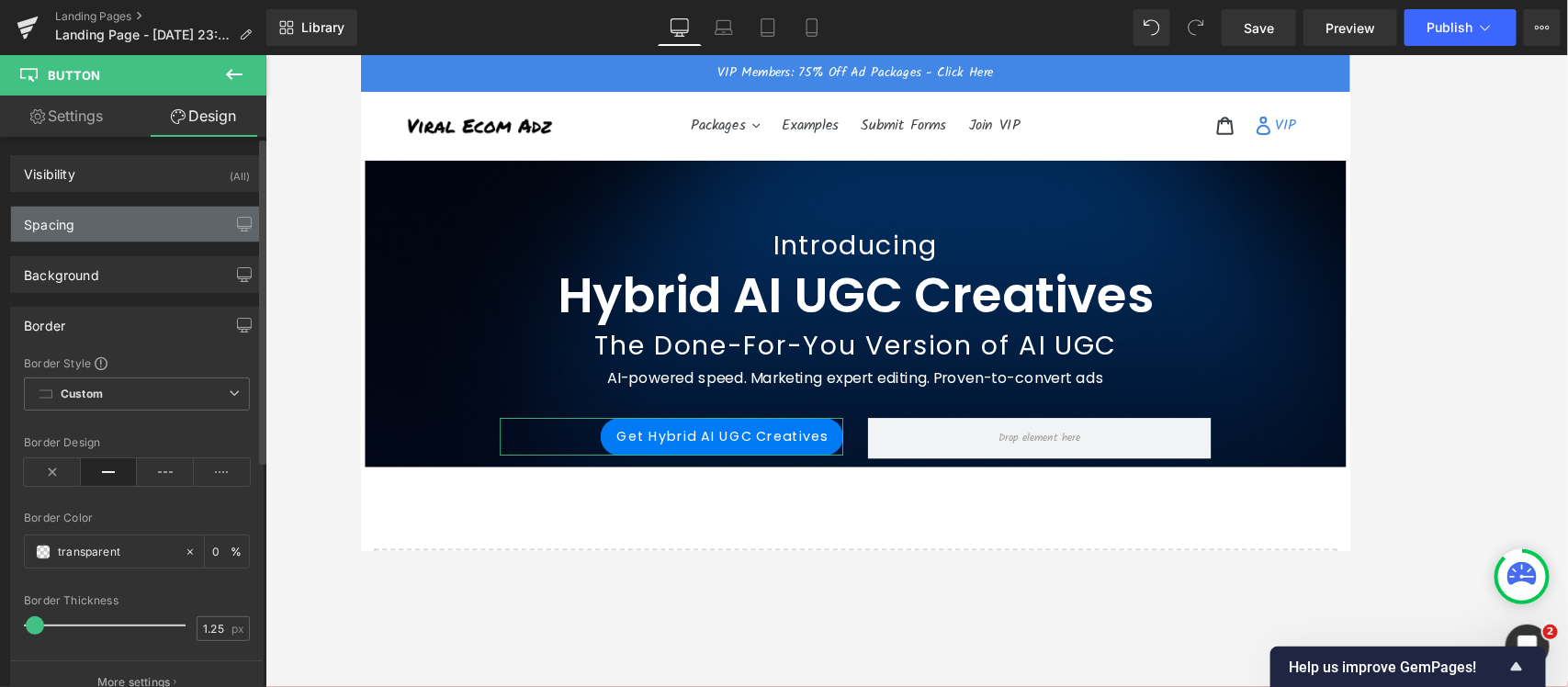
click at [71, 225] on div "Spacing" at bounding box center [49, 219] width 51 height 25
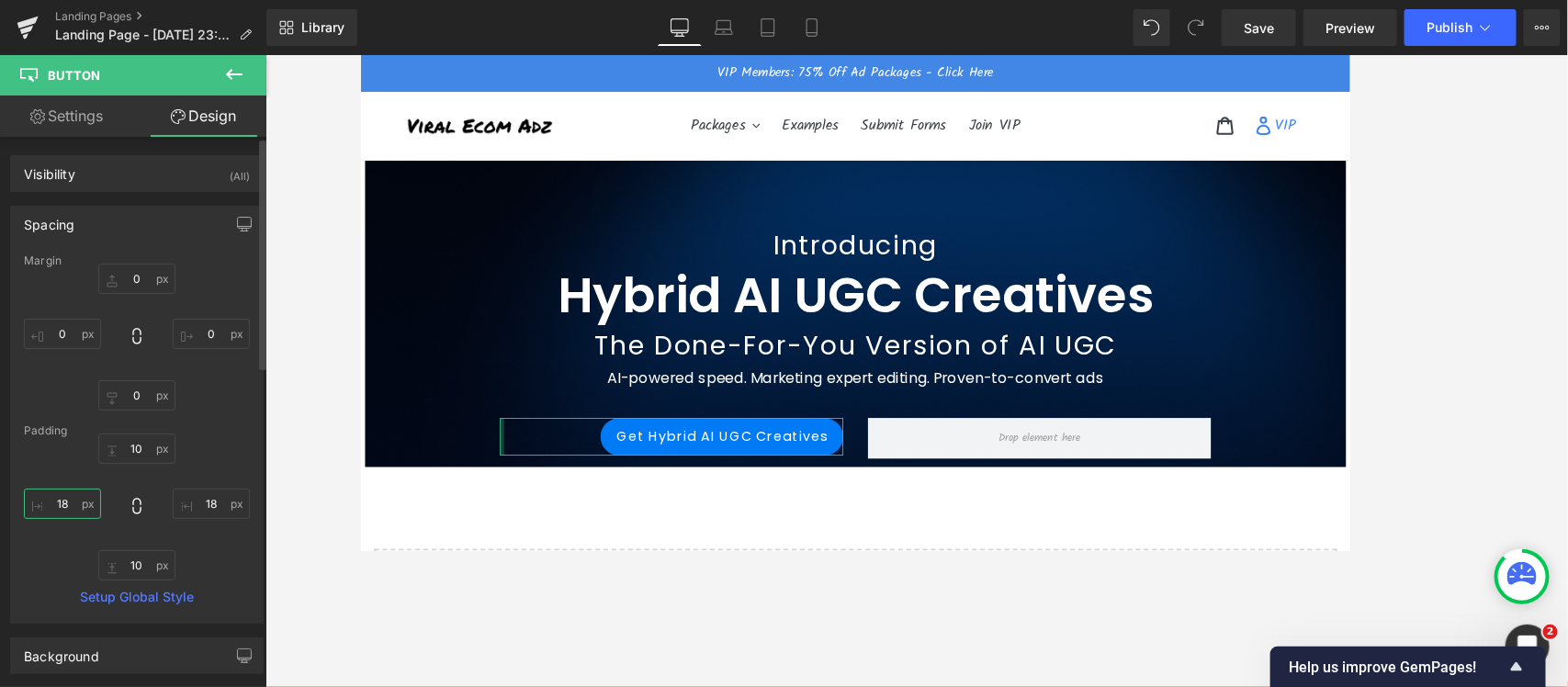
click at [61, 506] on input "18" at bounding box center [62, 503] width 77 height 30
type input "45"
click at [204, 494] on input "18" at bounding box center [211, 503] width 77 height 30
type input "45"
click at [65, 503] on input "45" at bounding box center [62, 503] width 77 height 30
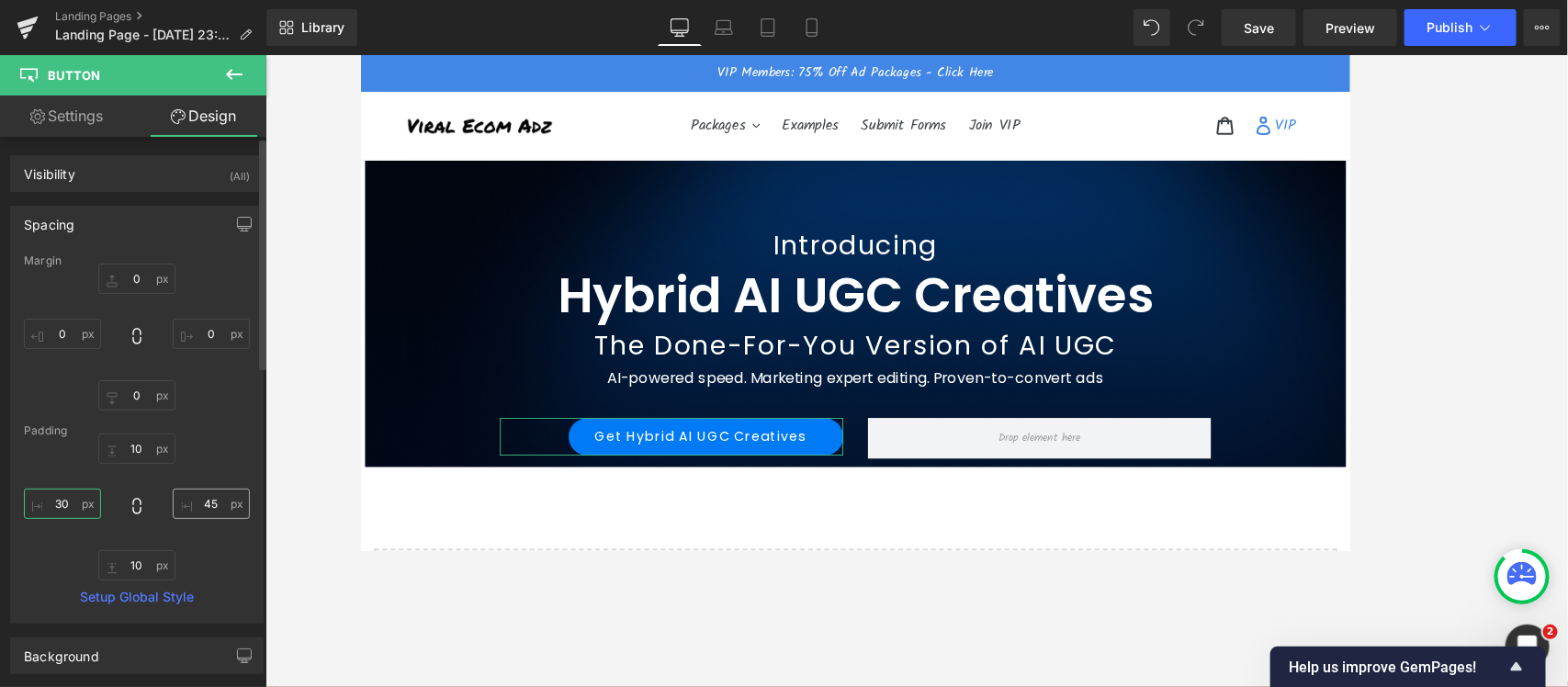
type input "30"
click at [196, 503] on input "45" at bounding box center [211, 503] width 77 height 30
type input "30"
click at [133, 451] on input "10" at bounding box center [136, 449] width 77 height 30
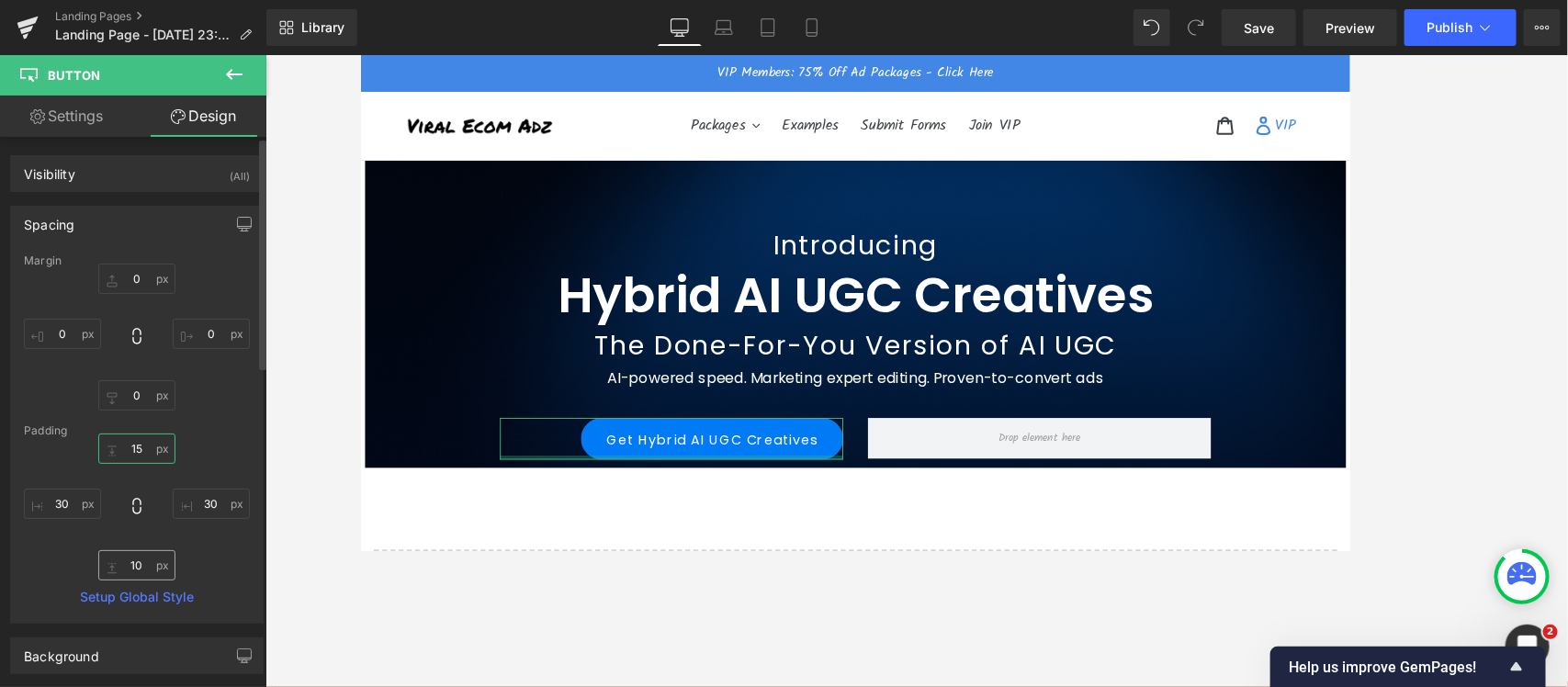
type input "15"
click at [133, 550] on input "10" at bounding box center [136, 566] width 77 height 30
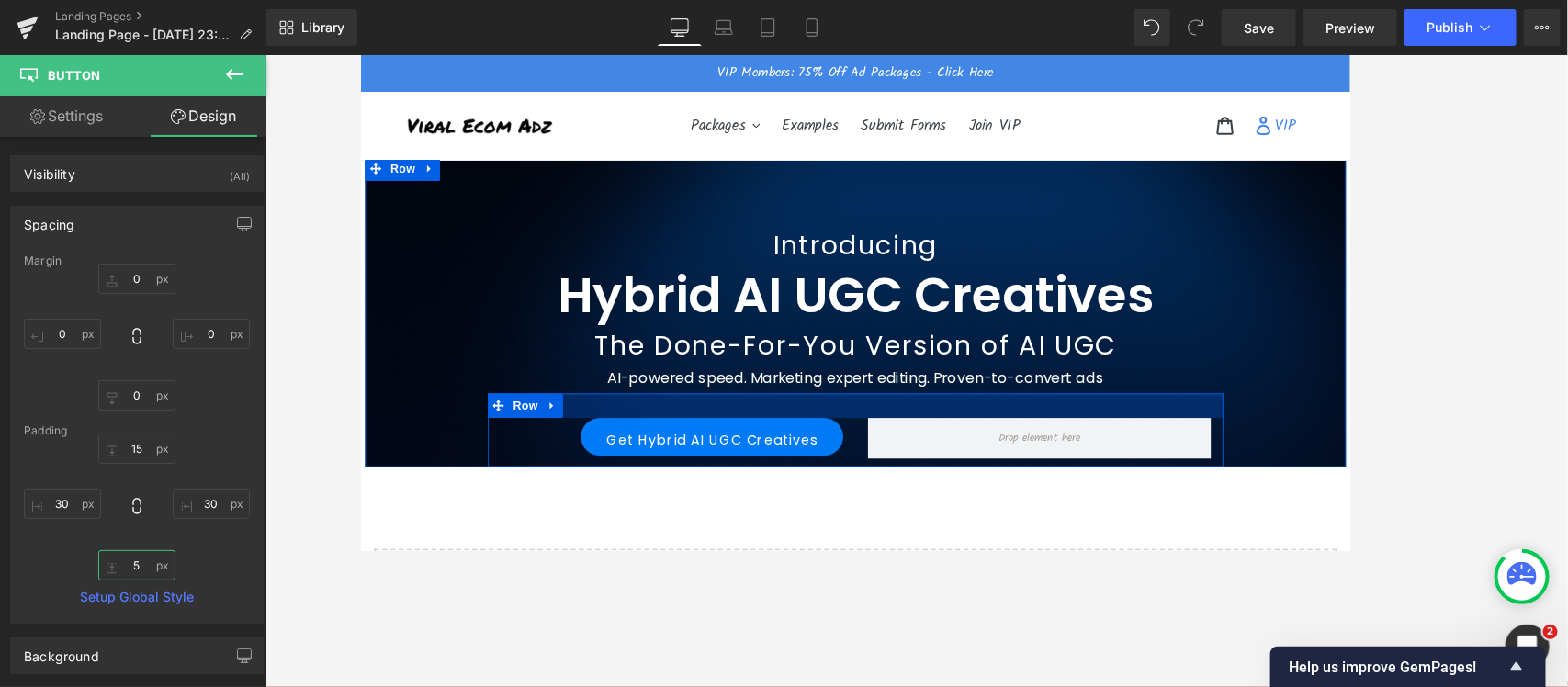
type input "15"
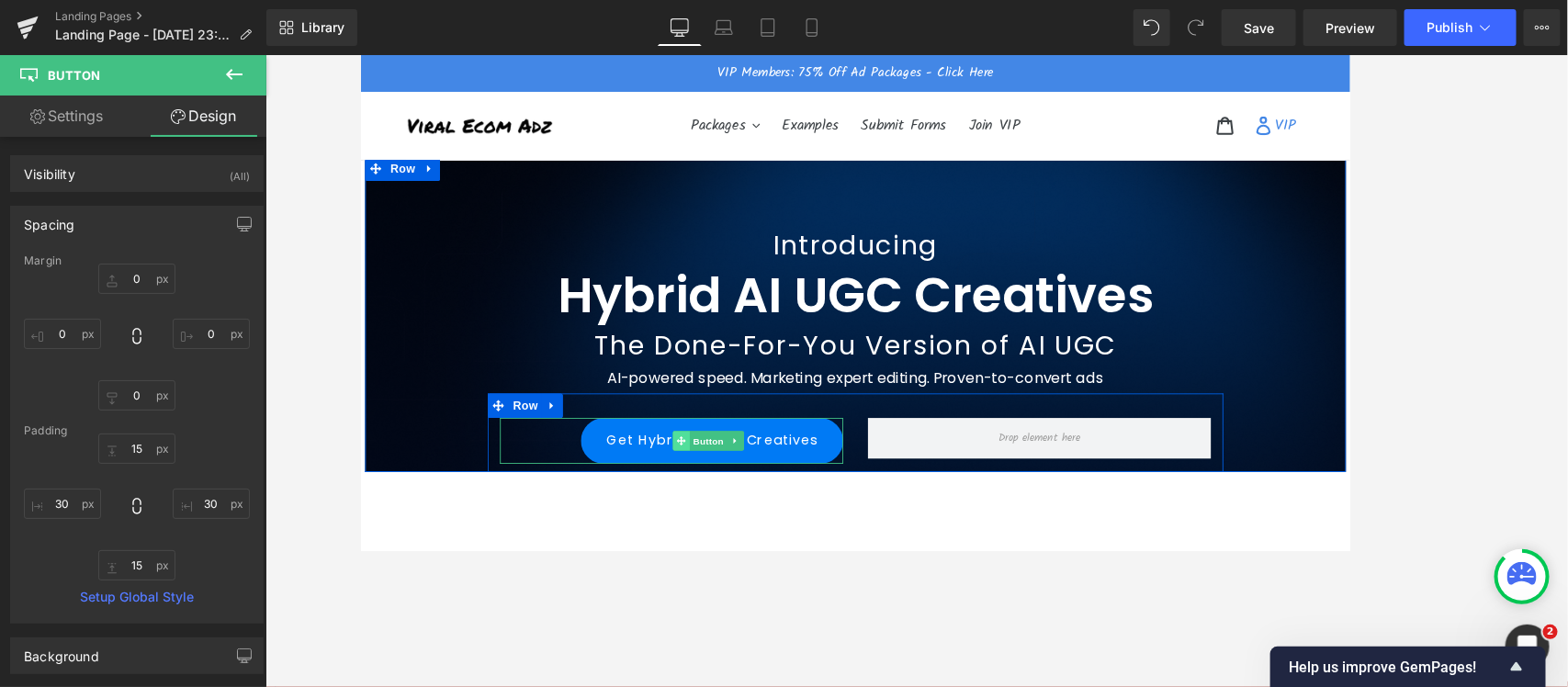
click at [715, 488] on icon at bounding box center [720, 487] width 10 height 10
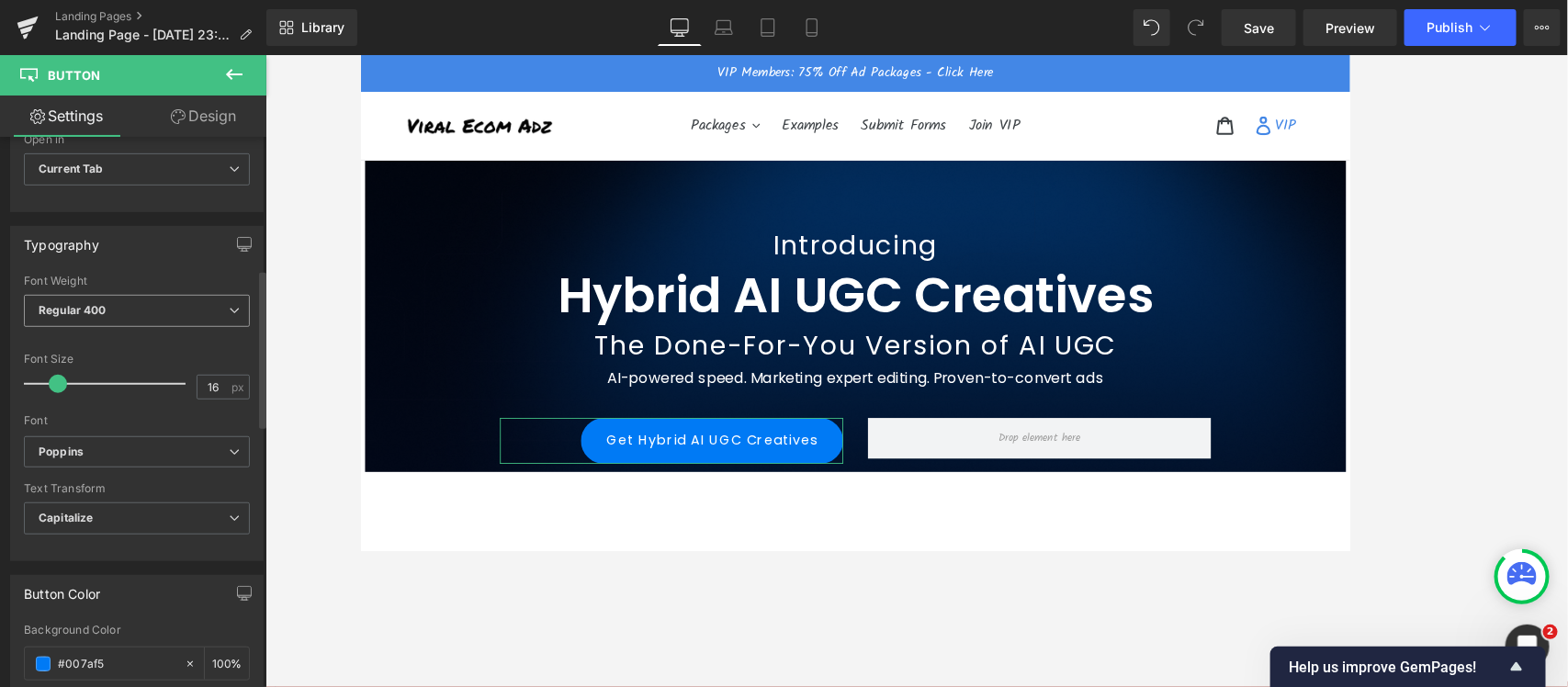
scroll to position [459, 0]
click at [99, 317] on b "Regular 400" at bounding box center [72, 311] width 68 height 14
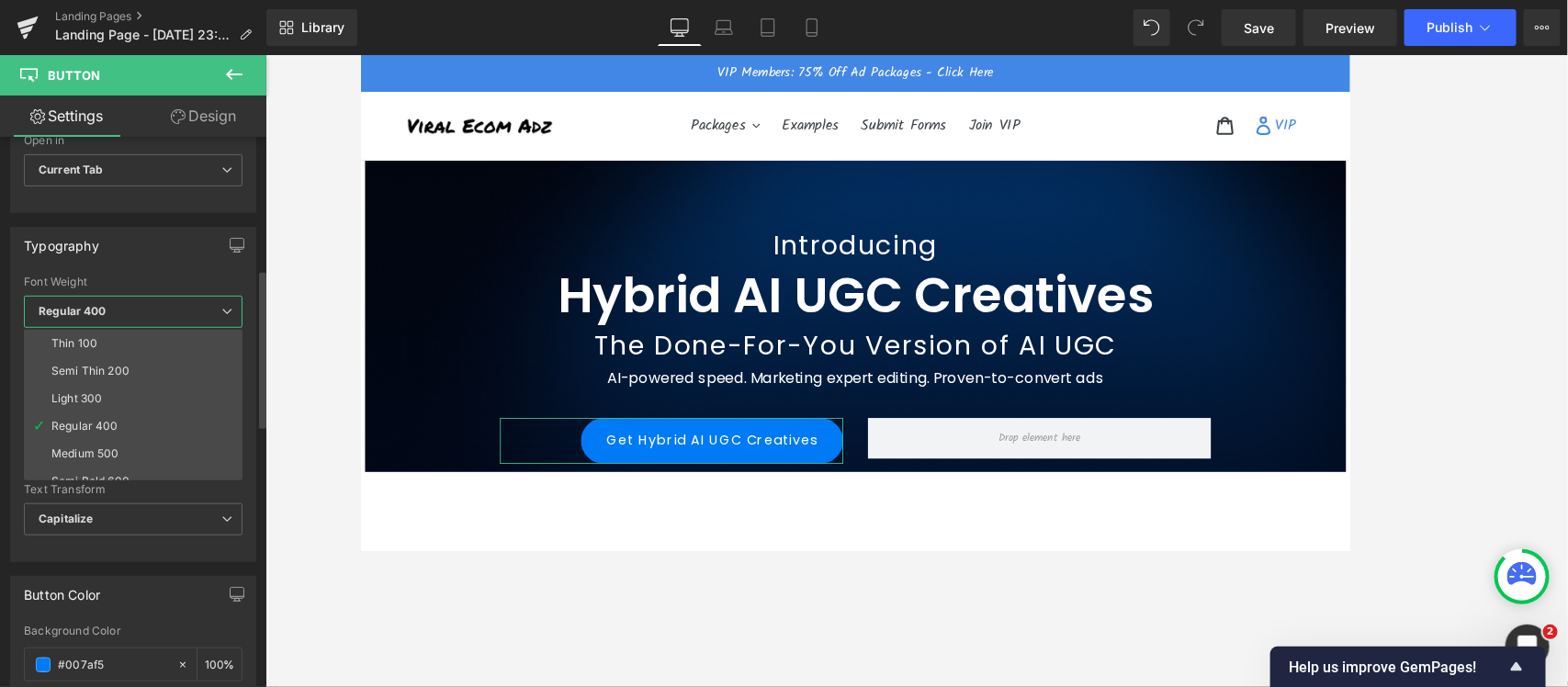
click at [99, 317] on b "Regular 400" at bounding box center [72, 311] width 68 height 14
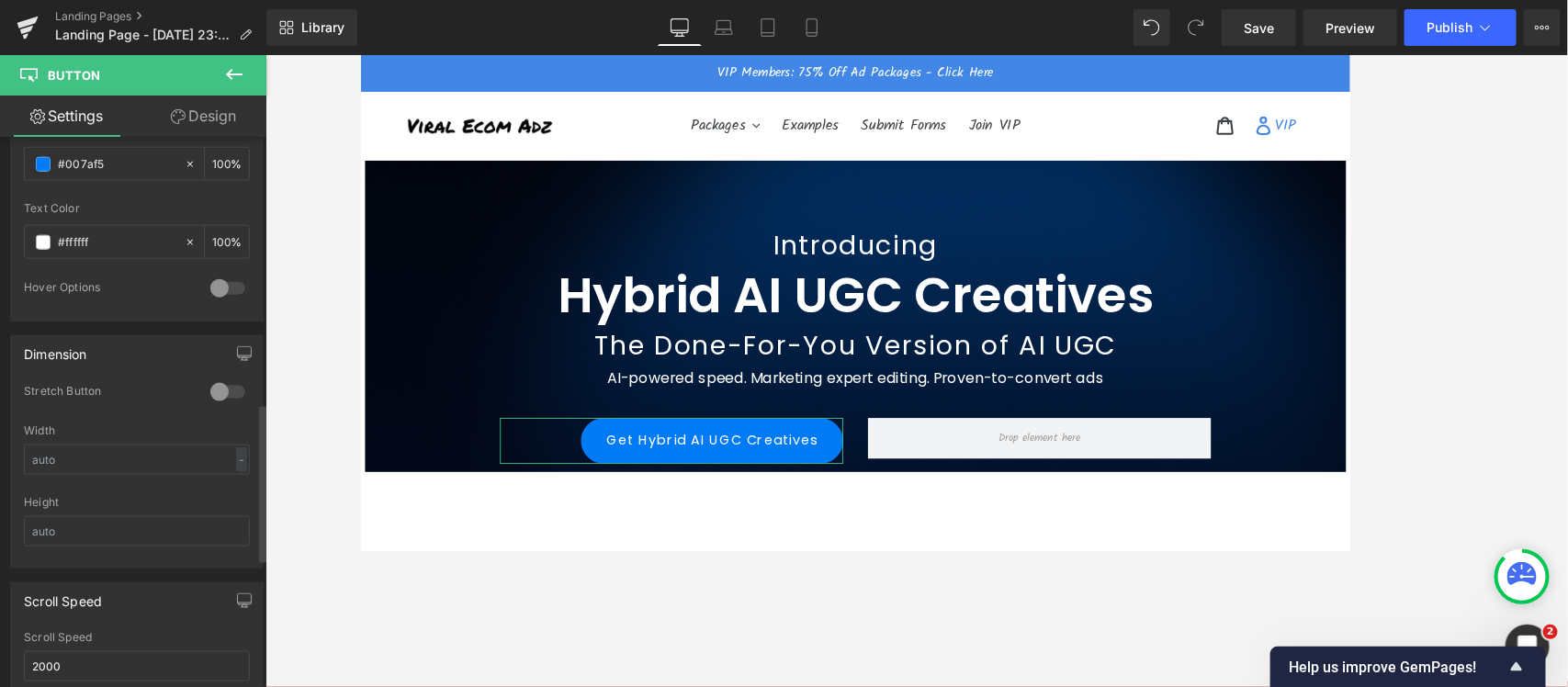
scroll to position [919, 0]
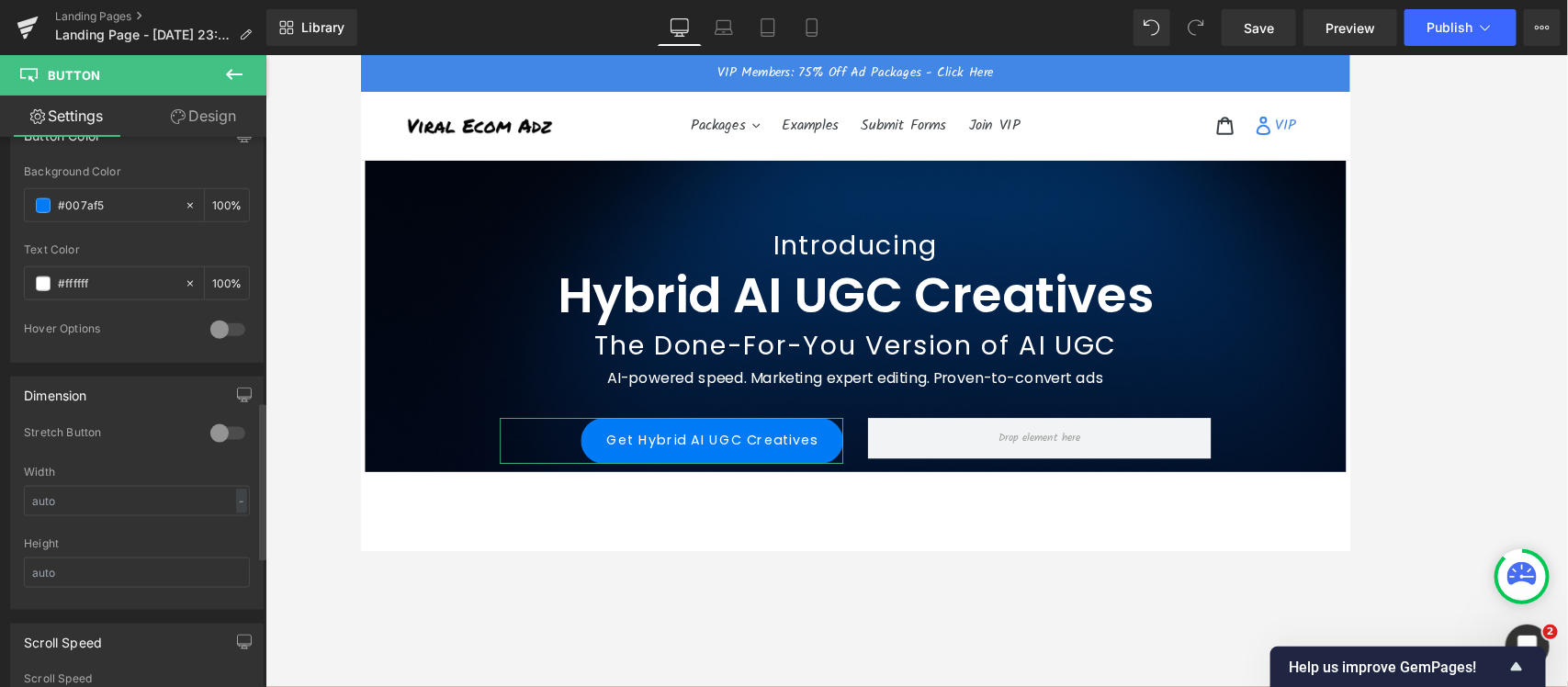
click at [220, 333] on div at bounding box center [228, 329] width 44 height 29
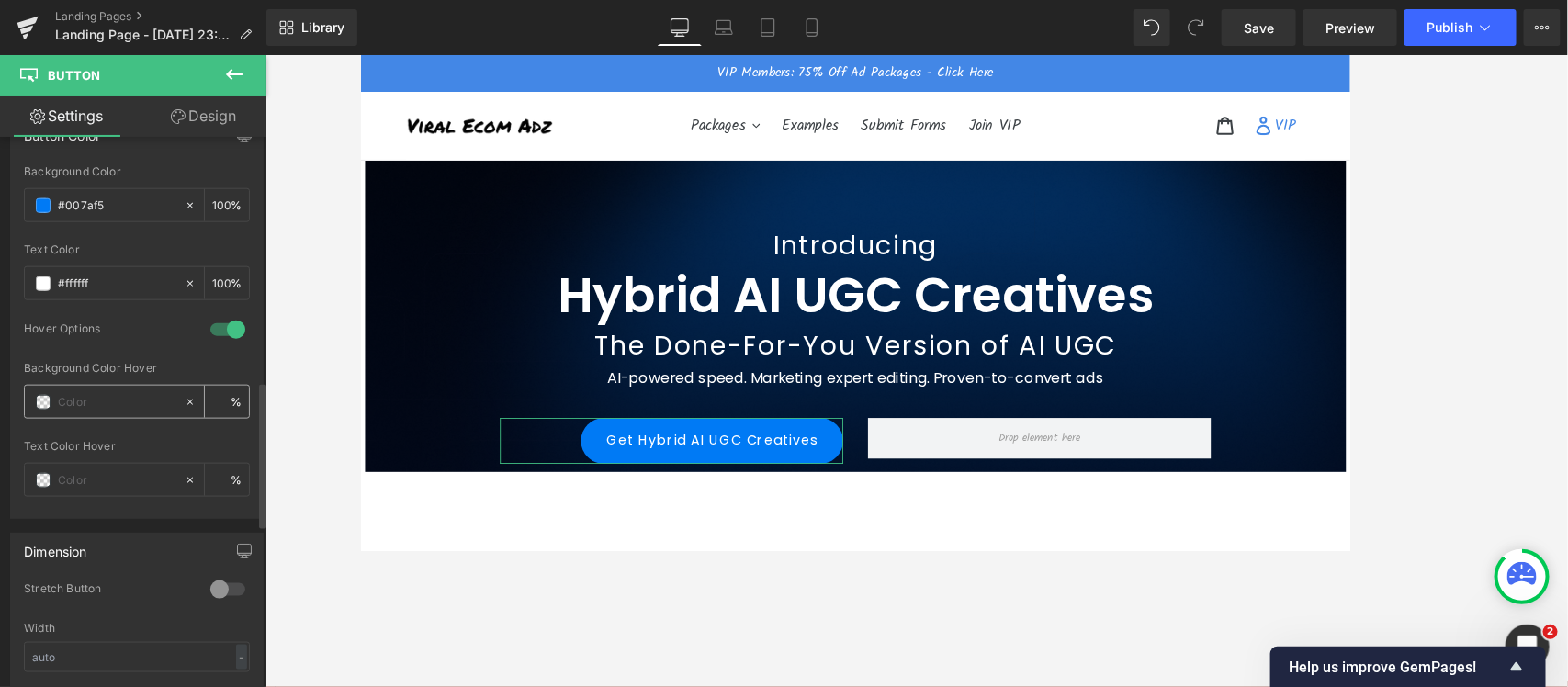
click at [44, 411] on div at bounding box center [104, 402] width 159 height 32
click at [98, 211] on input "#007af5" at bounding box center [116, 205] width 118 height 20
click at [80, 402] on input "text" at bounding box center [116, 402] width 118 height 20
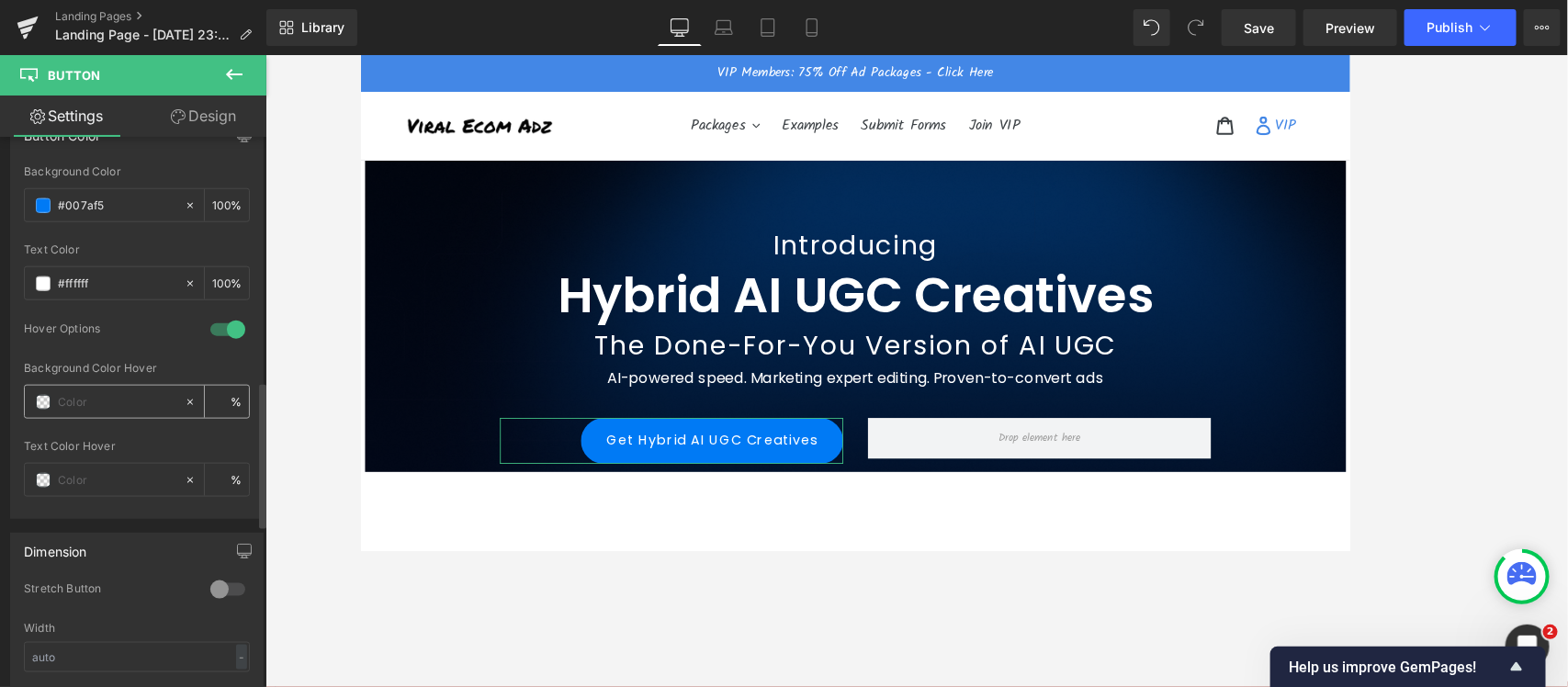
paste input "#007af5"
type input "#007af5"
type input "100"
type input "#007af5"
click at [75, 479] on input "text" at bounding box center [116, 480] width 118 height 20
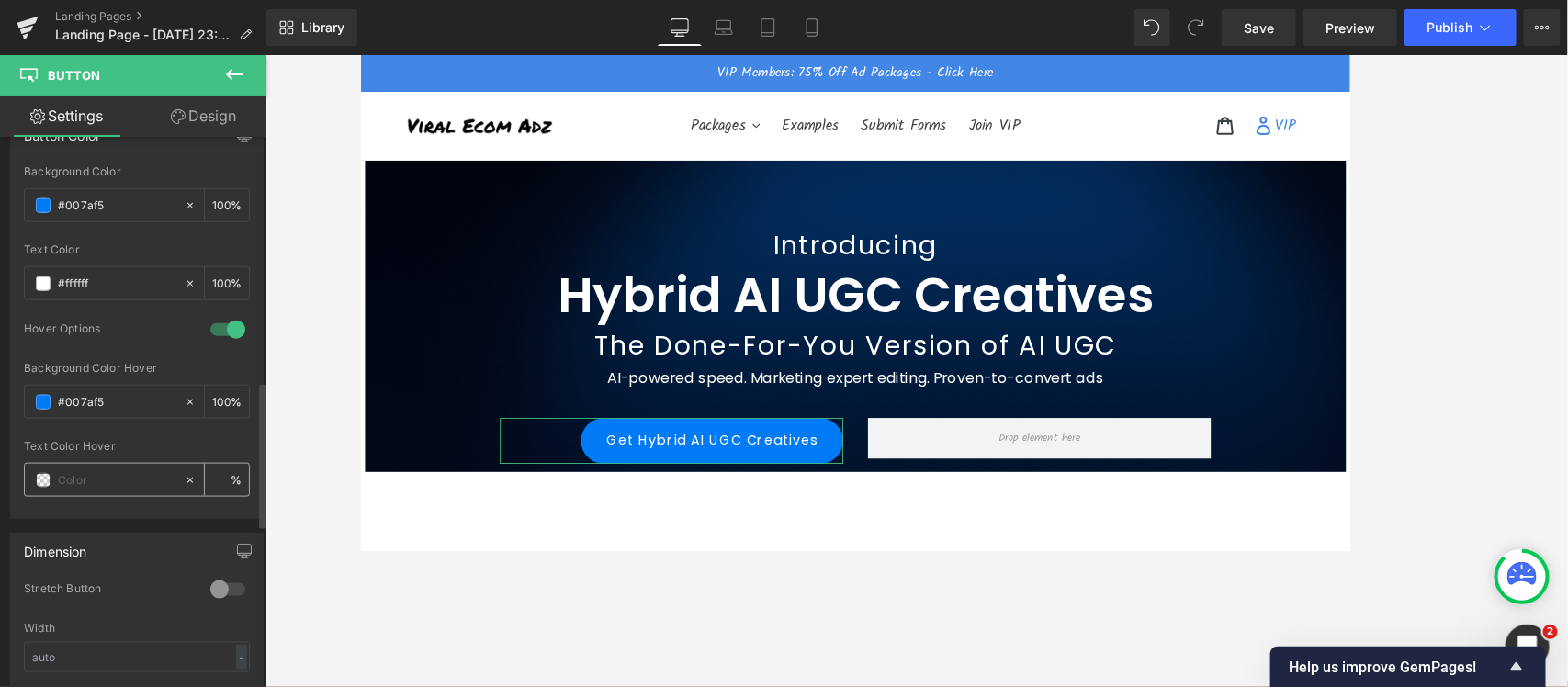
paste input "#007af5"
type input "#007af5"
type input "100"
type input "#007af5"
click at [78, 402] on input "#007af5" at bounding box center [116, 402] width 118 height 20
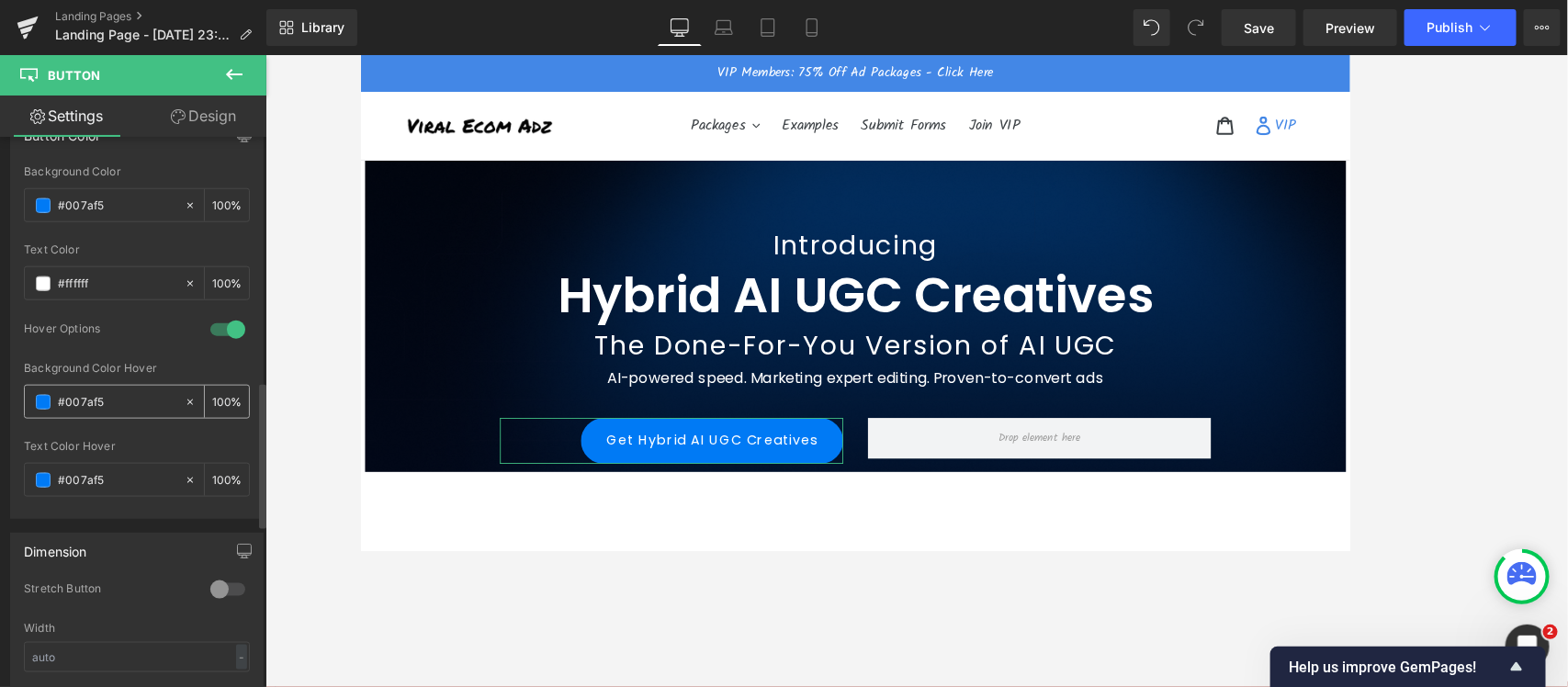
click at [78, 402] on input "#007af5" at bounding box center [116, 402] width 118 height 20
type input "#ff"
type input "0"
type input "#fff"
type input "100"
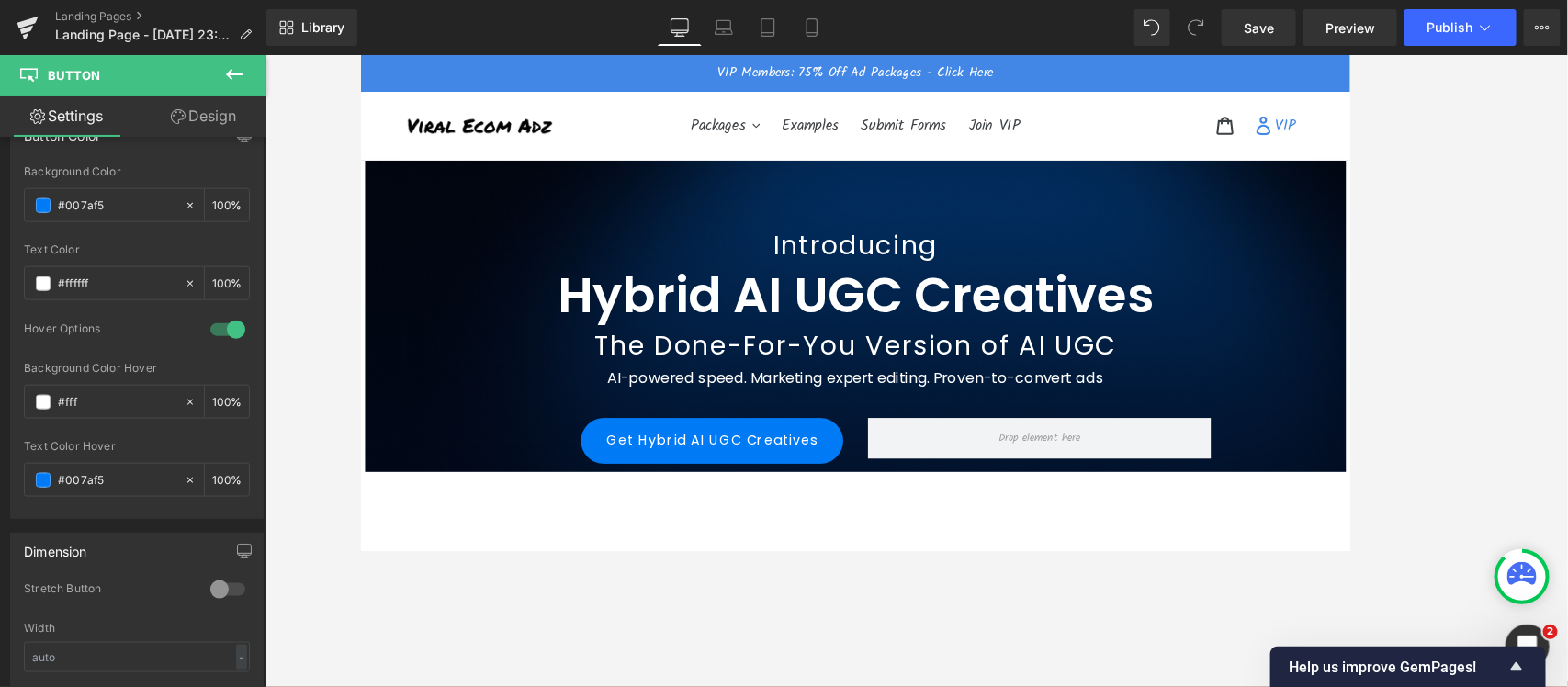
click at [298, 519] on div at bounding box center [917, 371] width 1303 height 631
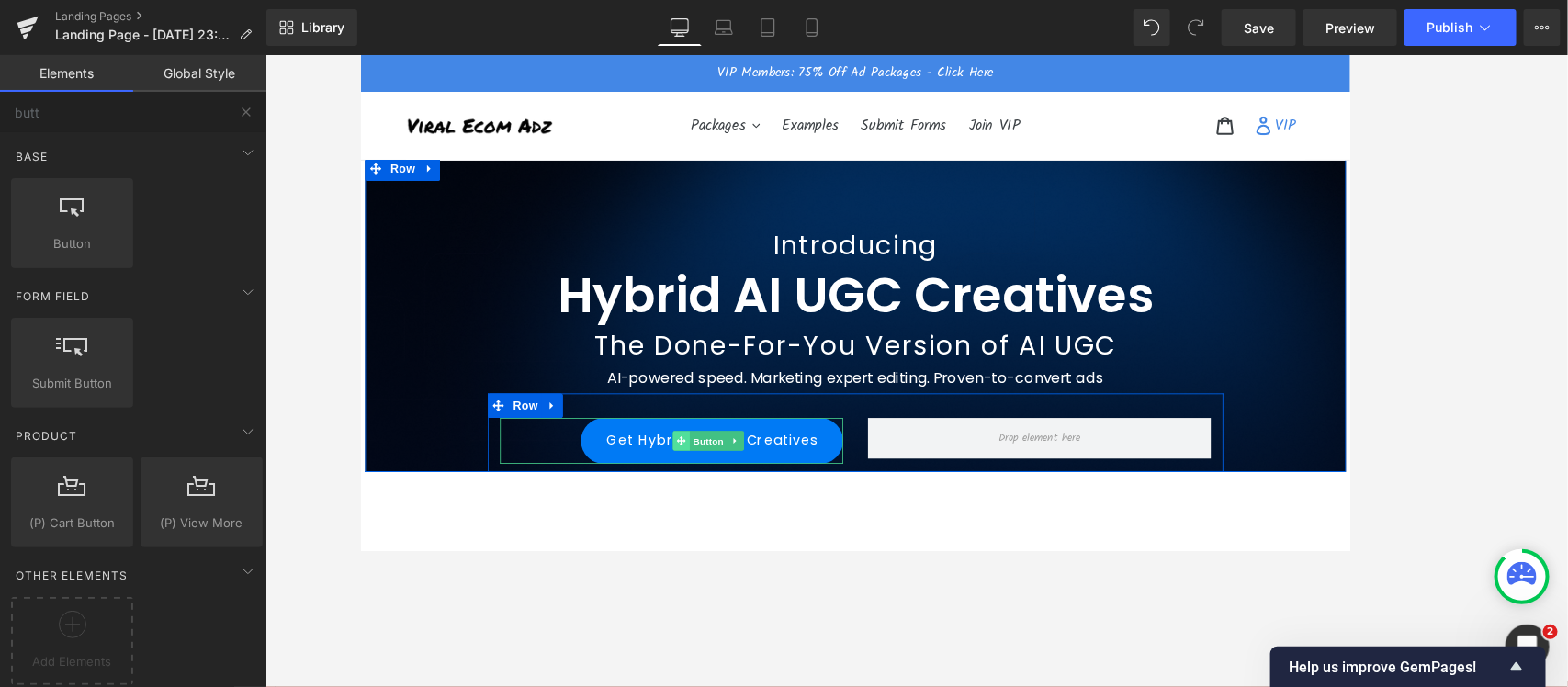
click at [715, 485] on icon at bounding box center [720, 487] width 10 height 10
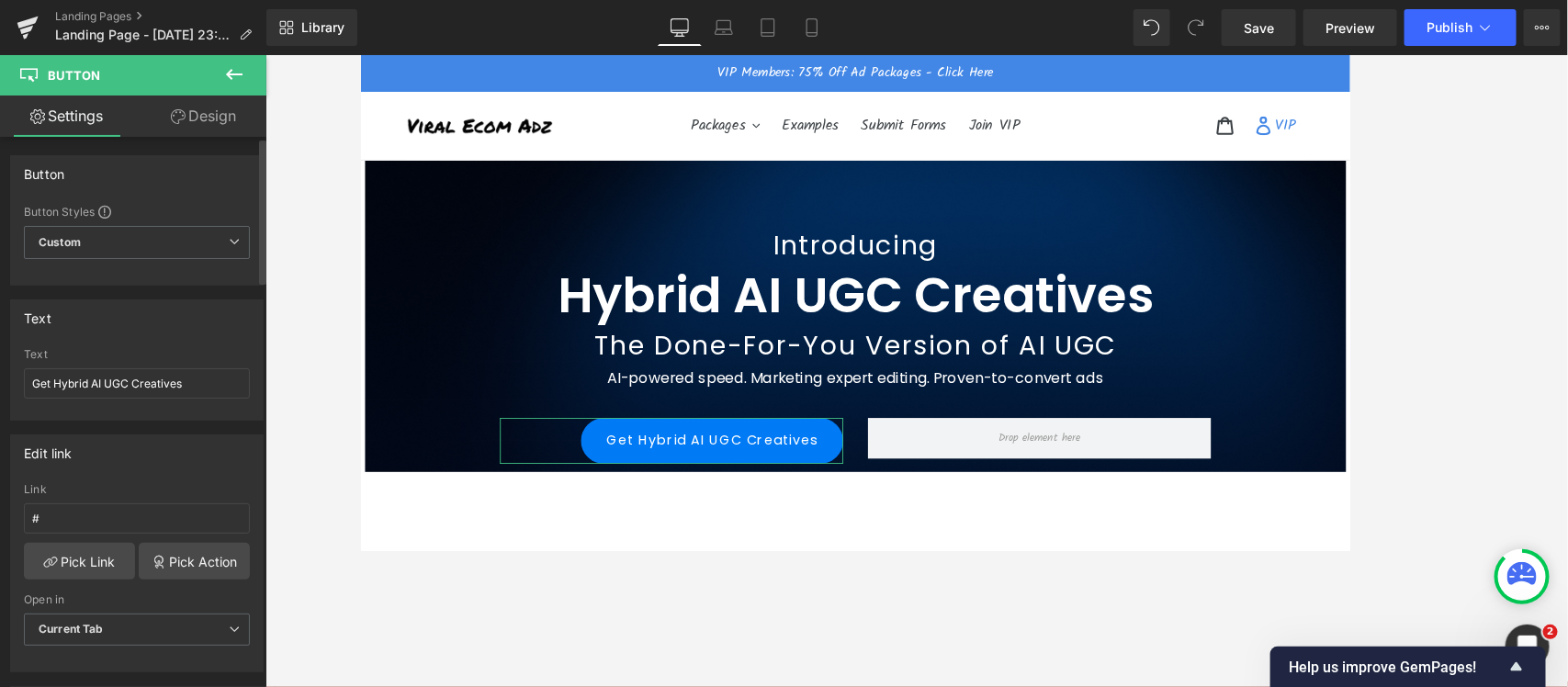
scroll to position [230, 0]
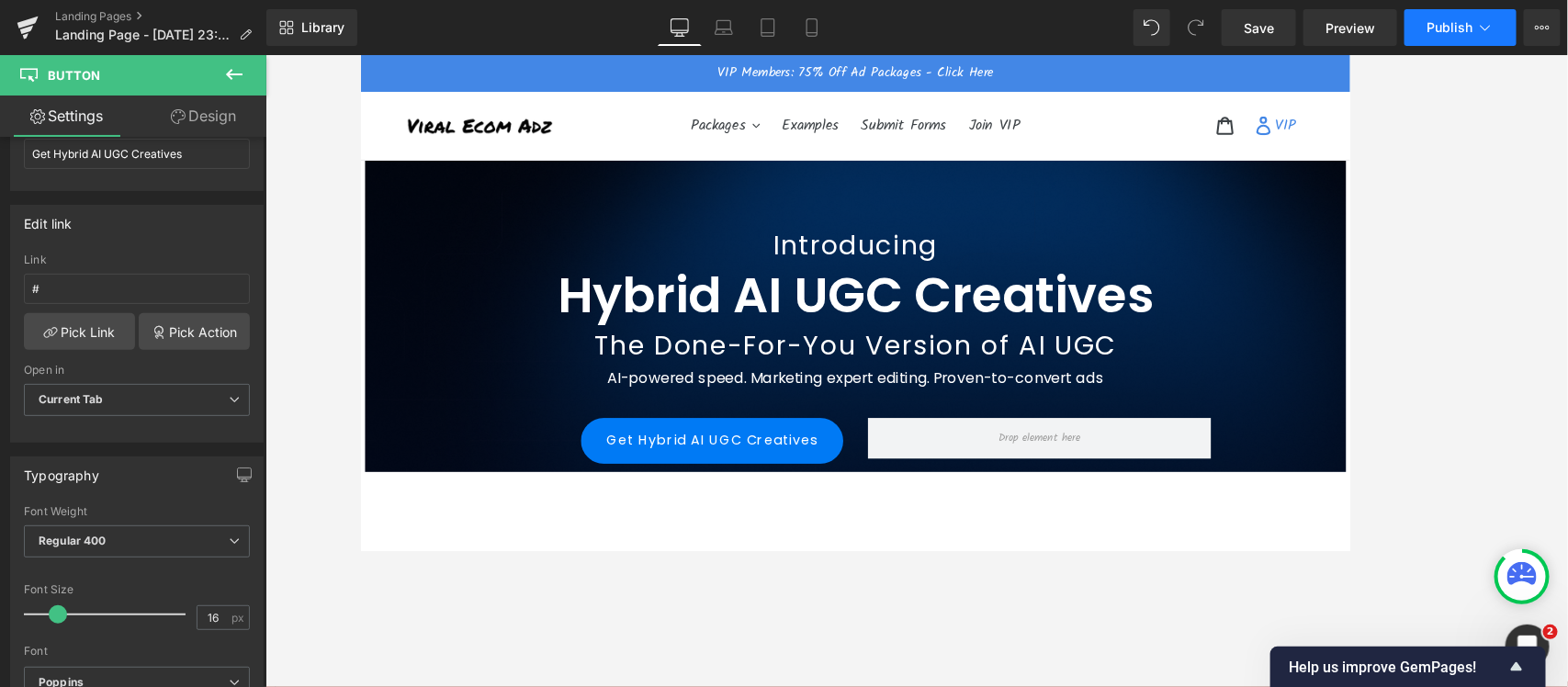
click at [1254, 23] on span "Publish" at bounding box center [1449, 27] width 46 height 15
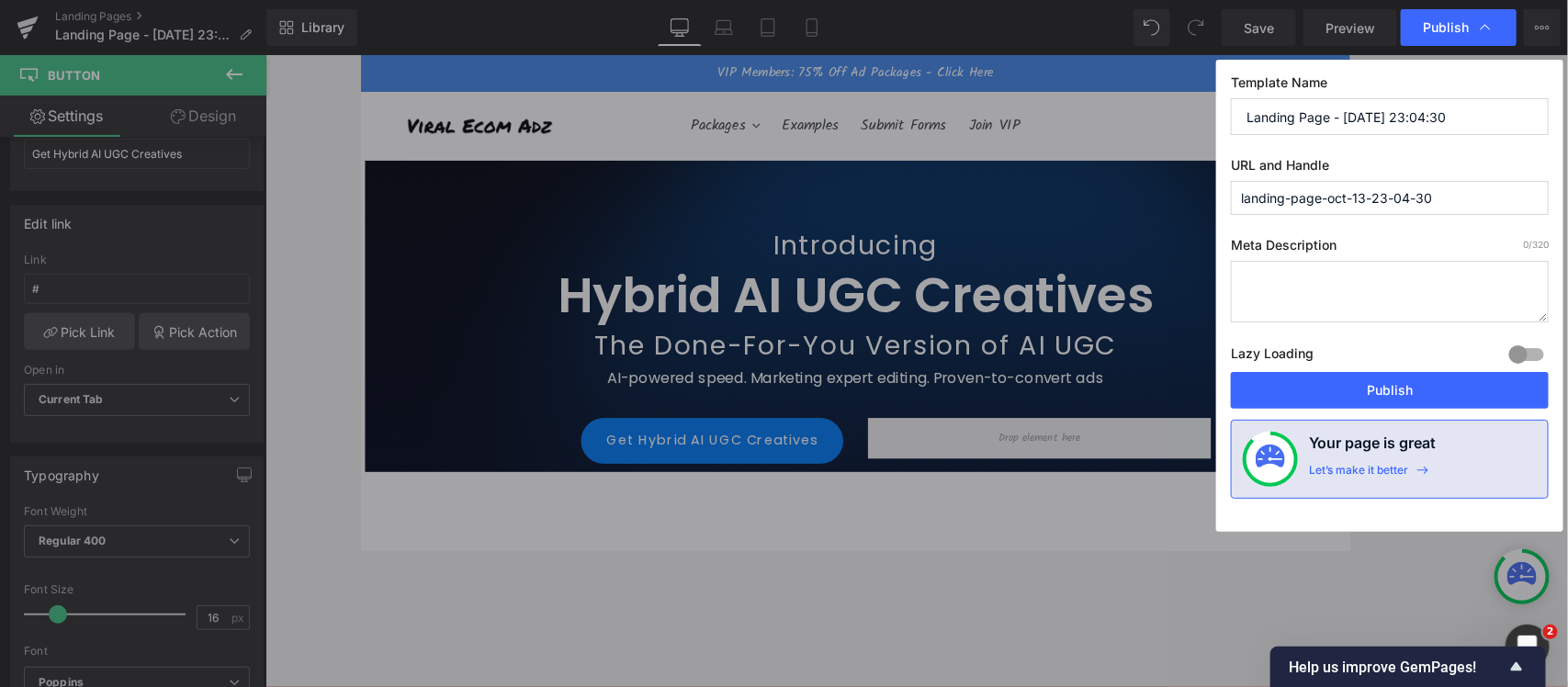
click at [1254, 110] on input "Landing Page - [DATE] 23:04:30" at bounding box center [1390, 116] width 318 height 37
type input "Hybrid AI UGC Creatives"
drag, startPoint x: 1459, startPoint y: 199, endPoint x: 1220, endPoint y: 181, distance: 239.7
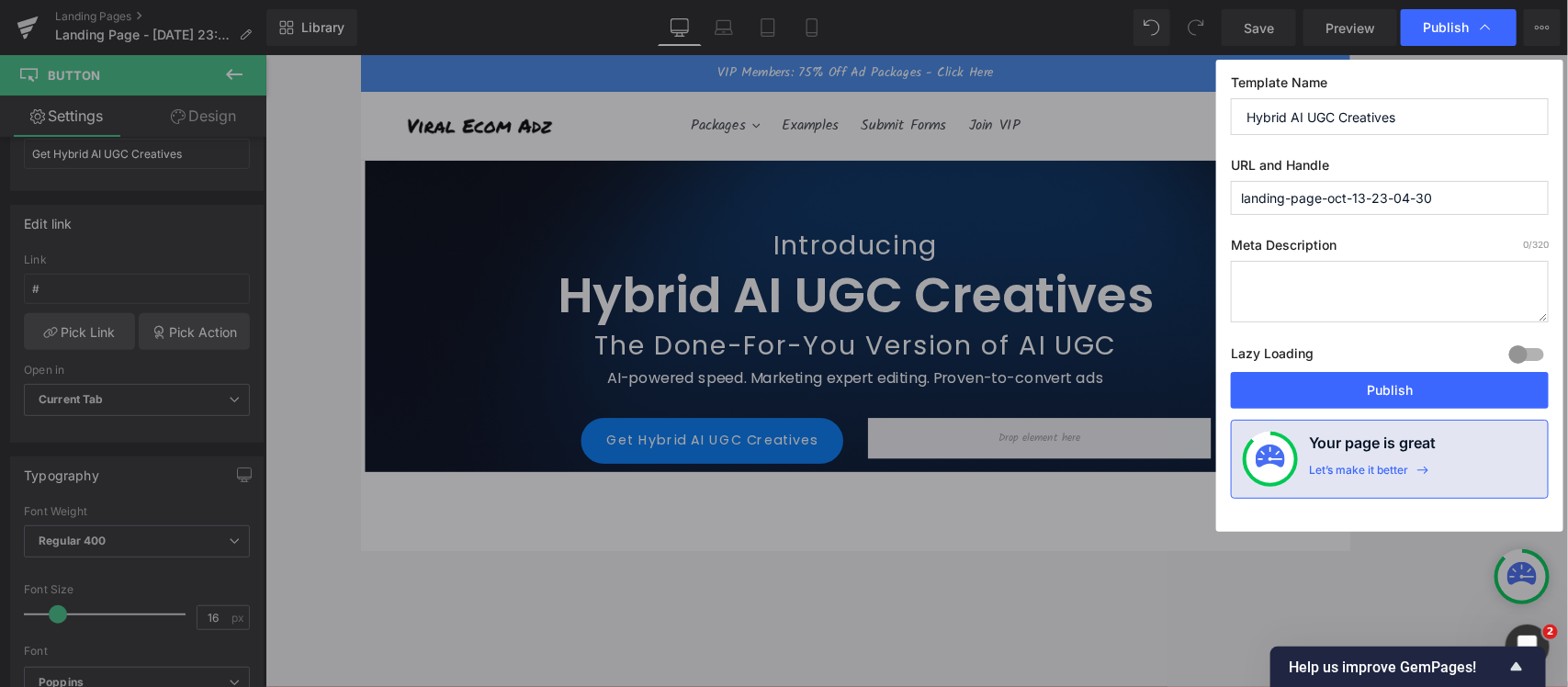
click at [1220, 181] on div "Template Name Hybrid AI UGC Creatives URL and Handle landing-page-oct-13-23-04-…" at bounding box center [1389, 296] width 347 height 472
type input "hybrid-ai-ugc-creatives"
click at [1254, 386] on button "Publish" at bounding box center [1390, 390] width 318 height 37
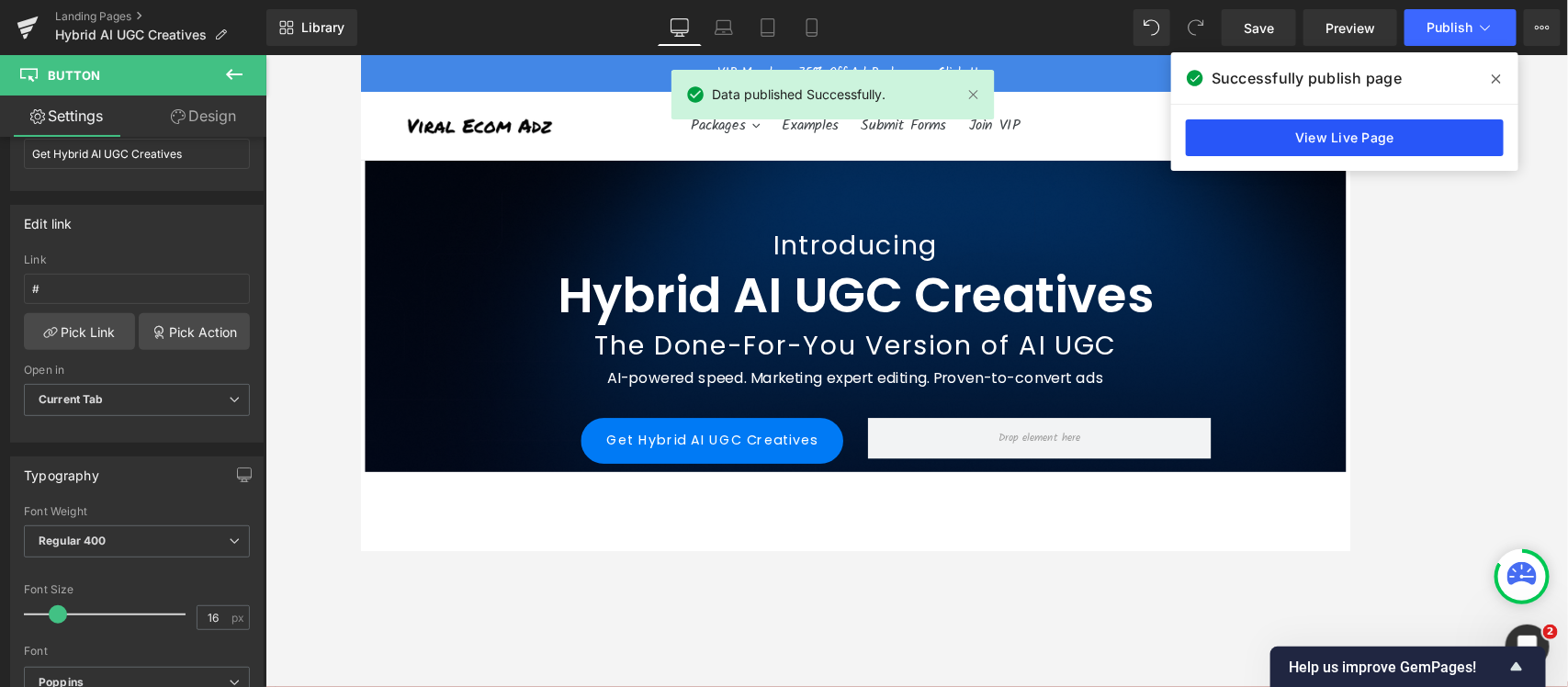
click at [1254, 132] on link "View Live Page" at bounding box center [1345, 137] width 318 height 37
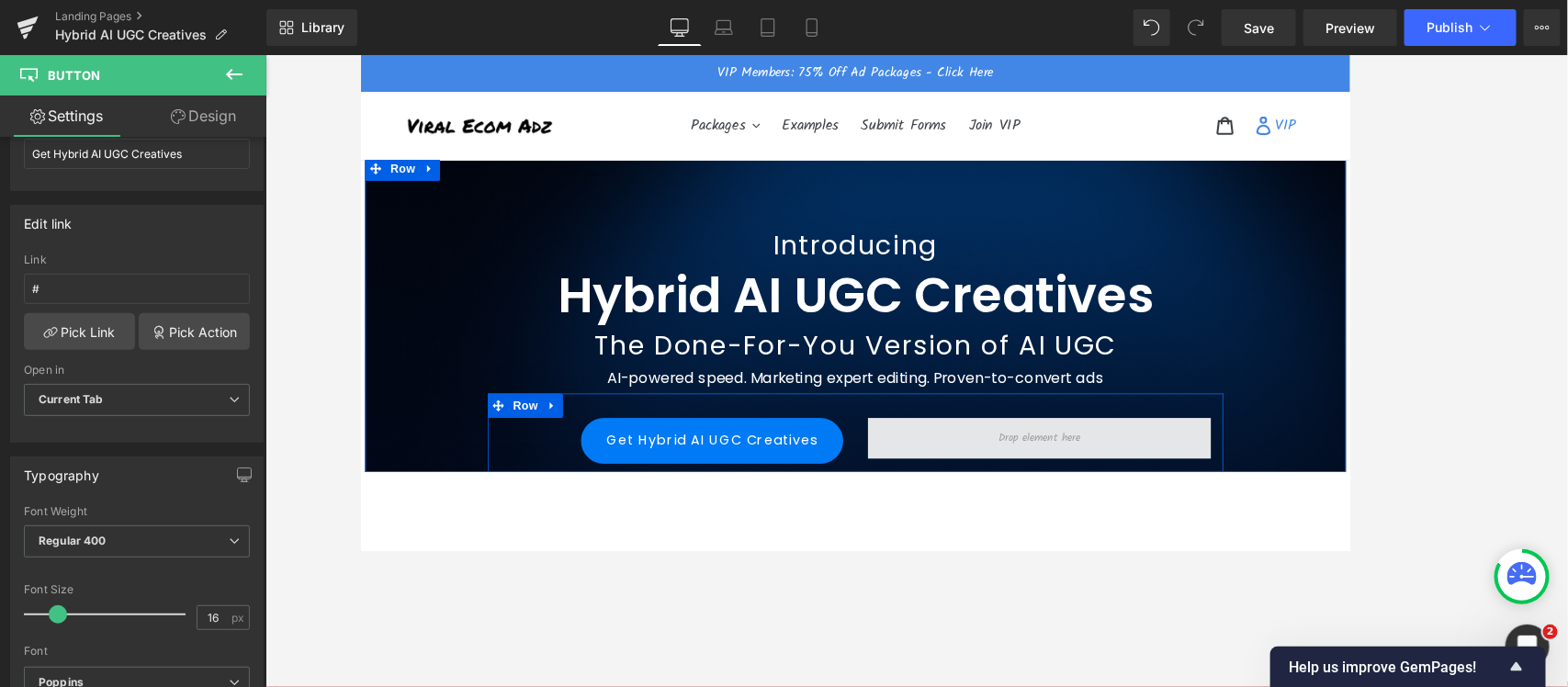
click at [930, 468] on span at bounding box center [1123, 485] width 386 height 46
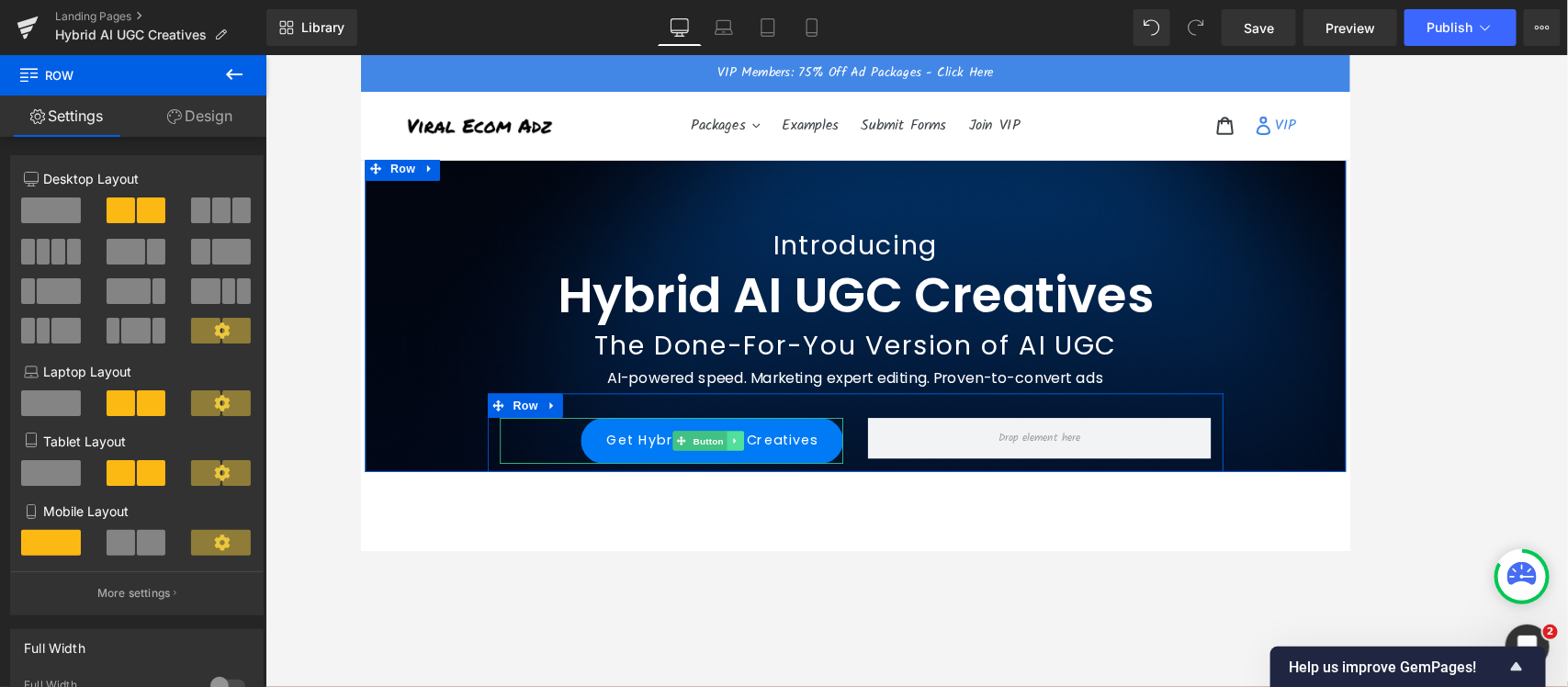
click at [779, 487] on icon at bounding box center [780, 487] width 3 height 7
click at [769, 489] on icon at bounding box center [772, 487] width 10 height 10
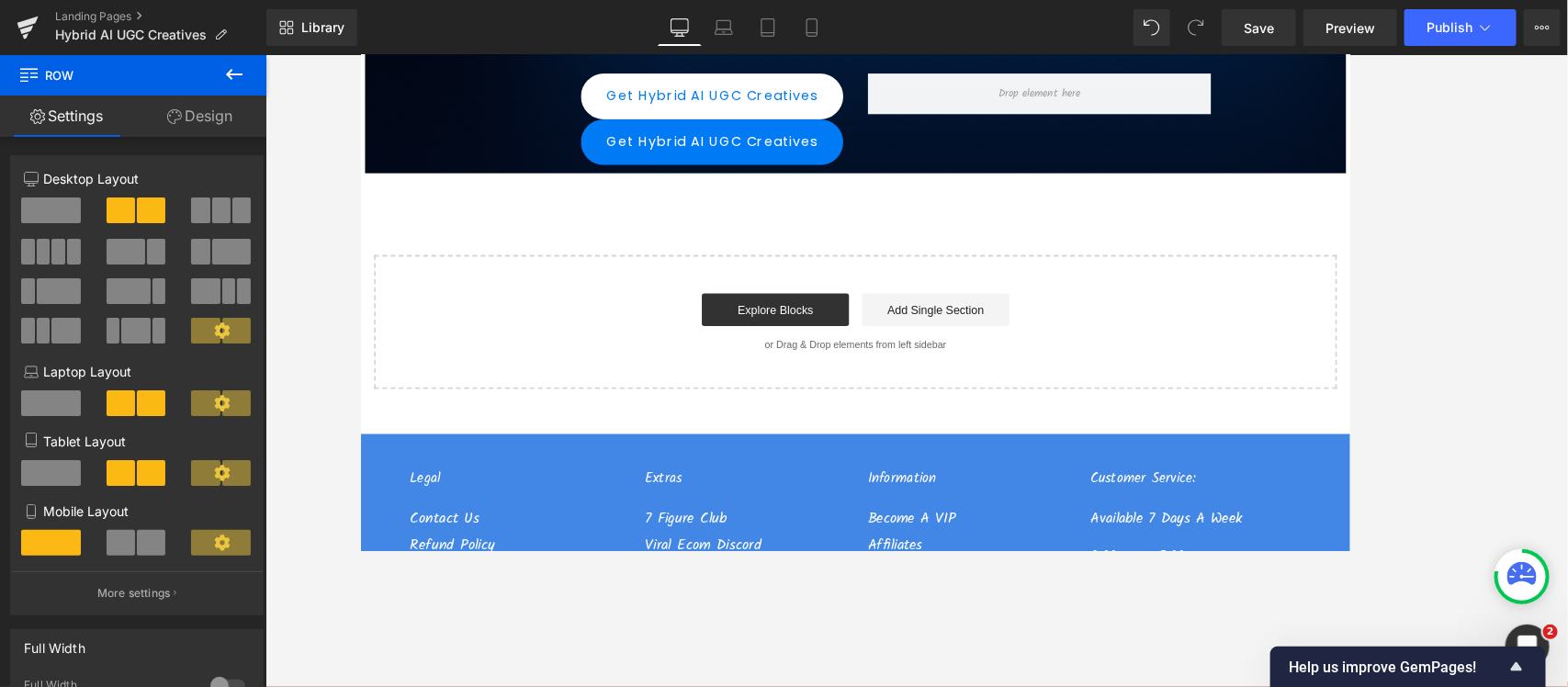
scroll to position [272, 0]
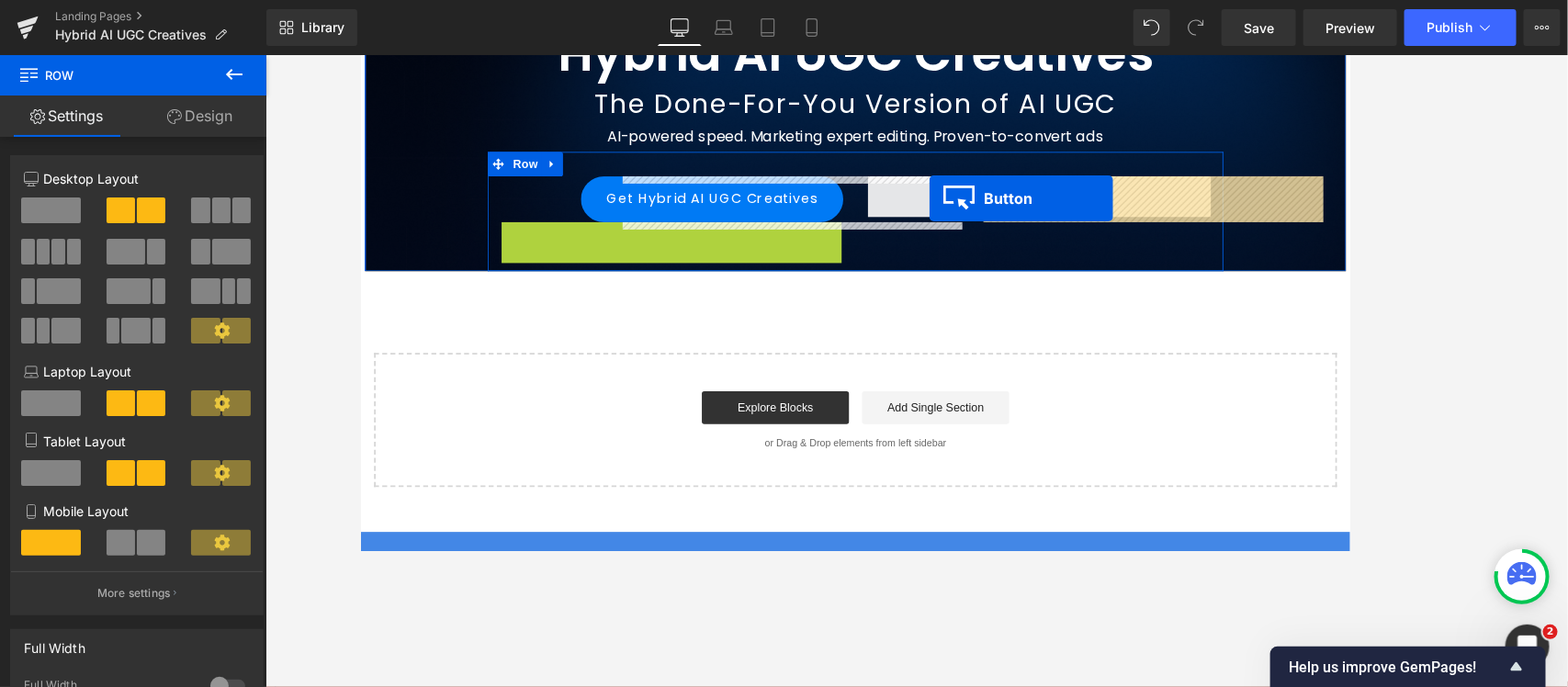
drag, startPoint x: 712, startPoint y: 270, endPoint x: 989, endPoint y: 215, distance: 282.4
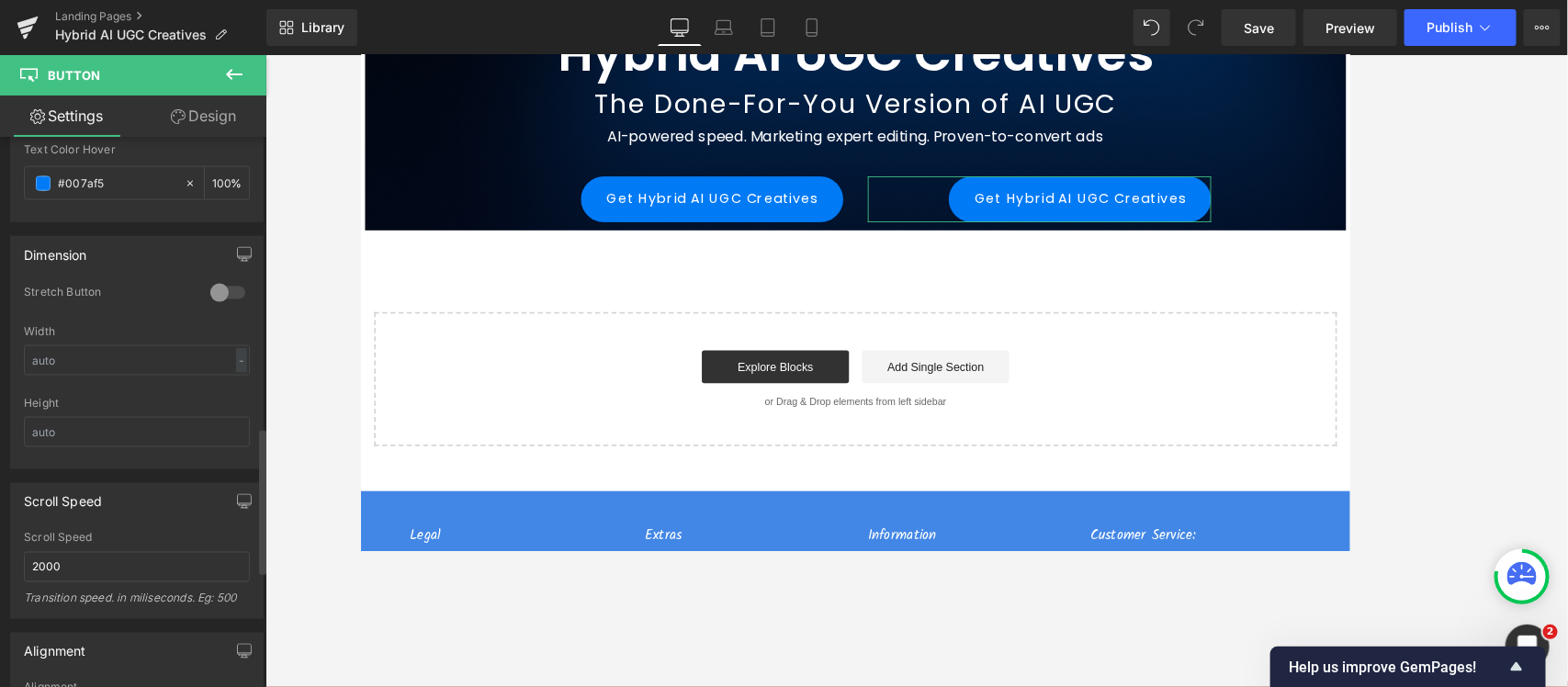
scroll to position [1378, 0]
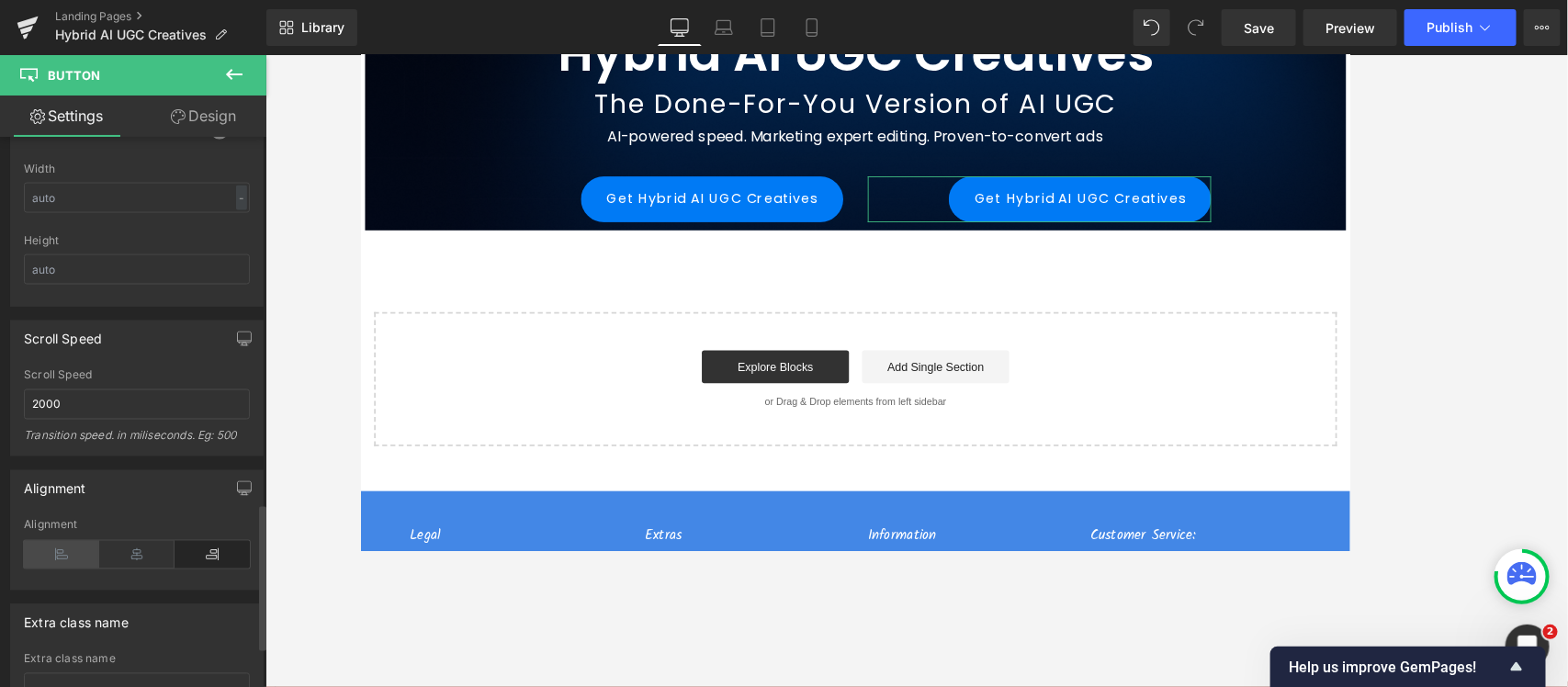
click at [74, 550] on icon at bounding box center [61, 554] width 75 height 27
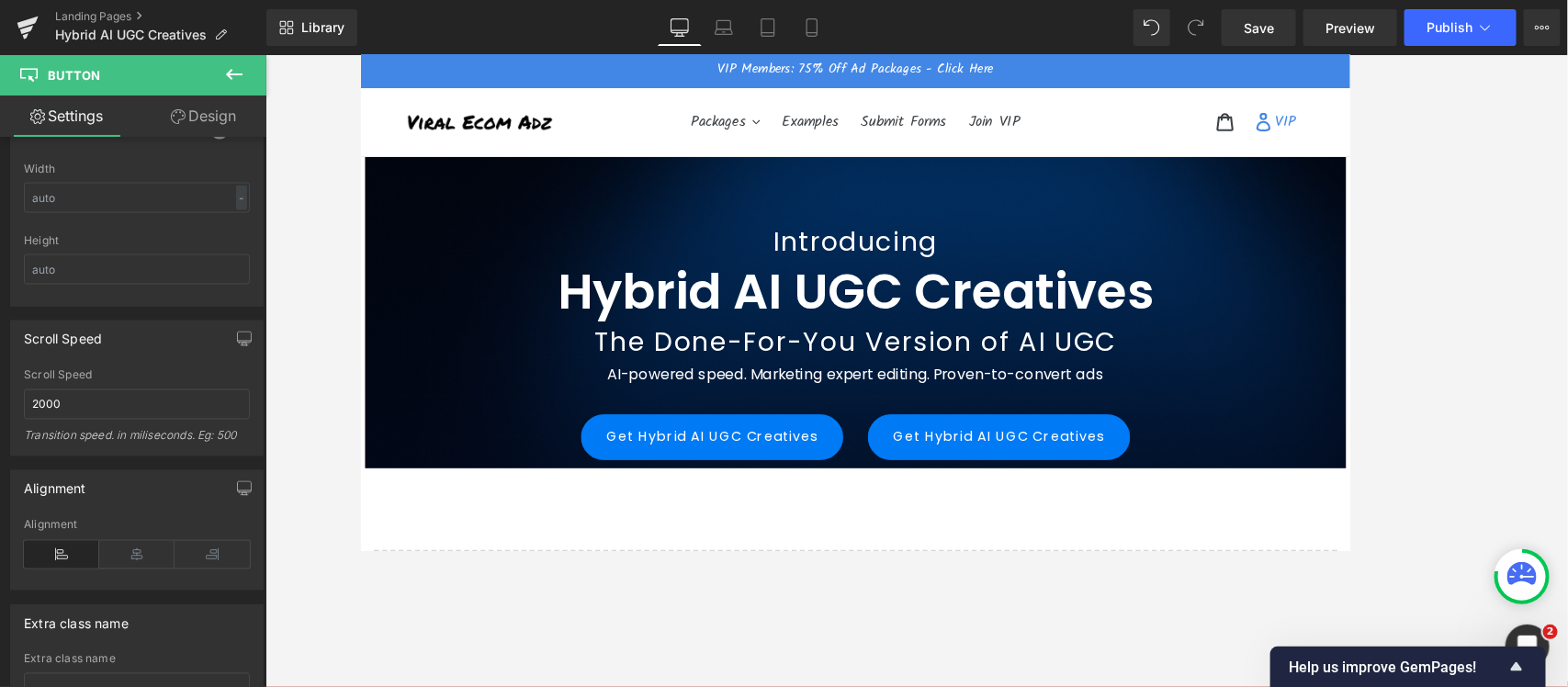
scroll to position [0, 0]
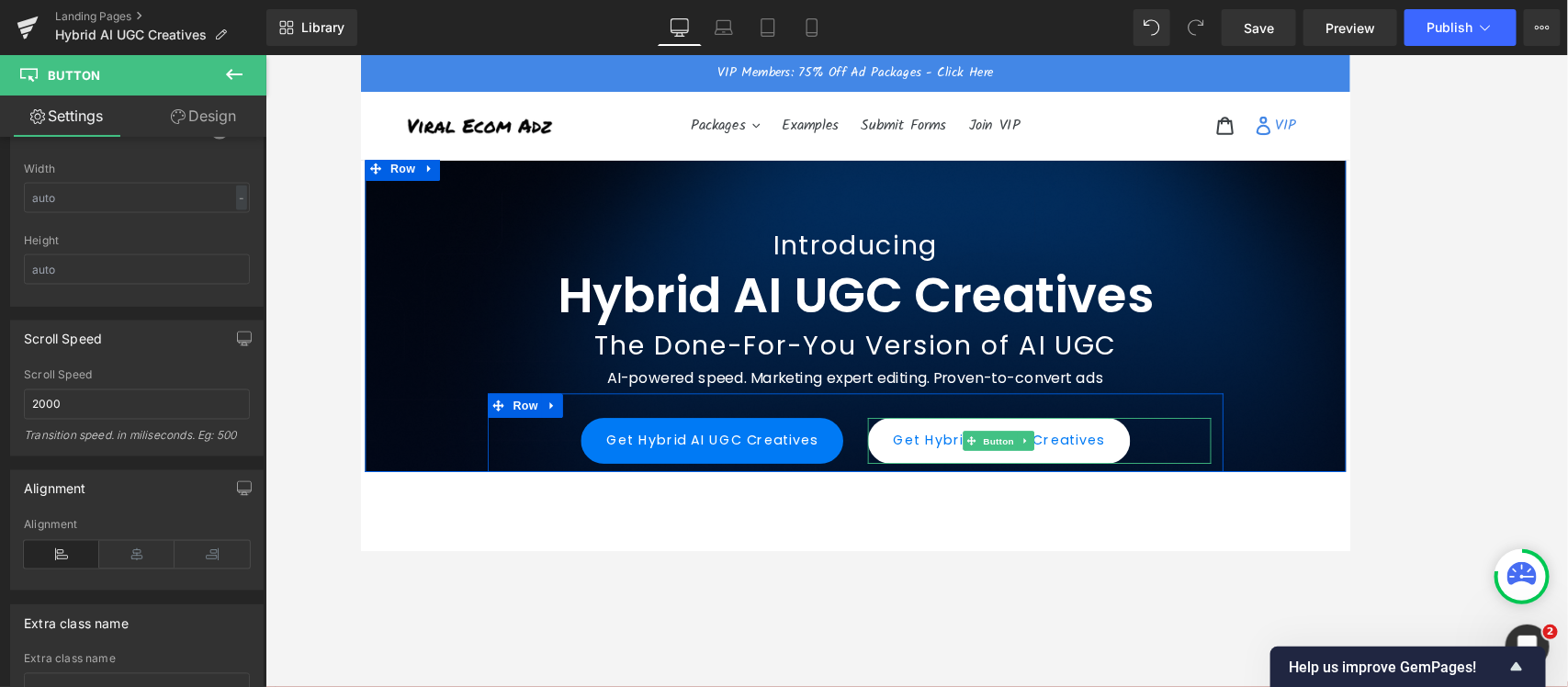
click at [1066, 474] on link "Get Hybrid AI UGC Creatives" at bounding box center [1077, 487] width 295 height 52
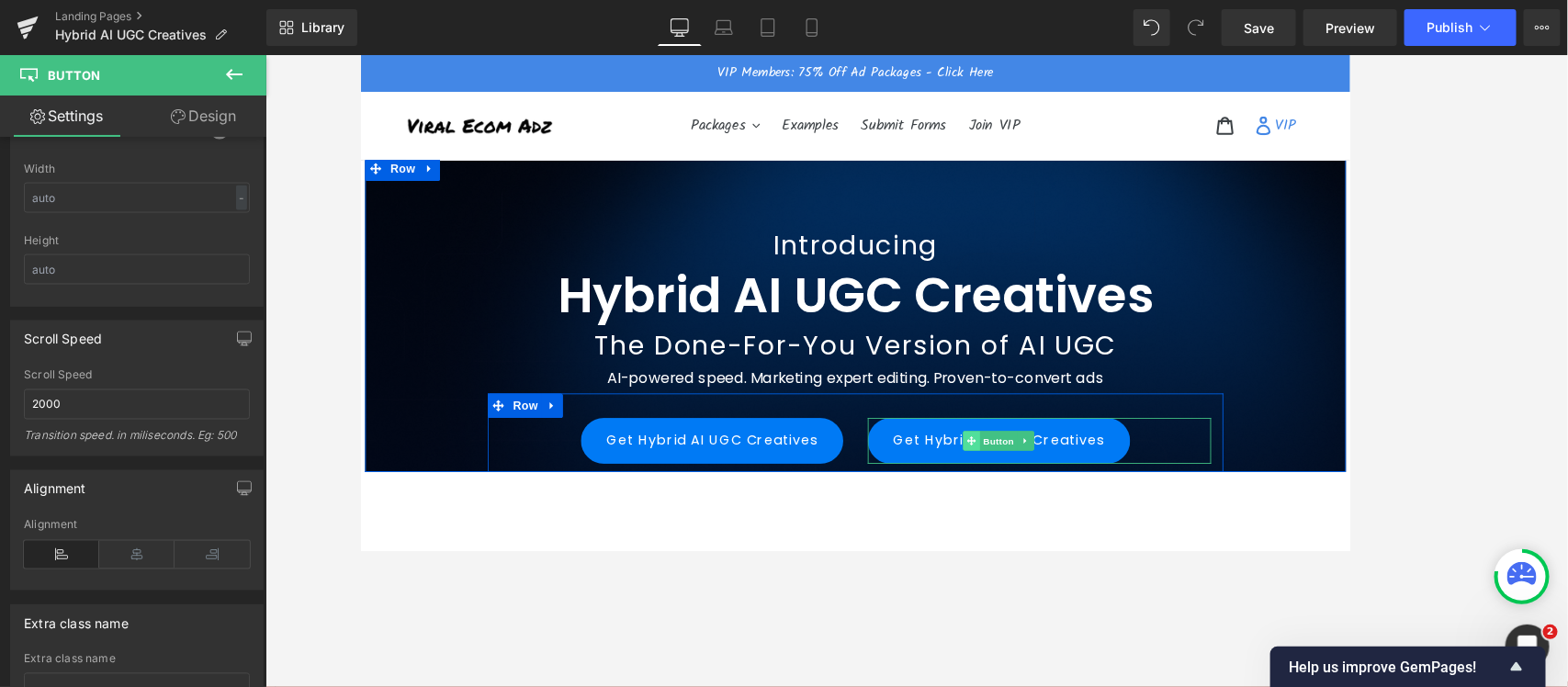
click at [1041, 486] on icon at bounding box center [1046, 487] width 10 height 11
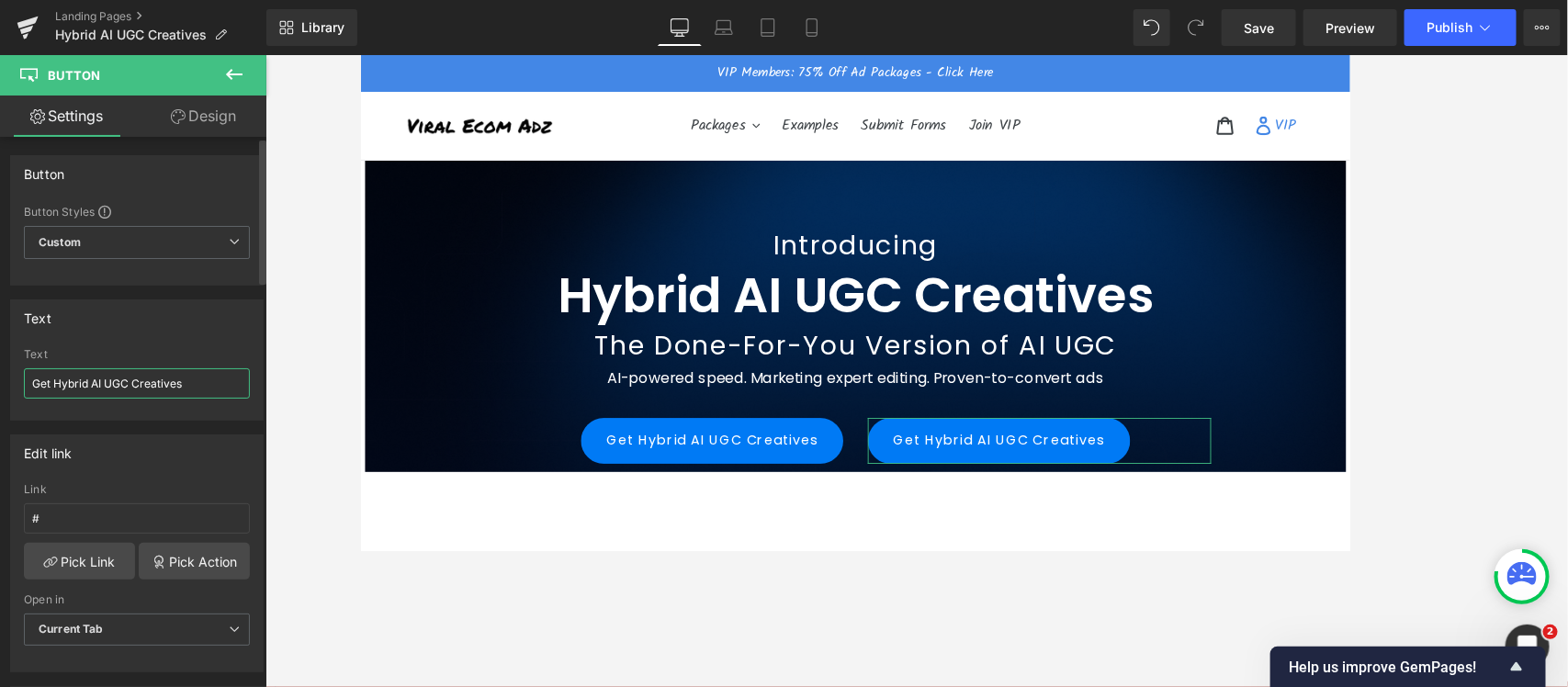
drag, startPoint x: 190, startPoint y: 382, endPoint x: 0, endPoint y: 372, distance: 190.3
click at [0, 372] on div "Text Get Hybrid AI UGC Creatives Text Get Hybrid AI UGC Creatives" at bounding box center [137, 352] width 275 height 135
paste input "See Packages"
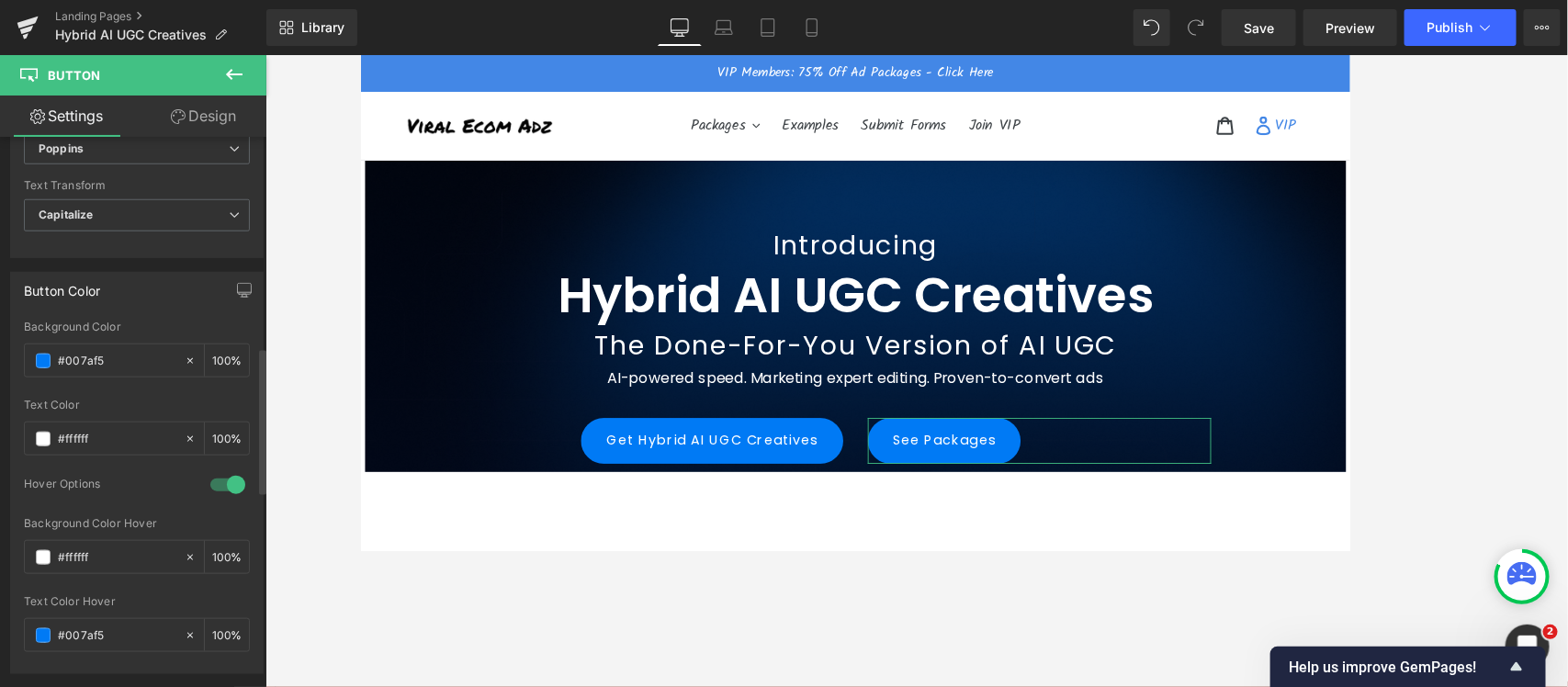
scroll to position [804, 0]
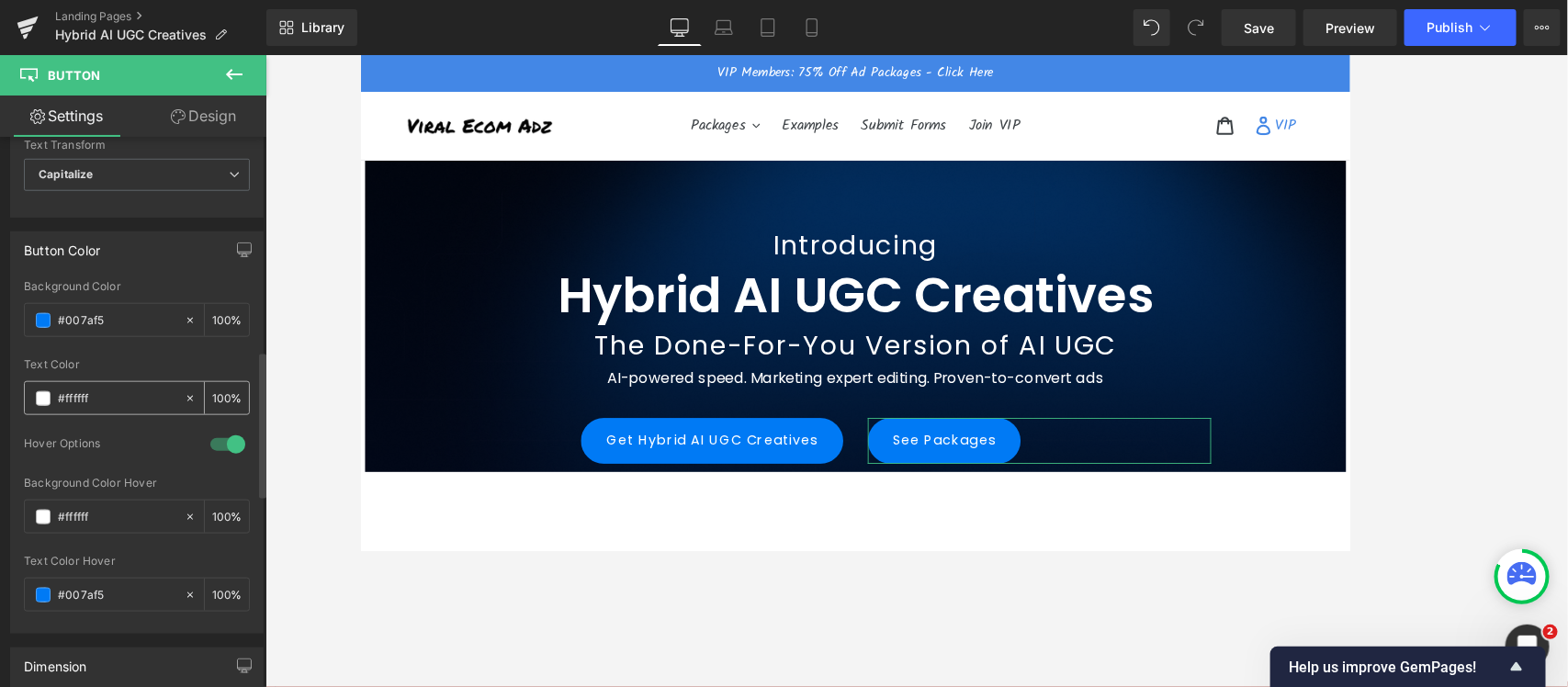
type input "See Packages"
click at [71, 398] on input "#ffffff" at bounding box center [116, 398] width 118 height 20
click at [78, 317] on input "#007af5" at bounding box center [116, 320] width 118 height 20
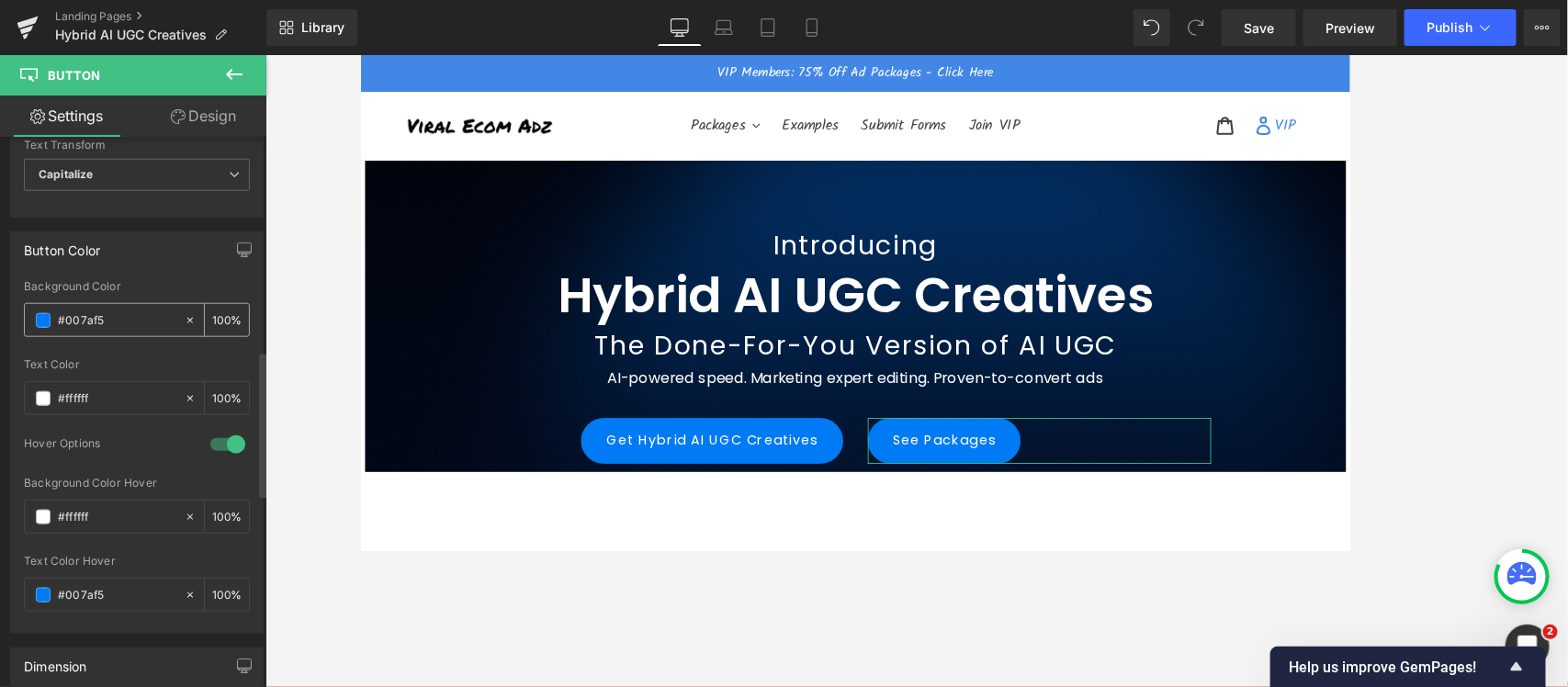
paste input "ffffff"
type input "#ffffff"
click at [64, 550] on div "#007af5" at bounding box center [104, 595] width 159 height 32
click at [75, 550] on input "#007af5" at bounding box center [116, 595] width 118 height 20
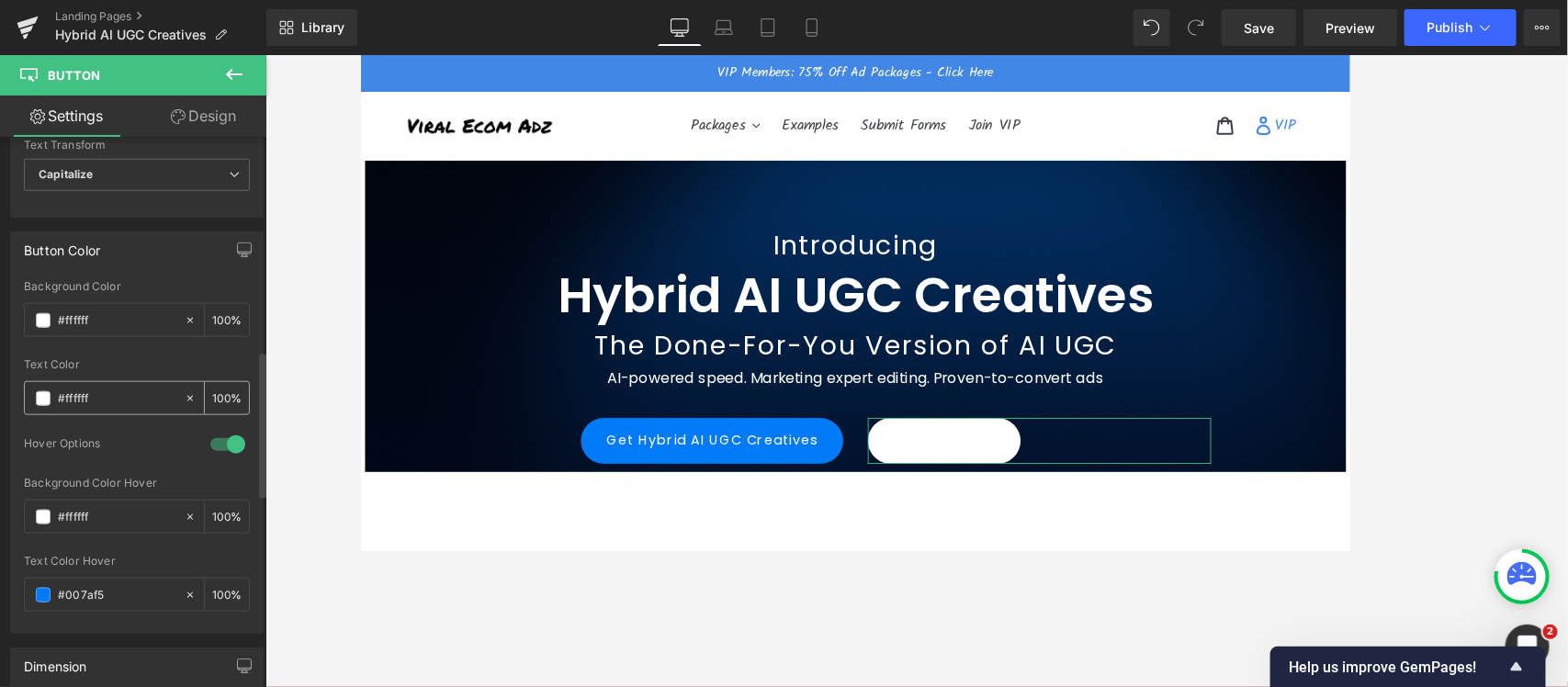
click at [65, 399] on input "#ffffff" at bounding box center [116, 398] width 118 height 20
paste input "007af5"
type input "#007af5"
click at [89, 550] on input "#007af5" at bounding box center [116, 595] width 118 height 20
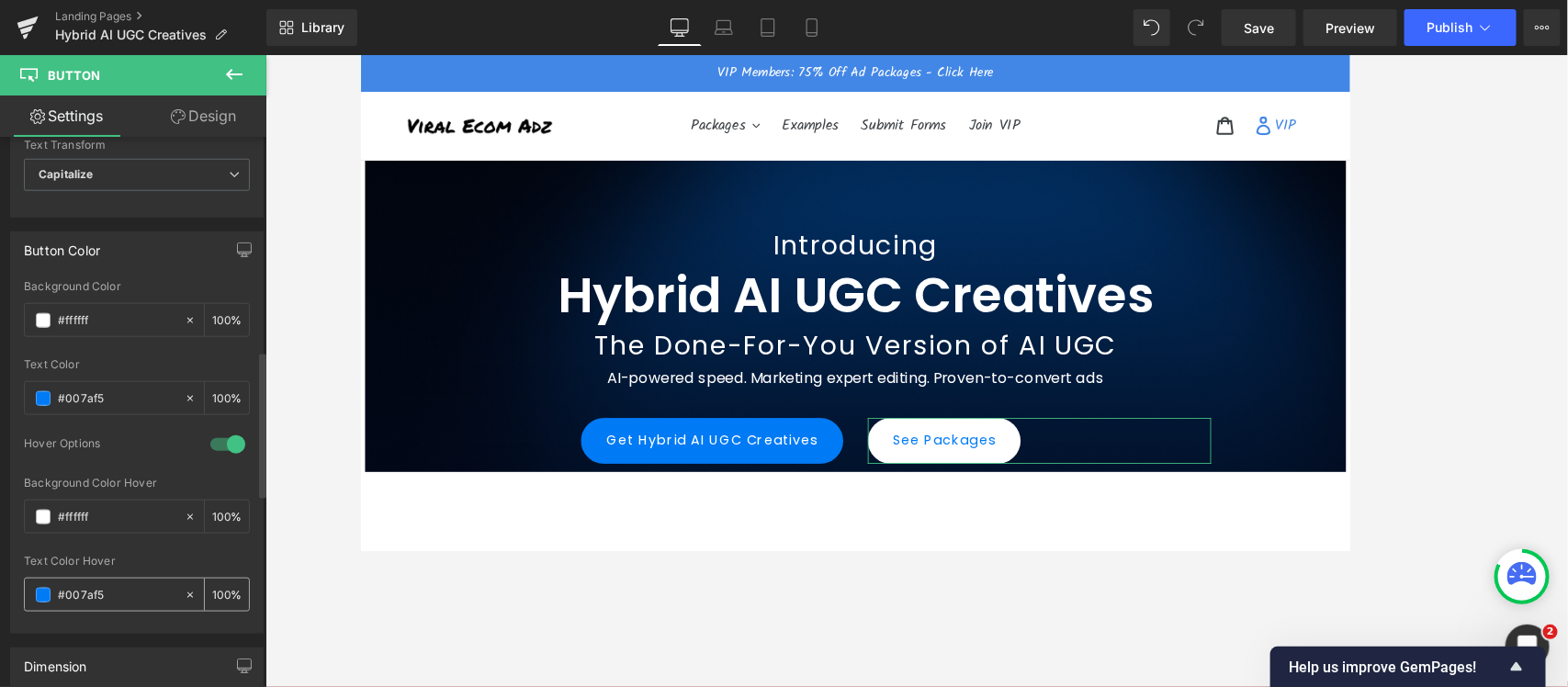
click at [89, 550] on input "#007af5" at bounding box center [116, 595] width 118 height 20
click at [74, 513] on input "#ffffff" at bounding box center [116, 517] width 118 height 20
paste input "007af5"
type input "#007af5"
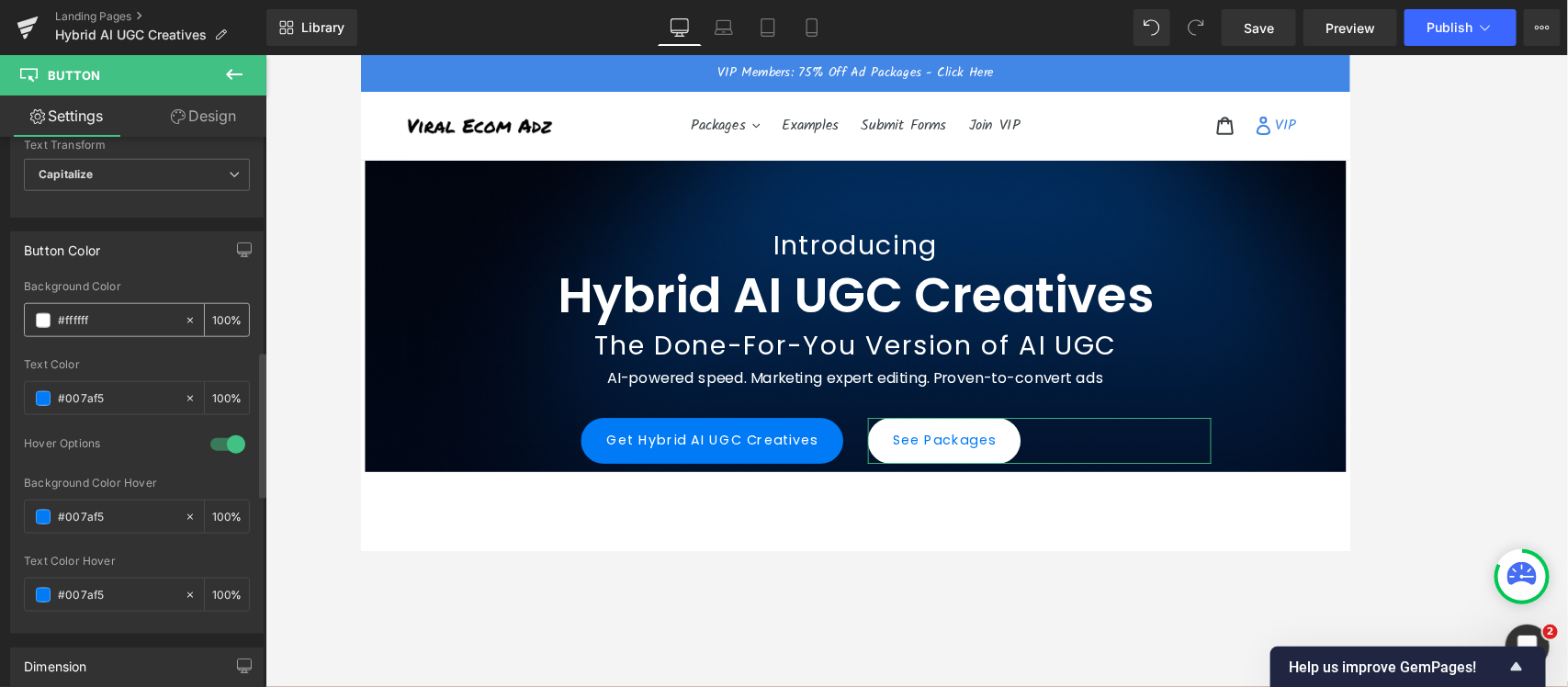
click at [74, 317] on input "#ffffff" at bounding box center [116, 320] width 118 height 20
click at [81, 550] on input "#007af5" at bounding box center [116, 595] width 118 height 20
paste input "ffffff"
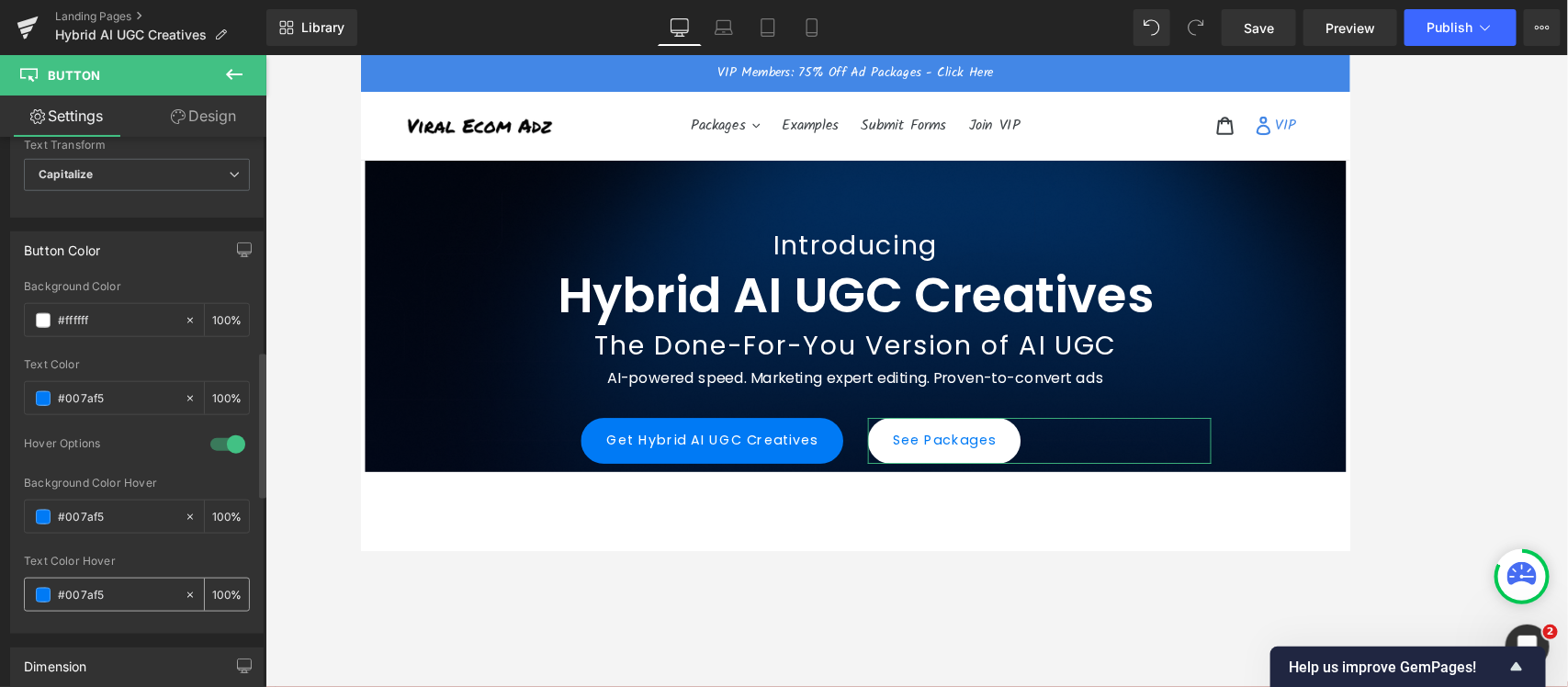
type input "#ffffff"
click at [916, 492] on div "See Packages Button" at bounding box center [1122, 487] width 413 height 52
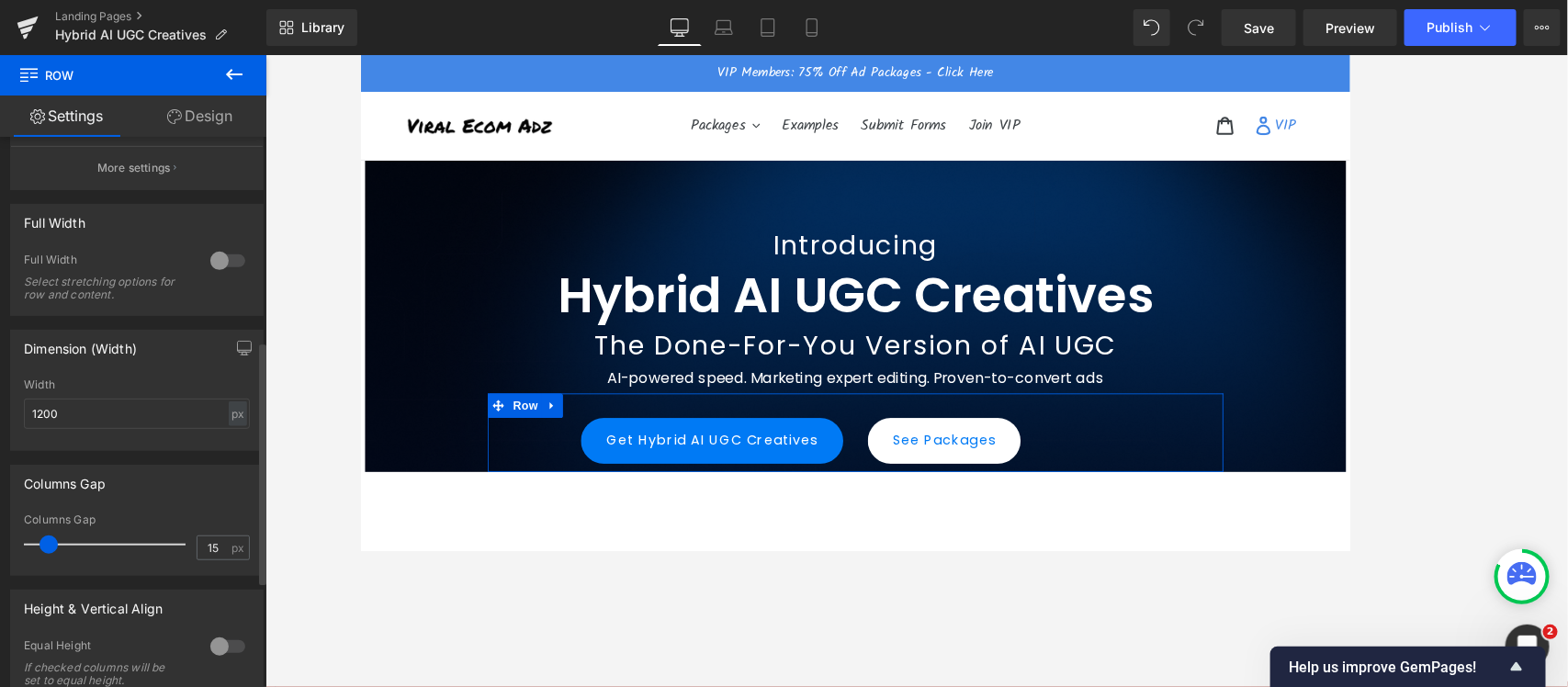
scroll to position [459, 0]
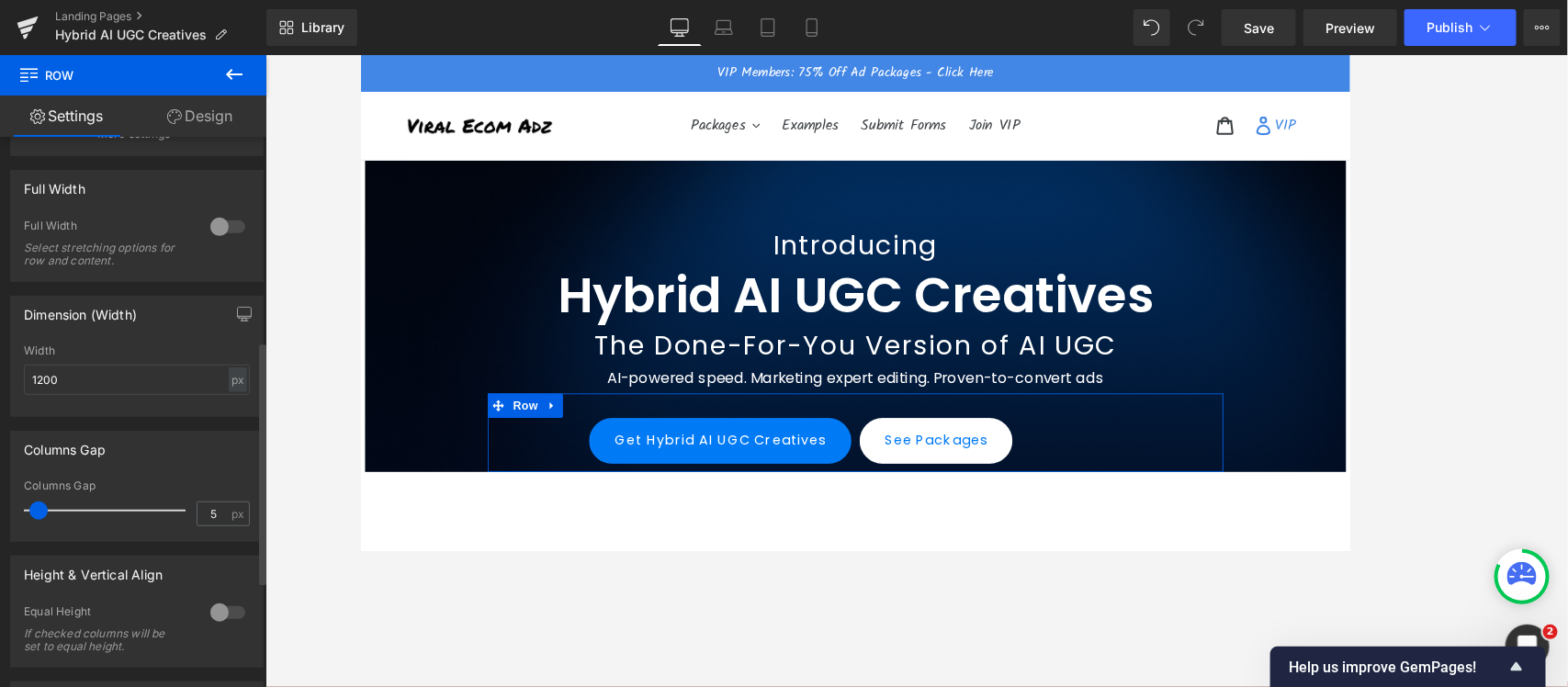
type input "4"
drag, startPoint x: 48, startPoint y: 519, endPoint x: 37, endPoint y: 519, distance: 11.0
click at [37, 519] on span at bounding box center [37, 511] width 19 height 19
click at [1254, 30] on span "Publish" at bounding box center [1449, 27] width 46 height 15
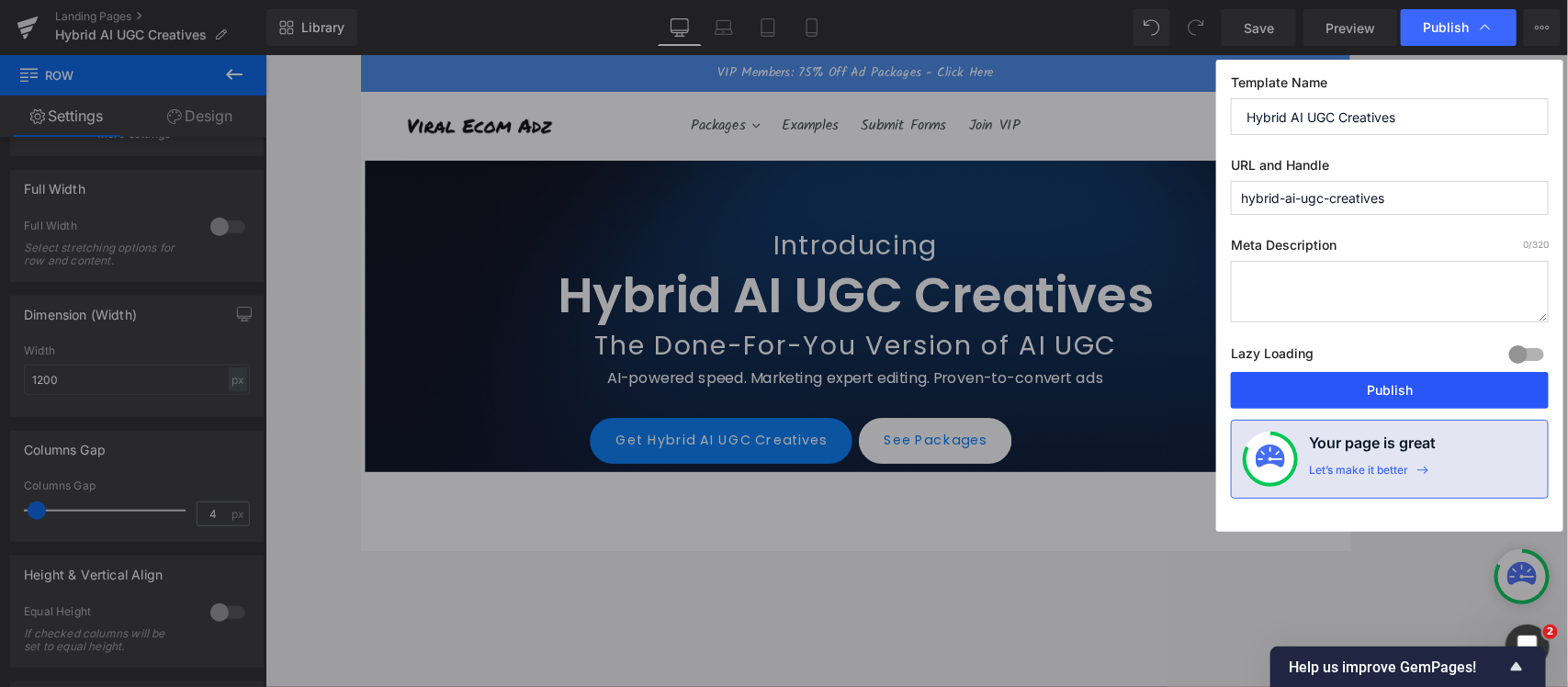
click at [1254, 384] on button "Publish" at bounding box center [1390, 390] width 318 height 37
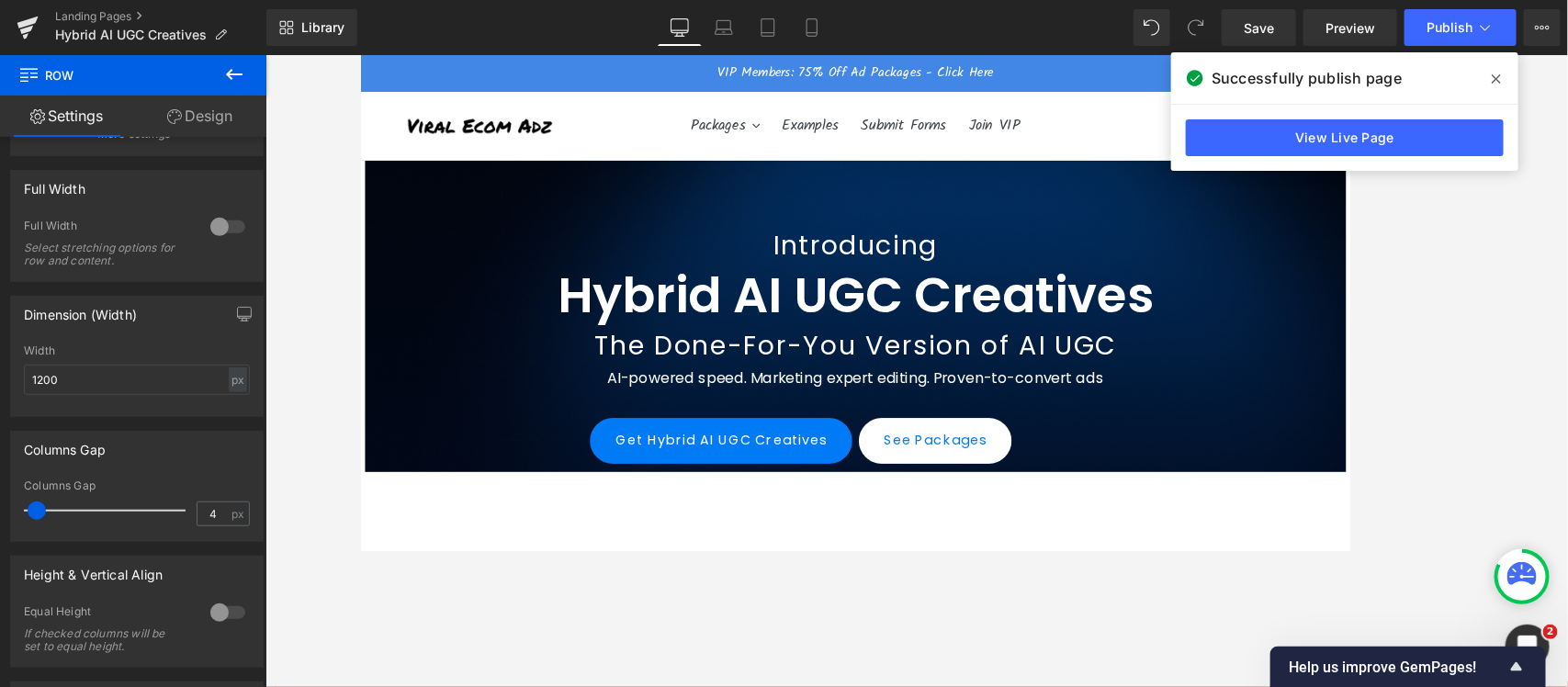
click at [1254, 78] on icon at bounding box center [1496, 79] width 9 height 15
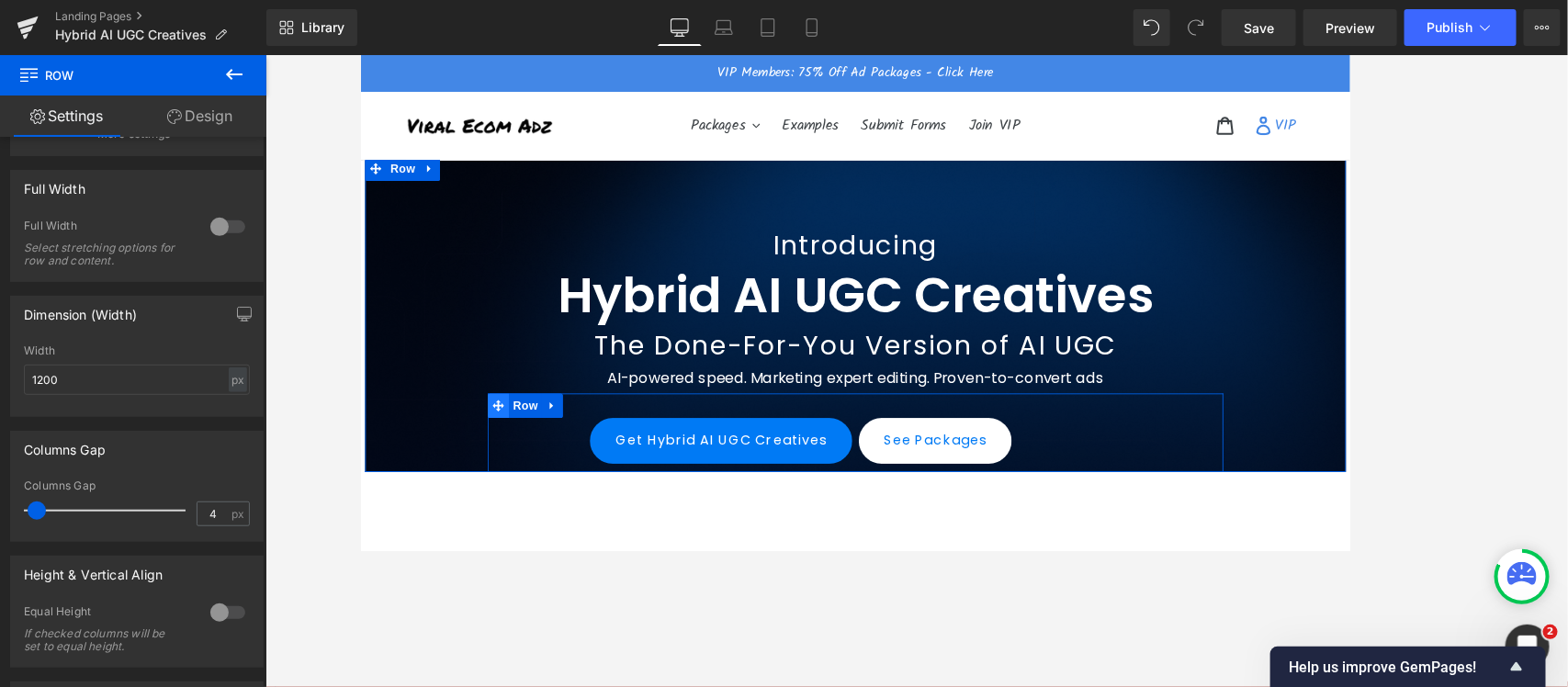
click at [520, 448] on span at bounding box center [514, 448] width 24 height 27
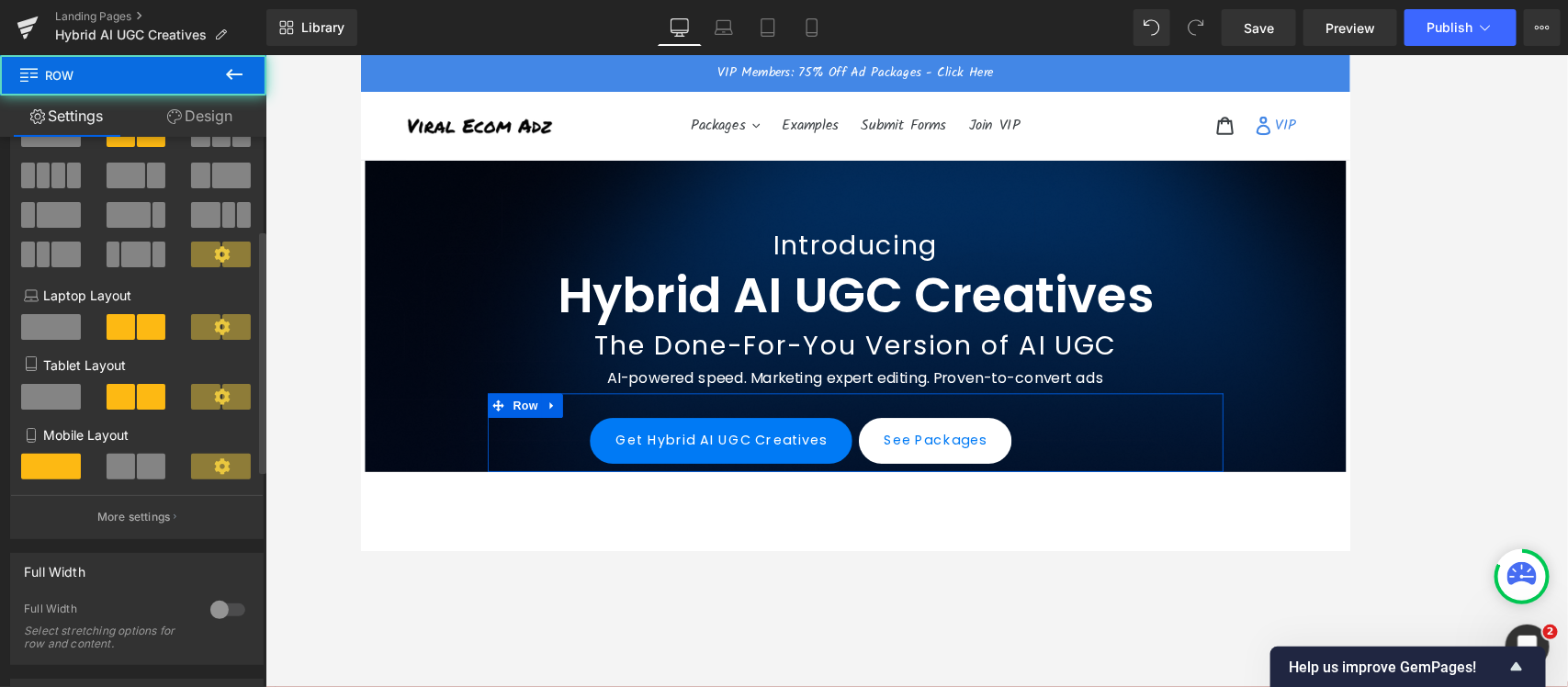
scroll to position [0, 0]
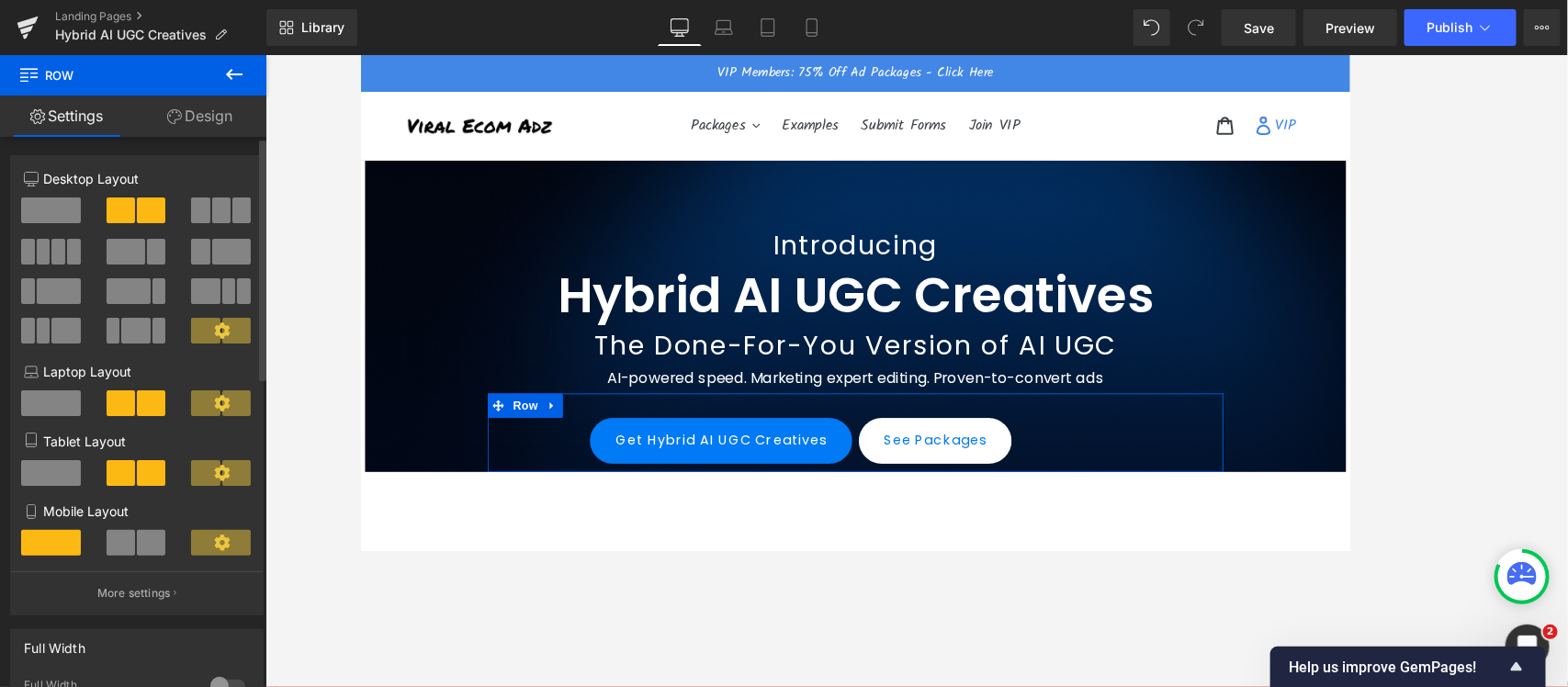
click at [39, 203] on span at bounding box center [50, 210] width 59 height 25
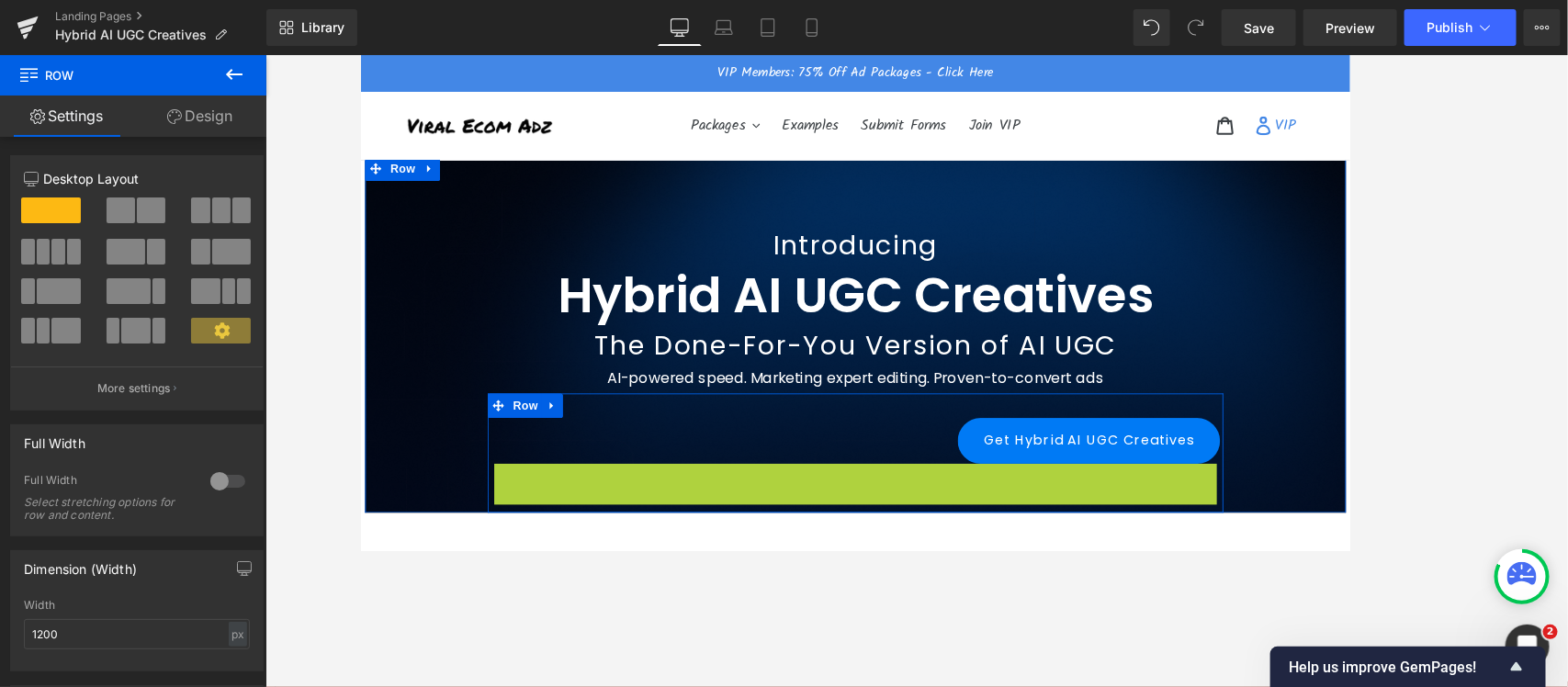
scroll to position [37, 0]
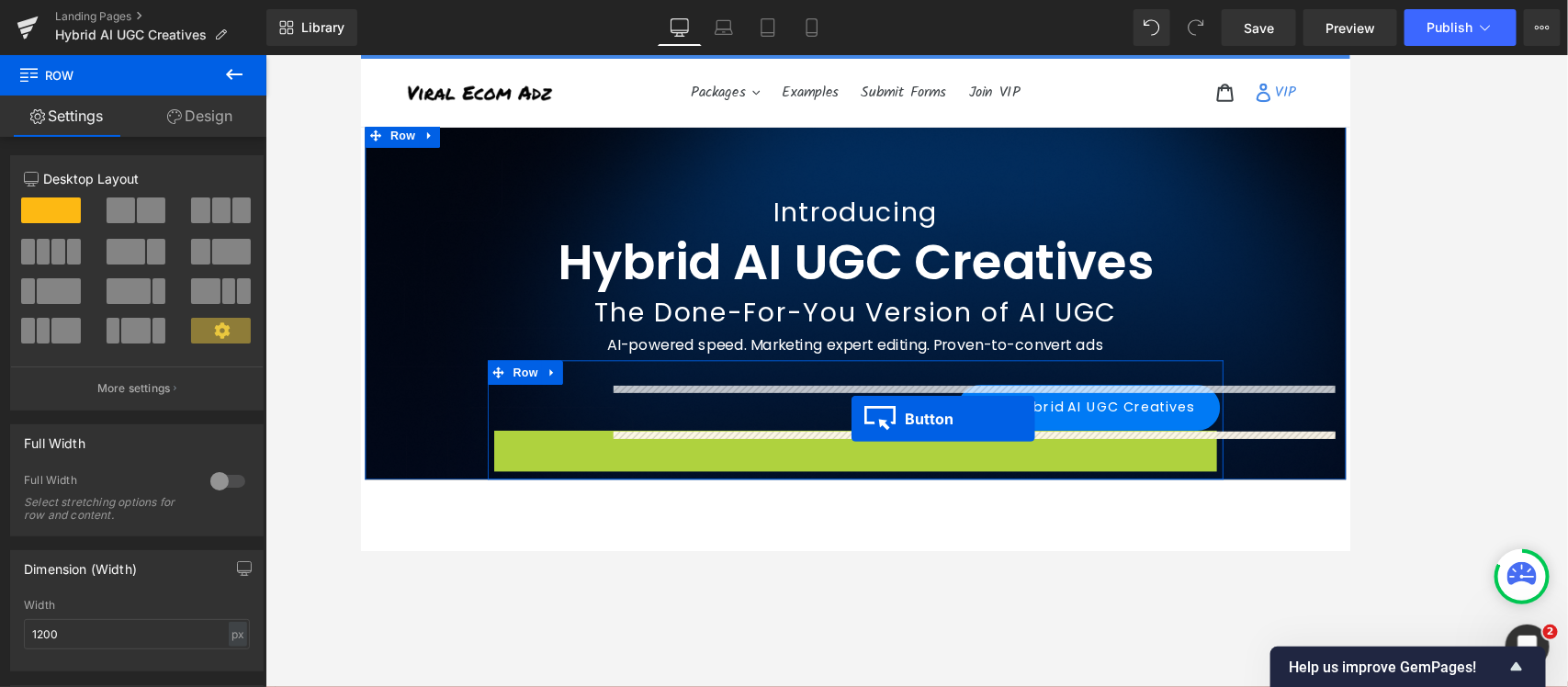
drag, startPoint x: 558, startPoint y: 537, endPoint x: 910, endPoint y: 463, distance: 359.7
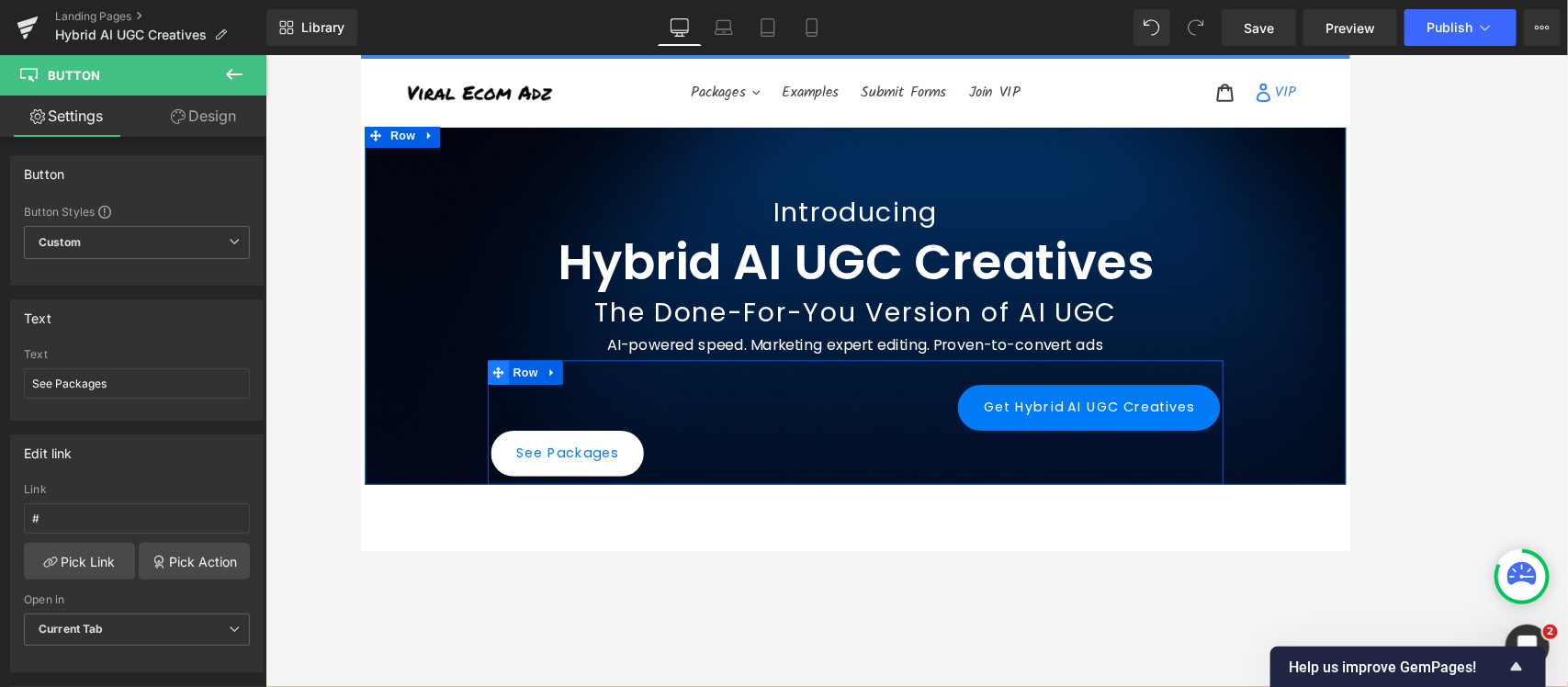
click at [511, 418] on icon at bounding box center [515, 411] width 13 height 14
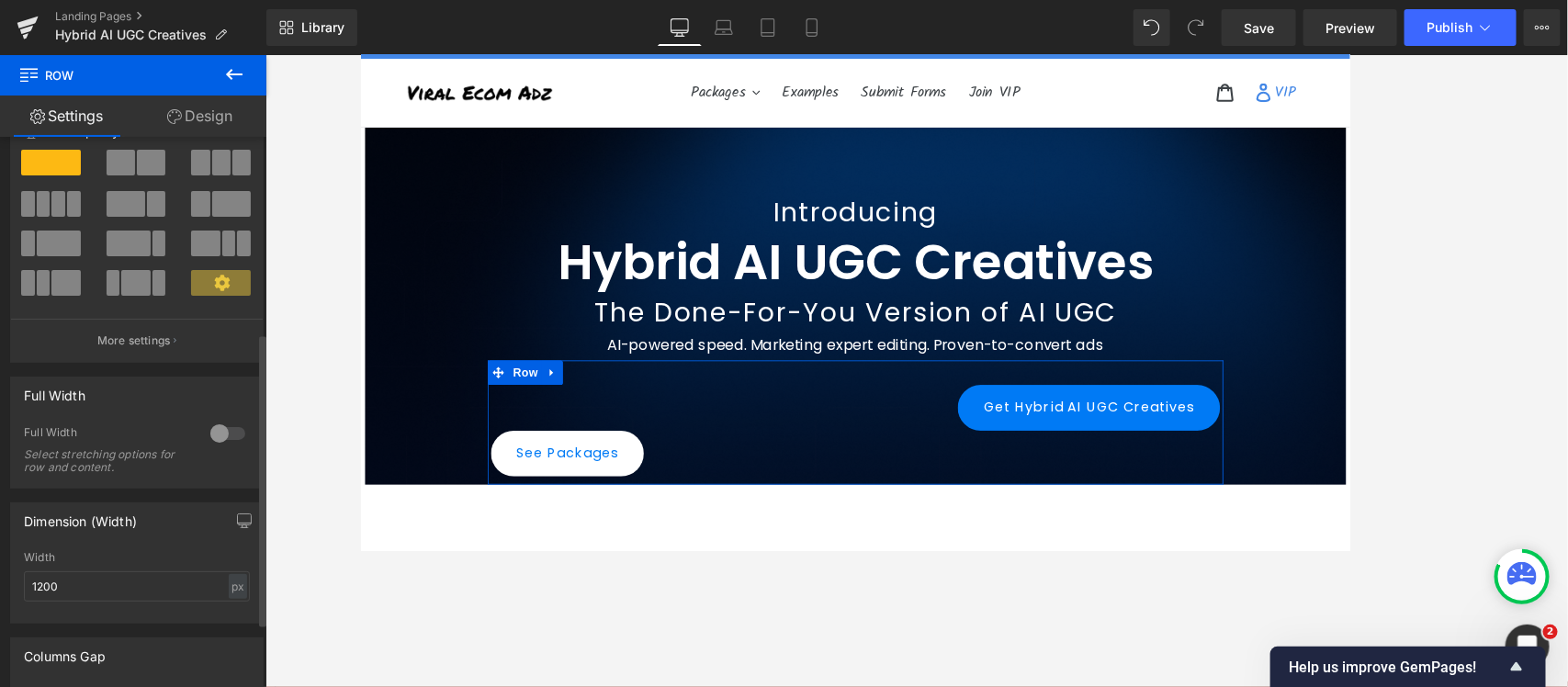
scroll to position [0, 0]
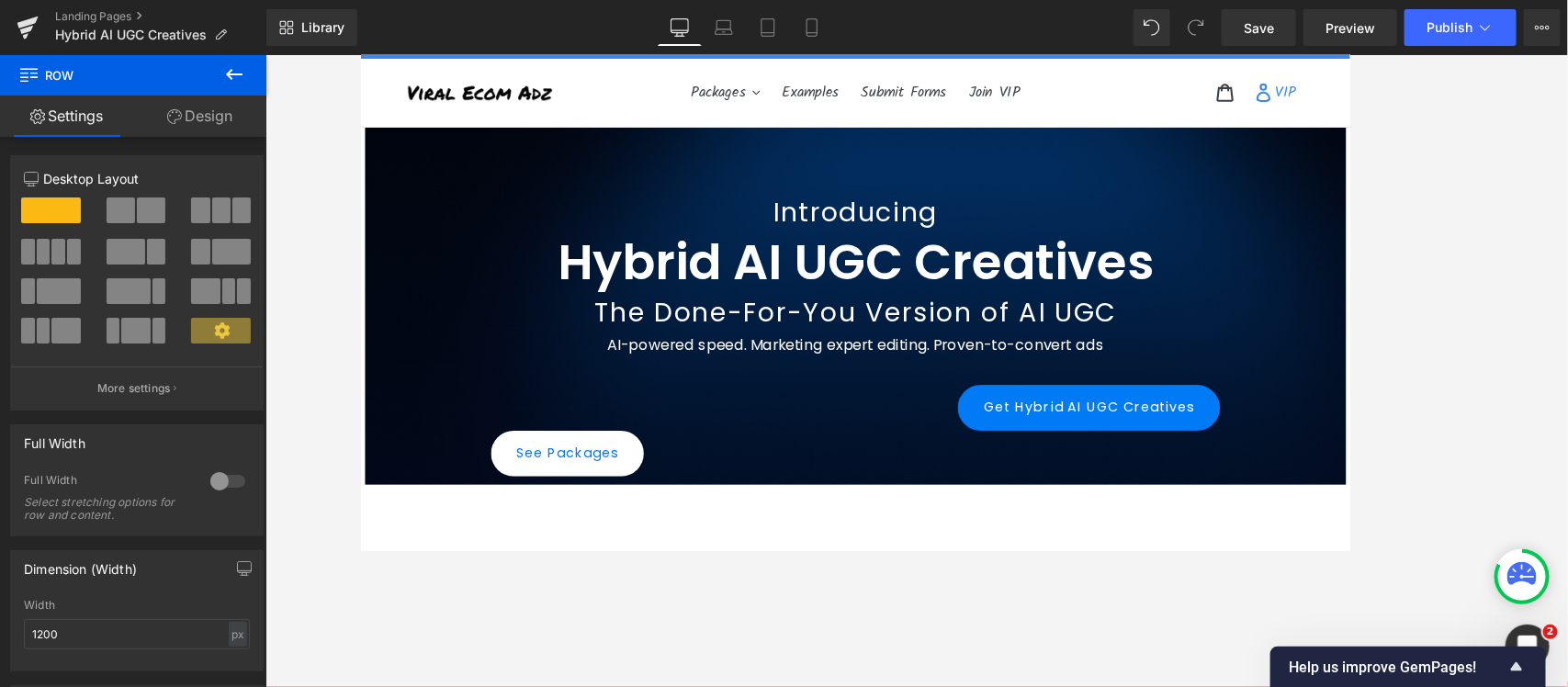
click at [193, 110] on link "Design" at bounding box center [199, 116] width 133 height 41
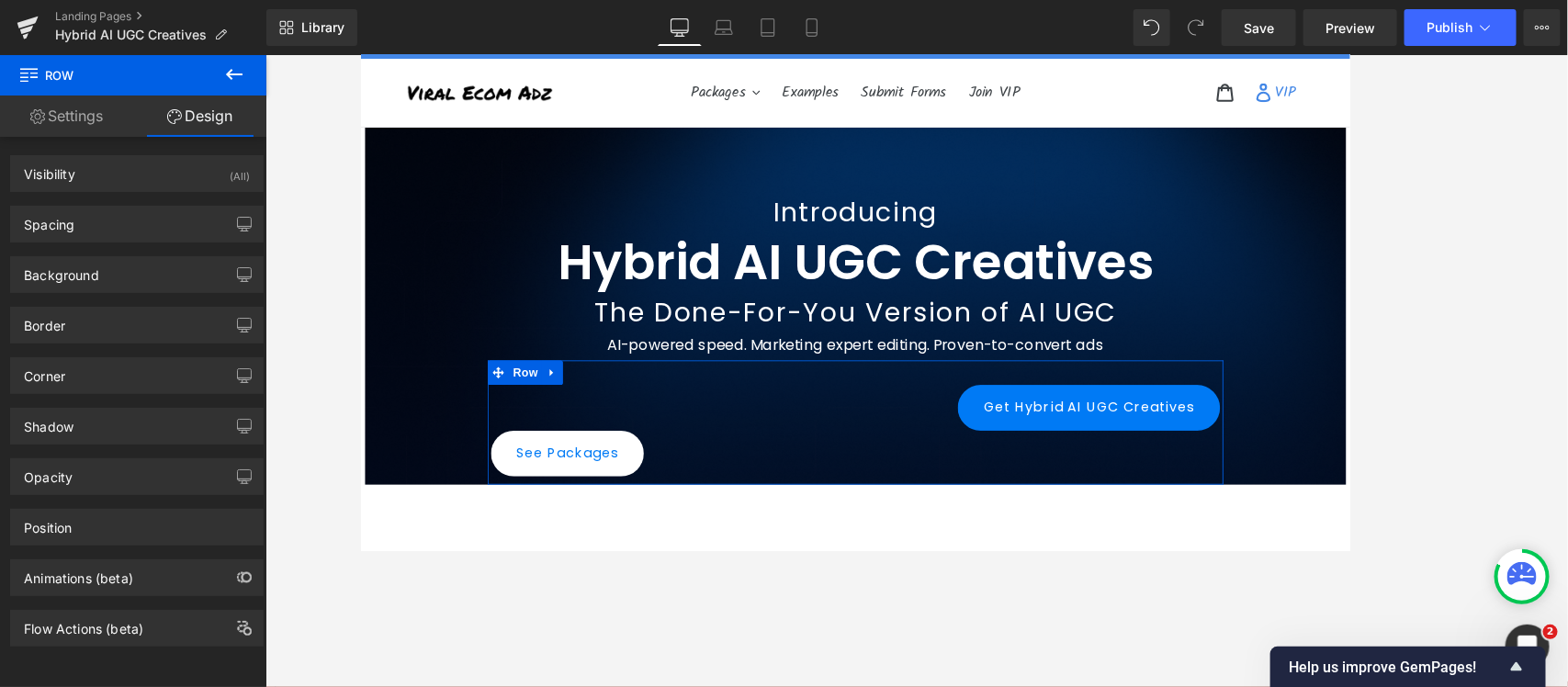
click at [47, 122] on link "Settings" at bounding box center [66, 116] width 133 height 41
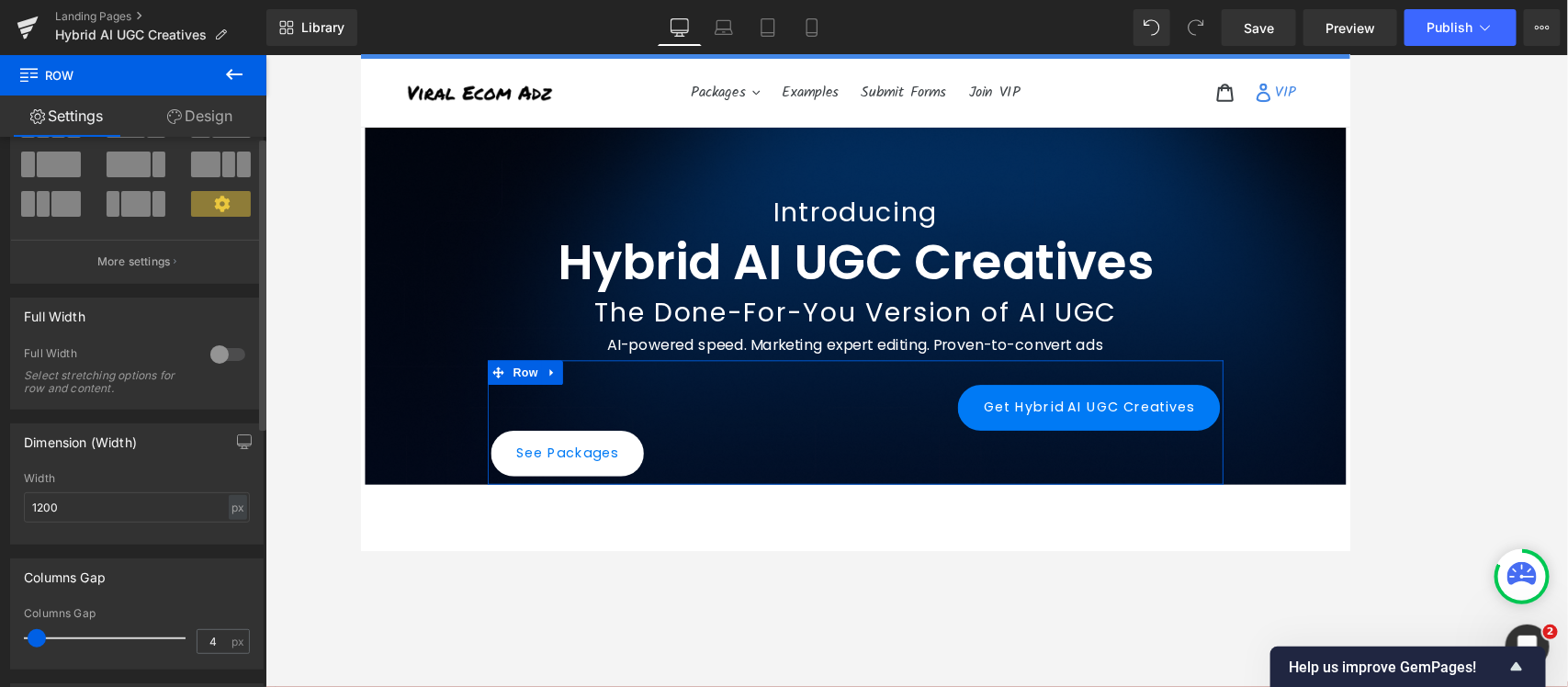
scroll to position [487, 0]
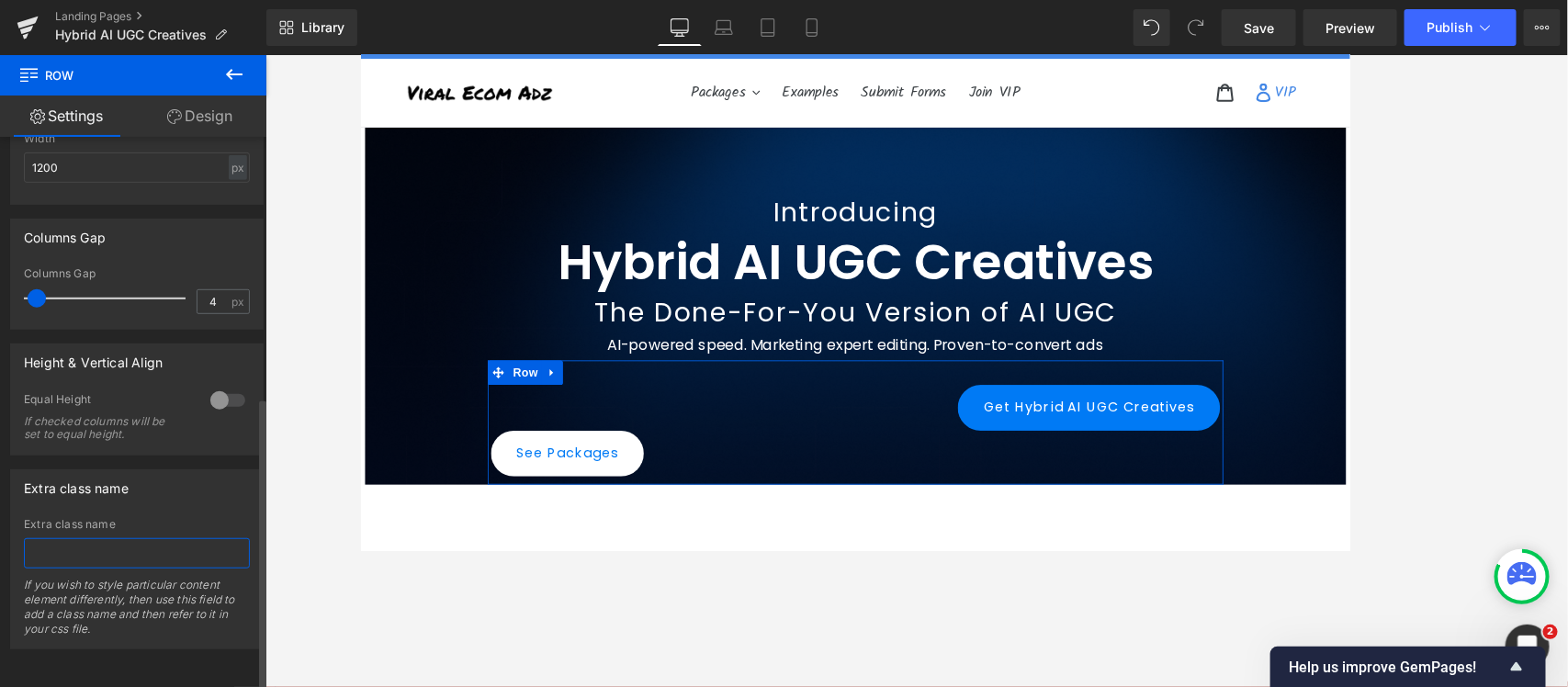
click at [122, 538] on input "text" at bounding box center [136, 553] width 226 height 30
drag, startPoint x: 373, startPoint y: 147, endPoint x: 645, endPoint y: 285, distance: 305.0
click at [373, 147] on icon at bounding box center [376, 145] width 13 height 13
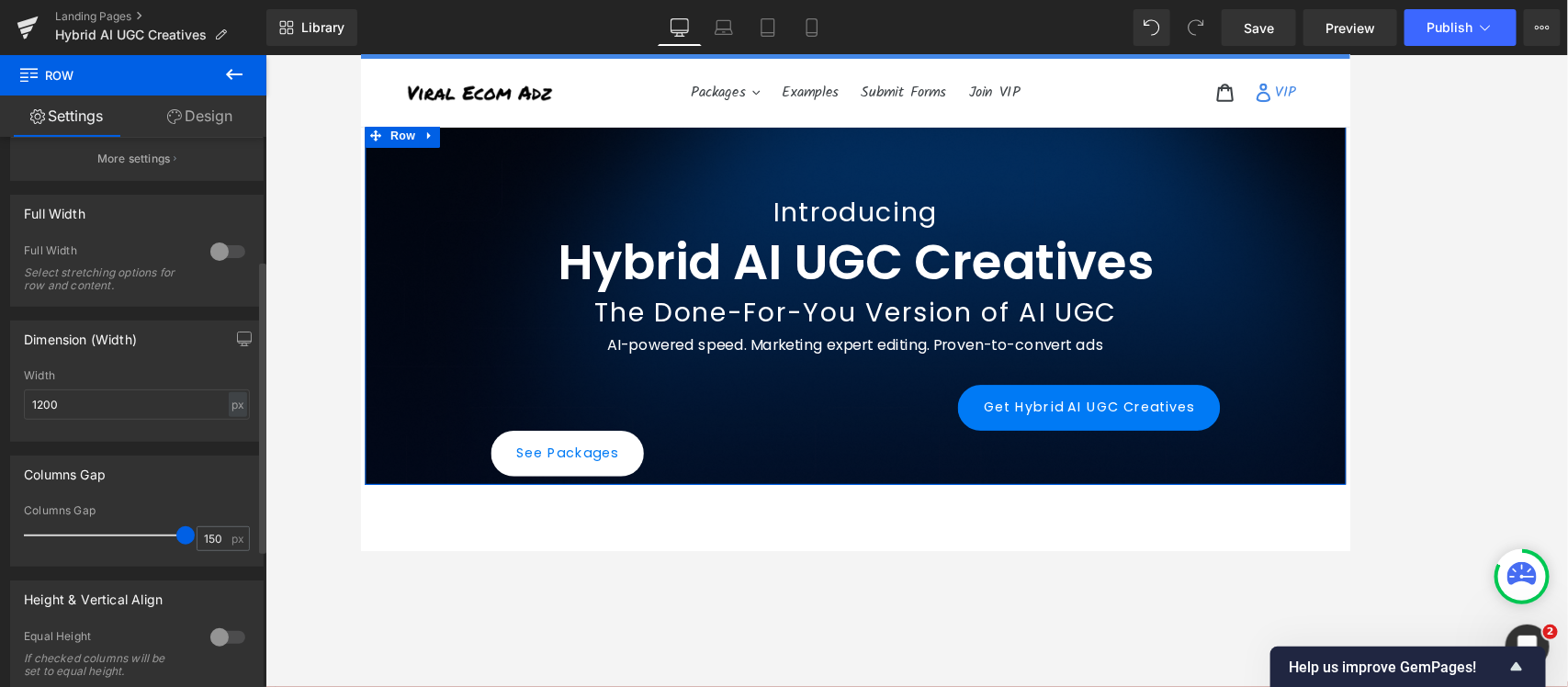
click at [228, 254] on div at bounding box center [228, 251] width 44 height 29
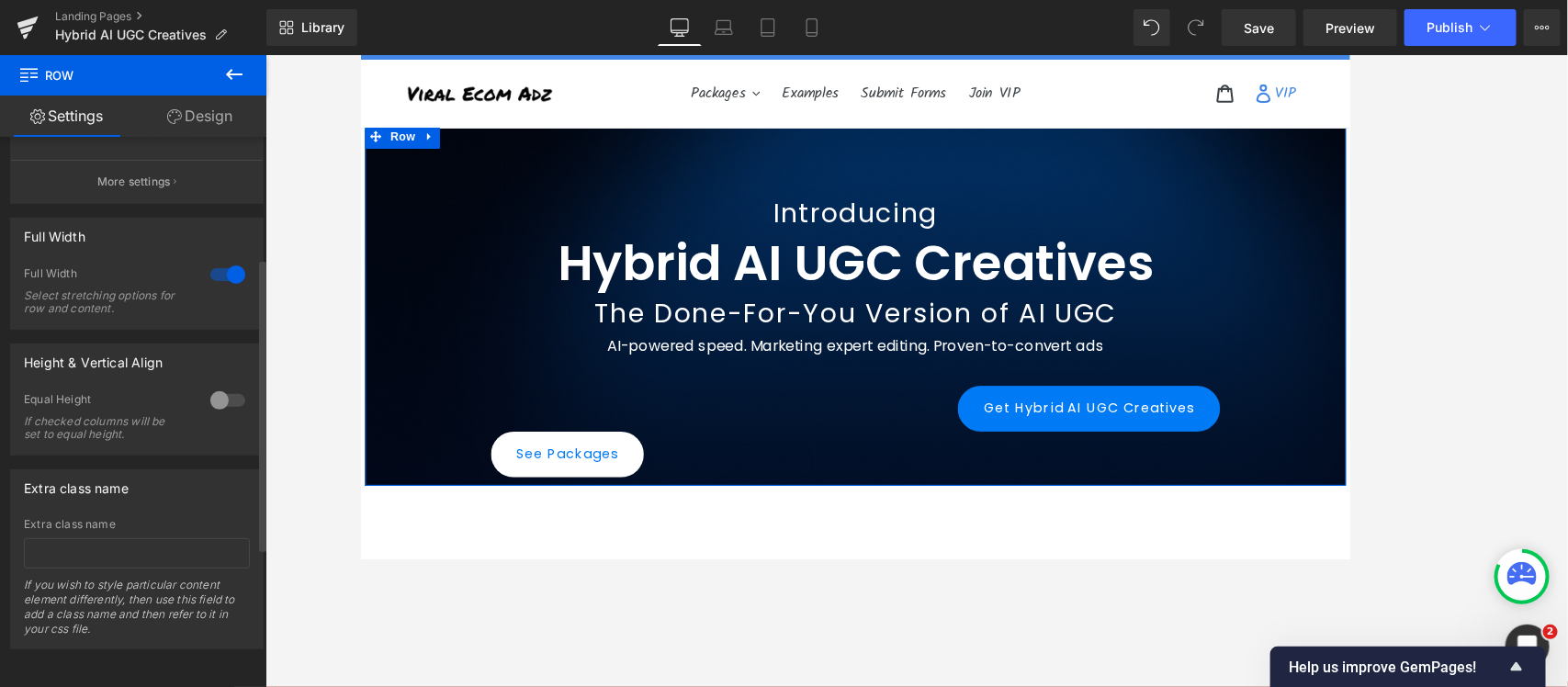
scroll to position [226, 0]
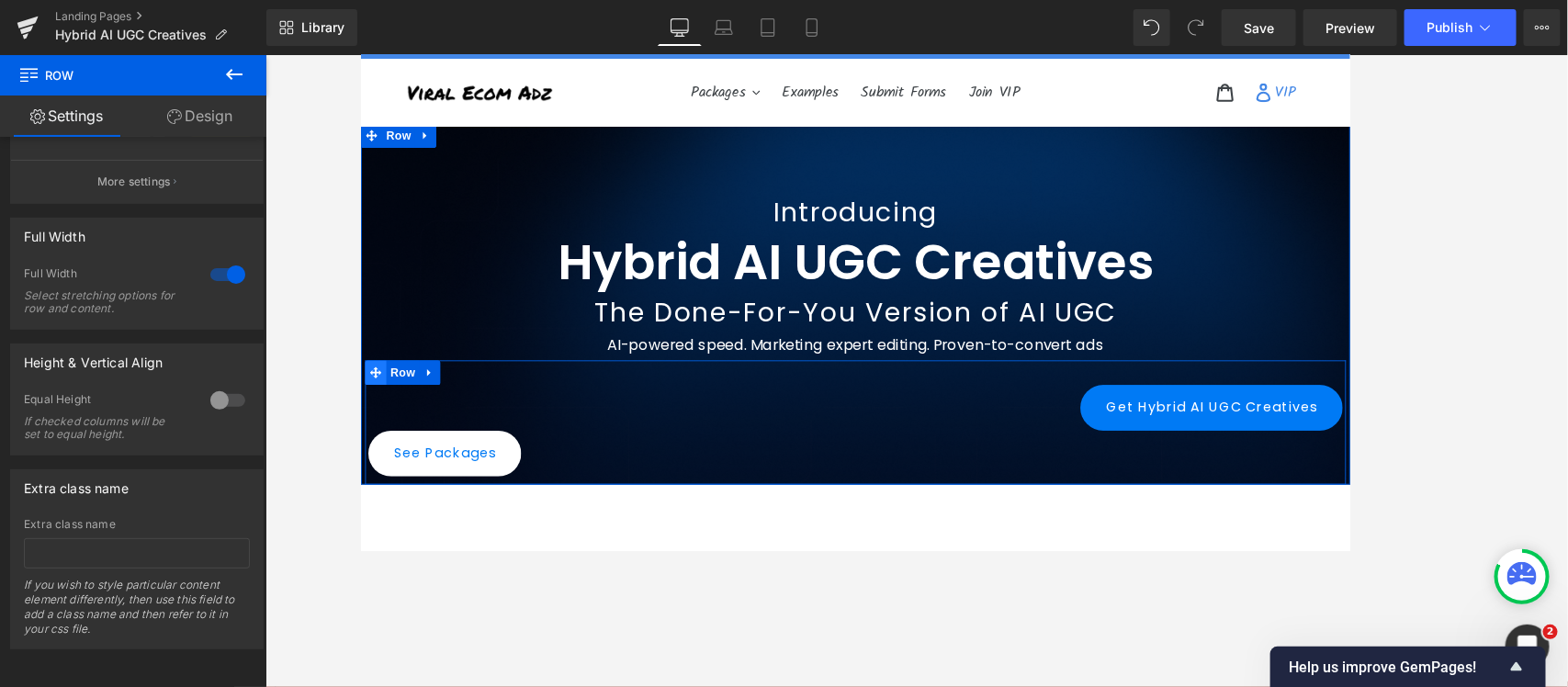
click at [370, 411] on icon at bounding box center [376, 411] width 13 height 13
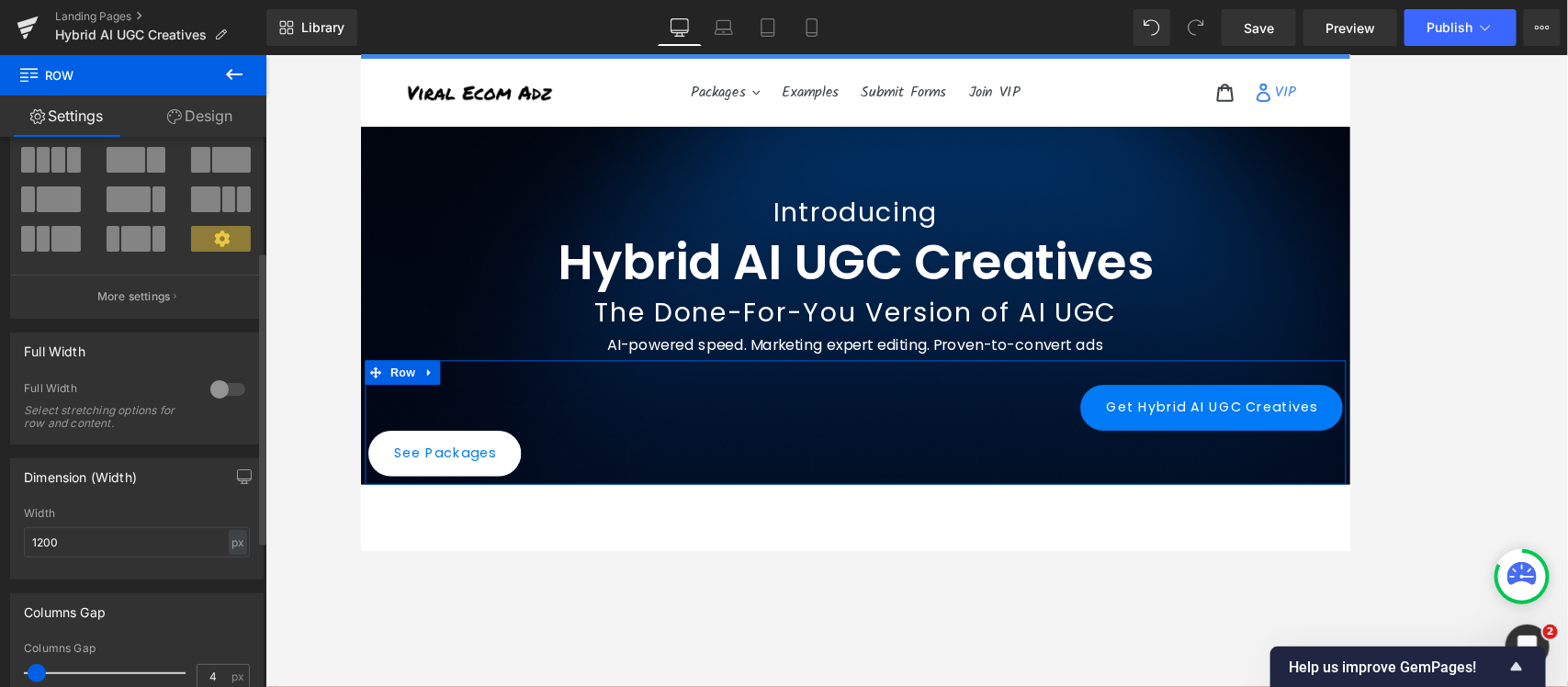
scroll to position [230, 0]
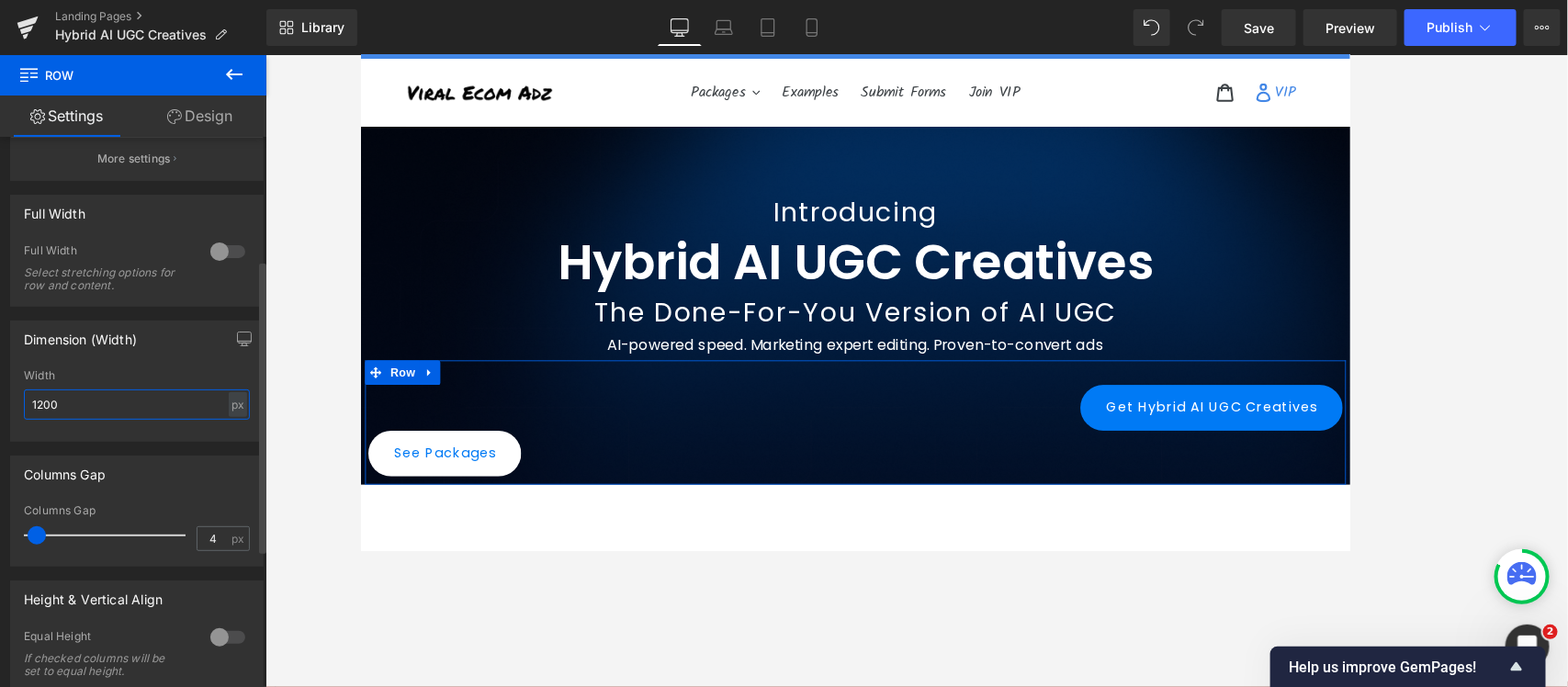
click at [56, 404] on input "1200" at bounding box center [136, 405] width 226 height 30
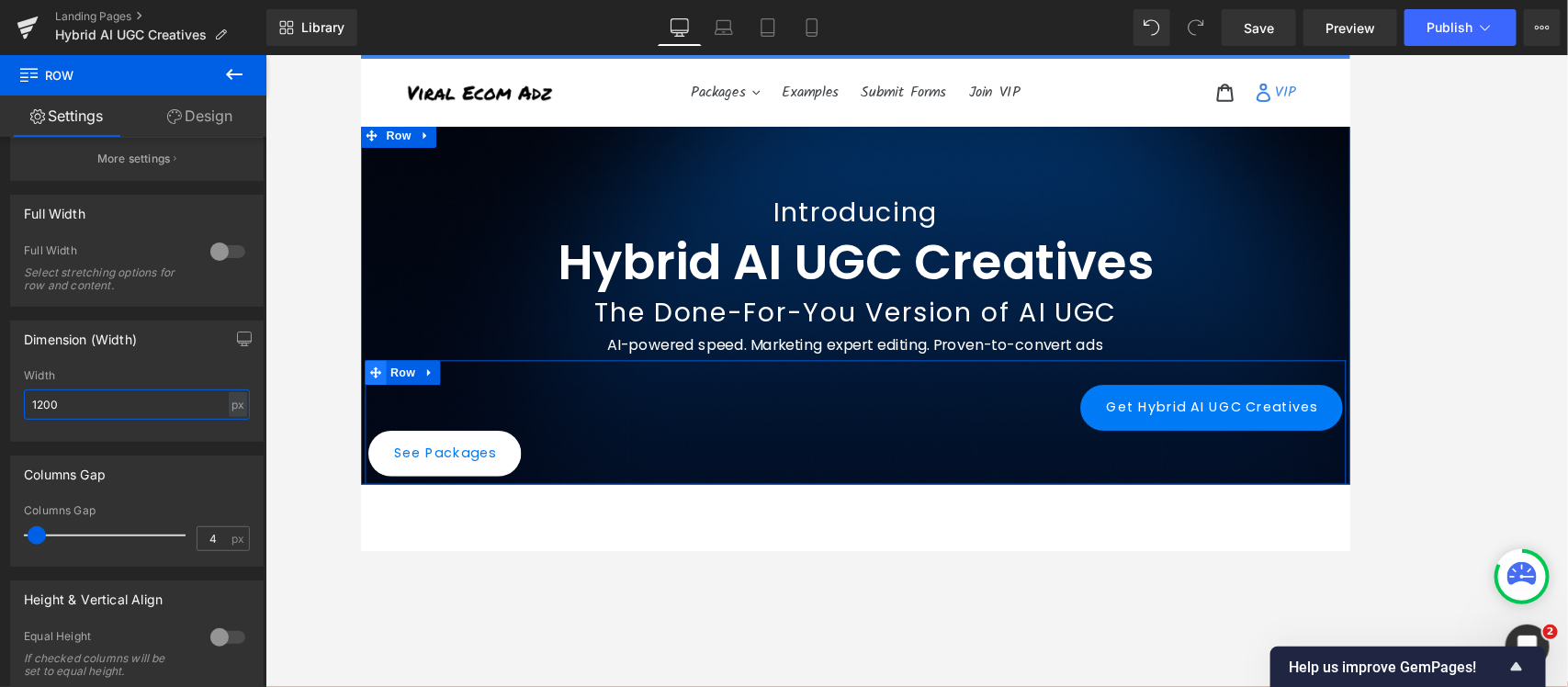
click at [370, 409] on icon at bounding box center [376, 411] width 13 height 14
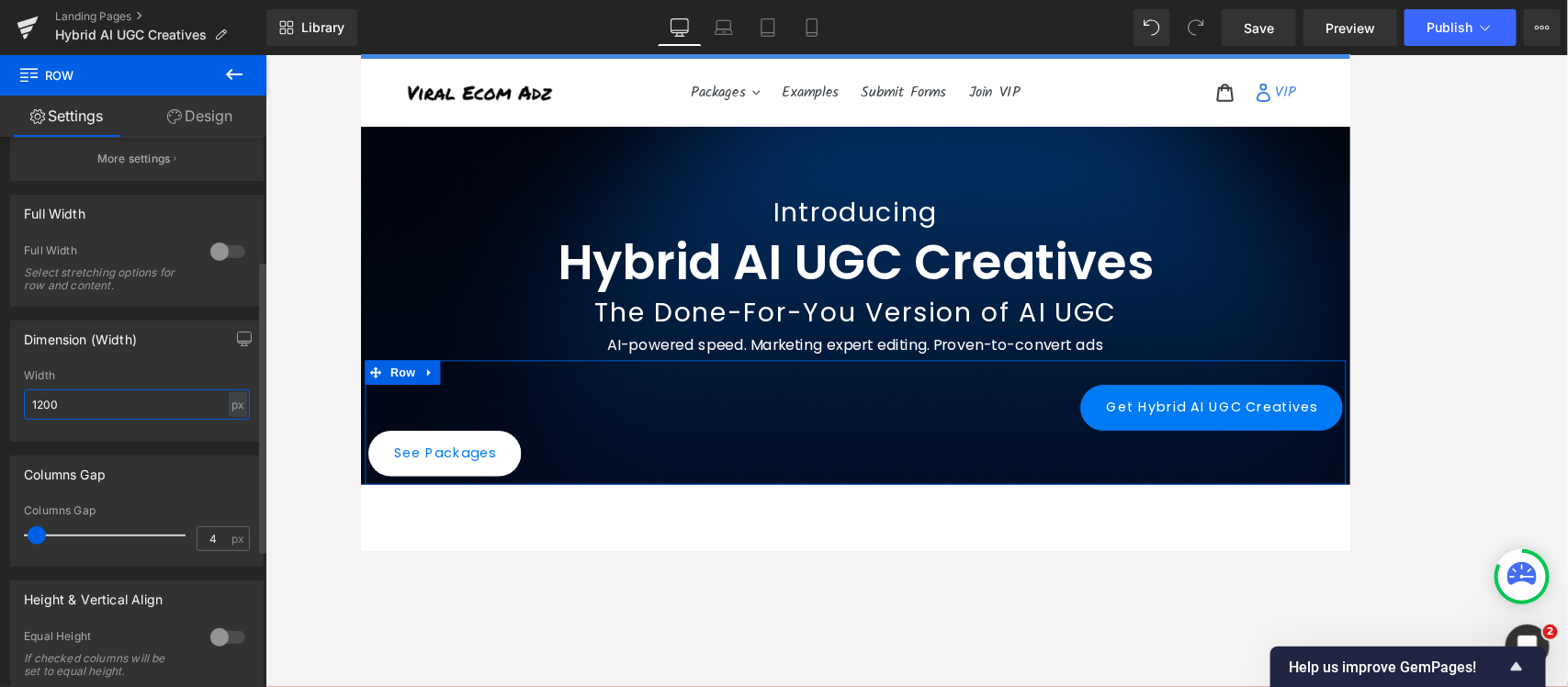
drag, startPoint x: 42, startPoint y: 413, endPoint x: 0, endPoint y: 414, distance: 42.0
click at [0, 414] on div "Dimension (Width) 1200px Width 1200 px % px" at bounding box center [137, 374] width 275 height 135
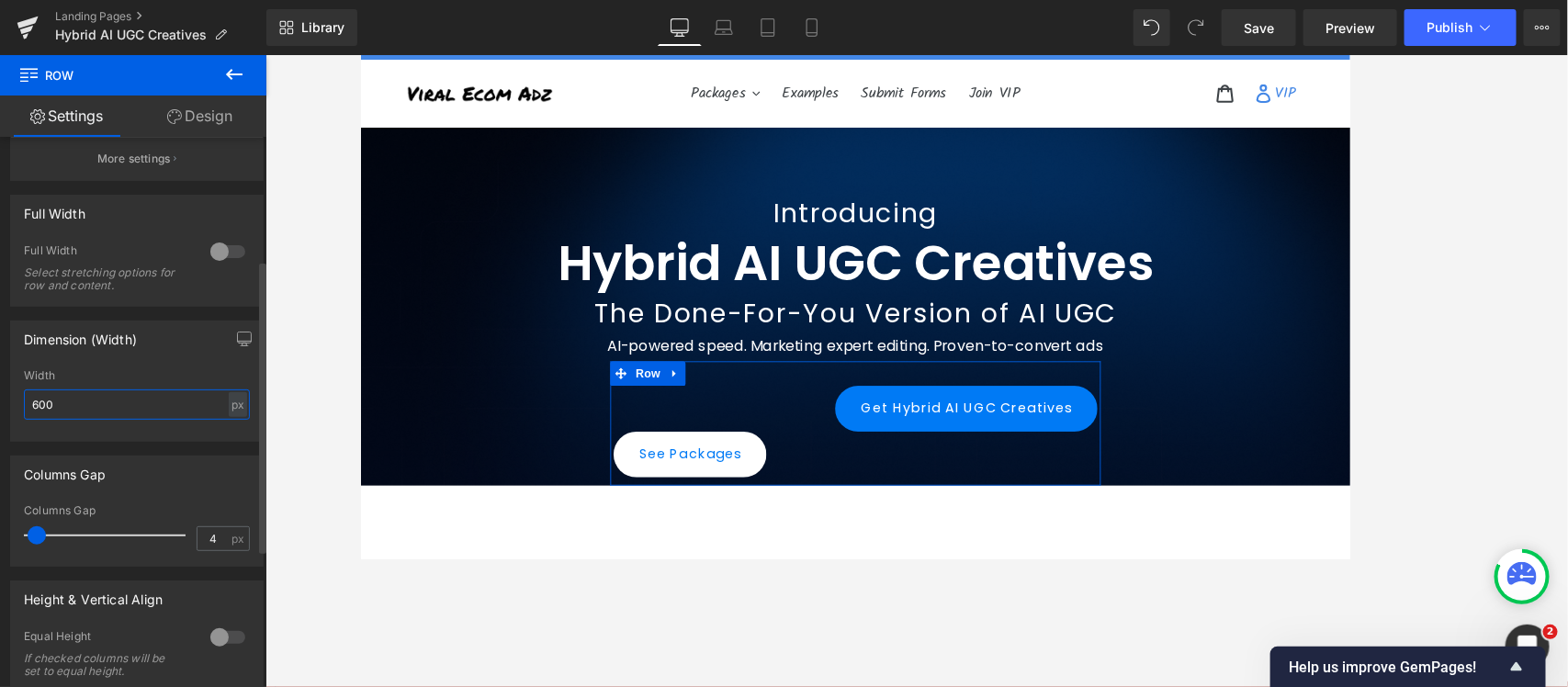
type input "600"
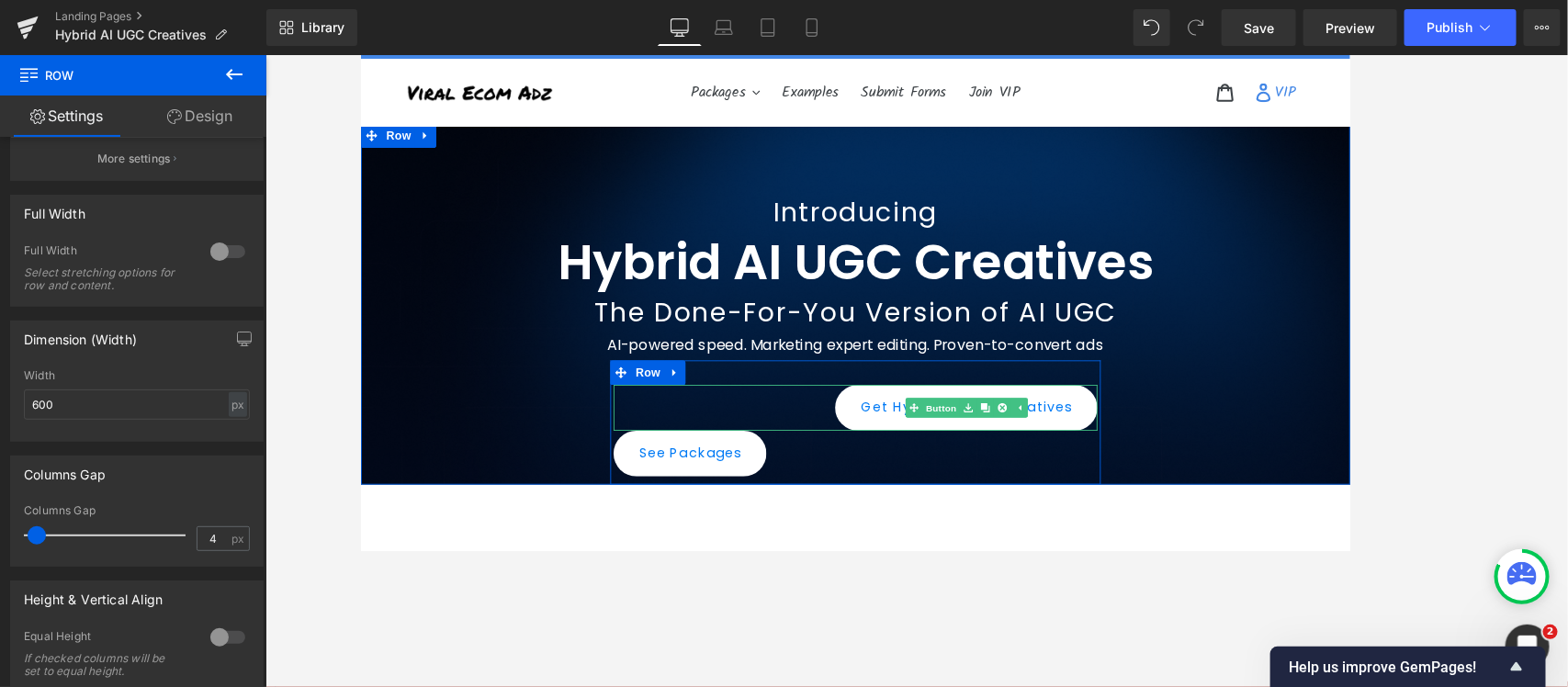
click at [972, 450] on div "Get Hybrid AI UGC Creatives Button" at bounding box center [916, 451] width 544 height 52
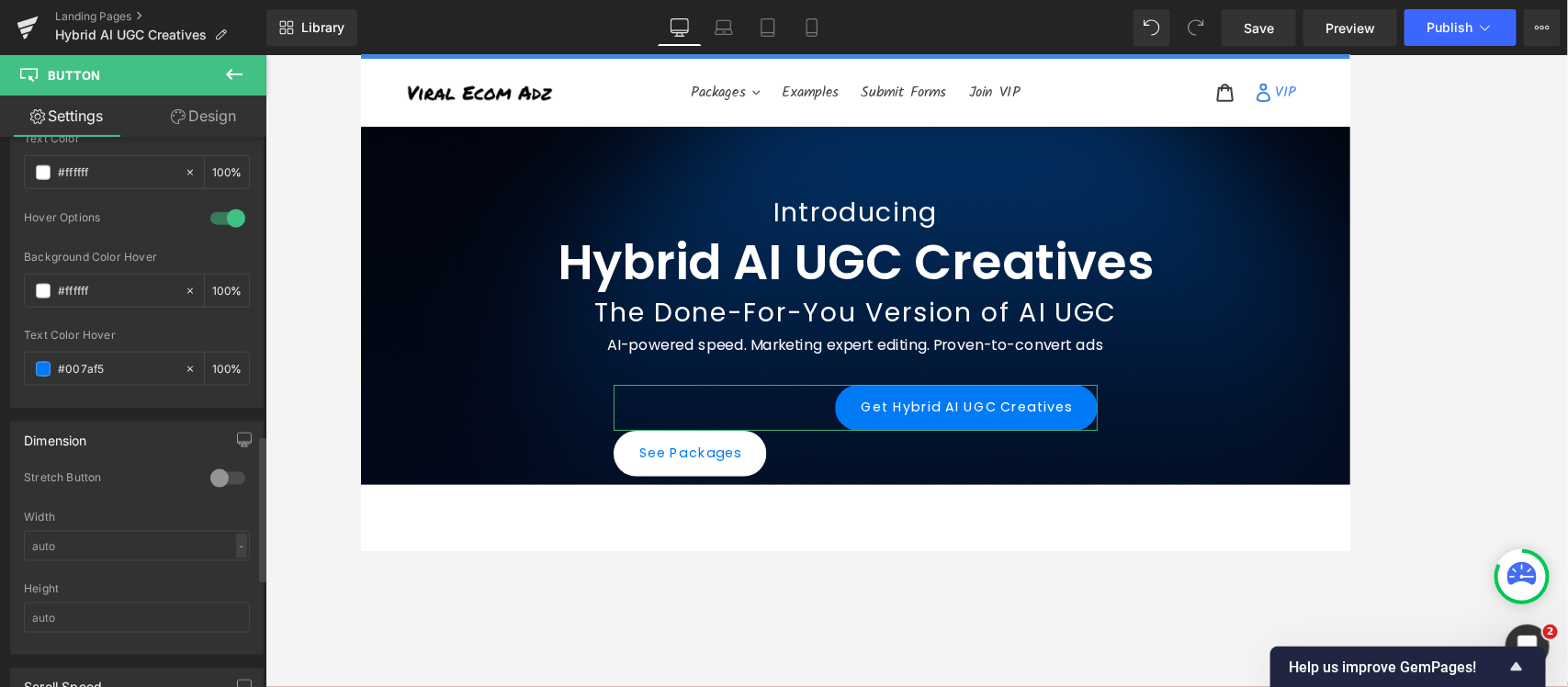
scroll to position [1378, 0]
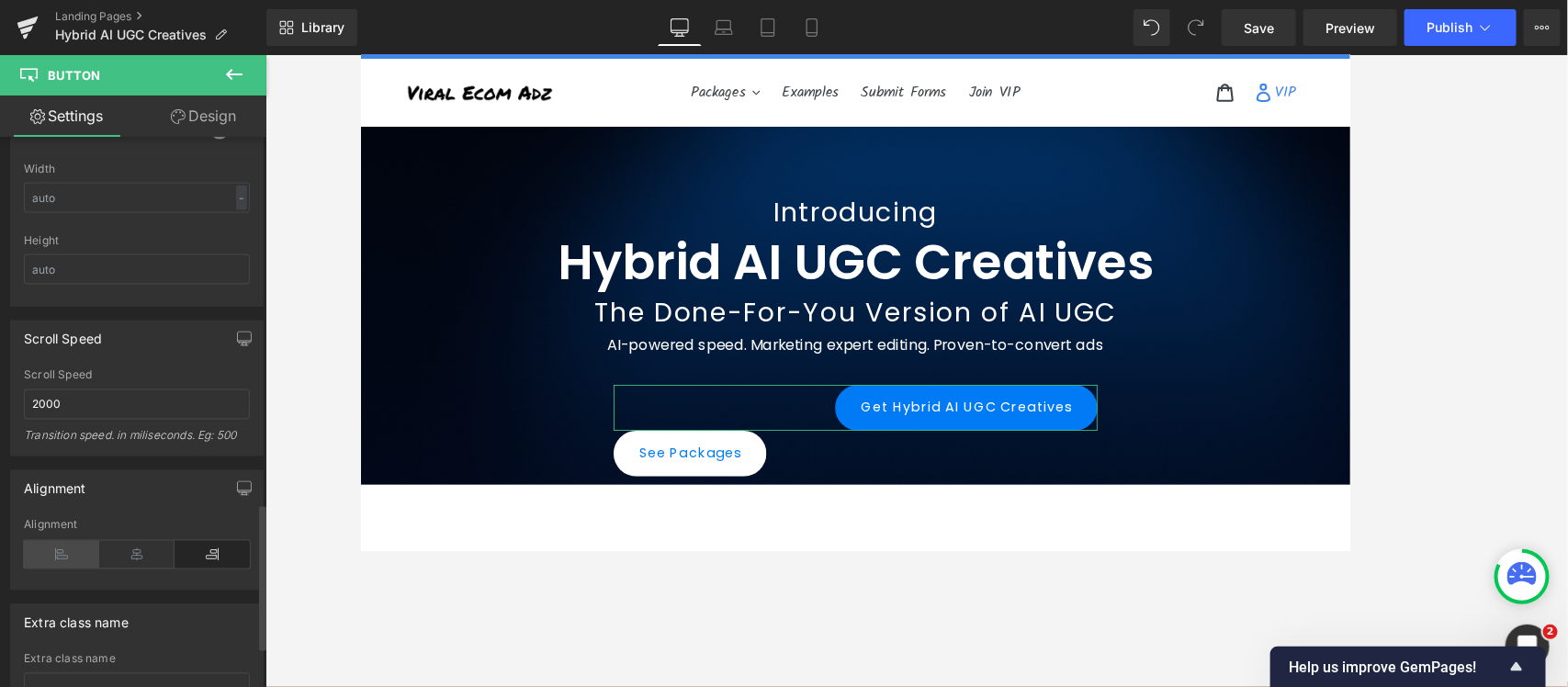
click at [73, 550] on icon at bounding box center [61, 554] width 75 height 27
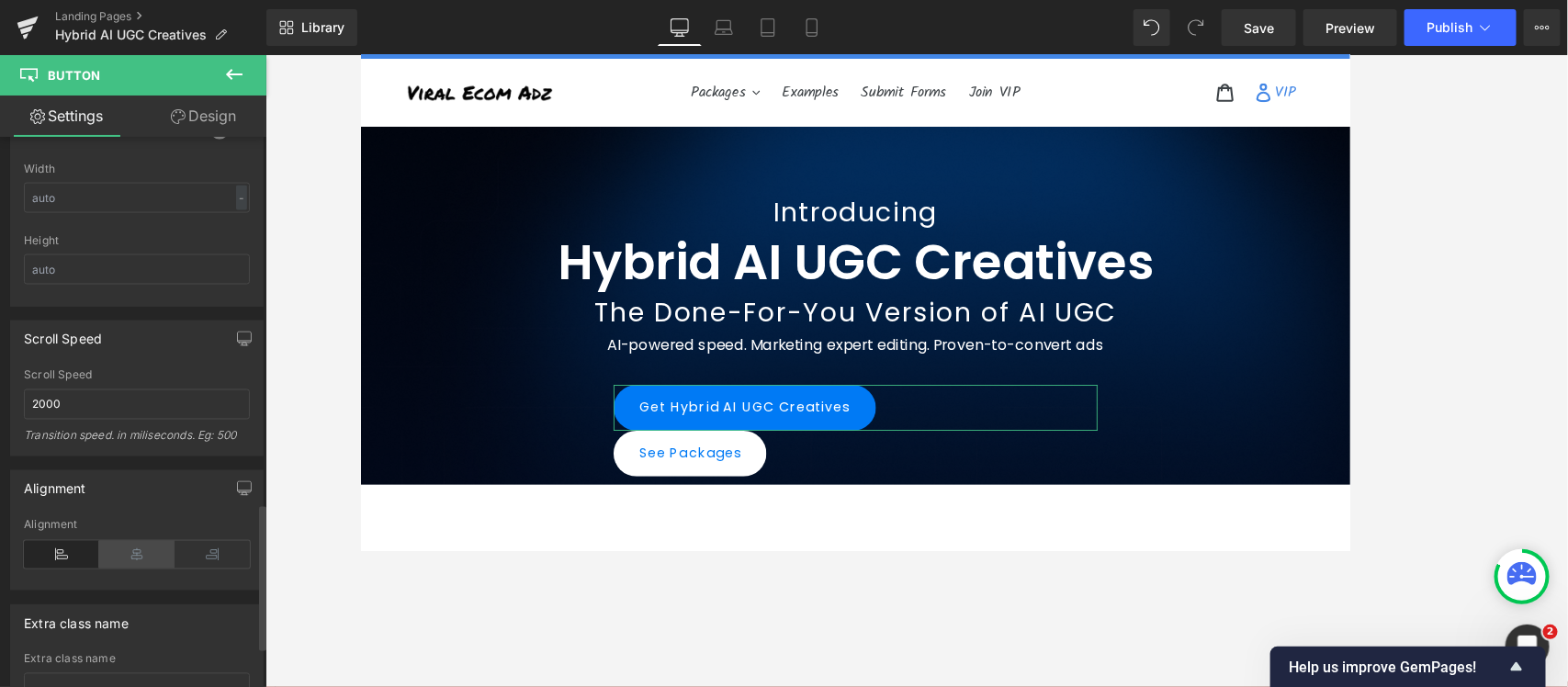
click at [116, 550] on icon at bounding box center [136, 554] width 75 height 27
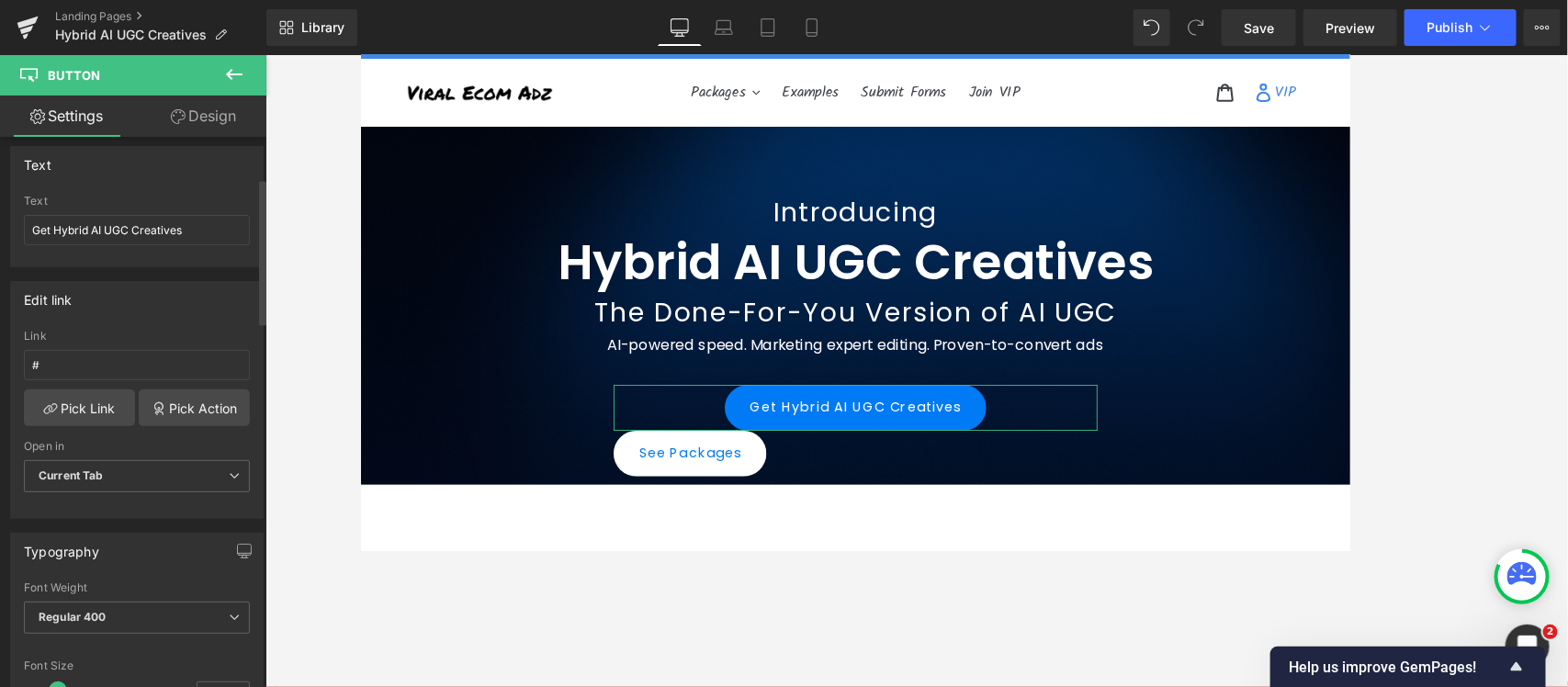
scroll to position [0, 0]
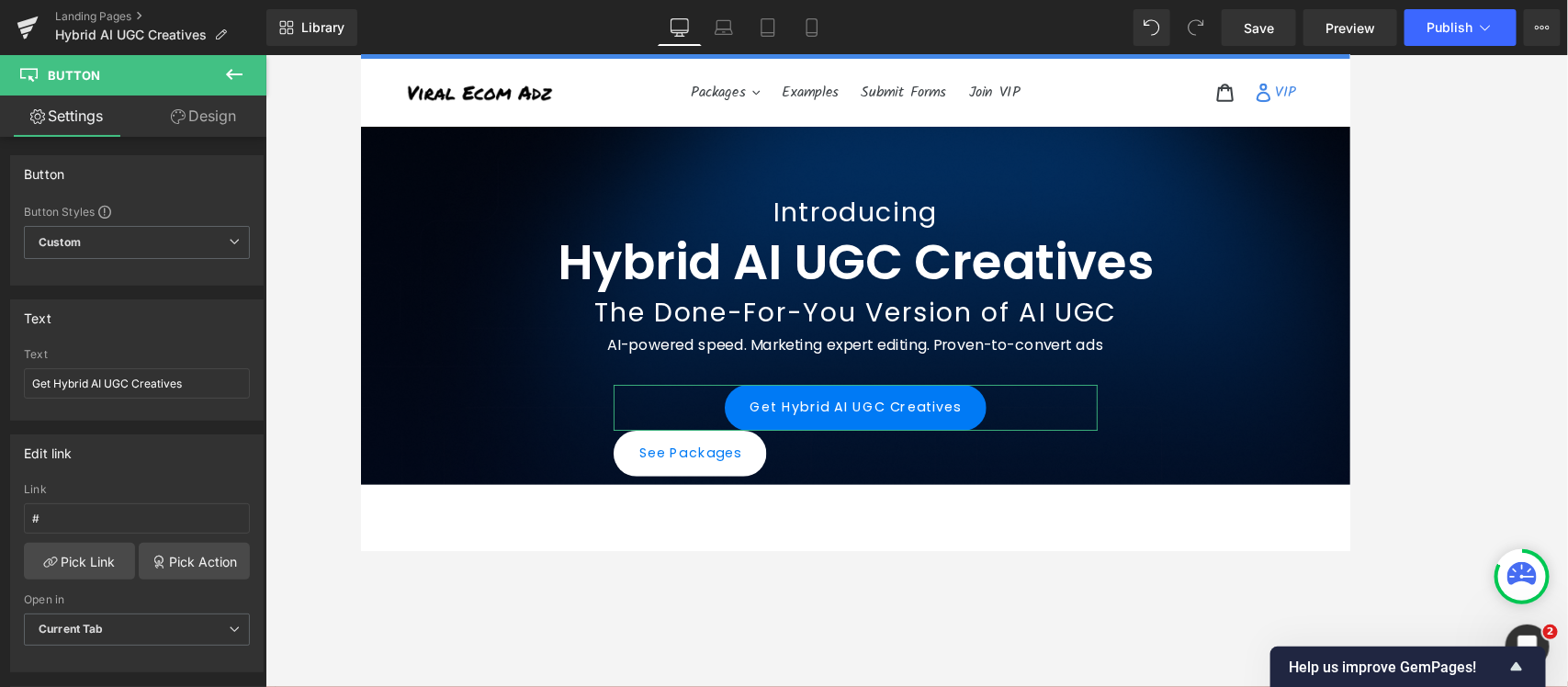
click at [186, 131] on link "Design" at bounding box center [202, 116] width 133 height 41
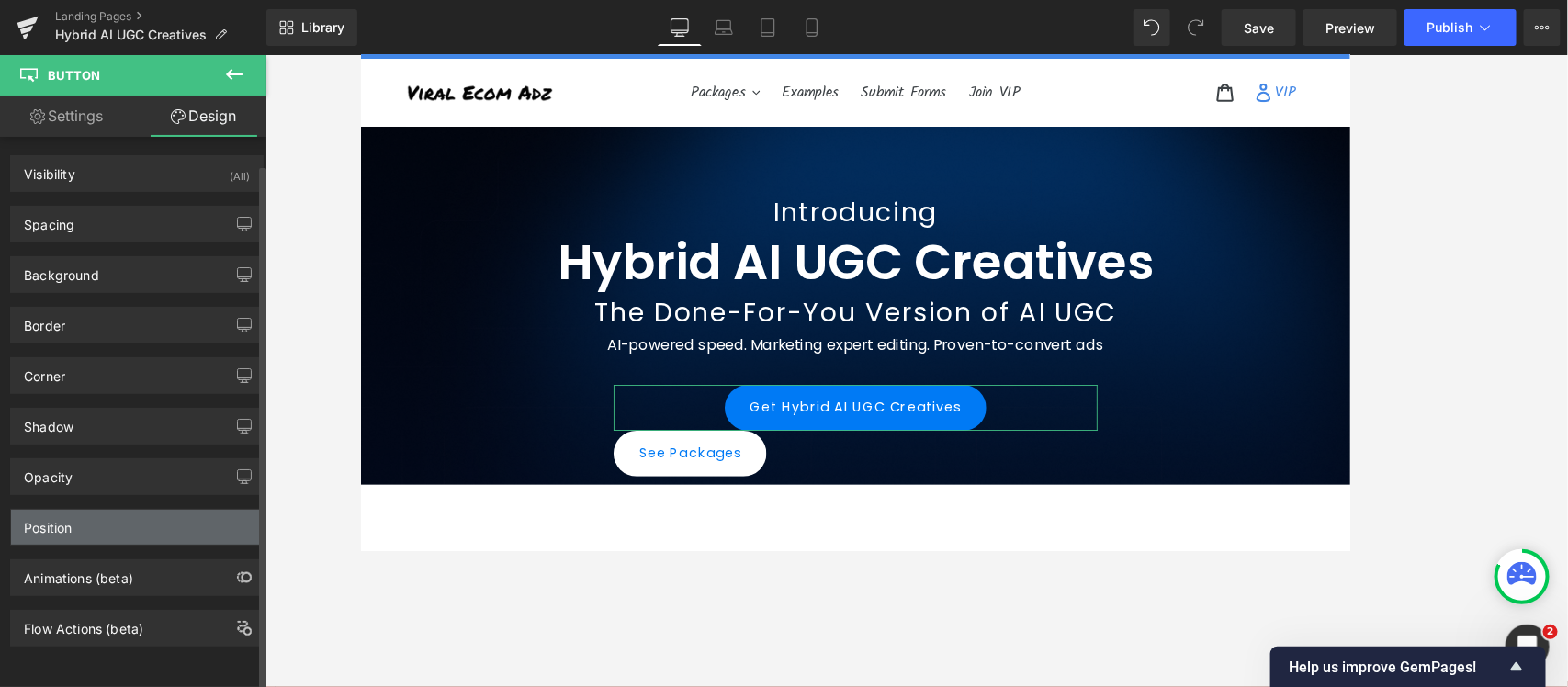
scroll to position [19, 0]
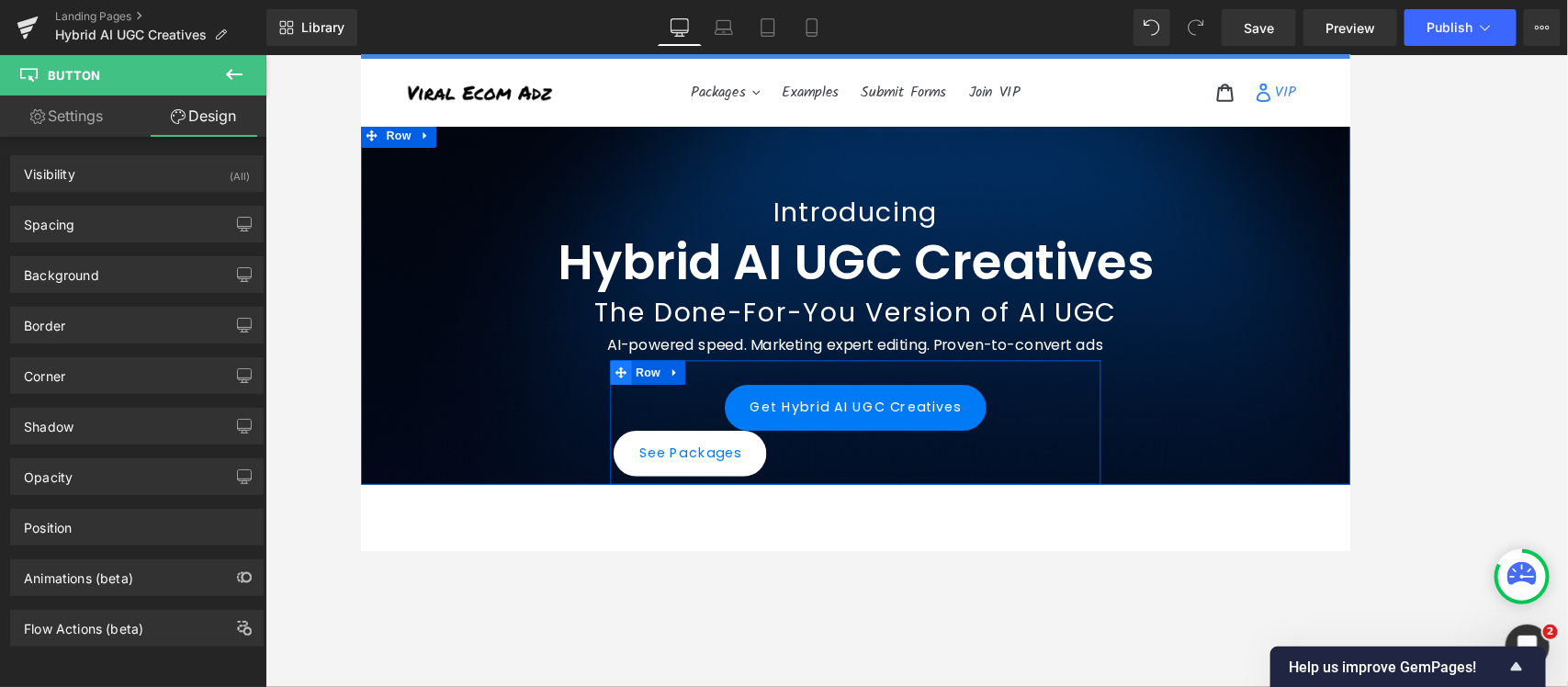
click at [648, 412] on icon at bounding box center [652, 411] width 13 height 13
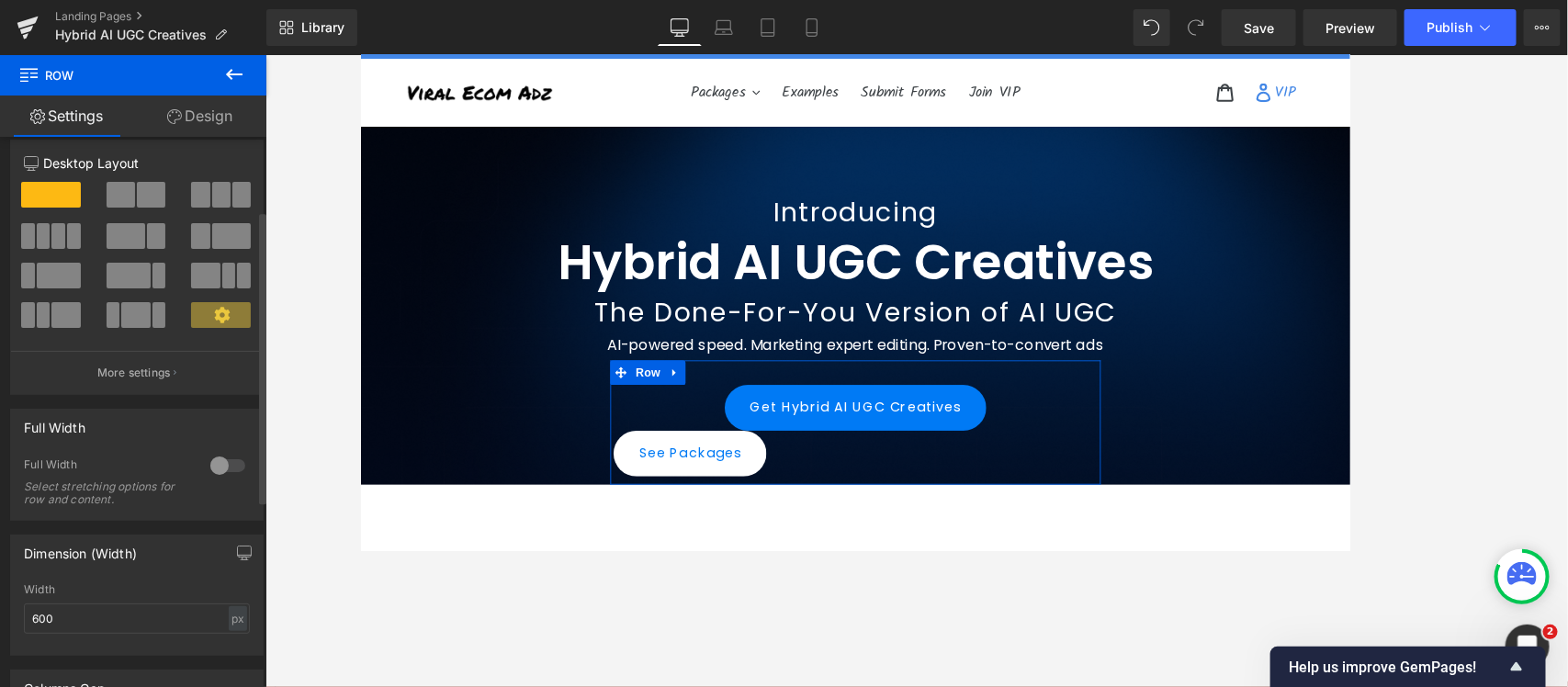
scroll to position [0, 0]
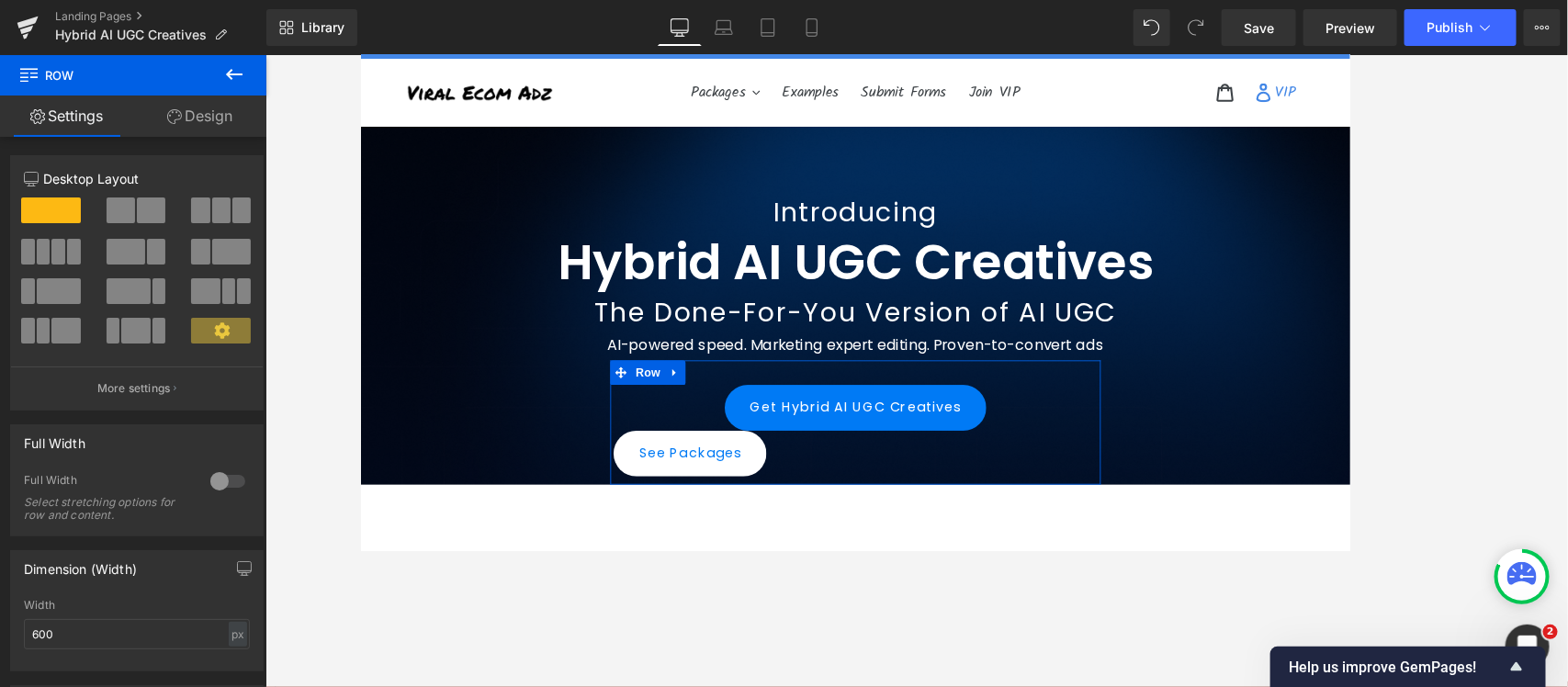
click at [184, 113] on link "Design" at bounding box center [199, 116] width 133 height 41
click at [86, 118] on link "Settings" at bounding box center [66, 116] width 133 height 41
click at [150, 392] on p "More settings" at bounding box center [134, 389] width 73 height 17
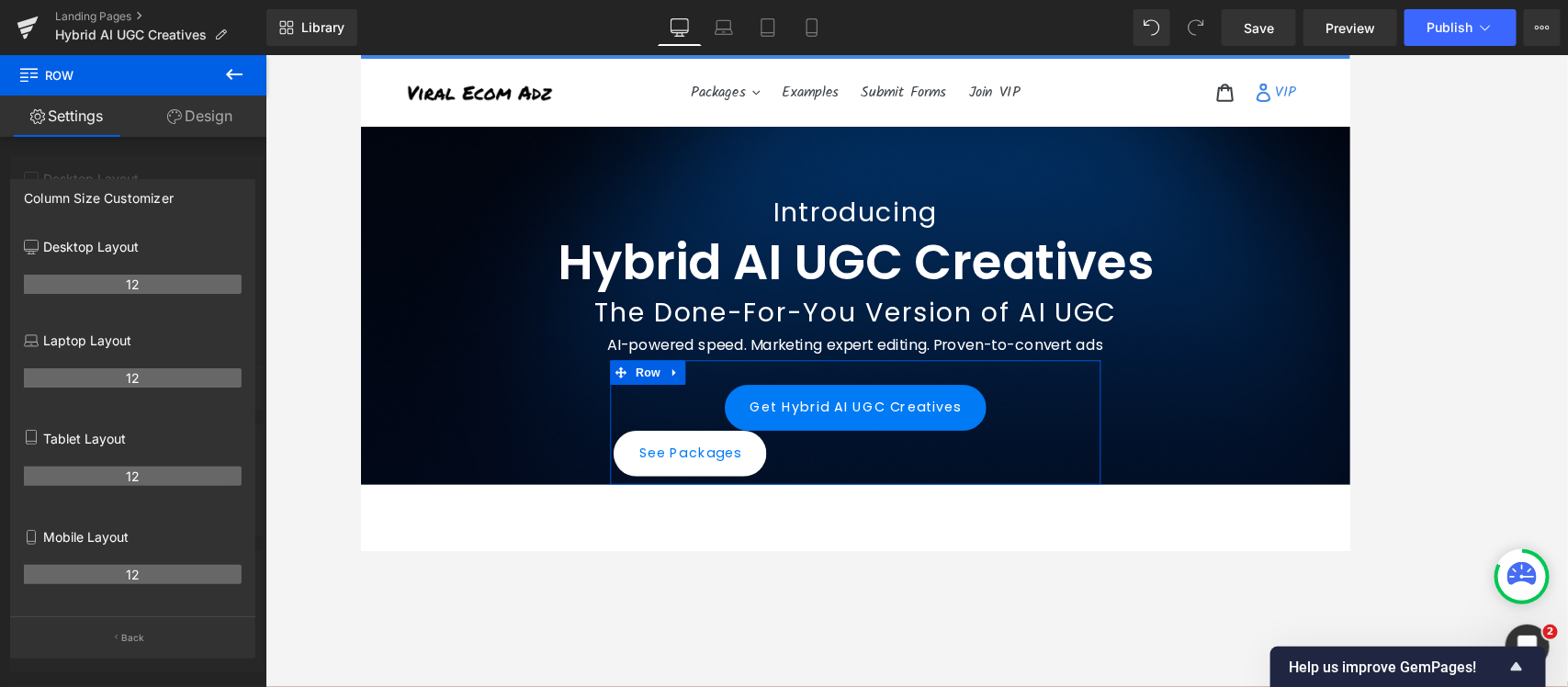
click at [67, 137] on div at bounding box center [133, 375] width 266 height 641
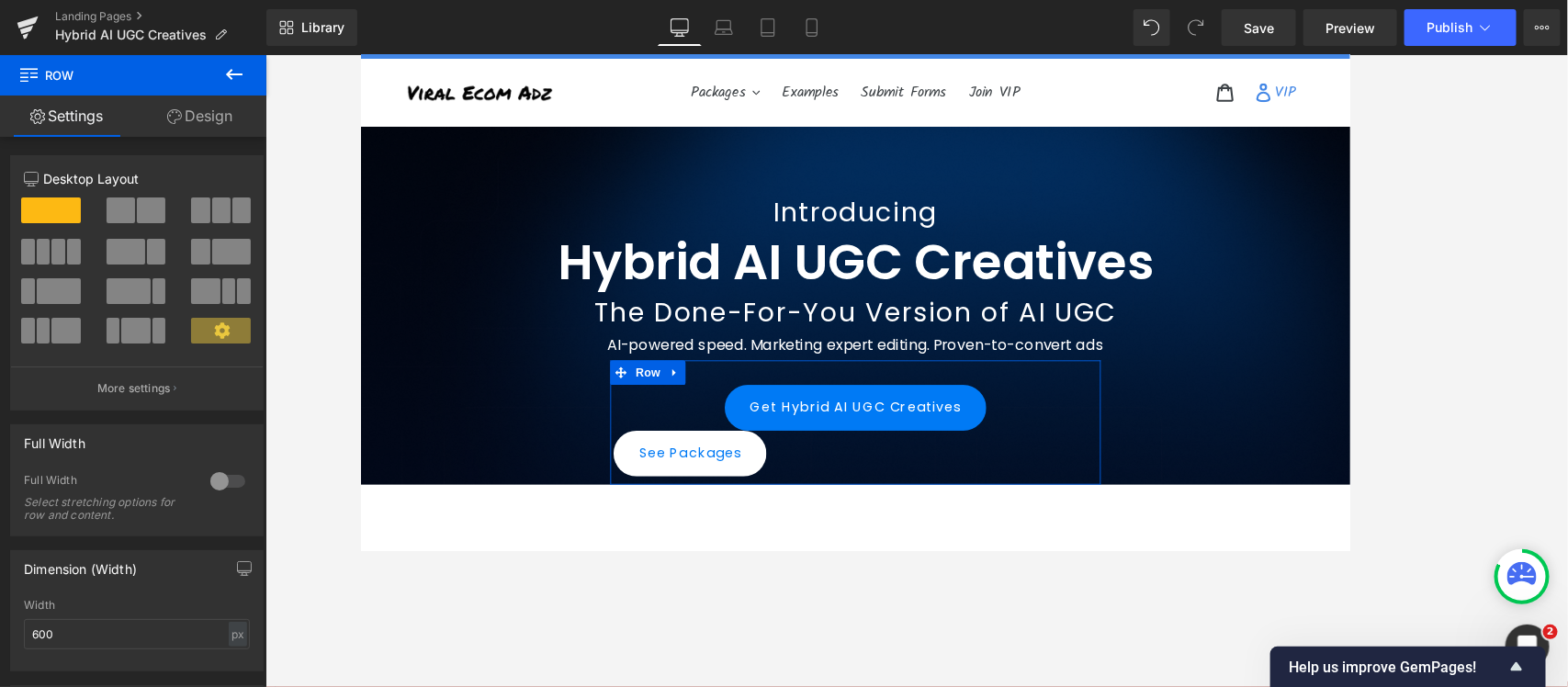
click at [211, 117] on link "Design" at bounding box center [199, 116] width 133 height 41
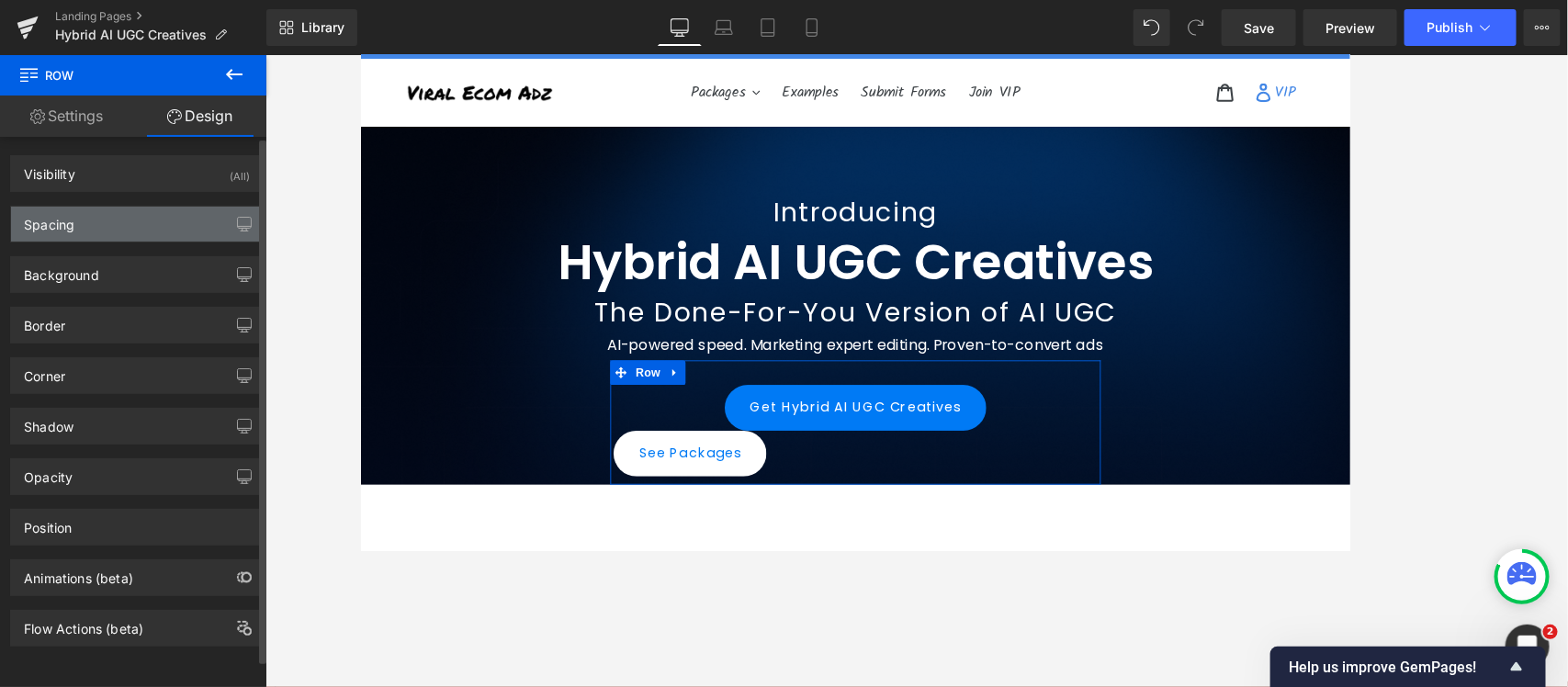
click at [99, 227] on div "Spacing" at bounding box center [136, 224] width 251 height 35
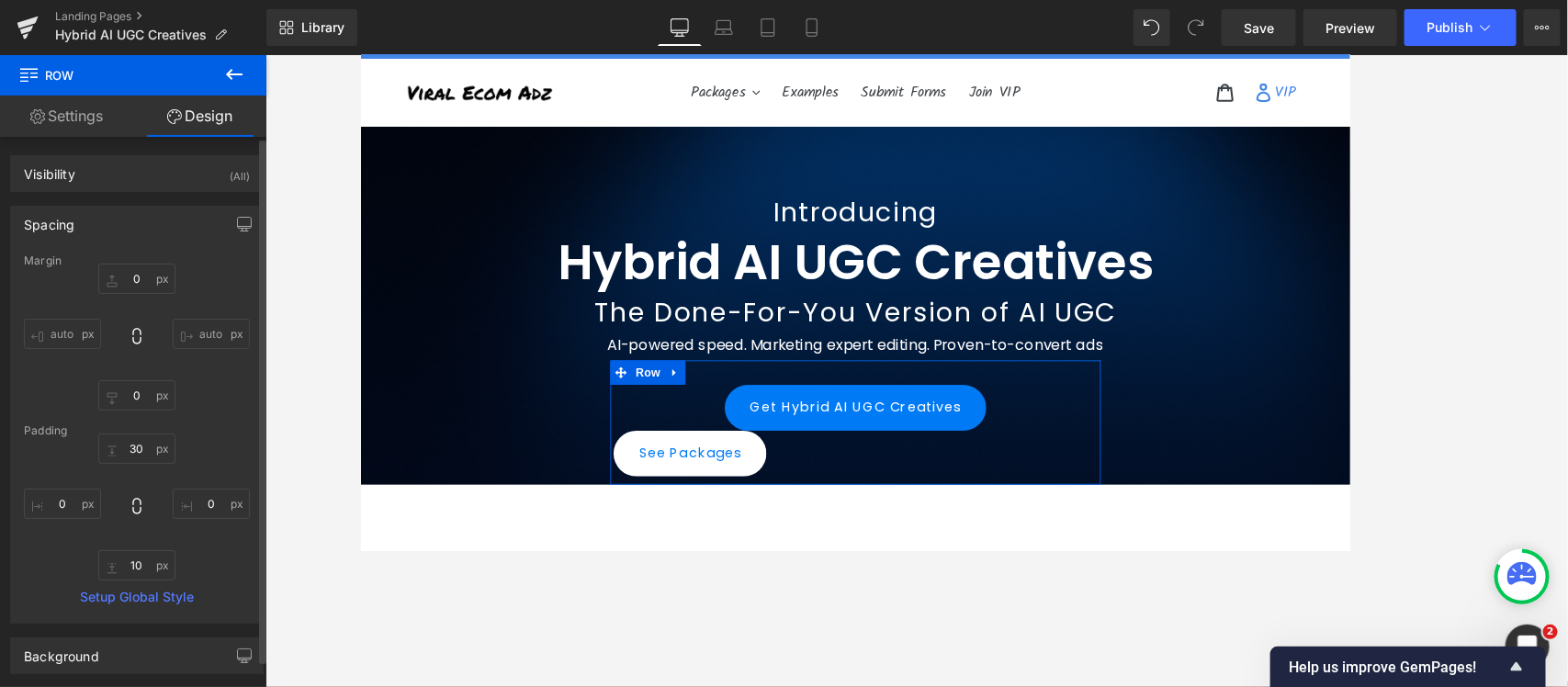
click at [99, 227] on div "Spacing" at bounding box center [136, 224] width 251 height 35
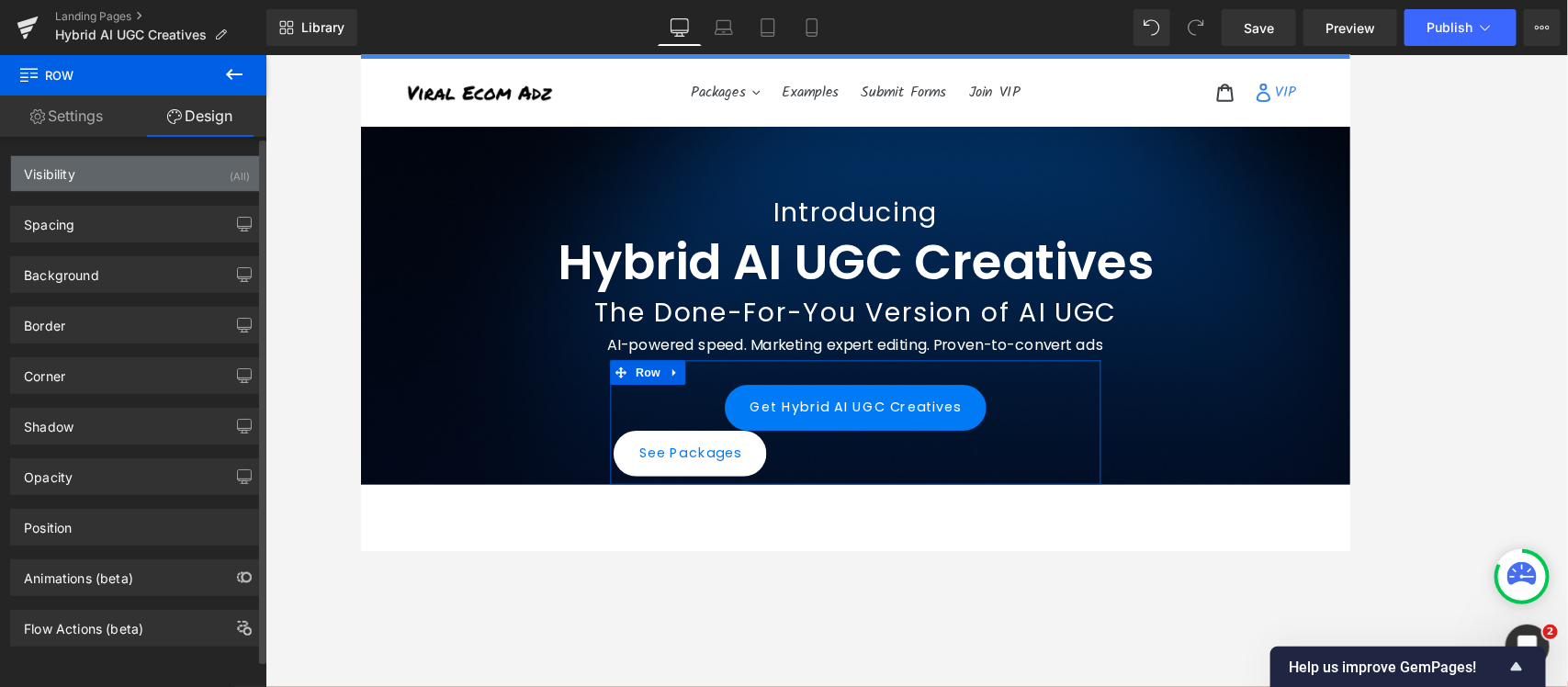
click at [88, 184] on div "Visibility (All)" at bounding box center [136, 173] width 251 height 35
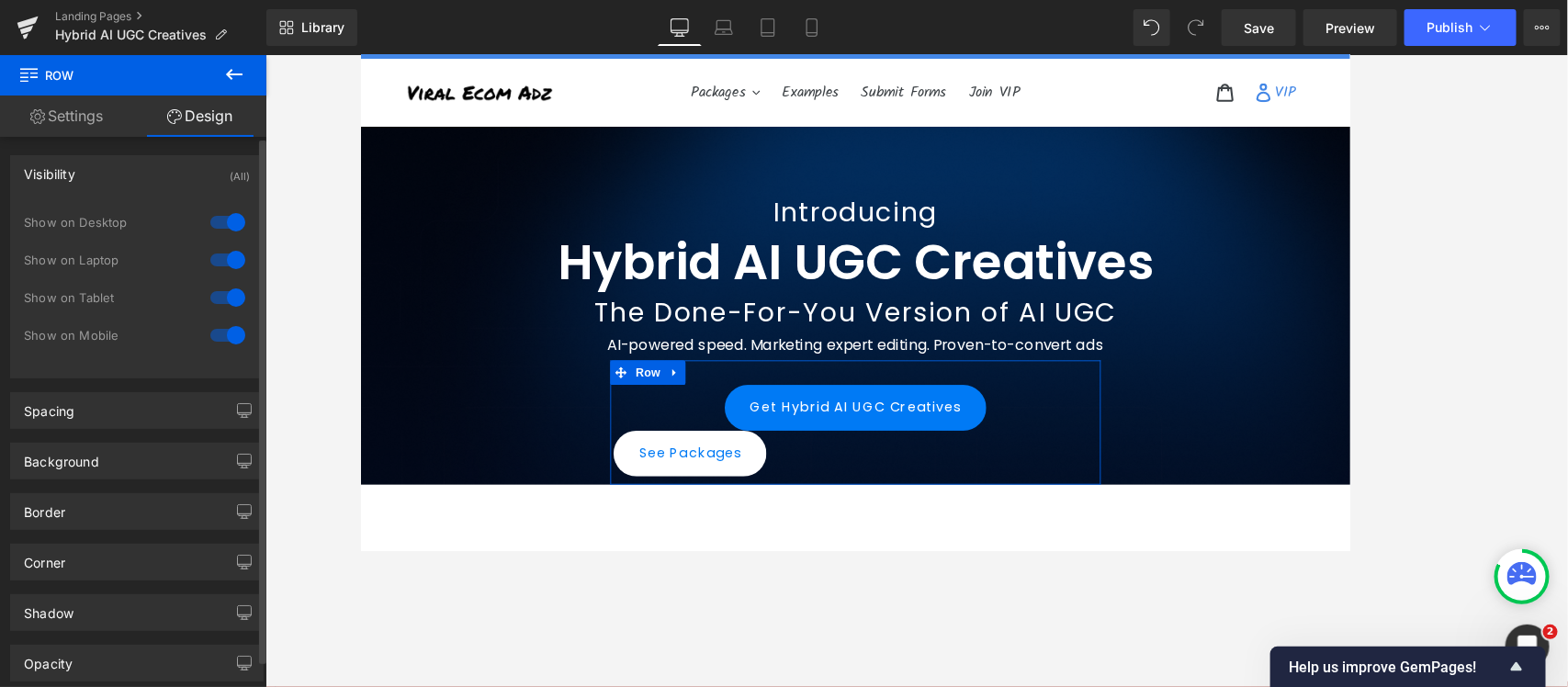
click at [88, 184] on div "Visibility (All)" at bounding box center [136, 173] width 251 height 35
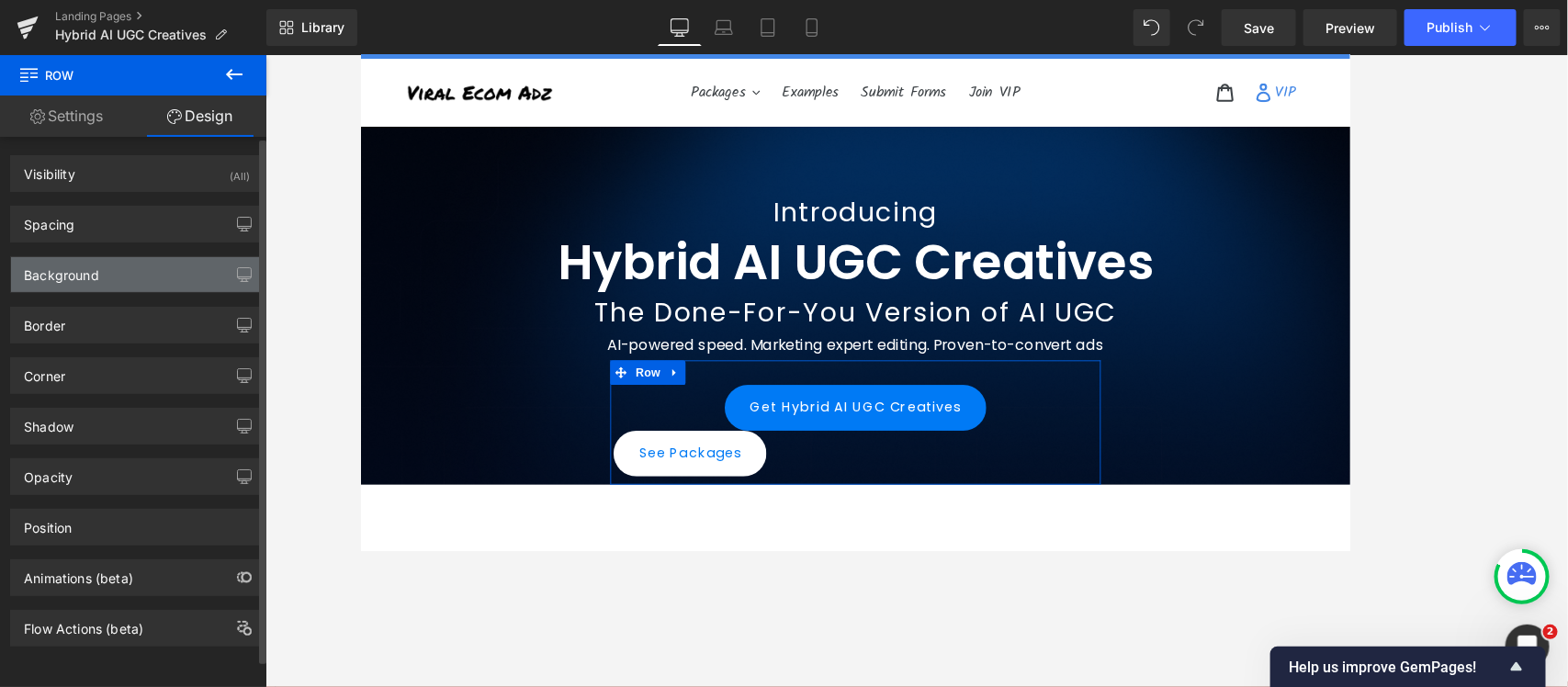
click at [69, 276] on div "Background" at bounding box center [61, 269] width 75 height 25
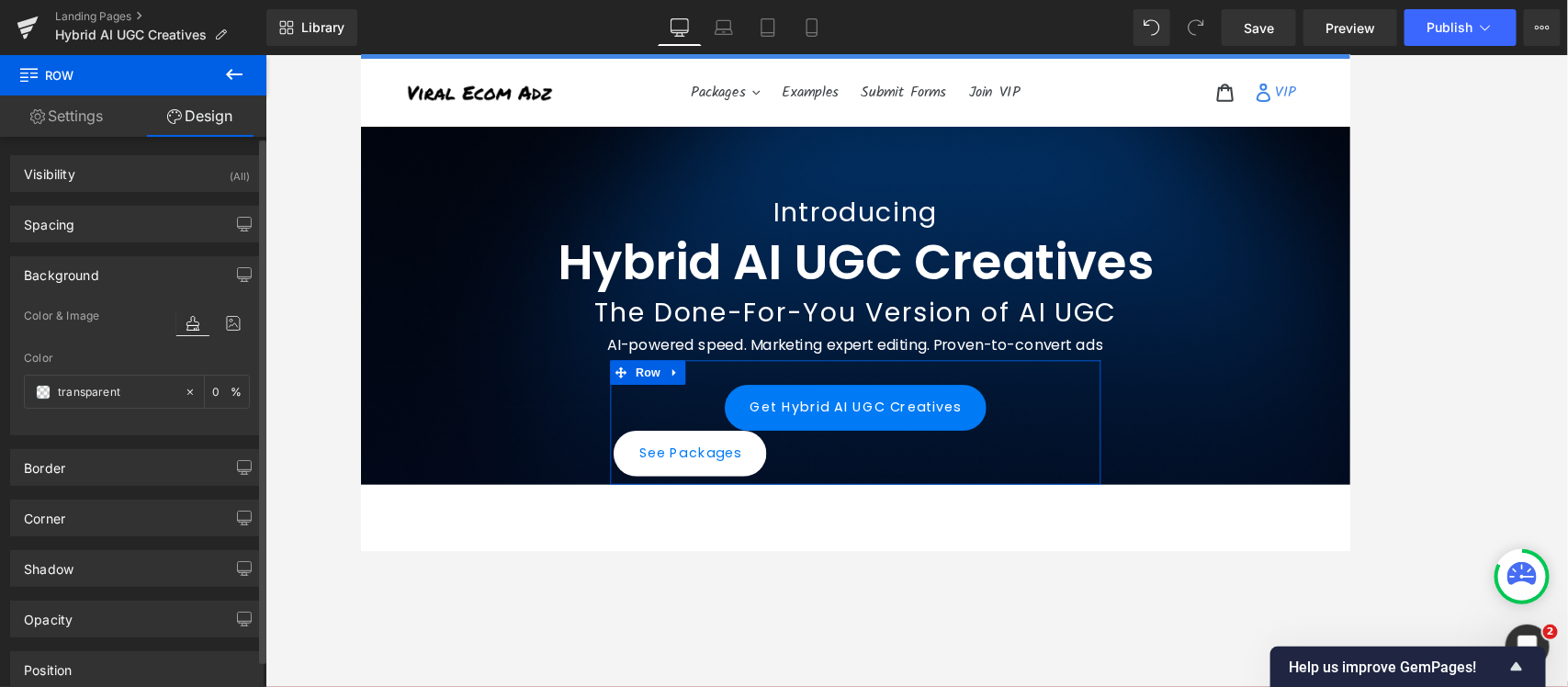
click at [69, 274] on div "Background" at bounding box center [61, 269] width 75 height 25
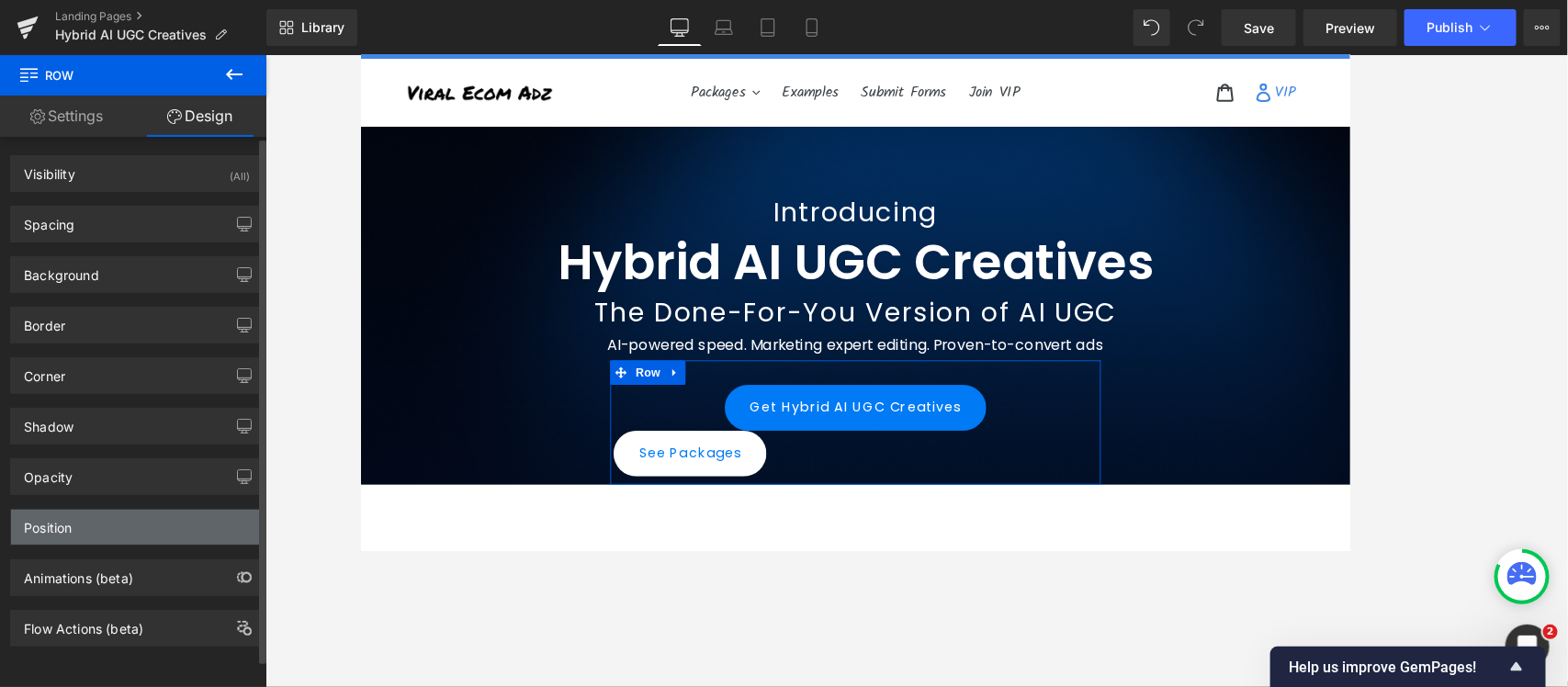
click at [93, 533] on div "Position" at bounding box center [136, 527] width 251 height 35
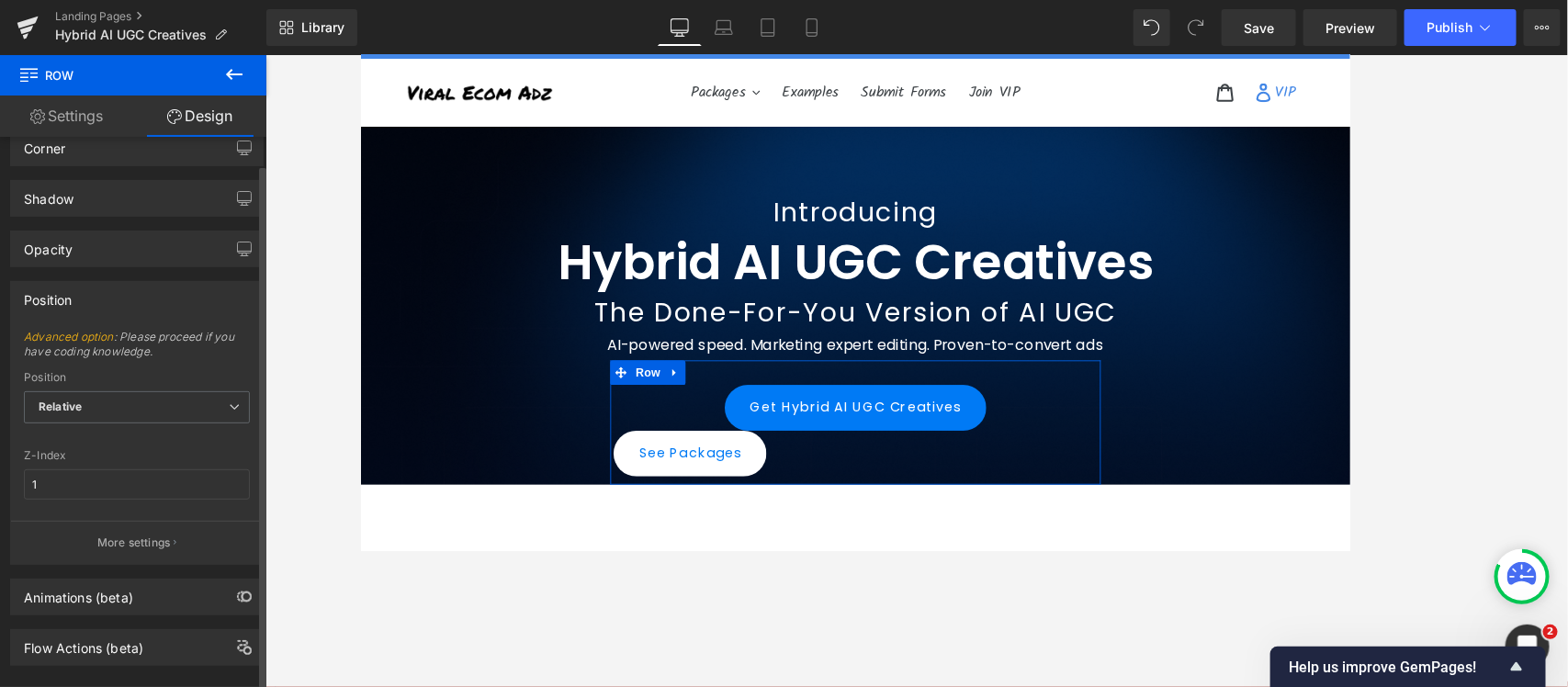
scroll to position [230, 0]
click at [81, 550] on div "Animations (beta)" at bounding box center [136, 595] width 251 height 35
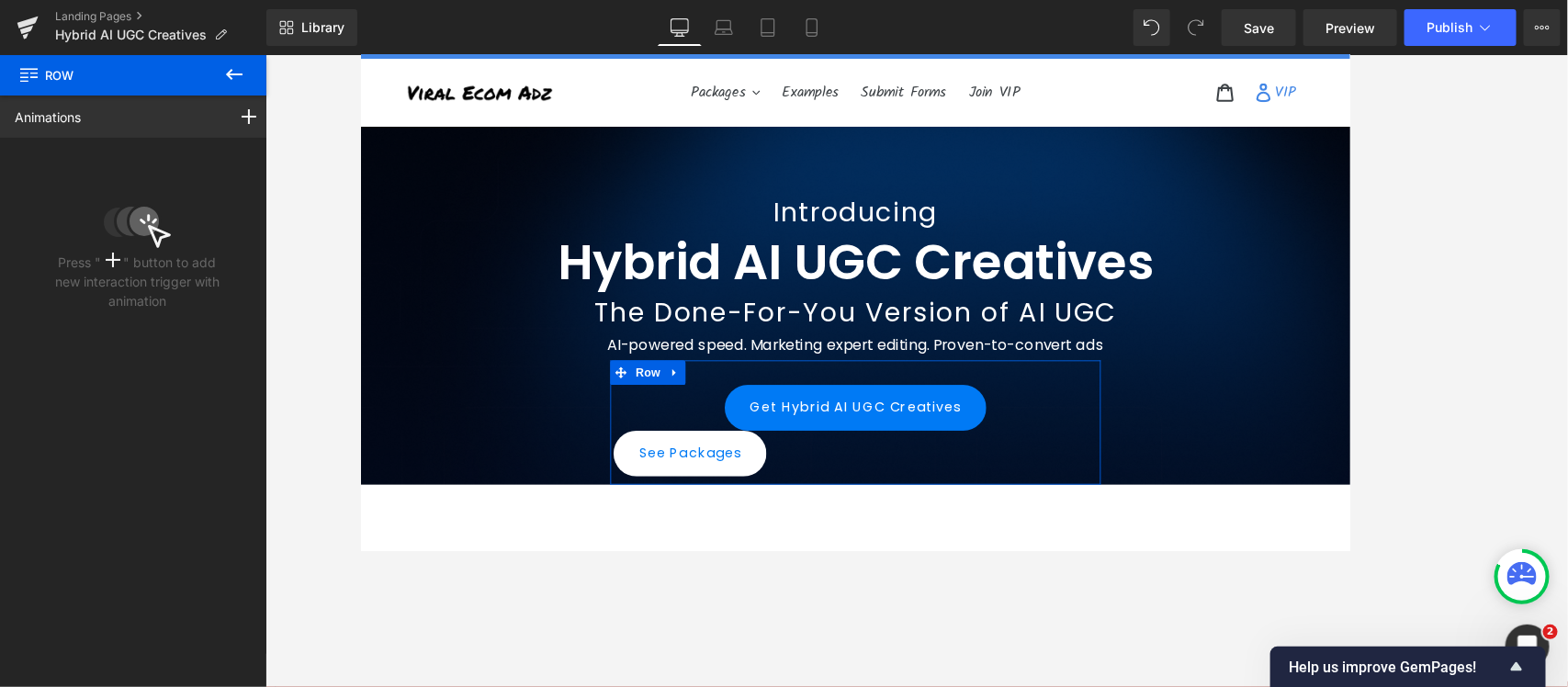
click at [80, 121] on link "Animations" at bounding box center [48, 117] width 66 height 19
click at [48, 75] on span "Row" at bounding box center [110, 75] width 184 height 40
click at [237, 76] on icon at bounding box center [233, 73] width 22 height 22
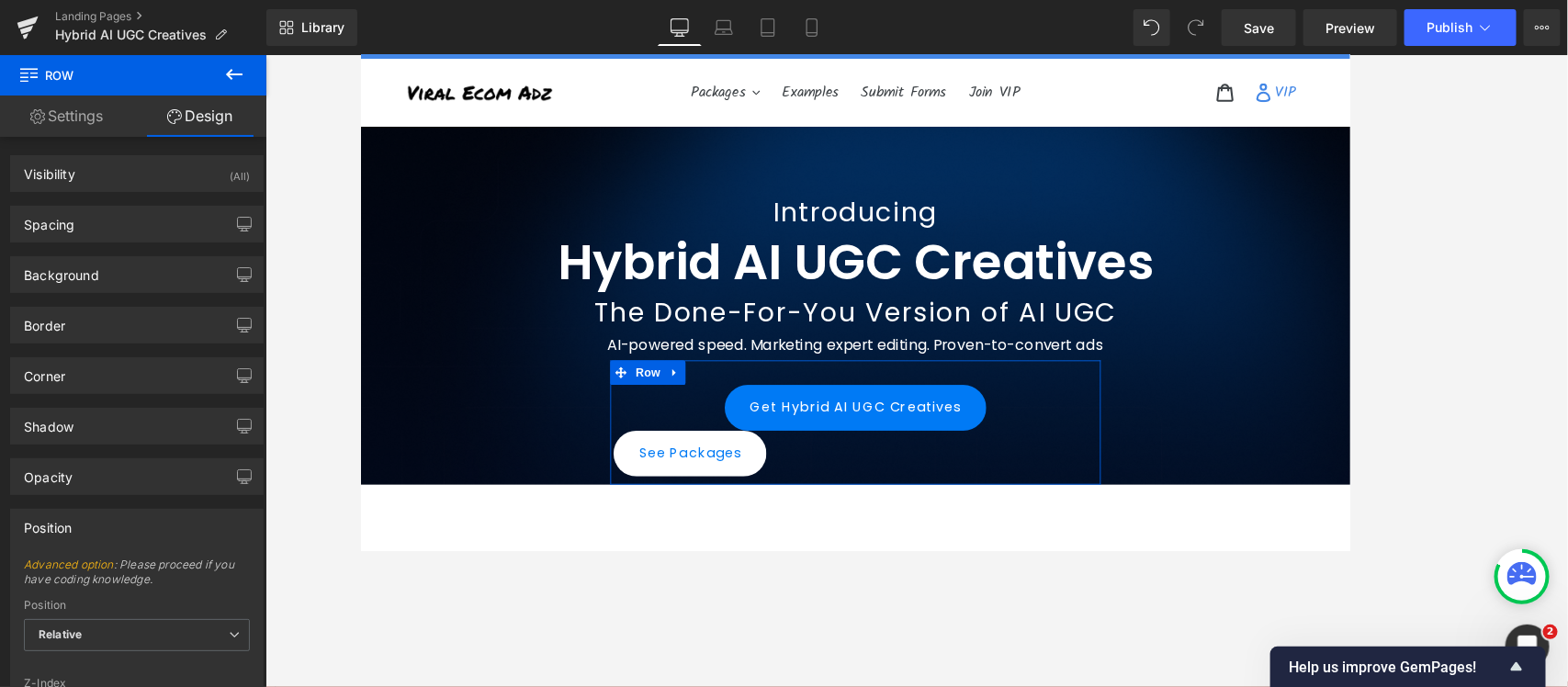
click at [80, 120] on link "Settings" at bounding box center [66, 116] width 133 height 41
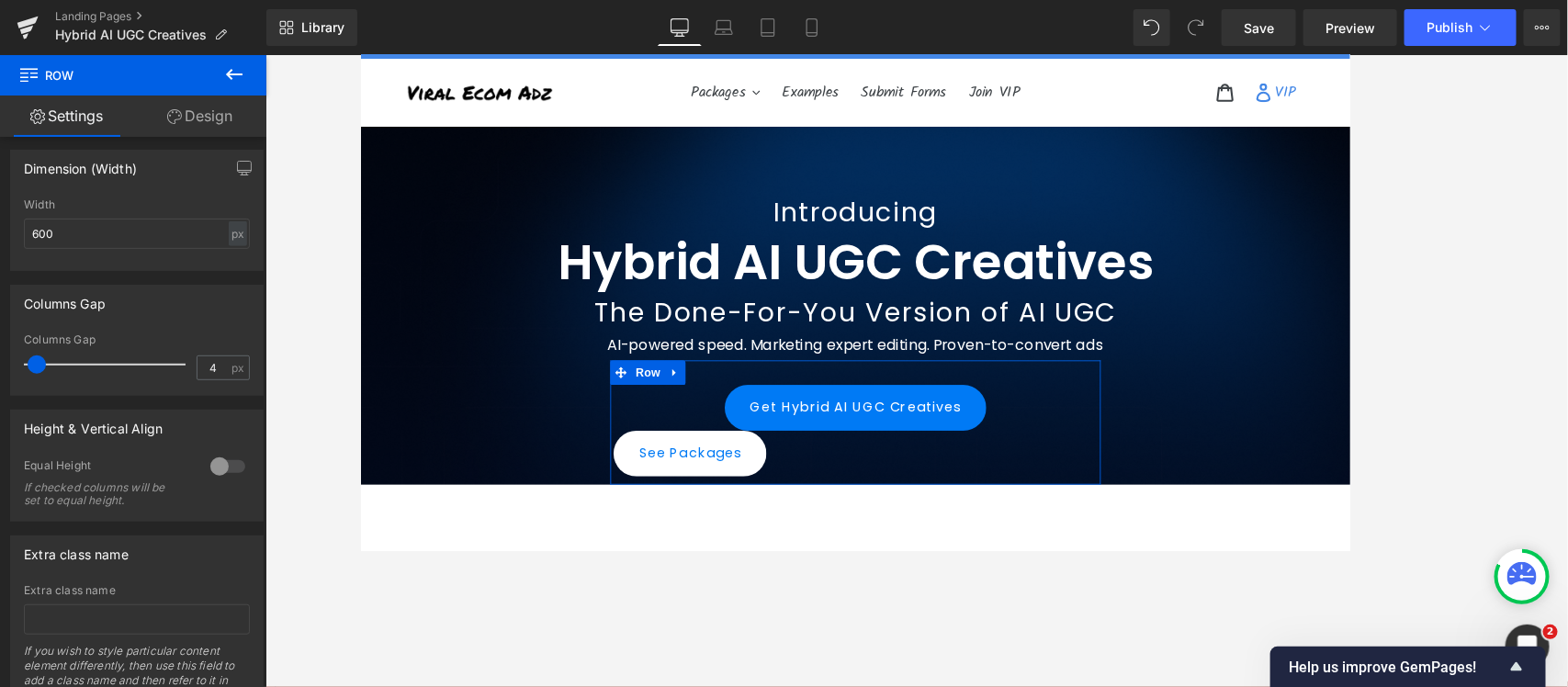
scroll to position [257, 0]
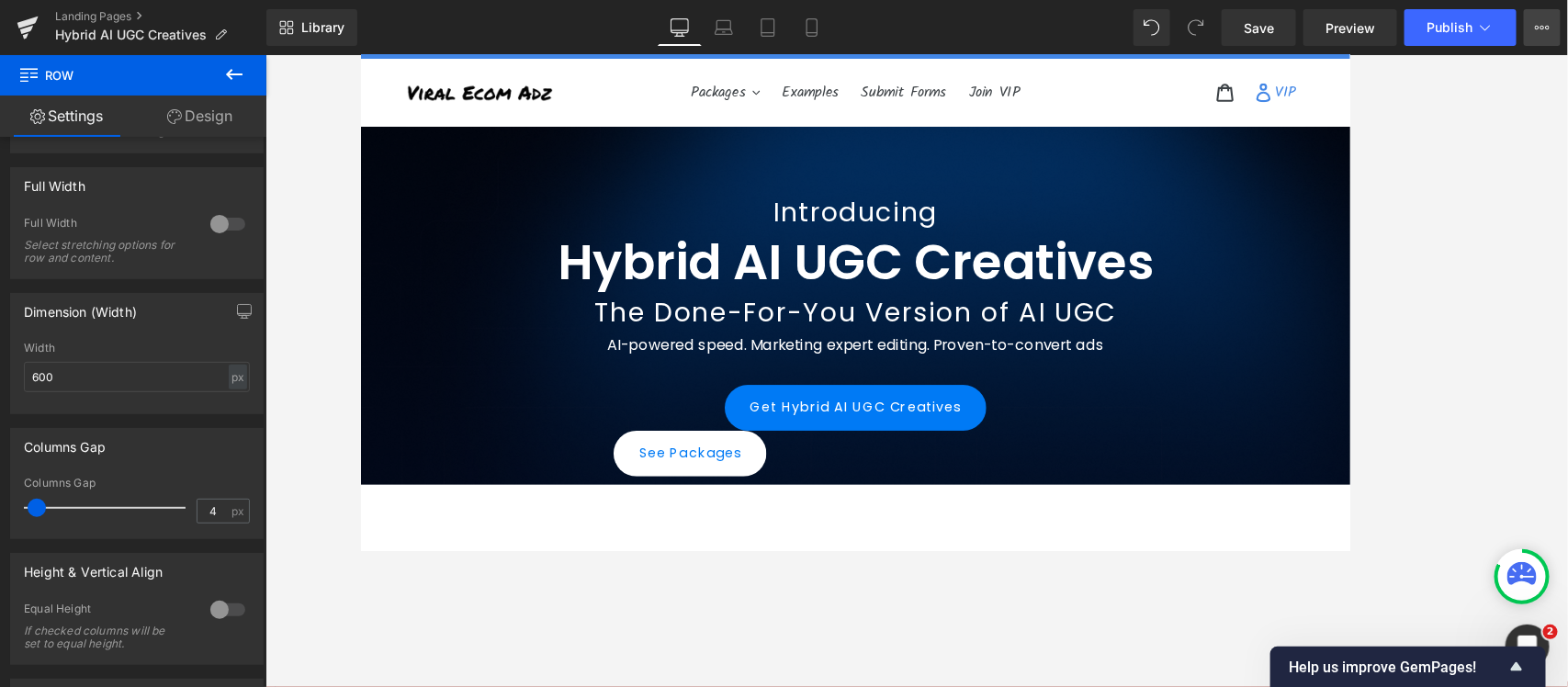
click at [1254, 24] on button "View Live Page View with current Template Save Template to Library Schedule Pub…" at bounding box center [1542, 27] width 37 height 37
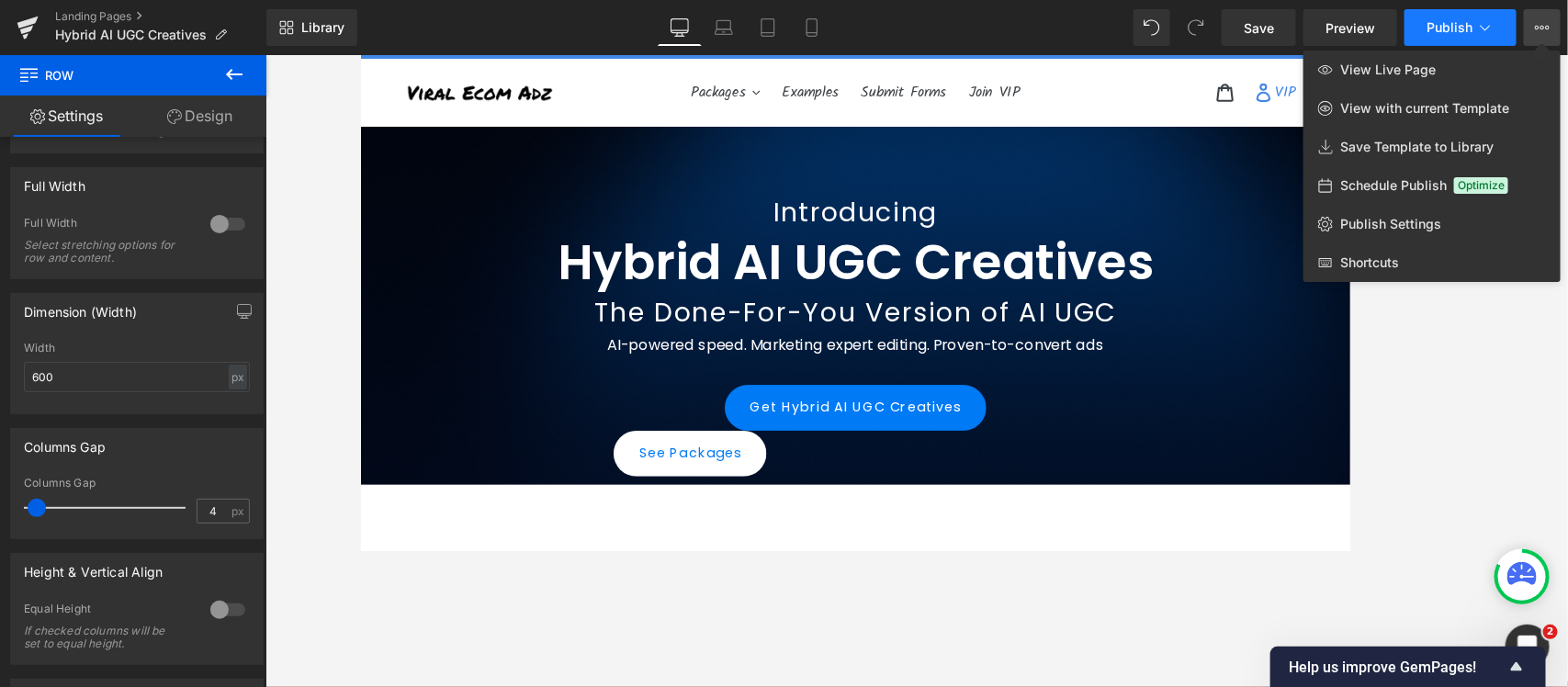
click at [1254, 21] on span "Publish" at bounding box center [1449, 27] width 46 height 15
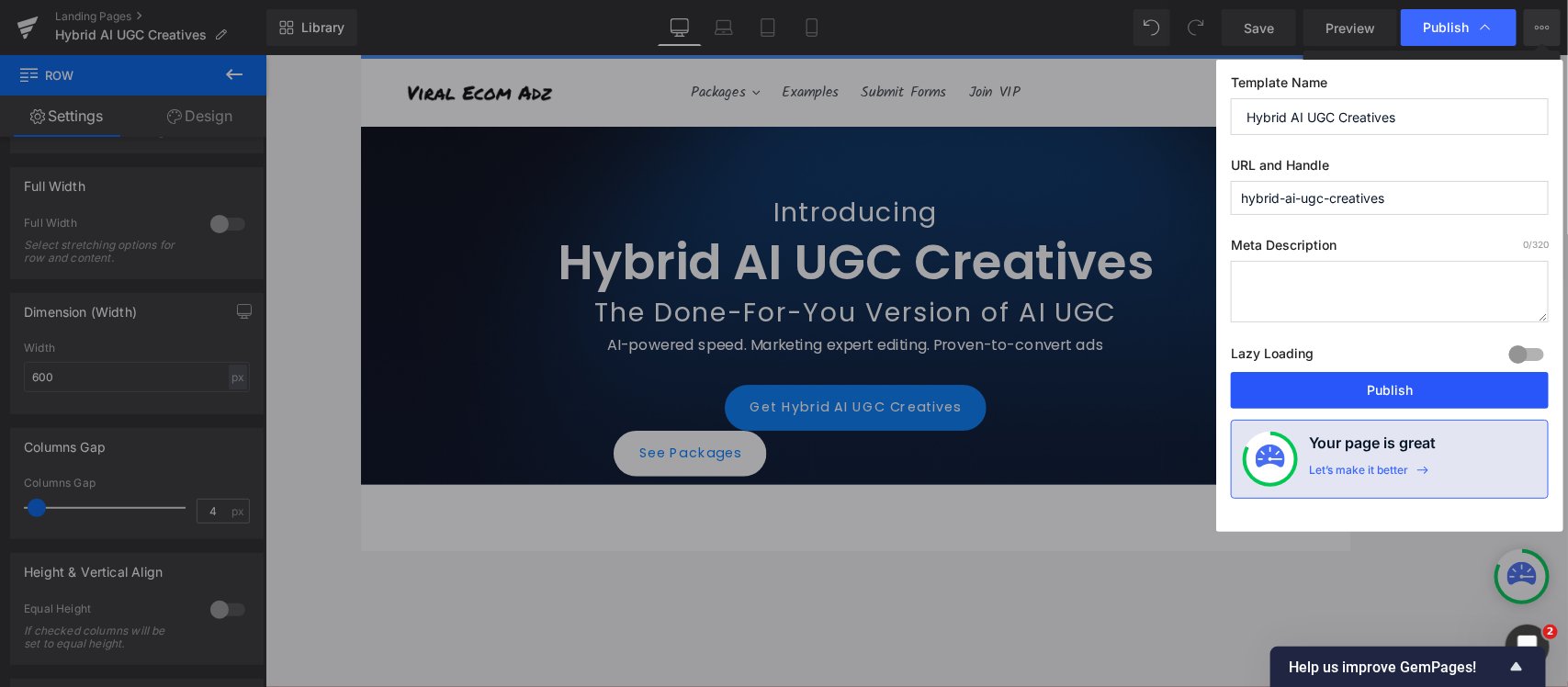
click at [1254, 395] on button "Publish" at bounding box center [1390, 390] width 318 height 37
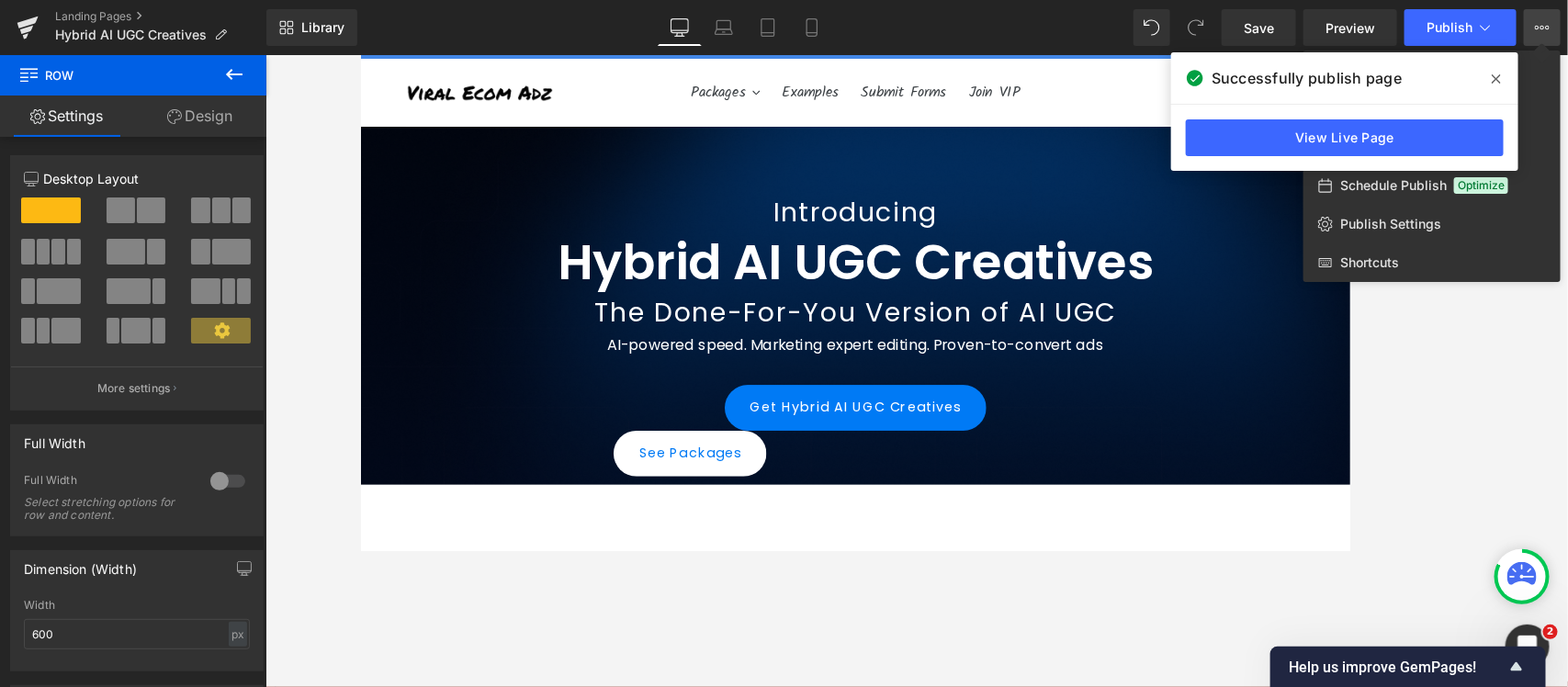
click at [644, 368] on div at bounding box center [917, 371] width 1303 height 631
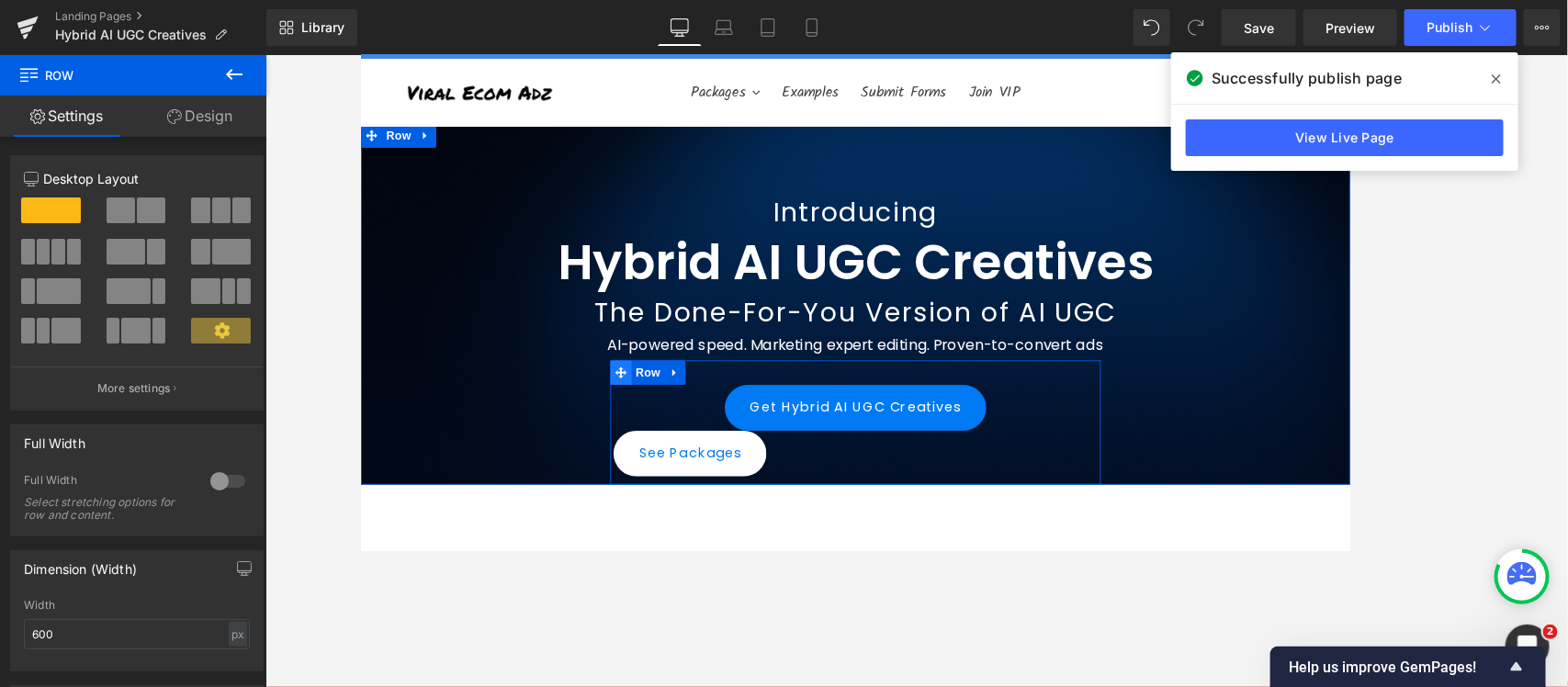
click at [646, 411] on icon at bounding box center [652, 411] width 13 height 13
click at [137, 209] on span at bounding box center [151, 210] width 28 height 25
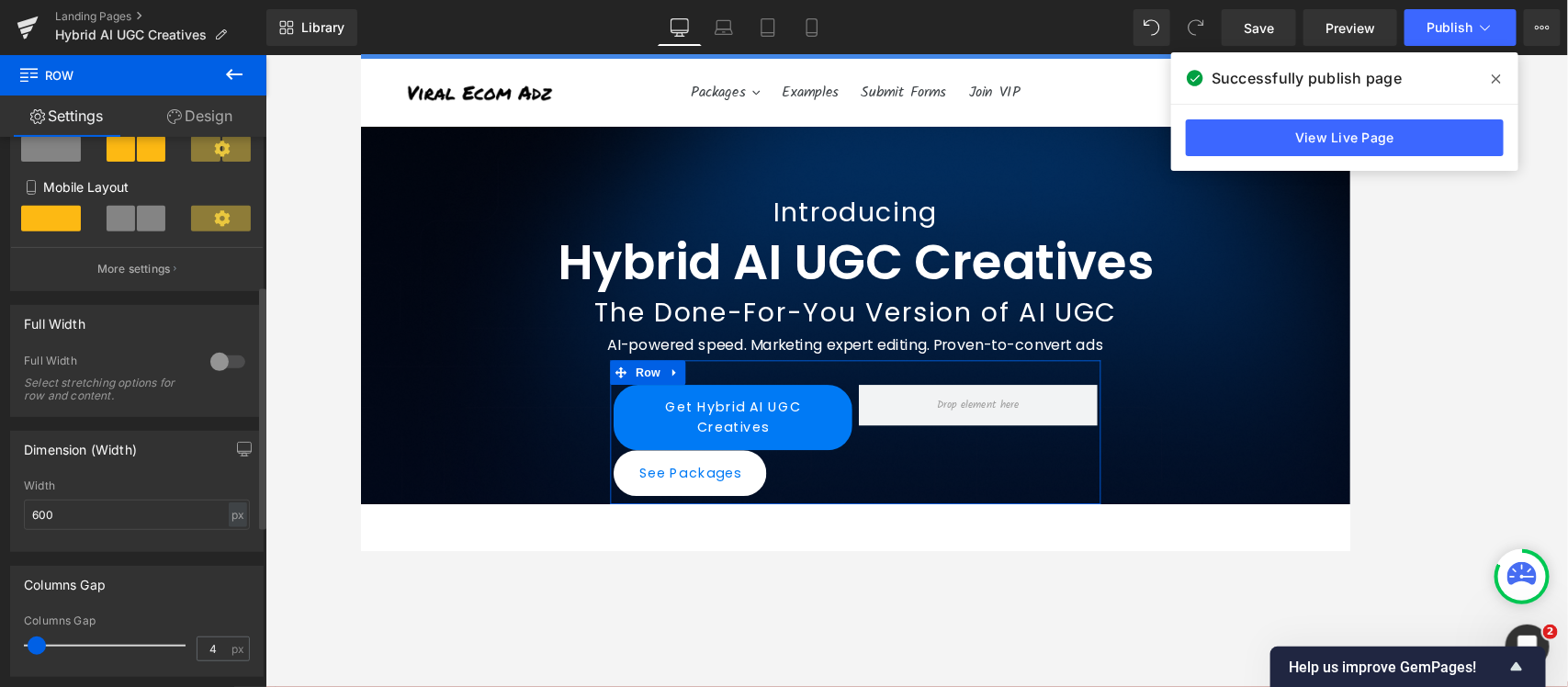
scroll to position [344, 0]
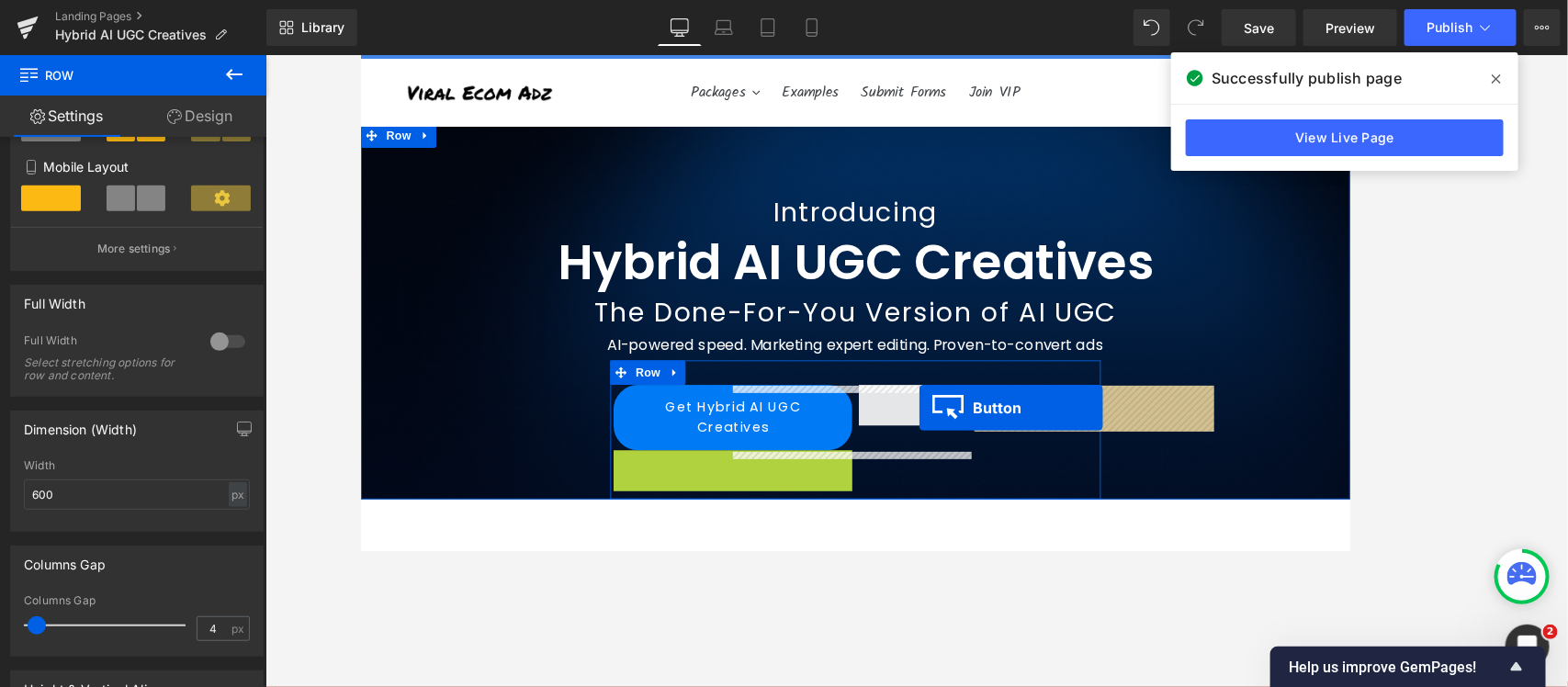
drag, startPoint x: 690, startPoint y: 525, endPoint x: 986, endPoint y: 450, distance: 305.4
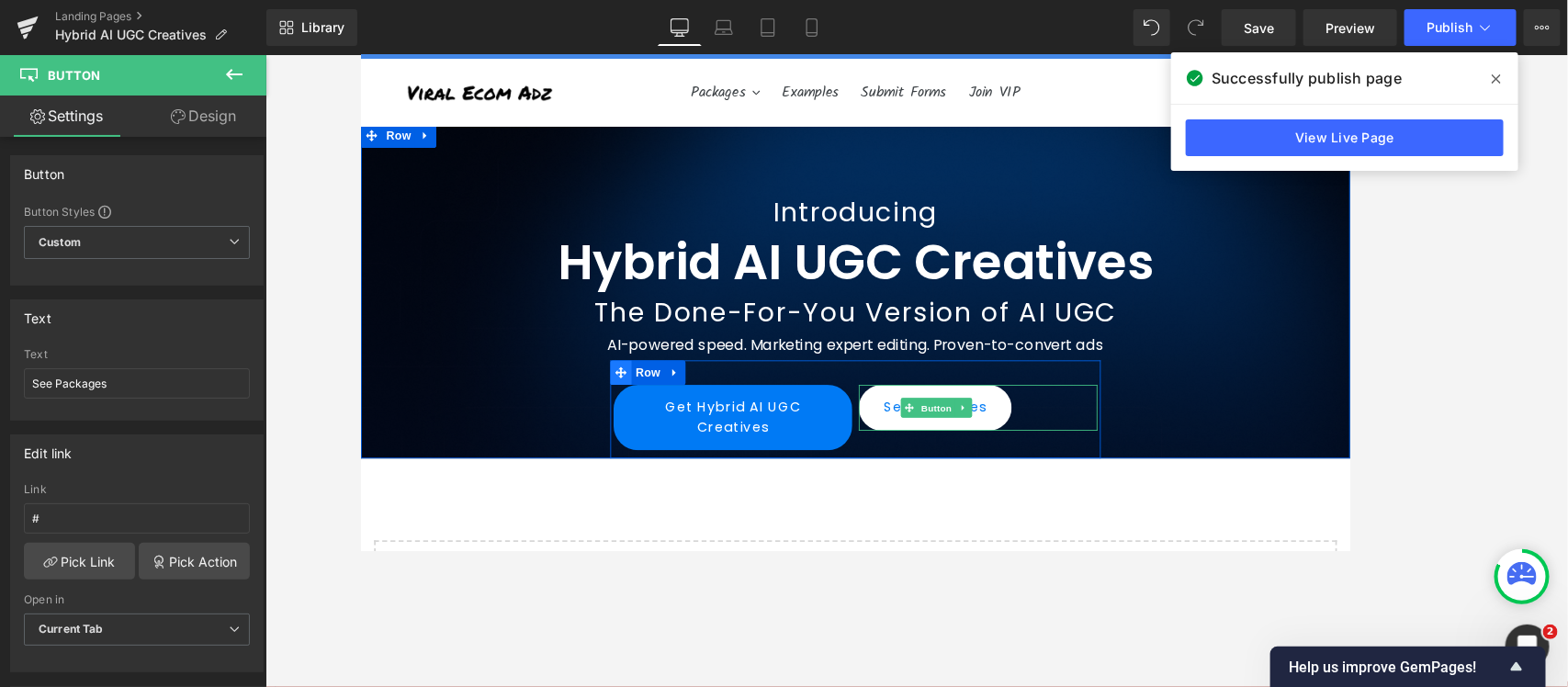
click at [646, 408] on icon at bounding box center [652, 411] width 13 height 13
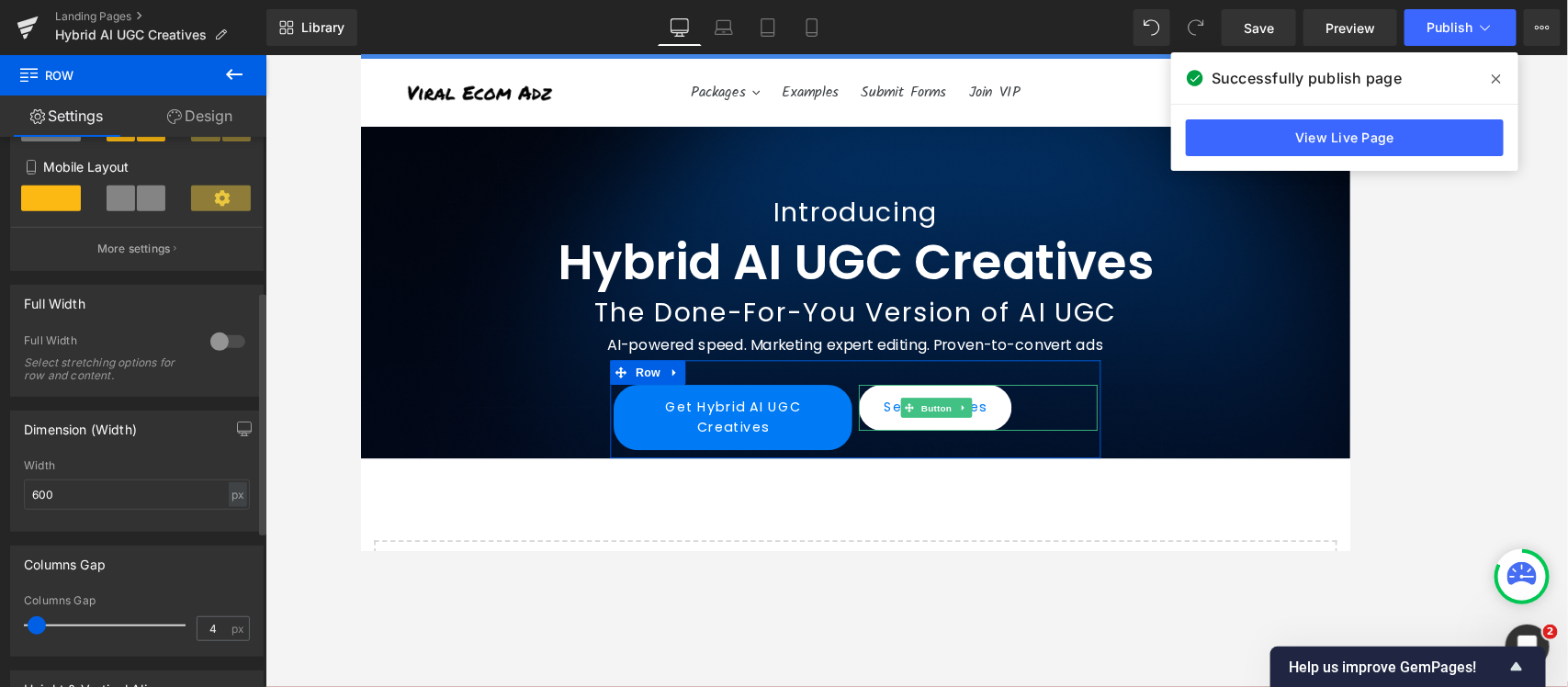
scroll to position [459, 0]
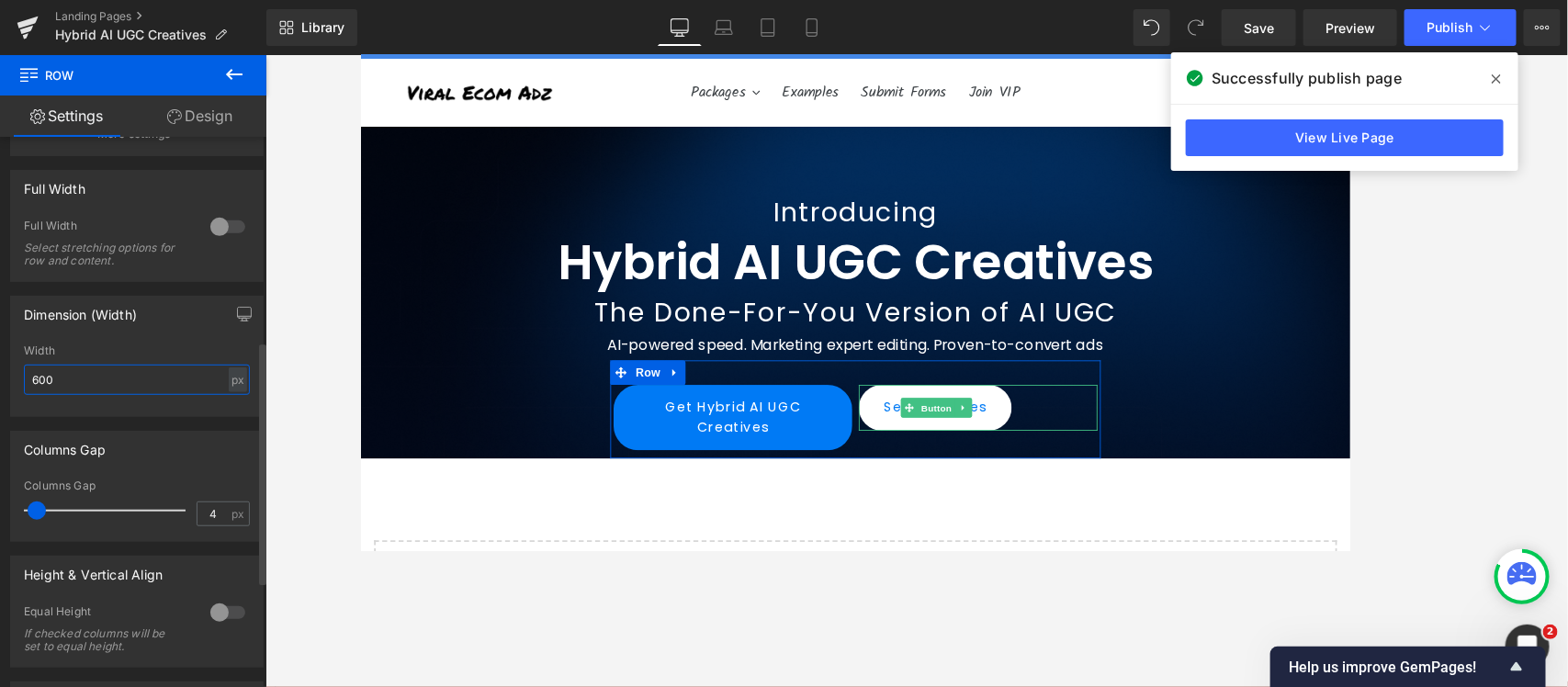
click at [85, 387] on input "600" at bounding box center [136, 379] width 226 height 30
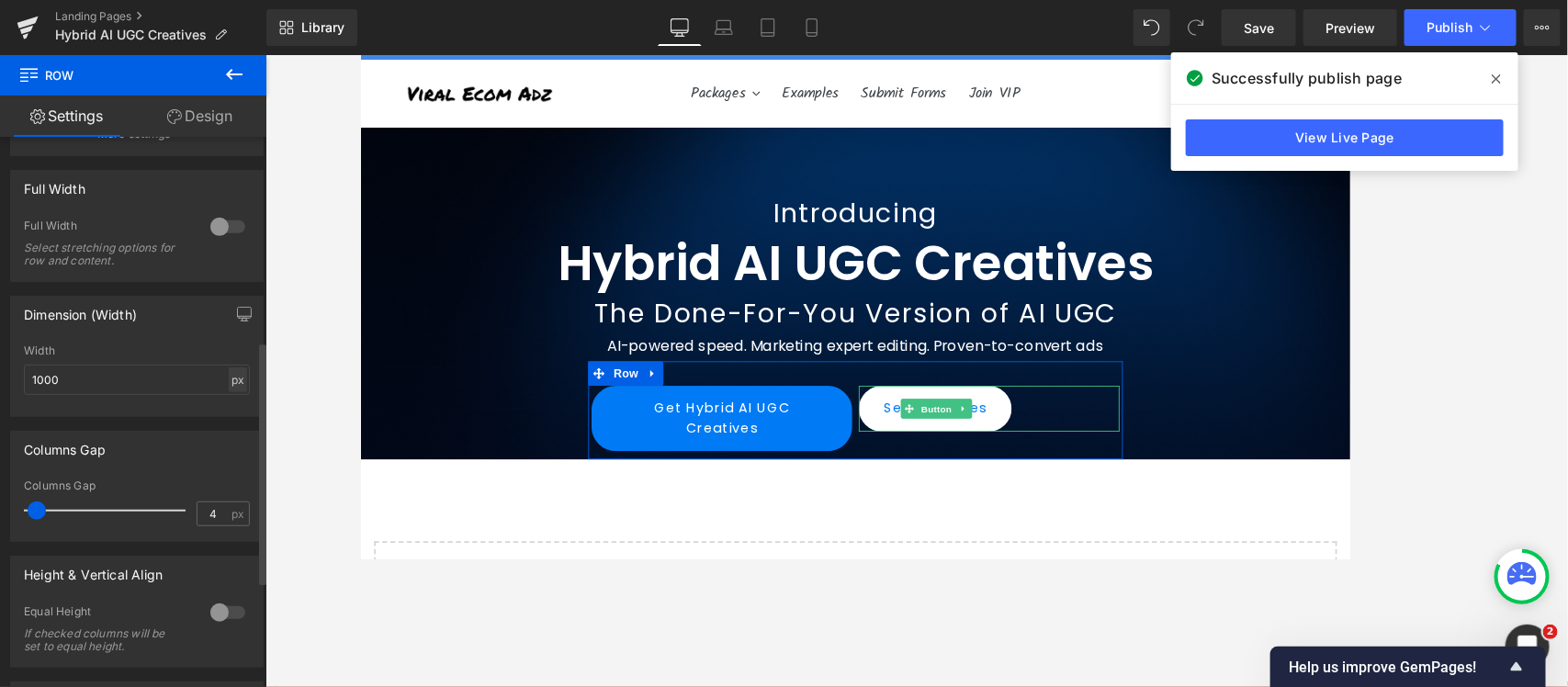
click at [229, 392] on div "px" at bounding box center [238, 379] width 19 height 24
click at [39, 384] on input "1000" at bounding box center [136, 379] width 226 height 30
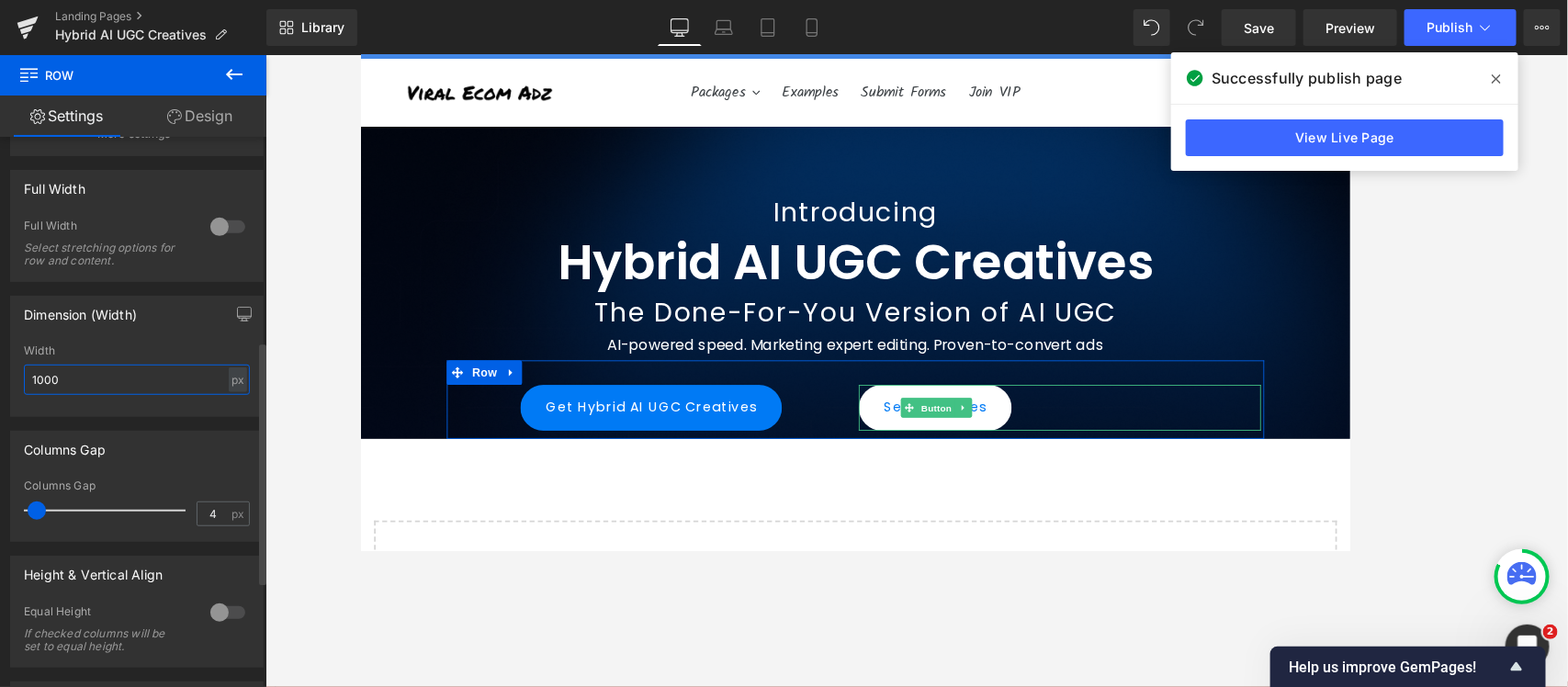
drag, startPoint x: 72, startPoint y: 388, endPoint x: 57, endPoint y: 388, distance: 15.0
click at [57, 388] on input "1000" at bounding box center [136, 379] width 226 height 30
drag, startPoint x: 75, startPoint y: 389, endPoint x: 0, endPoint y: 388, distance: 75.0
click at [0, 388] on div "Dimension (Width) 1000px Width 1000 px % px" at bounding box center [137, 349] width 275 height 135
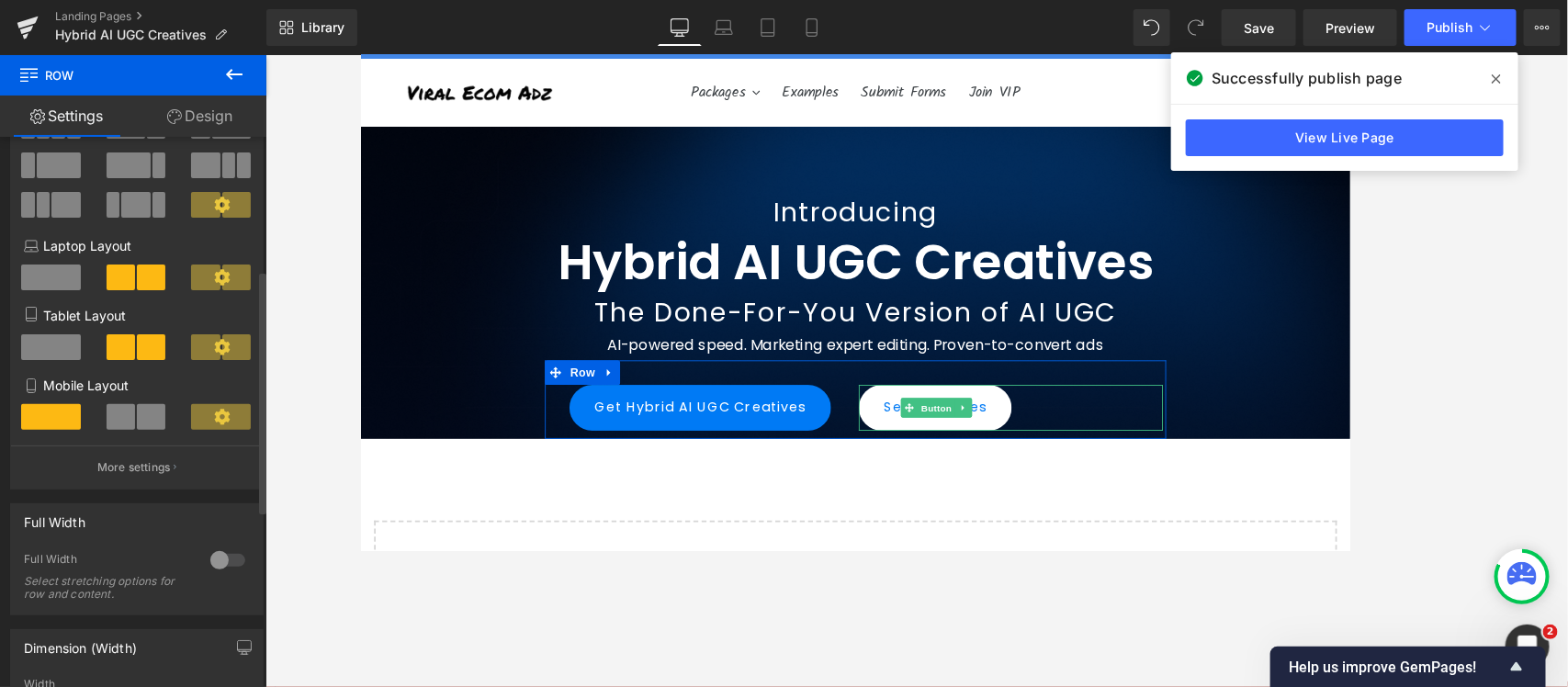
scroll to position [115, 0]
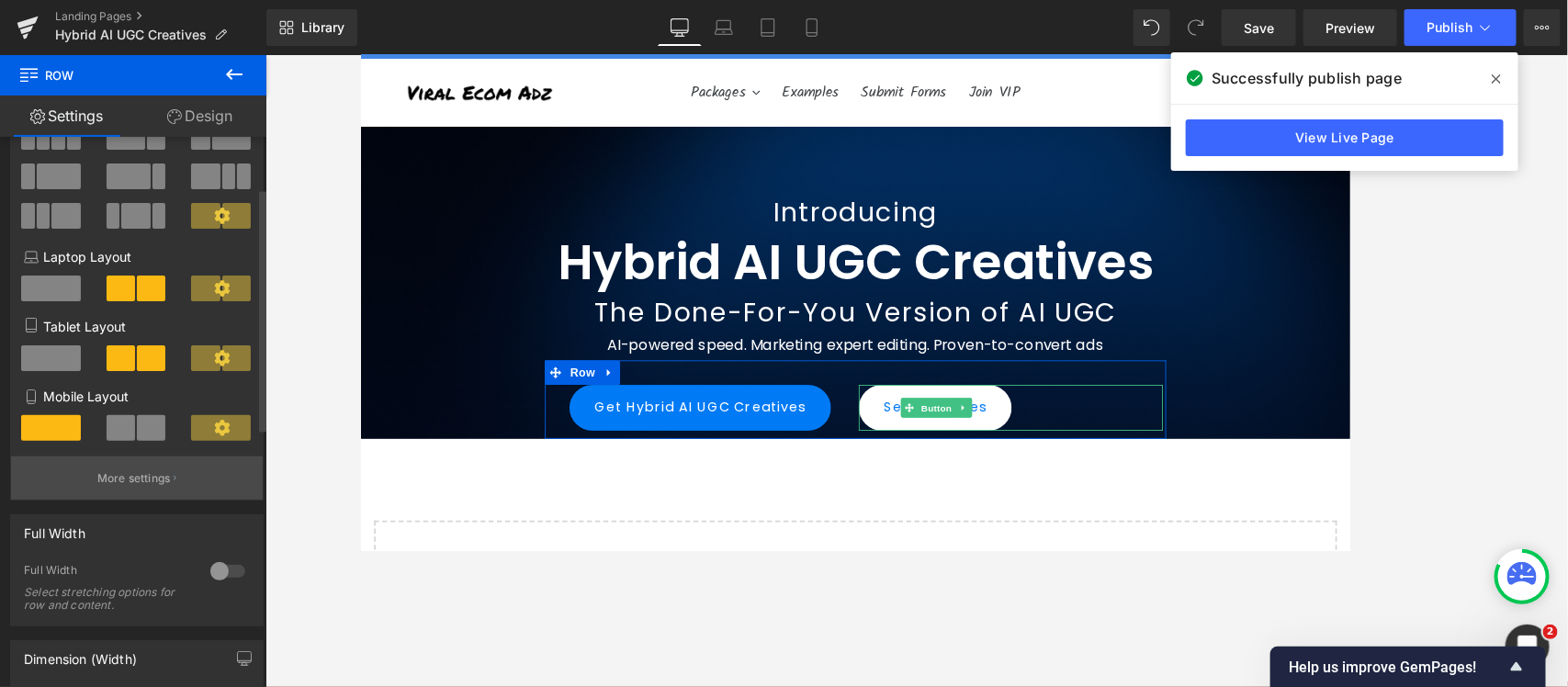
type input "760"
click at [137, 480] on p "More settings" at bounding box center [134, 479] width 73 height 17
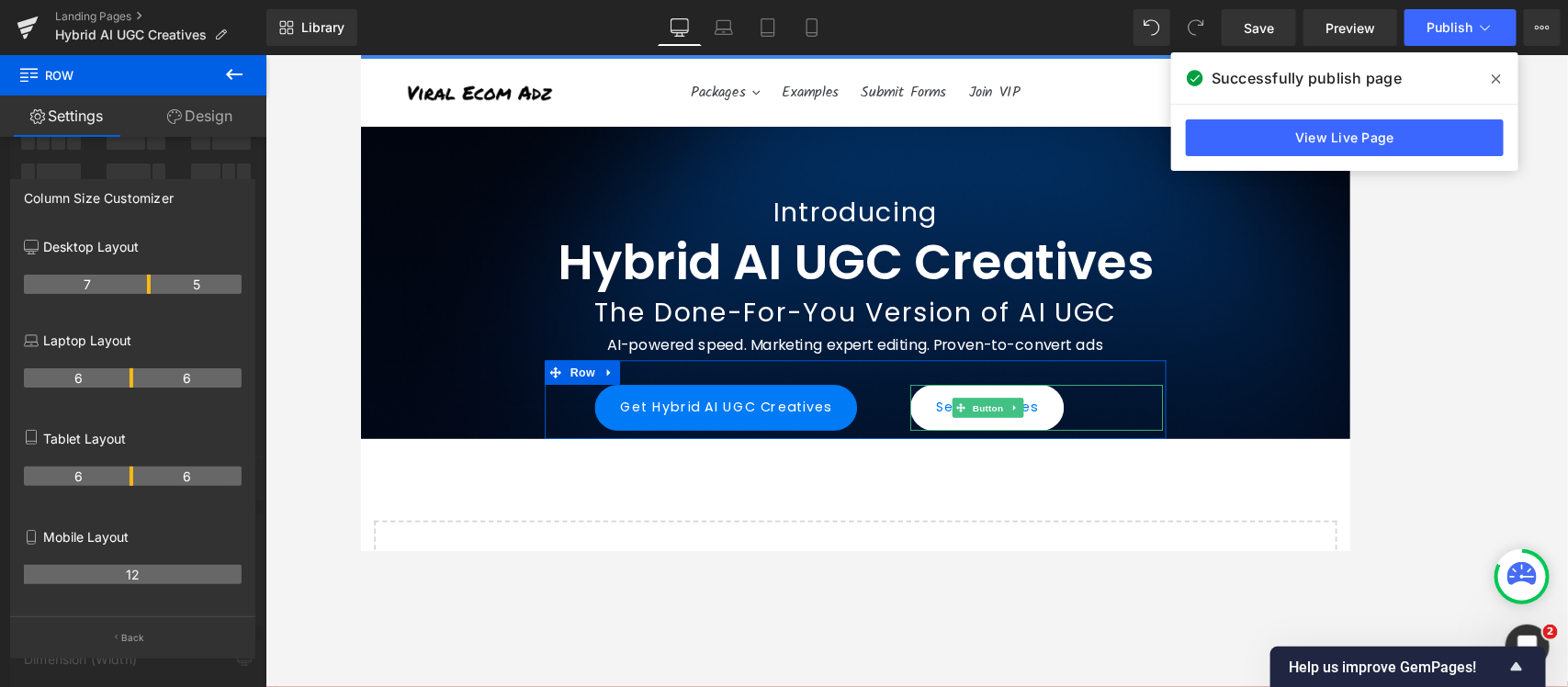
drag, startPoint x: 131, startPoint y: 282, endPoint x: 486, endPoint y: 399, distance: 373.8
click at [171, 312] on div "7 5" at bounding box center [132, 291] width 217 height 52
click at [1254, 78] on icon at bounding box center [1496, 79] width 9 height 15
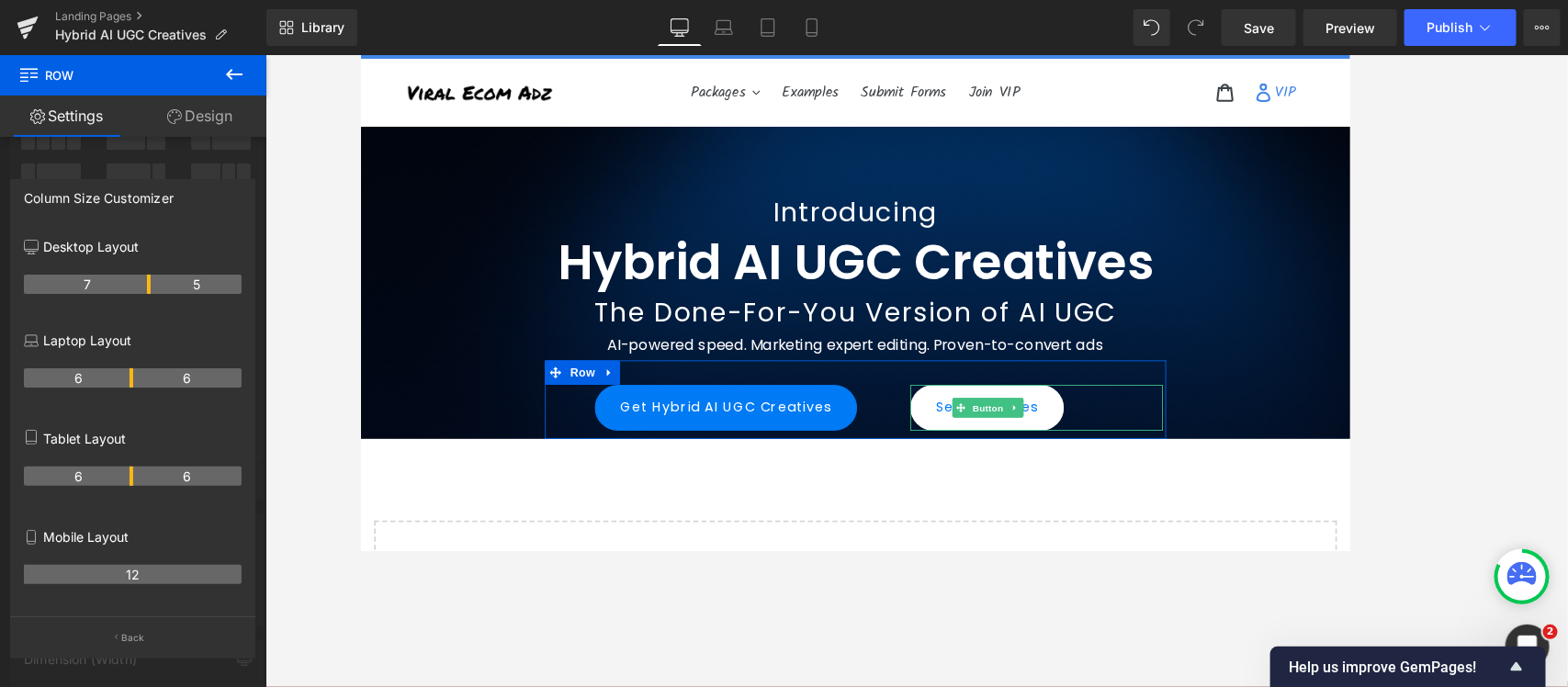
click at [0, 199] on div at bounding box center [133, 375] width 266 height 641
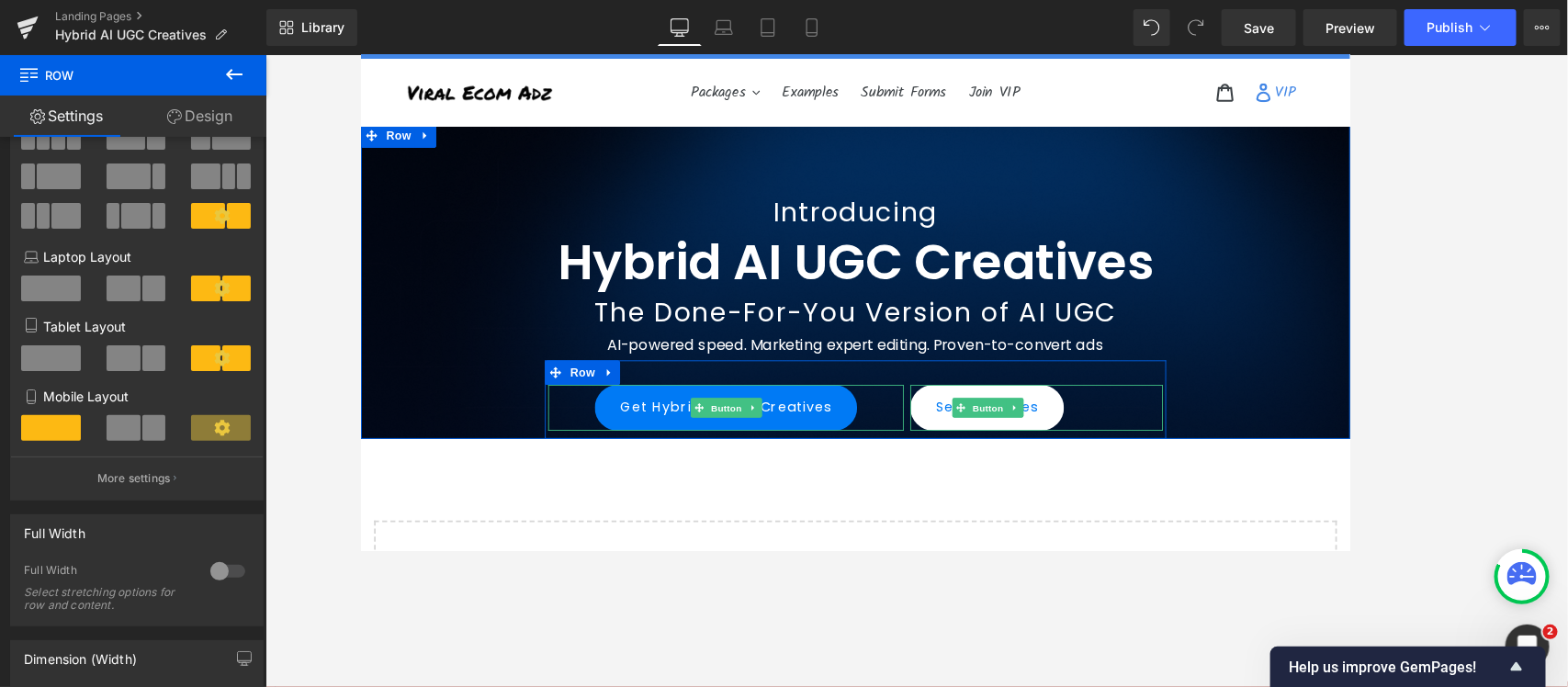
click at [923, 445] on div "Get Hybrid AI UGC Creatives" at bounding box center [770, 451] width 399 height 52
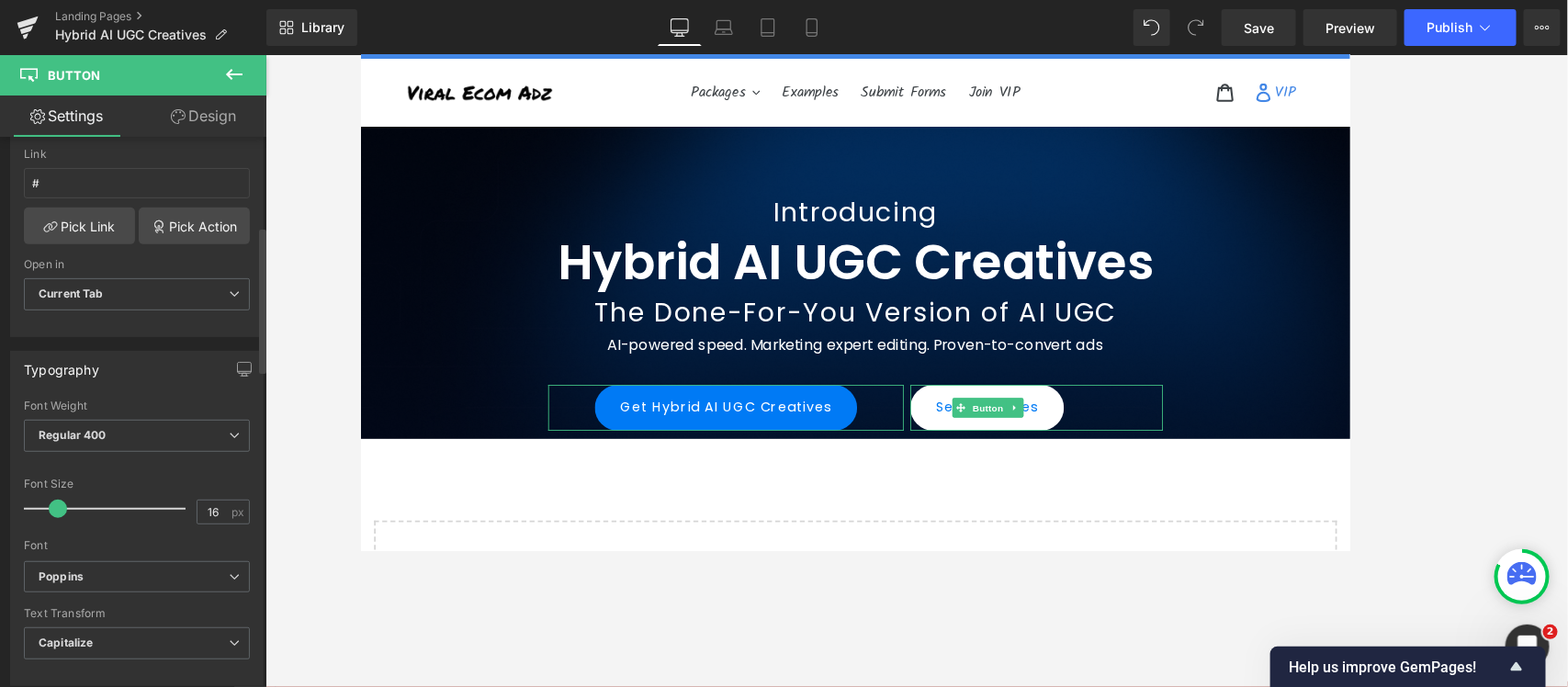
scroll to position [0, 0]
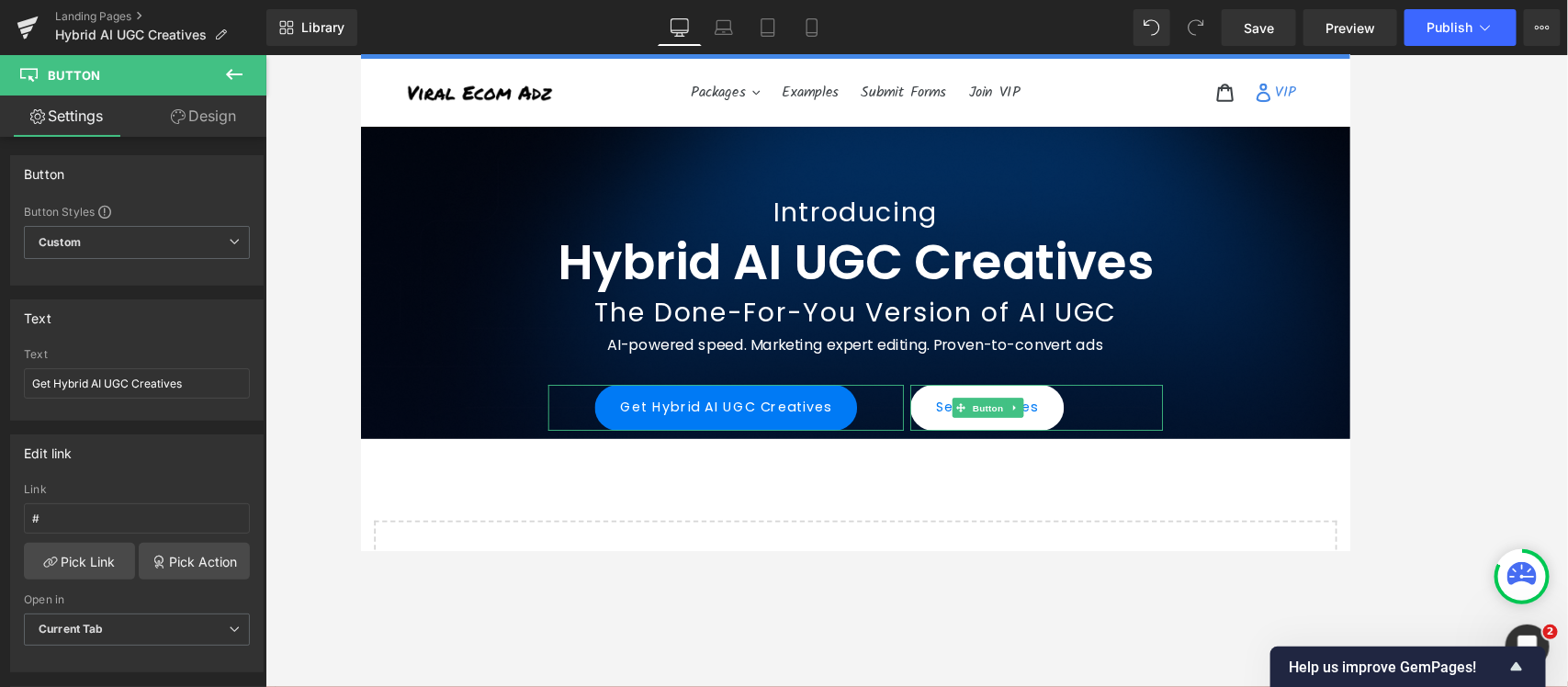
click at [211, 112] on link "Design" at bounding box center [202, 116] width 133 height 41
click at [51, 113] on link "Settings" at bounding box center [66, 116] width 133 height 41
type input "100"
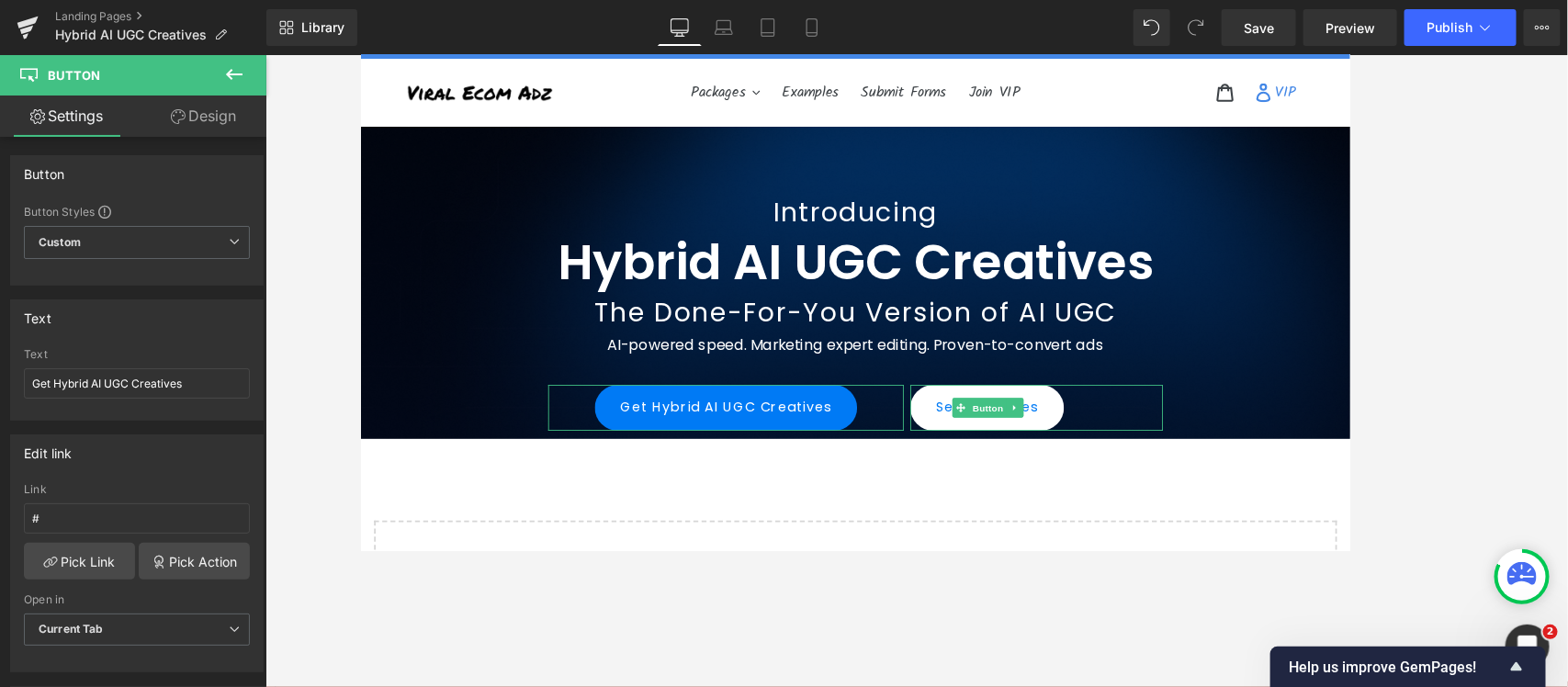
type input "100"
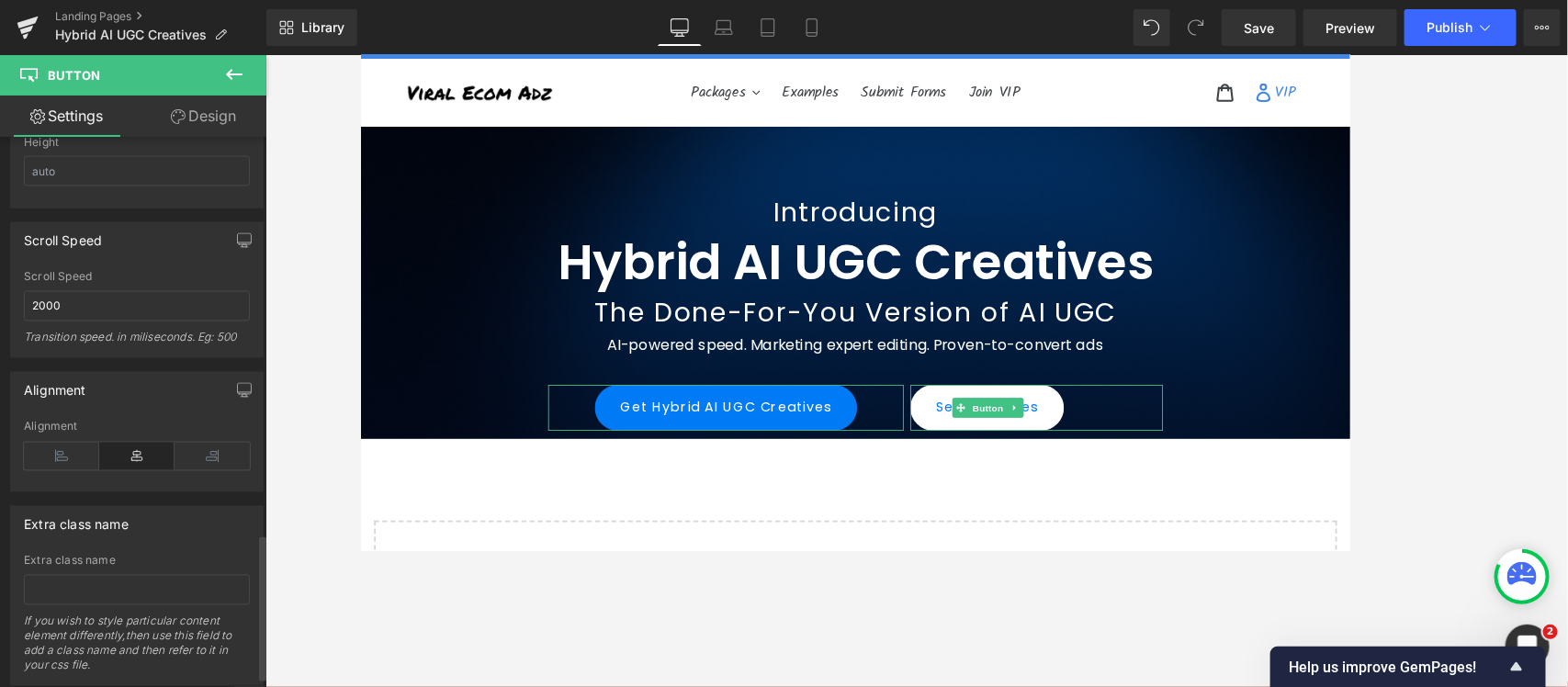
scroll to position [1493, 0]
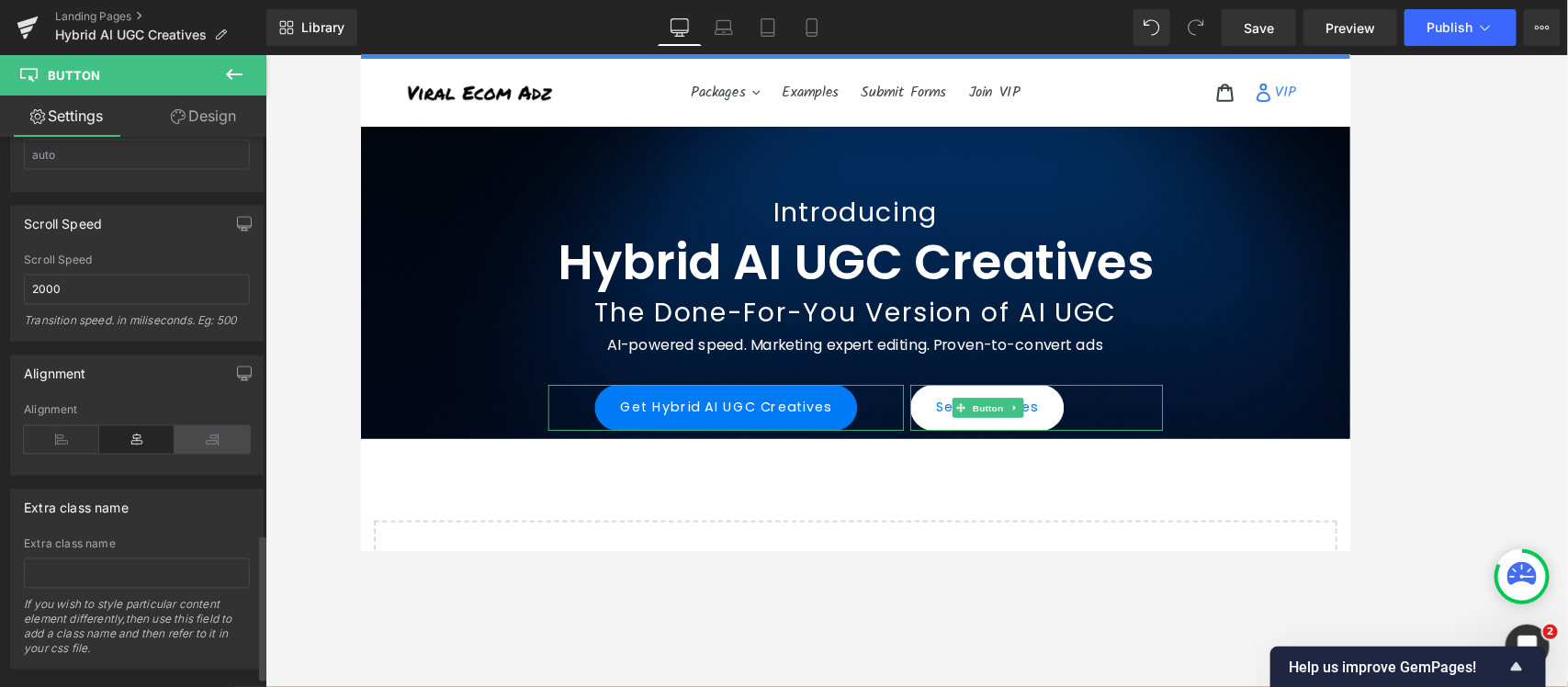
drag, startPoint x: 212, startPoint y: 438, endPoint x: 449, endPoint y: 426, distance: 237.3
click at [212, 438] on icon at bounding box center [212, 439] width 75 height 27
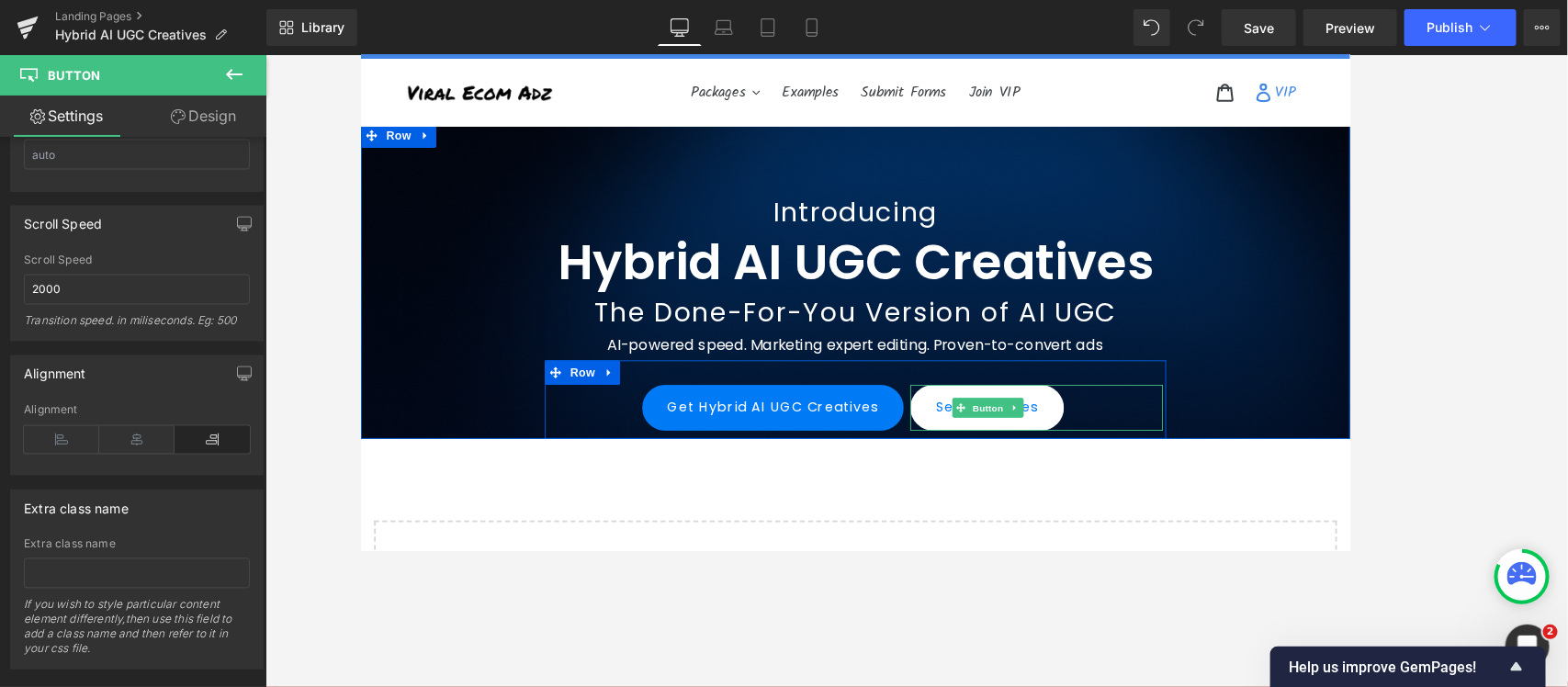
click at [1187, 441] on div "See Packages" at bounding box center [1119, 451] width 284 height 52
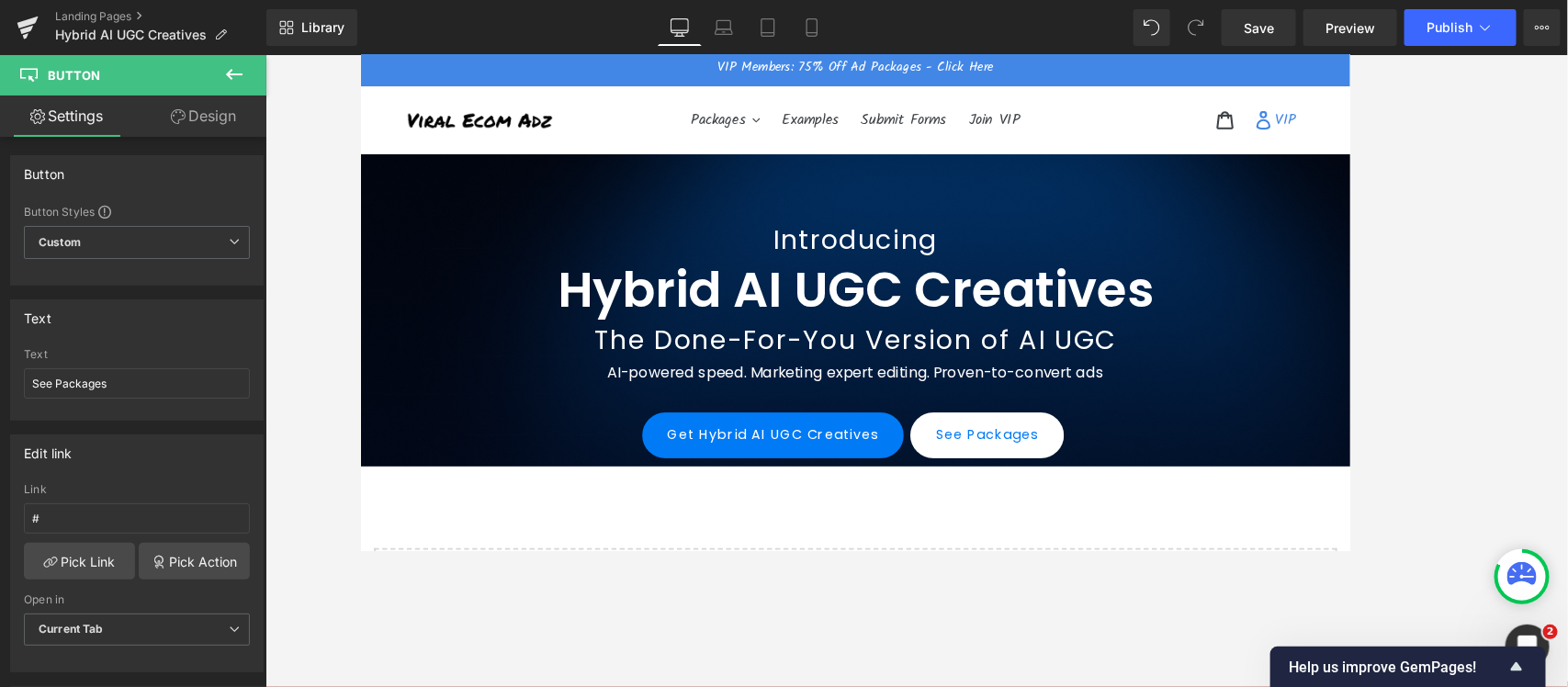
scroll to position [0, 0]
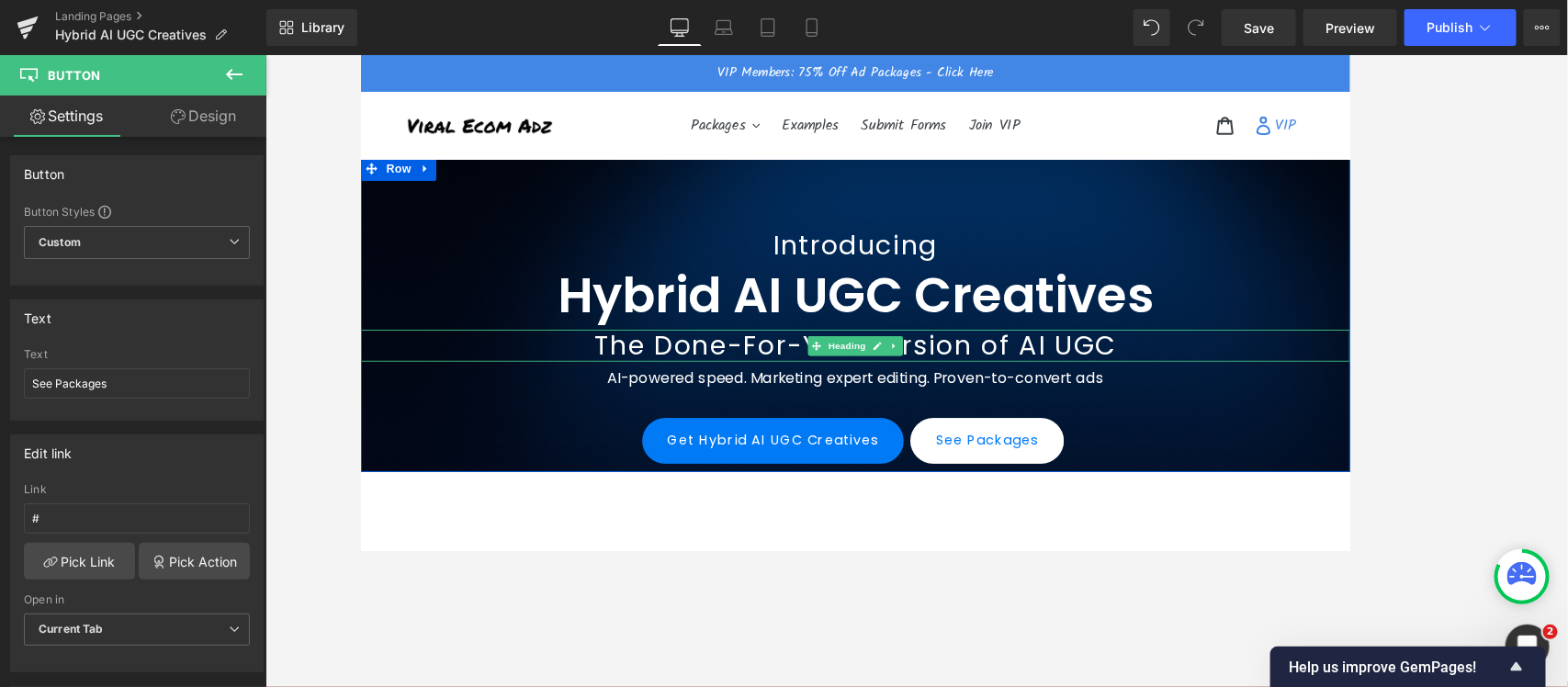
click at [1254, 362] on div at bounding box center [916, 364] width 1112 height 5
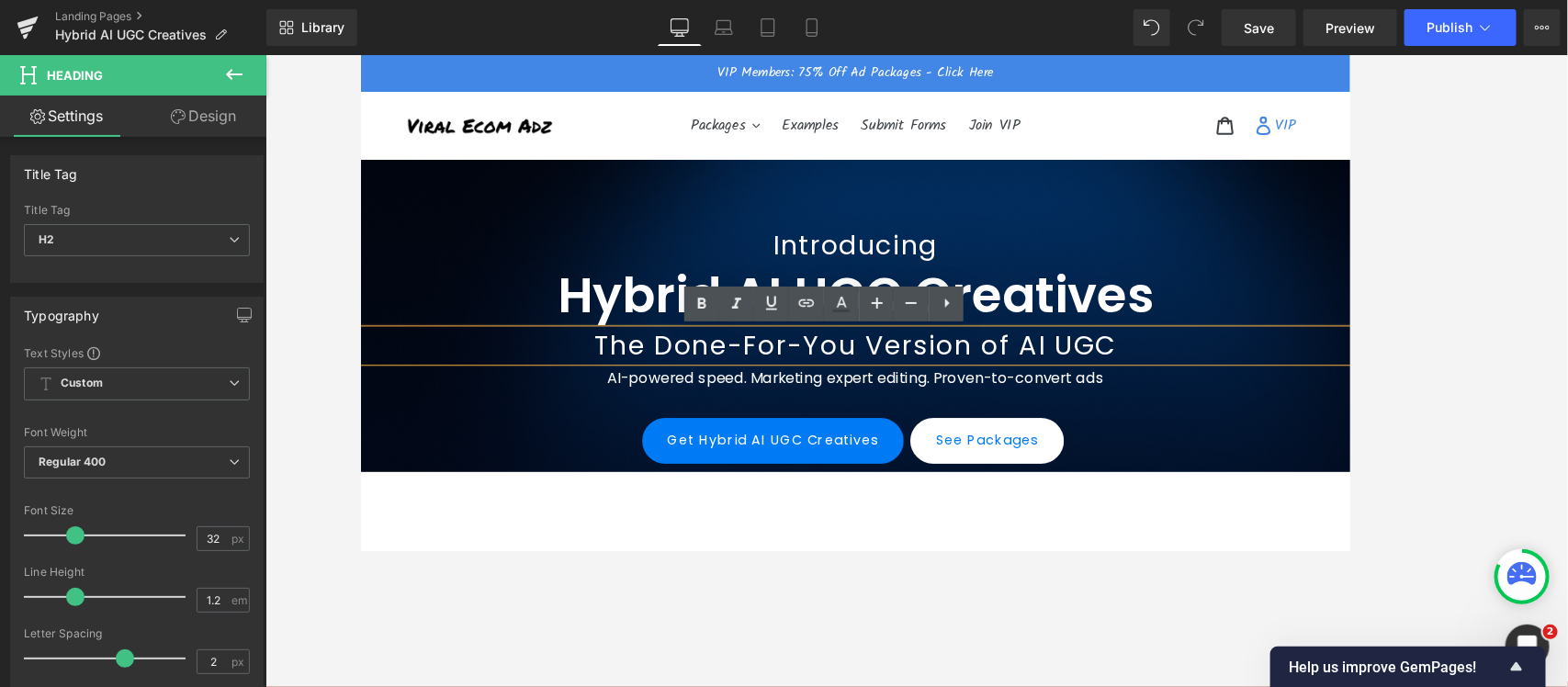
click at [836, 192] on div "Introducing Heading Hybrid AI UGC Creatives Heading The Done-For-You Version of…" at bounding box center [916, 345] width 1112 height 355
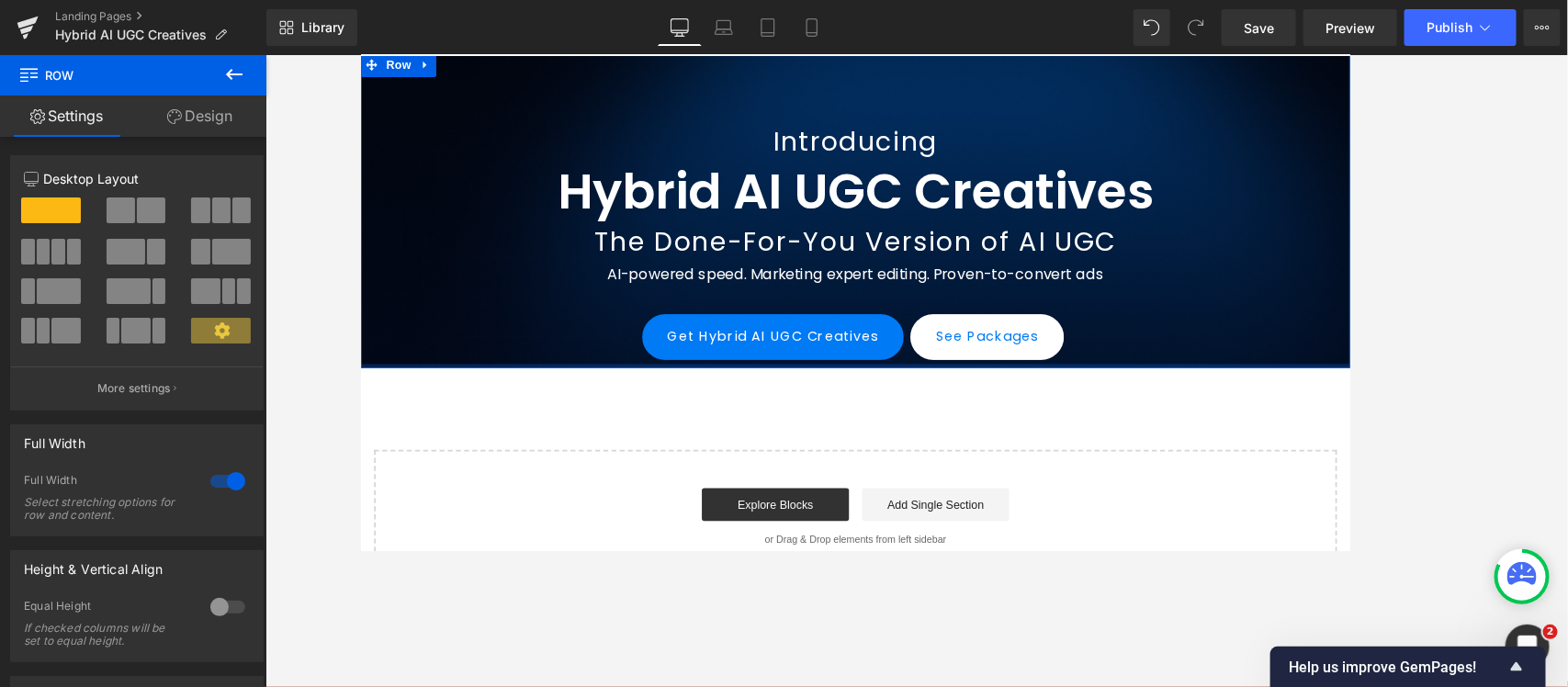
scroll to position [115, 0]
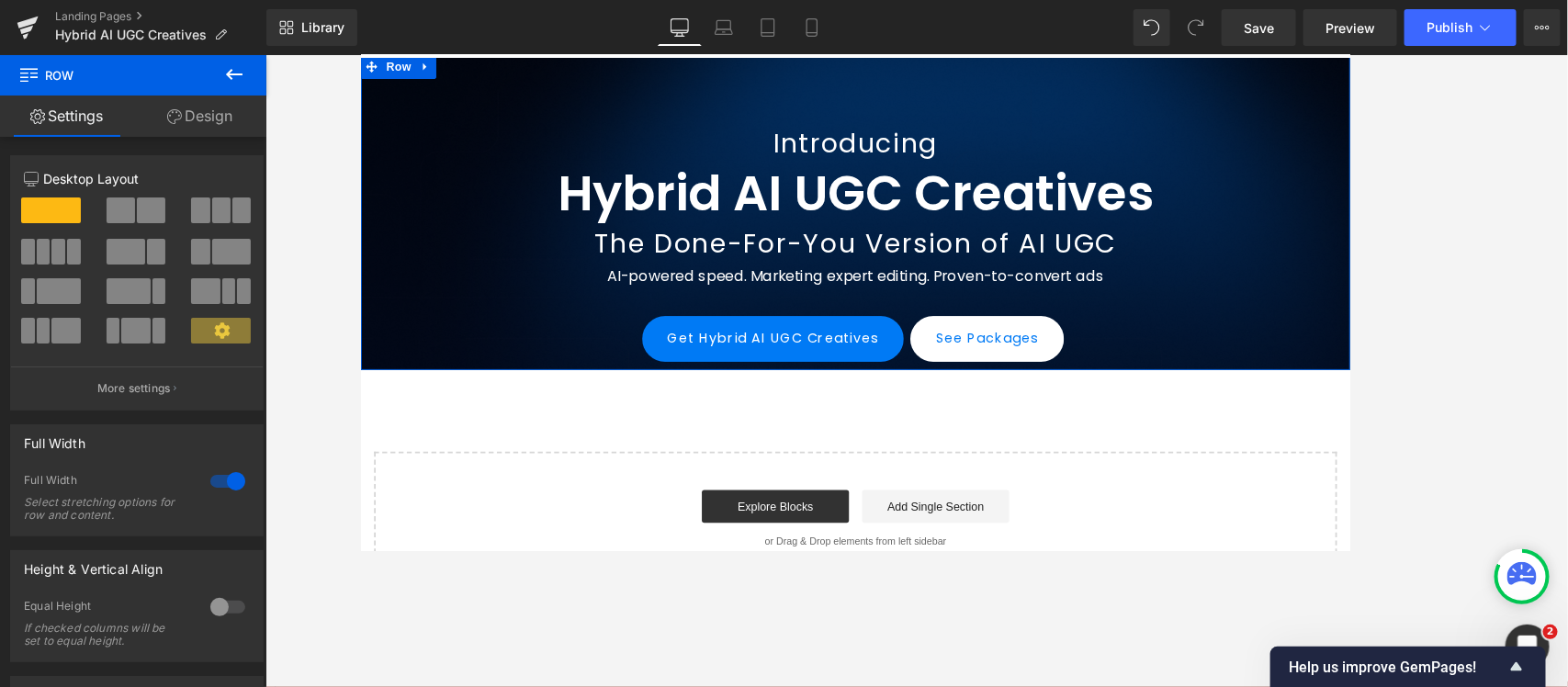
click at [514, 343] on div "Introducing Heading Hybrid AI UGC Creatives Heading The Done-For-You Version of…" at bounding box center [916, 271] width 1112 height 272
click at [172, 109] on icon at bounding box center [175, 117] width 15 height 15
click at [59, 113] on link "Settings" at bounding box center [66, 116] width 133 height 41
click at [236, 67] on icon at bounding box center [233, 73] width 22 height 22
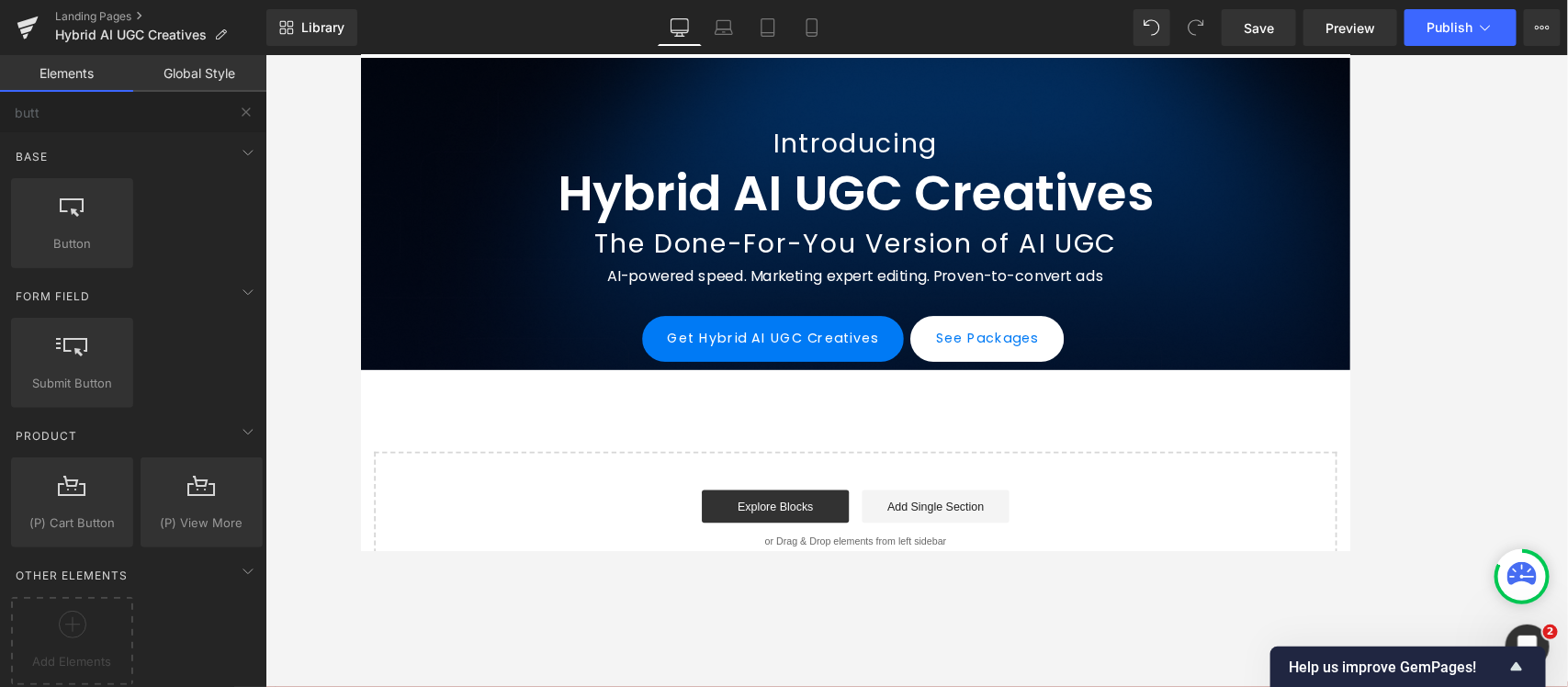
scroll to position [0, 0]
drag, startPoint x: 76, startPoint y: 120, endPoint x: 0, endPoint y: 113, distance: 76.3
click at [0, 113] on input "butt" at bounding box center [113, 112] width 226 height 40
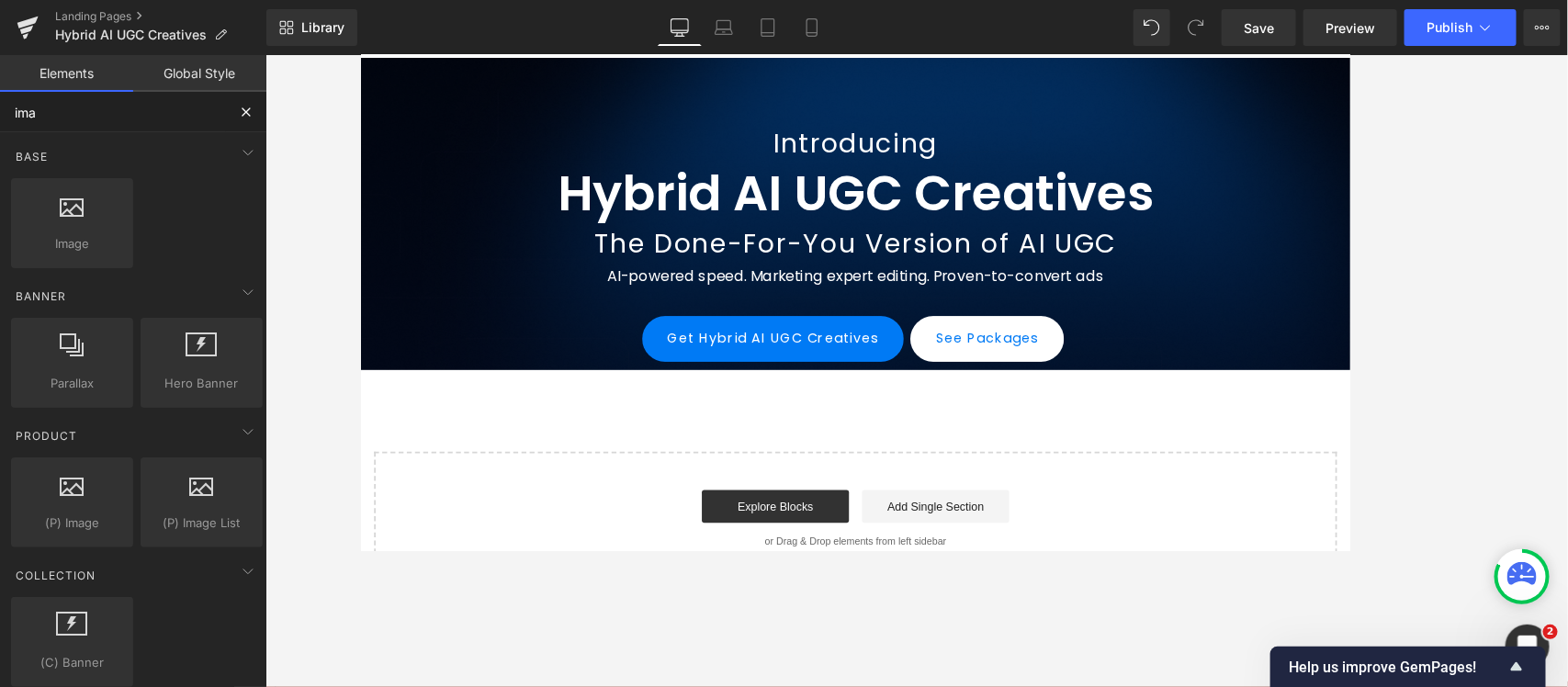
type input "imag"
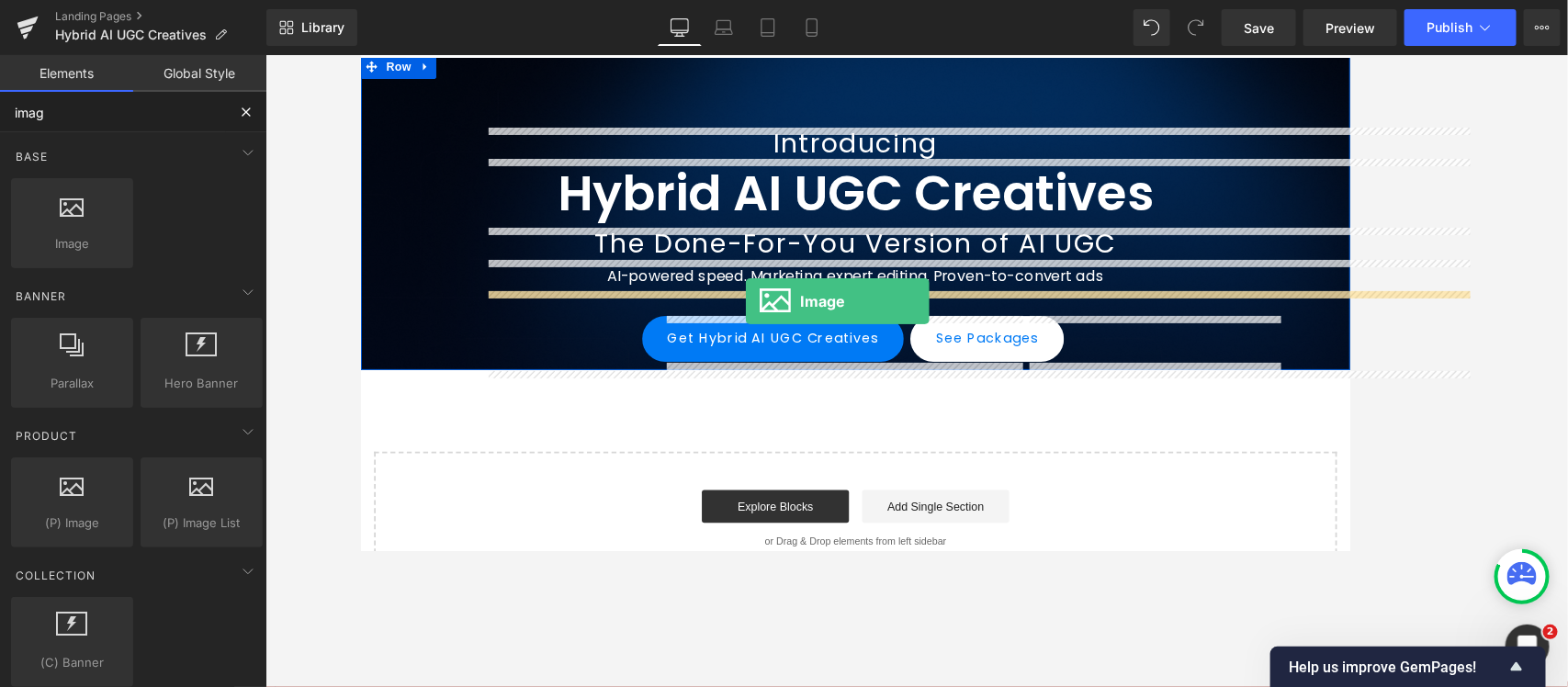
drag, startPoint x: 440, startPoint y: 302, endPoint x: 792, endPoint y: 330, distance: 353.1
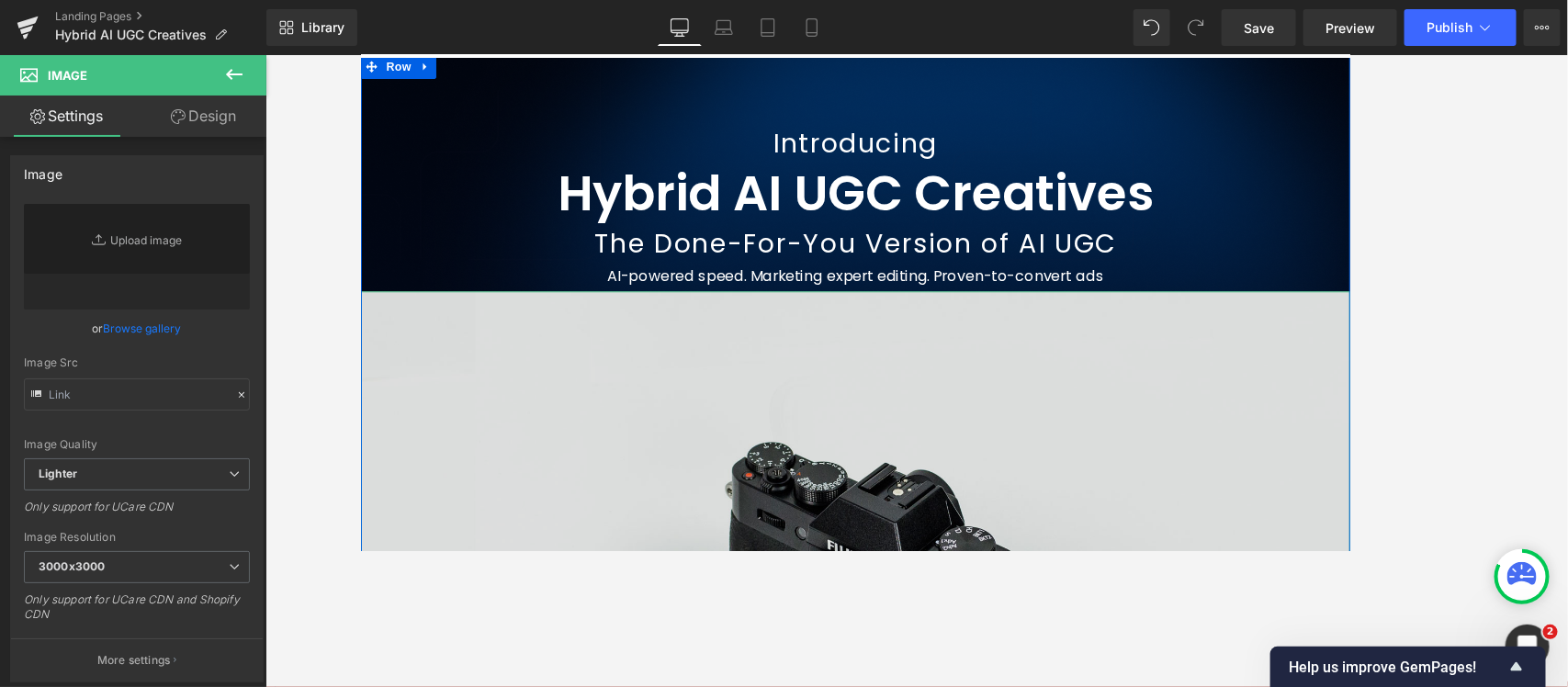
type input "//[DOMAIN_NAME][URL]"
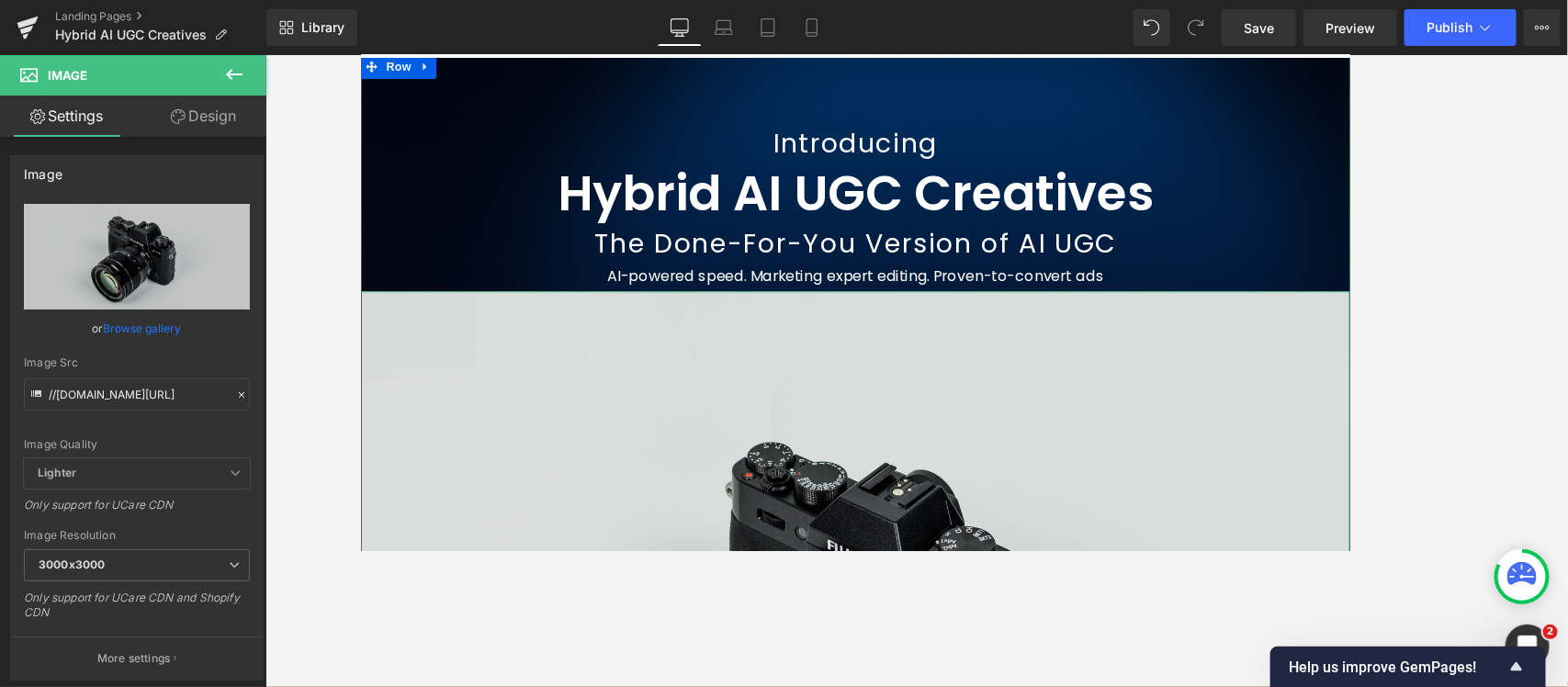
click at [735, 394] on img at bounding box center [916, 688] width 1112 height 737
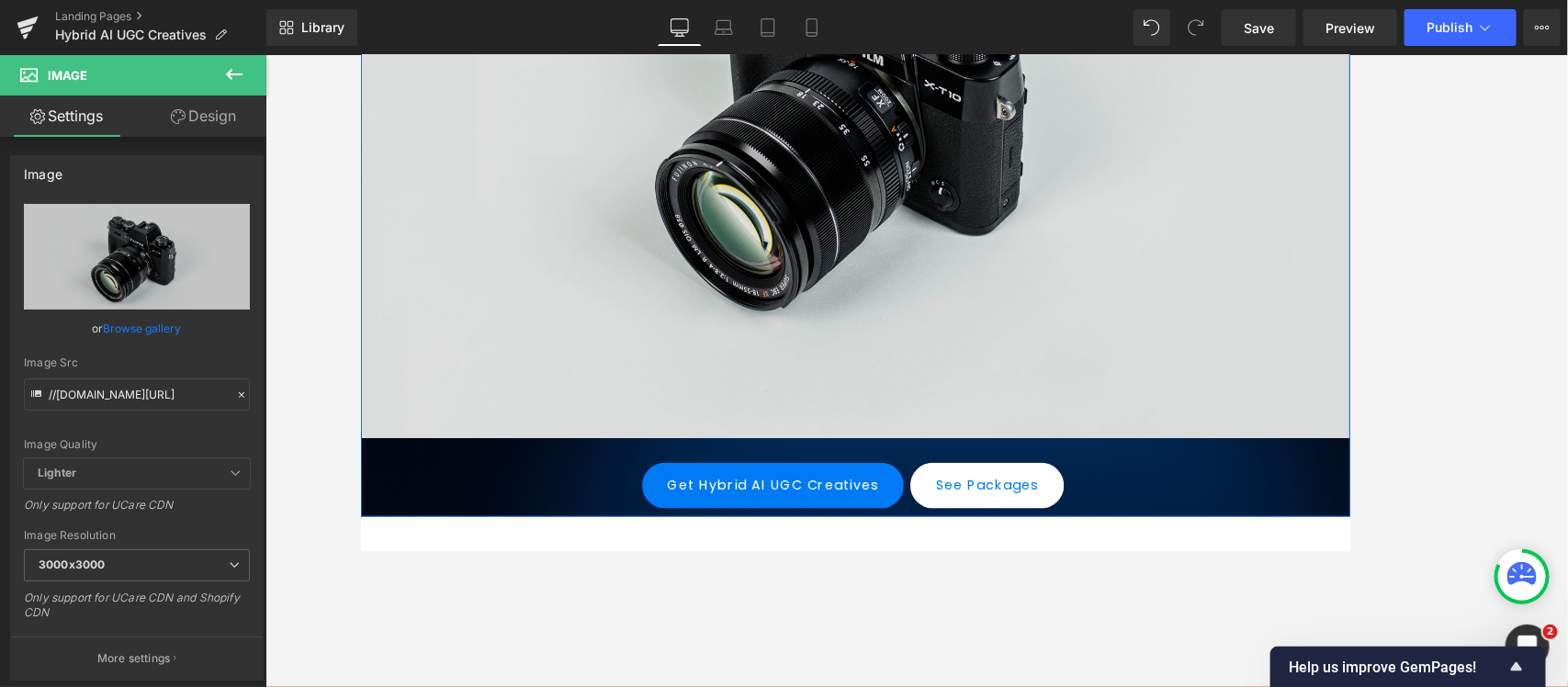
scroll to position [574, 0]
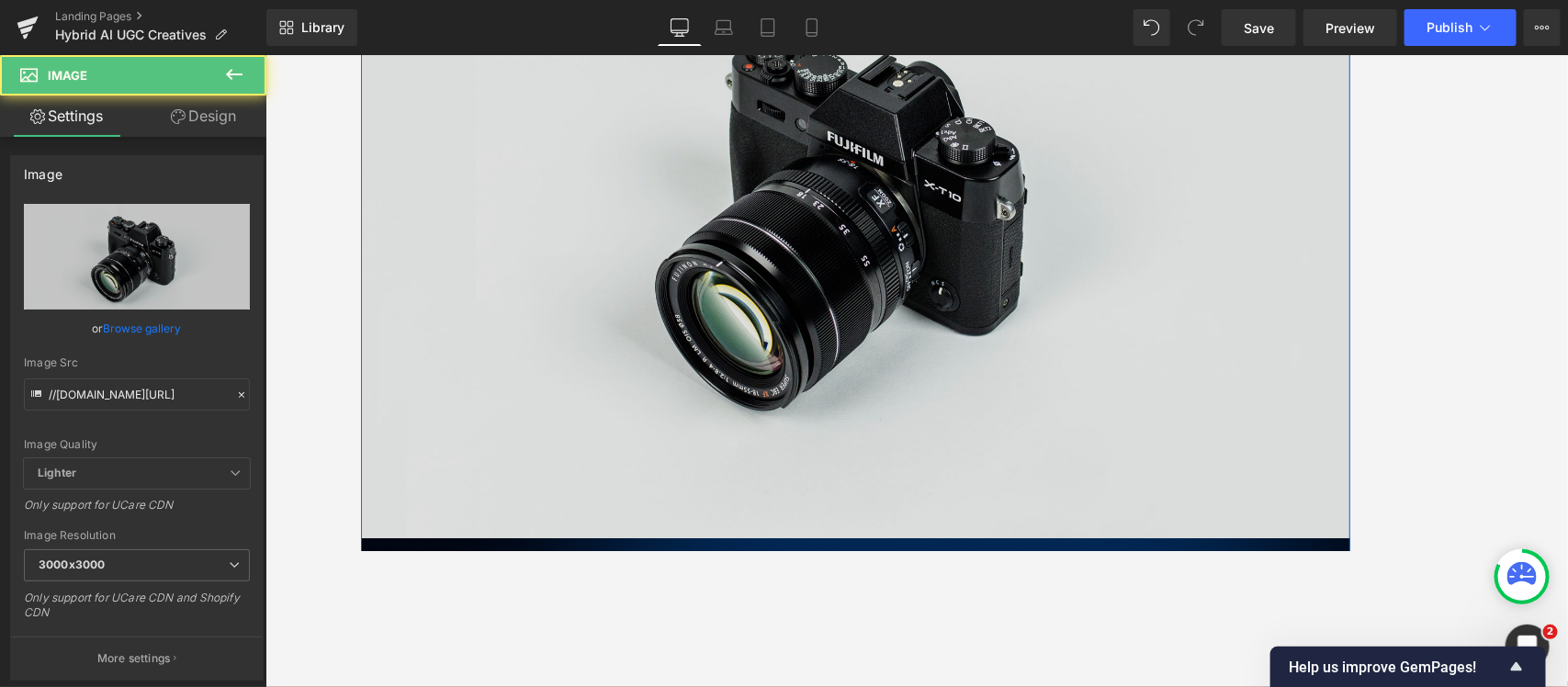
click at [759, 406] on img at bounding box center [916, 229] width 1112 height 737
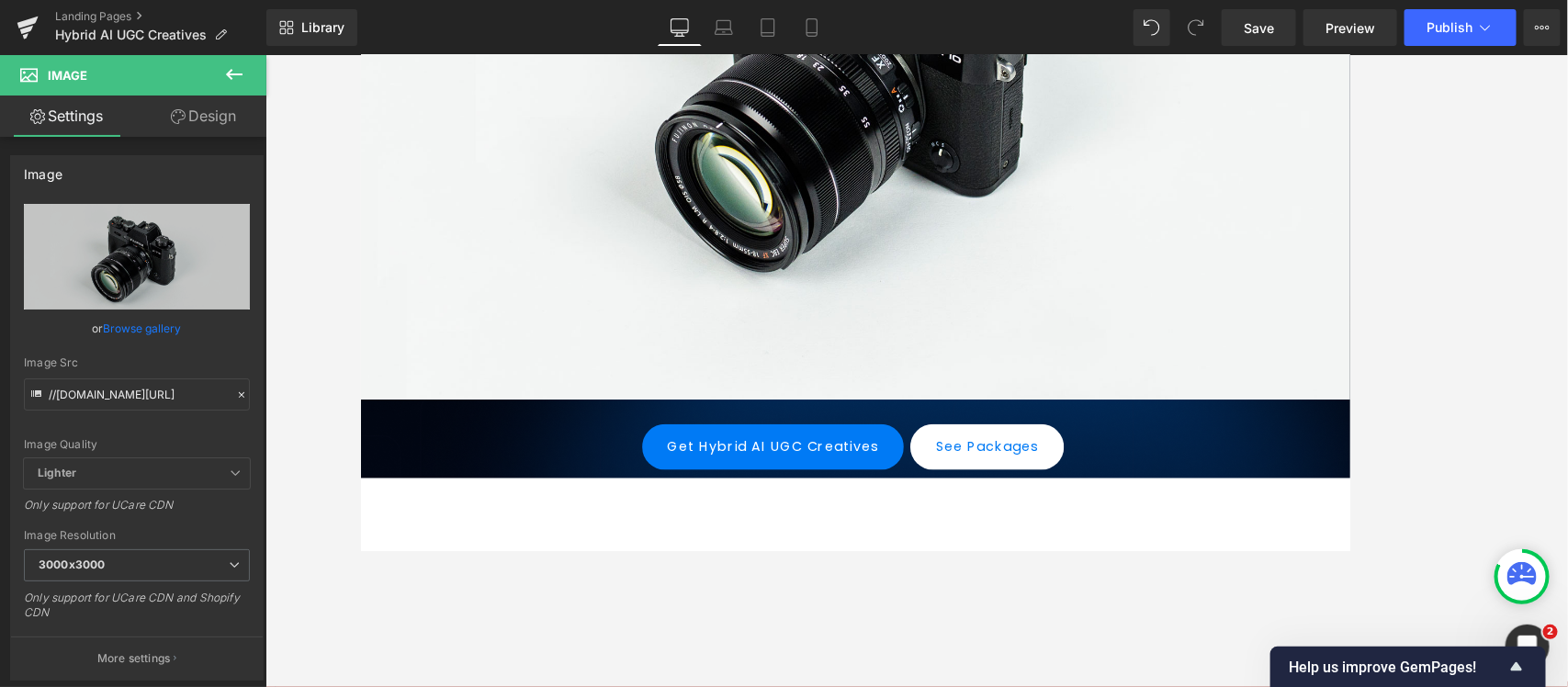
scroll to position [689, 0]
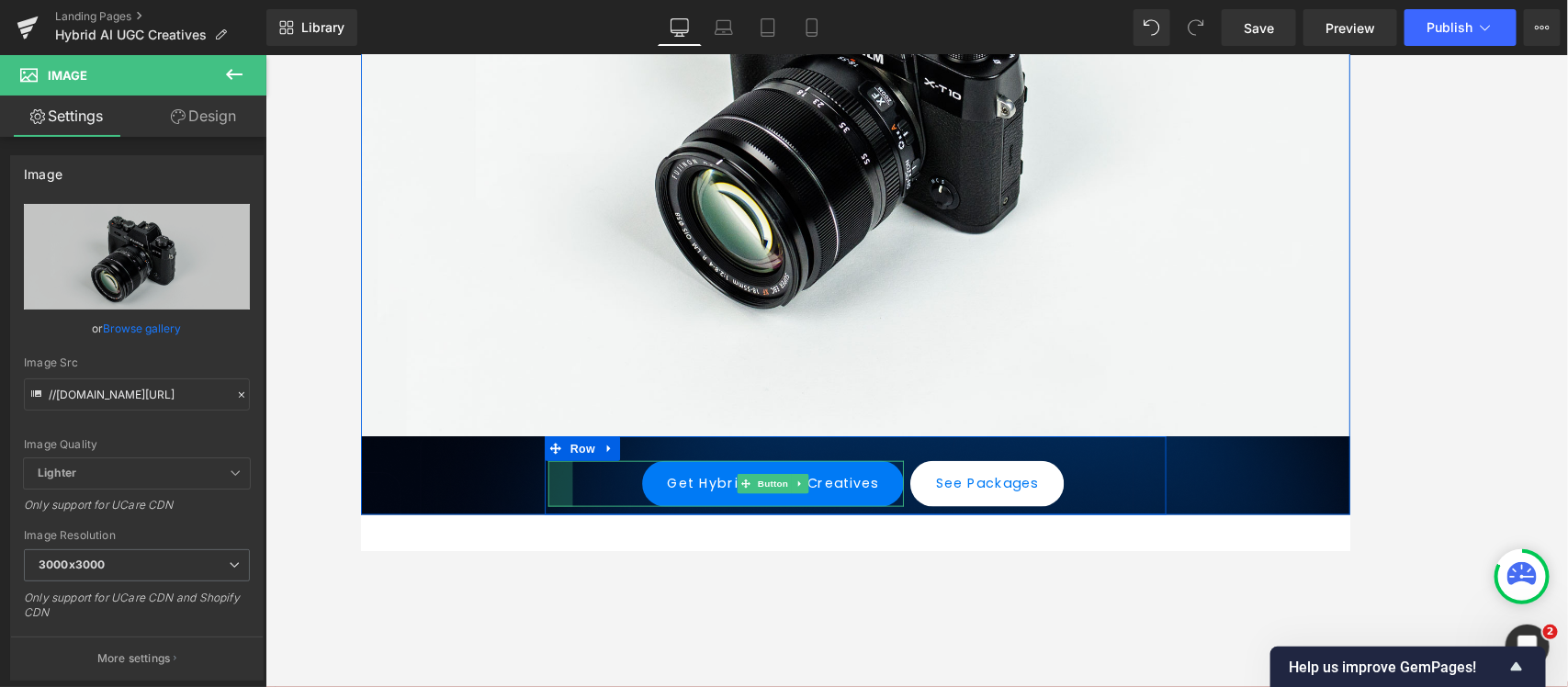
click at [571, 533] on div at bounding box center [584, 535] width 27 height 52
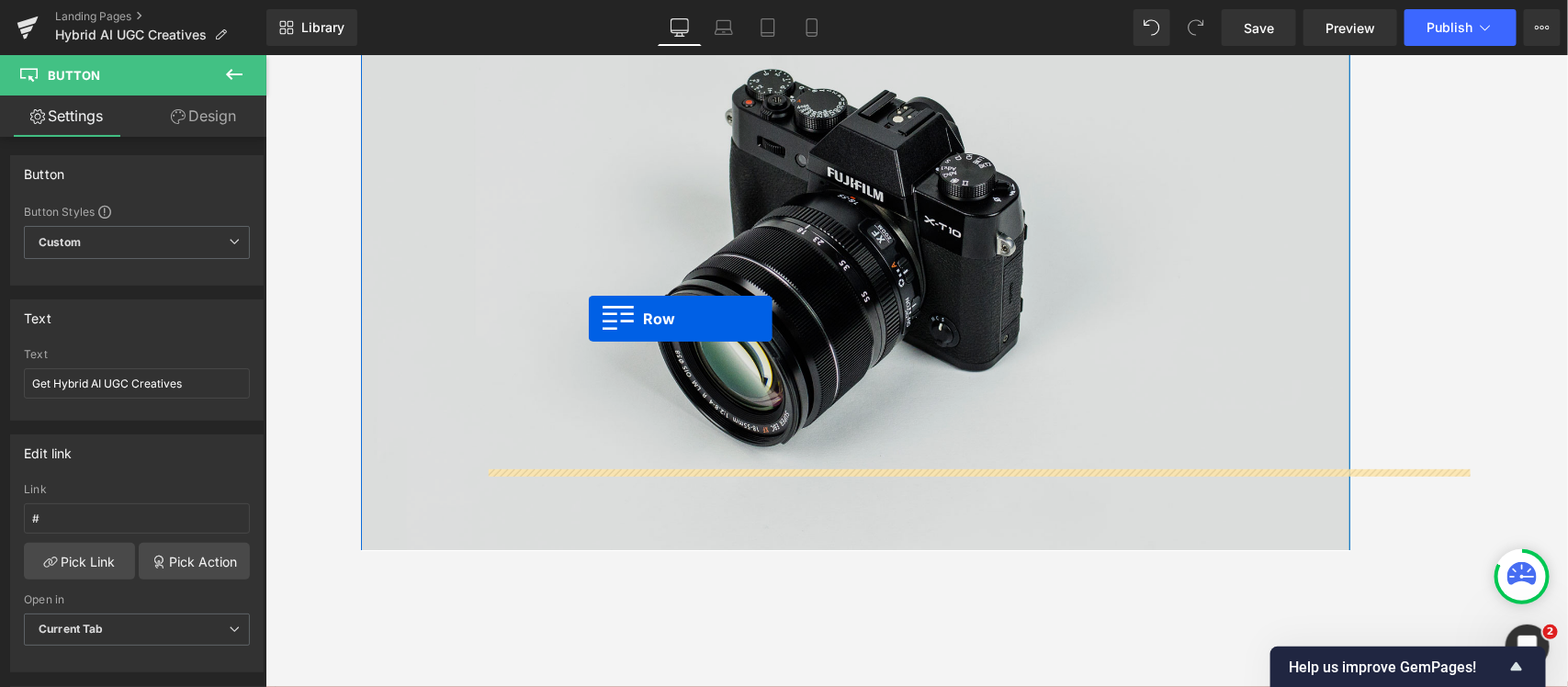
scroll to position [230, 0]
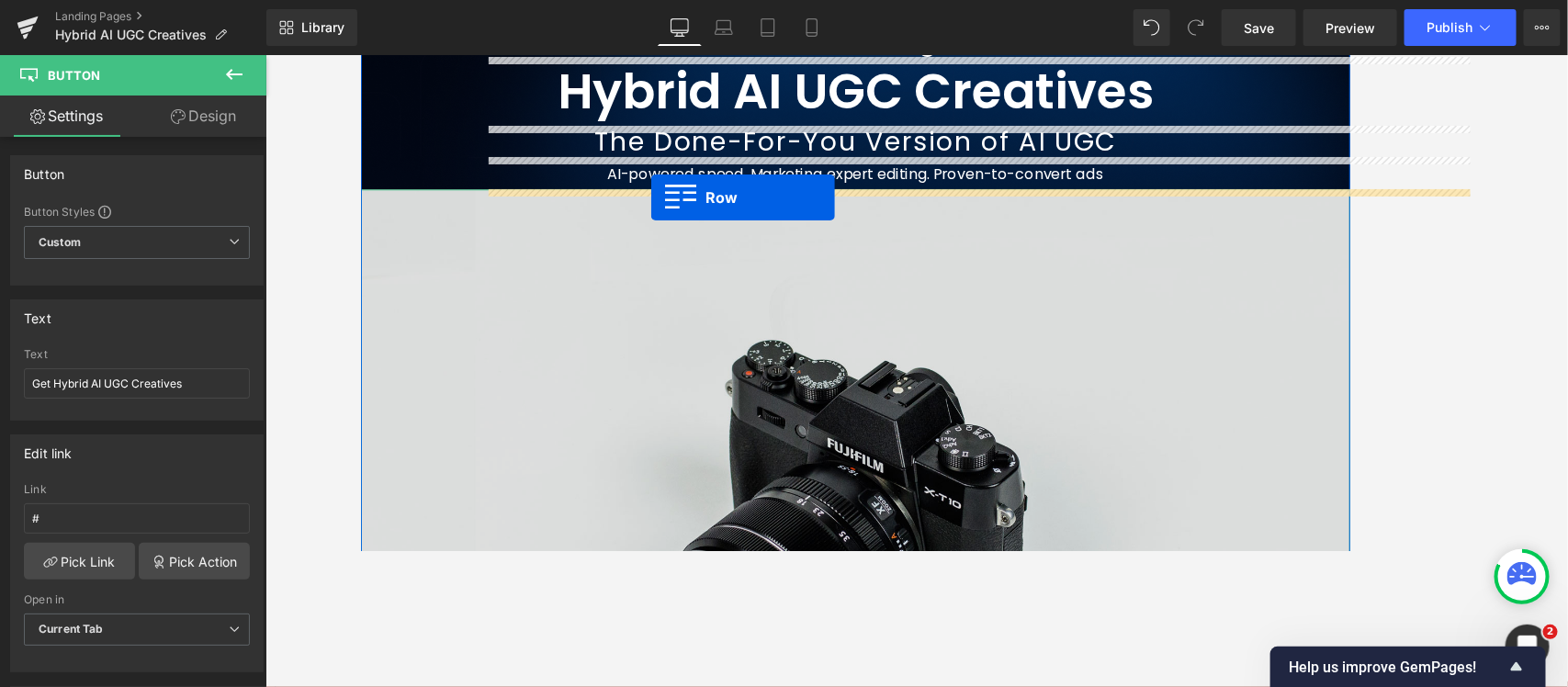
drag, startPoint x: 568, startPoint y: 500, endPoint x: 686, endPoint y: 214, distance: 309.4
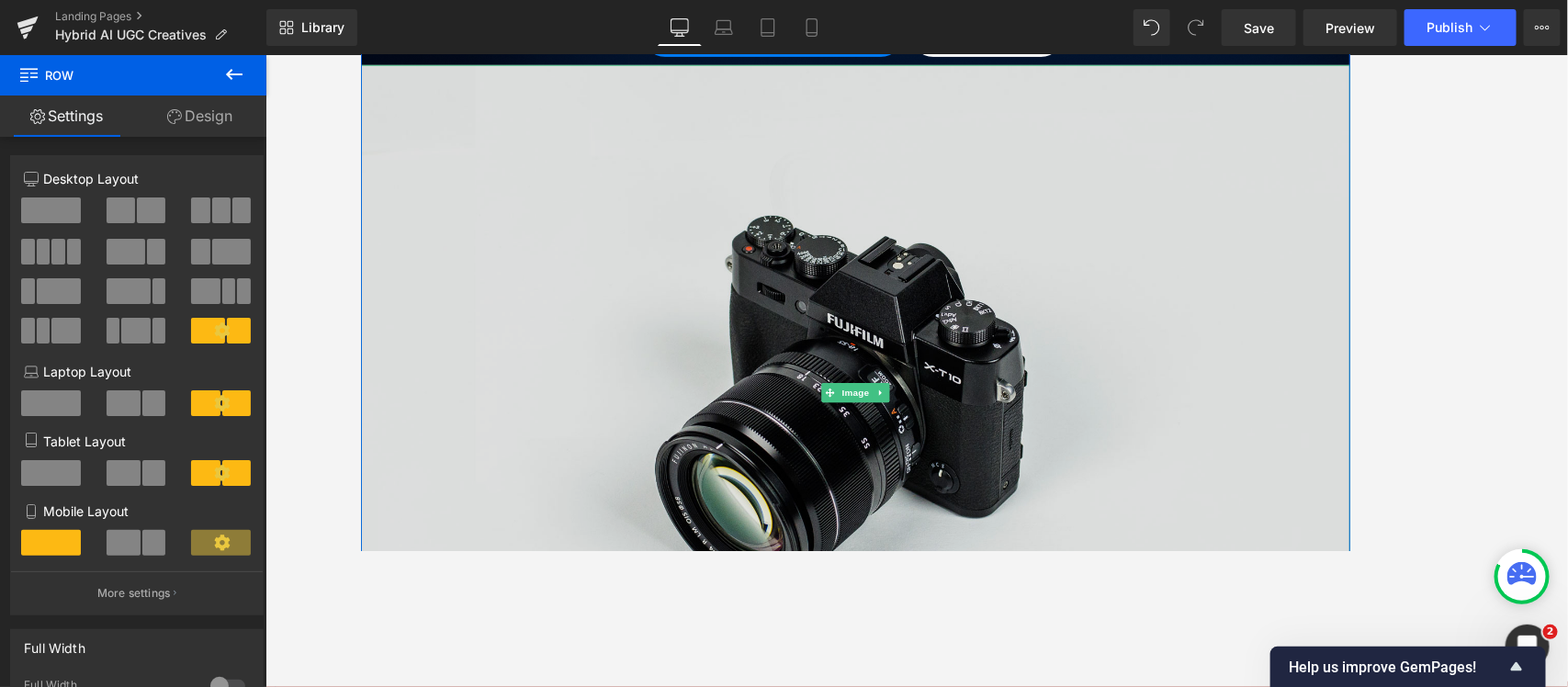
scroll to position [459, 0]
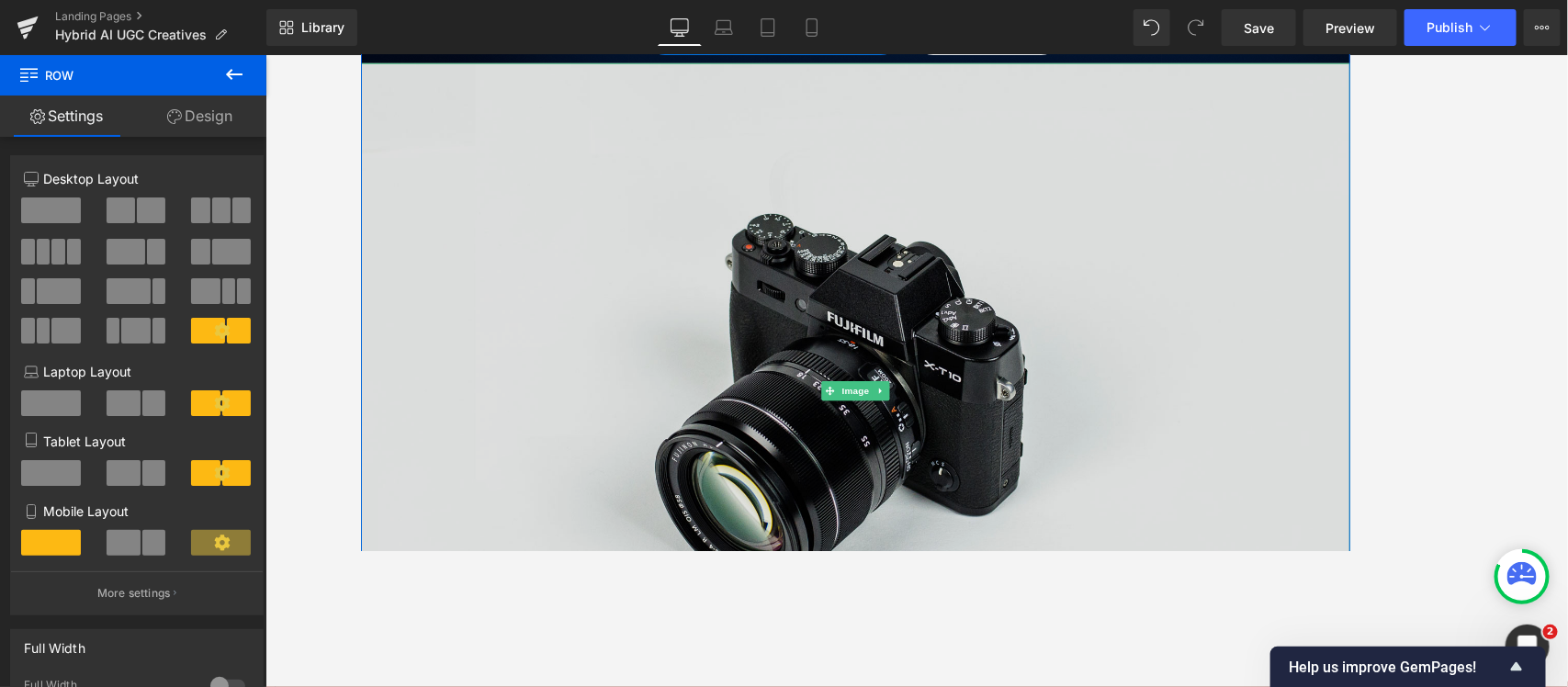
click at [653, 332] on img at bounding box center [916, 431] width 1112 height 737
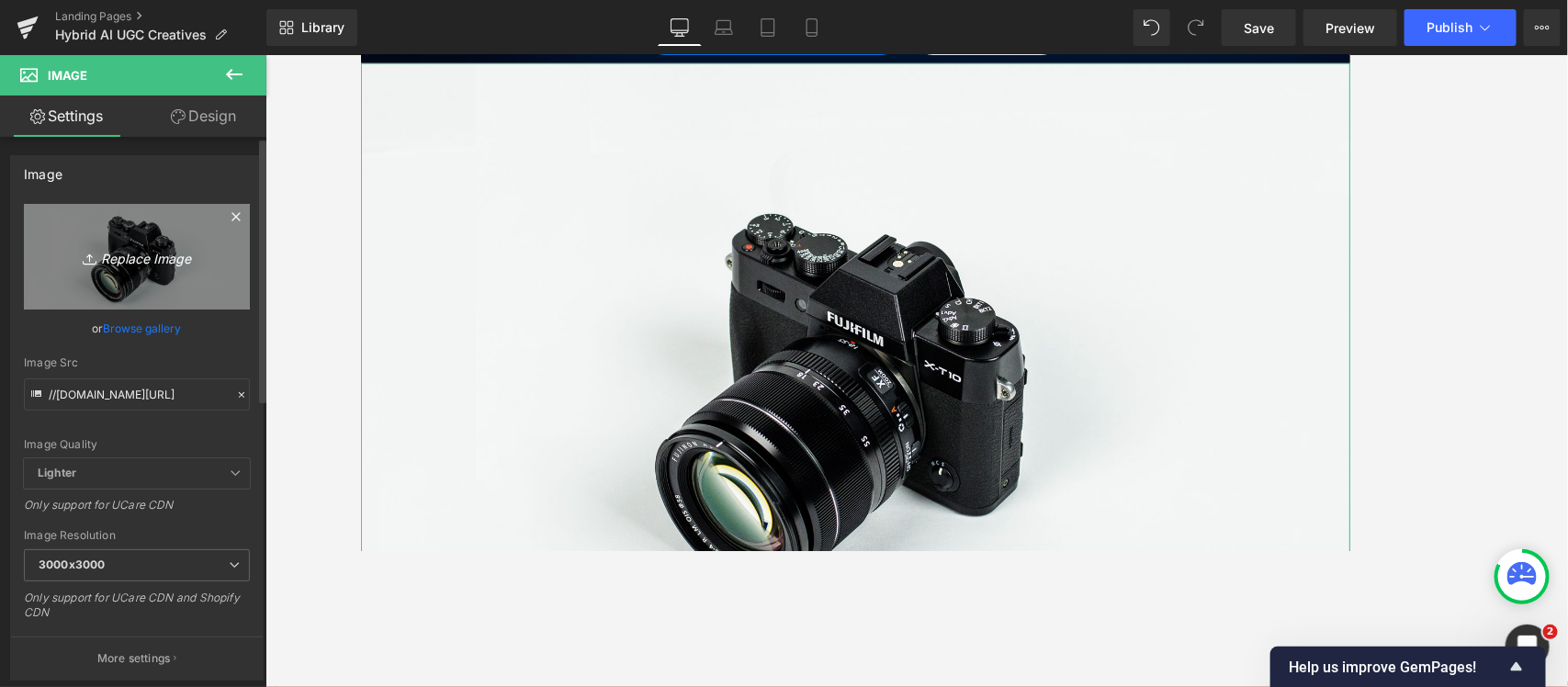
click at [79, 278] on link "Replace Image" at bounding box center [136, 257] width 226 height 105
type input "C:\fakepath\Hero_Bottom-(2).png"
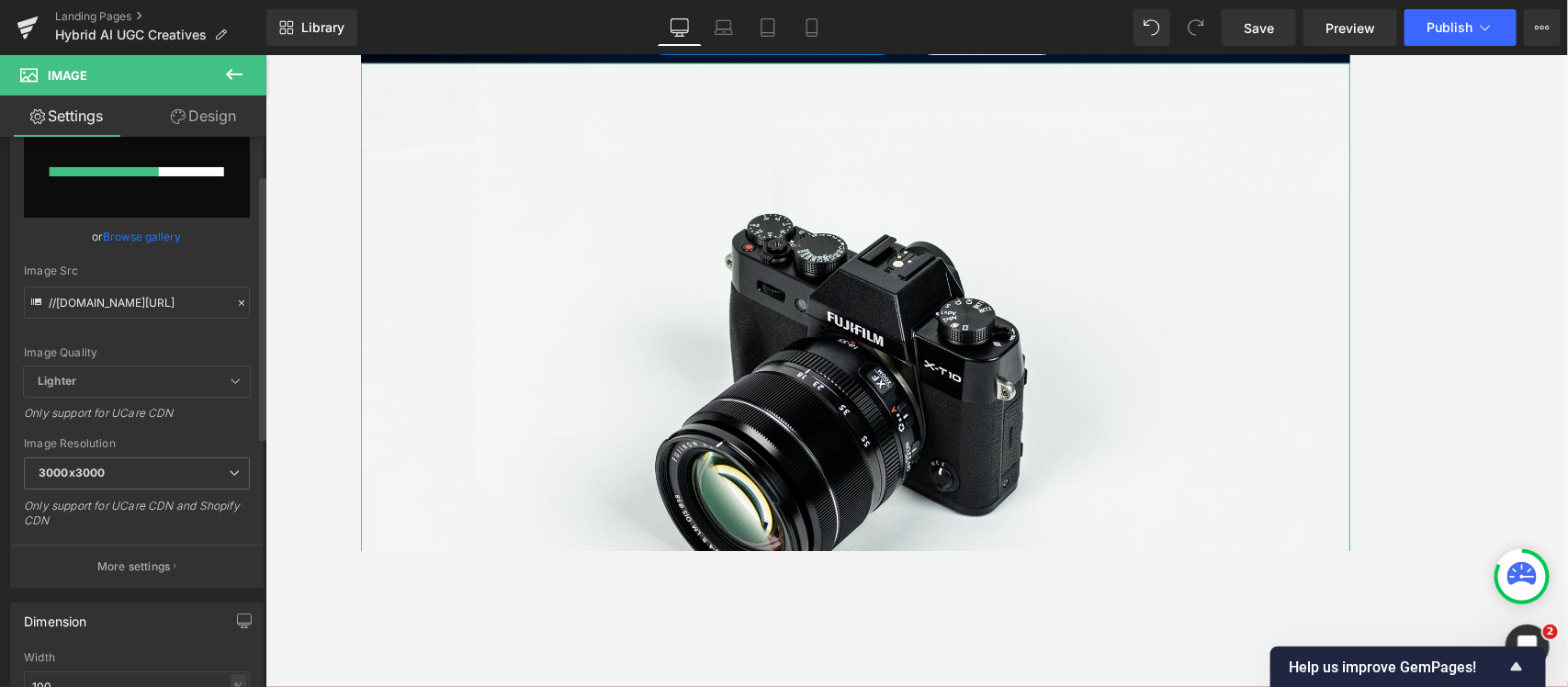
scroll to position [230, 0]
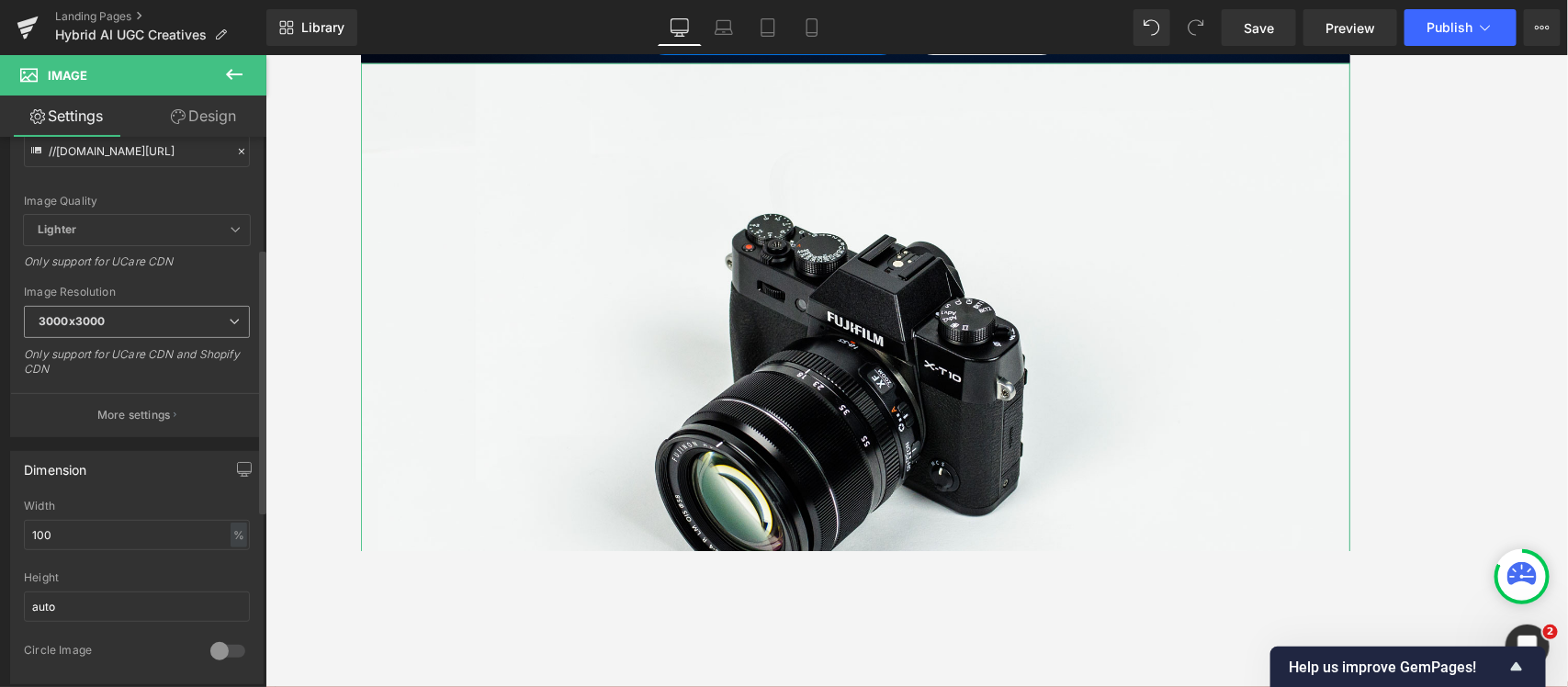
click at [52, 324] on b "3000x3000" at bounding box center [72, 321] width 66 height 14
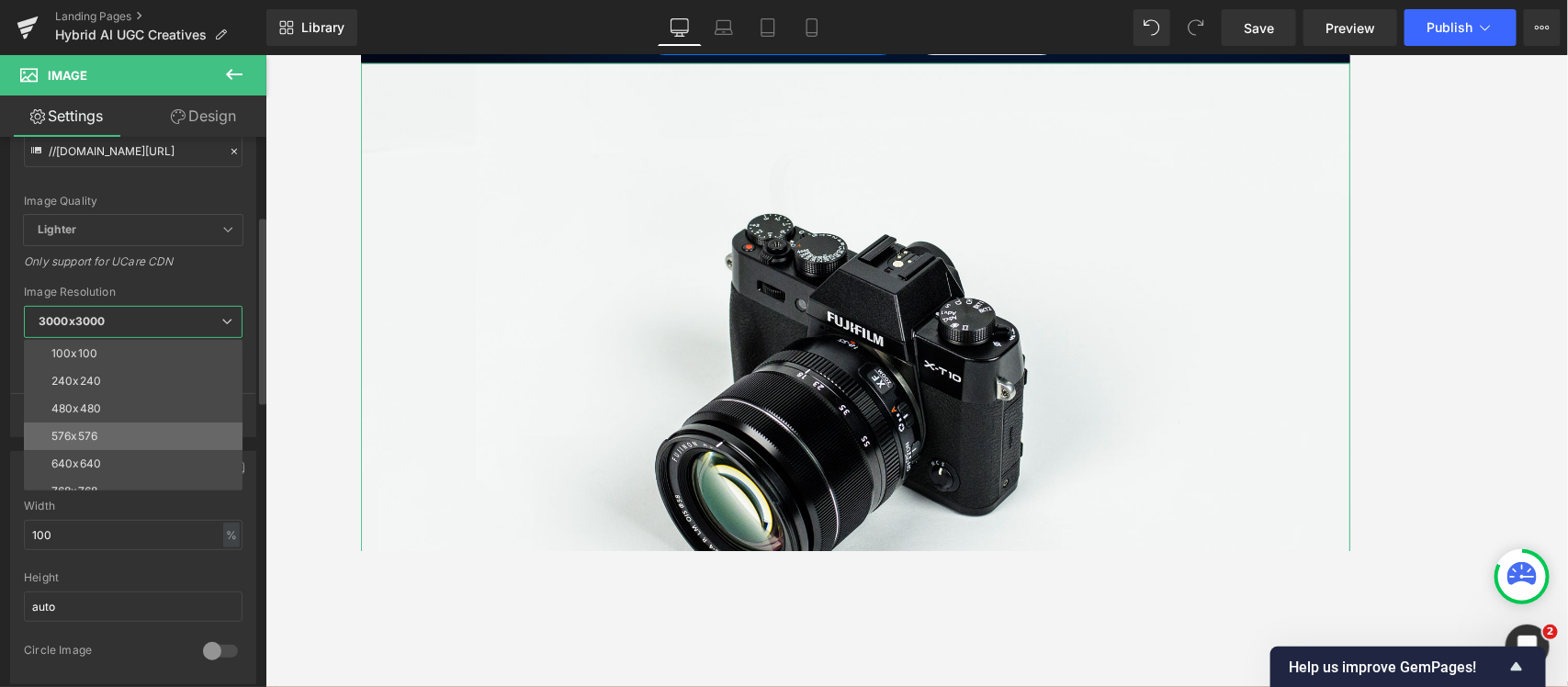
scroll to position [115, 0]
click at [98, 406] on div "800x800" at bounding box center [76, 405] width 50 height 13
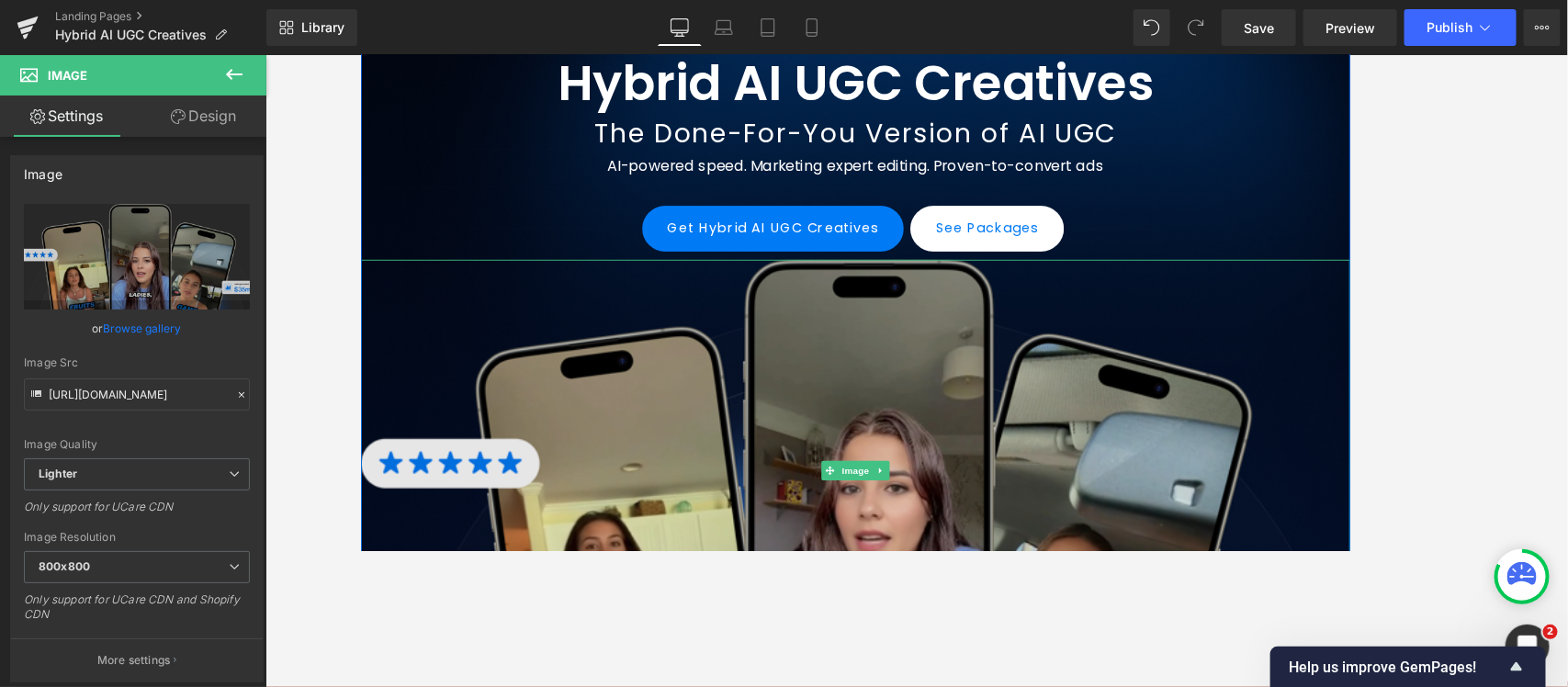
scroll to position [230, 0]
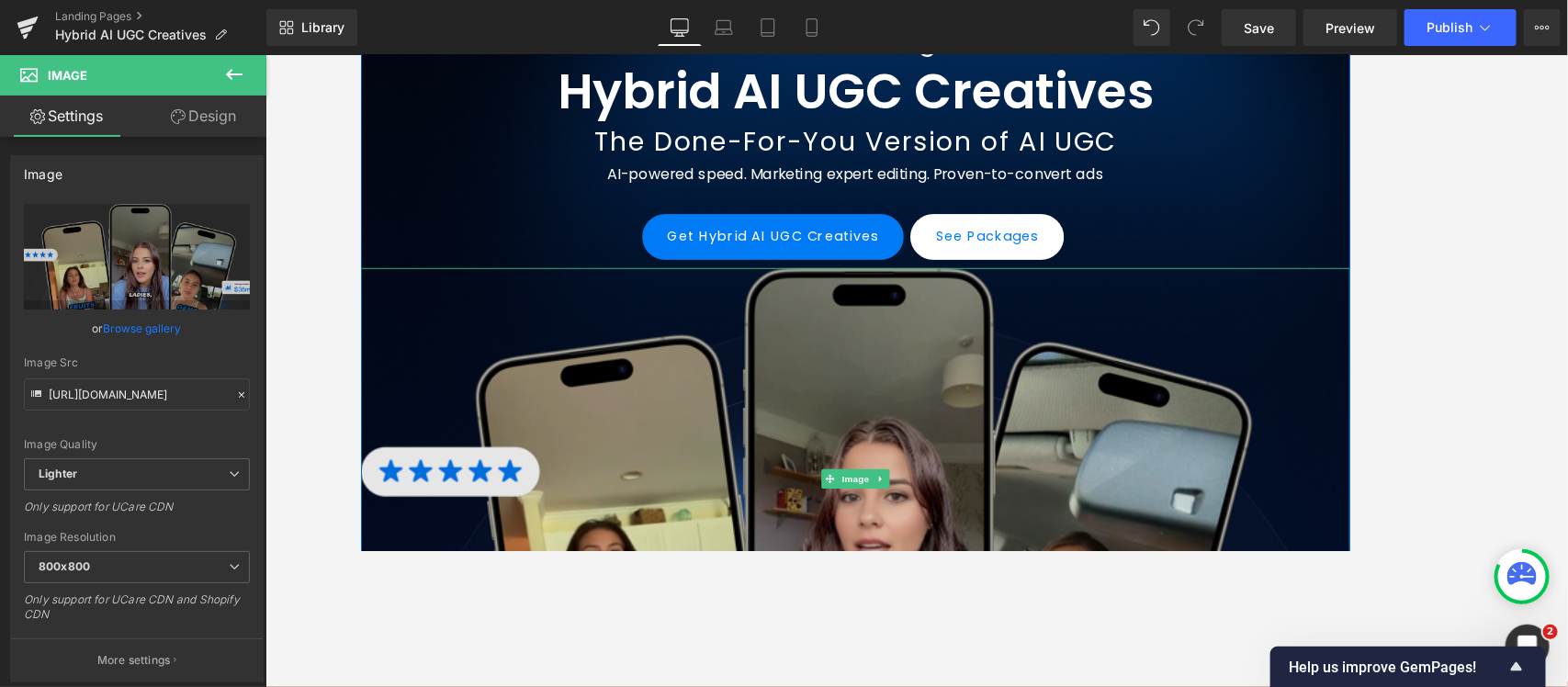
click at [1098, 441] on img at bounding box center [916, 530] width 1112 height 474
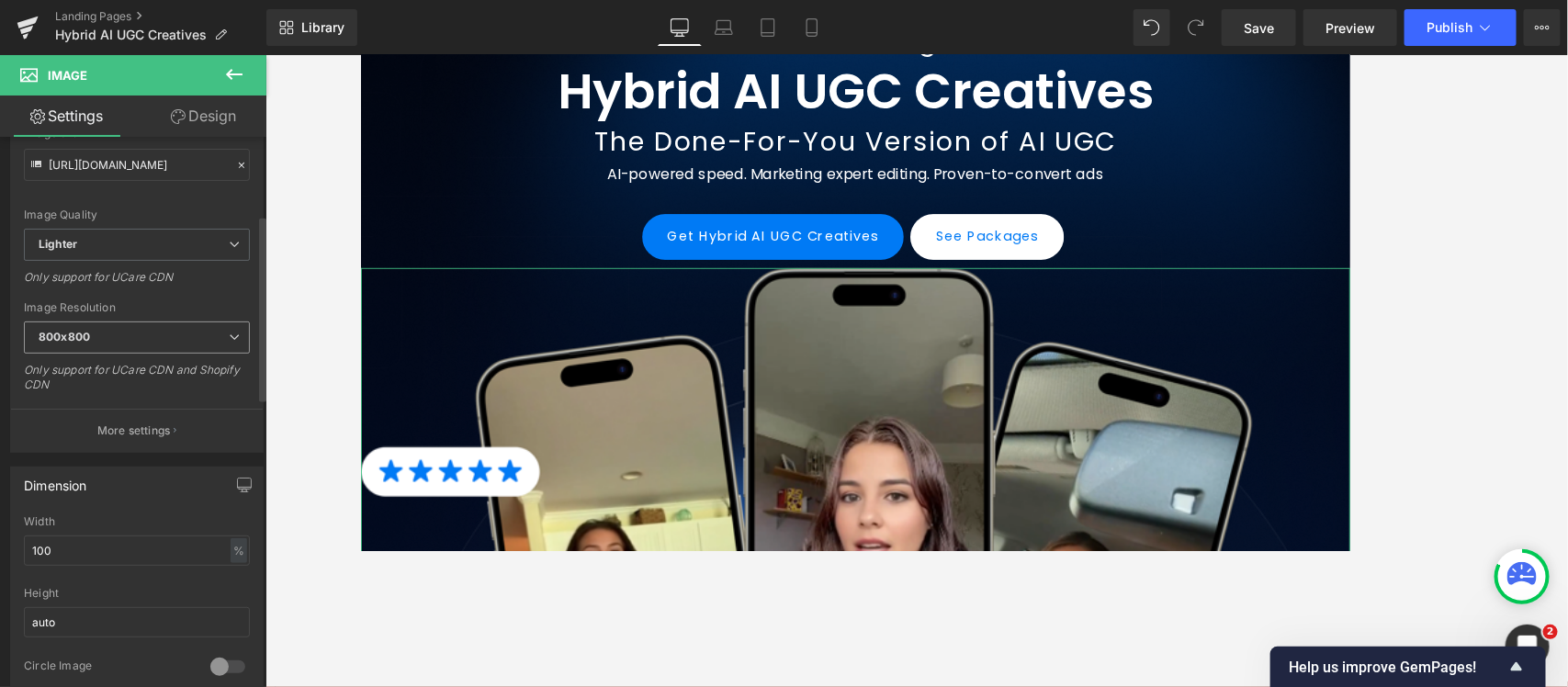
click at [145, 347] on span "800x800" at bounding box center [136, 338] width 226 height 32
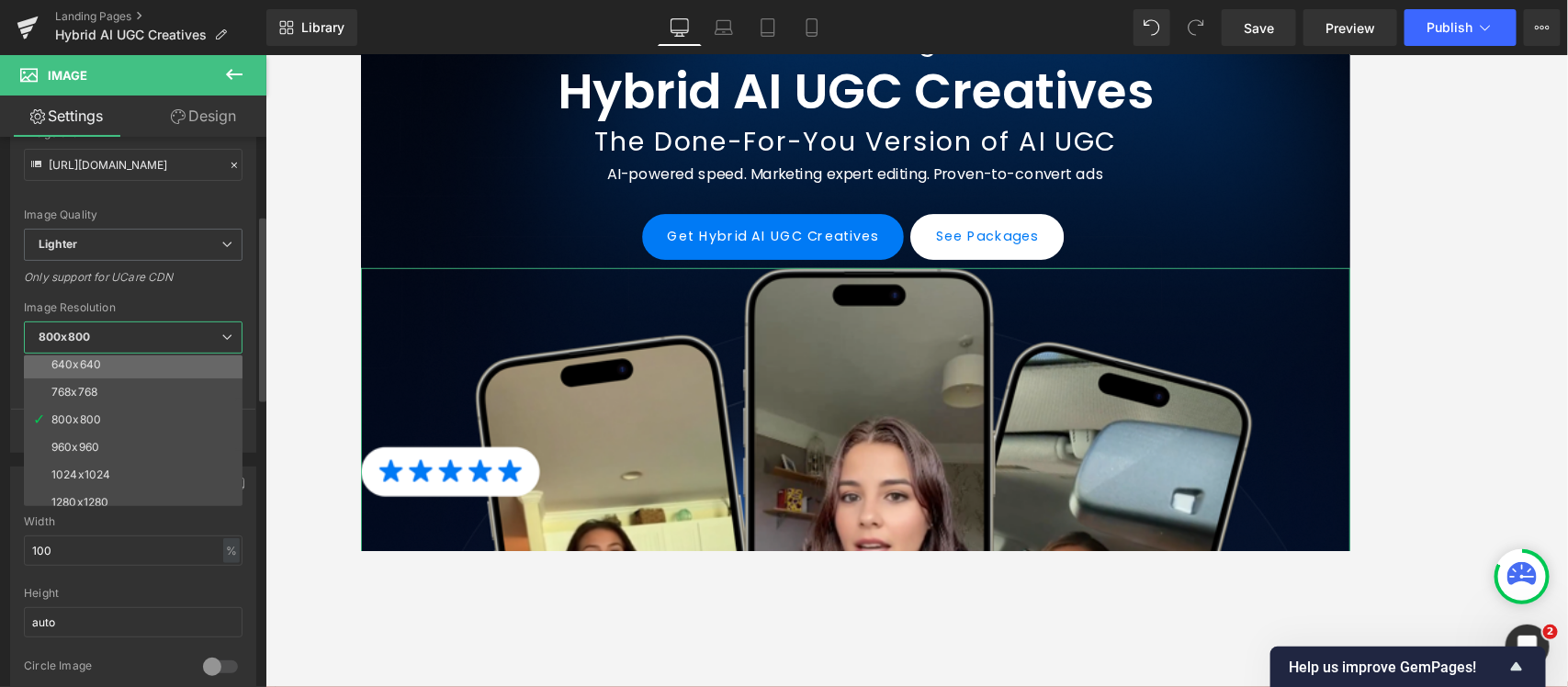
click at [124, 364] on li "640x640" at bounding box center [136, 364] width 227 height 27
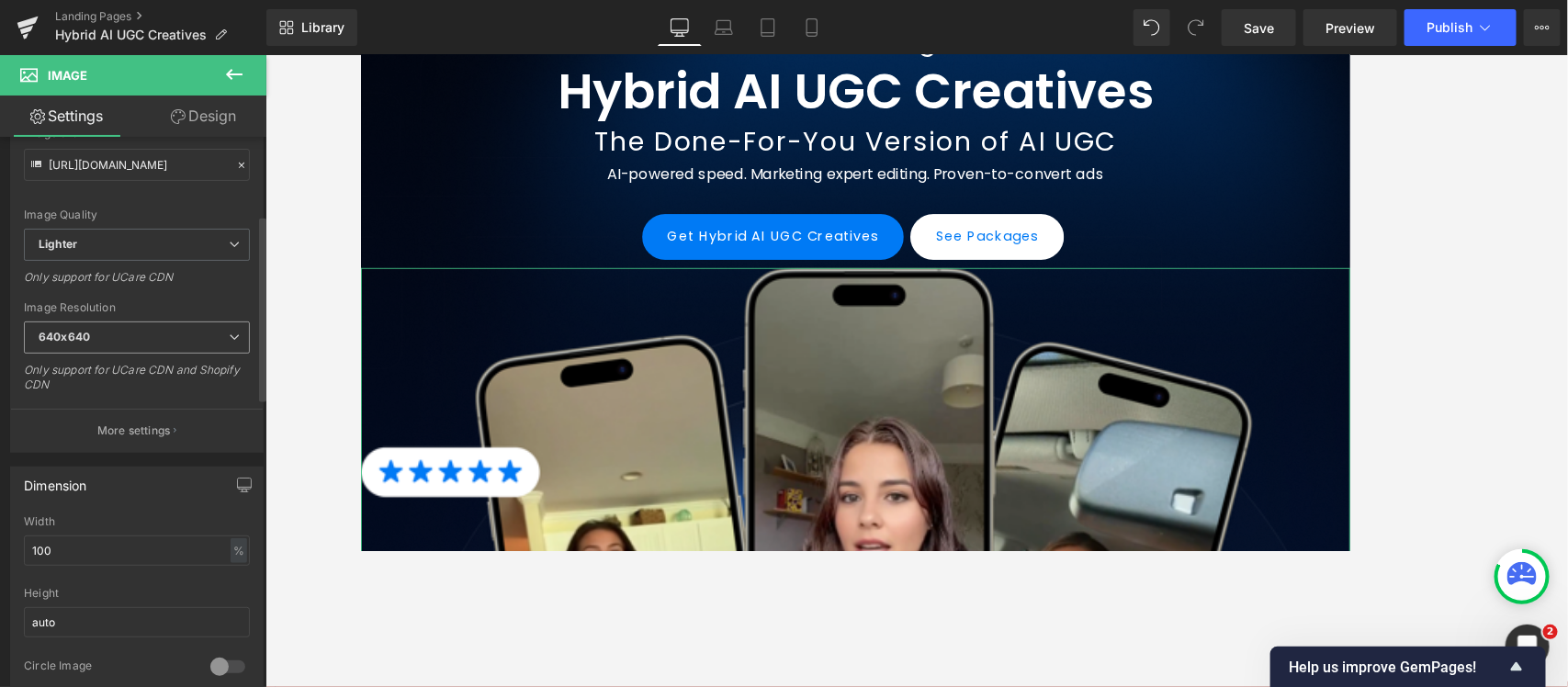
click at [134, 335] on span "640x640" at bounding box center [136, 338] width 226 height 32
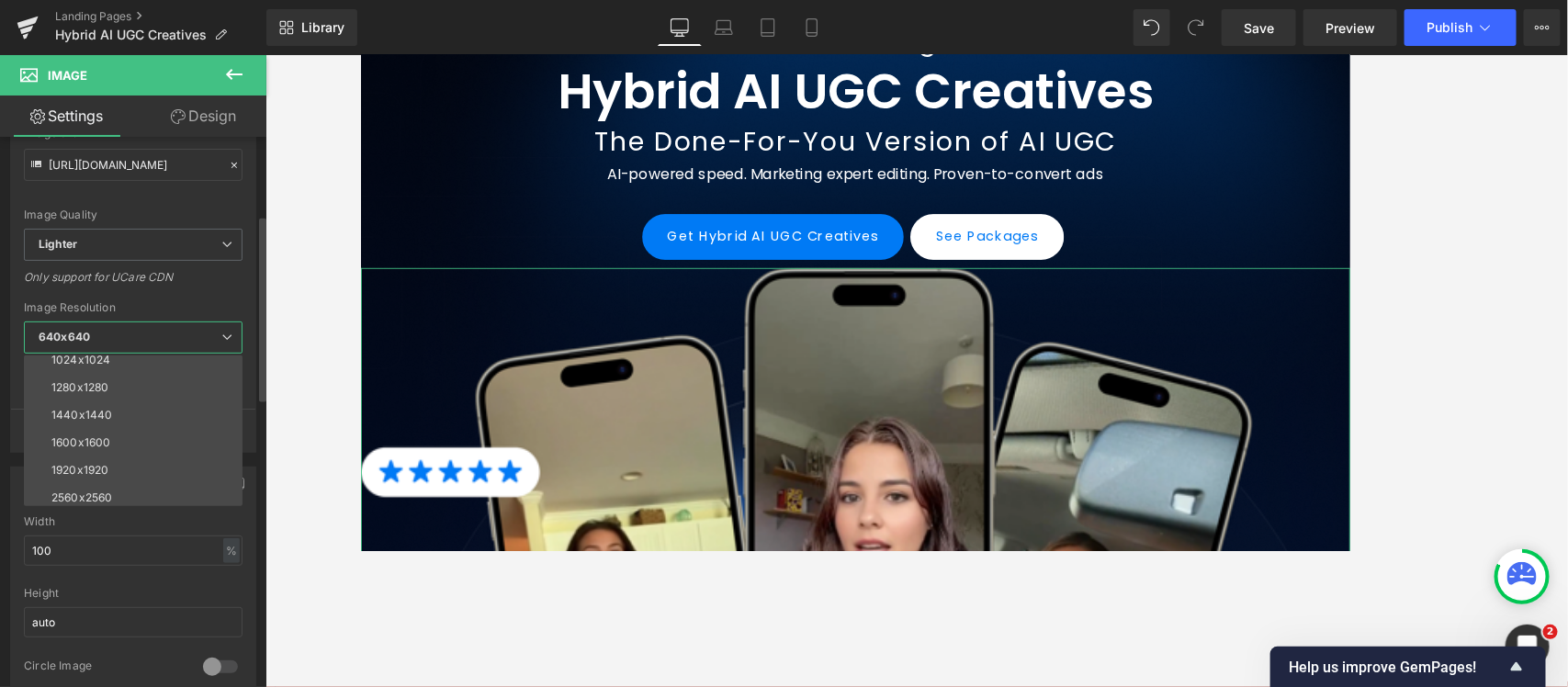
click at [112, 331] on span "640x640" at bounding box center [133, 338] width 218 height 32
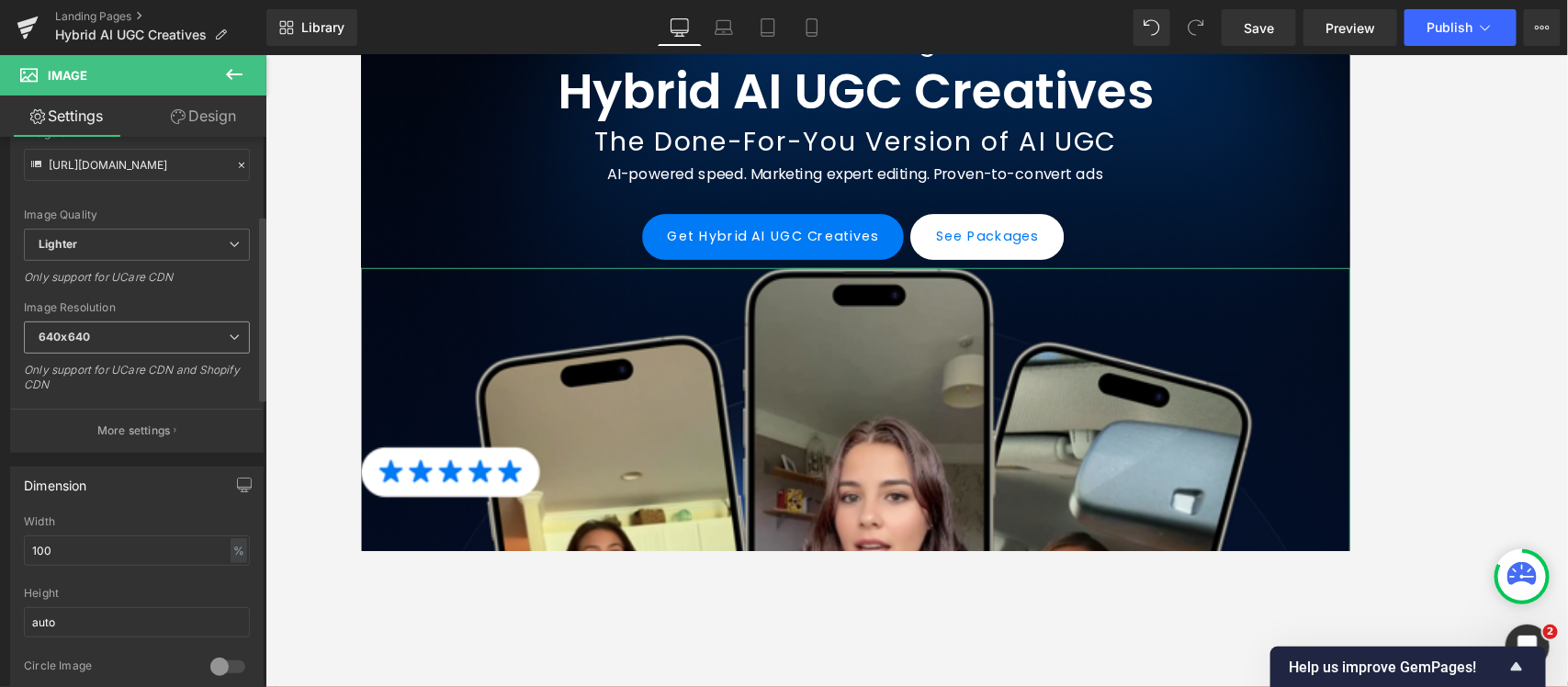
click at [120, 338] on span "640x640" at bounding box center [136, 338] width 226 height 32
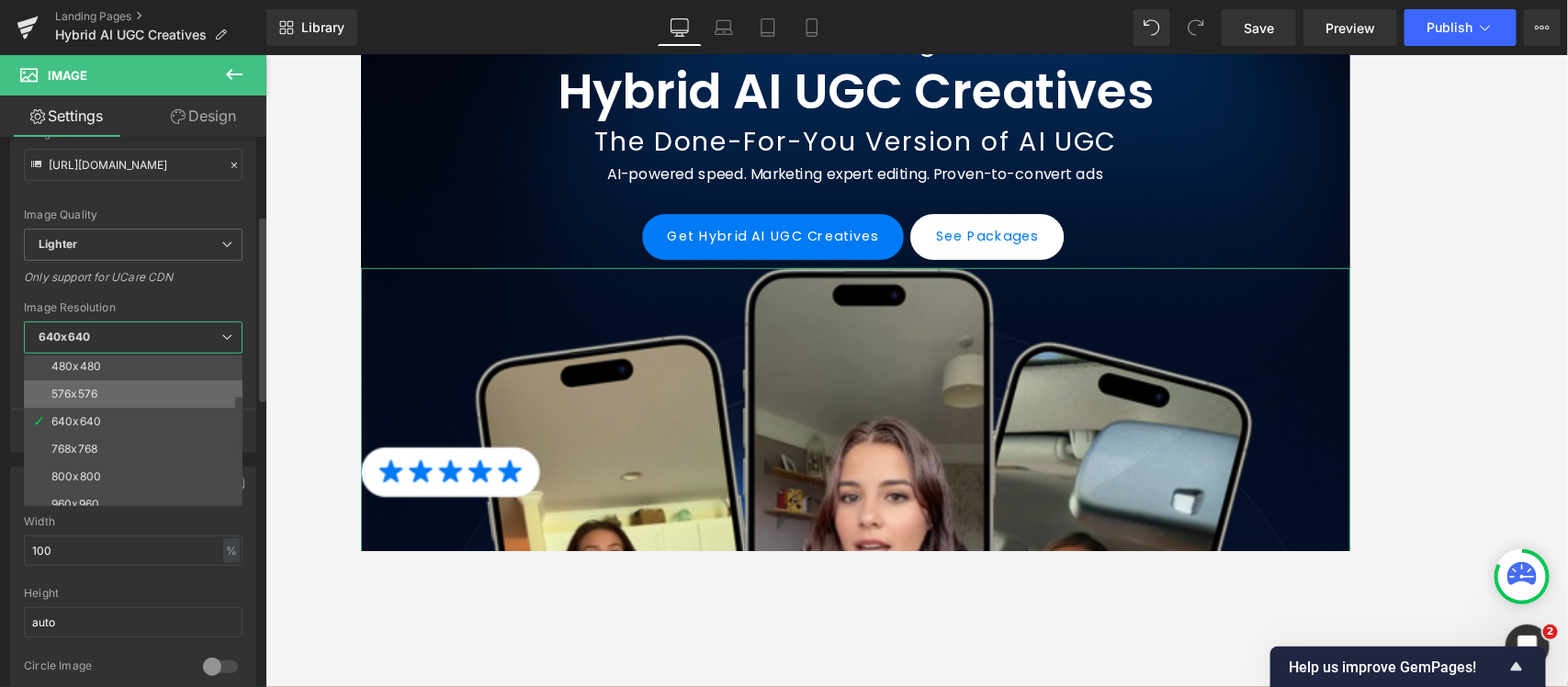
scroll to position [115, 0]
click at [120, 443] on li "960x960" at bounding box center [136, 447] width 227 height 27
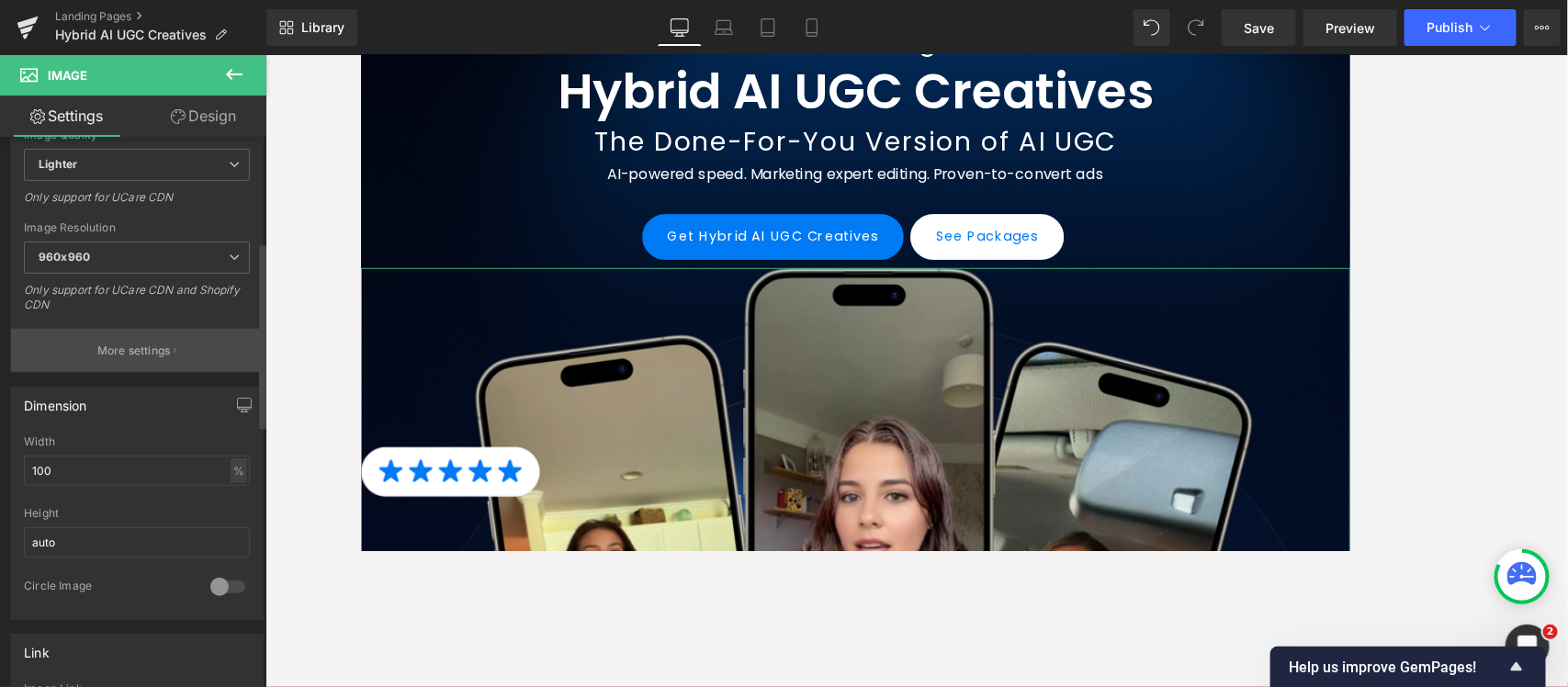
type input "[URL][DOMAIN_NAME]"
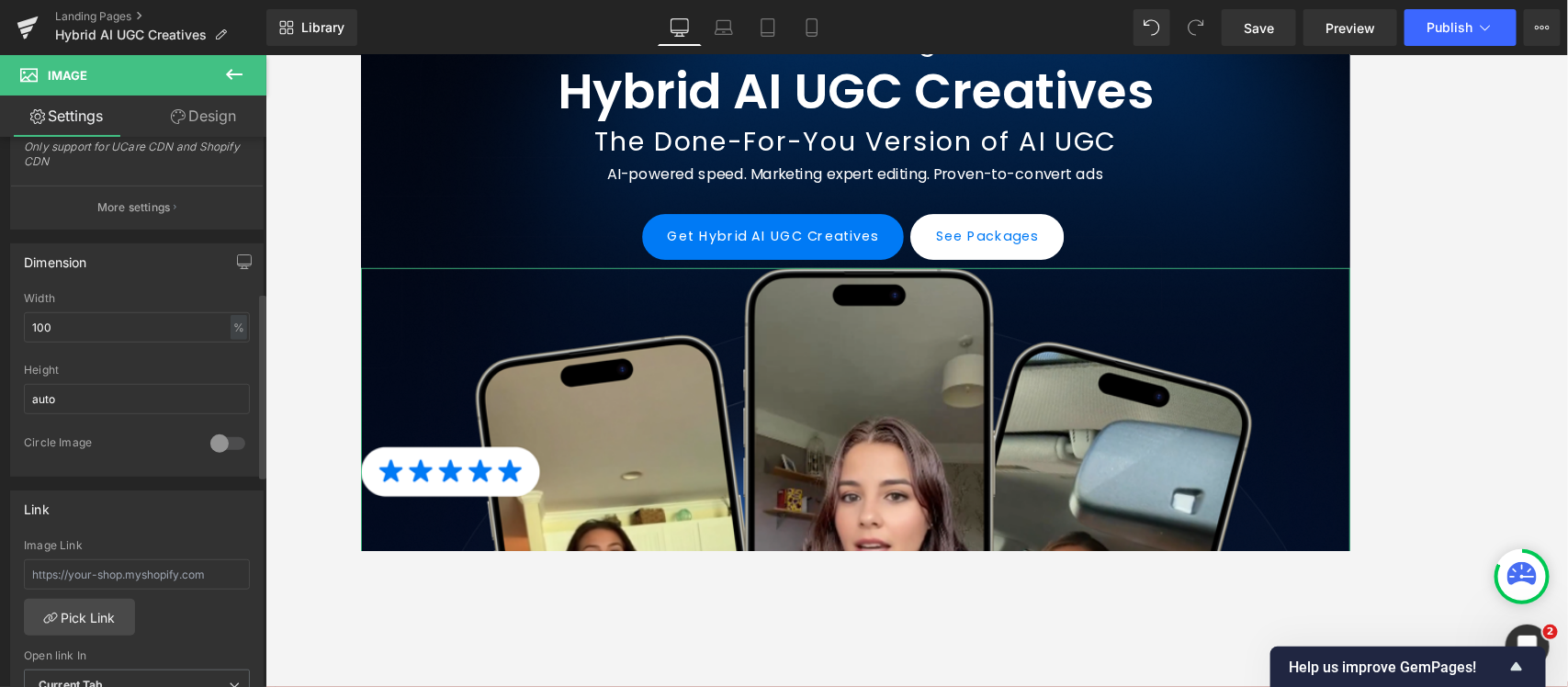
scroll to position [459, 0]
click at [139, 327] on input "100" at bounding box center [136, 321] width 226 height 30
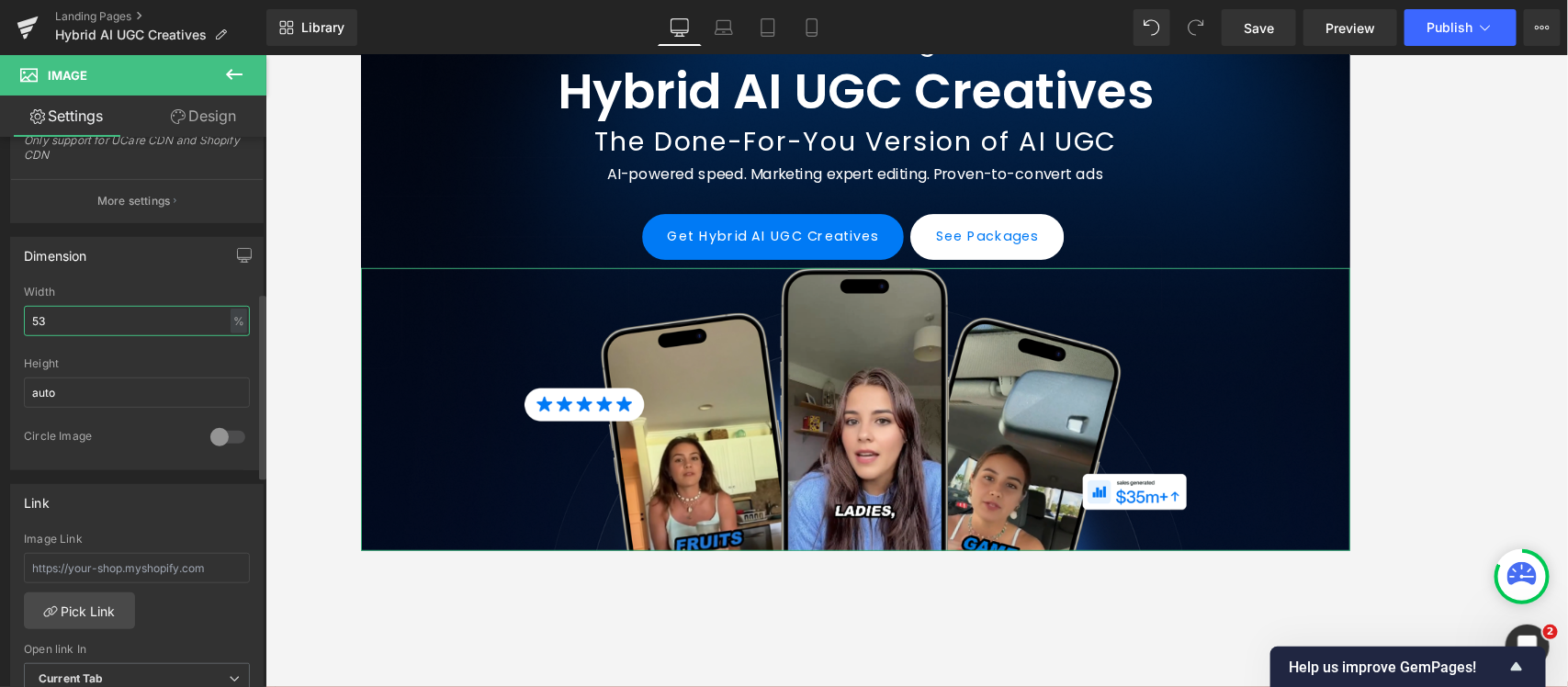
type input "52"
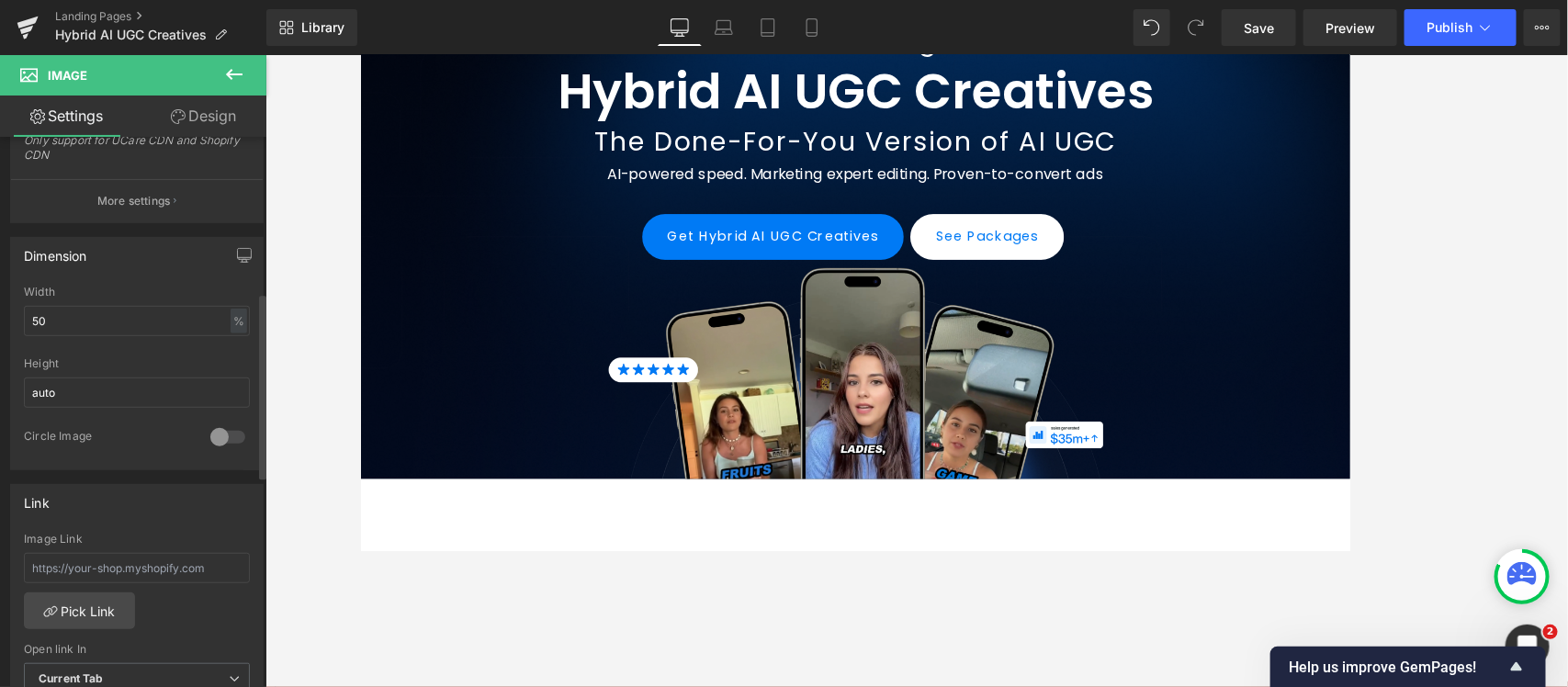
click at [0, 340] on div "Dimension 50% Width 50 % % px auto Height auto 0 Circle Image" at bounding box center [137, 346] width 275 height 248
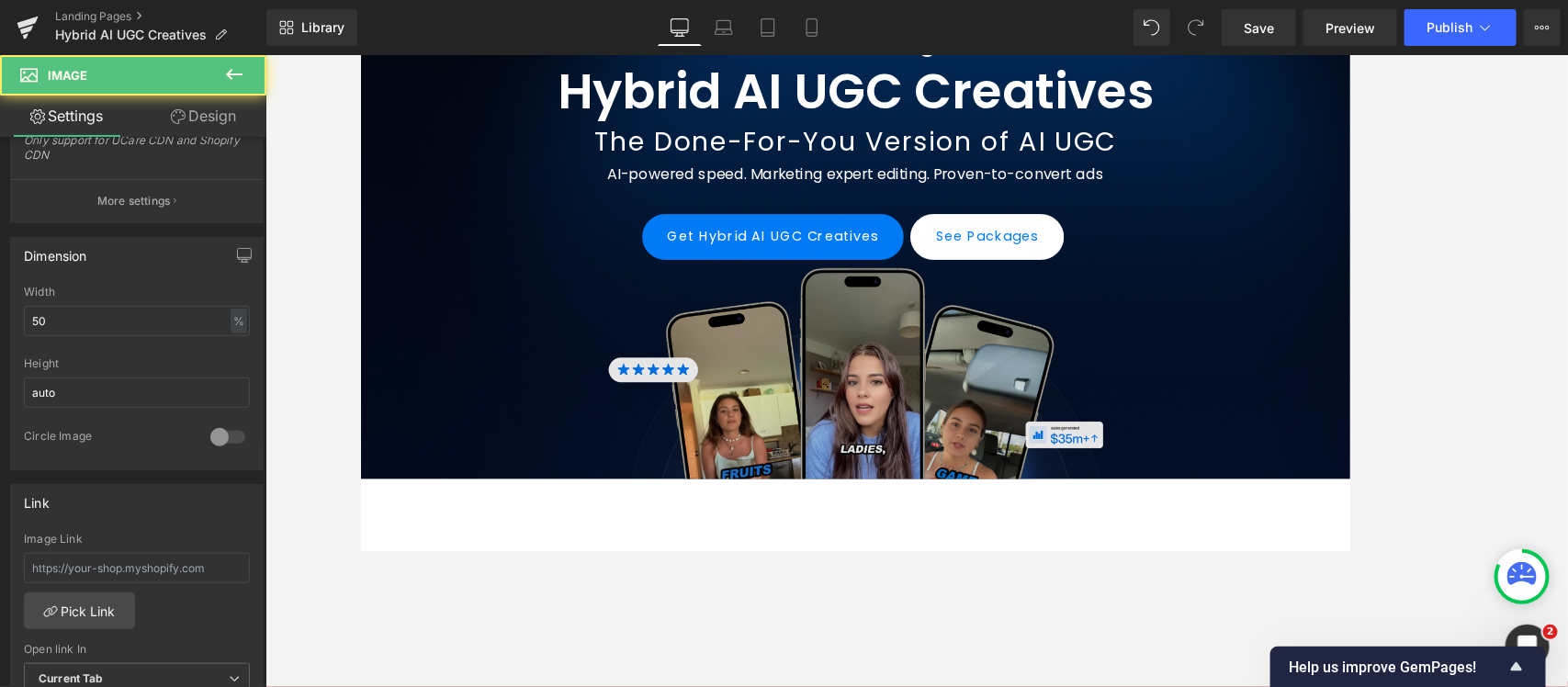
click at [874, 345] on img at bounding box center [916, 411] width 555 height 237
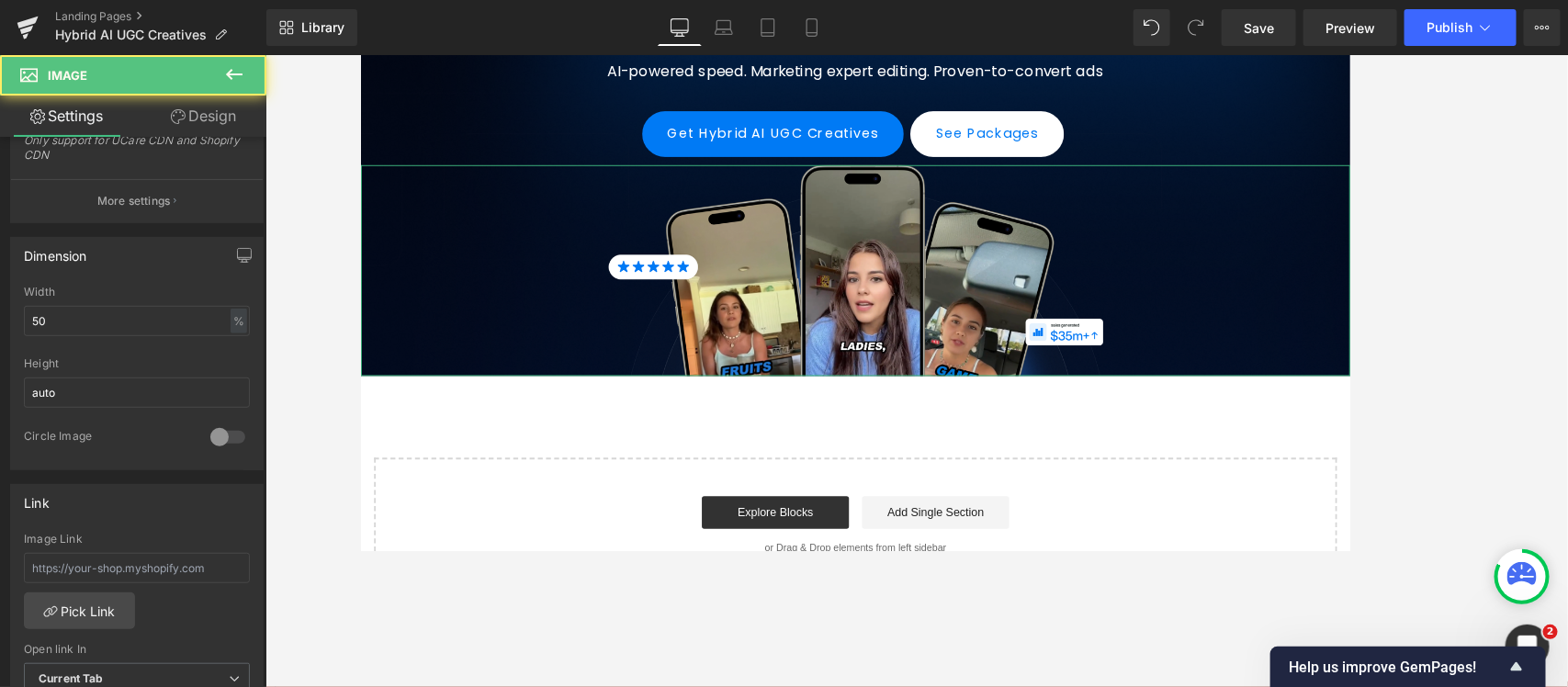
click at [196, 110] on link "Design" at bounding box center [202, 116] width 133 height 41
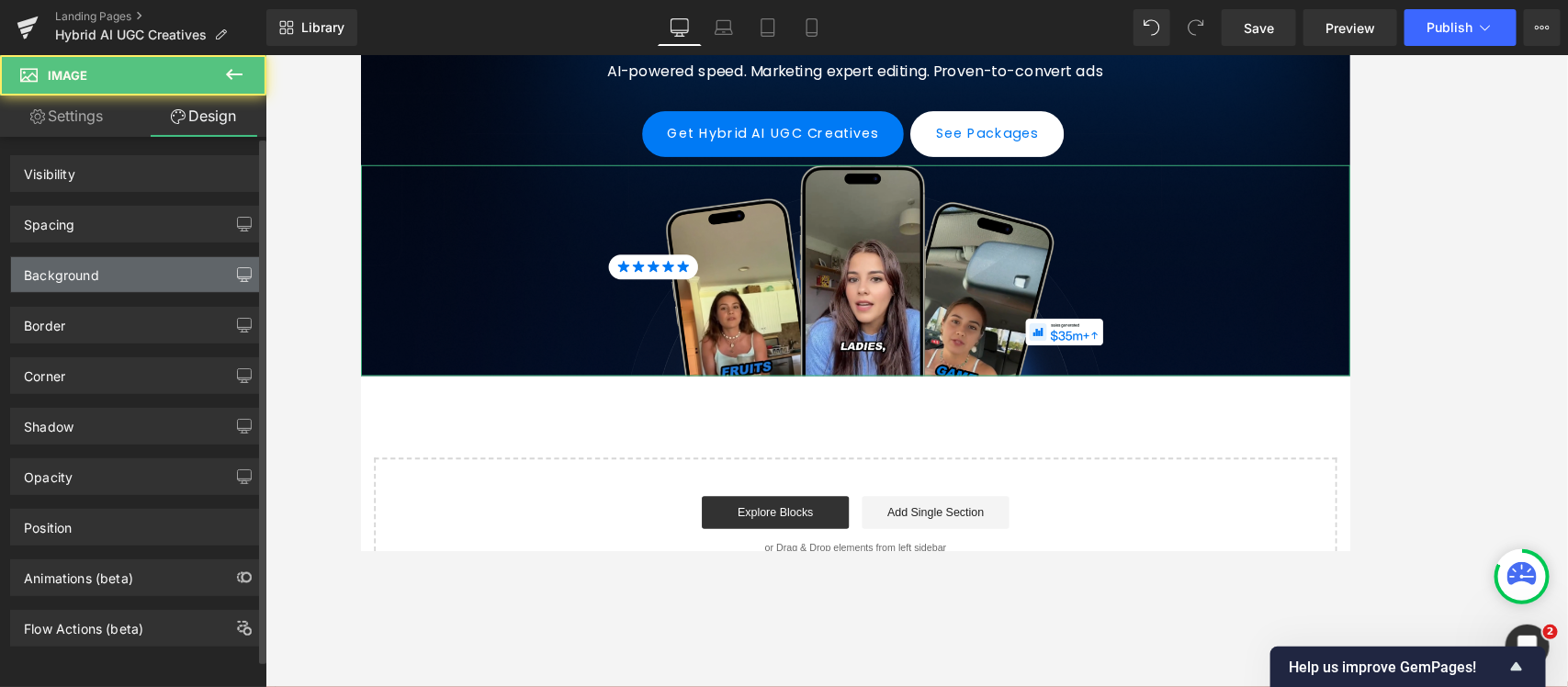
scroll to position [0, 0]
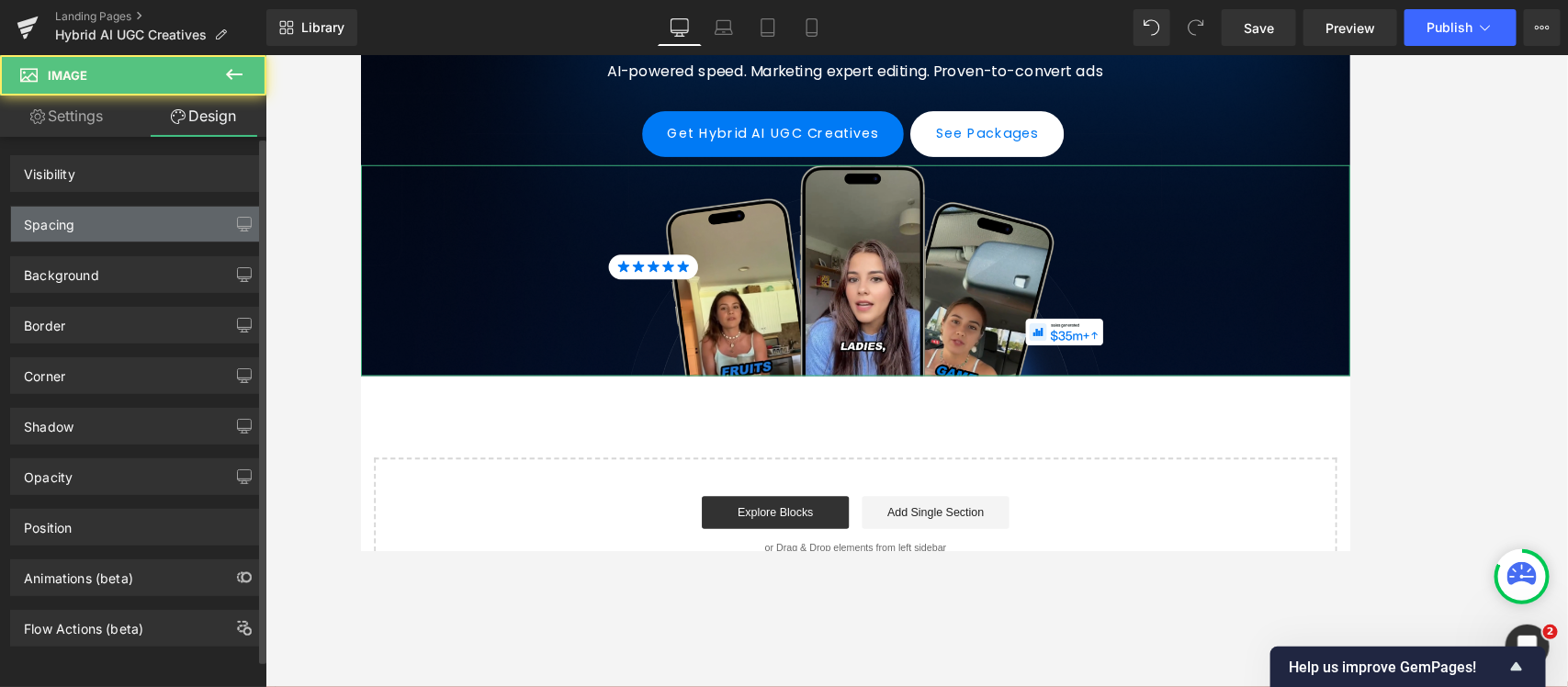
click at [120, 211] on div "Spacing" at bounding box center [136, 224] width 251 height 35
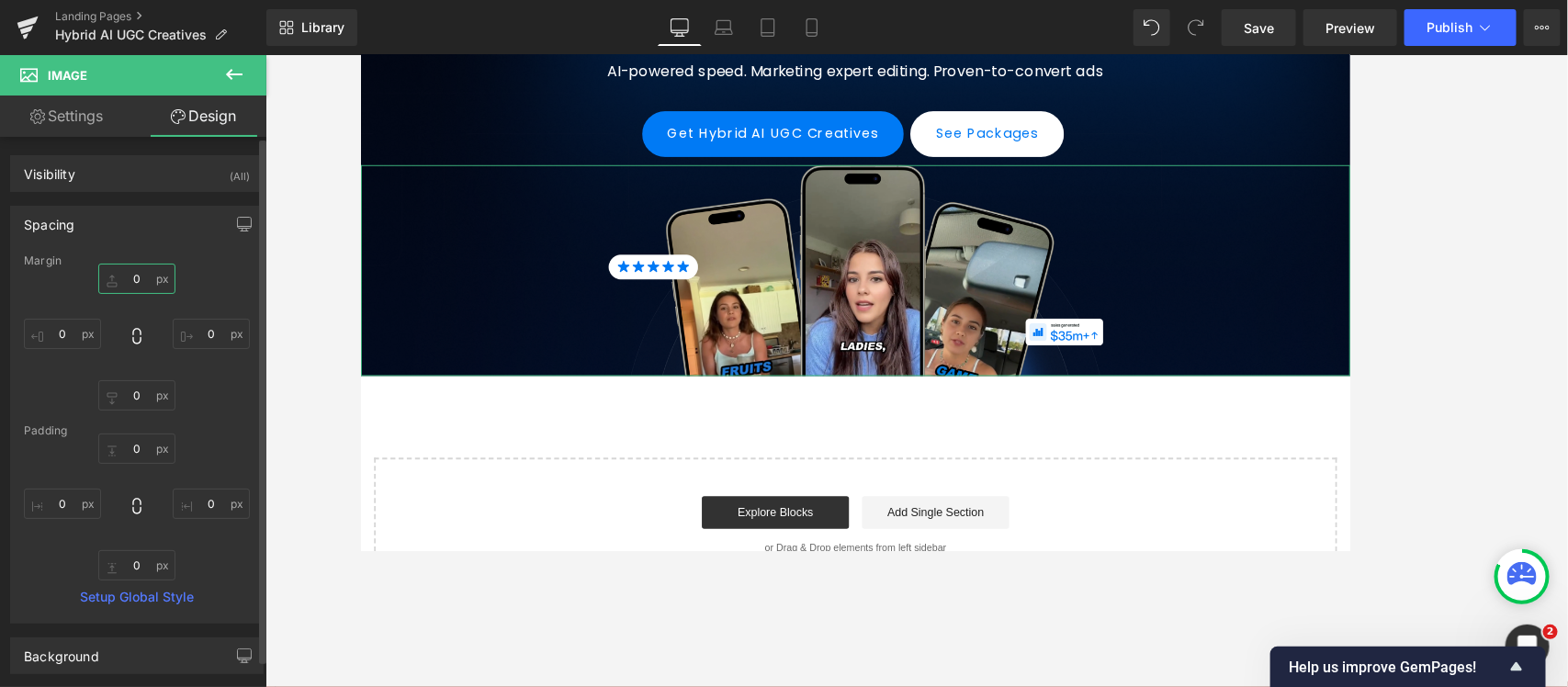
click at [130, 283] on input "0" at bounding box center [136, 279] width 77 height 30
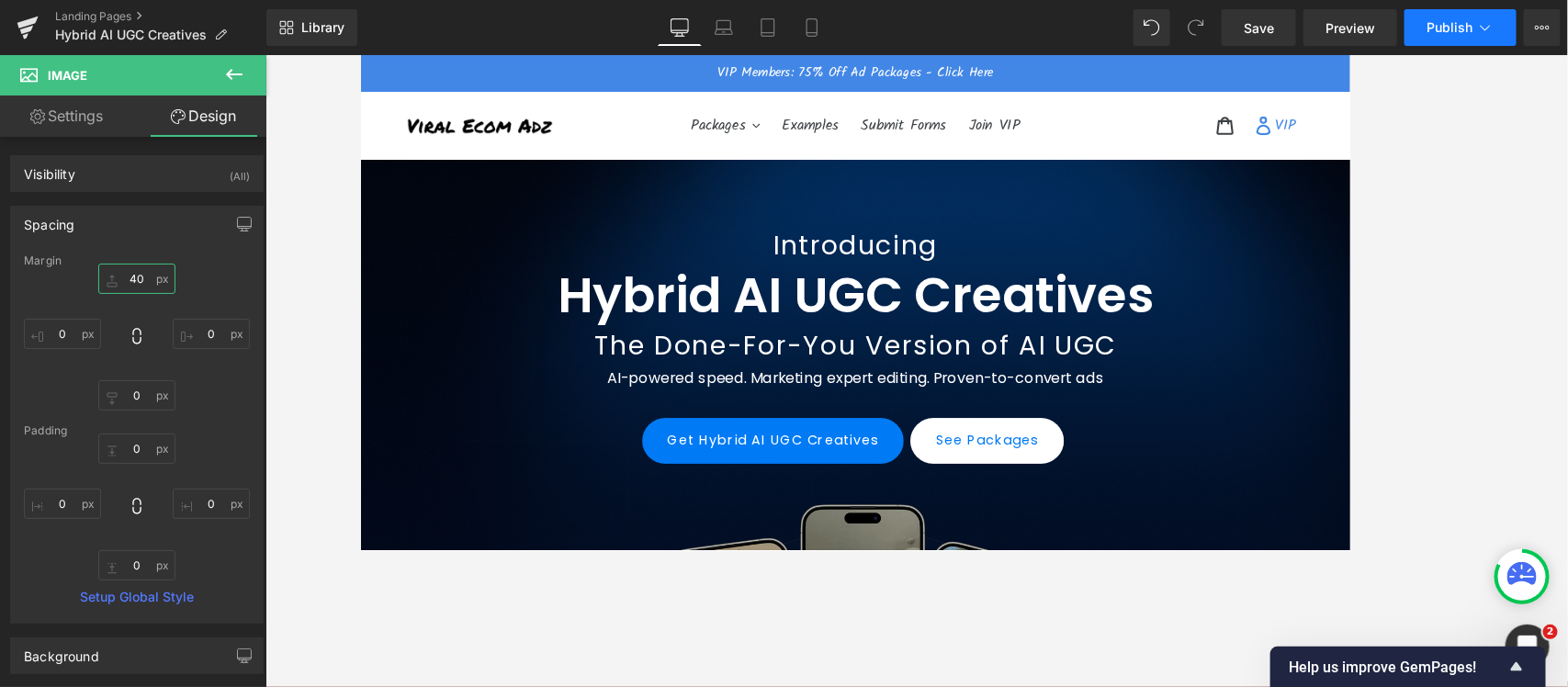
type input "40"
click at [1254, 21] on span "Publish" at bounding box center [1449, 27] width 46 height 15
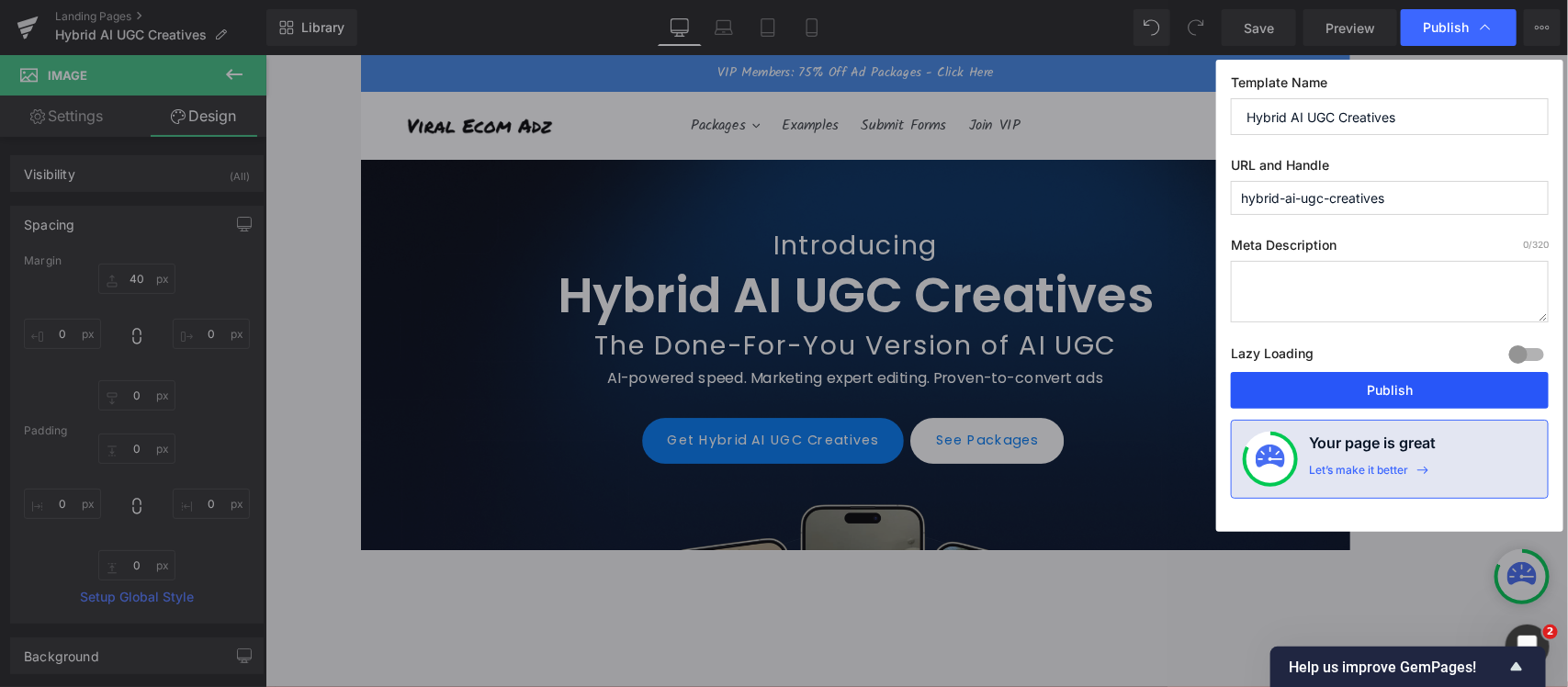
click at [1254, 383] on button "Publish" at bounding box center [1390, 390] width 318 height 37
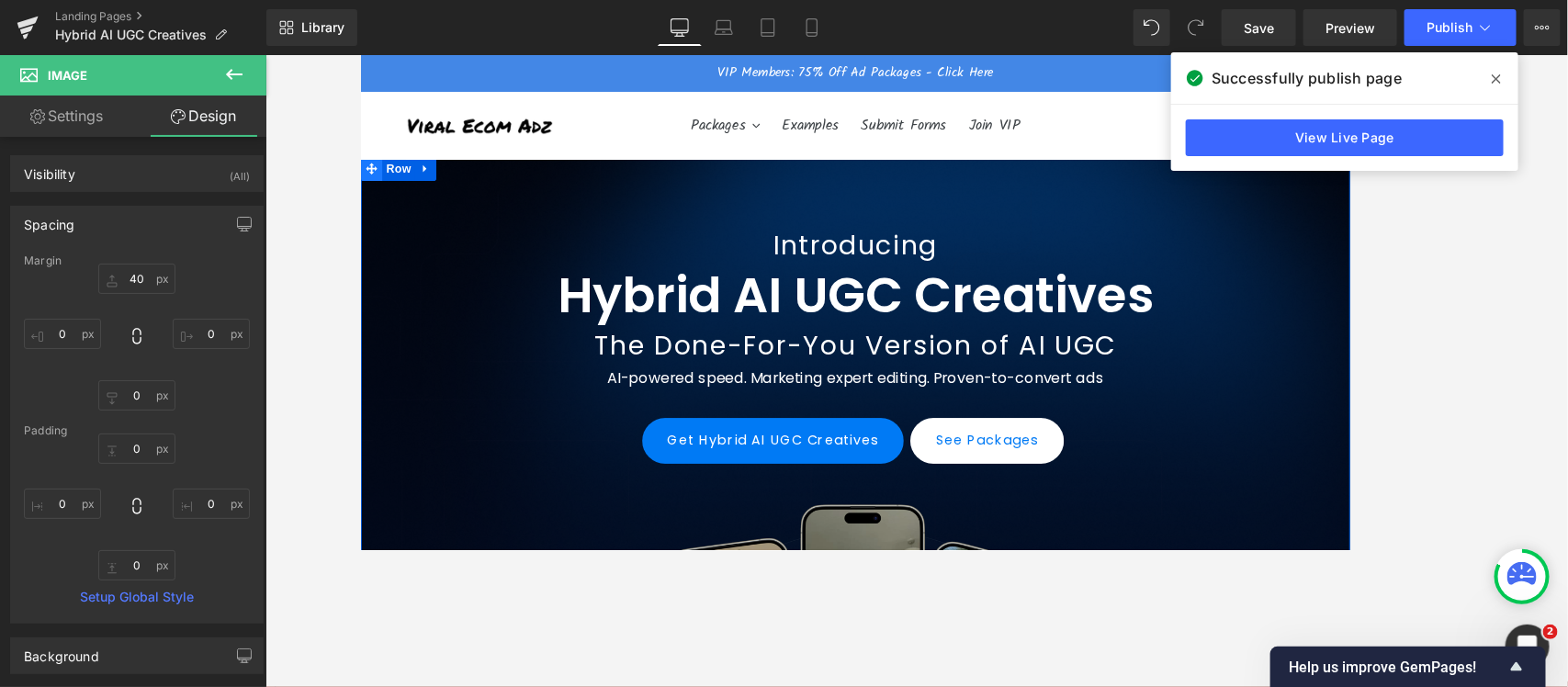
click at [367, 182] on icon at bounding box center [372, 182] width 13 height 13
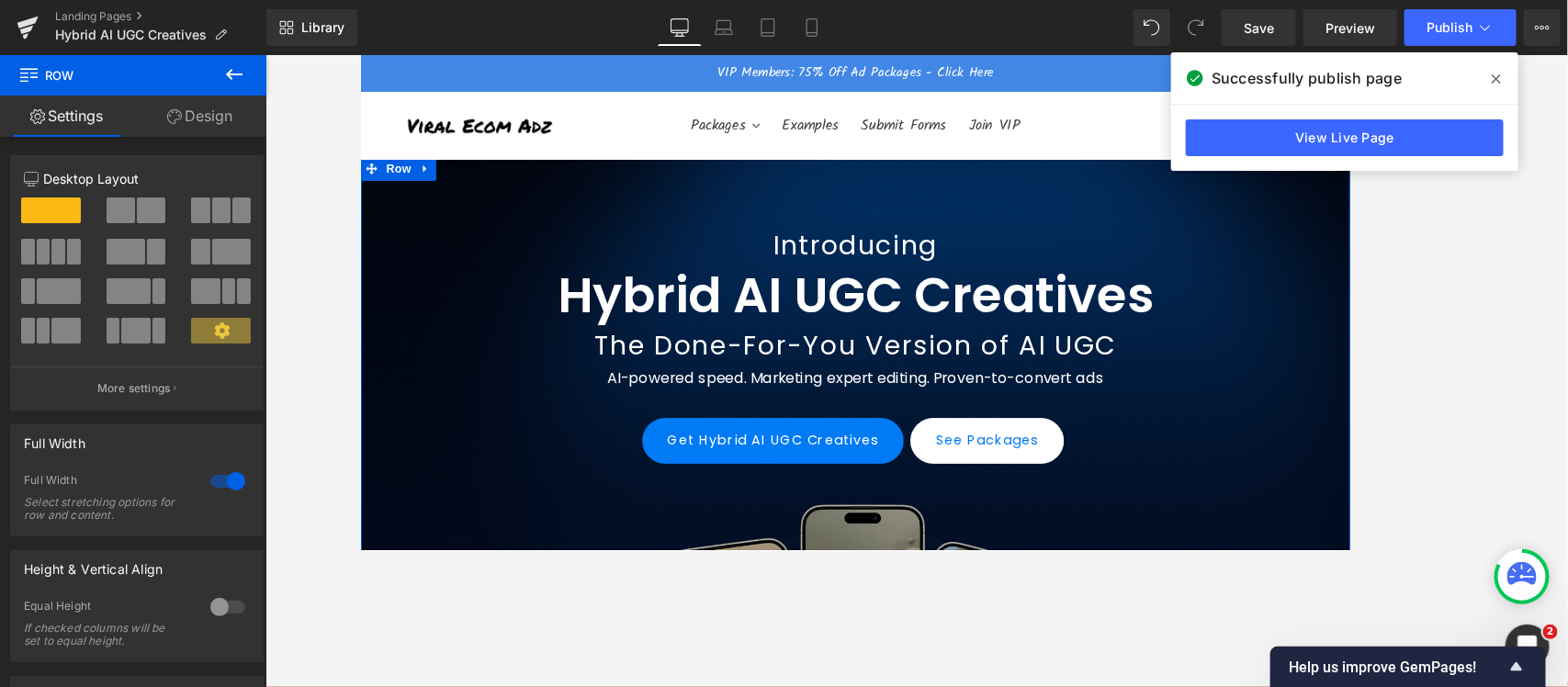
click at [175, 121] on icon at bounding box center [175, 117] width 15 height 15
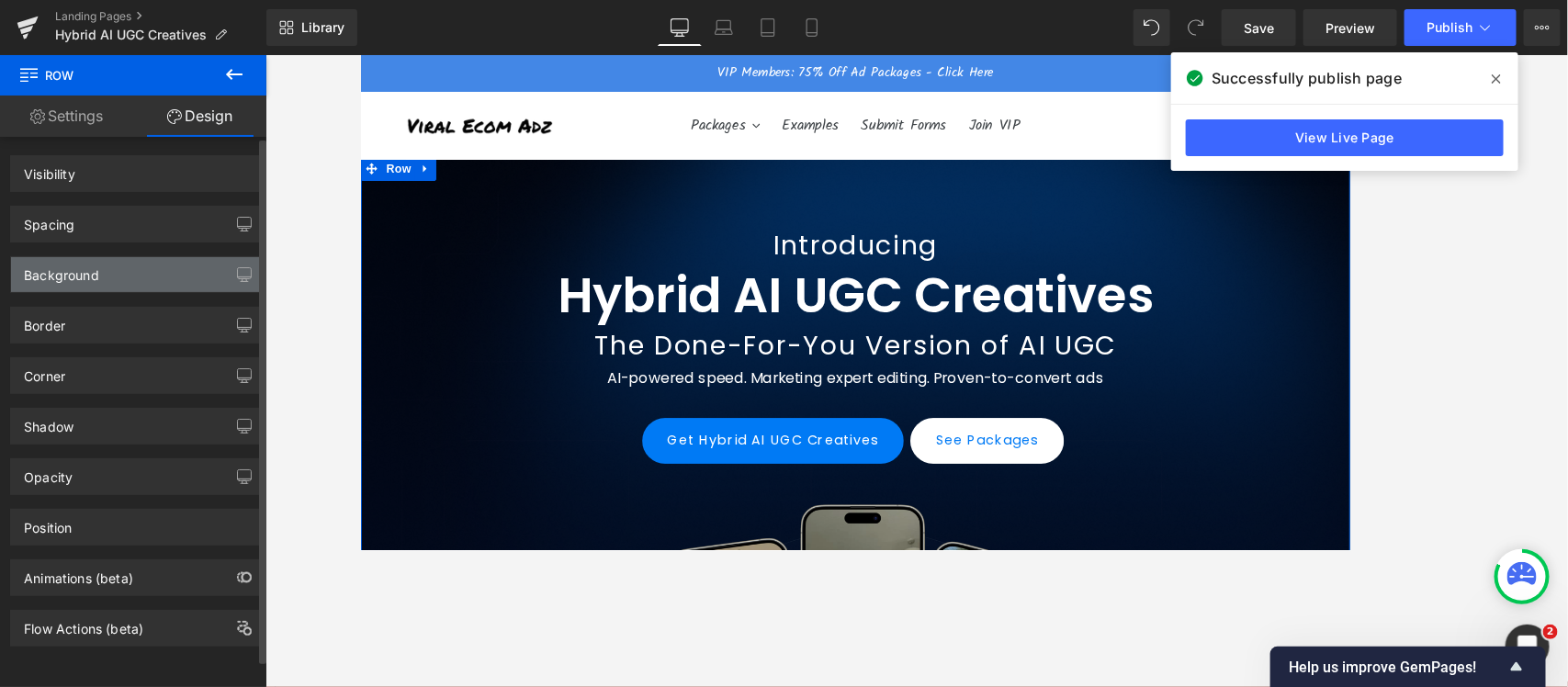
click at [101, 286] on div "Background" at bounding box center [136, 274] width 251 height 35
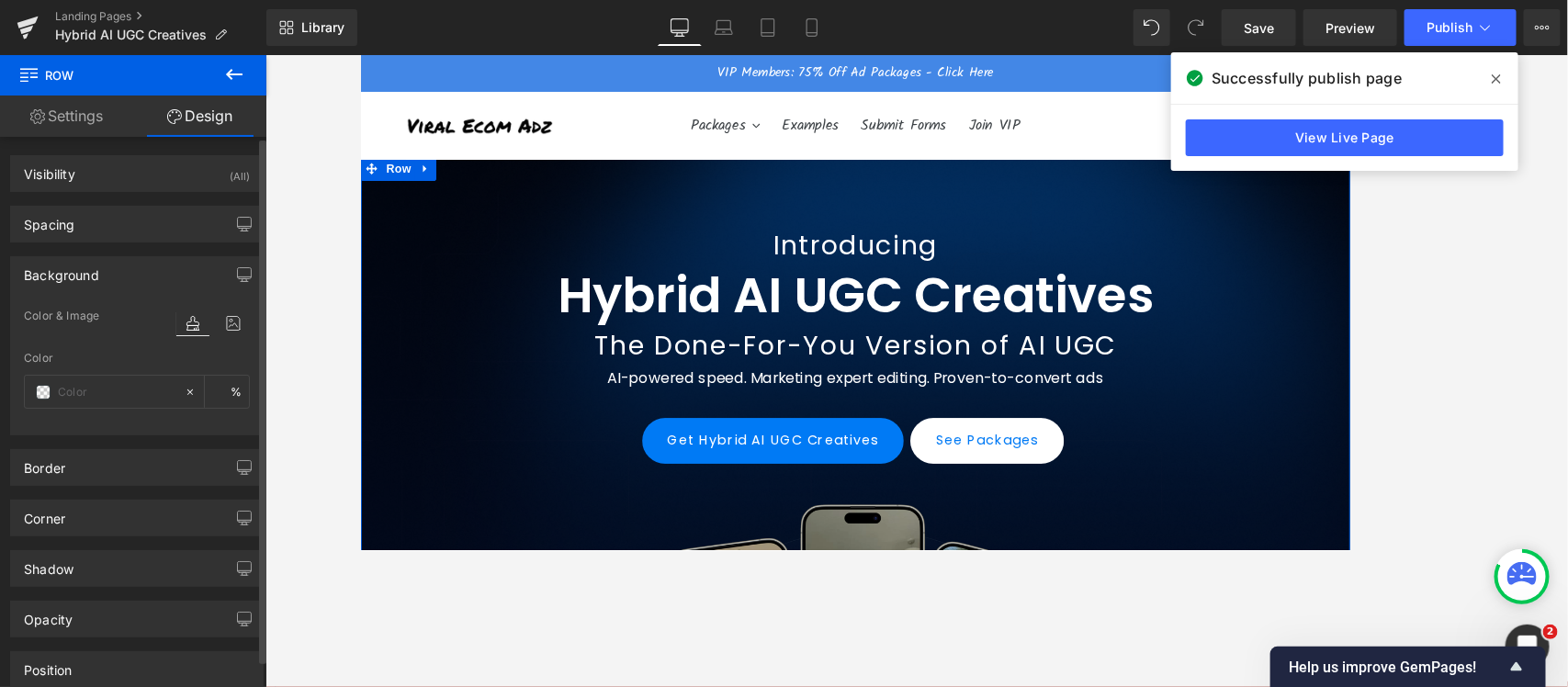
type input "transparent"
type input "0"
type input "[URL][DOMAIN_NAME]"
click at [216, 324] on icon at bounding box center [232, 323] width 33 height 24
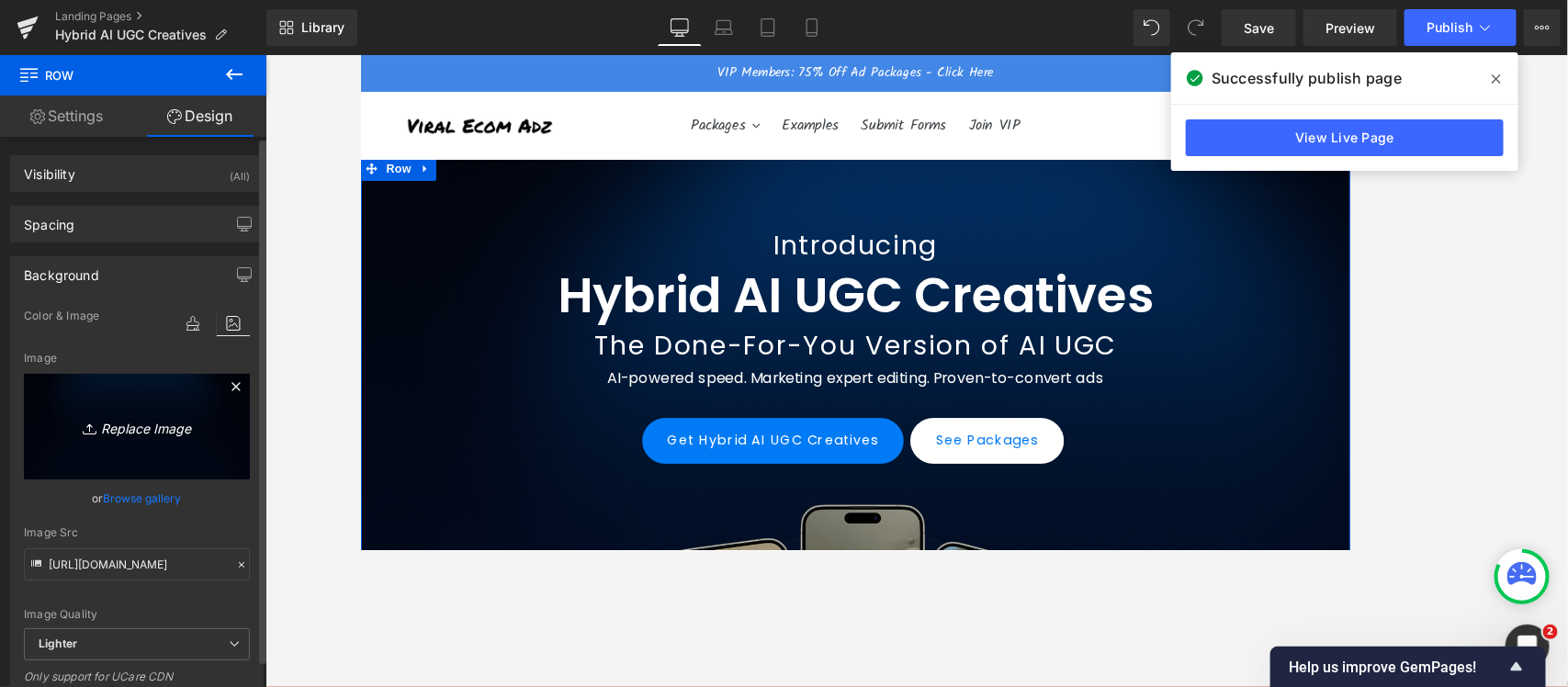
click at [117, 424] on icon "Replace Image" at bounding box center [136, 426] width 147 height 23
type input "C:\fakepath\BG.png"
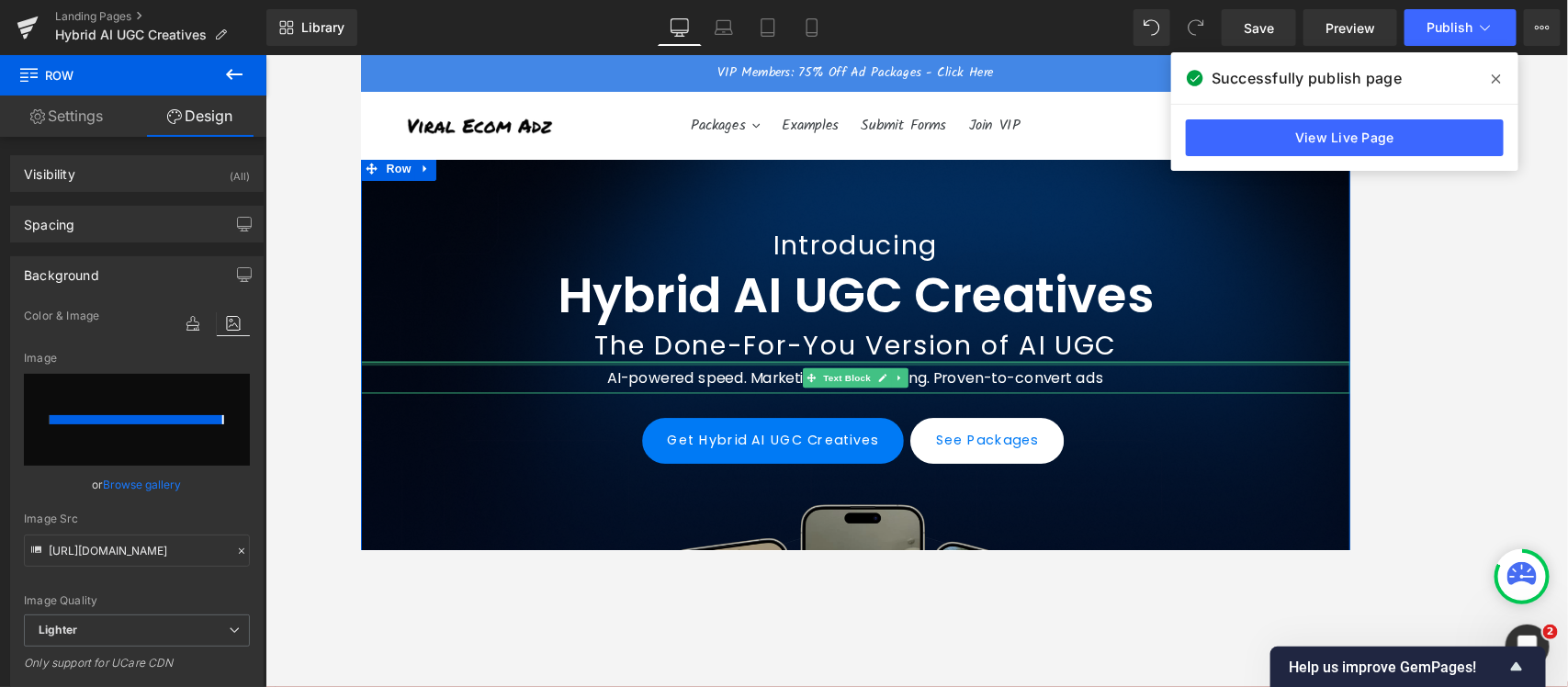
type input "[URL][DOMAIN_NAME]"
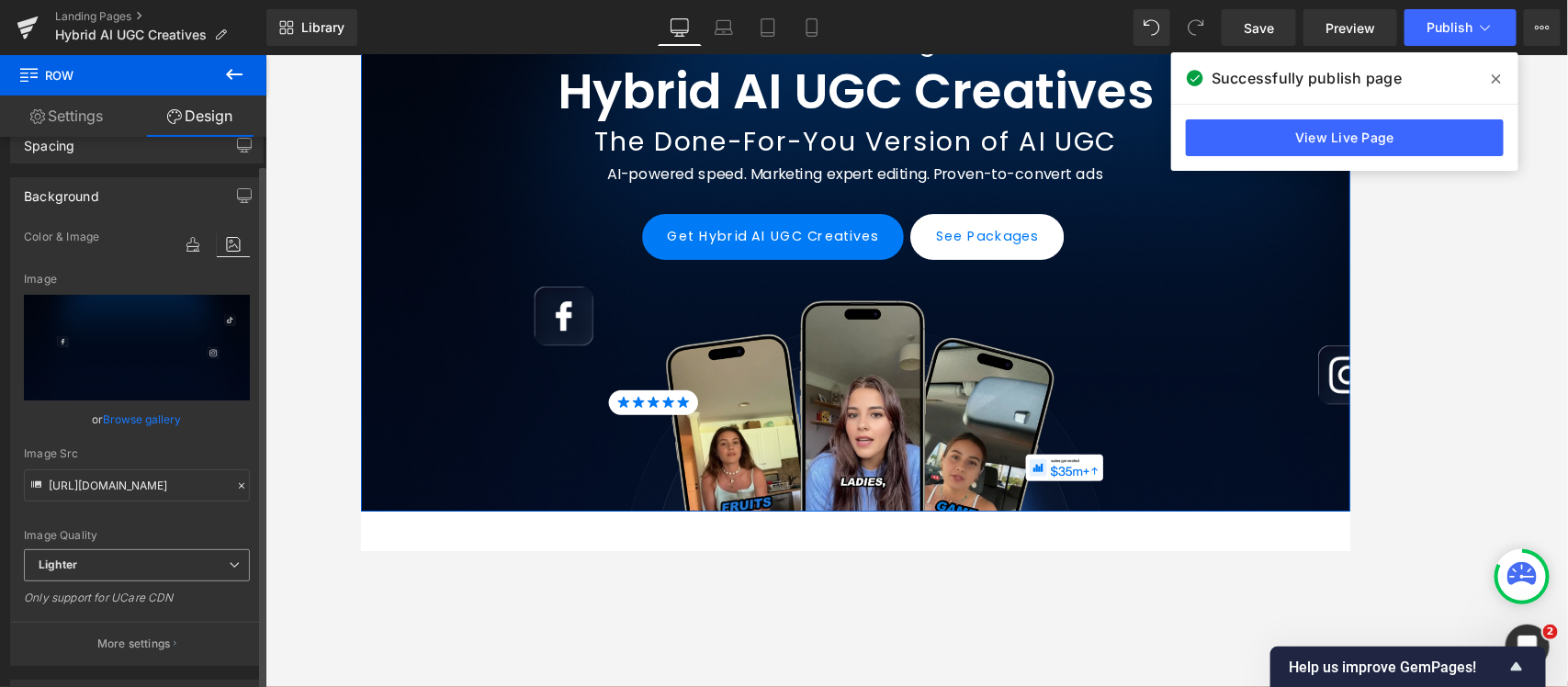
scroll to position [115, 0]
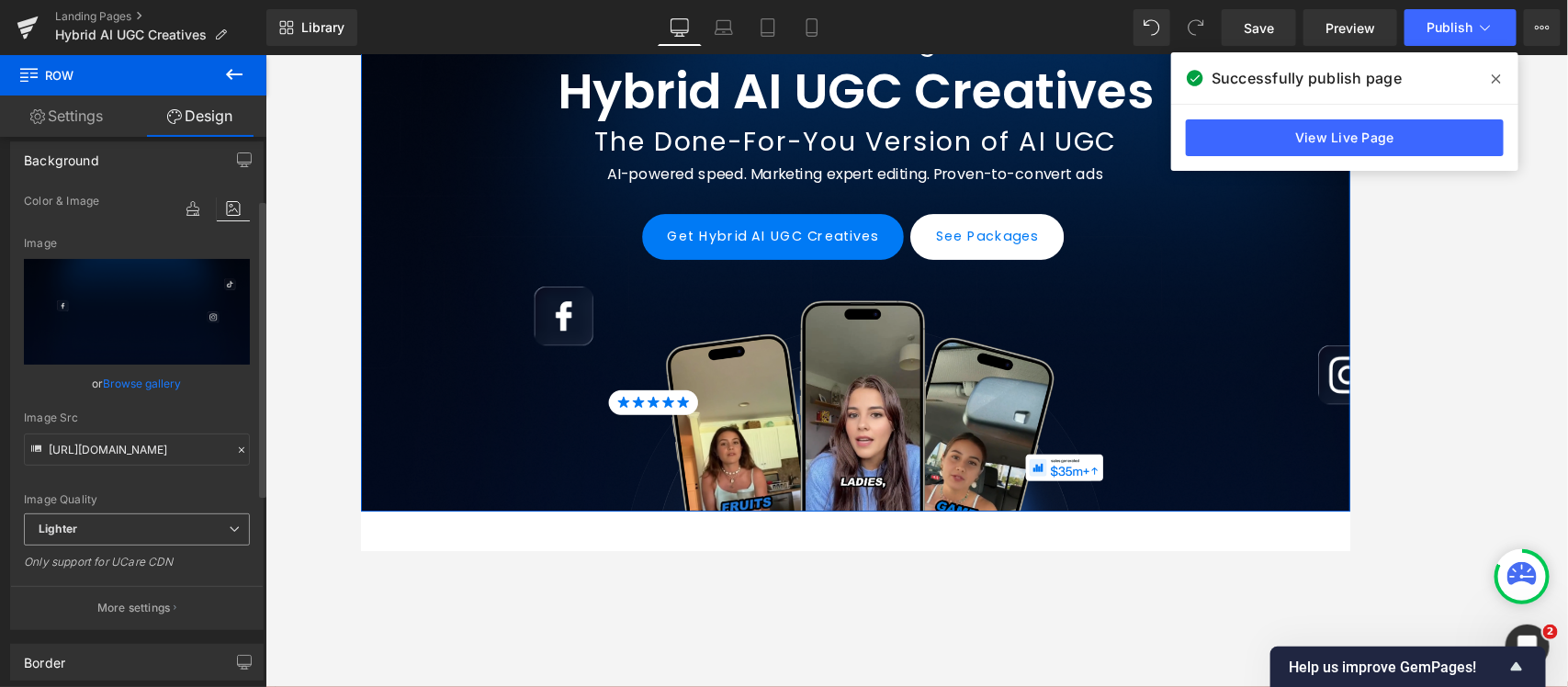
click at [101, 519] on span "Lighter" at bounding box center [136, 530] width 226 height 32
click at [101, 519] on span "Lighter" at bounding box center [136, 530] width 226 height 32
click at [0, 287] on div "Background image Color & Image image transparent Color transparent 0 % [URL][DO…" at bounding box center [137, 379] width 275 height 503
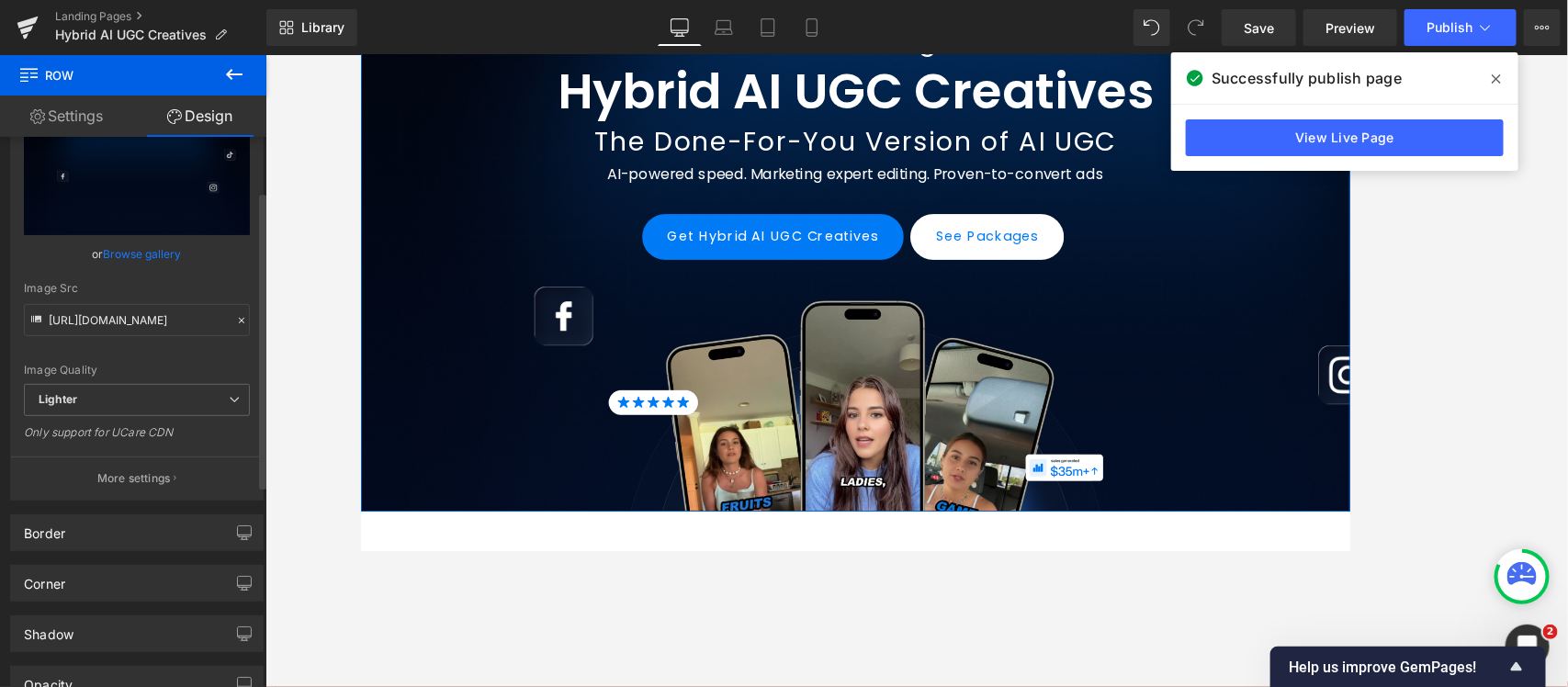
scroll to position [0, 0]
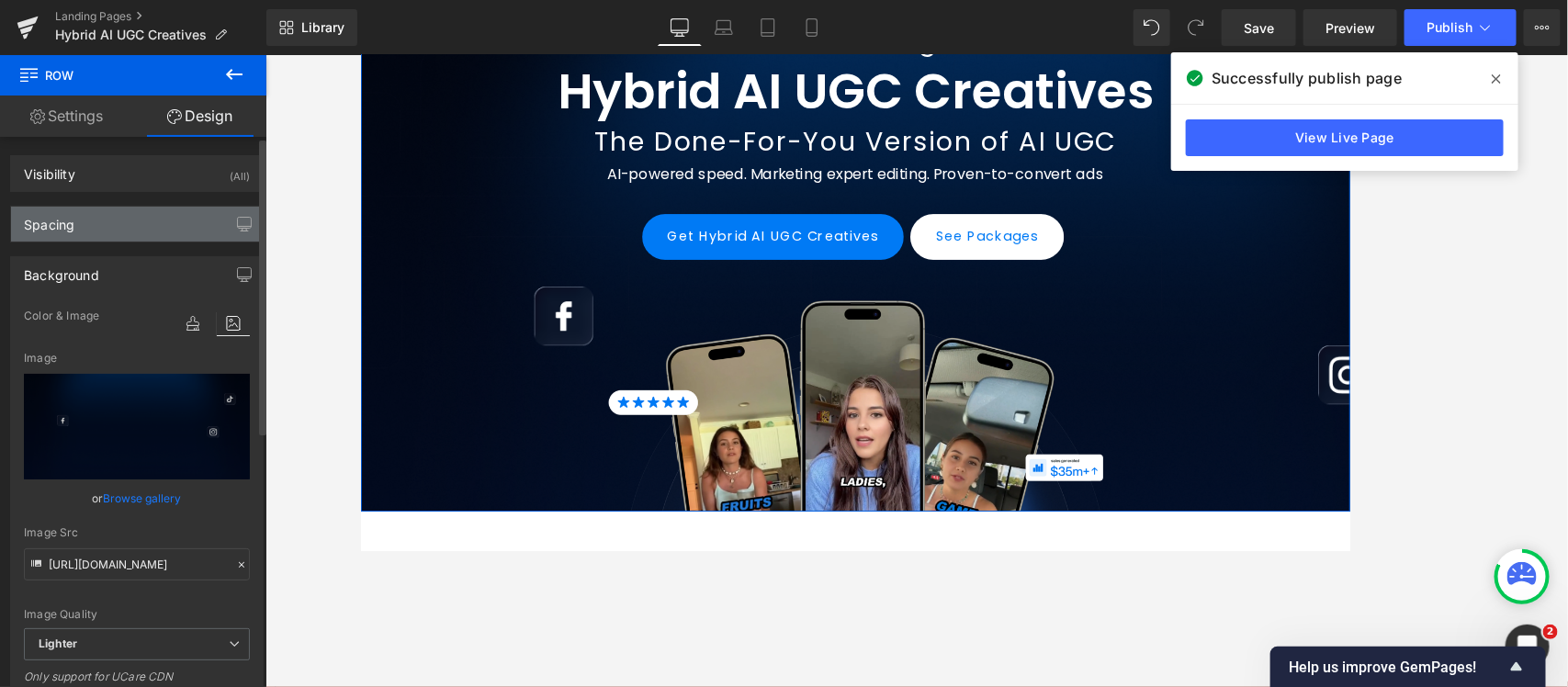
click at [107, 231] on div "Spacing" at bounding box center [136, 224] width 251 height 35
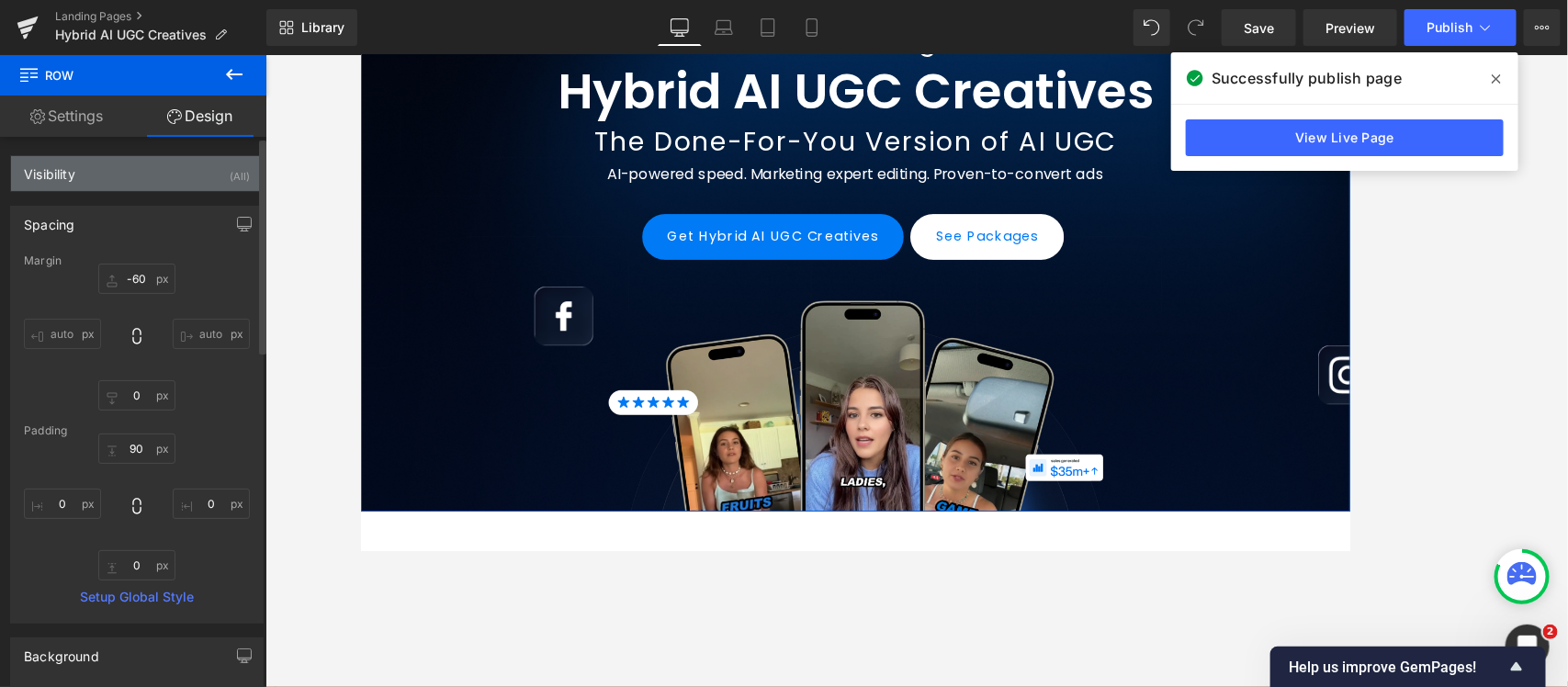
click at [110, 176] on div "Visibility (All)" at bounding box center [136, 173] width 251 height 35
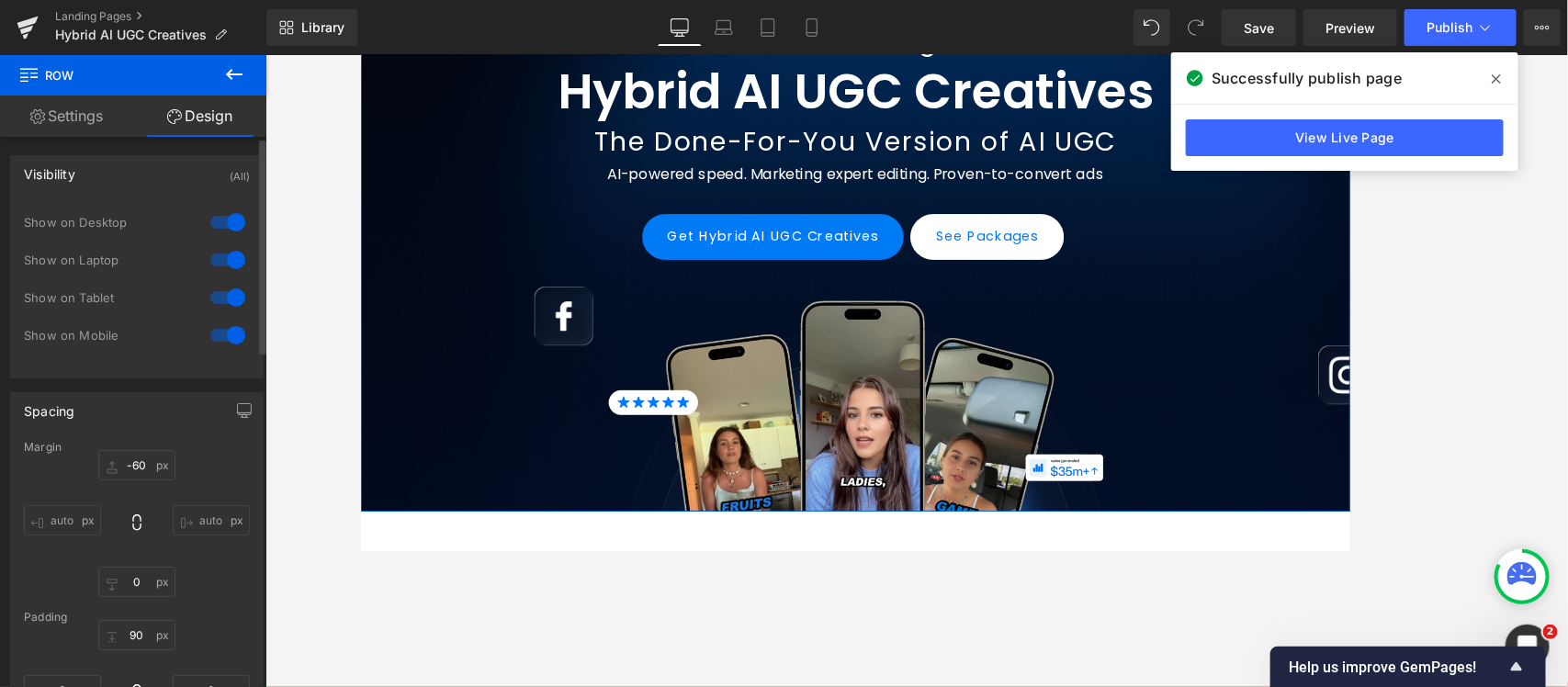
click at [110, 176] on div "Visibility (All)" at bounding box center [136, 173] width 251 height 35
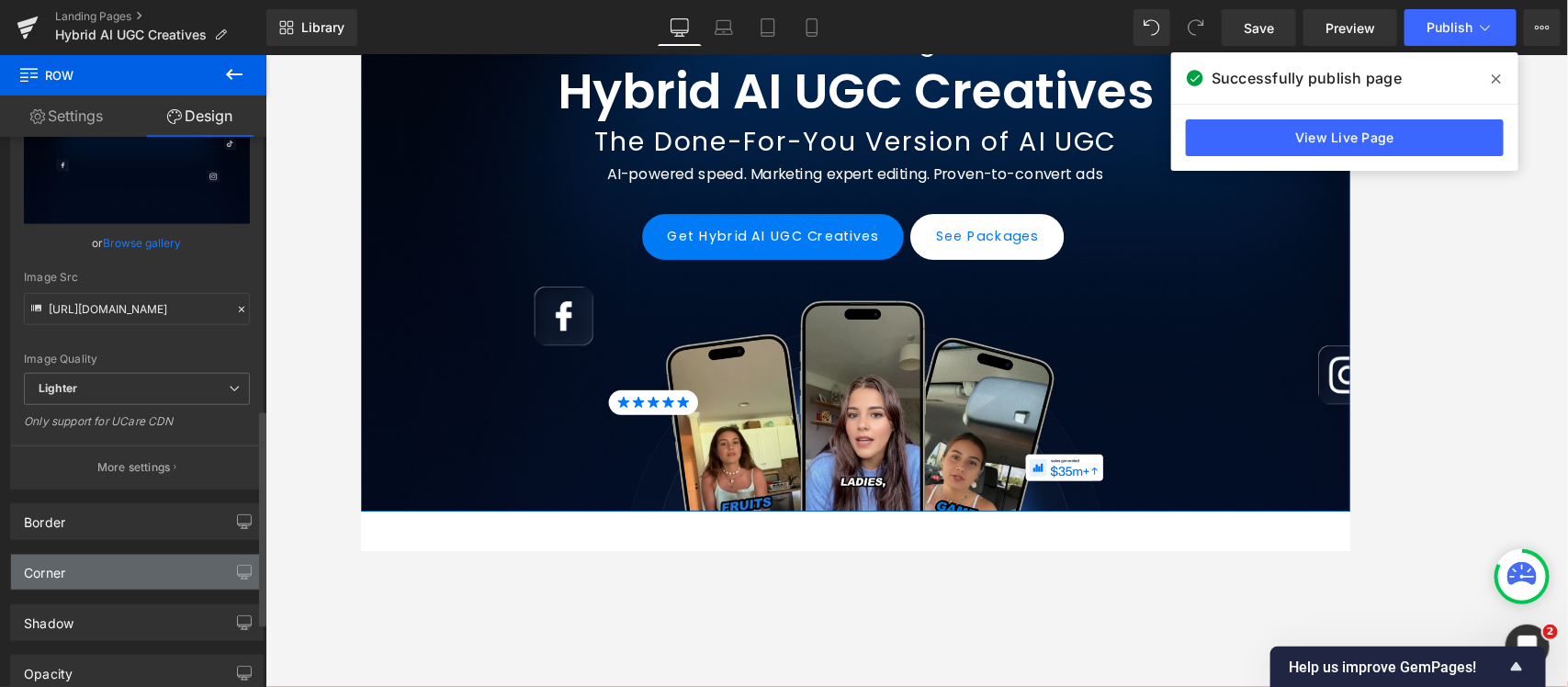
scroll to position [689, 0]
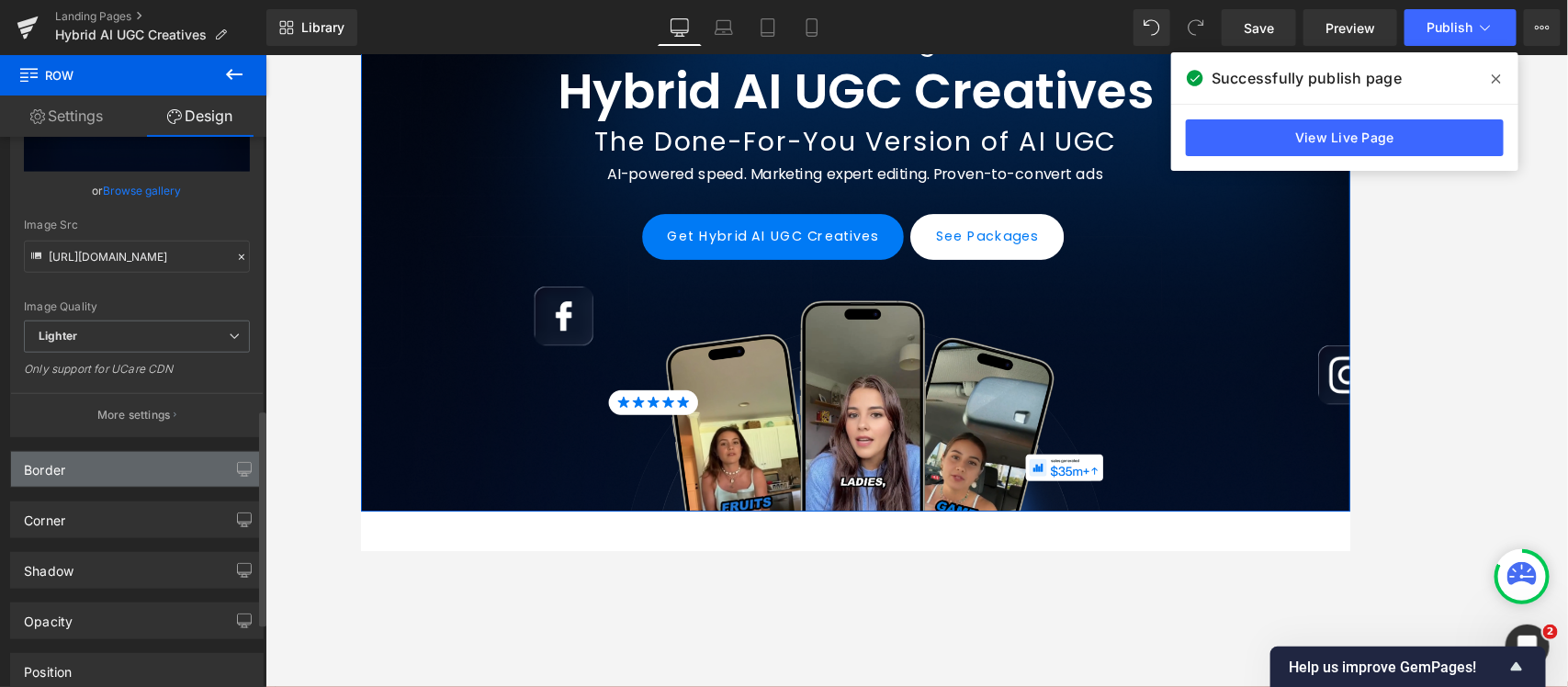
click at [120, 473] on div "Border" at bounding box center [136, 469] width 251 height 35
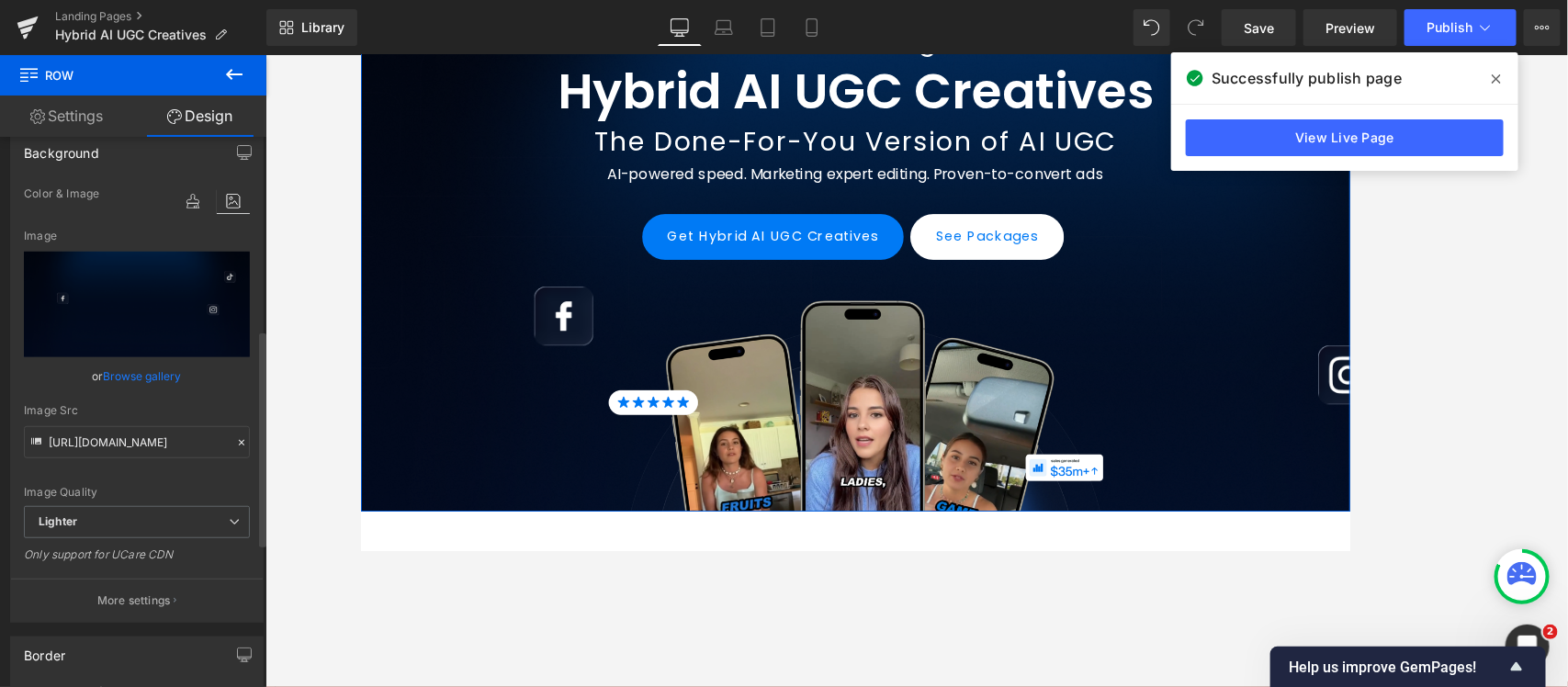
scroll to position [459, 0]
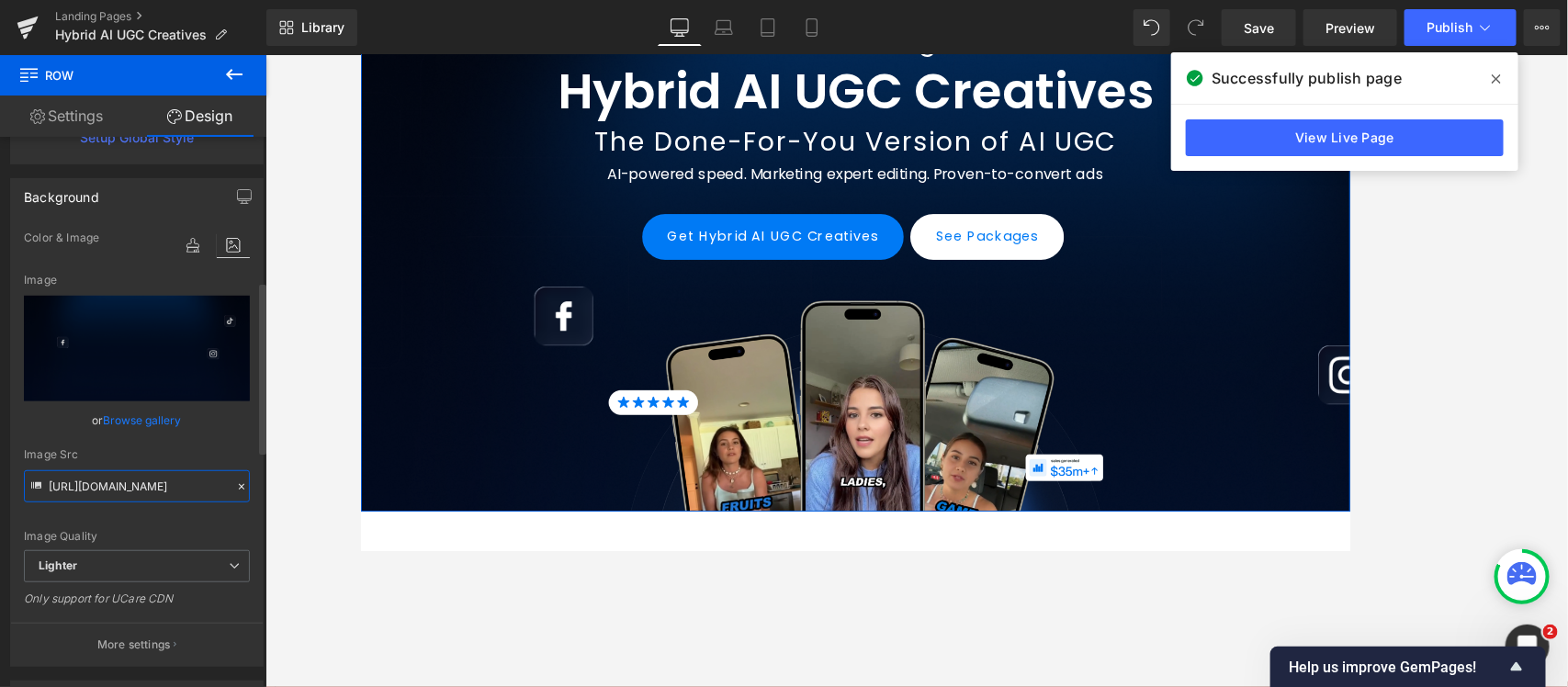
click at [158, 493] on input "[URL][DOMAIN_NAME]" at bounding box center [136, 487] width 226 height 32
click at [177, 241] on icon at bounding box center [192, 245] width 33 height 24
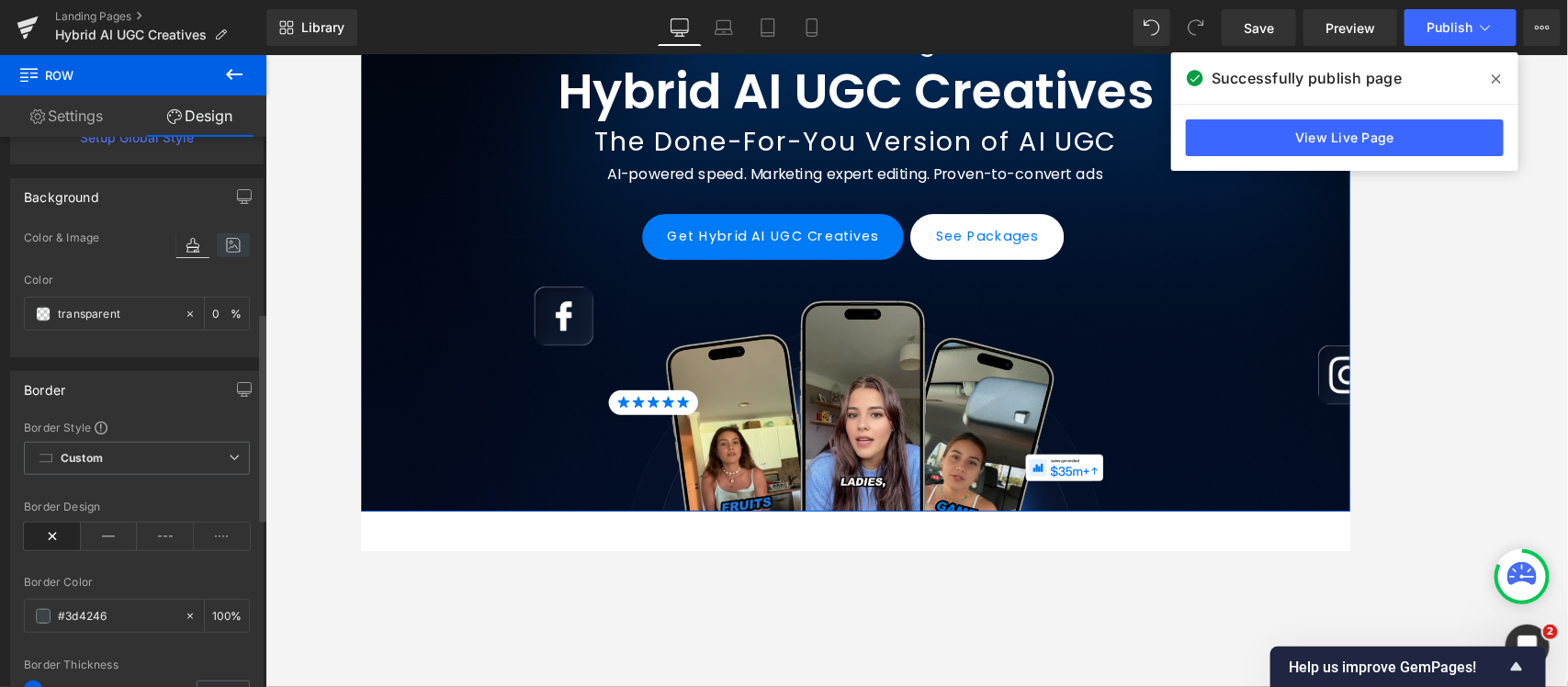
click at [223, 240] on icon at bounding box center [232, 245] width 33 height 24
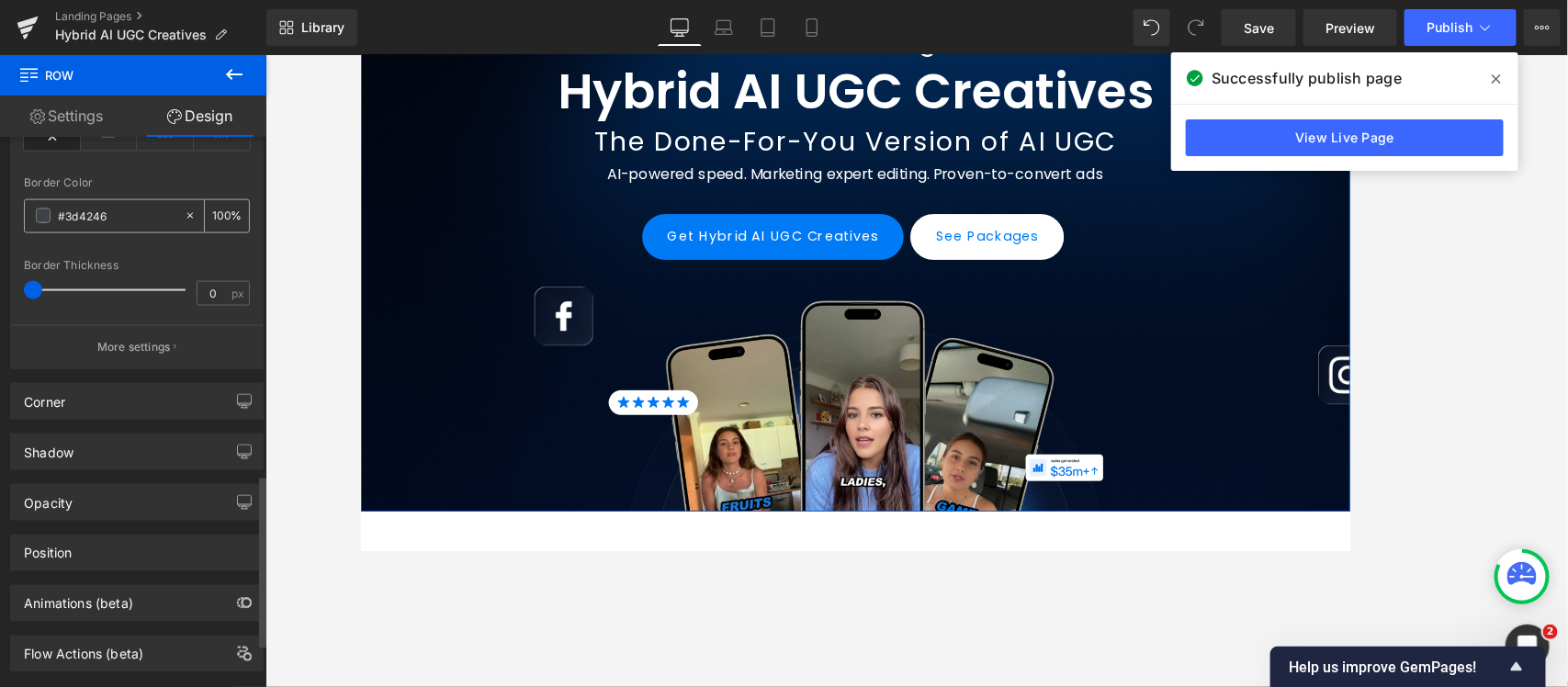
scroll to position [1213, 0]
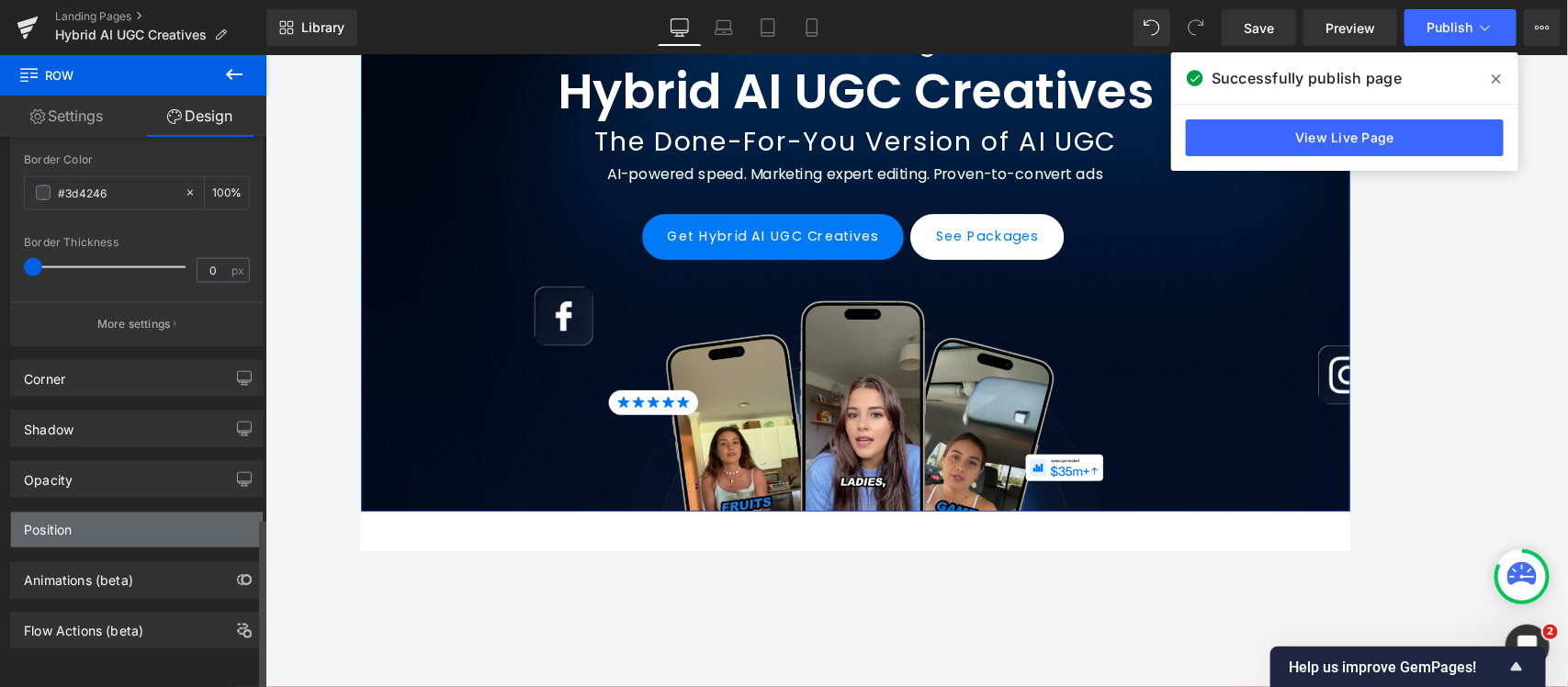
click at [152, 513] on div "Position" at bounding box center [136, 530] width 251 height 35
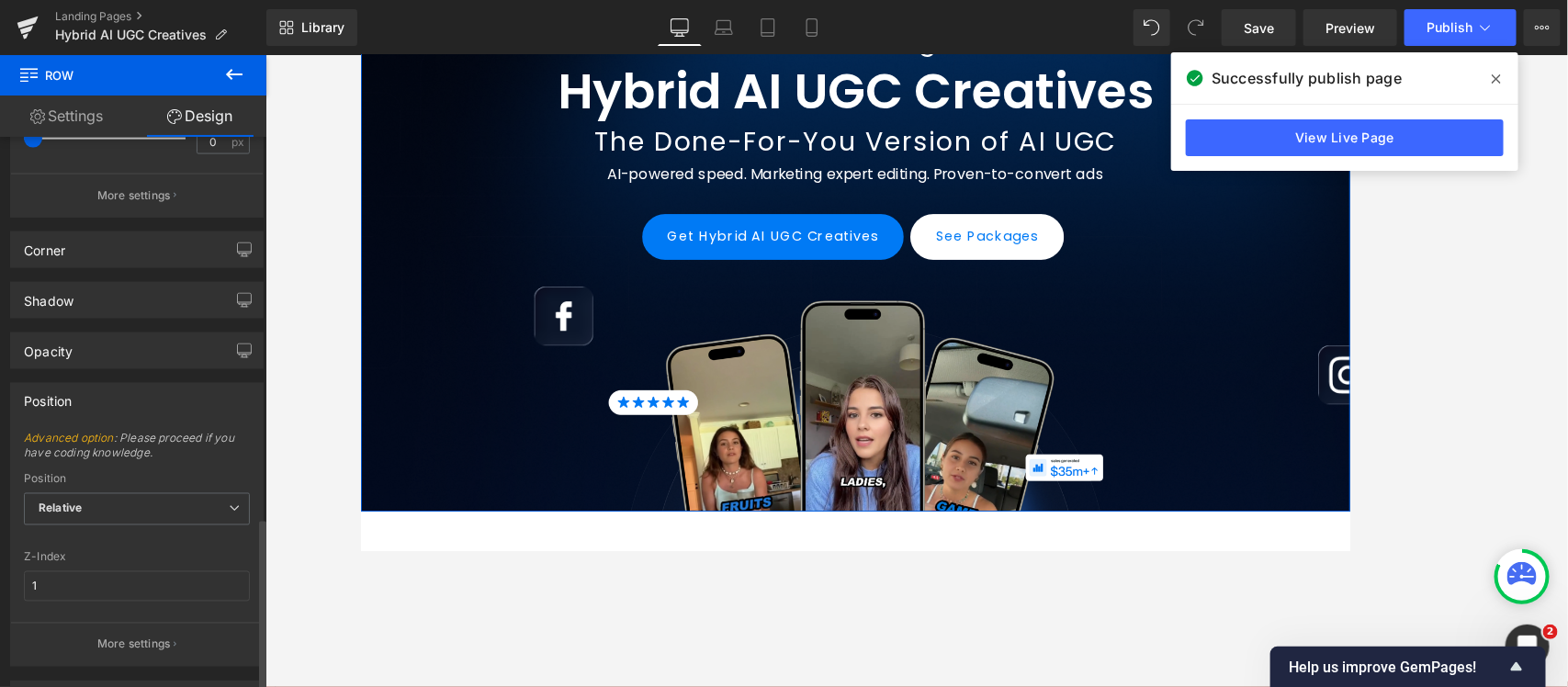
scroll to position [1443, 0]
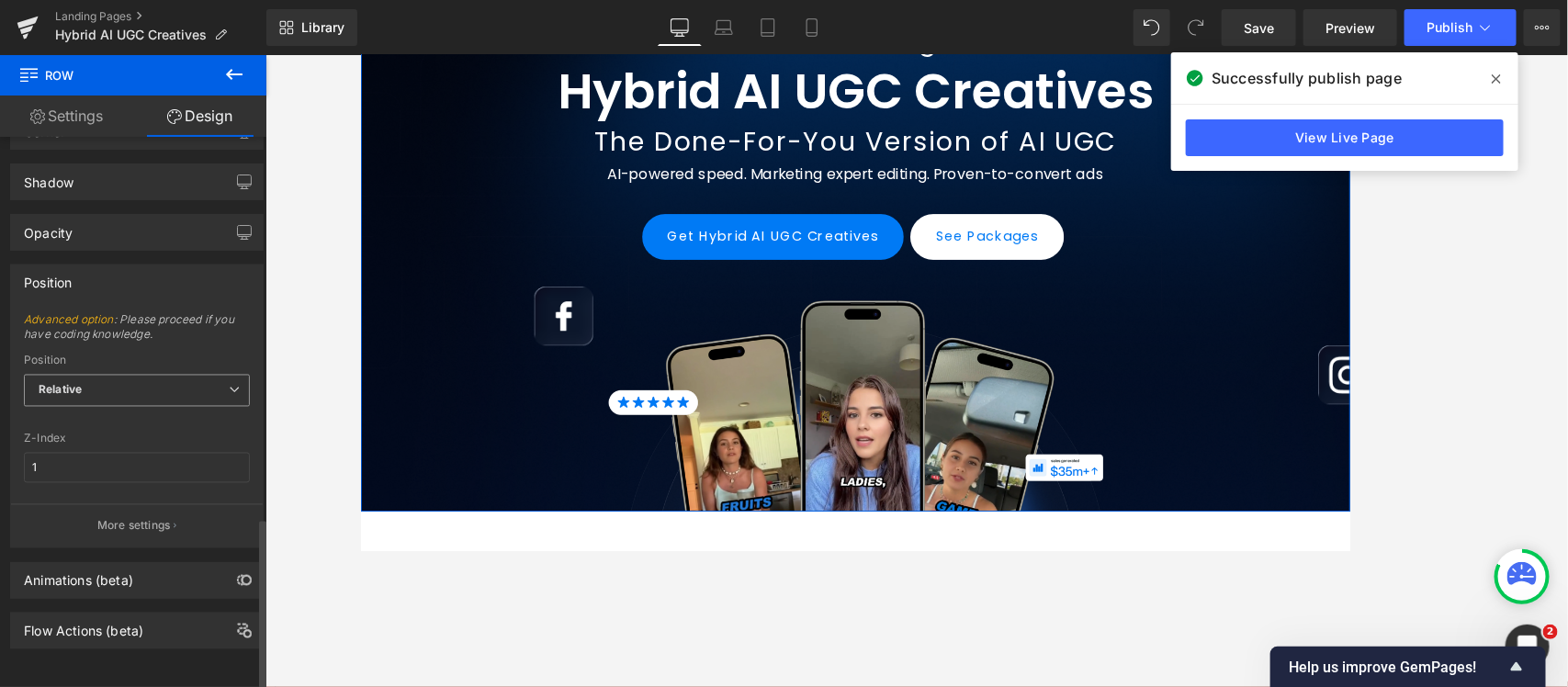
click at [131, 400] on span "Relative" at bounding box center [136, 391] width 226 height 32
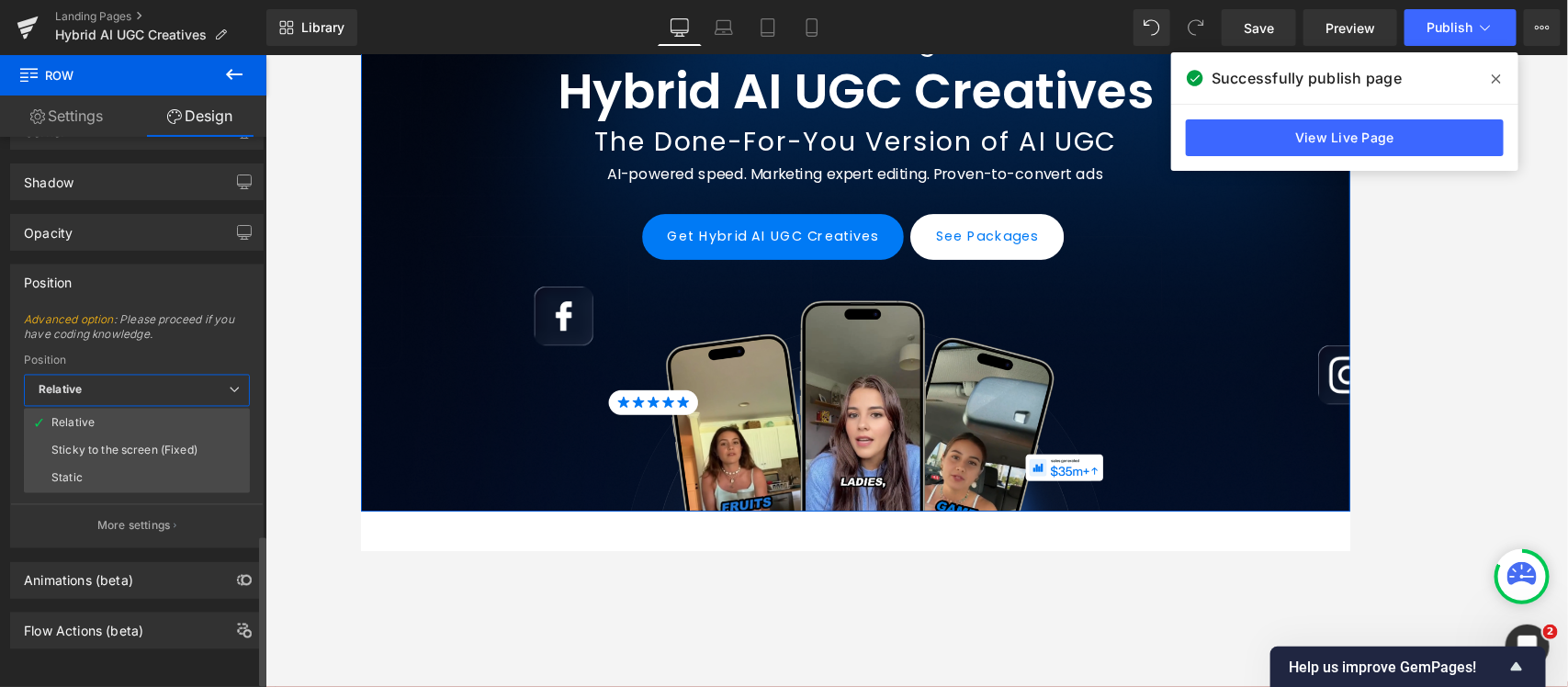
click at [131, 391] on span "Relative" at bounding box center [136, 391] width 226 height 32
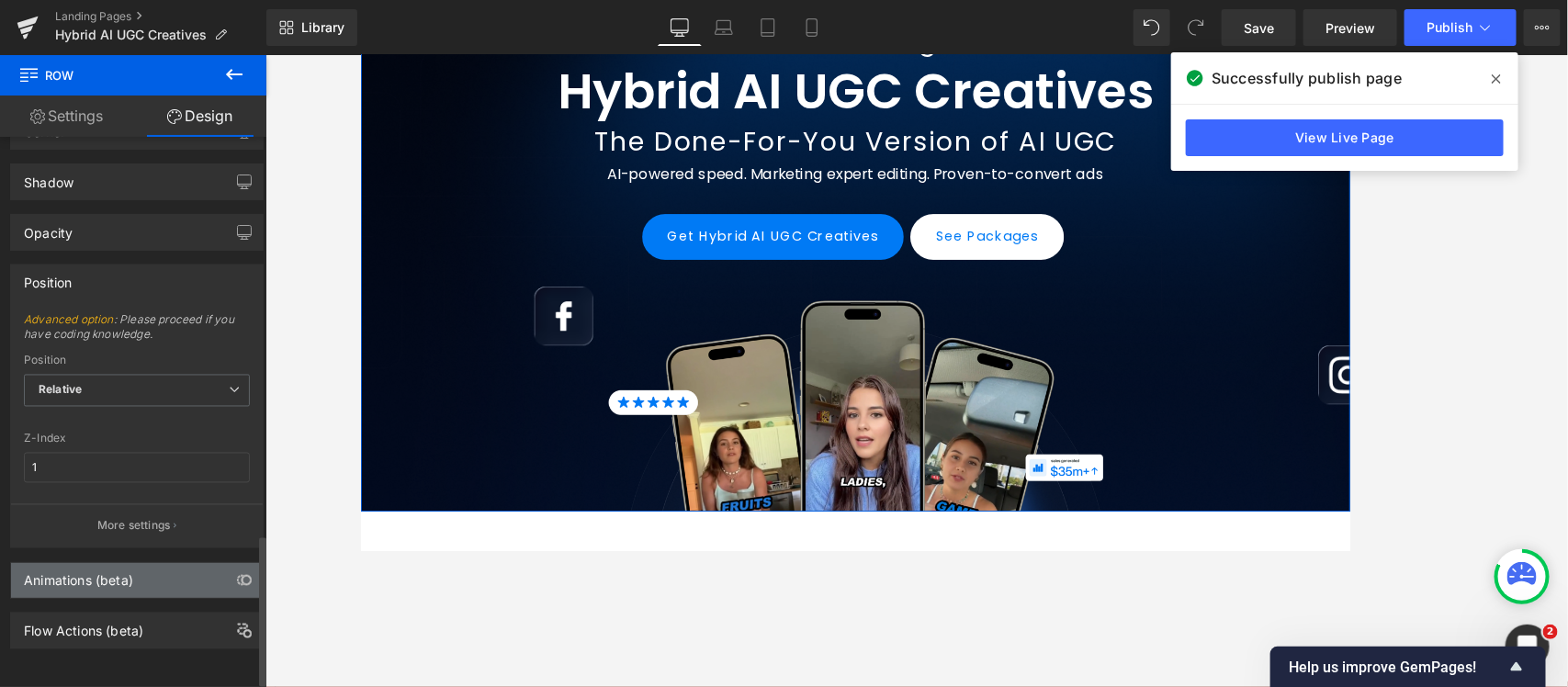
click at [145, 550] on div "Animations (beta)" at bounding box center [136, 580] width 251 height 35
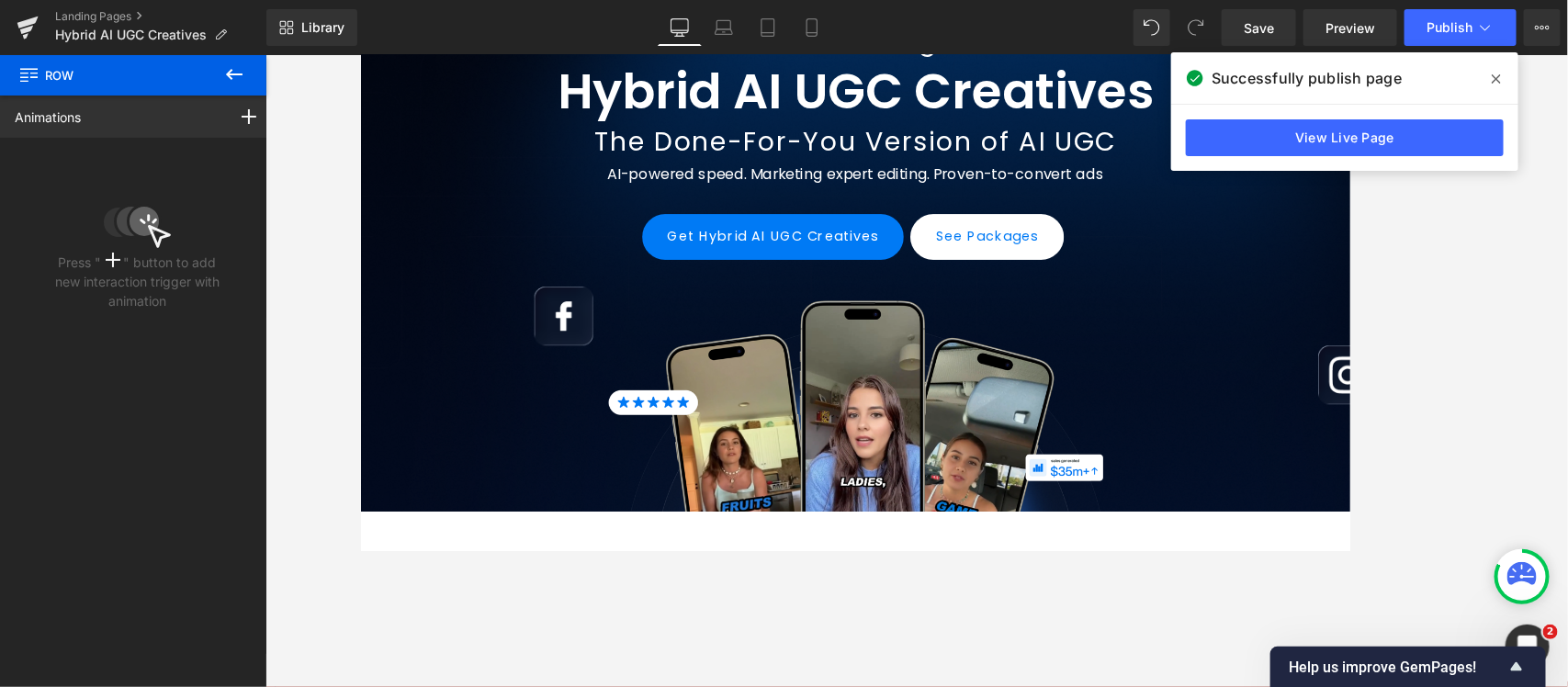
click at [228, 71] on icon at bounding box center [233, 73] width 22 height 22
type input "-60"
type input "0"
type input "90"
type input "0"
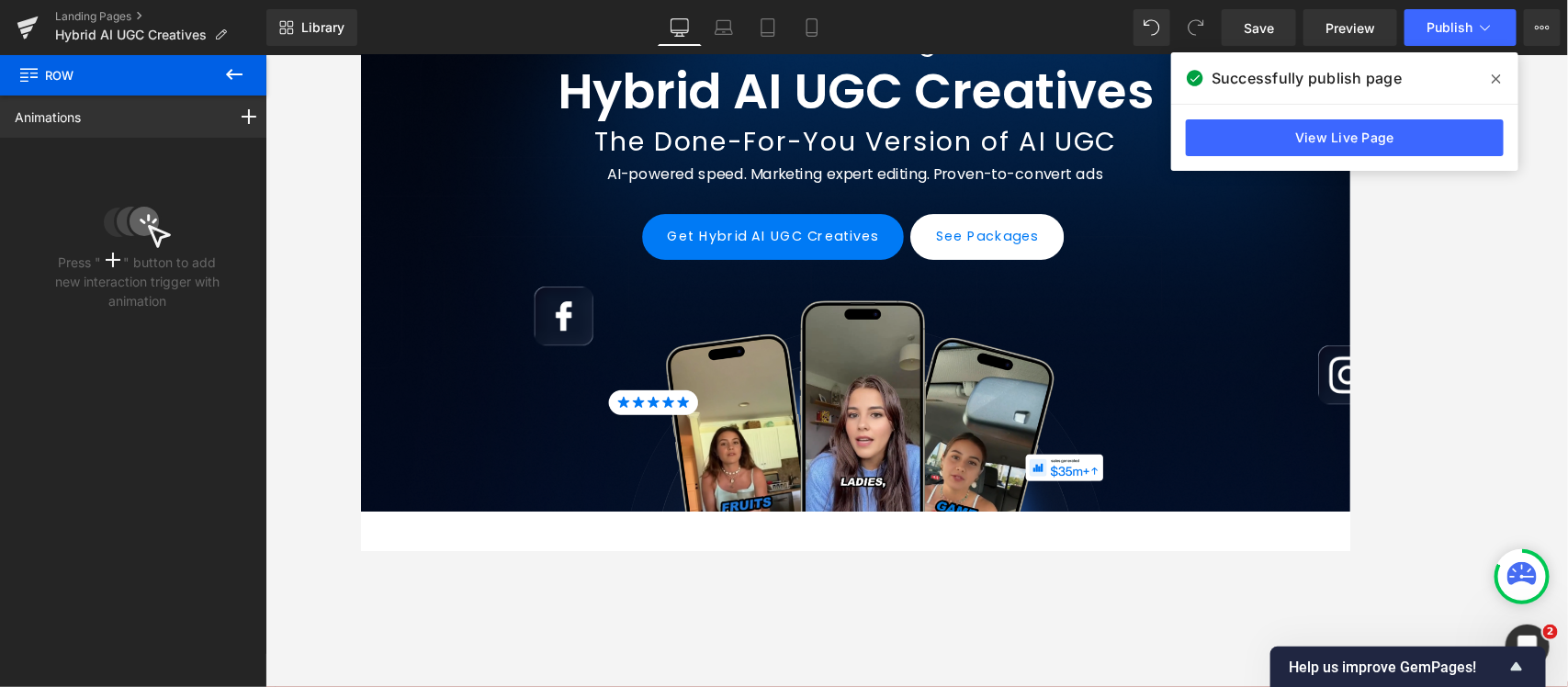
type input "0"
type input "100"
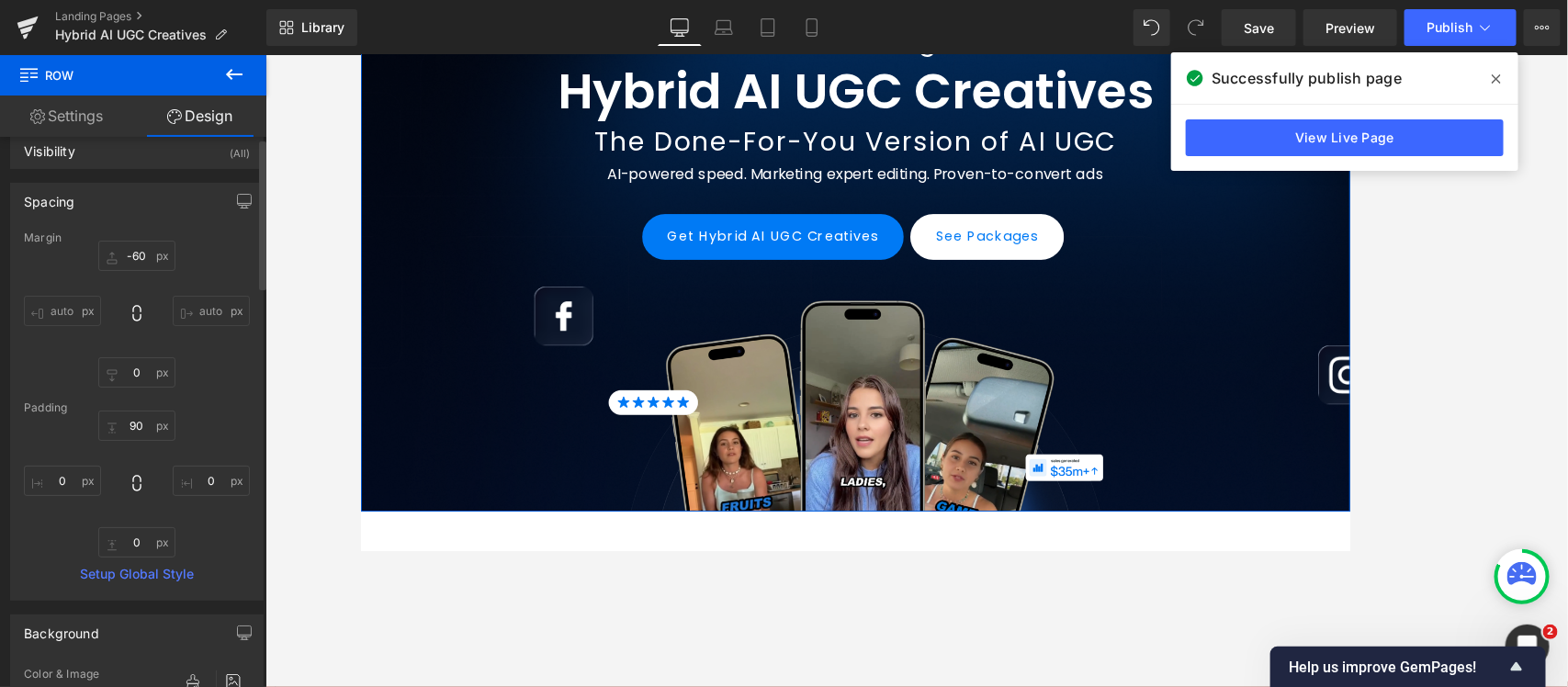
scroll to position [0, 0]
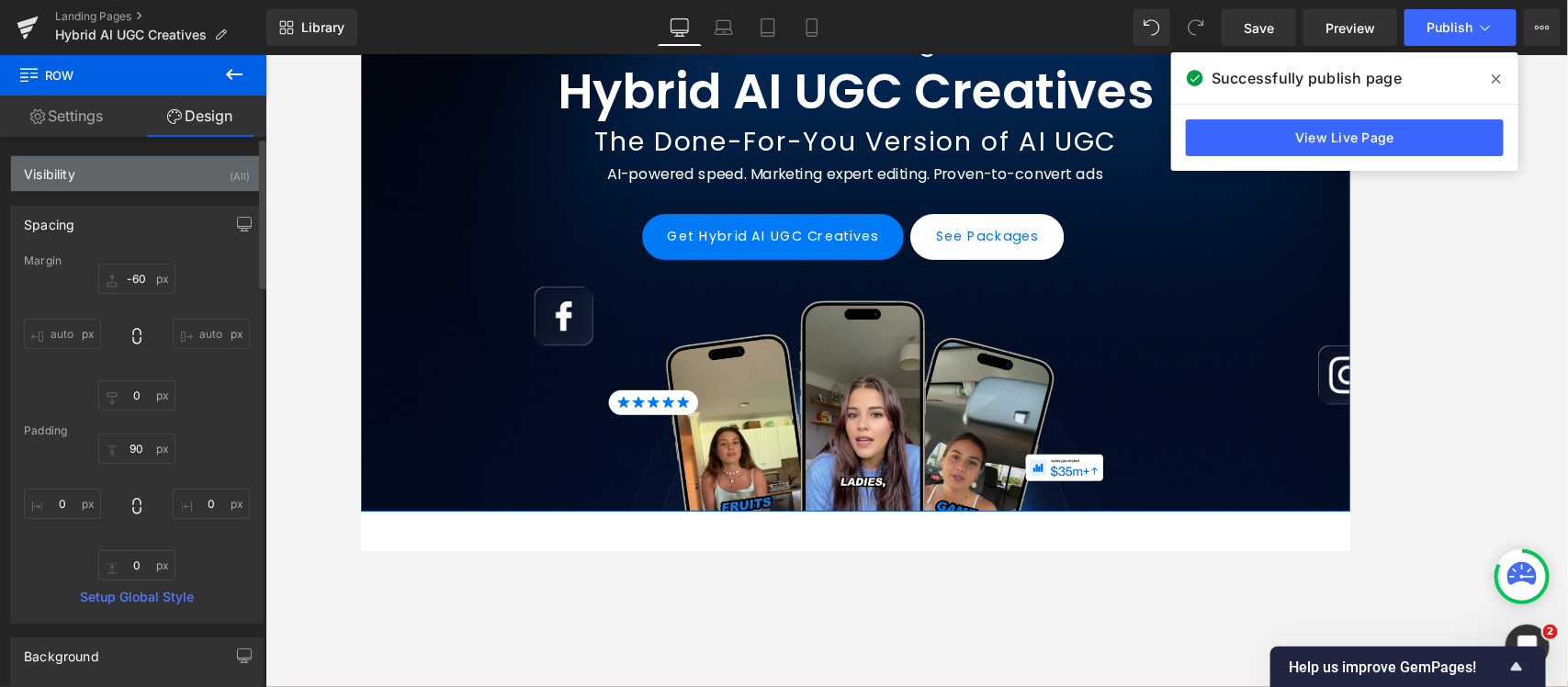
click at [46, 168] on div "Visibility" at bounding box center [49, 168] width 52 height 25
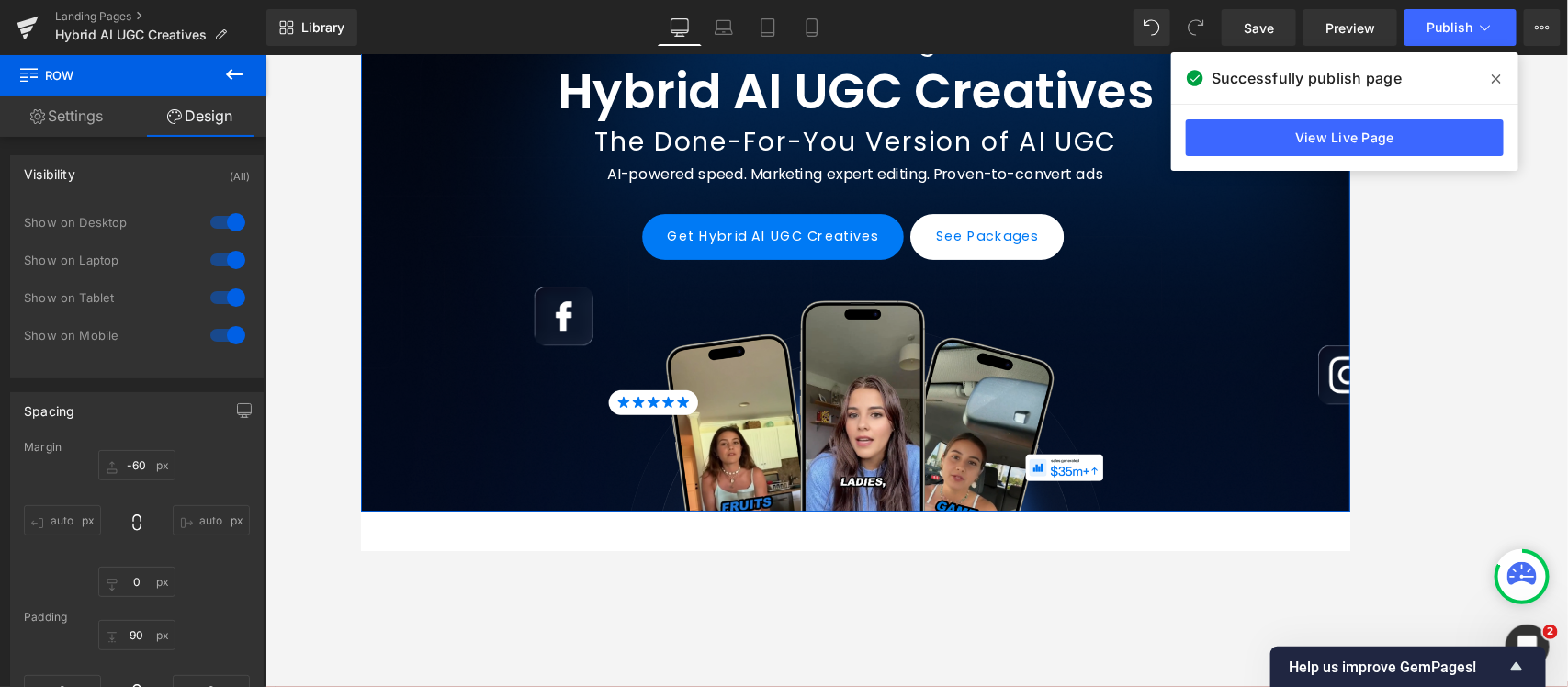
click at [48, 125] on link "Settings" at bounding box center [66, 116] width 133 height 41
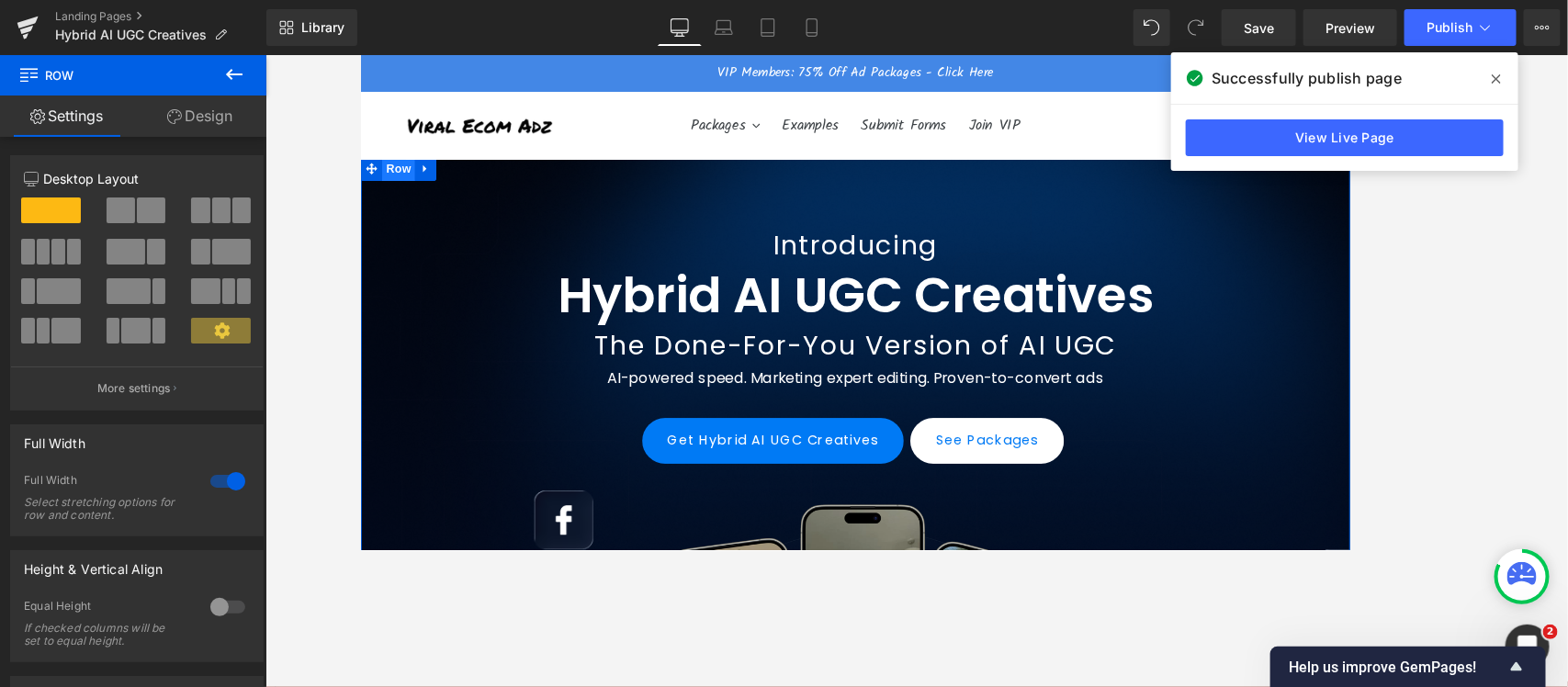
click at [384, 183] on span "Row" at bounding box center [402, 182] width 37 height 27
click at [145, 375] on button "More settings" at bounding box center [136, 388] width 251 height 43
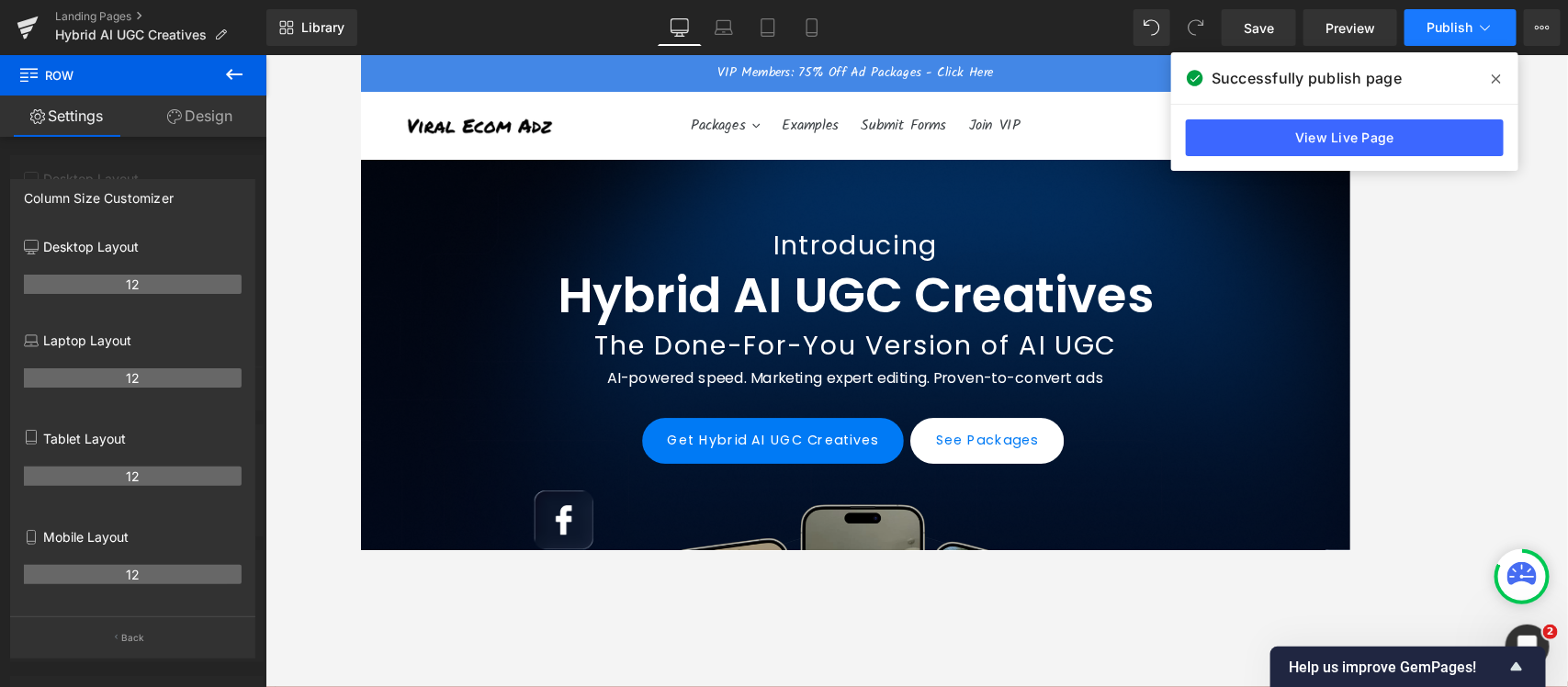
click at [1254, 15] on button "Publish" at bounding box center [1460, 27] width 112 height 37
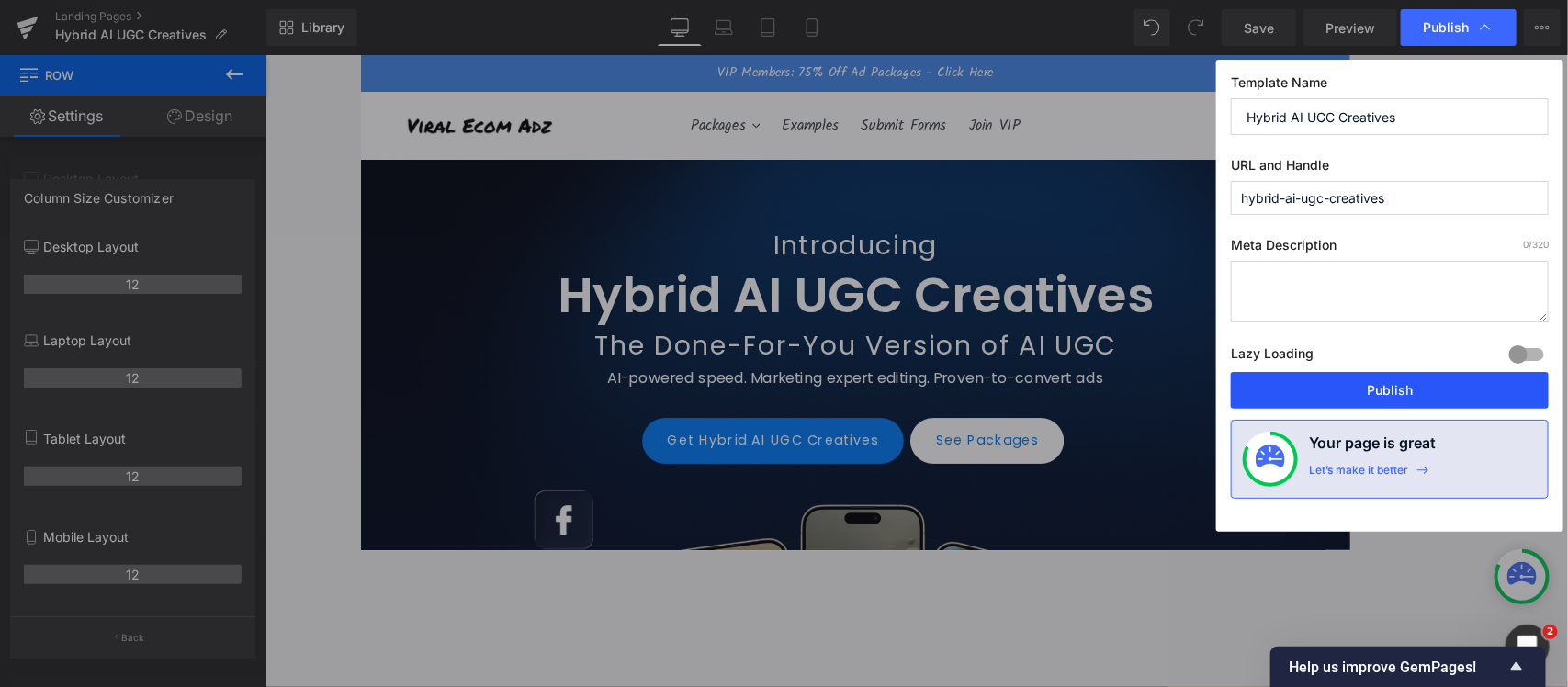
click at [1254, 389] on button "Publish" at bounding box center [1390, 390] width 318 height 37
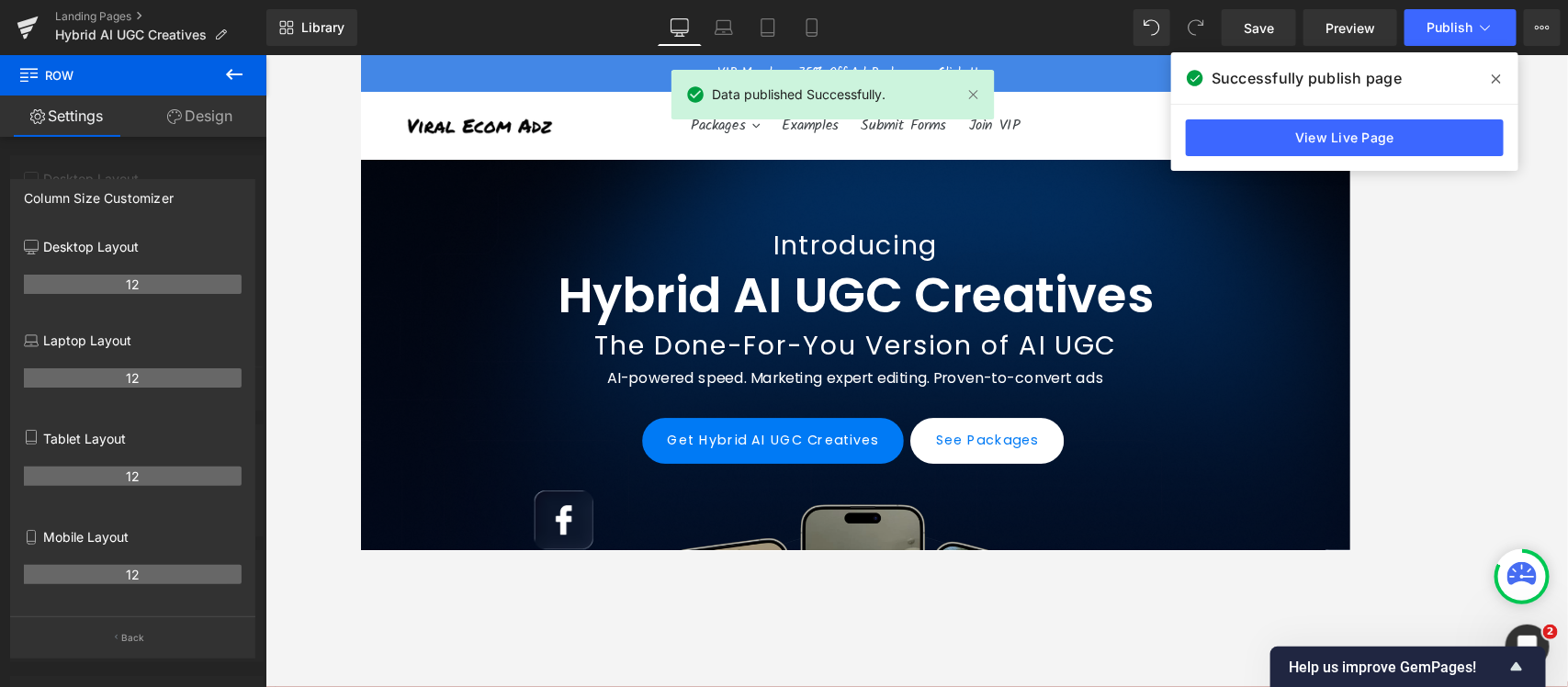
click at [1254, 112] on div "View Live Page" at bounding box center [1344, 137] width 347 height 66
click at [1254, 126] on link "View Live Page" at bounding box center [1345, 137] width 318 height 37
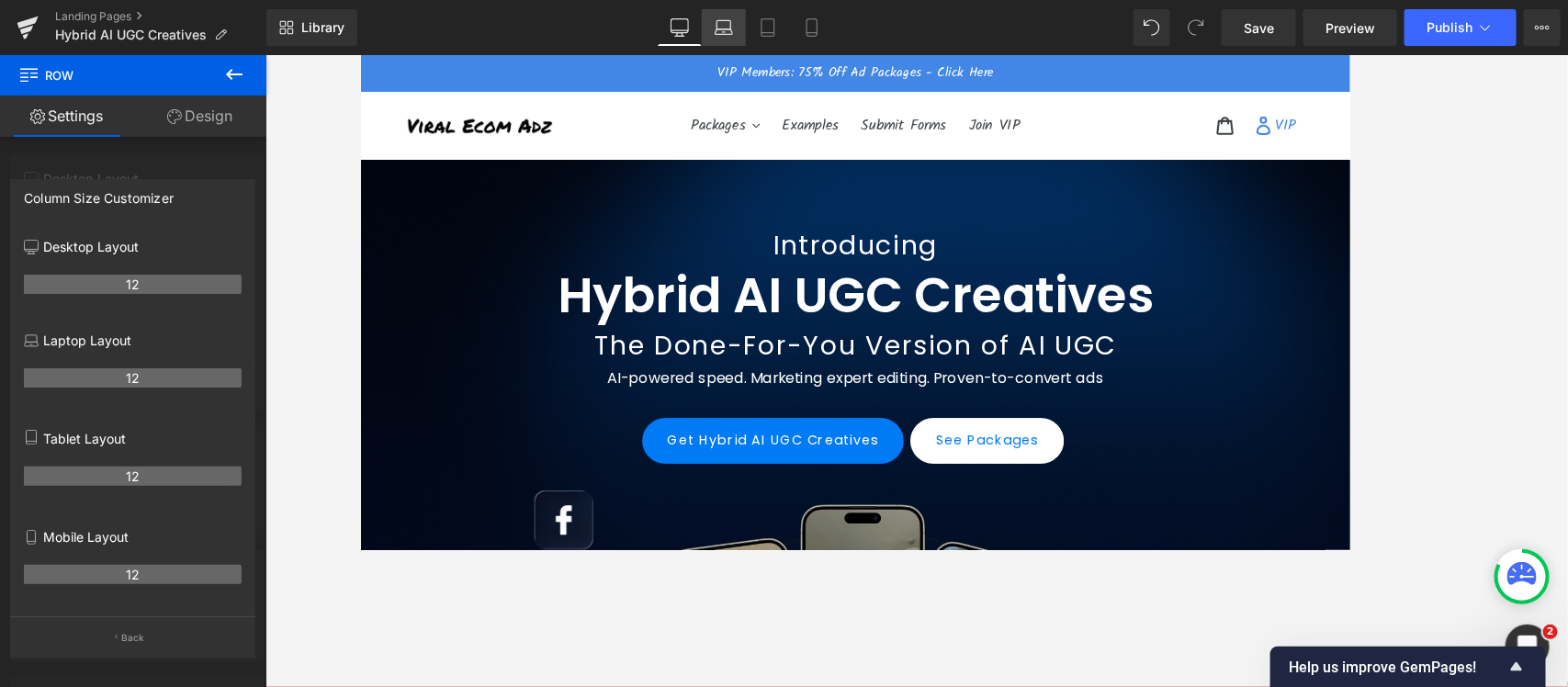
click at [727, 30] on icon at bounding box center [724, 28] width 19 height 19
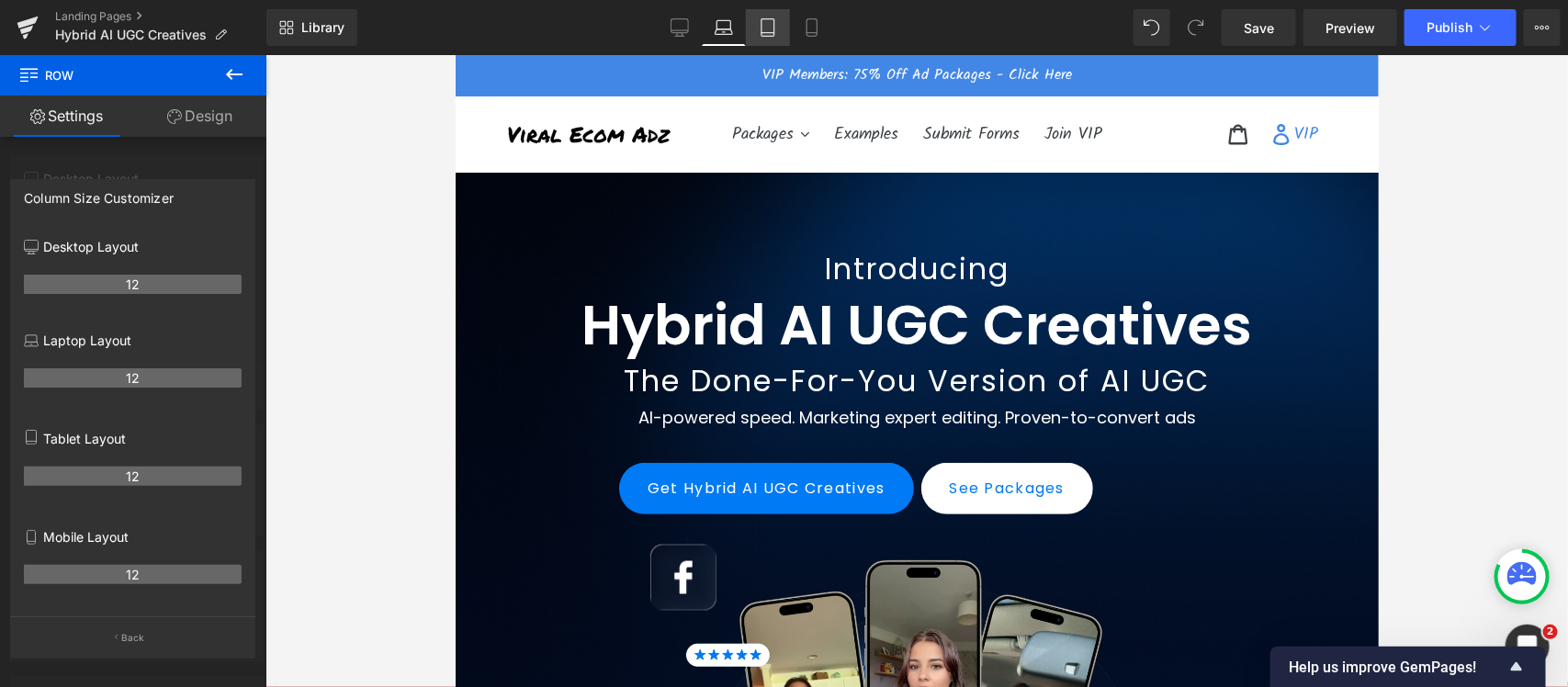
click at [769, 16] on link "Tablet" at bounding box center [767, 27] width 44 height 37
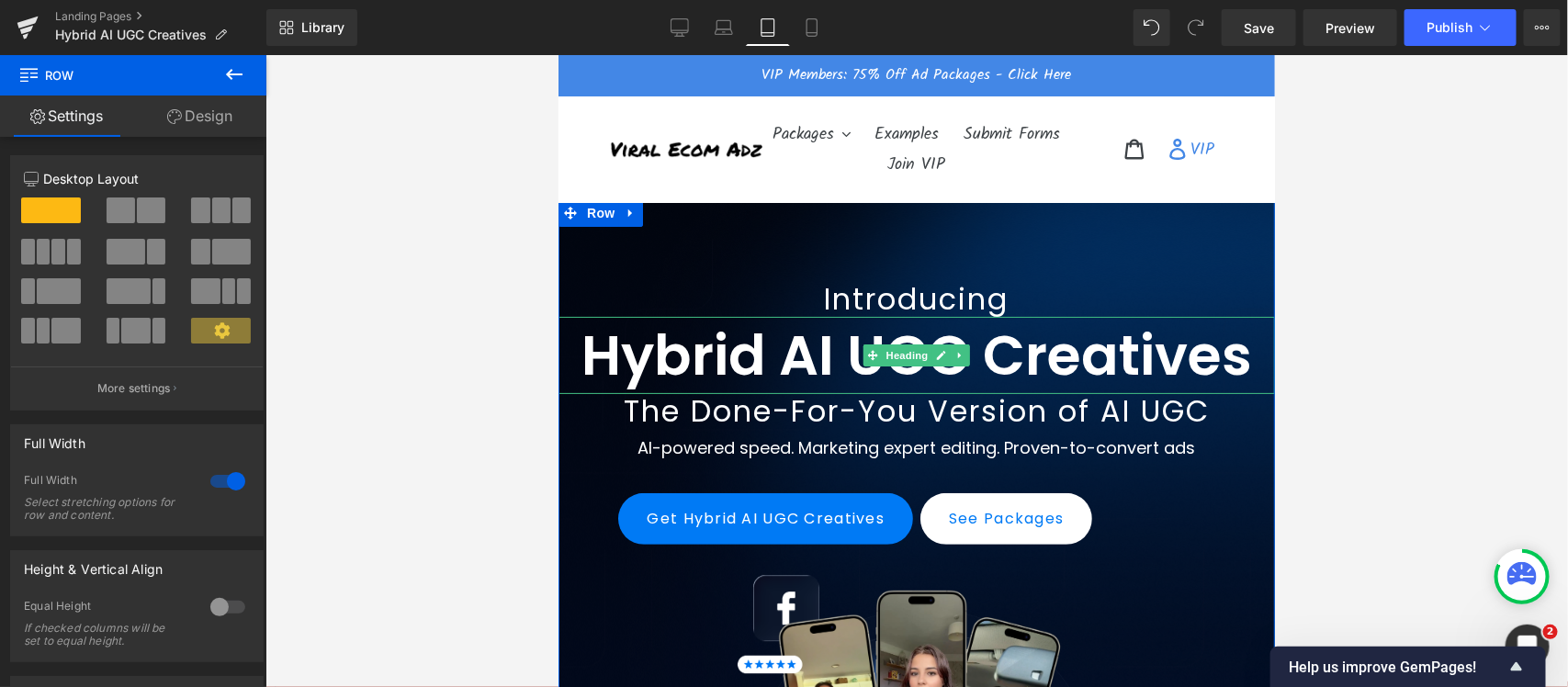
click at [566, 364] on h1 "Hybrid AI UGC Creatives" at bounding box center [915, 355] width 716 height 77
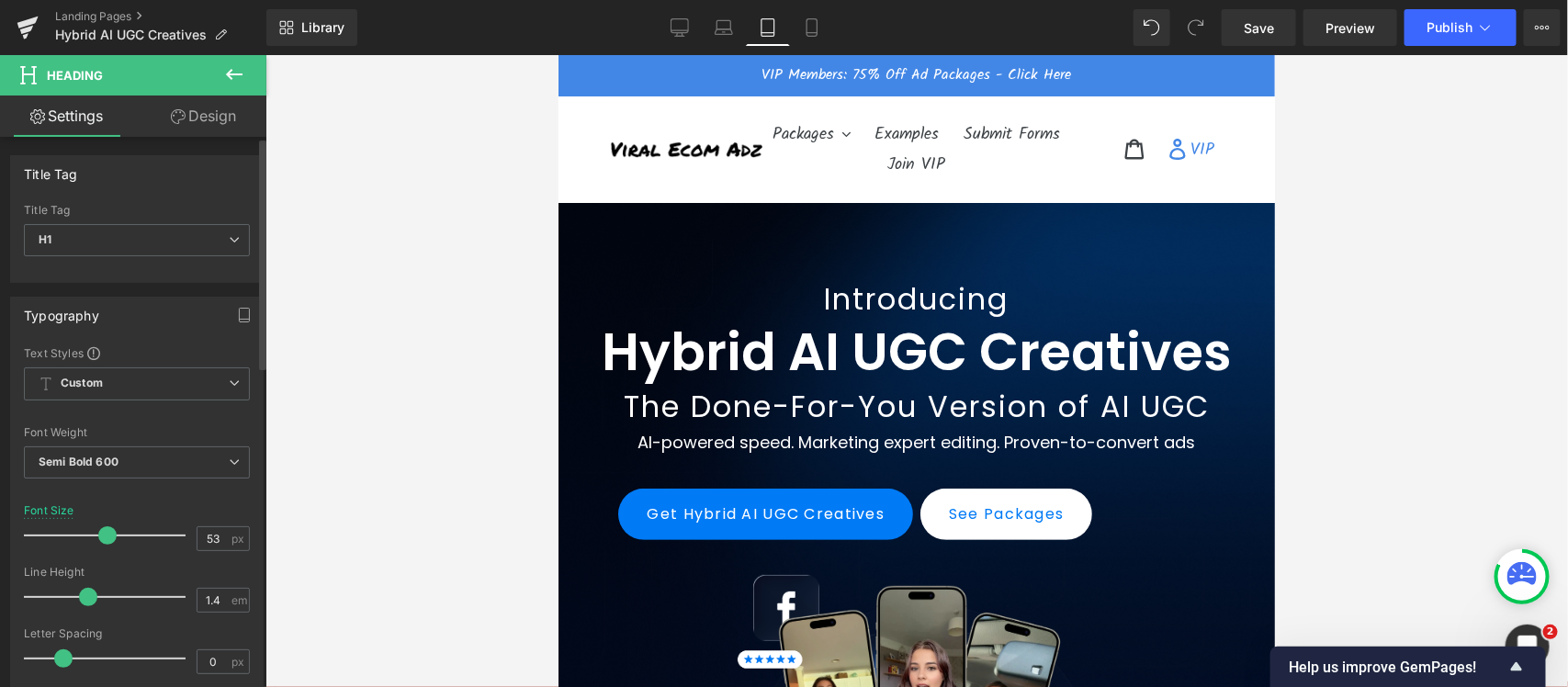
type input "52"
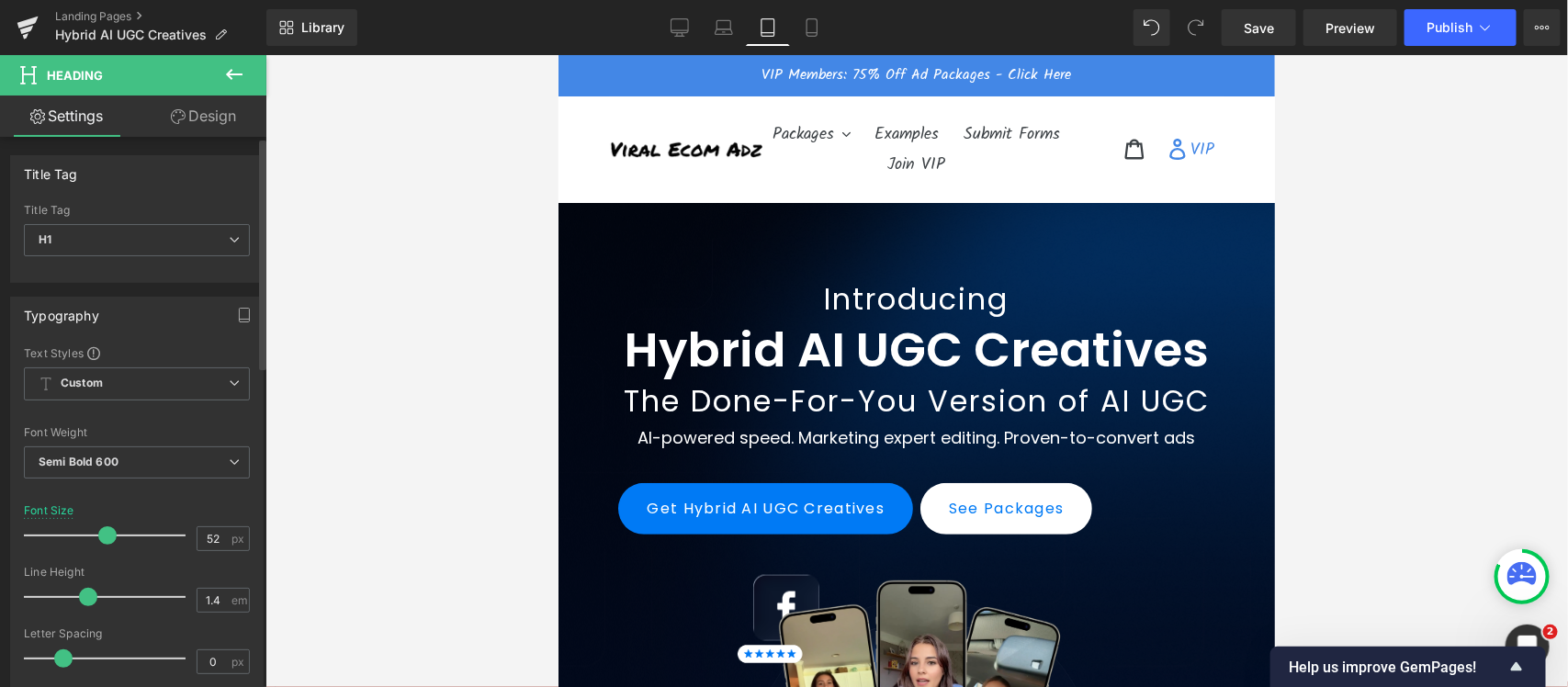
drag, startPoint x: 118, startPoint y: 542, endPoint x: 105, endPoint y: 544, distance: 13.2
click at [105, 544] on span at bounding box center [107, 535] width 19 height 19
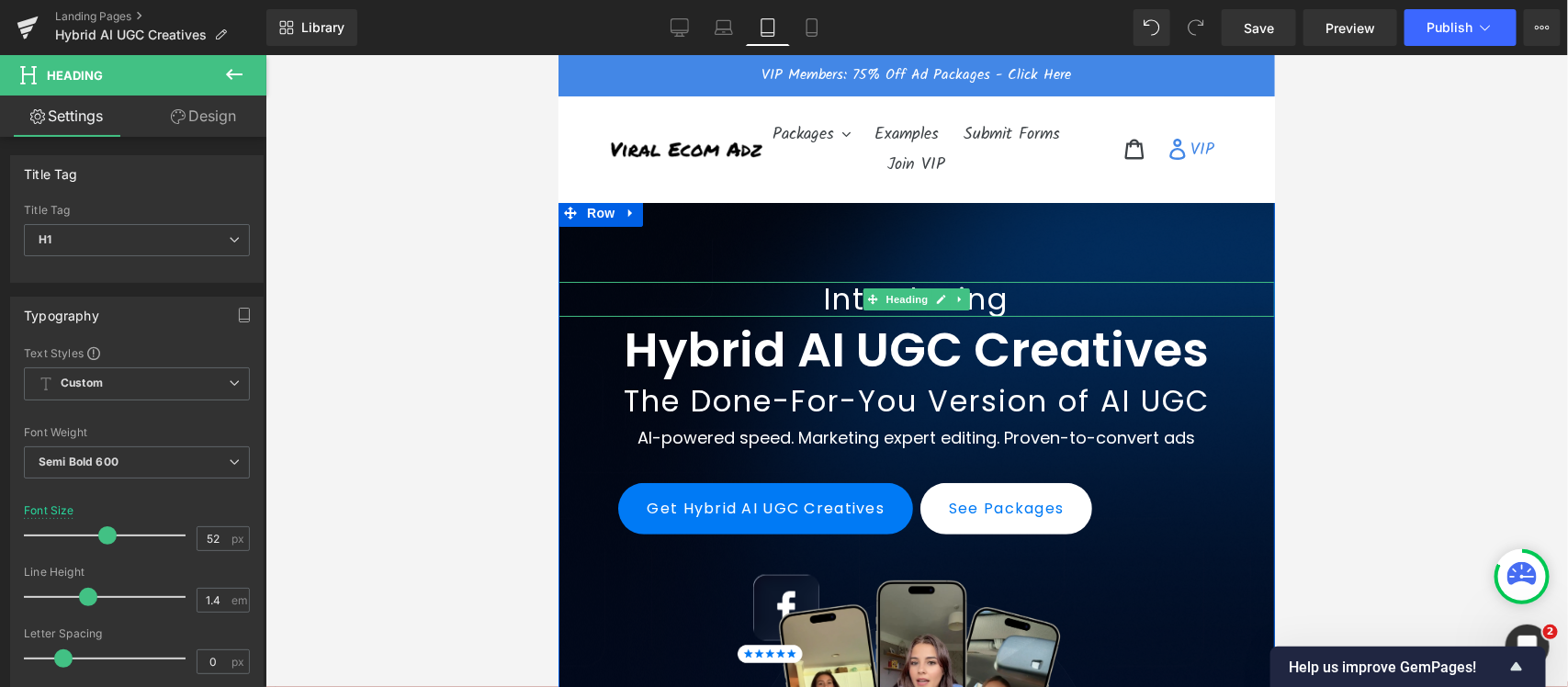
click at [797, 298] on h2 "Introducing" at bounding box center [915, 298] width 716 height 35
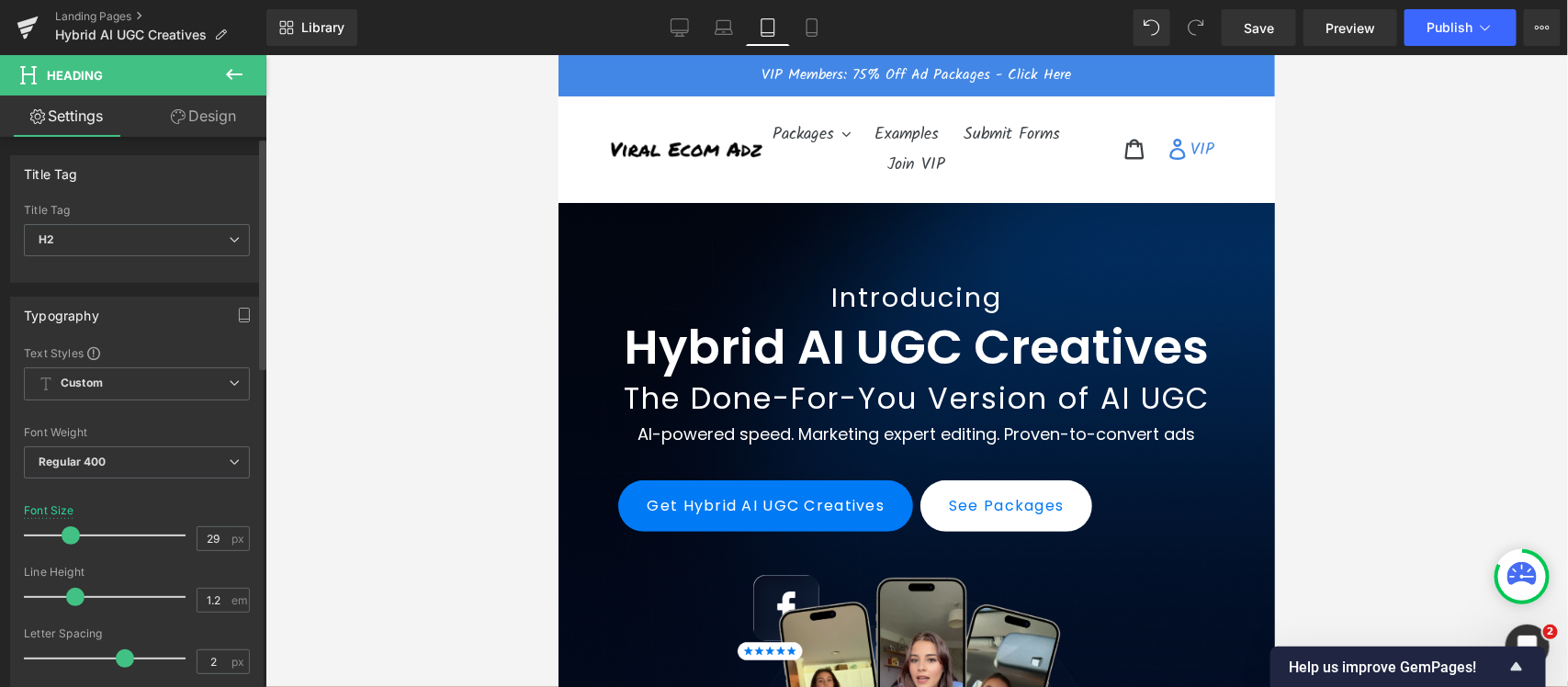
type input "28"
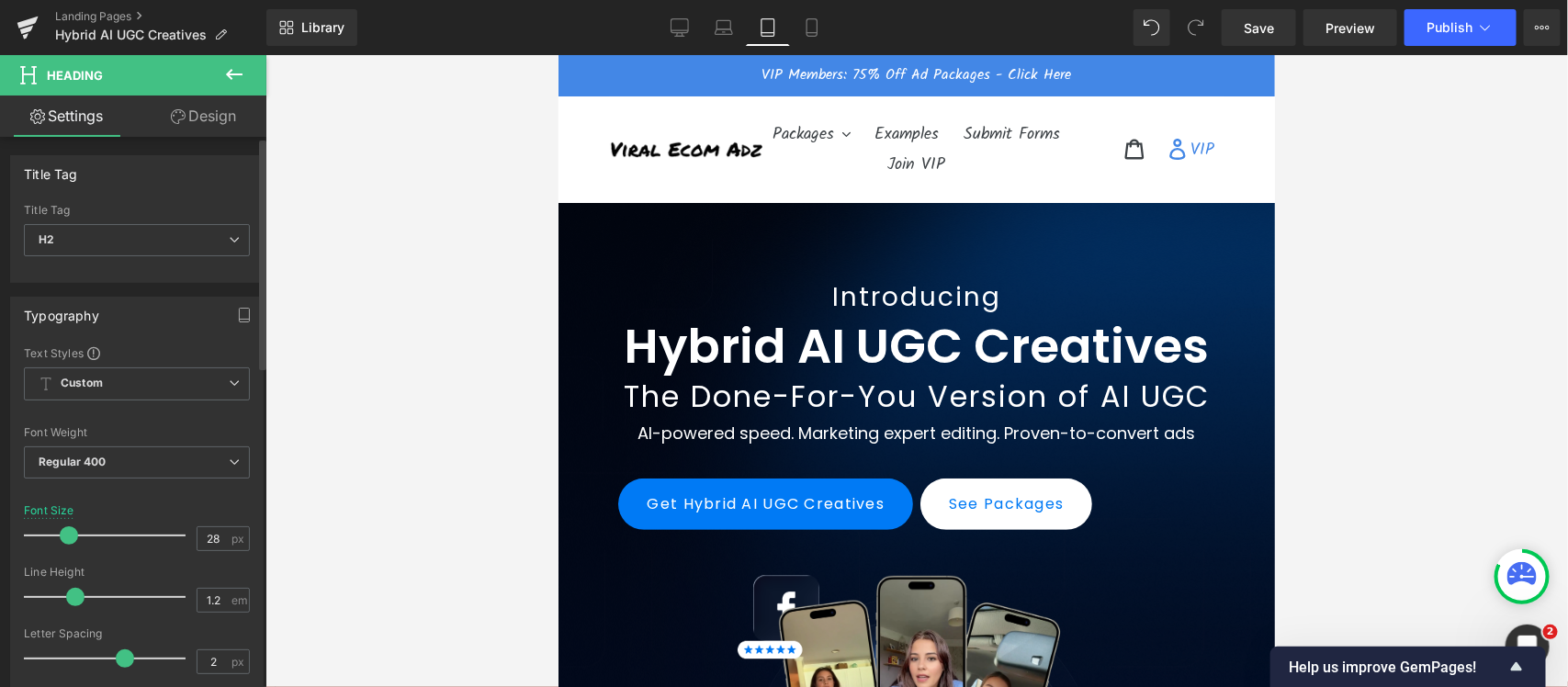
click at [62, 538] on span at bounding box center [69, 535] width 19 height 19
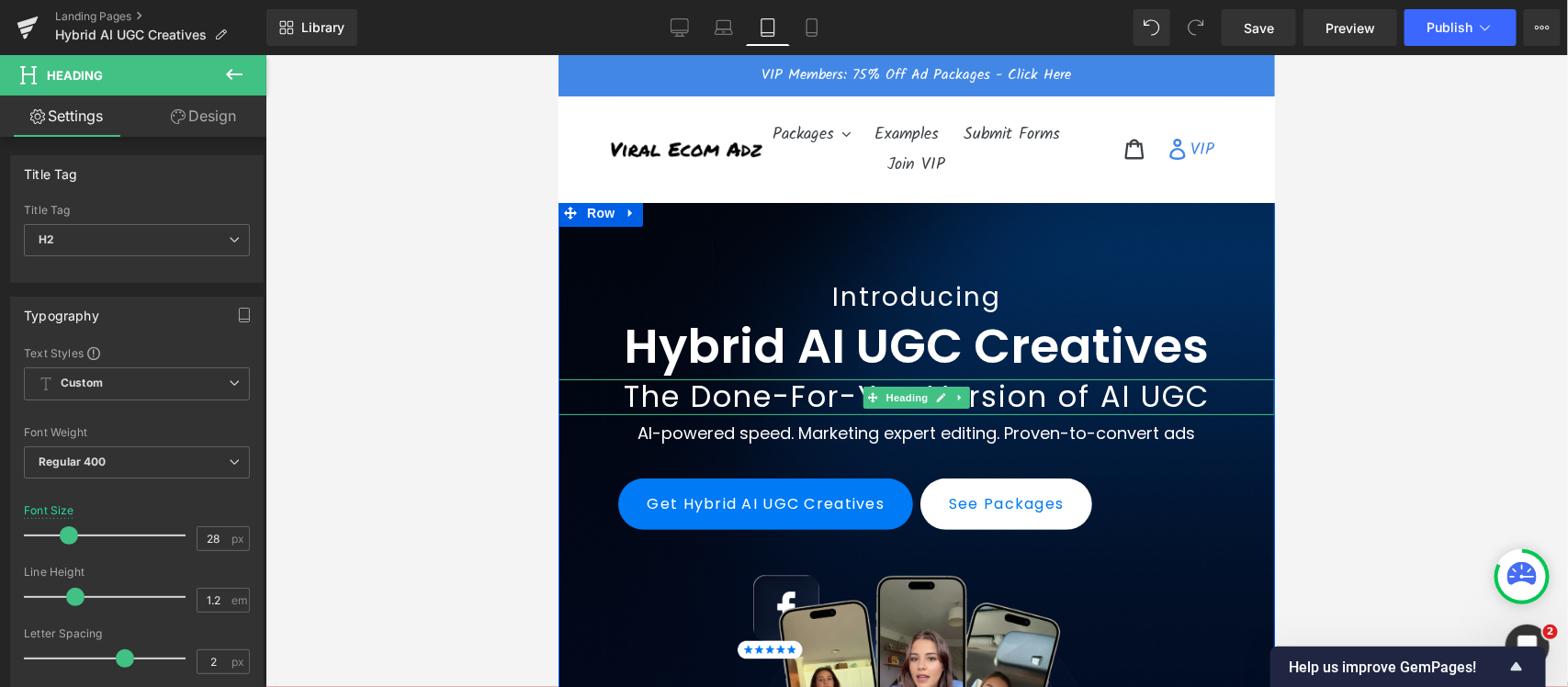
click at [691, 394] on span "The Done-For-You Version of AI UGC" at bounding box center [916, 395] width 586 height 41
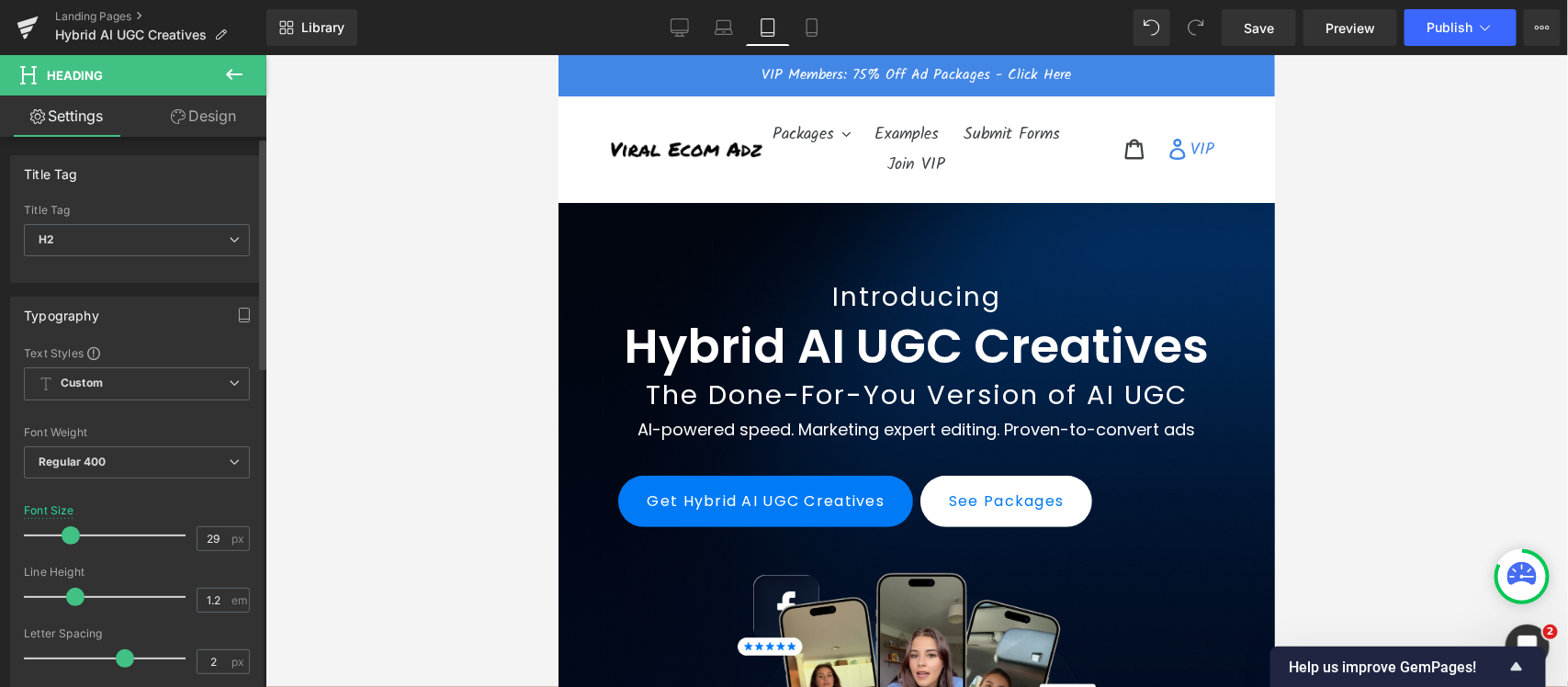
type input "28"
click at [69, 539] on span at bounding box center [69, 535] width 19 height 19
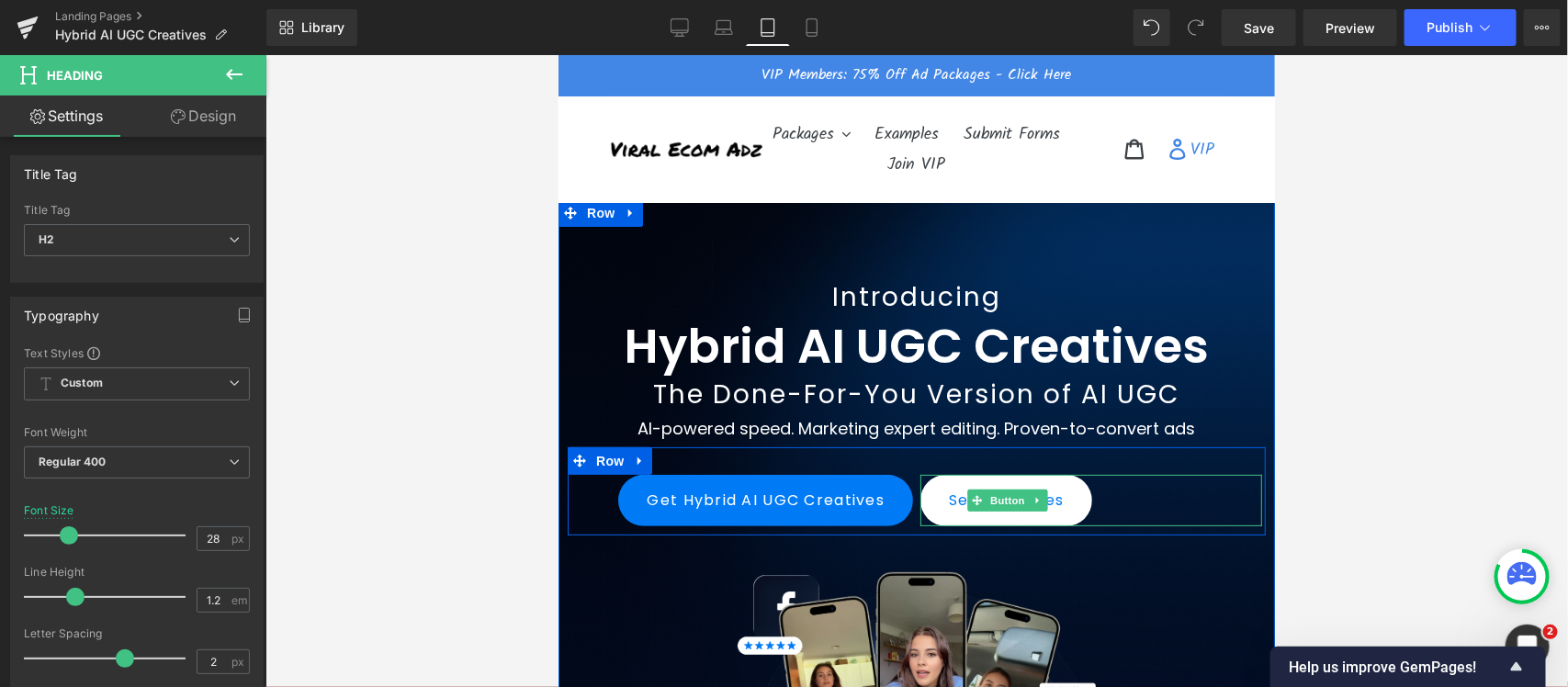
click at [1144, 493] on div "See Packages" at bounding box center [1090, 500] width 342 height 52
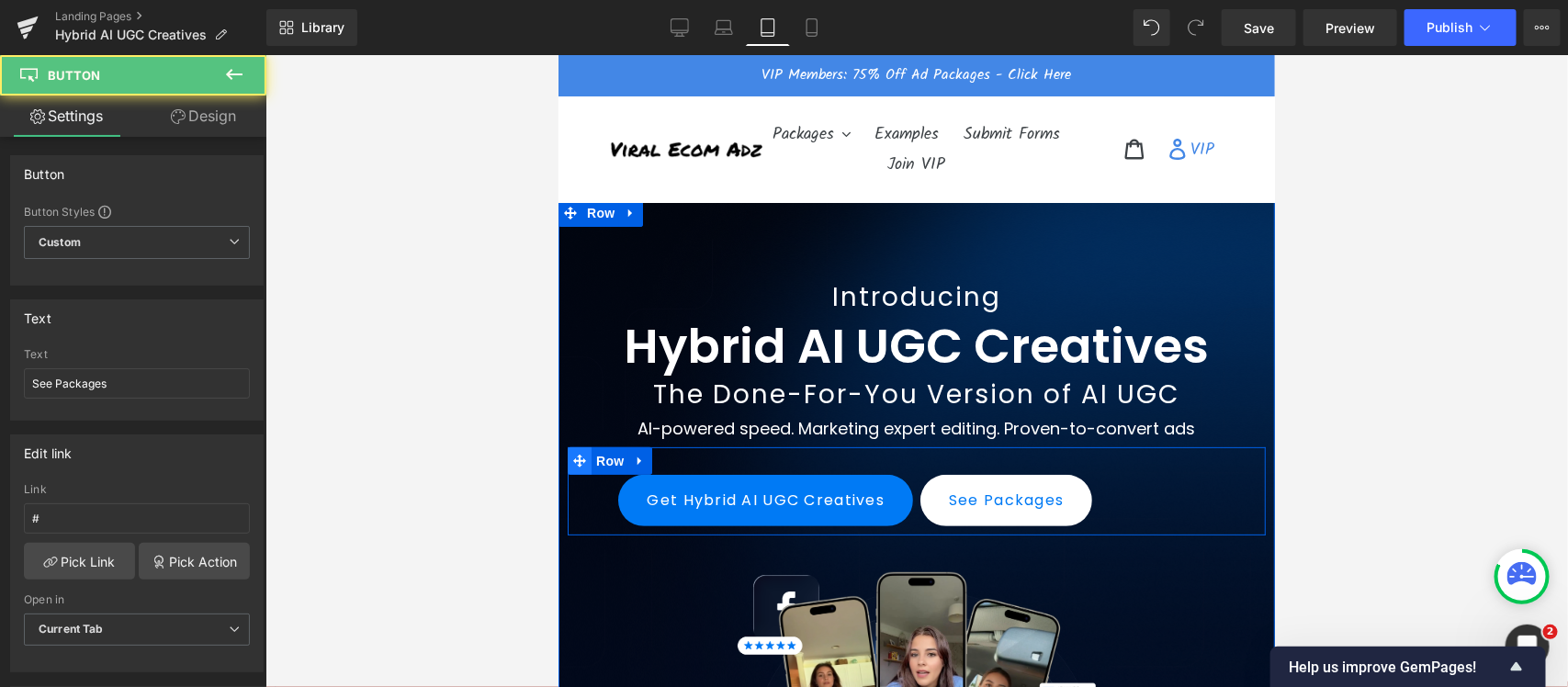
click at [572, 458] on icon at bounding box center [579, 460] width 13 height 13
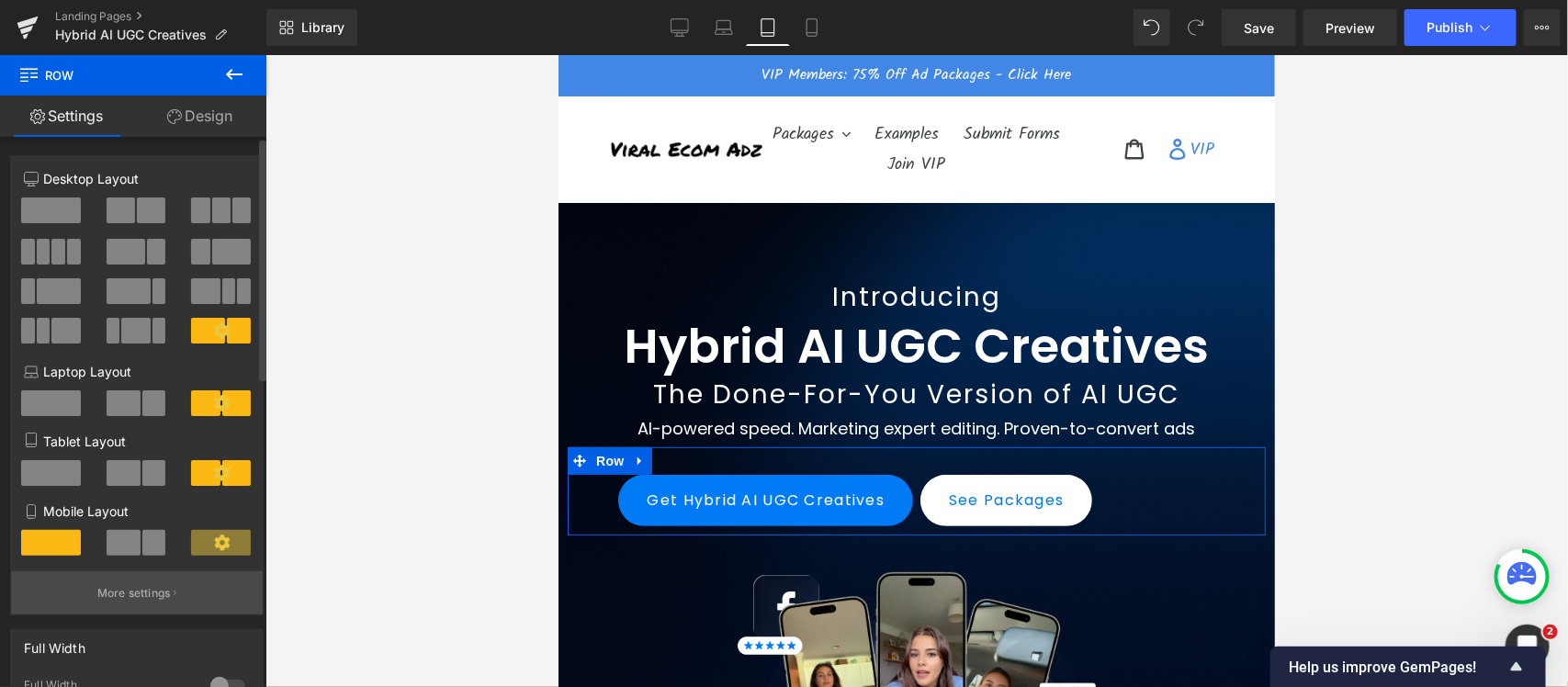
drag, startPoint x: 209, startPoint y: 547, endPoint x: 153, endPoint y: 604, distance: 79.9
click at [153, 550] on div "7+5 Desktop Layout Laptop Layout Tablet Layout Mobile Layout More settings" at bounding box center [136, 391] width 251 height 445
click at [152, 550] on p "More settings" at bounding box center [134, 594] width 73 height 17
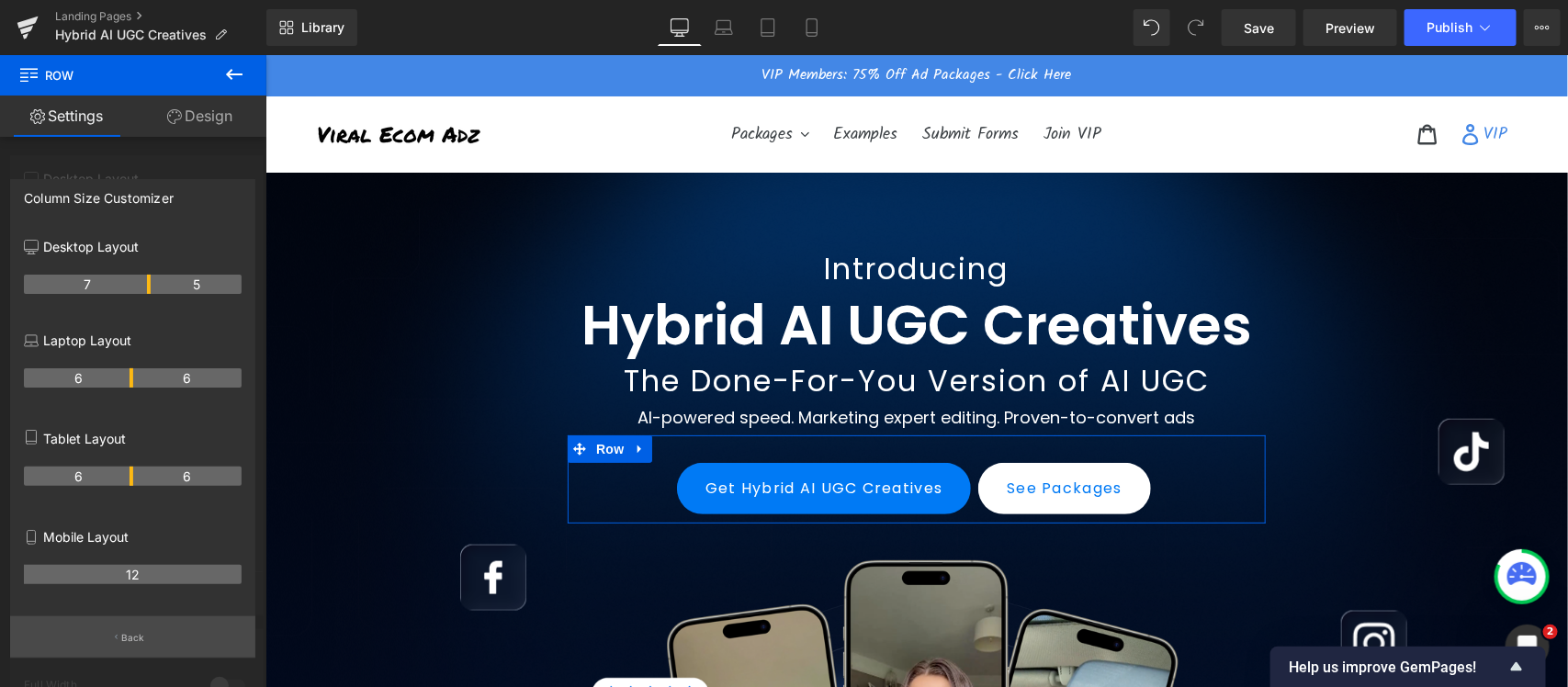
click at [126, 550] on p "Back" at bounding box center [133, 637] width 24 height 14
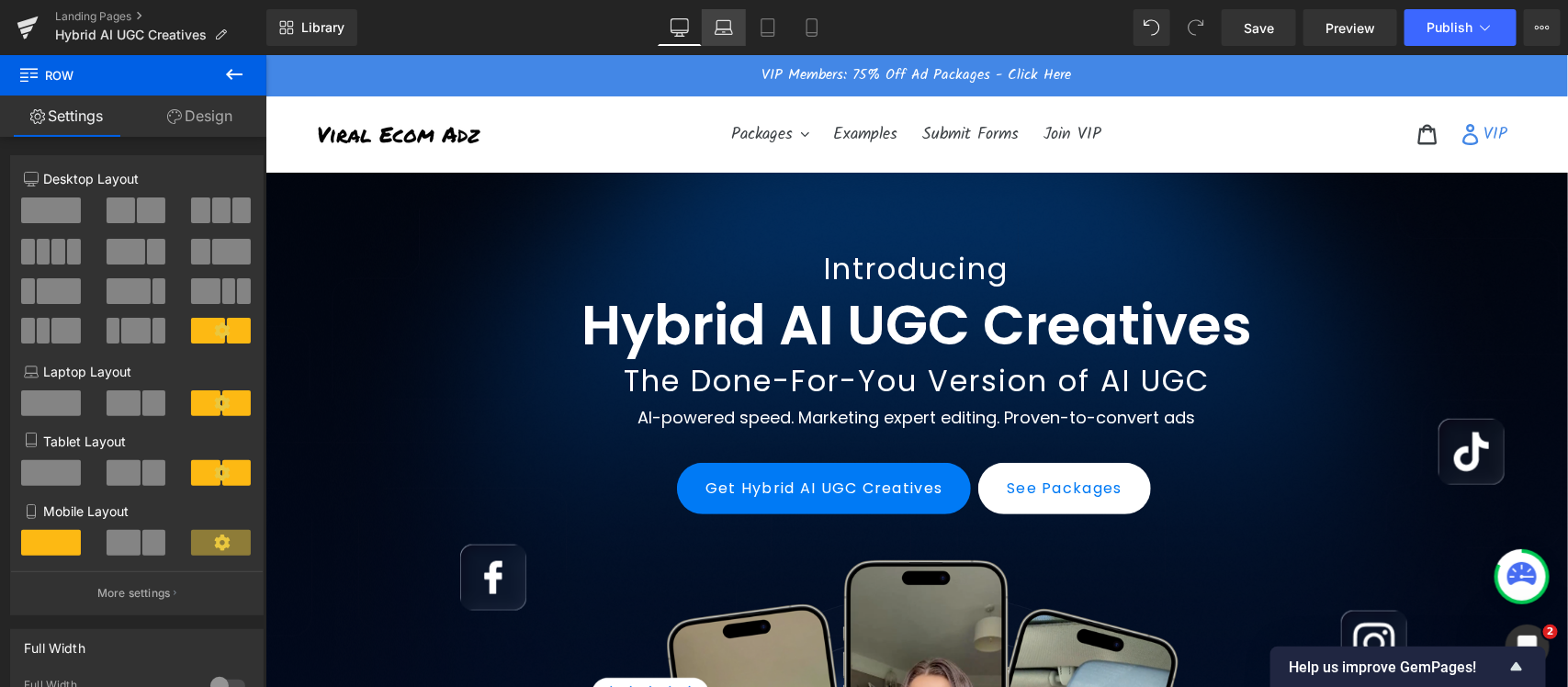
click at [727, 21] on icon at bounding box center [724, 28] width 19 height 19
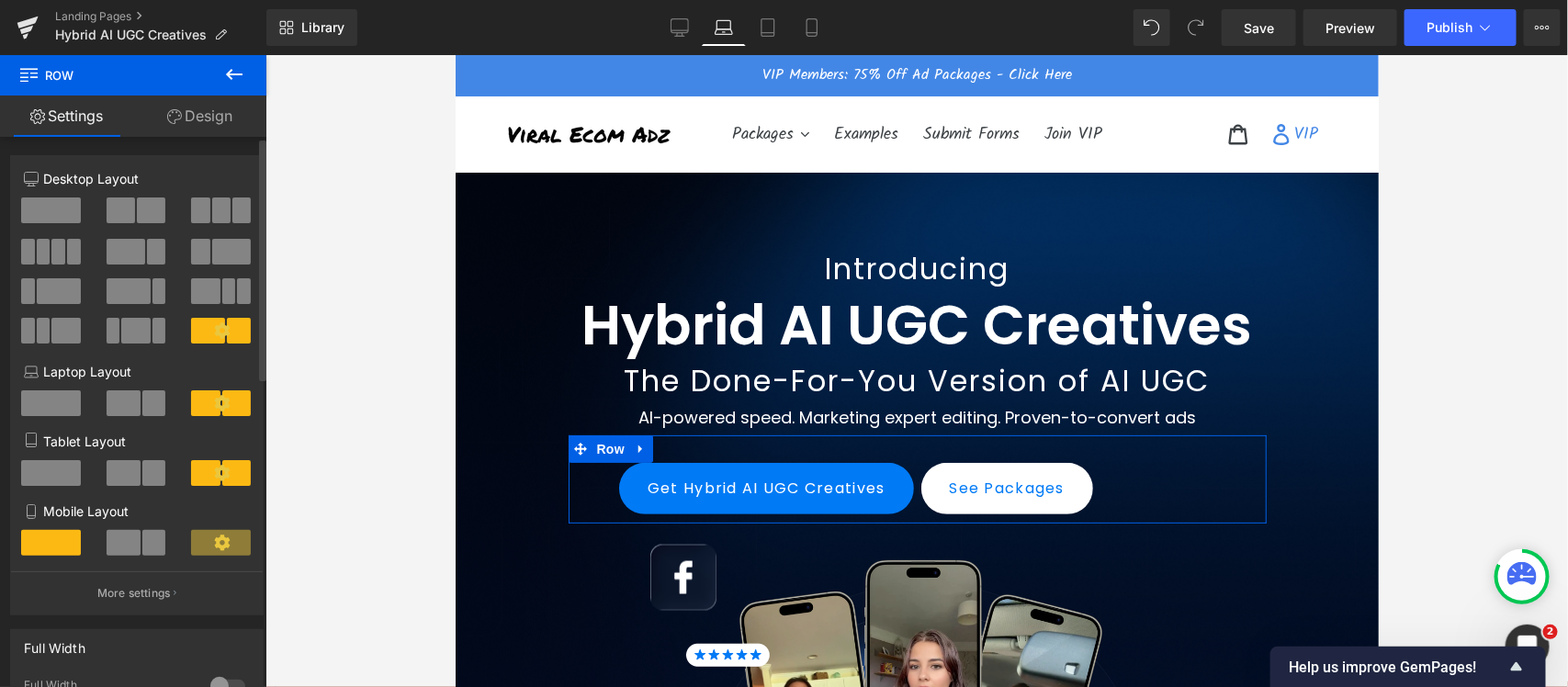
click at [214, 405] on icon at bounding box center [221, 403] width 16 height 16
click at [214, 332] on icon at bounding box center [222, 331] width 17 height 17
click at [198, 475] on span at bounding box center [205, 472] width 28 height 25
click at [147, 550] on p "More settings" at bounding box center [134, 594] width 73 height 17
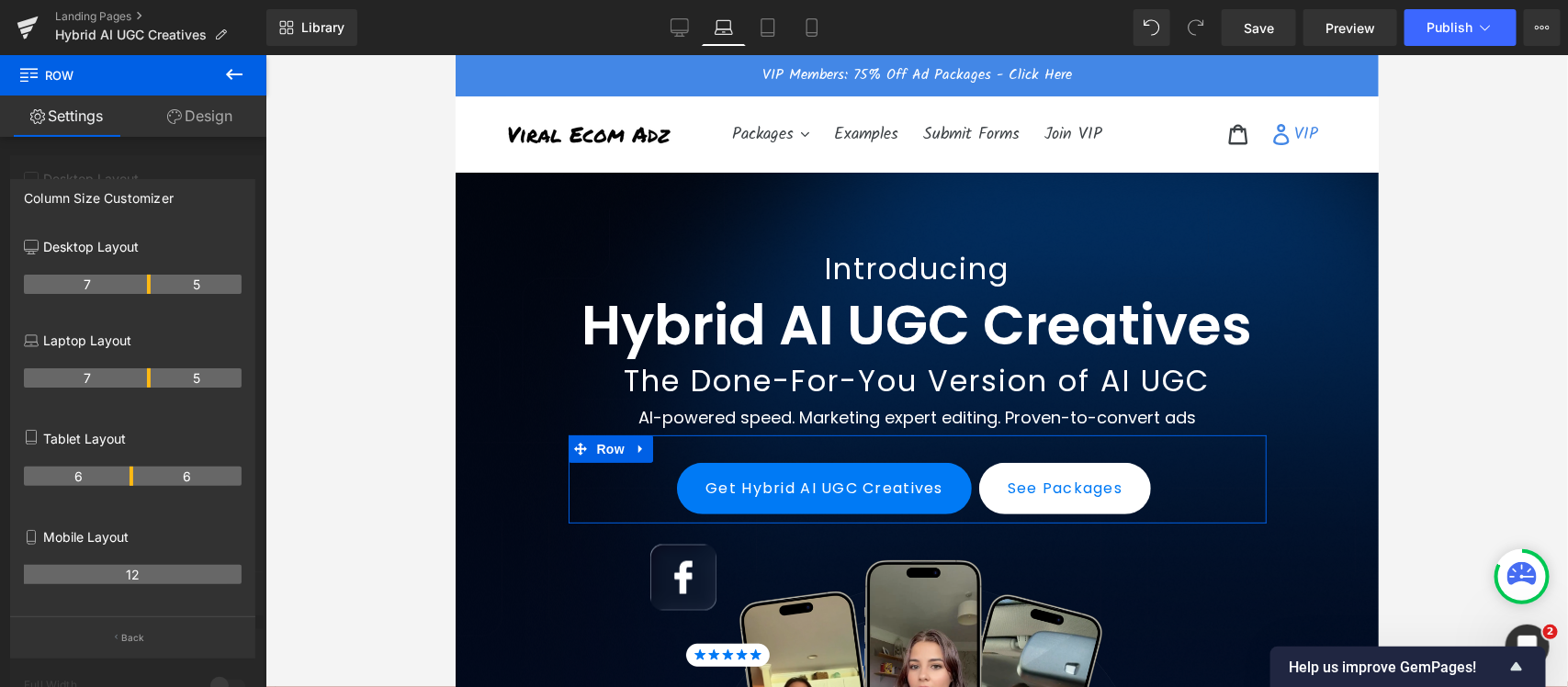
drag, startPoint x: 131, startPoint y: 382, endPoint x: 154, endPoint y: 379, distance: 23.2
click at [154, 379] on tr "7 5" at bounding box center [132, 377] width 217 height 19
click at [750, 6] on div "Library Laptop Desktop Laptop Tablet Mobile Save Preview Publish Scheduled View…" at bounding box center [917, 27] width 1302 height 56
click at [764, 1] on div "Library Laptop Desktop Laptop Tablet Mobile Save Preview Publish Scheduled View…" at bounding box center [917, 27] width 1302 height 56
click at [764, 16] on link "Tablet" at bounding box center [767, 27] width 44 height 37
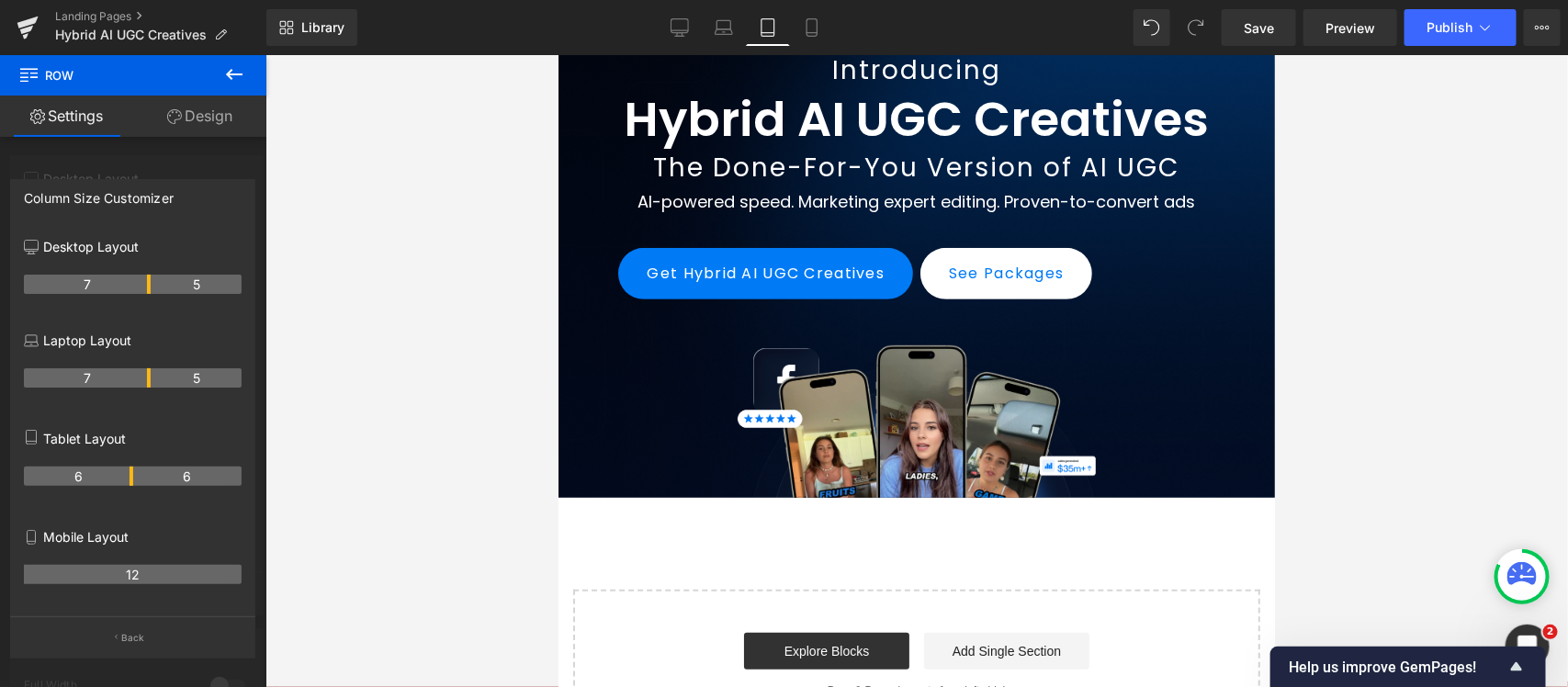
scroll to position [241, 0]
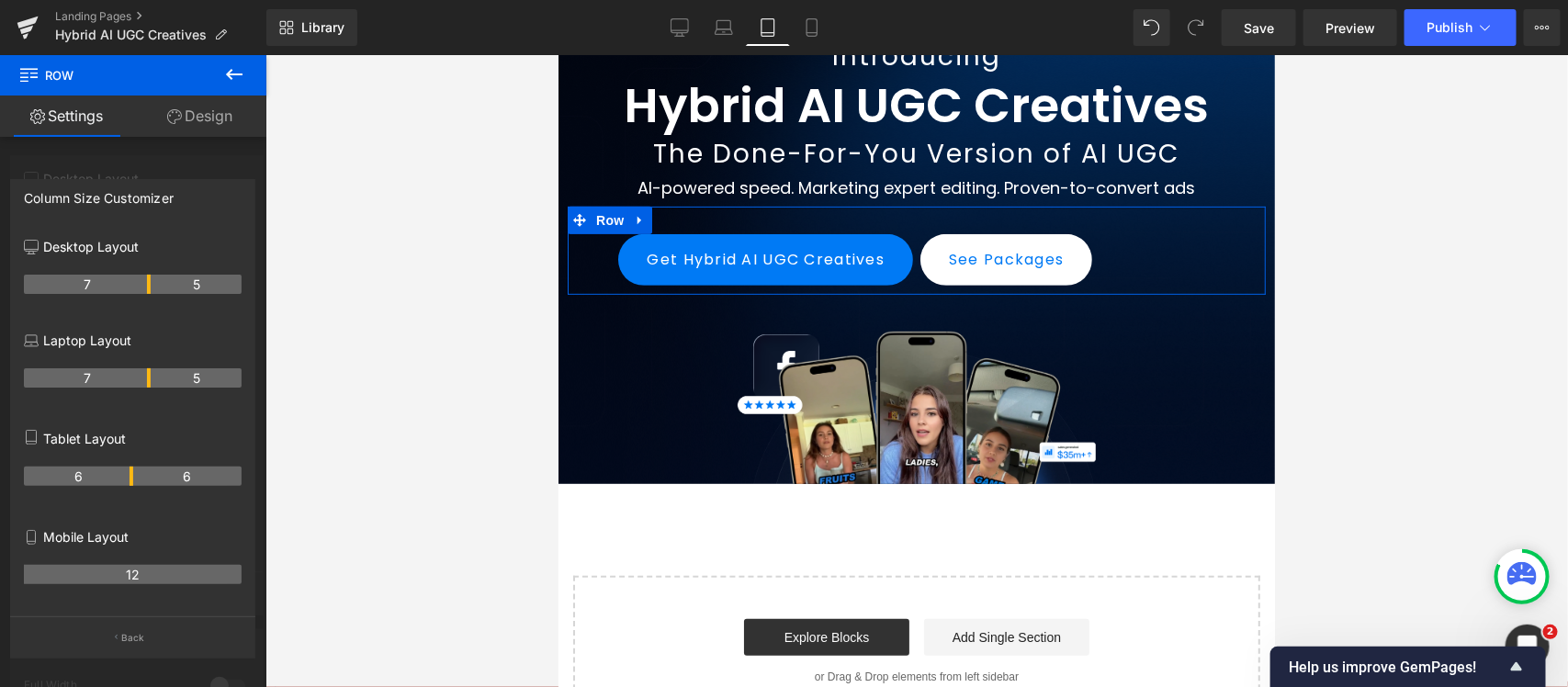
click at [133, 475] on th "6" at bounding box center [187, 476] width 109 height 19
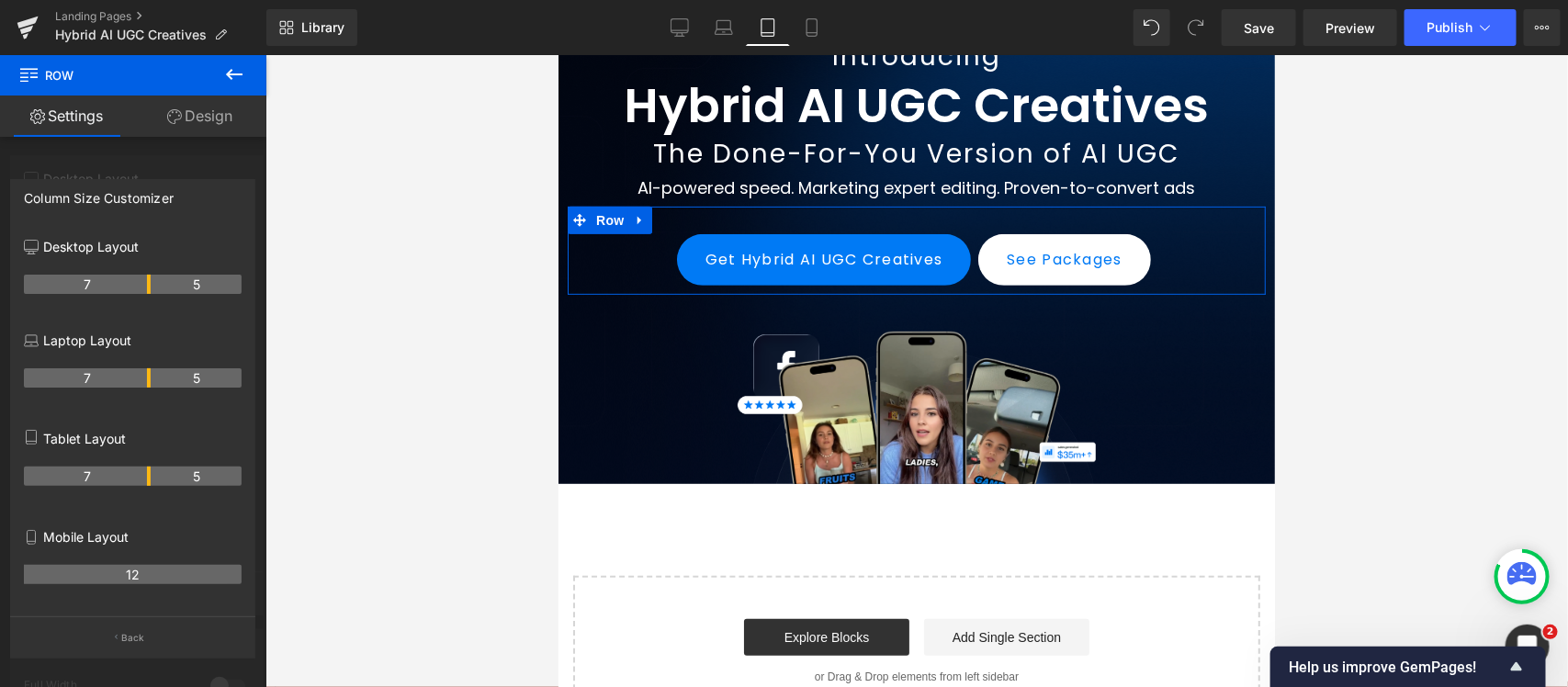
drag, startPoint x: 131, startPoint y: 477, endPoint x: 149, endPoint y: 475, distance: 18.1
click at [149, 475] on th "7" at bounding box center [87, 476] width 127 height 19
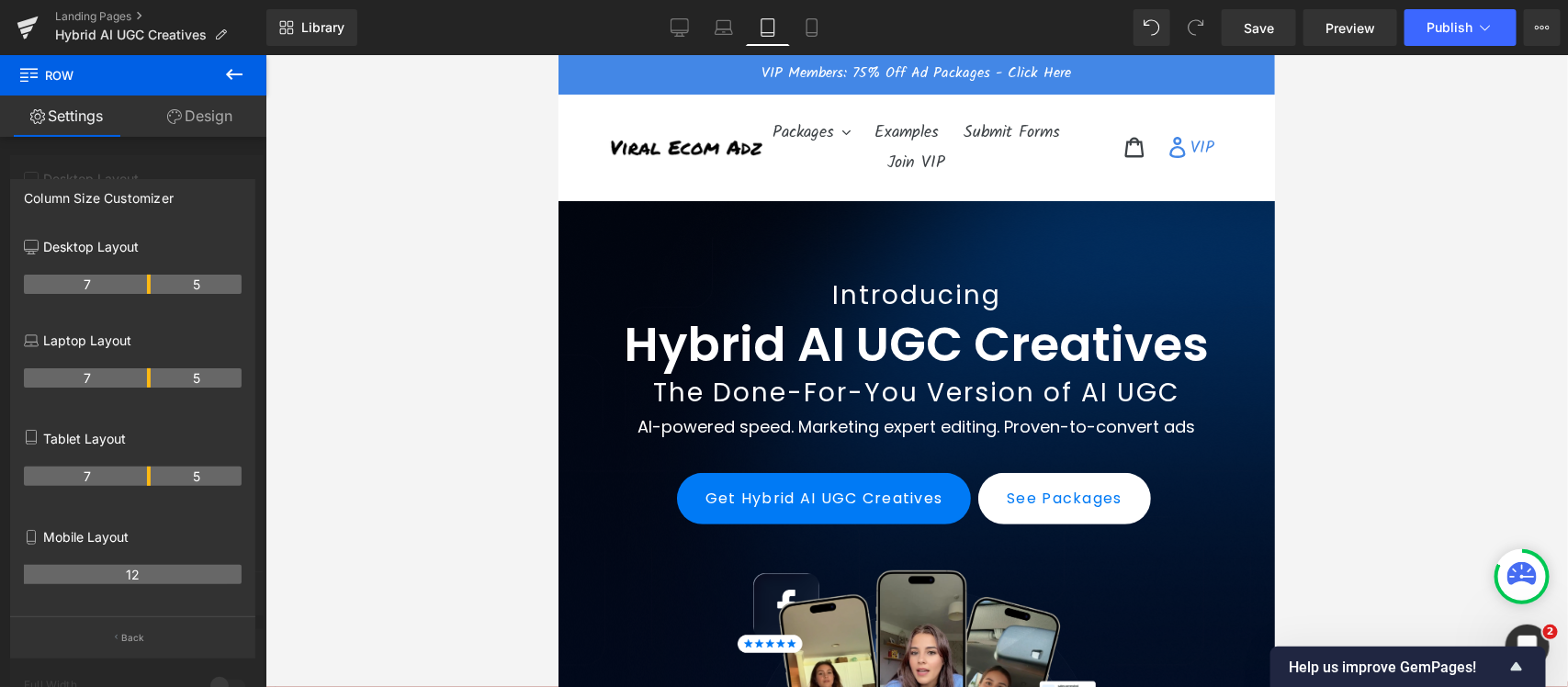
scroll to position [0, 0]
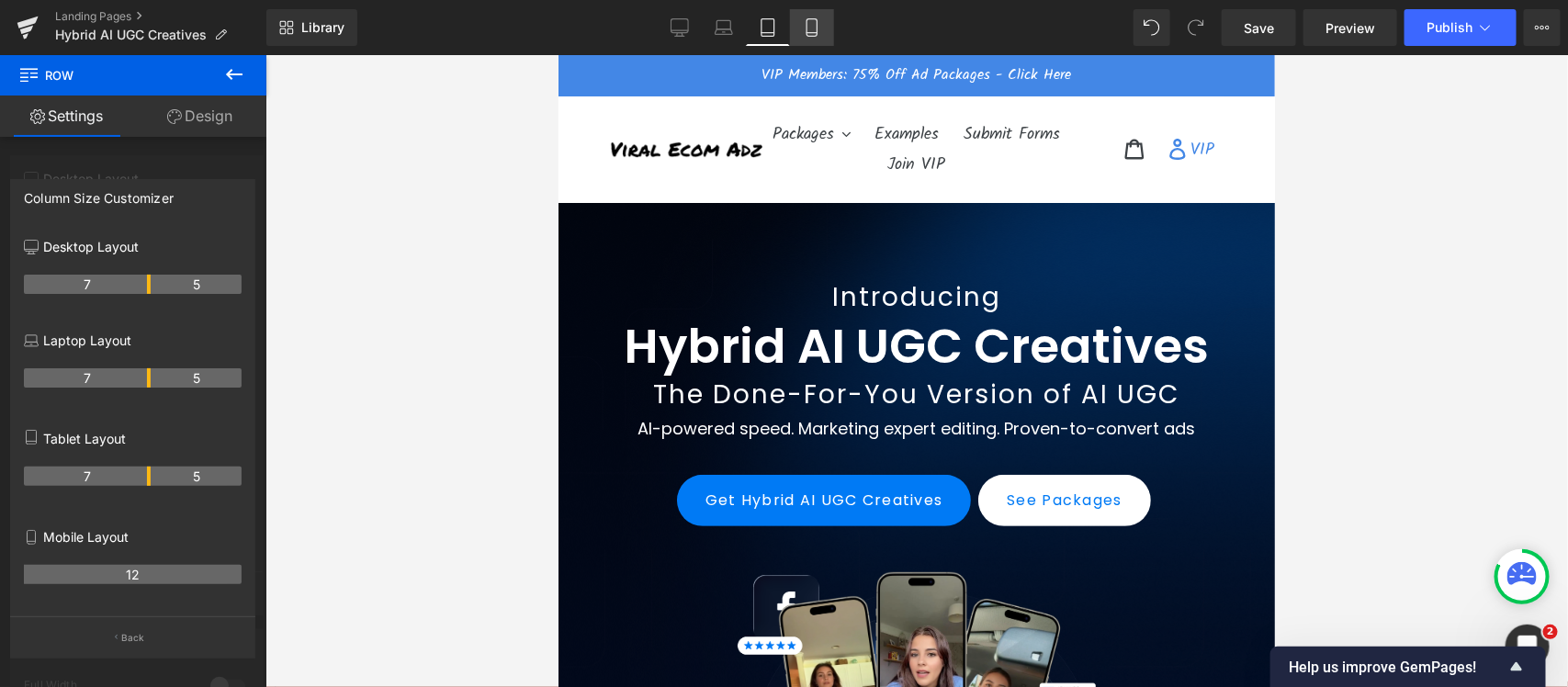
click at [808, 21] on icon at bounding box center [812, 28] width 19 height 19
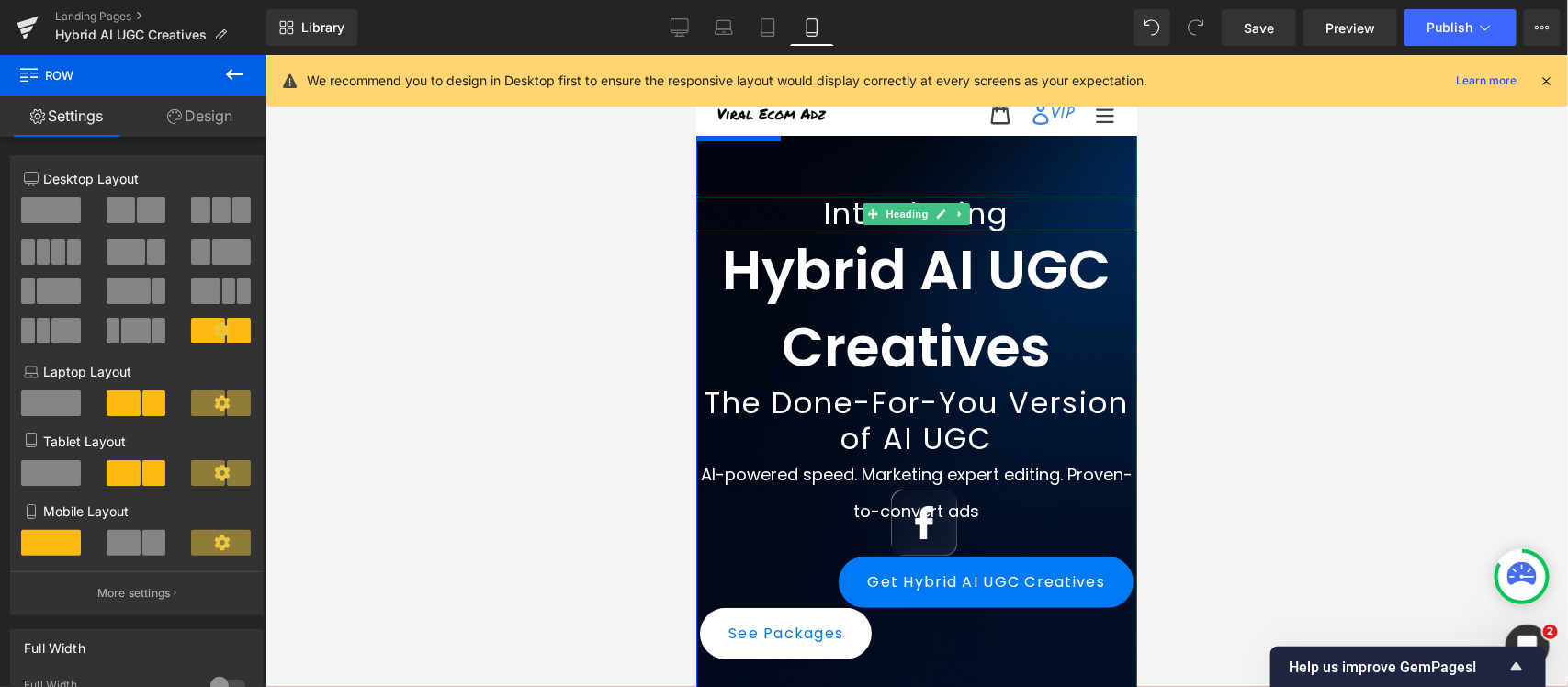
click at [842, 224] on span "Introducing" at bounding box center [916, 213] width 184 height 41
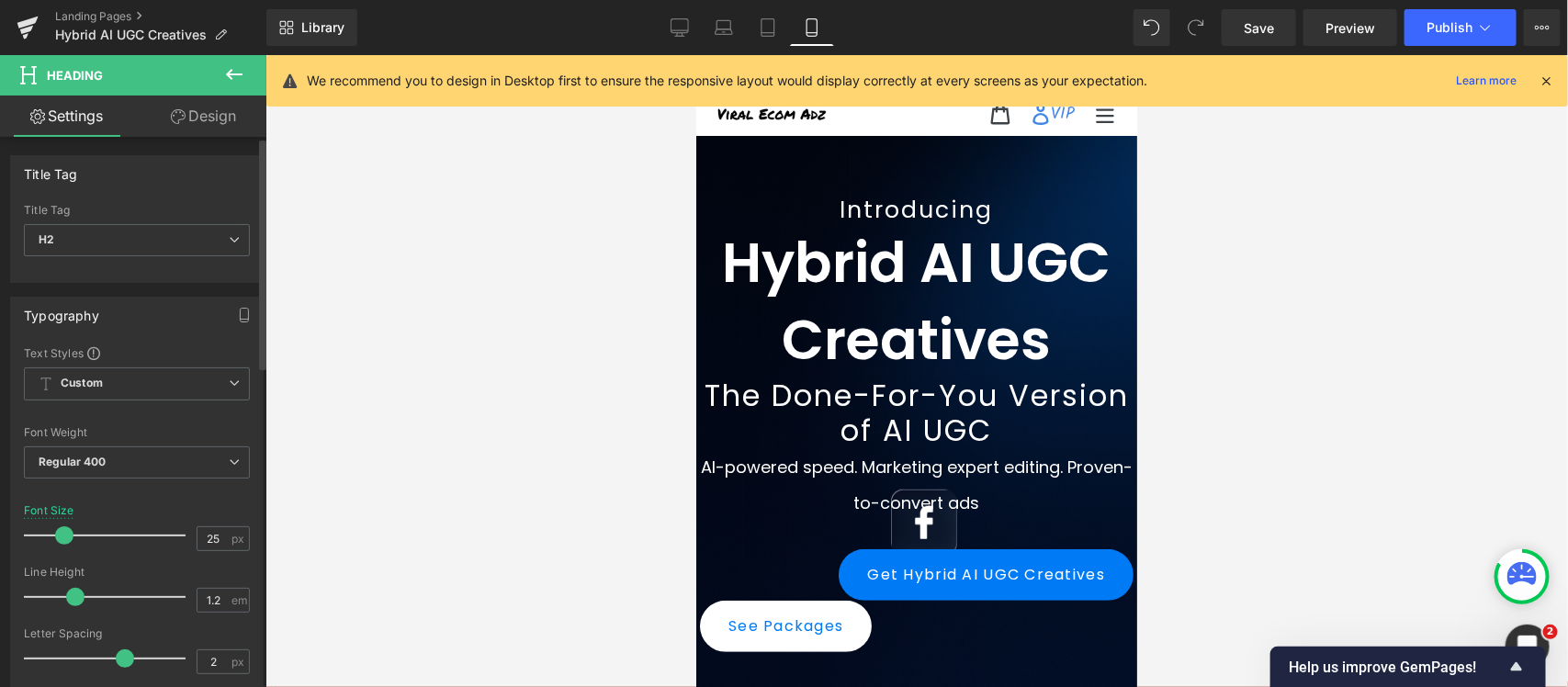
type input "24"
drag, startPoint x: 76, startPoint y: 535, endPoint x: 64, endPoint y: 535, distance: 12.0
click at [64, 535] on span at bounding box center [63, 535] width 19 height 19
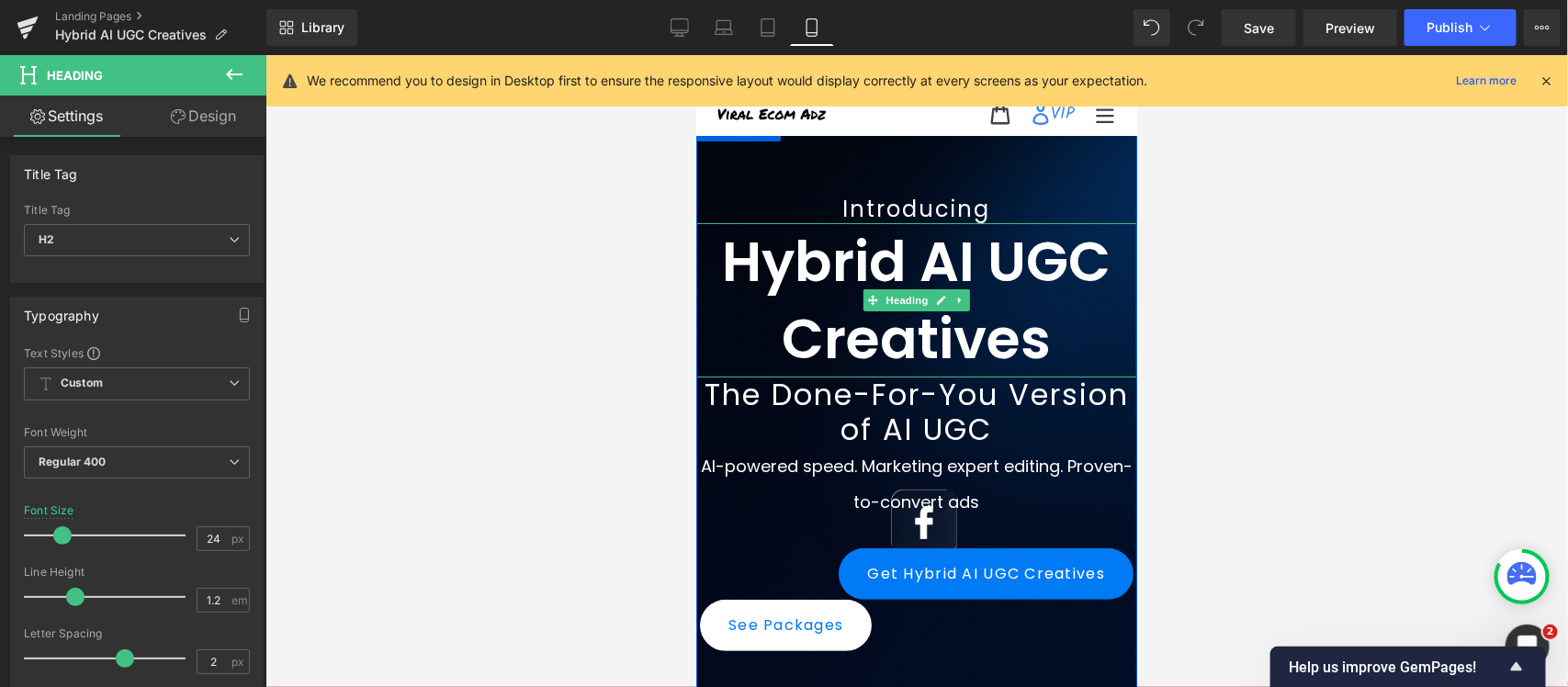
click at [776, 302] on h1 "Hybrid AI UGC Creatives" at bounding box center [916, 299] width 440 height 154
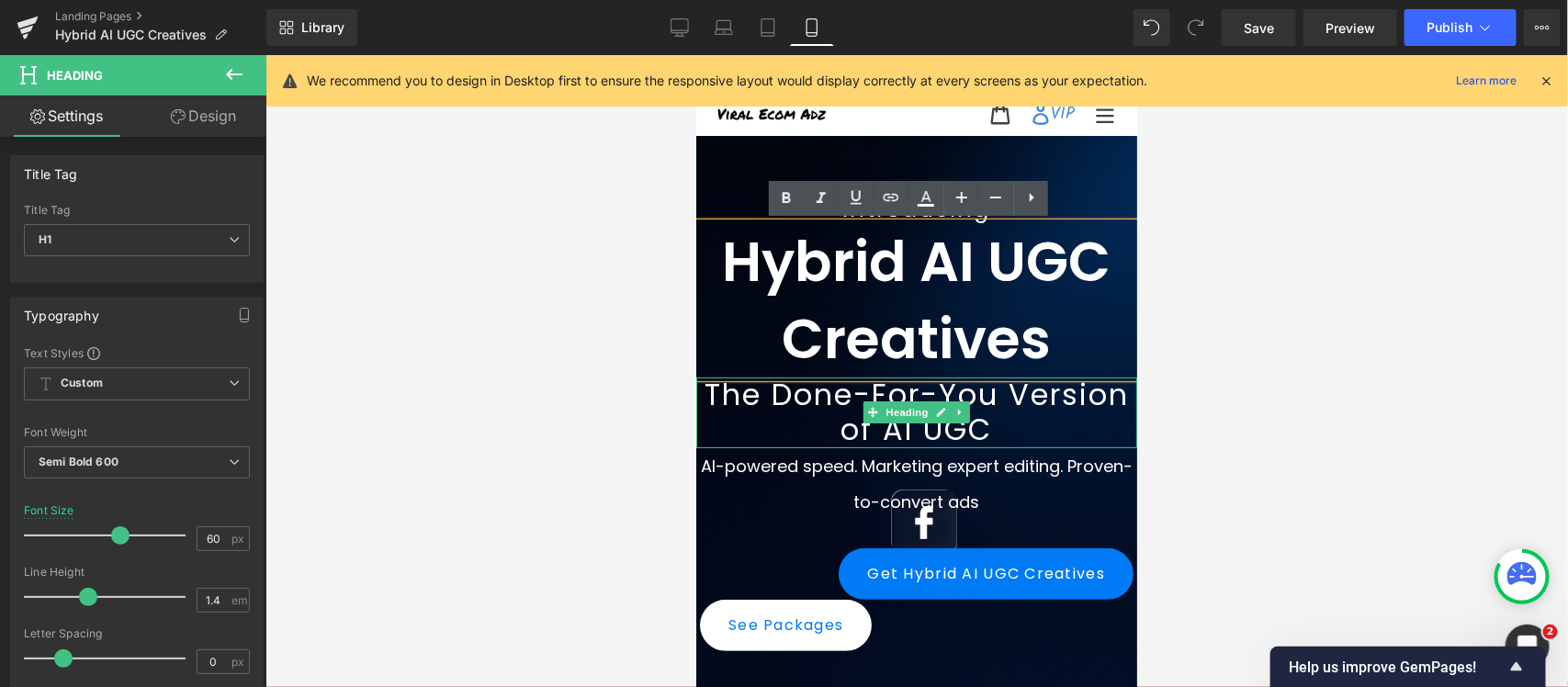
drag, startPoint x: 701, startPoint y: 429, endPoint x: 704, endPoint y: 168, distance: 261.0
click at [701, 429] on h2 "The Done-For-You Version of AI UGC" at bounding box center [916, 411] width 440 height 71
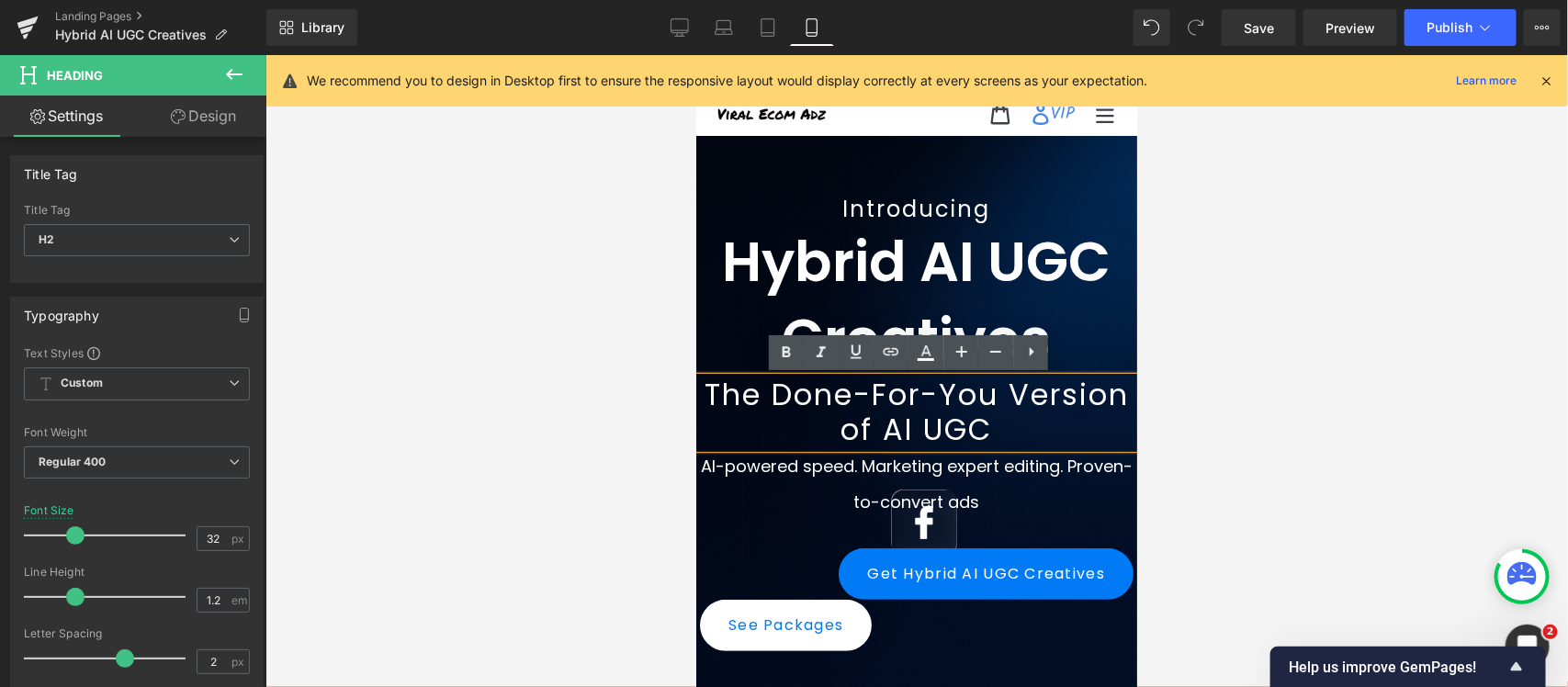
click at [704, 168] on div "Introducing Heading Hybrid AI UGC Creatives Heading The Done-For-You Version of…" at bounding box center [916, 451] width 440 height 677
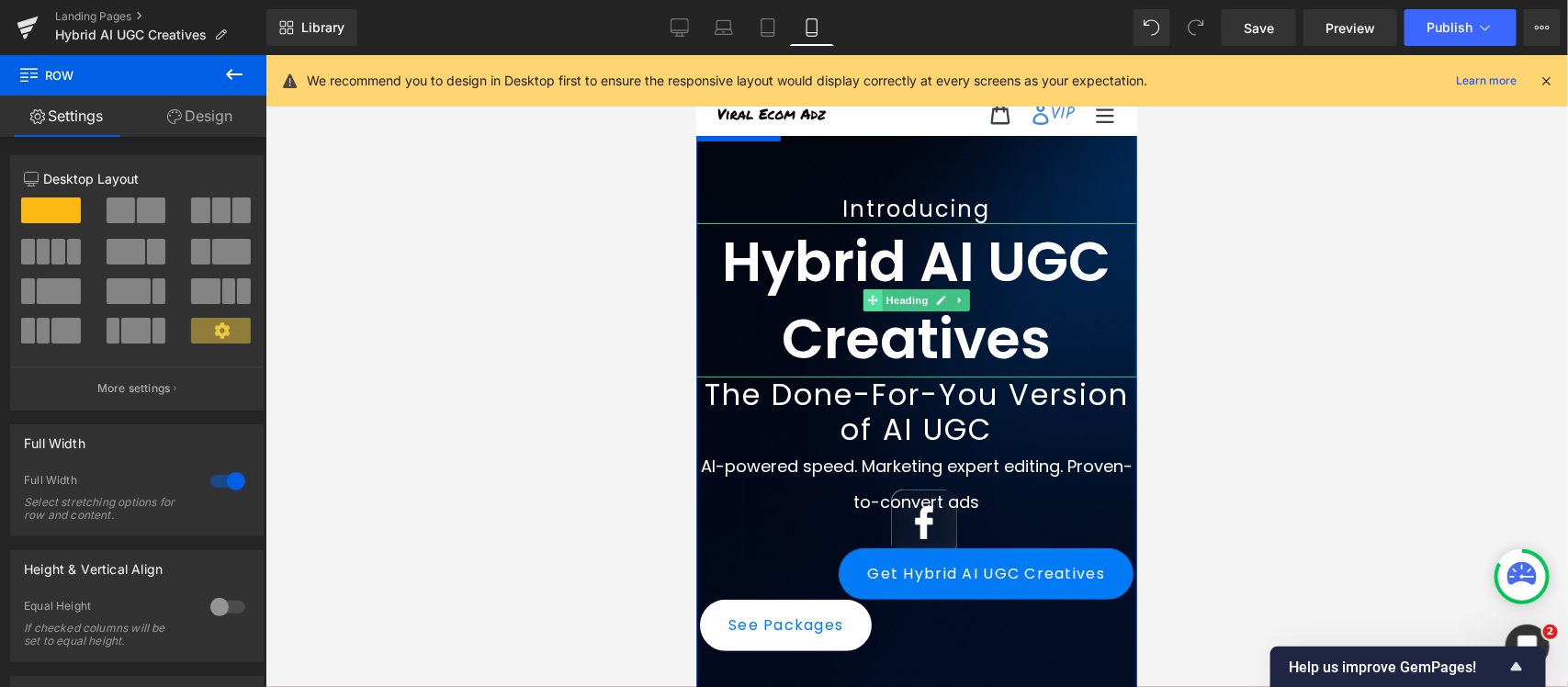
click at [867, 300] on icon at bounding box center [872, 299] width 10 height 11
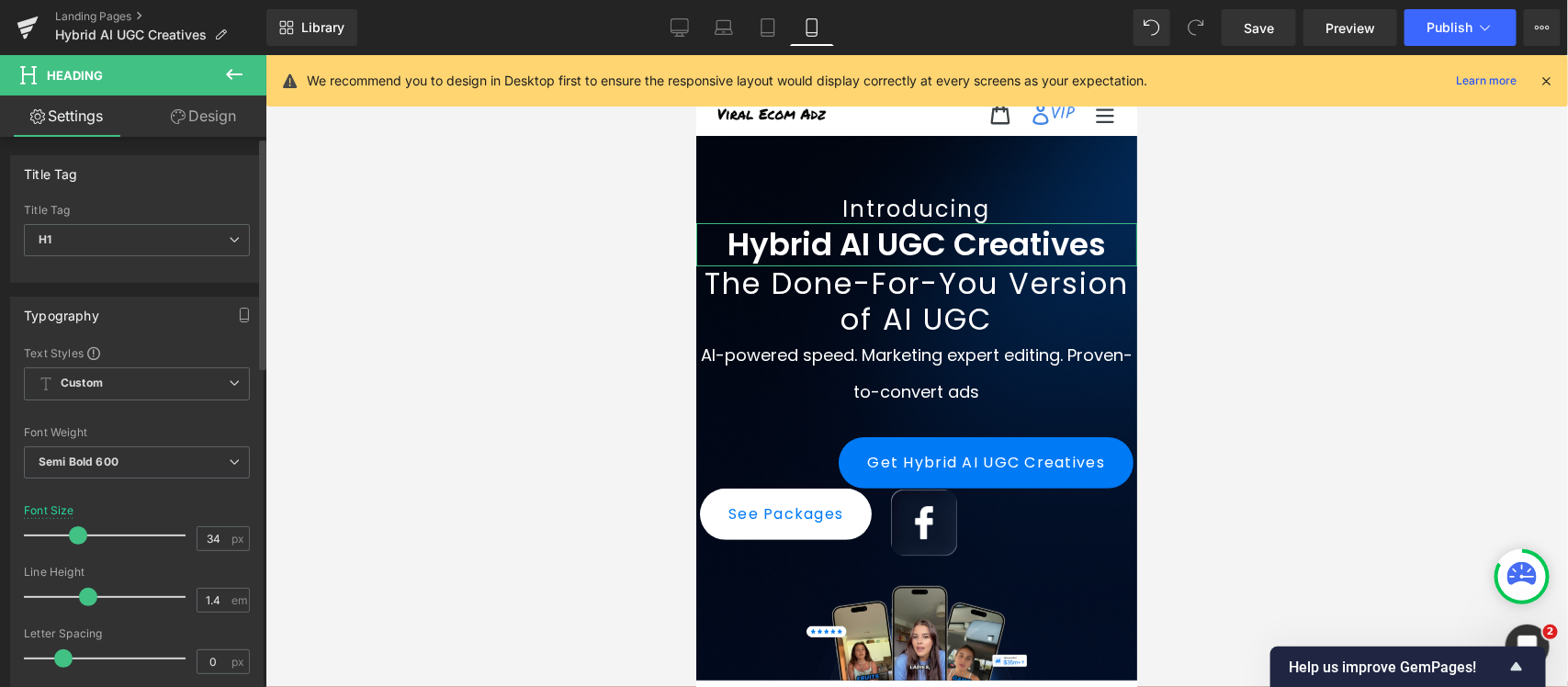
drag, startPoint x: 117, startPoint y: 535, endPoint x: 76, endPoint y: 534, distance: 41.0
click at [76, 534] on span at bounding box center [78, 535] width 19 height 19
click at [209, 537] on input "34" at bounding box center [214, 538] width 32 height 23
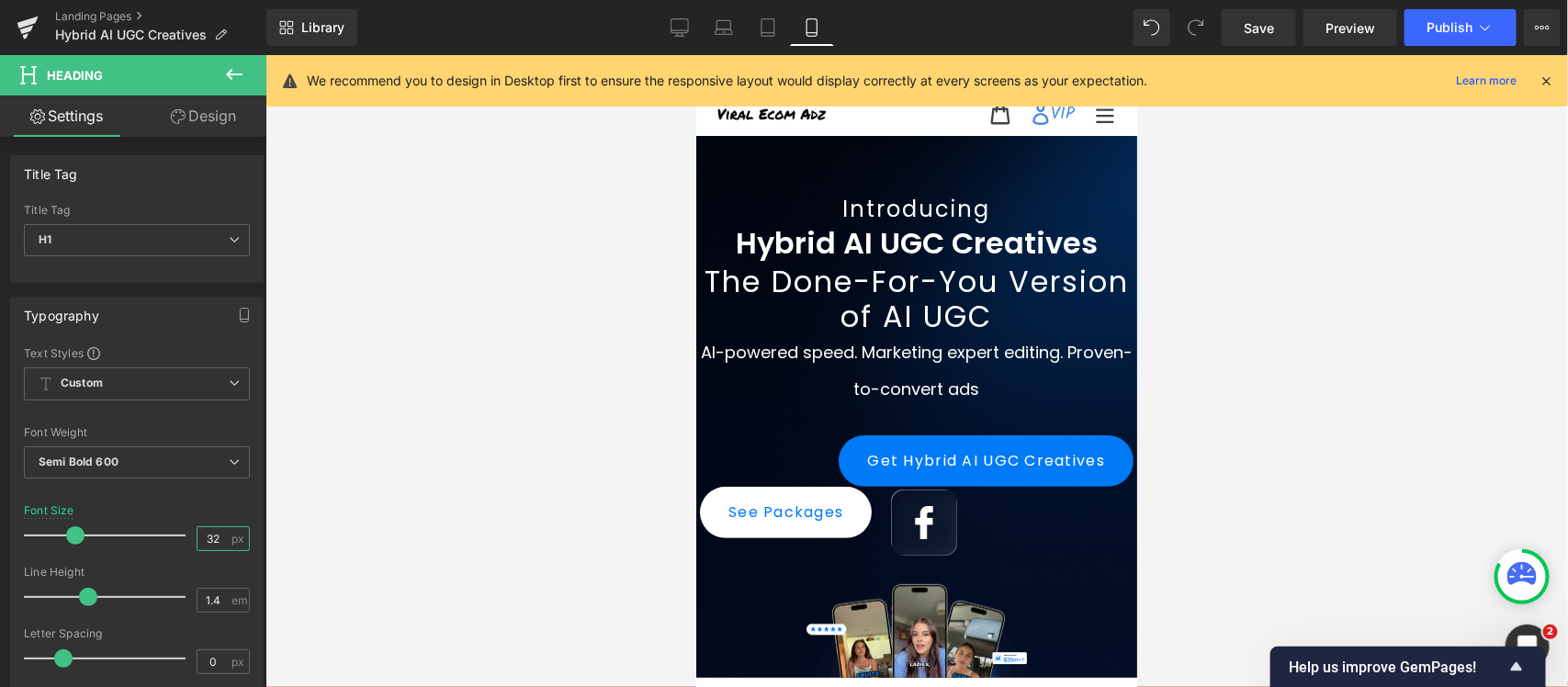
type input "34"
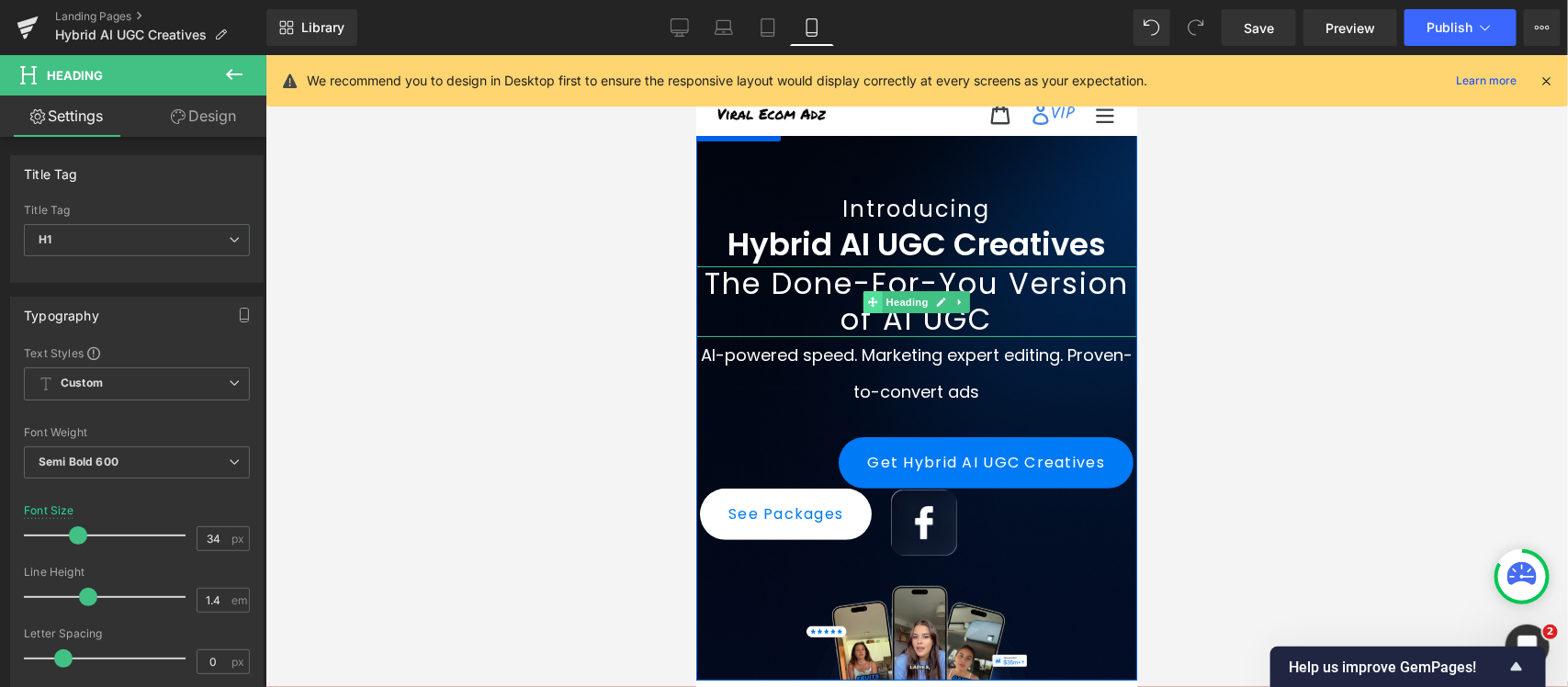
click at [867, 300] on icon at bounding box center [872, 300] width 10 height 10
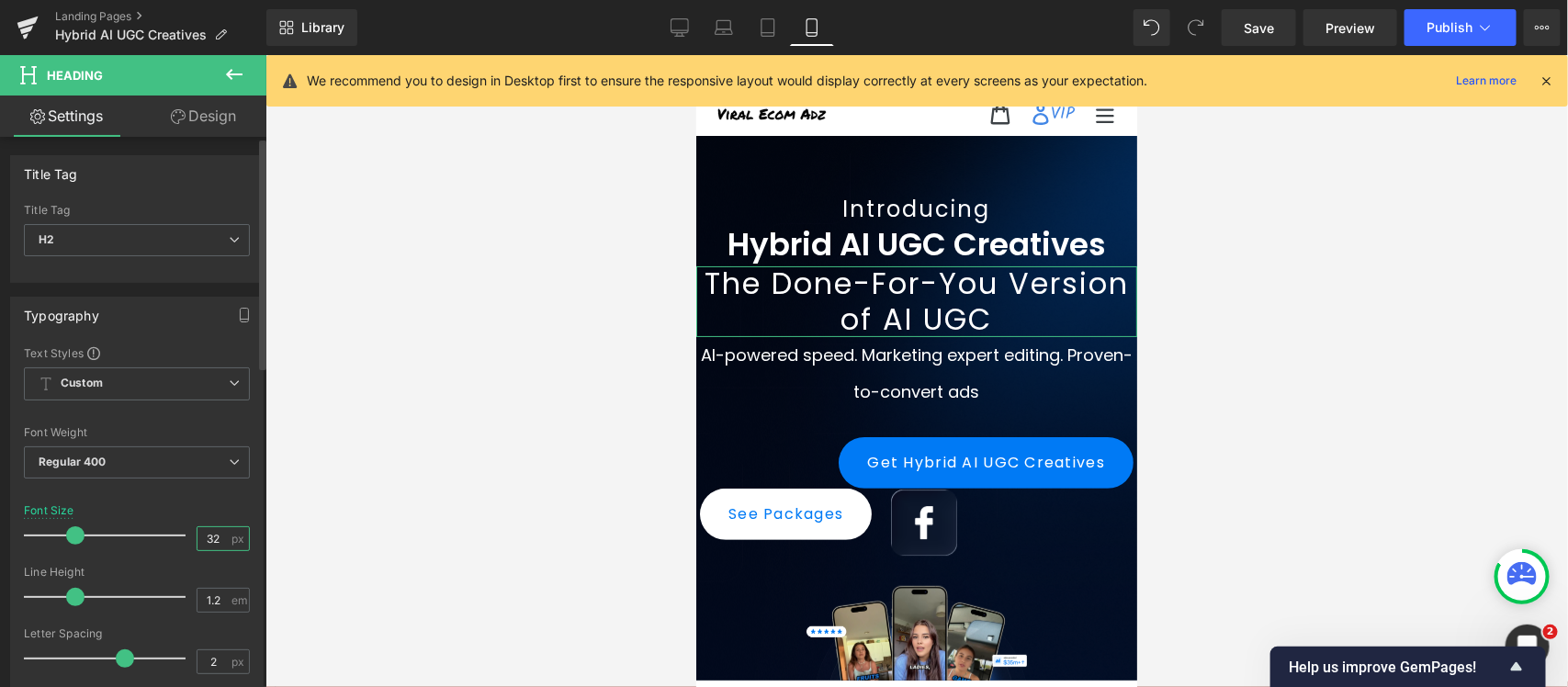
click at [202, 545] on input "32" at bounding box center [214, 538] width 32 height 23
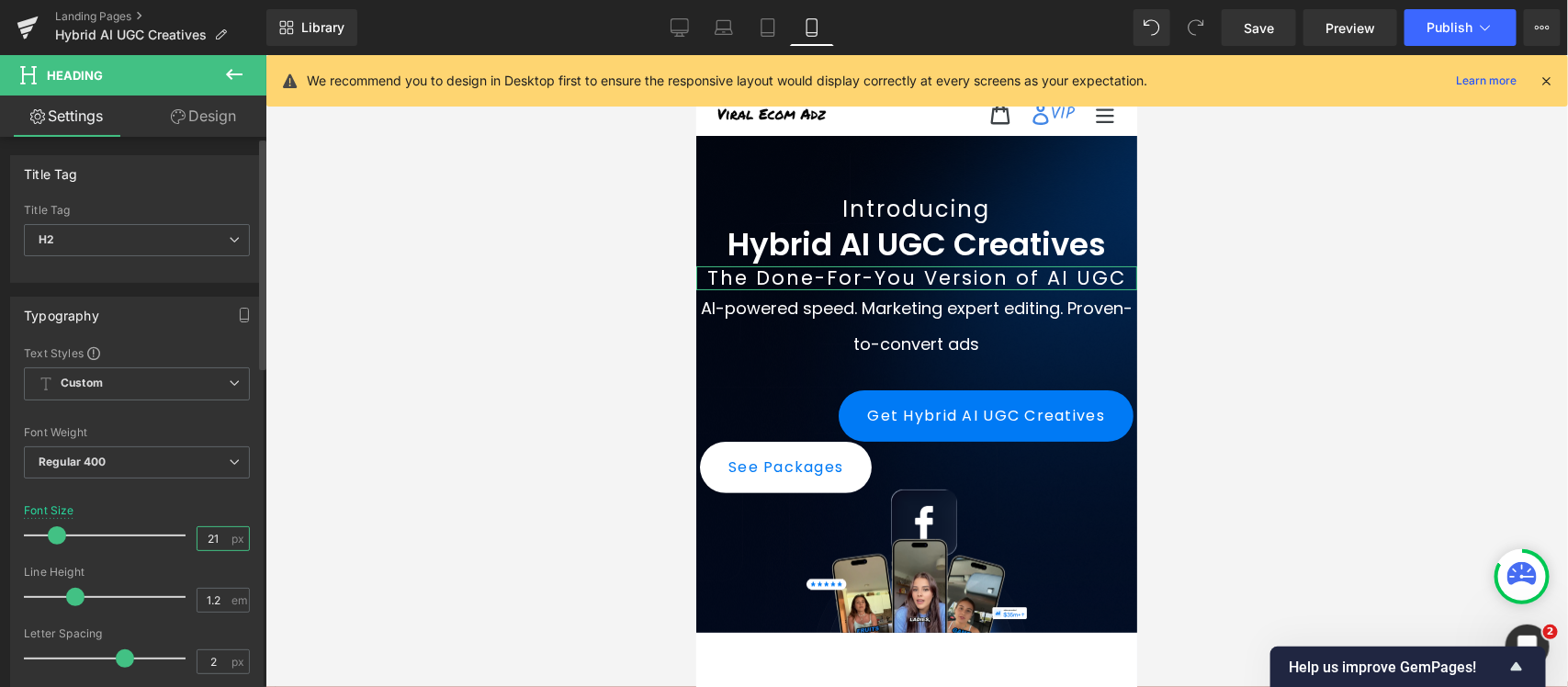
type input "20"
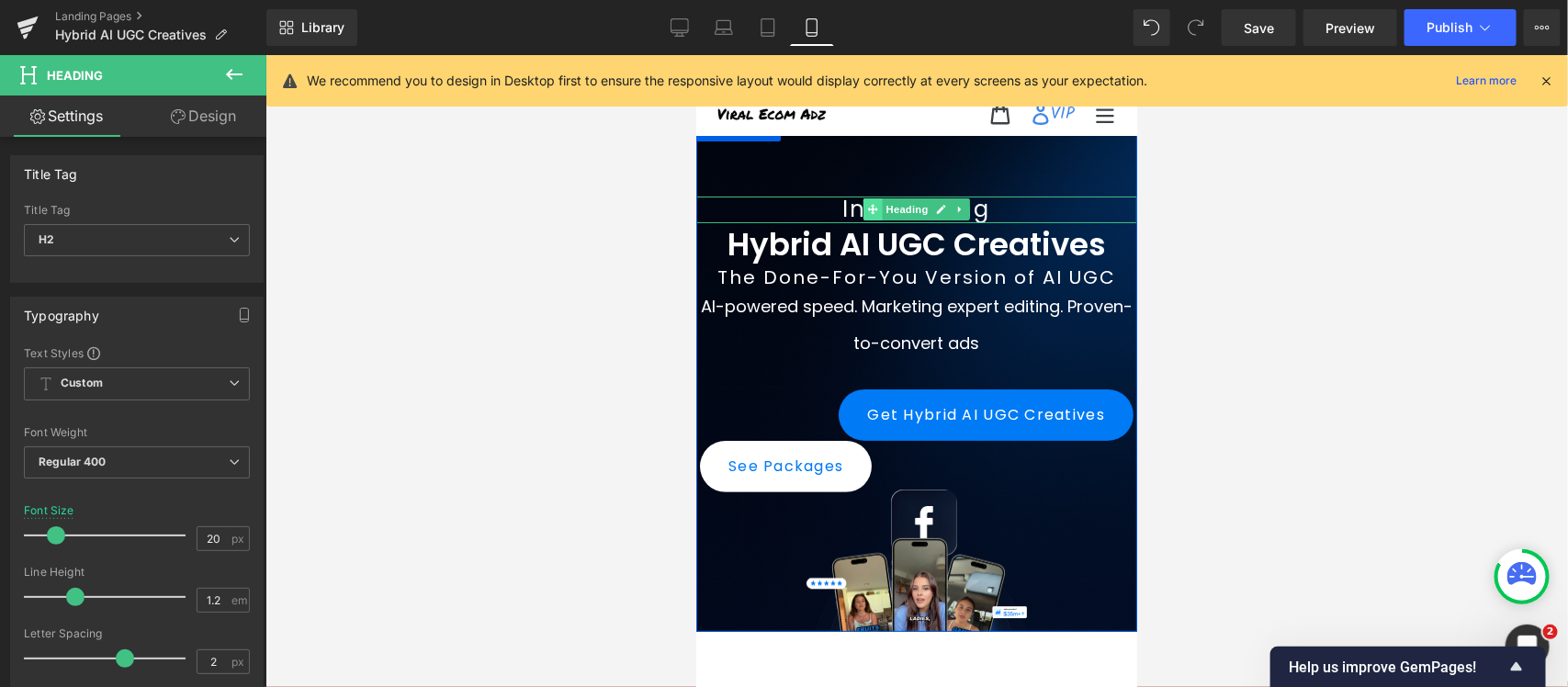
click at [867, 209] on icon at bounding box center [872, 209] width 10 height 10
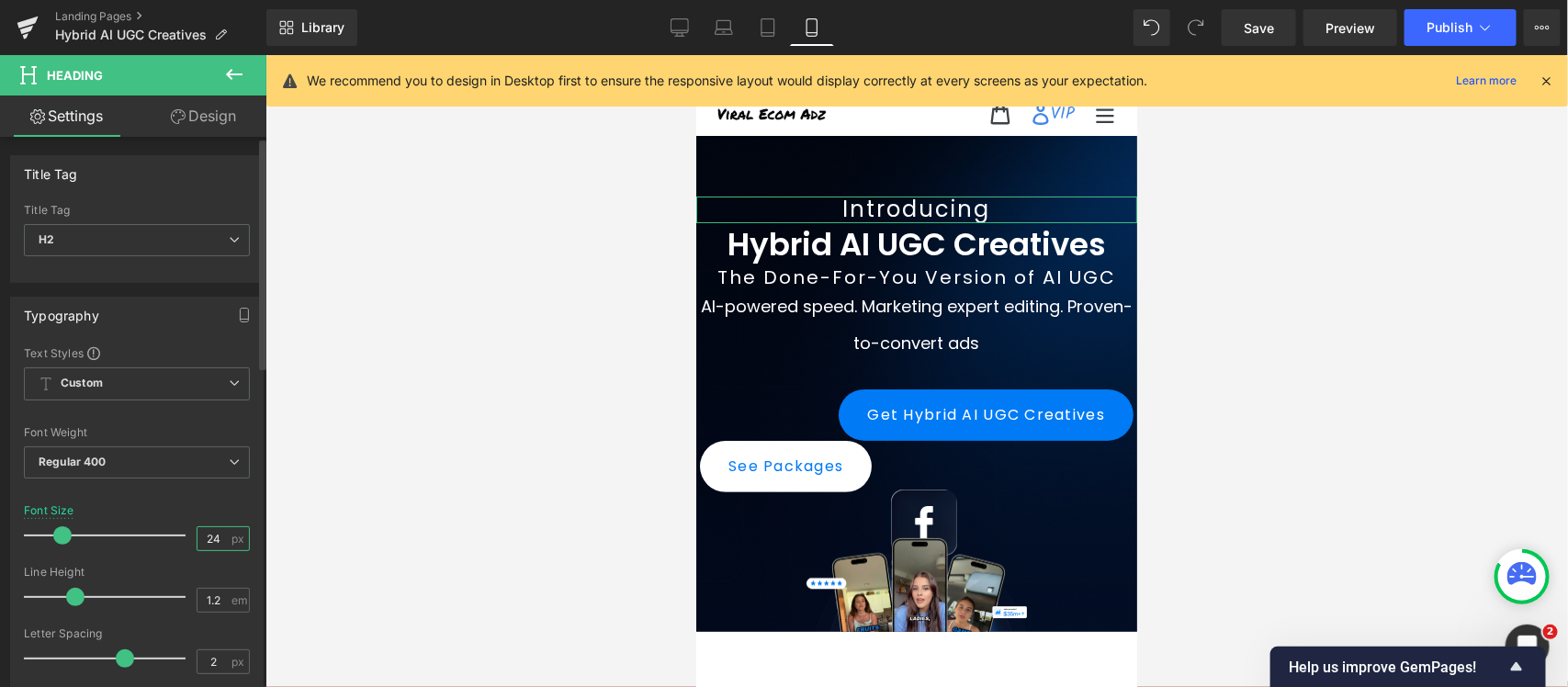
click at [216, 540] on input "24" at bounding box center [214, 538] width 32 height 23
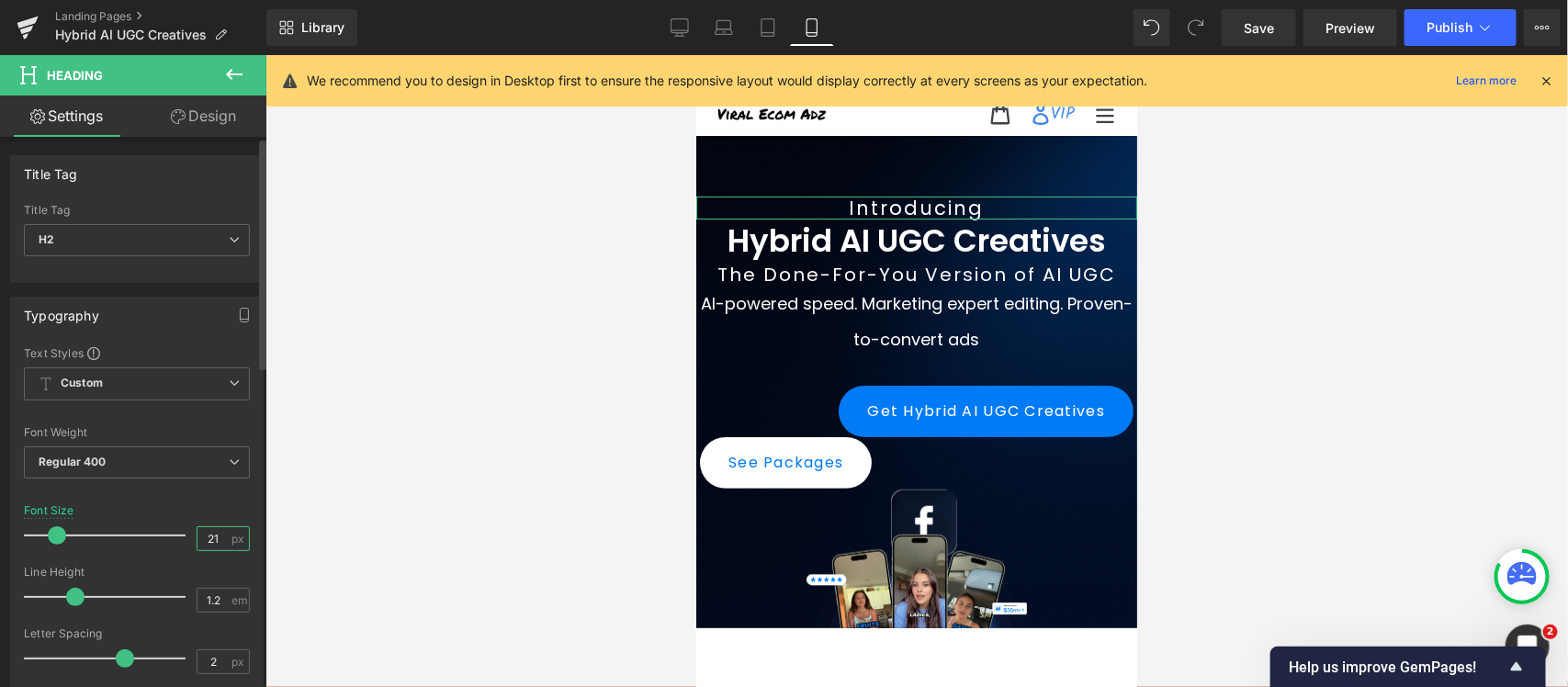
type input "20"
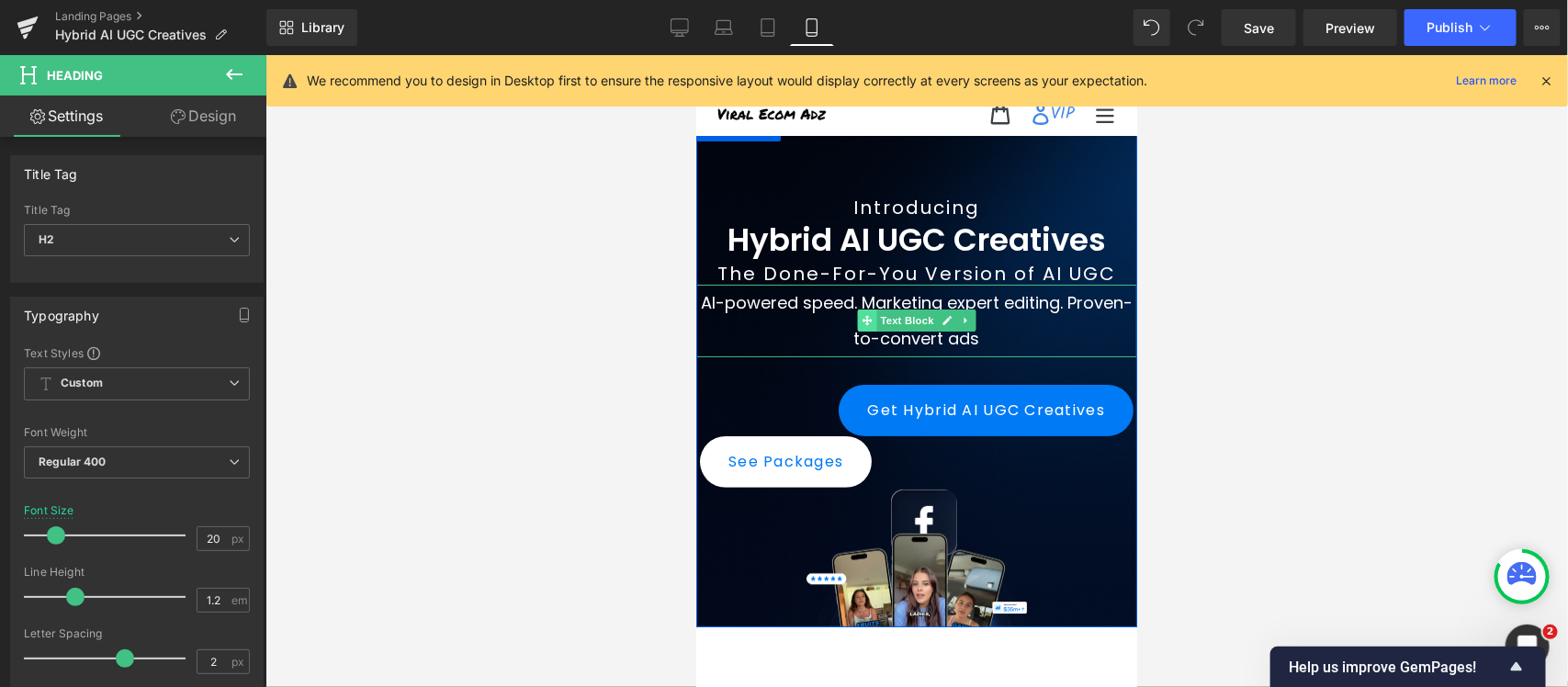
click at [860, 324] on icon at bounding box center [865, 320] width 10 height 11
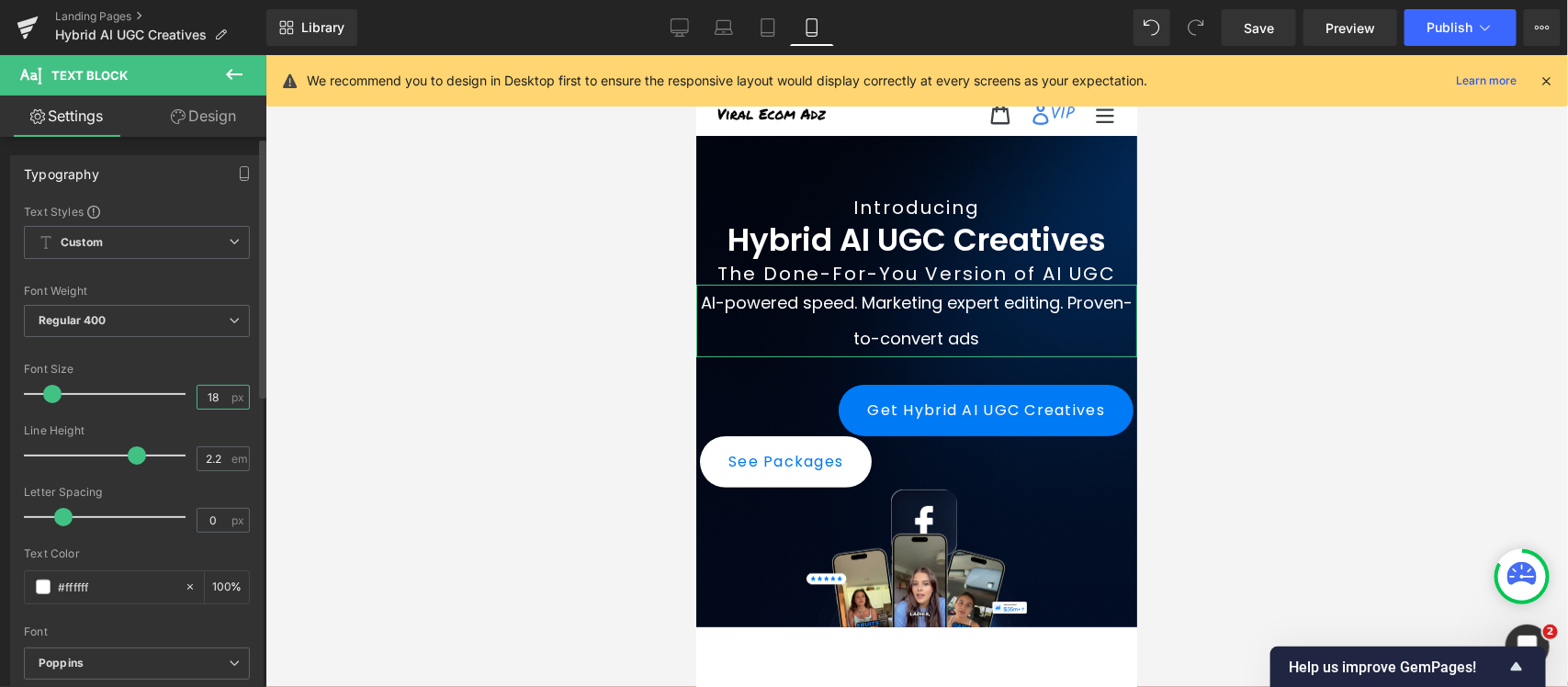
drag, startPoint x: 216, startPoint y: 389, endPoint x: 182, endPoint y: 391, distance: 34.1
click at [182, 391] on div "Font Size 18 px" at bounding box center [136, 392] width 226 height 61
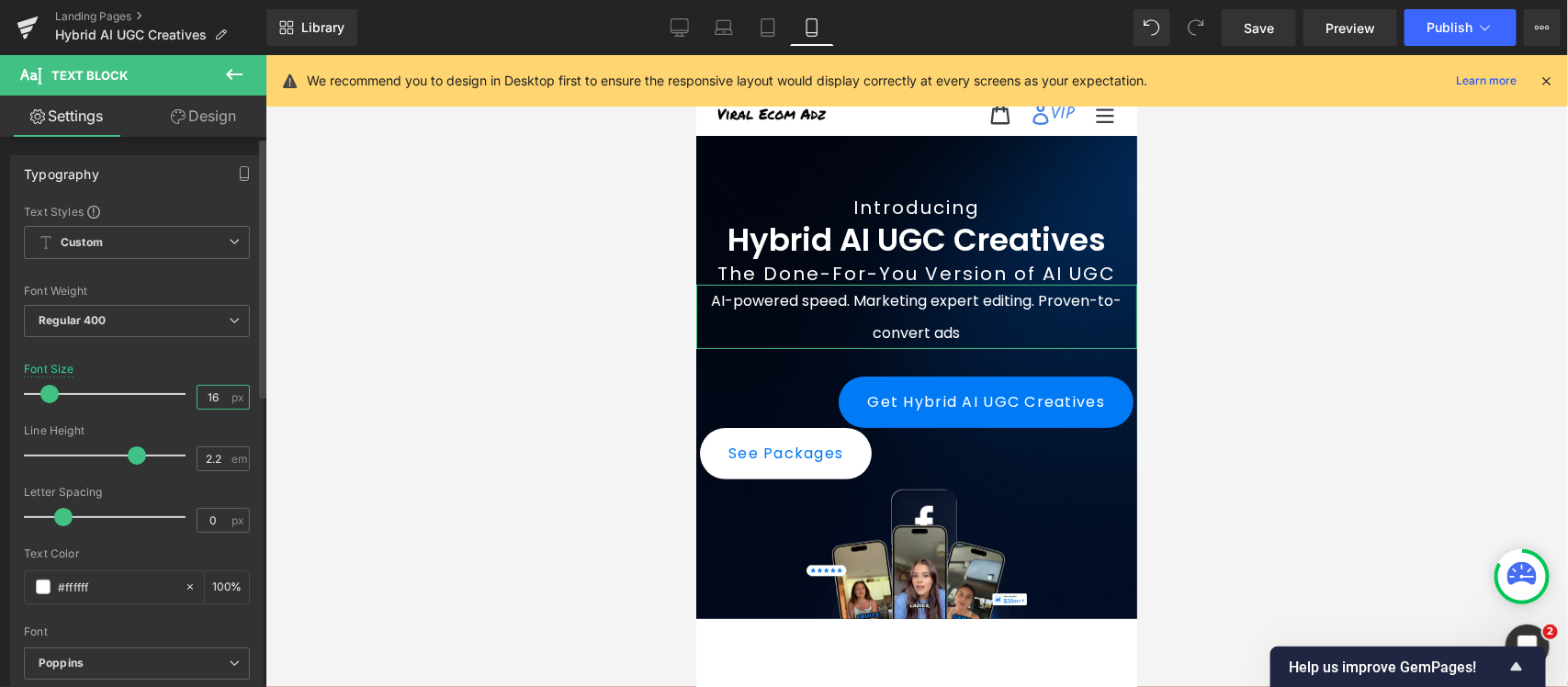
type input "15"
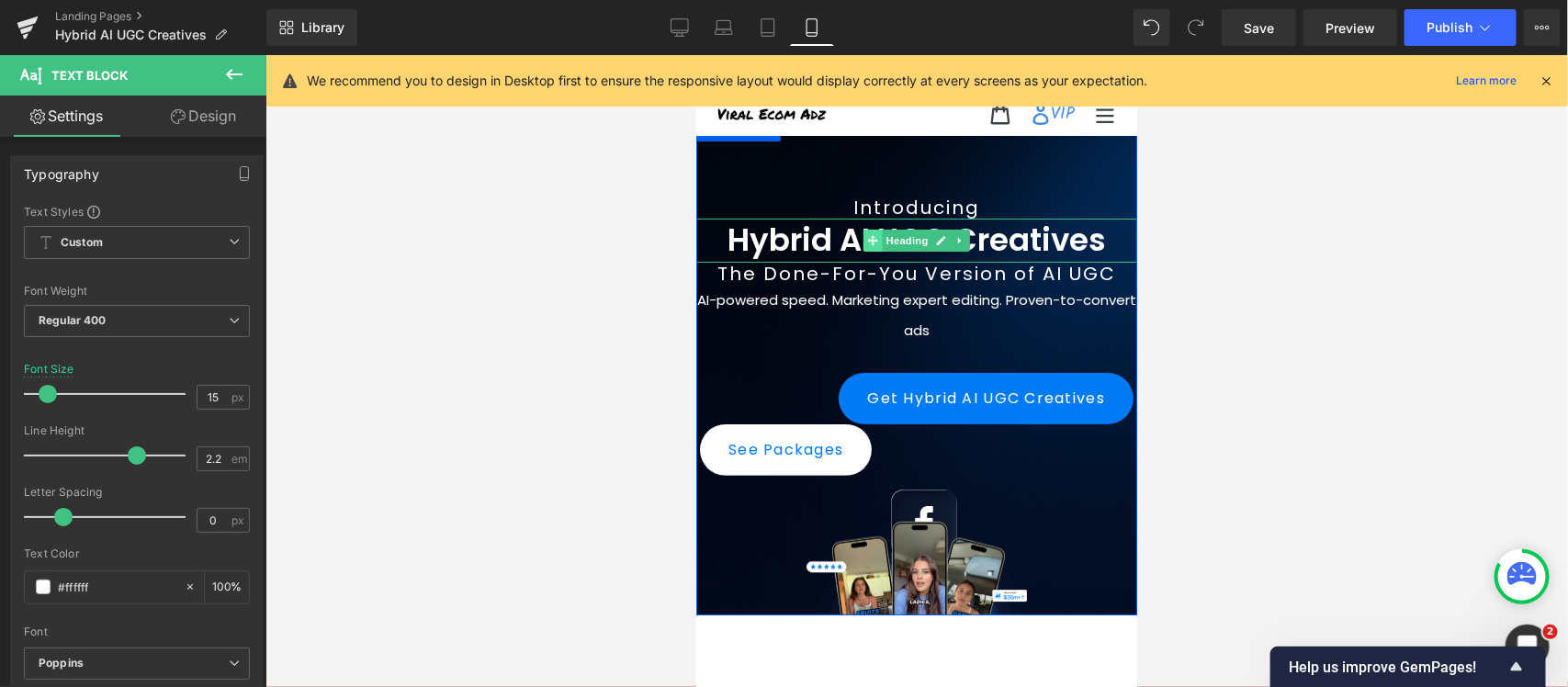
click at [867, 245] on icon at bounding box center [872, 240] width 10 height 11
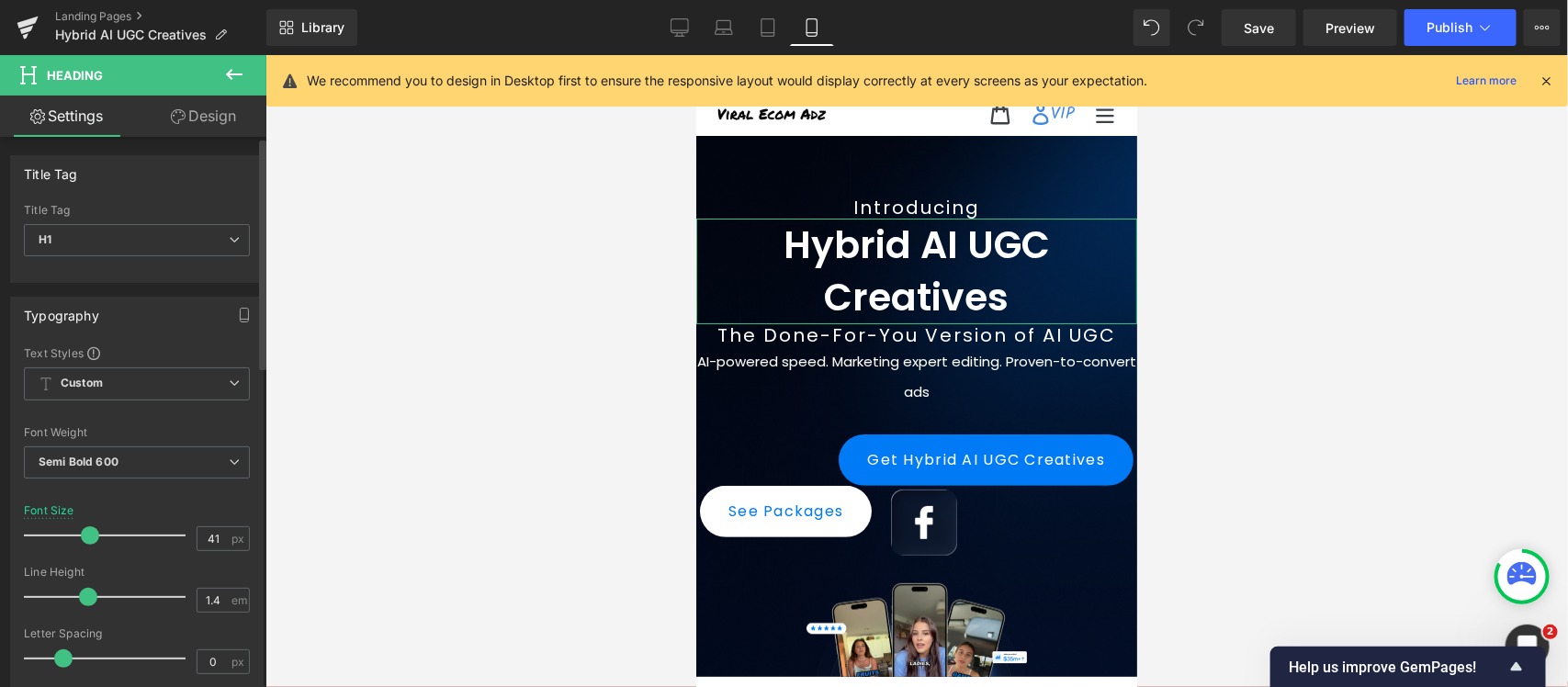
click at [86, 539] on span at bounding box center [90, 535] width 19 height 19
click at [230, 543] on div "41 px" at bounding box center [223, 538] width 54 height 24
click at [214, 537] on input "41" at bounding box center [214, 538] width 32 height 23
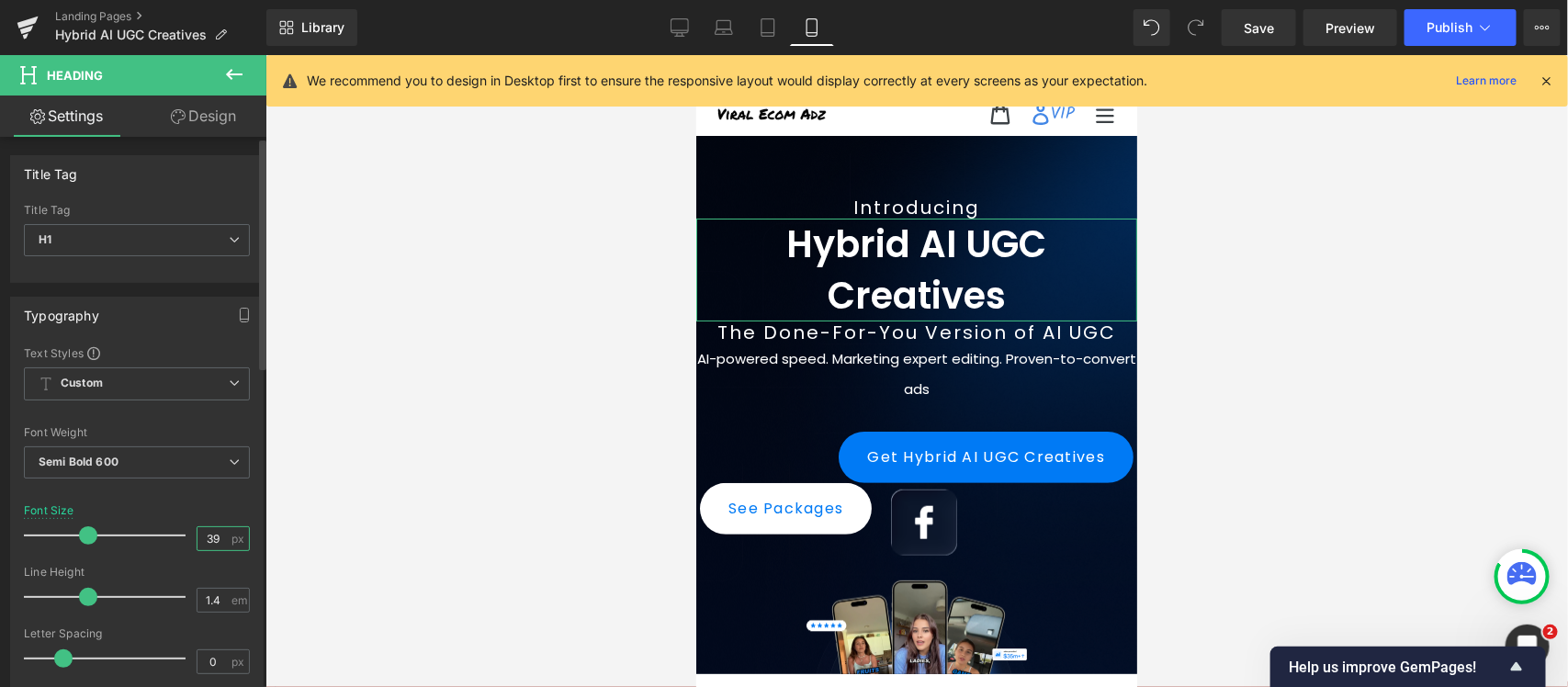
type input "40"
click at [217, 550] on input "1.4" at bounding box center [214, 600] width 32 height 23
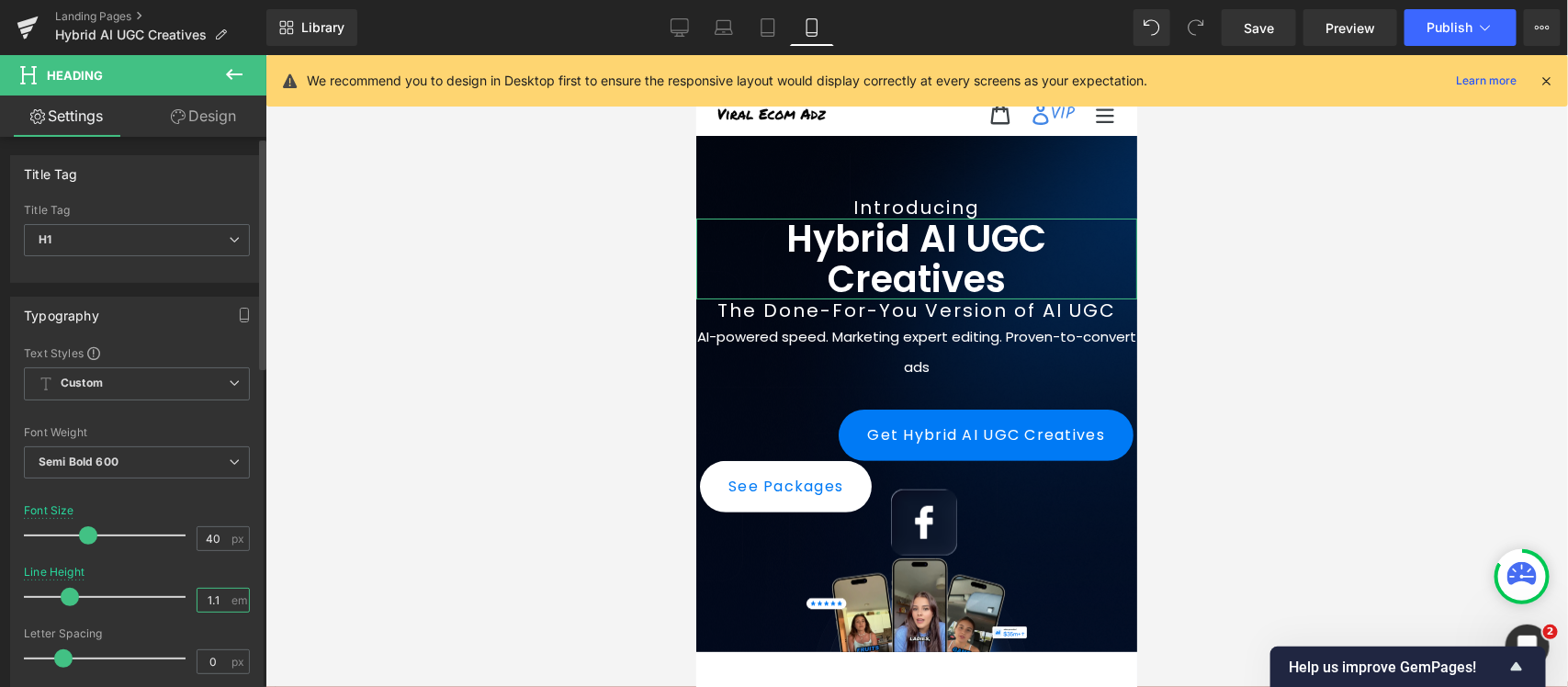
type input "1.2"
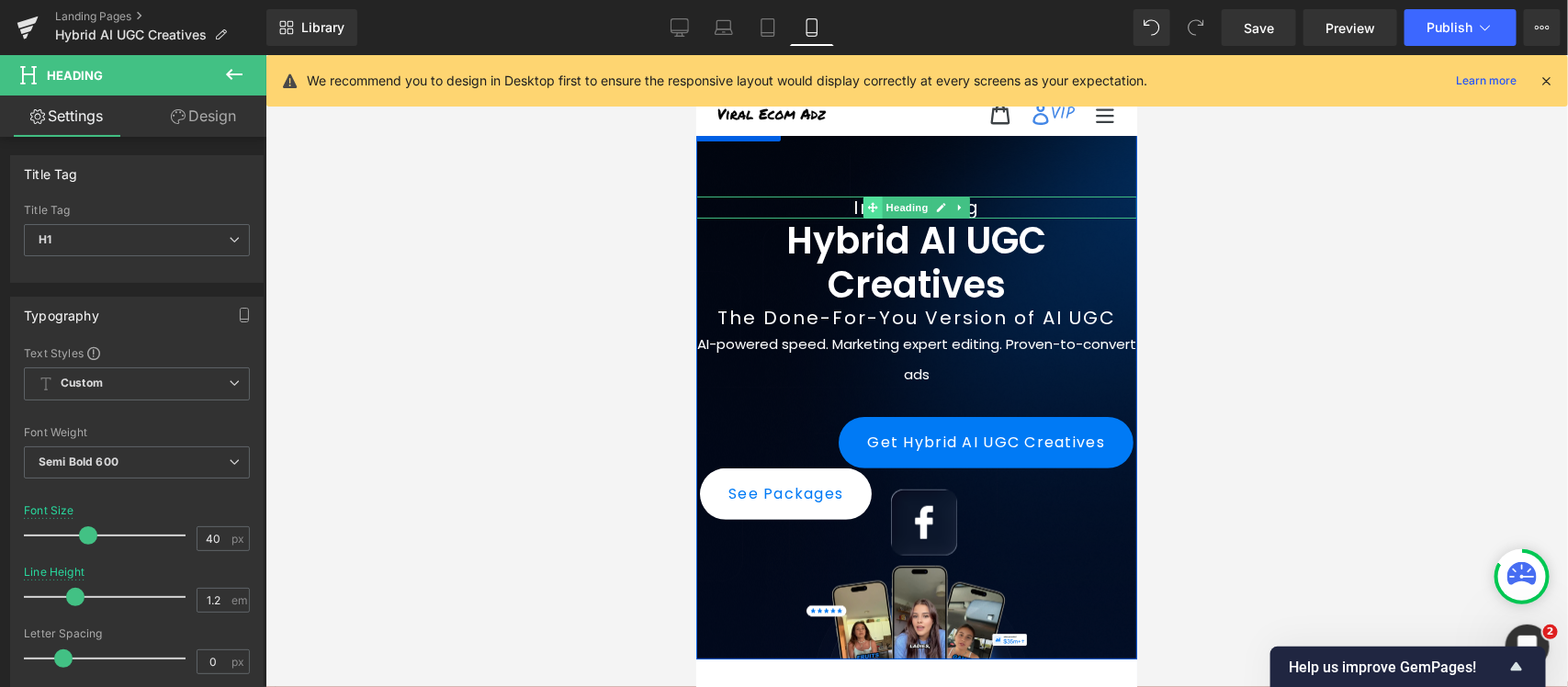
click at [869, 204] on span at bounding box center [872, 206] width 19 height 22
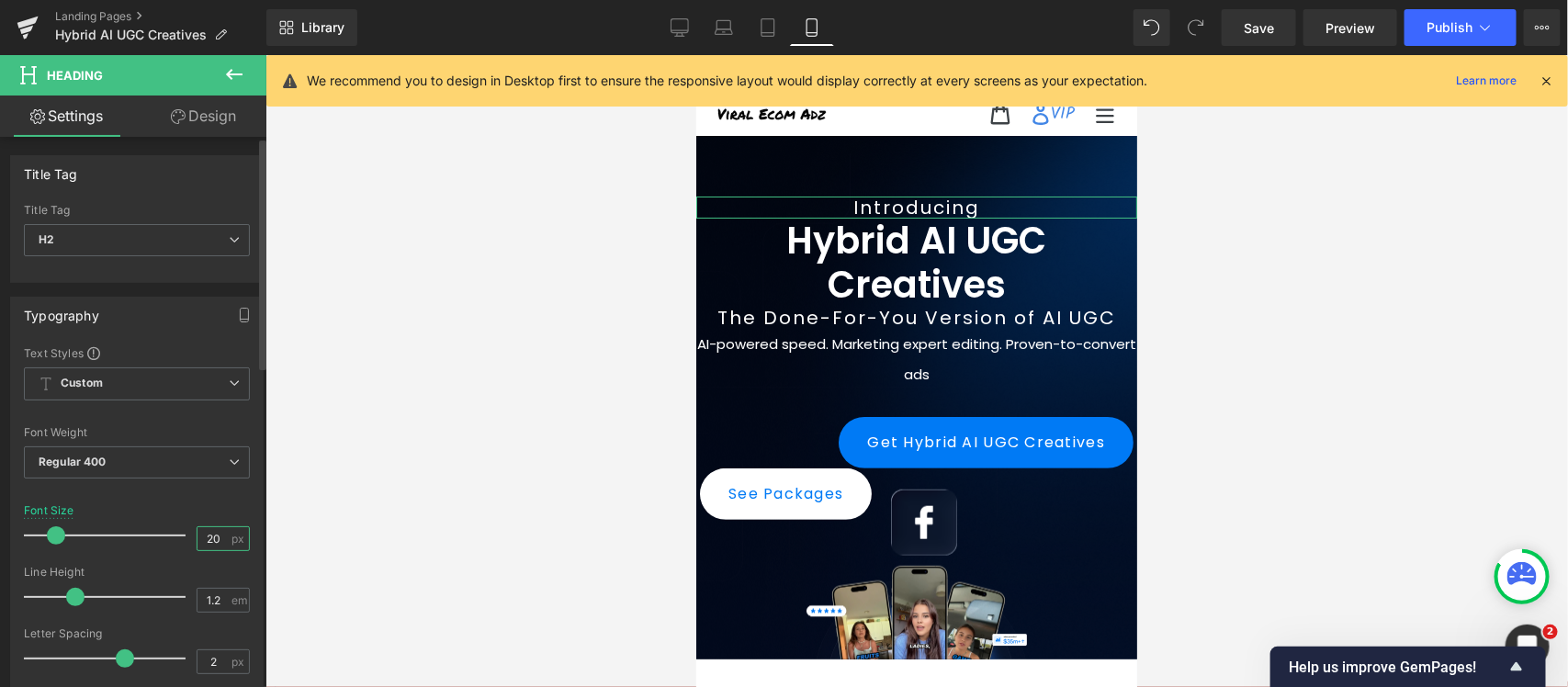
click at [209, 539] on input "20" at bounding box center [214, 538] width 32 height 23
type input "24"
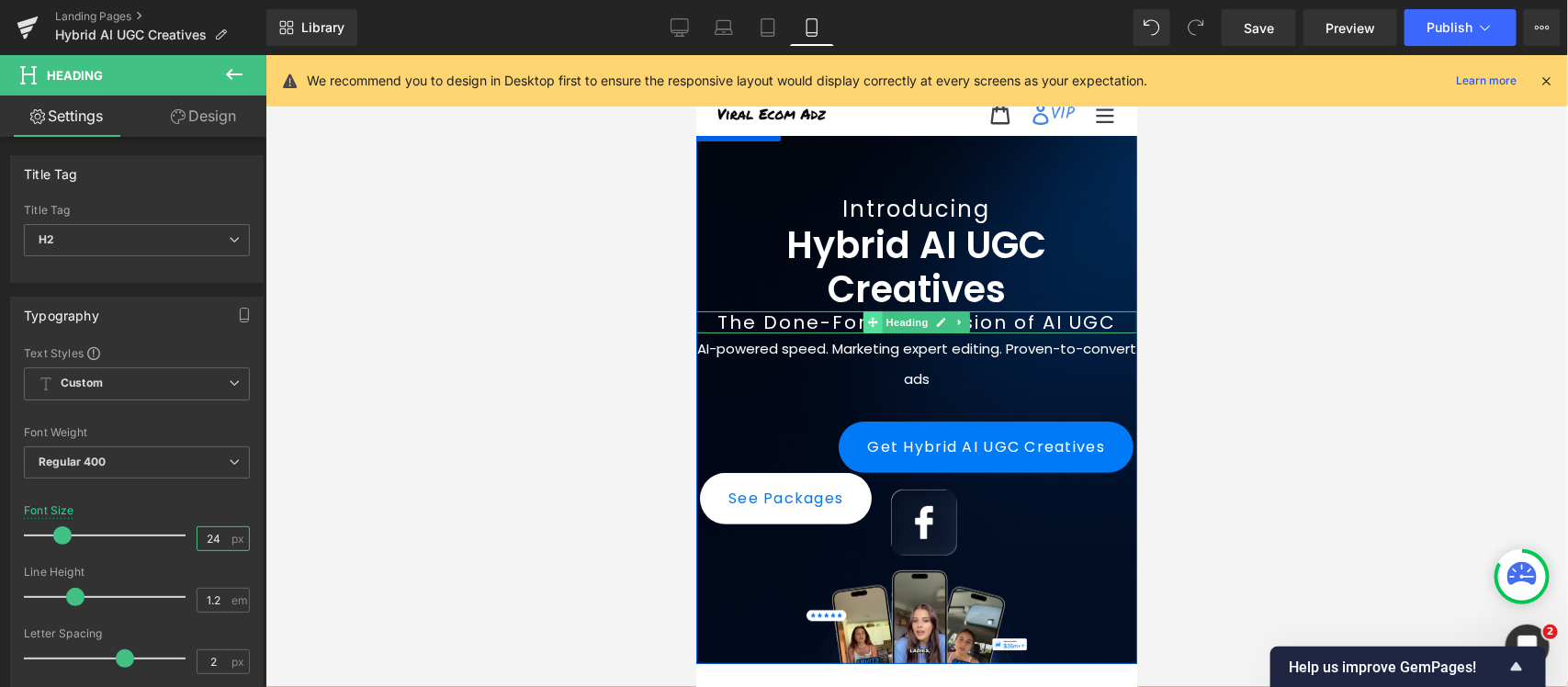
drag, startPoint x: 862, startPoint y: 319, endPoint x: 982, endPoint y: 583, distance: 290.0
click at [867, 319] on icon at bounding box center [872, 321] width 10 height 10
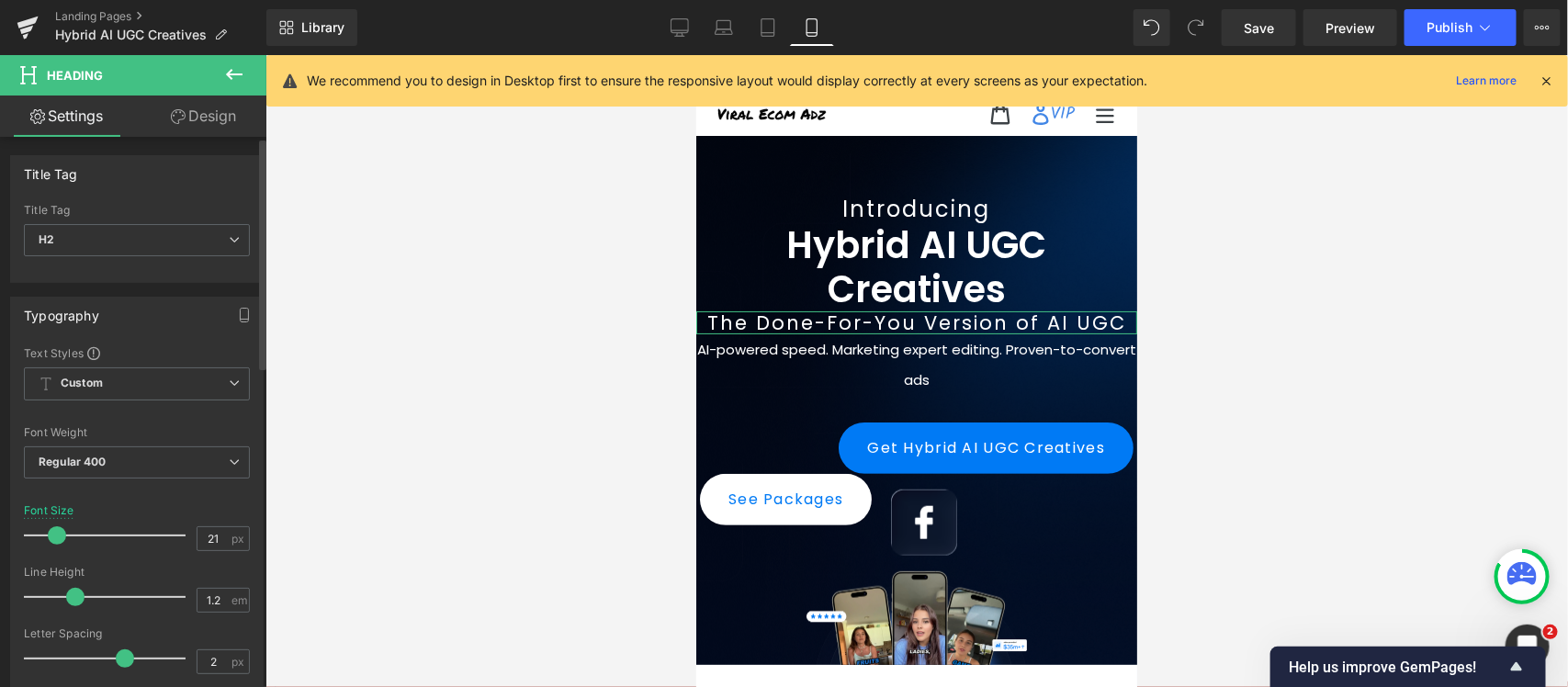
type input "20"
click at [52, 537] on span at bounding box center [56, 535] width 19 height 19
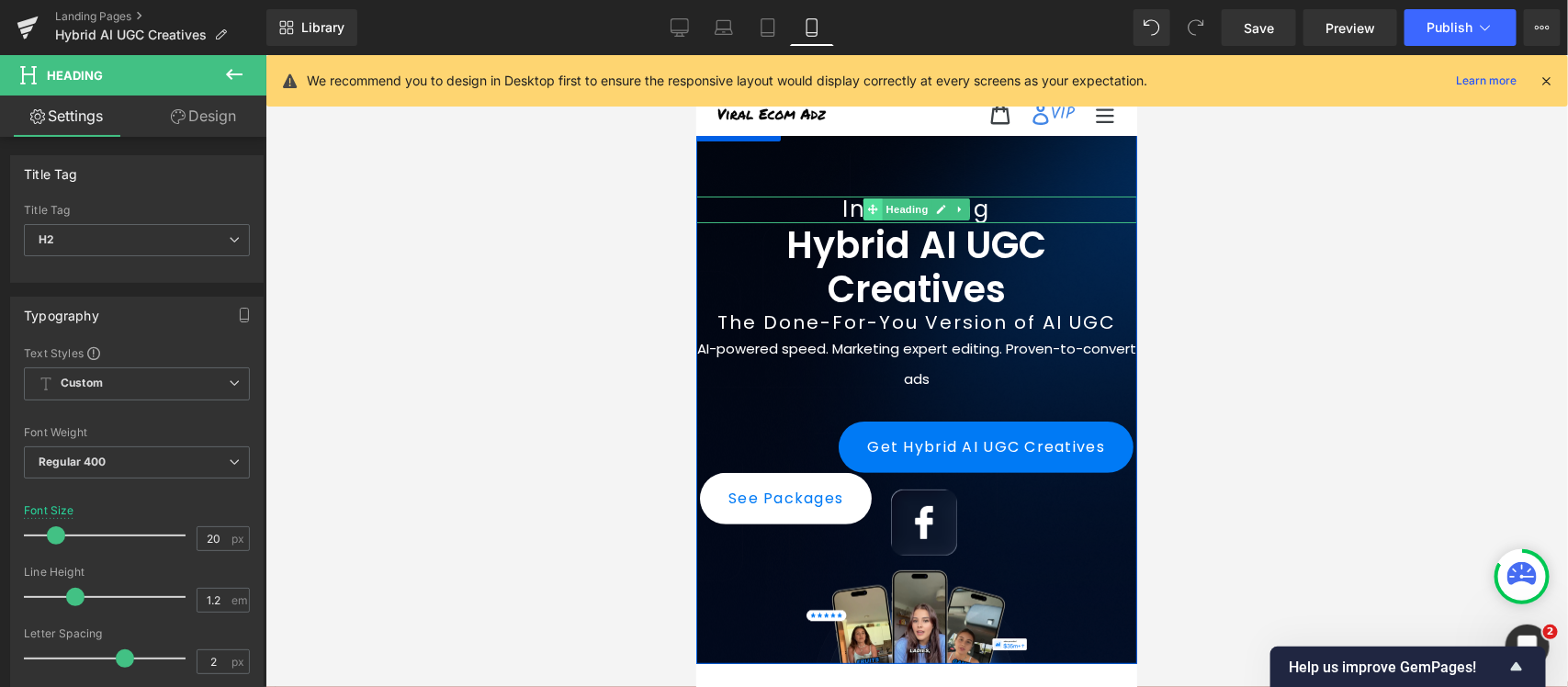
click at [867, 208] on icon at bounding box center [872, 209] width 10 height 11
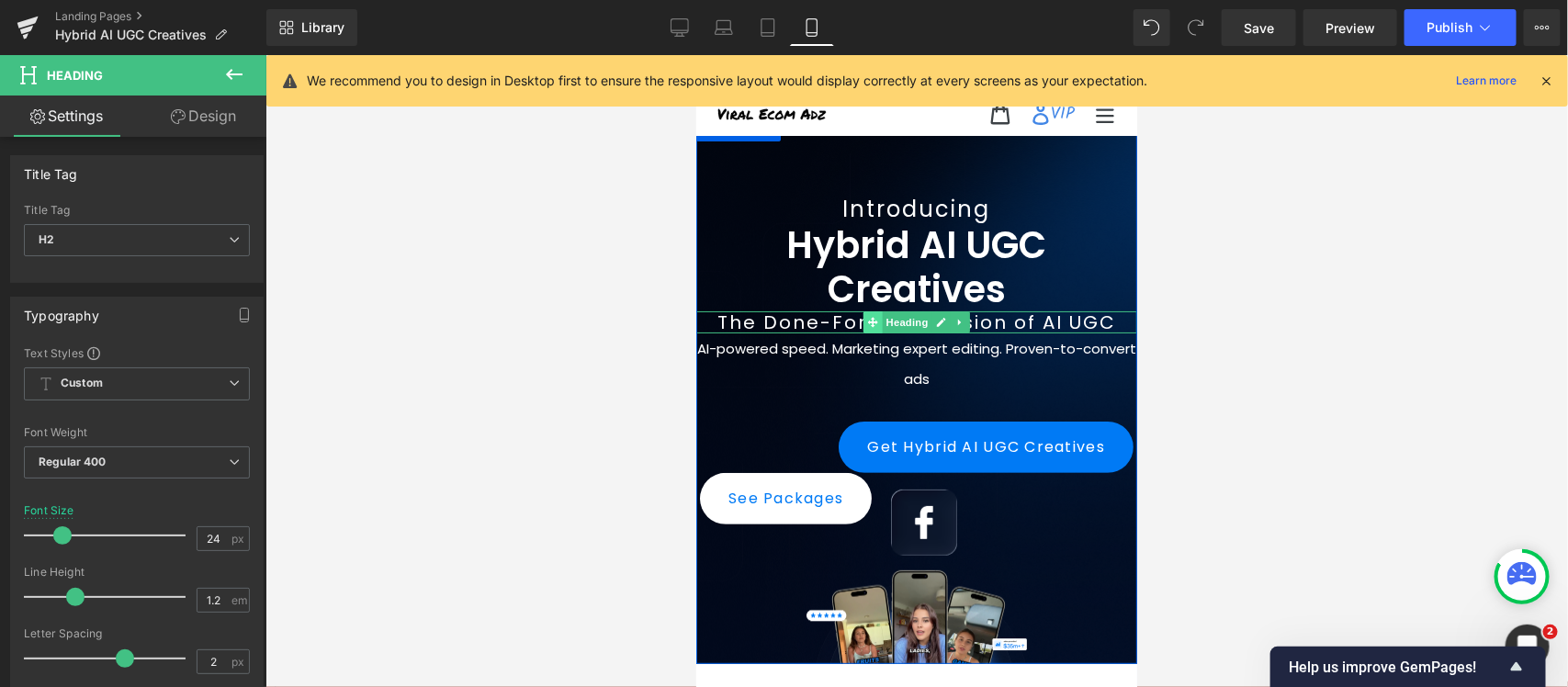
click at [869, 322] on span at bounding box center [872, 321] width 19 height 22
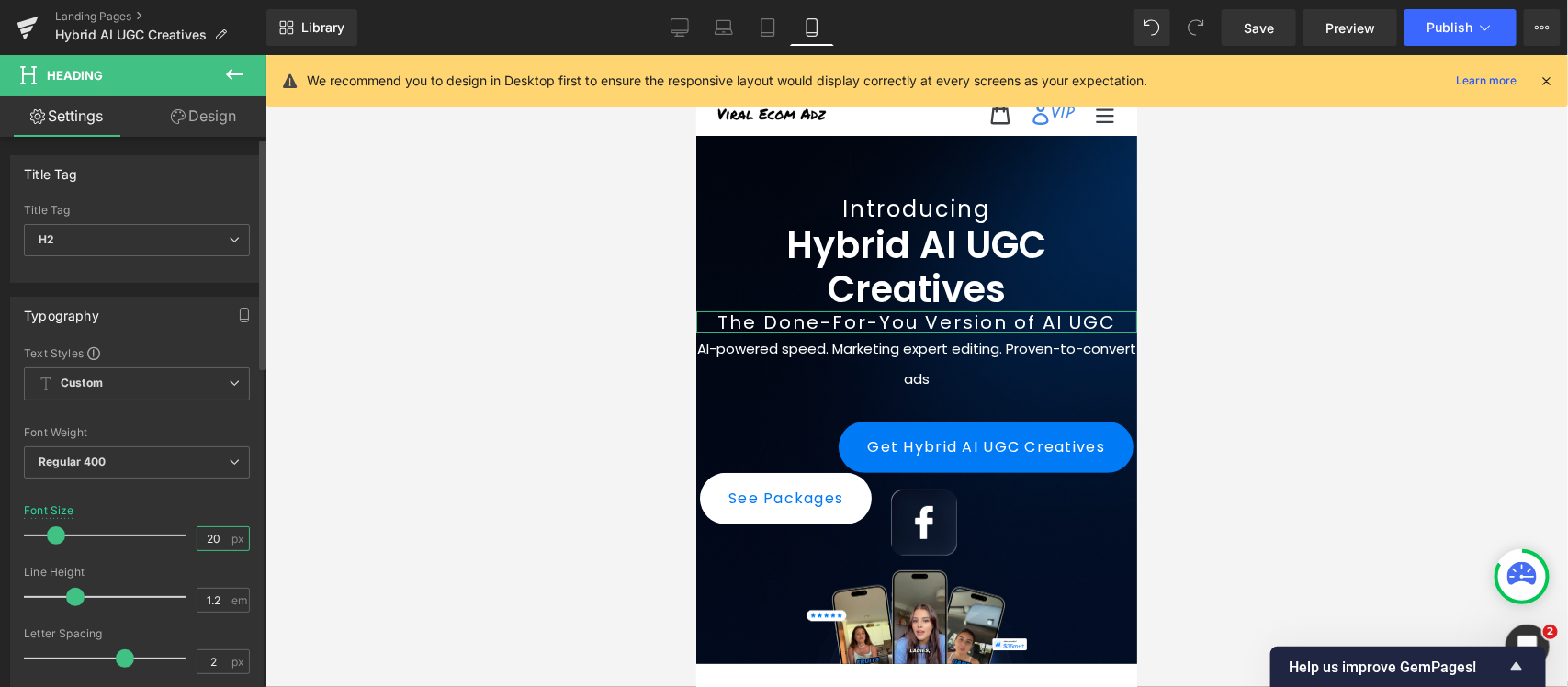
drag, startPoint x: 205, startPoint y: 535, endPoint x: 220, endPoint y: 533, distance: 15.1
click at [220, 533] on input "20" at bounding box center [214, 538] width 32 height 23
type input "24"
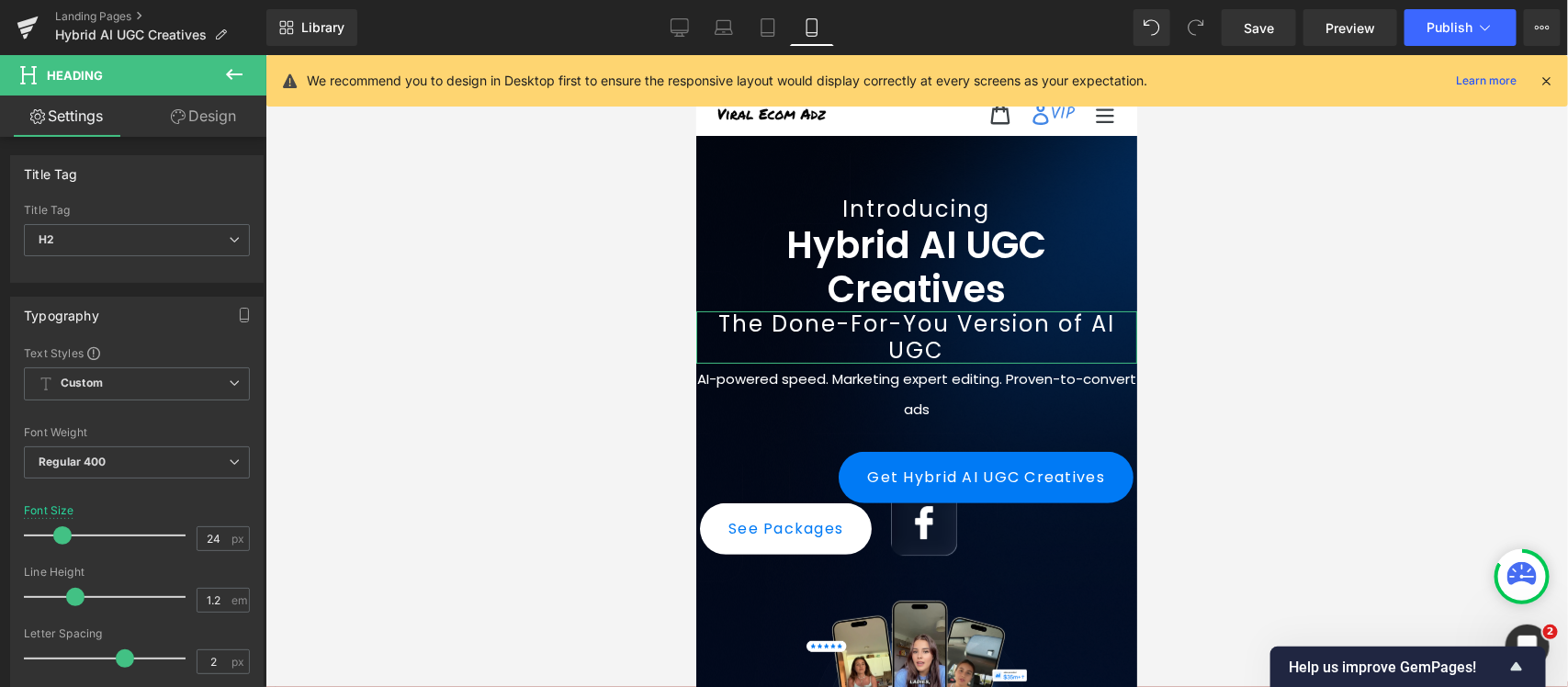
click at [184, 116] on link "Design" at bounding box center [202, 116] width 133 height 41
click at [0, 0] on div "Spacing" at bounding box center [0, 0] width 0 height 0
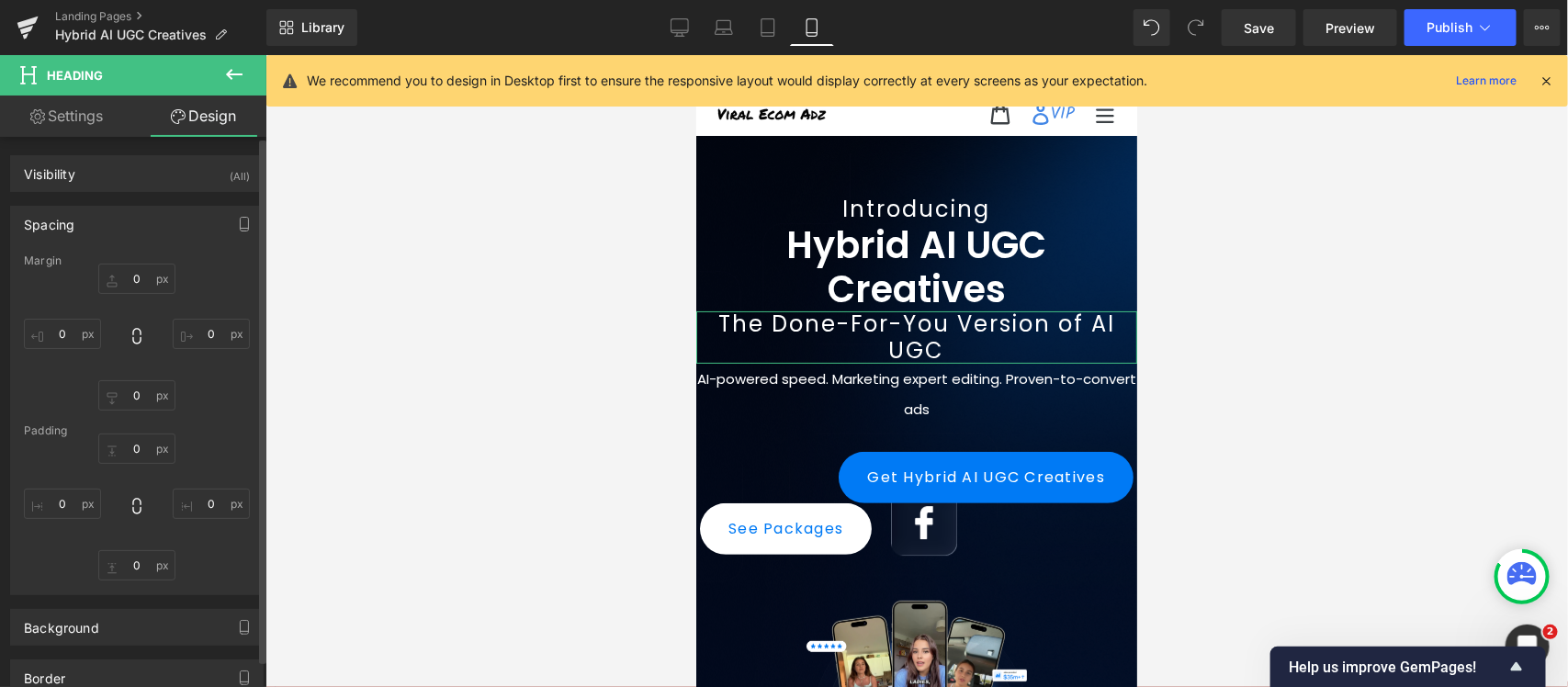
type input "0"
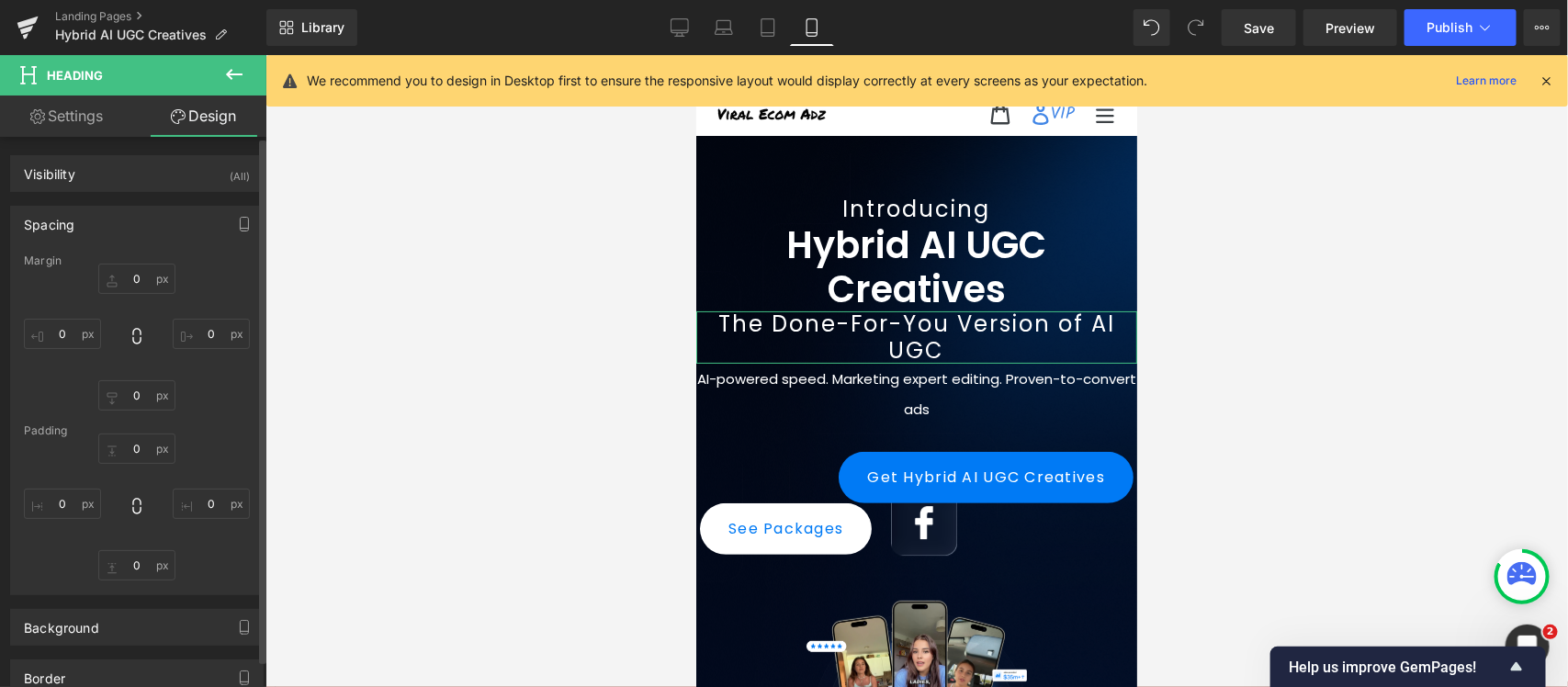
type input "0"
click at [52, 503] on input "0" at bounding box center [62, 503] width 77 height 30
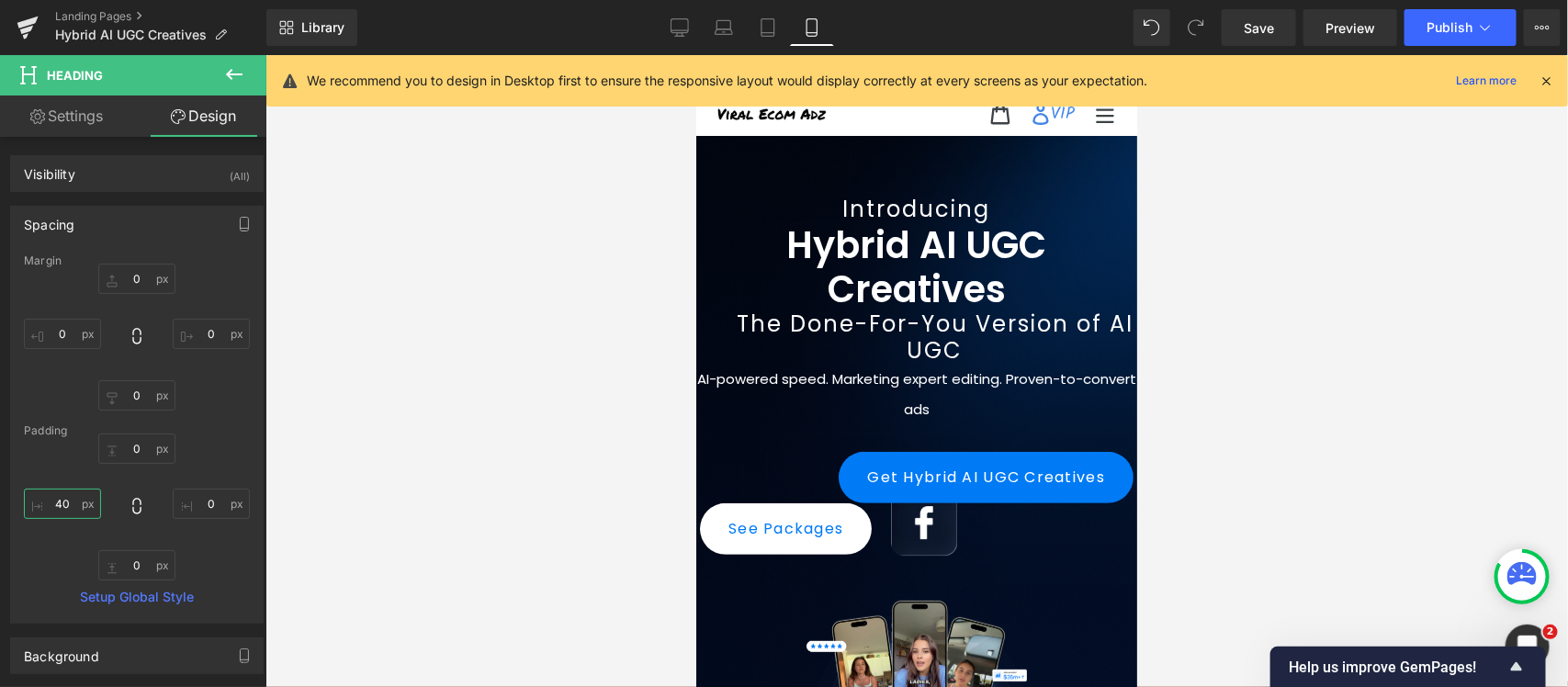
type input "40"
click at [196, 498] on input "0" at bounding box center [211, 503] width 77 height 30
type input "40"
